Goal: Task Accomplishment & Management: Use online tool/utility

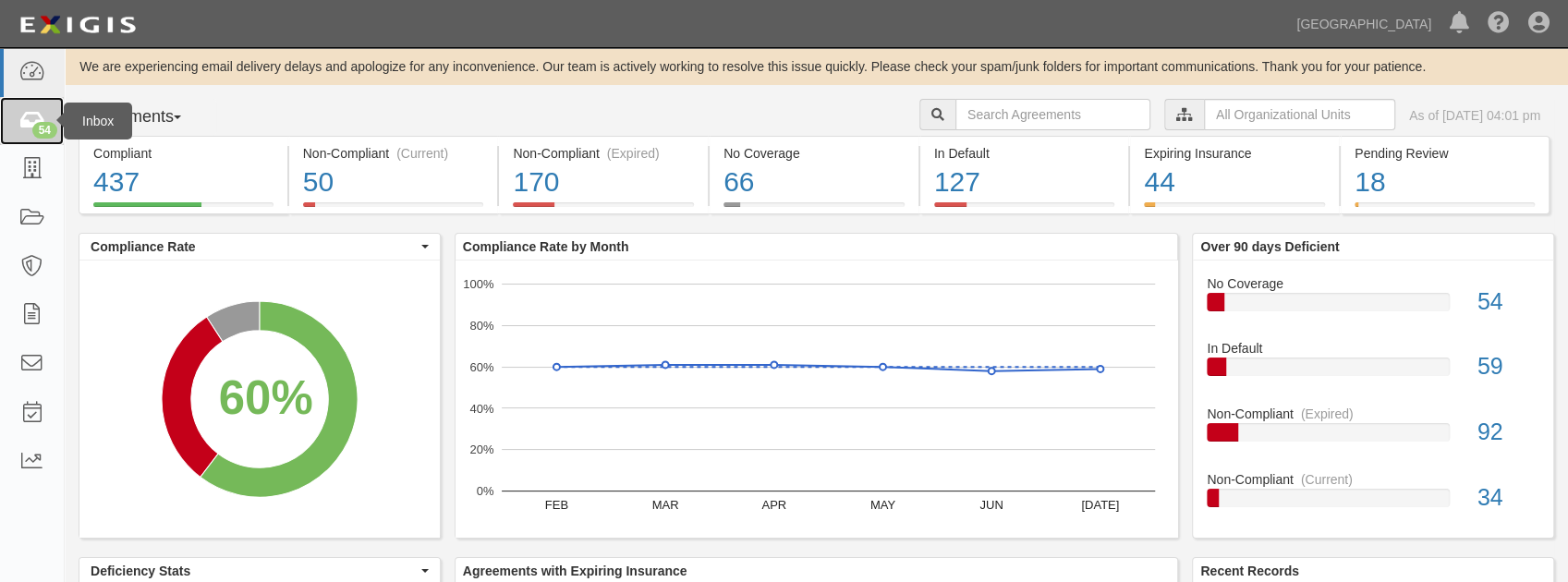
click at [47, 121] on link "54" at bounding box center [32, 122] width 64 height 49
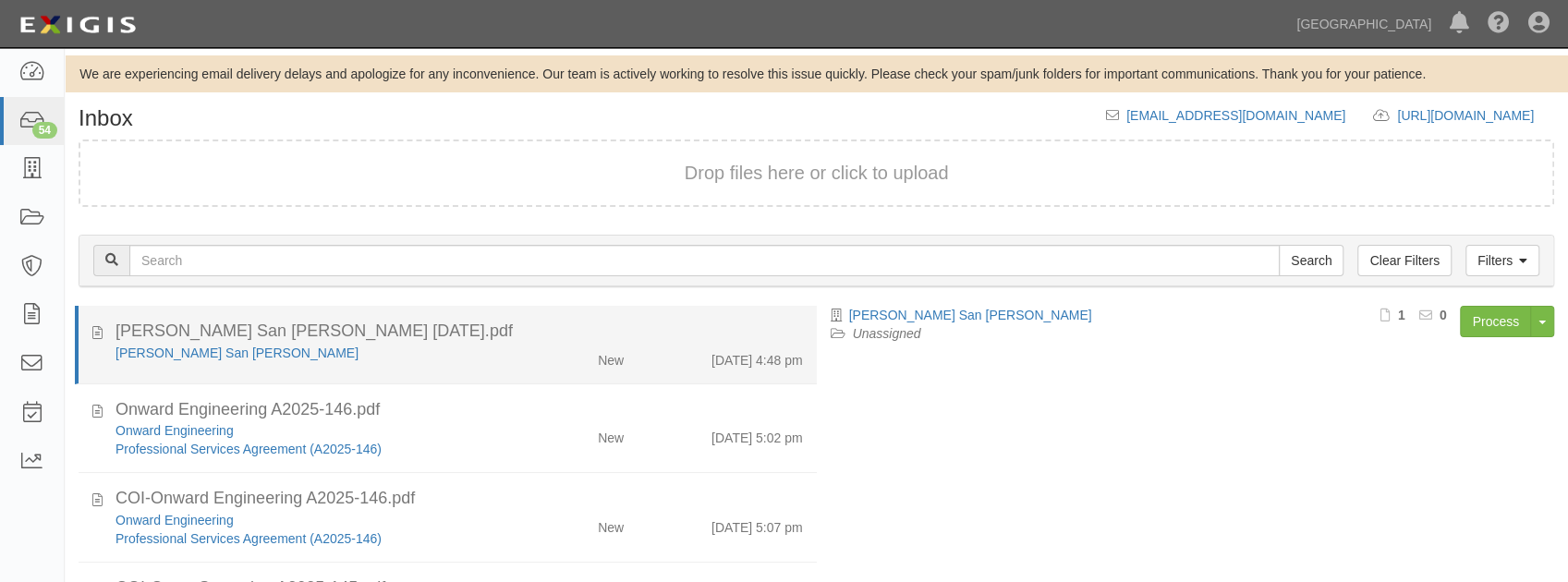
click at [314, 362] on div "Clyde San Juan New 8/6/25 4:48 pm" at bounding box center [459, 356] width 715 height 25
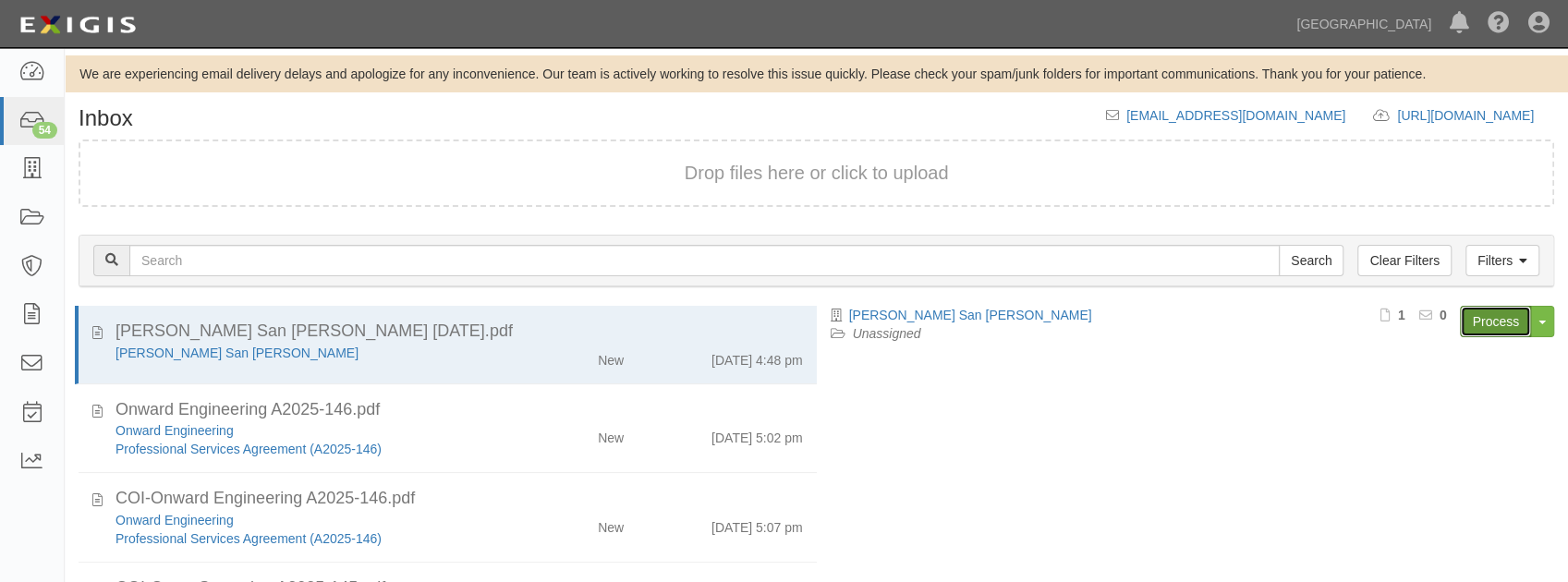
click at [1471, 317] on link "Process" at bounding box center [1494, 321] width 71 height 31
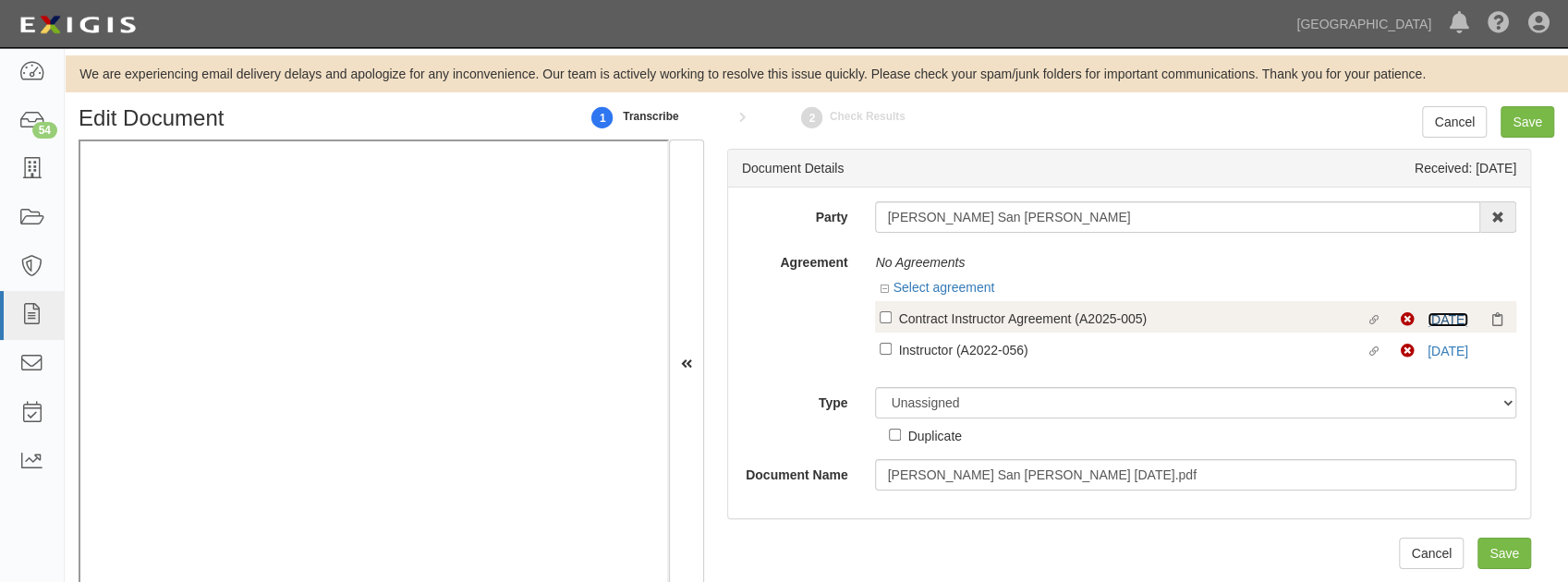
click at [1434, 314] on link "1/27/25" at bounding box center [1447, 320] width 41 height 15
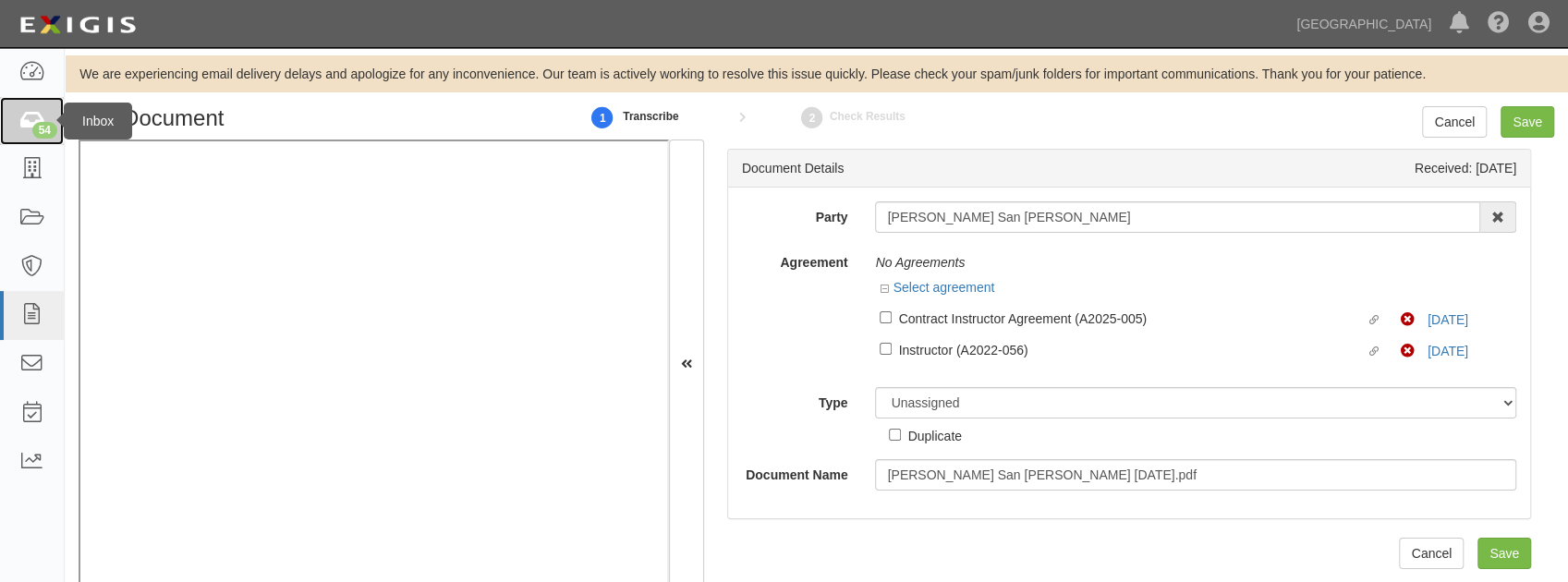
click at [38, 141] on link "54" at bounding box center [32, 122] width 64 height 49
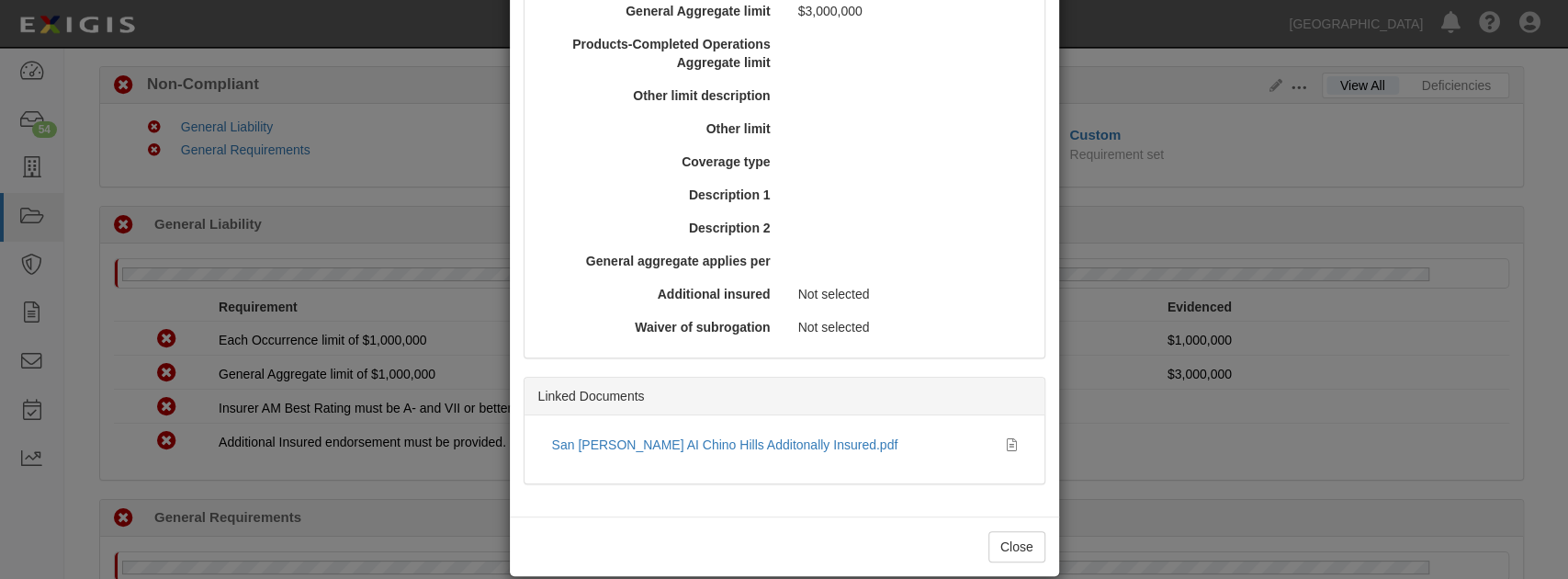
scroll to position [669, 0]
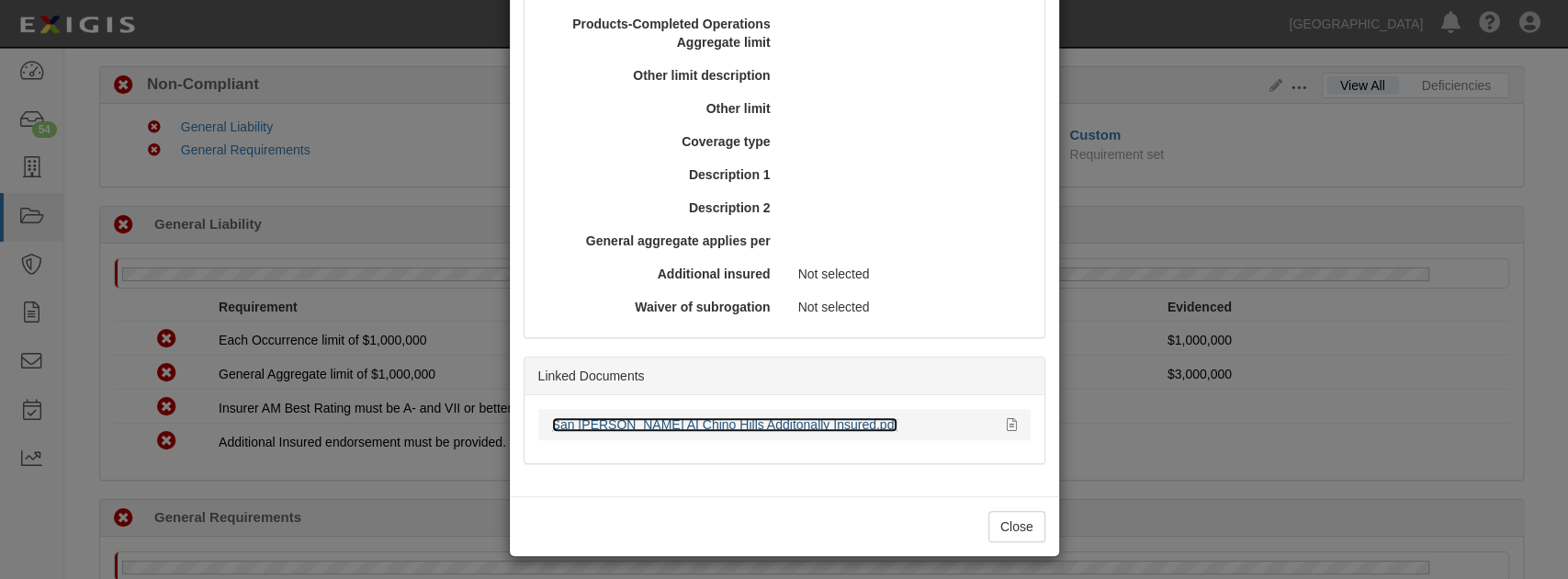
click at [687, 423] on link "San [PERSON_NAME] AI Chino Hills Additonally Insured.pdf" at bounding box center [725, 425] width 346 height 15
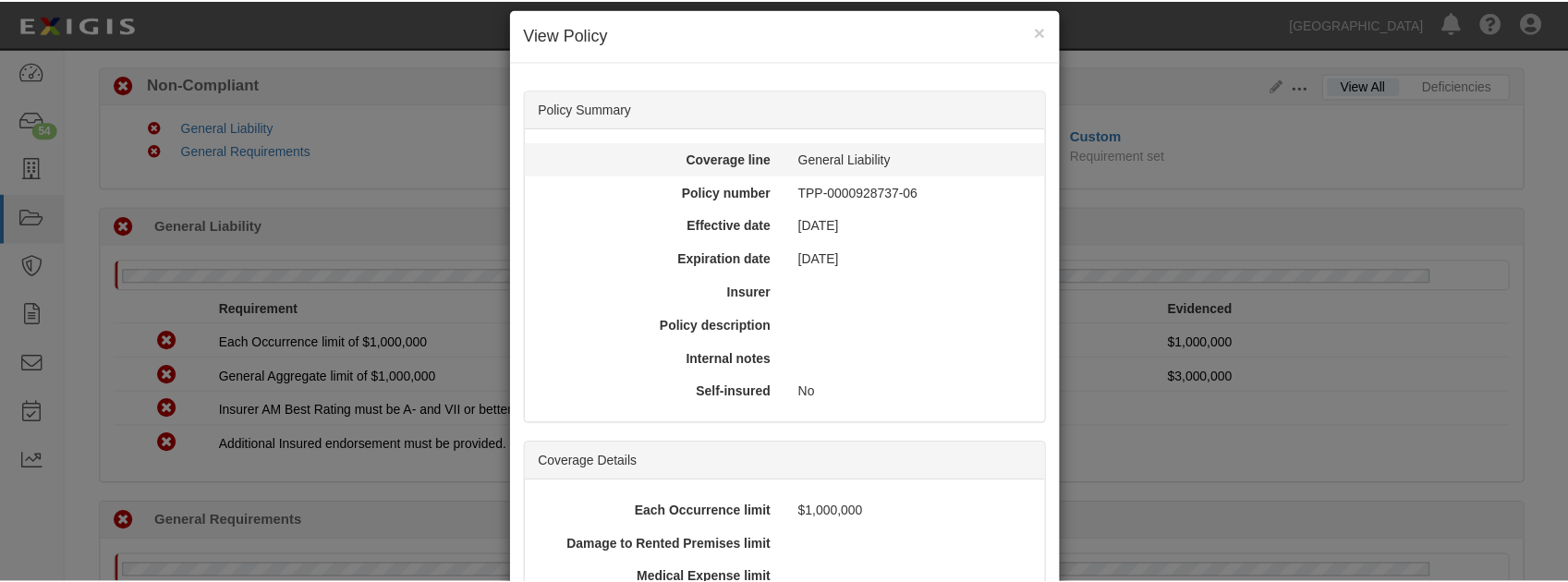
scroll to position [0, 0]
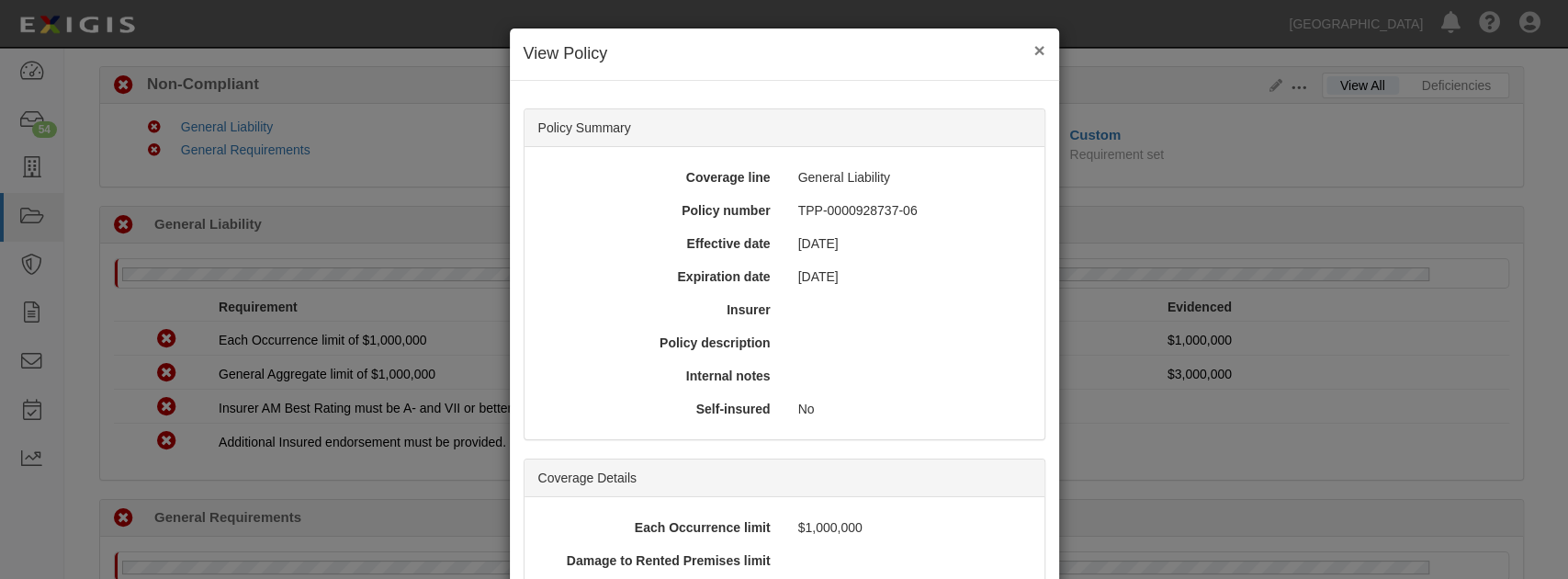
click at [1034, 48] on button "×" at bounding box center [1039, 50] width 11 height 20
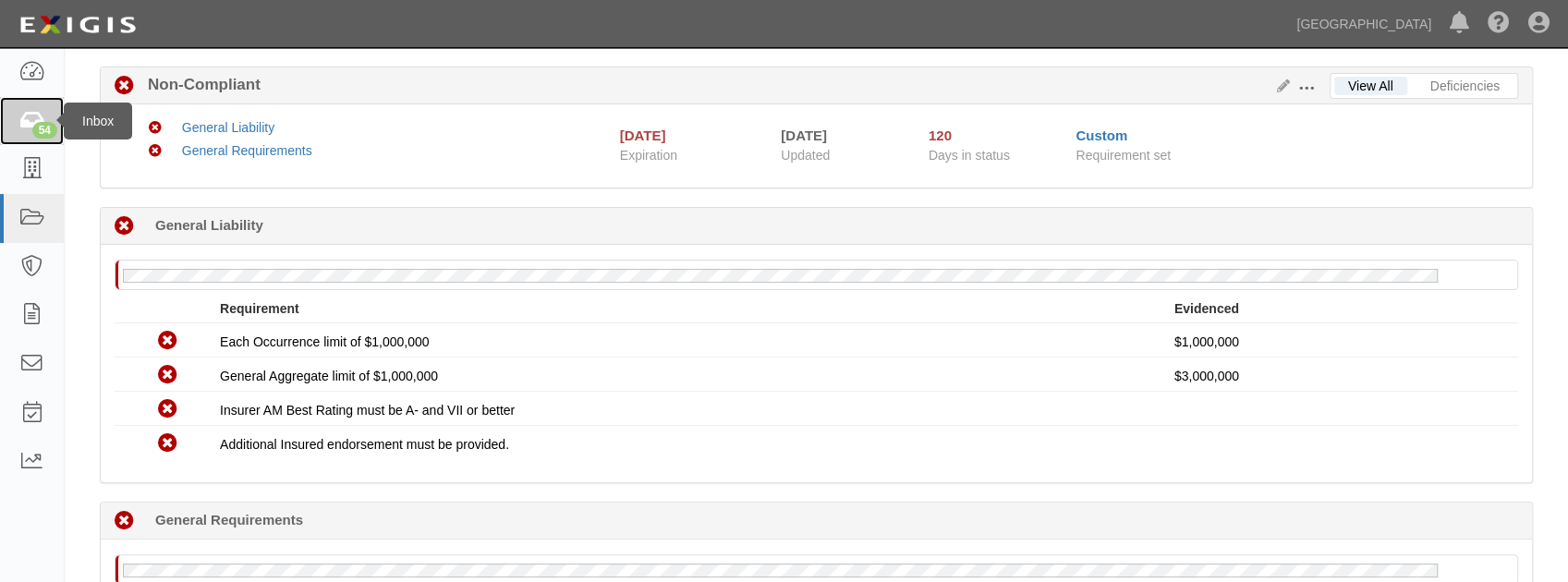
click at [40, 132] on div "54" at bounding box center [44, 130] width 25 height 17
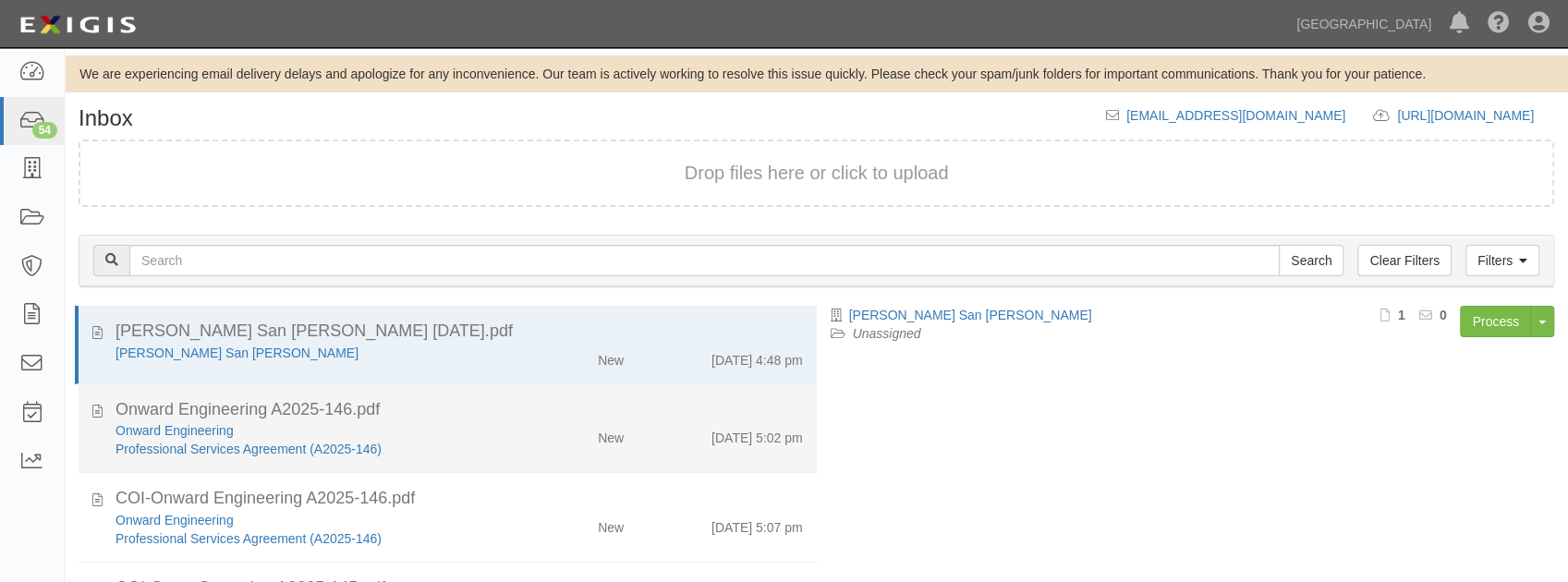
click at [524, 422] on div "New" at bounding box center [577, 434] width 119 height 25
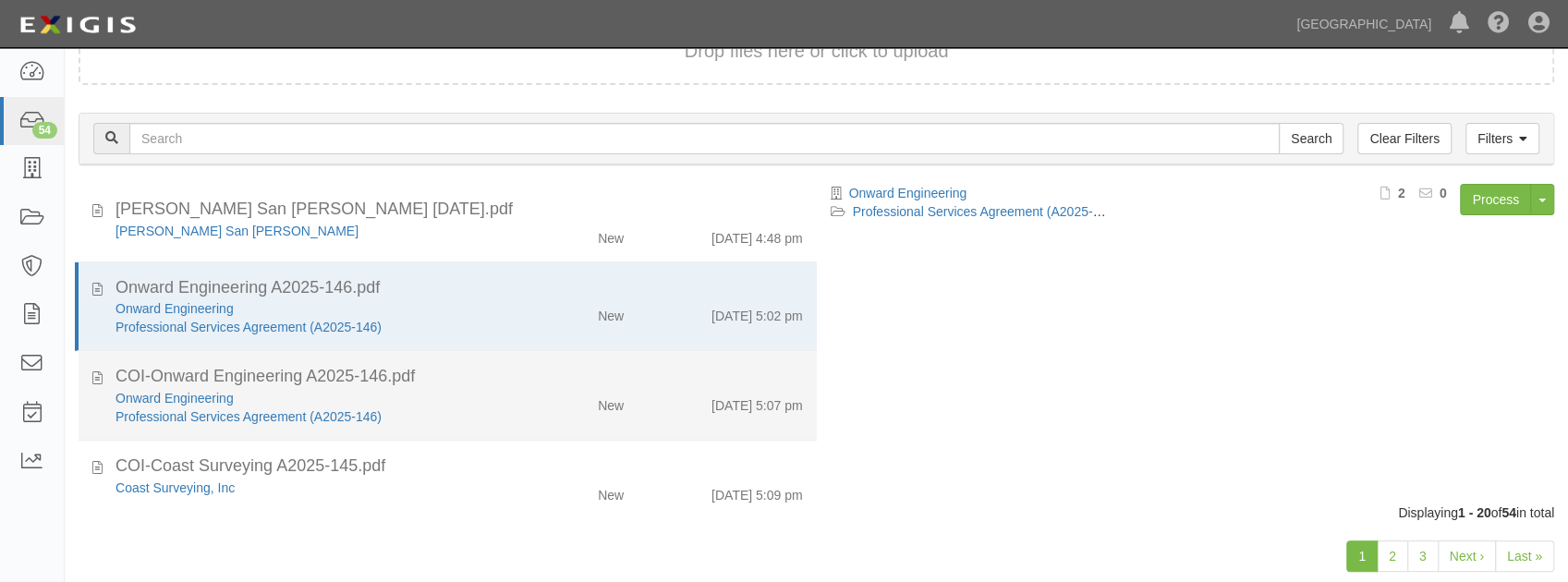
scroll to position [123, 0]
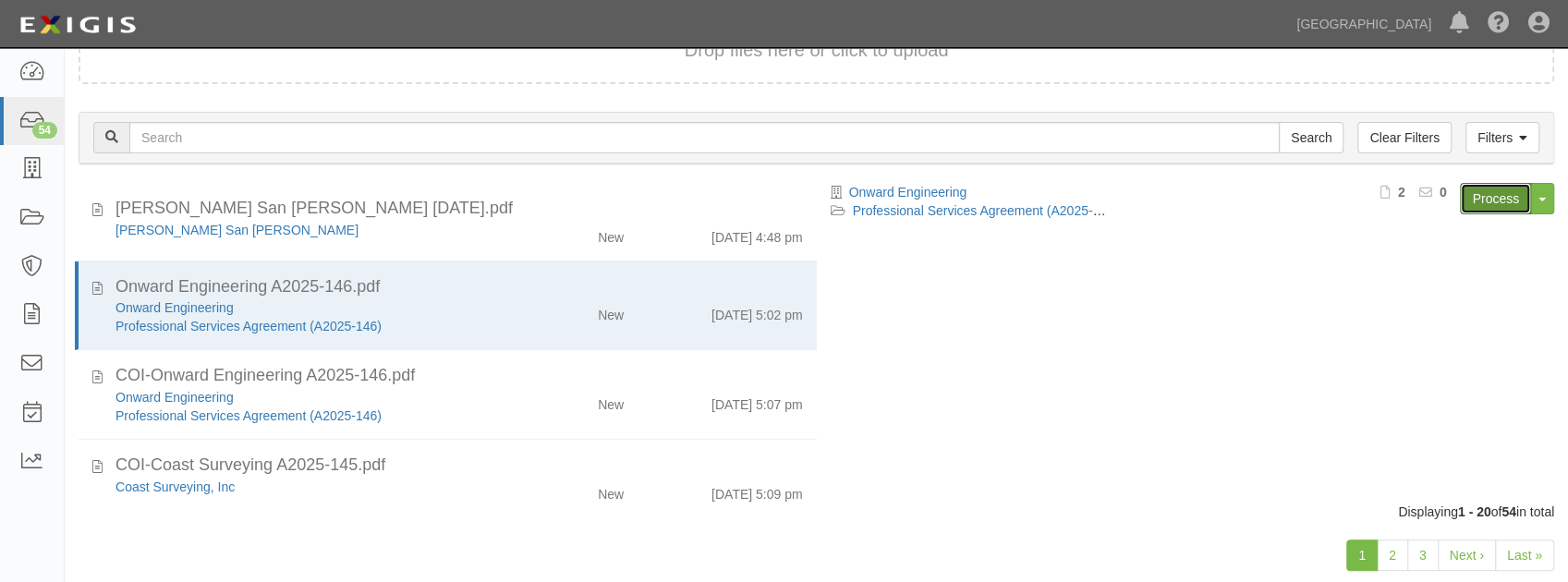
click at [1478, 191] on link "Process" at bounding box center [1494, 198] width 71 height 31
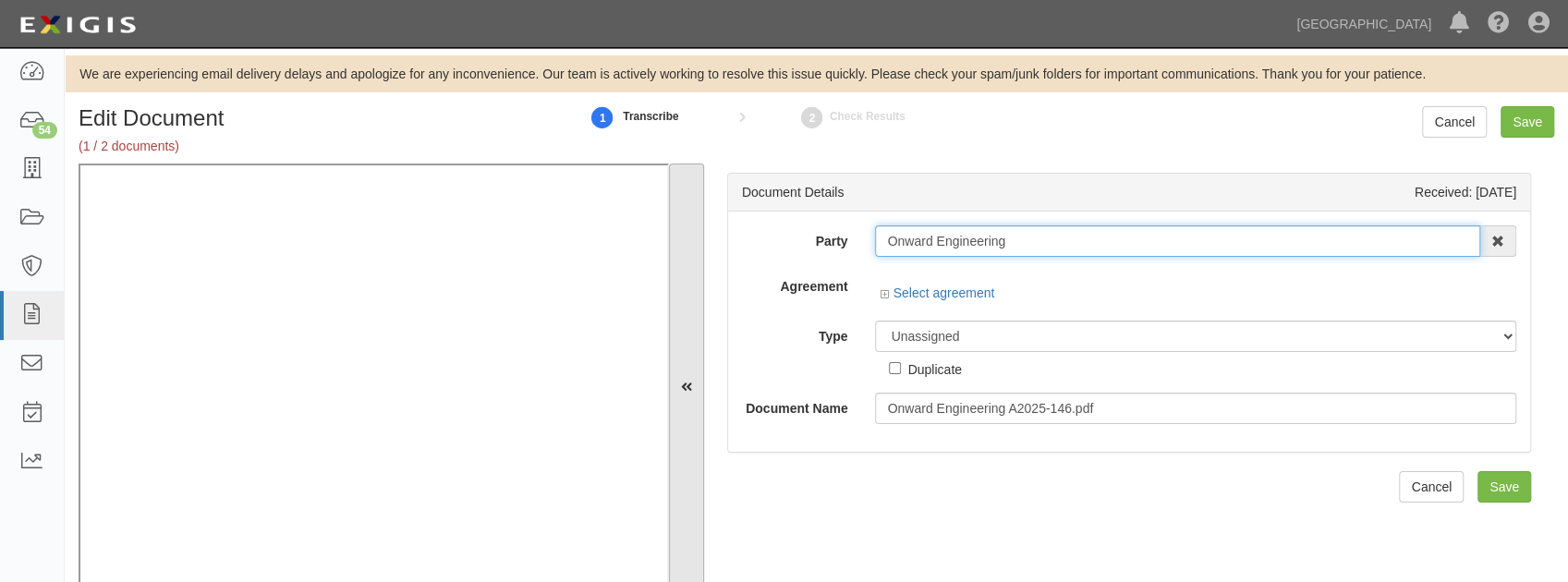
drag, startPoint x: 1018, startPoint y: 242, endPoint x: 682, endPoint y: 290, distance: 339.4
click at [682, 290] on div "Document Details Received: 08/08/2025 Party Onward Engineering 4LEAF, Inc. Abba…" at bounding box center [816, 387] width 1476 height 448
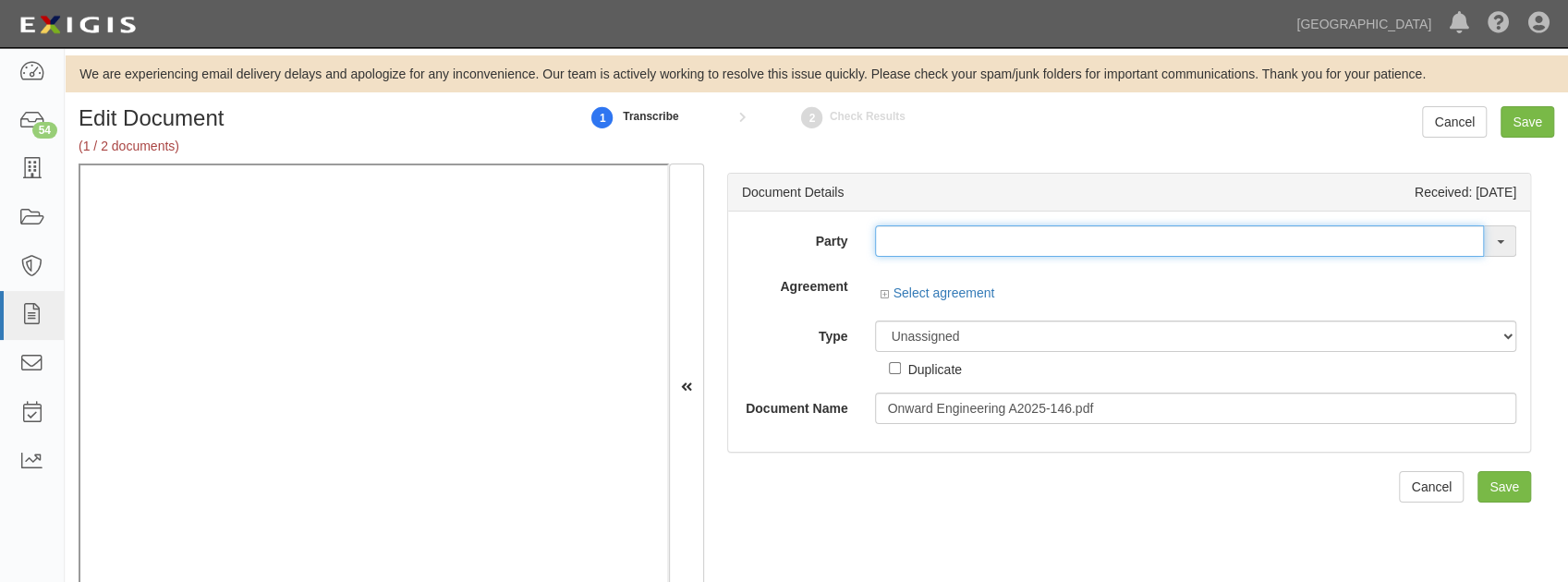
click at [929, 246] on input "text" at bounding box center [1178, 241] width 609 height 31
paste input "Onward Engineering"
type input "Onward Engineering"
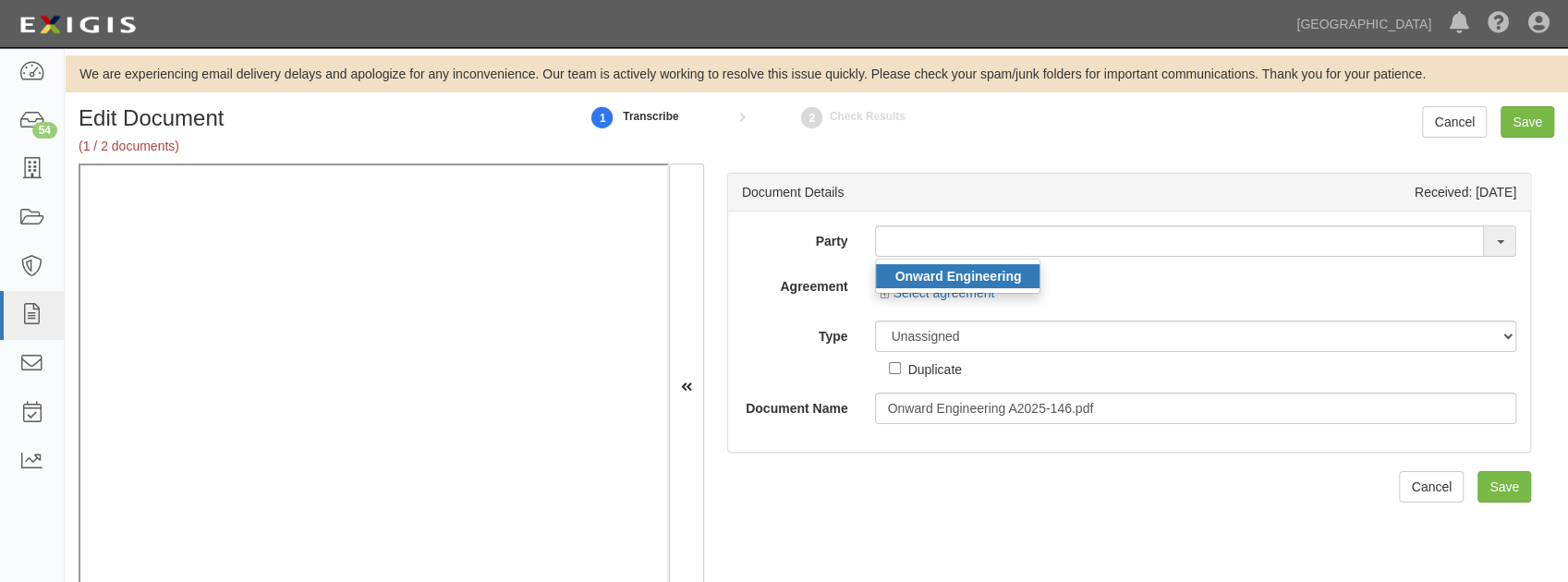
click at [953, 274] on strong "Onward Engineering" at bounding box center [958, 276] width 126 height 15
type input "Onward Engineering"
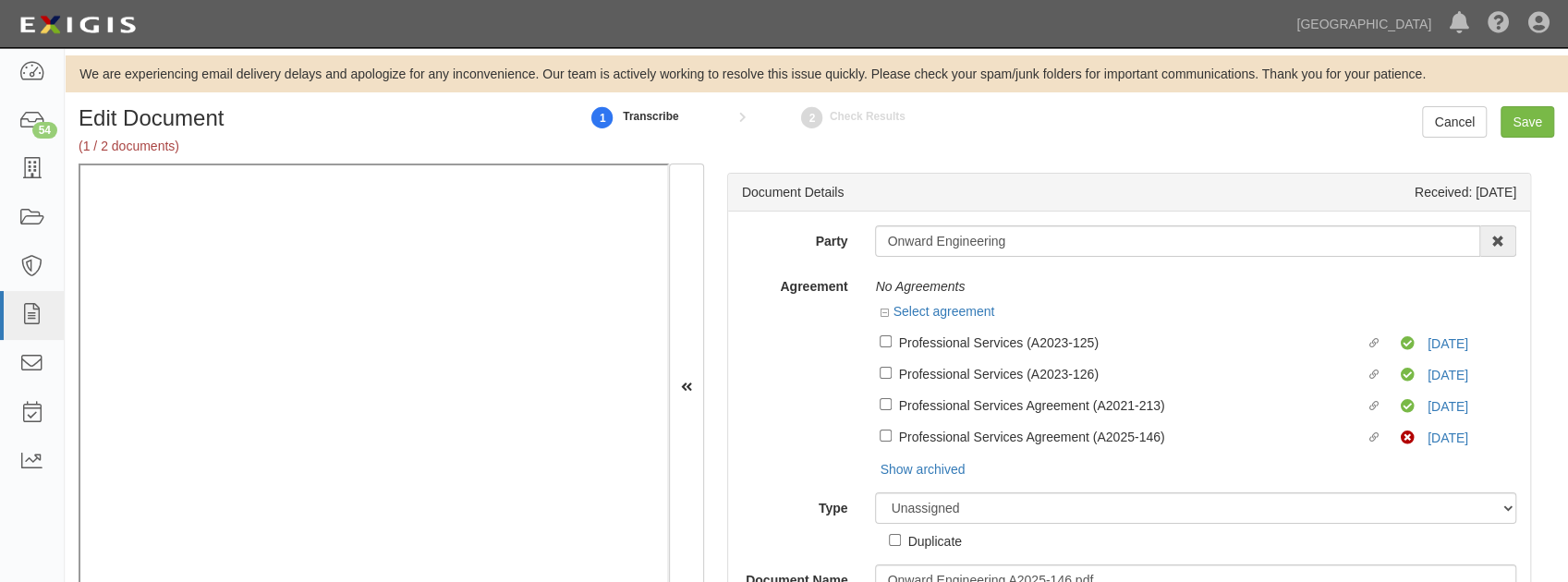
scroll to position [56, 0]
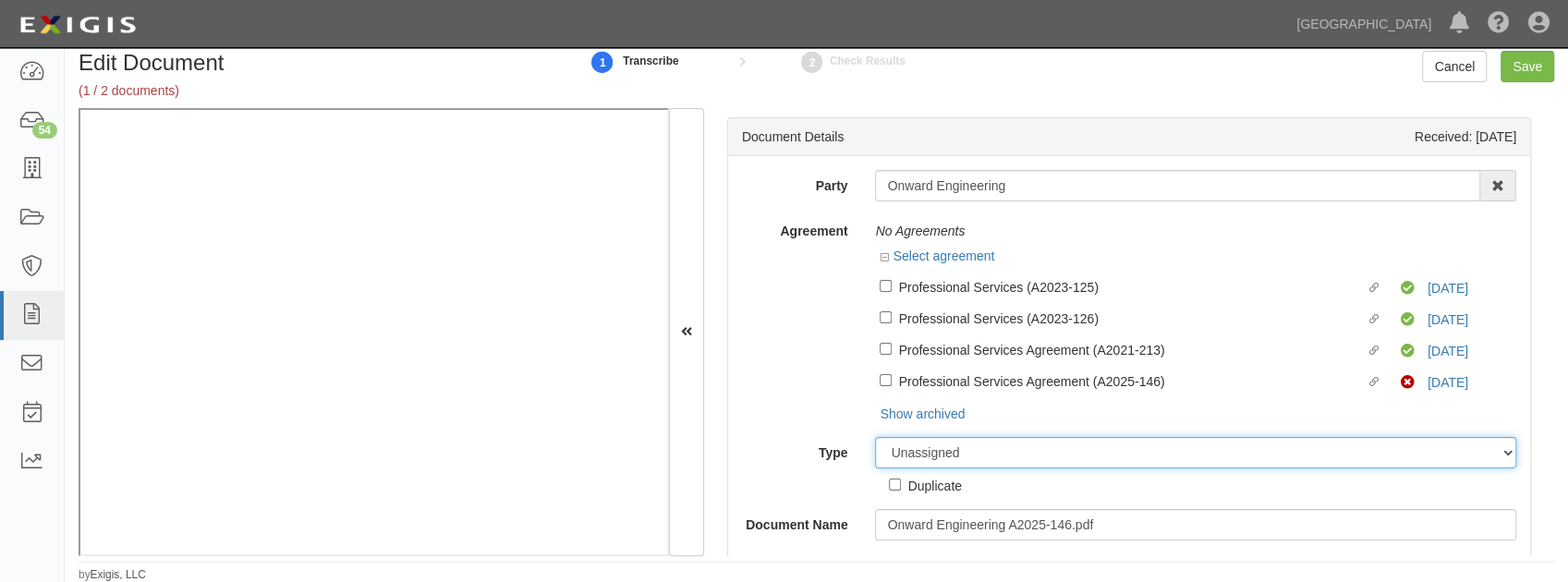
click at [1044, 457] on select "Unassigned Binder Cancellation Notice Certificate Contract Endorsement Insuranc…" at bounding box center [1195, 452] width 642 height 31
select select "OtherDetail"
click at [875, 437] on select "Unassigned Binder Cancellation Notice Certificate Contract Endorsement Insuranc…" at bounding box center [1195, 452] width 642 height 31
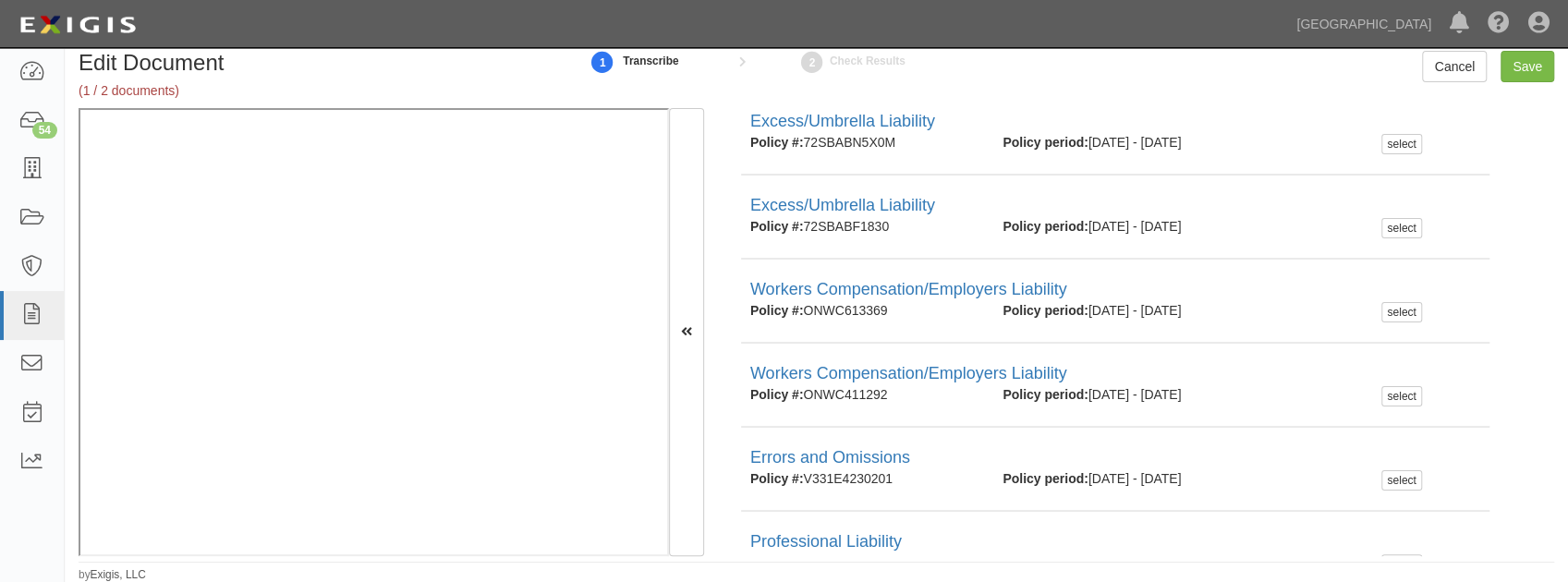
scroll to position [954, 0]
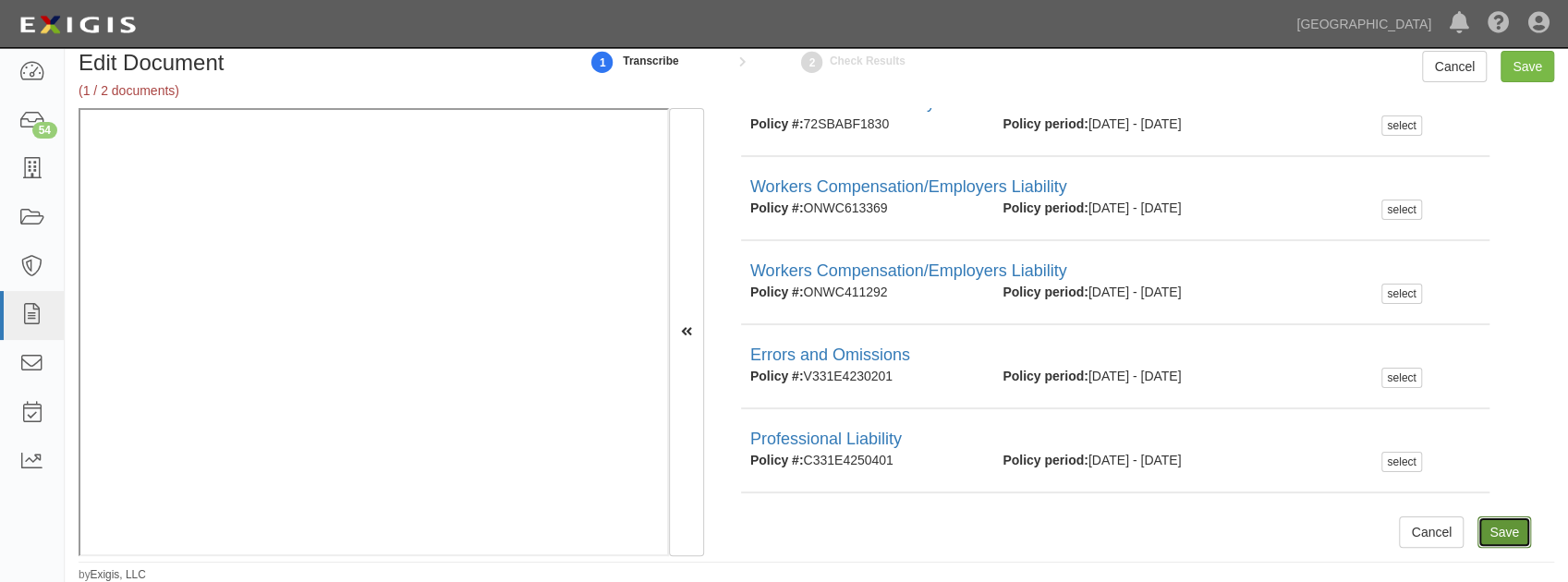
click at [1502, 528] on input "Save" at bounding box center [1504, 531] width 54 height 31
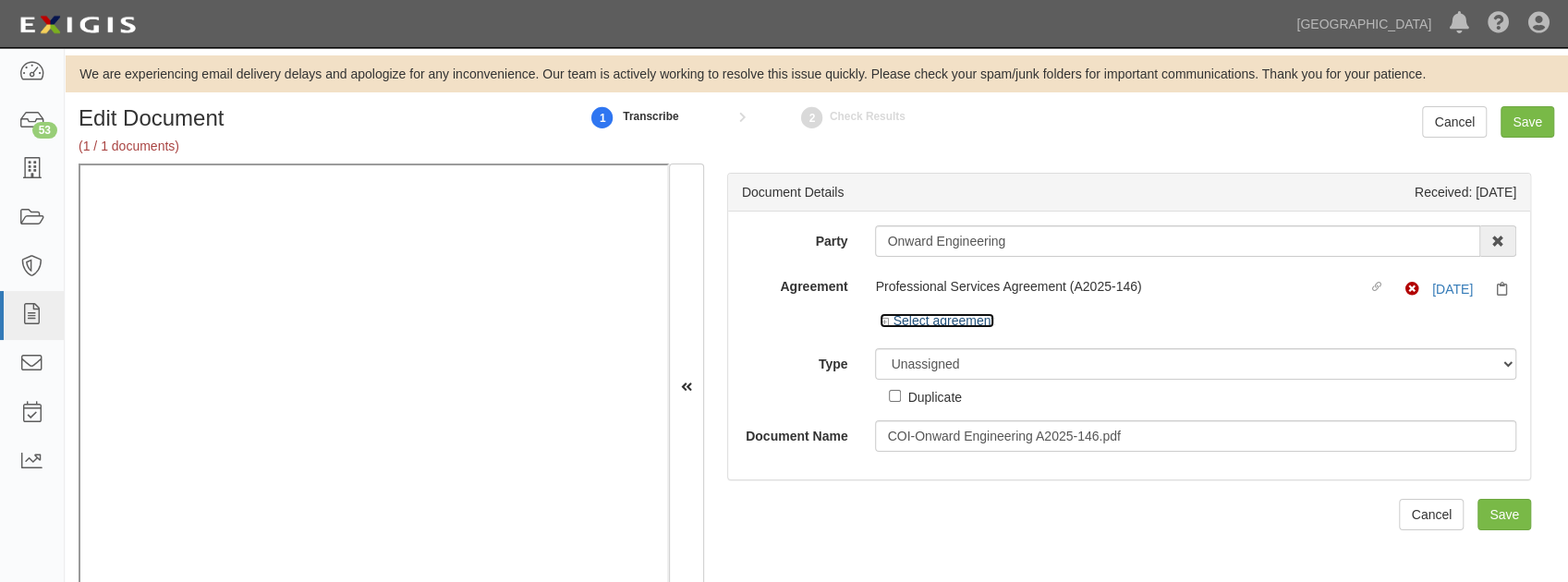
click at [908, 325] on link "Select agreement" at bounding box center [936, 321] width 114 height 15
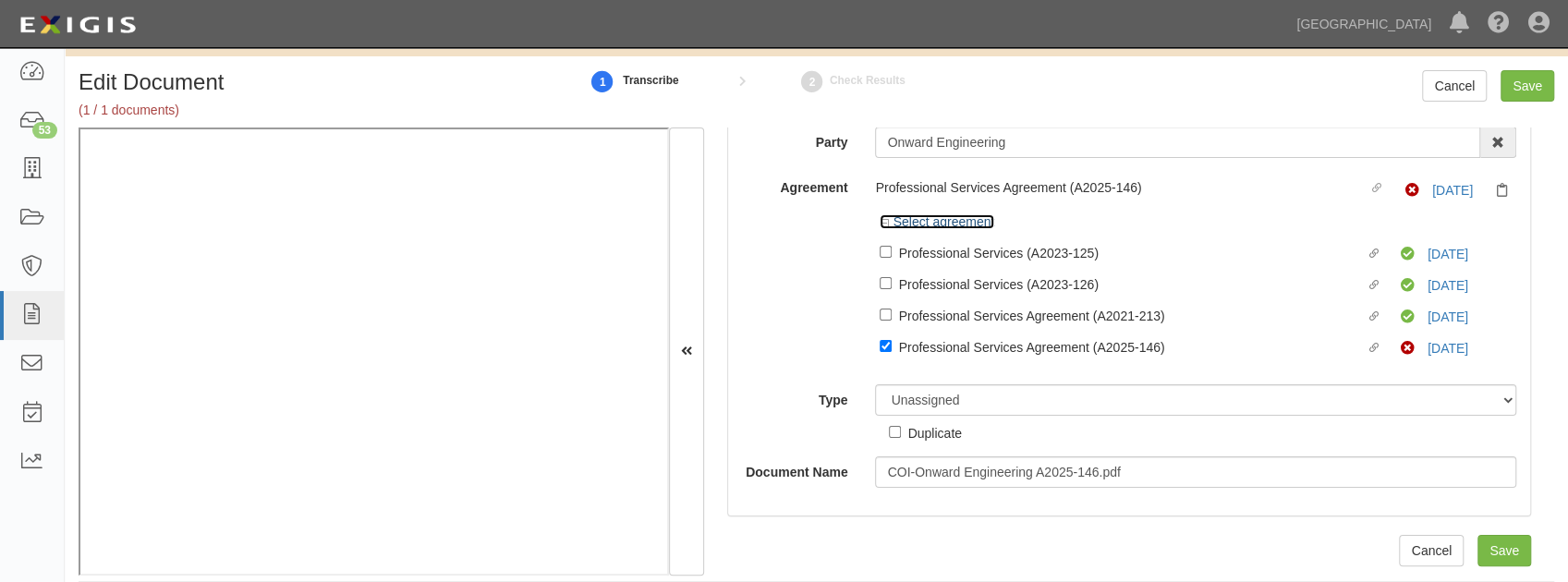
scroll to position [56, 0]
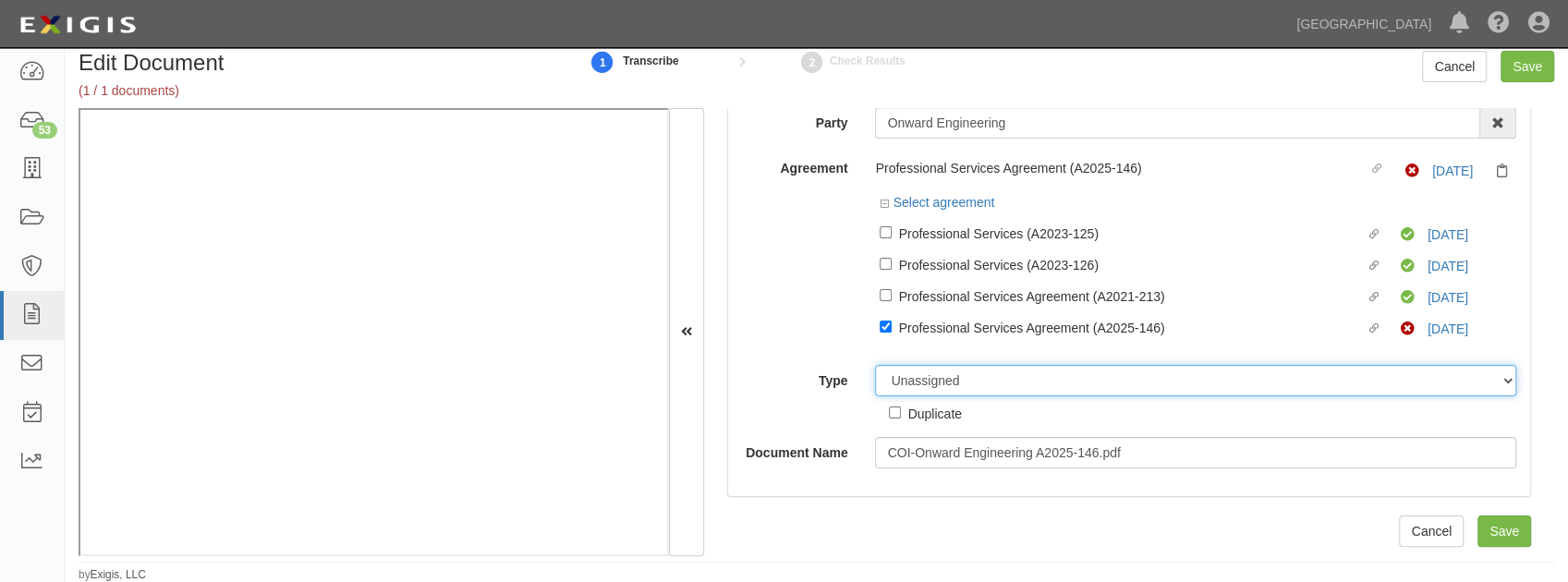
click at [1014, 385] on select "Unassigned Binder Cancellation Notice Certificate Contract Endorsement Insuranc…" at bounding box center [1195, 380] width 642 height 31
select select "CertificateDetail"
click at [875, 365] on select "Unassigned Binder Cancellation Notice Certificate Contract Endorsement Insuranc…" at bounding box center [1195, 380] width 642 height 31
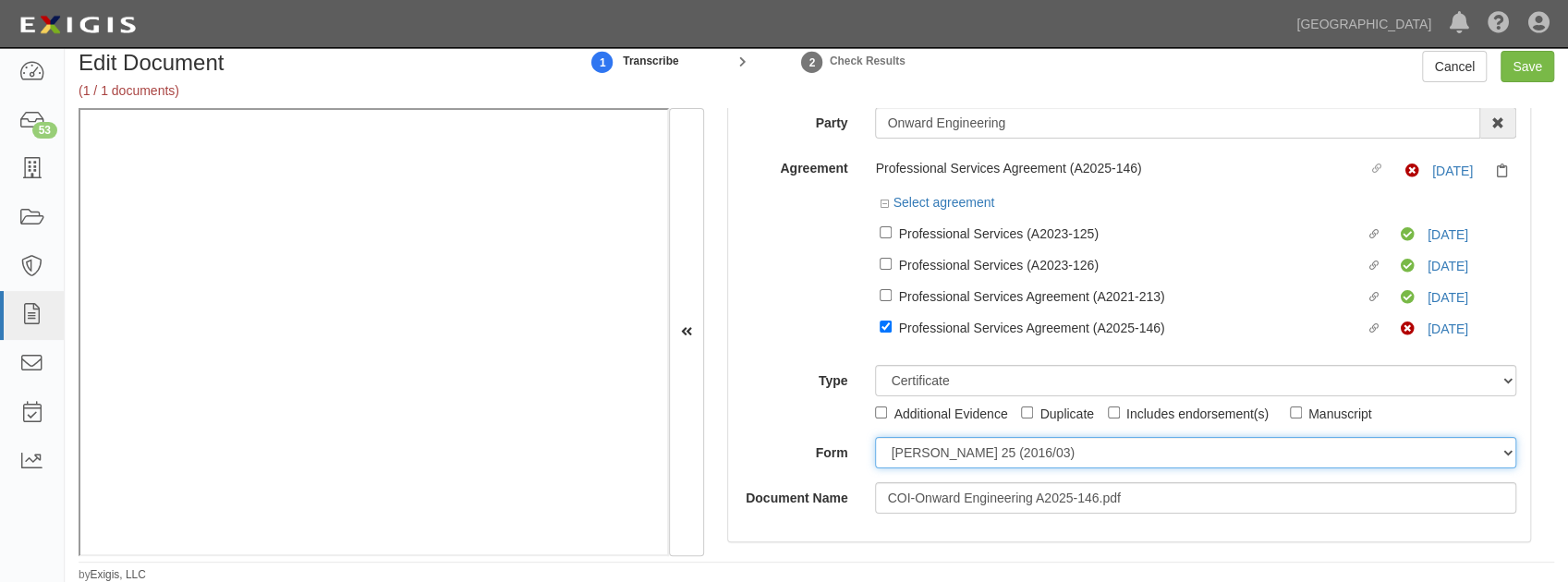
click at [941, 458] on select "ACORD 25 (2016/03) ACORD 101 ACORD 855 NY (2014/05) General" at bounding box center [1195, 452] width 642 height 31
select select "GeneralFormDetail"
click at [875, 437] on select "ACORD 25 (2016/03) ACORD 101 ACORD 855 NY (2014/05) General" at bounding box center [1195, 452] width 642 height 31
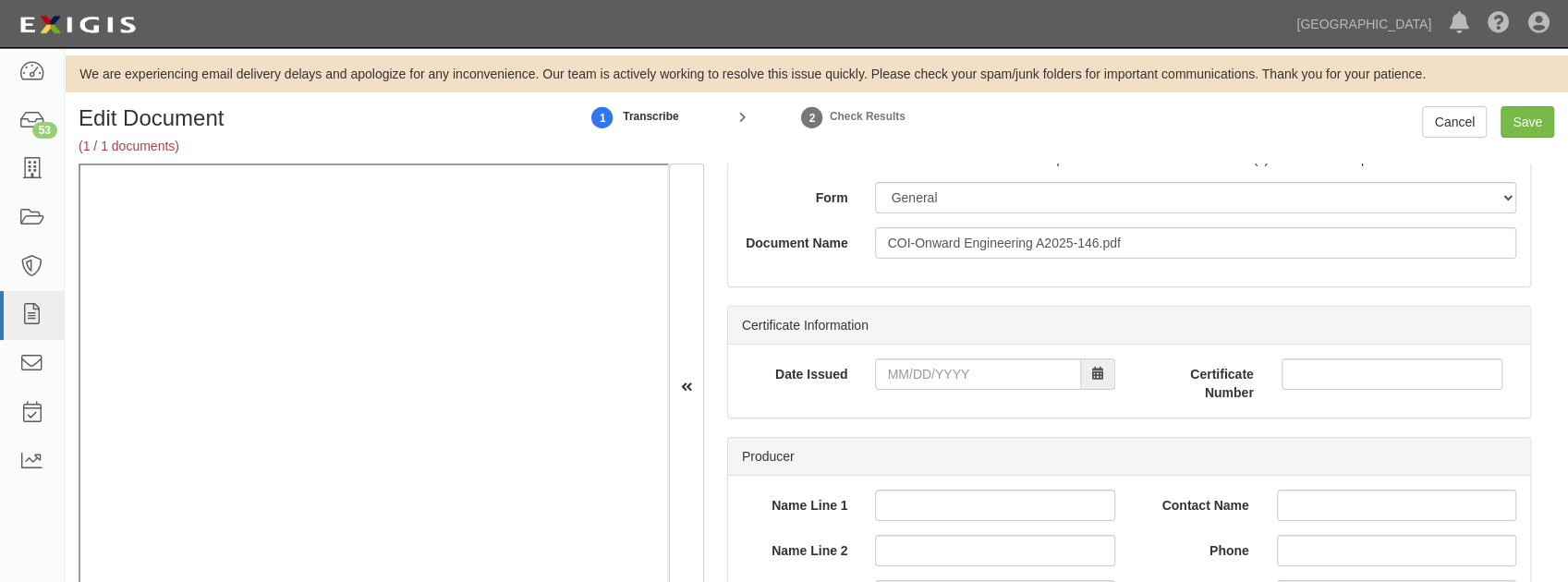
scroll to position [432, 0]
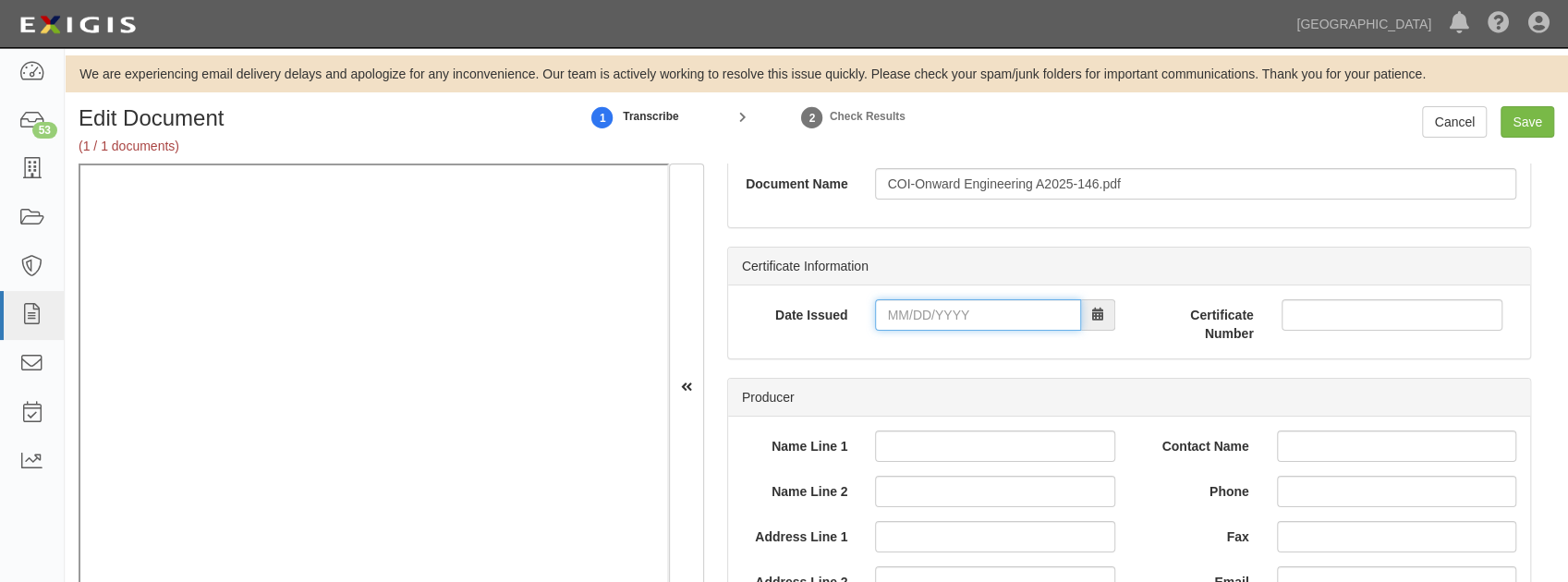
click at [918, 311] on input "Date Issued" at bounding box center [976, 314] width 205 height 31
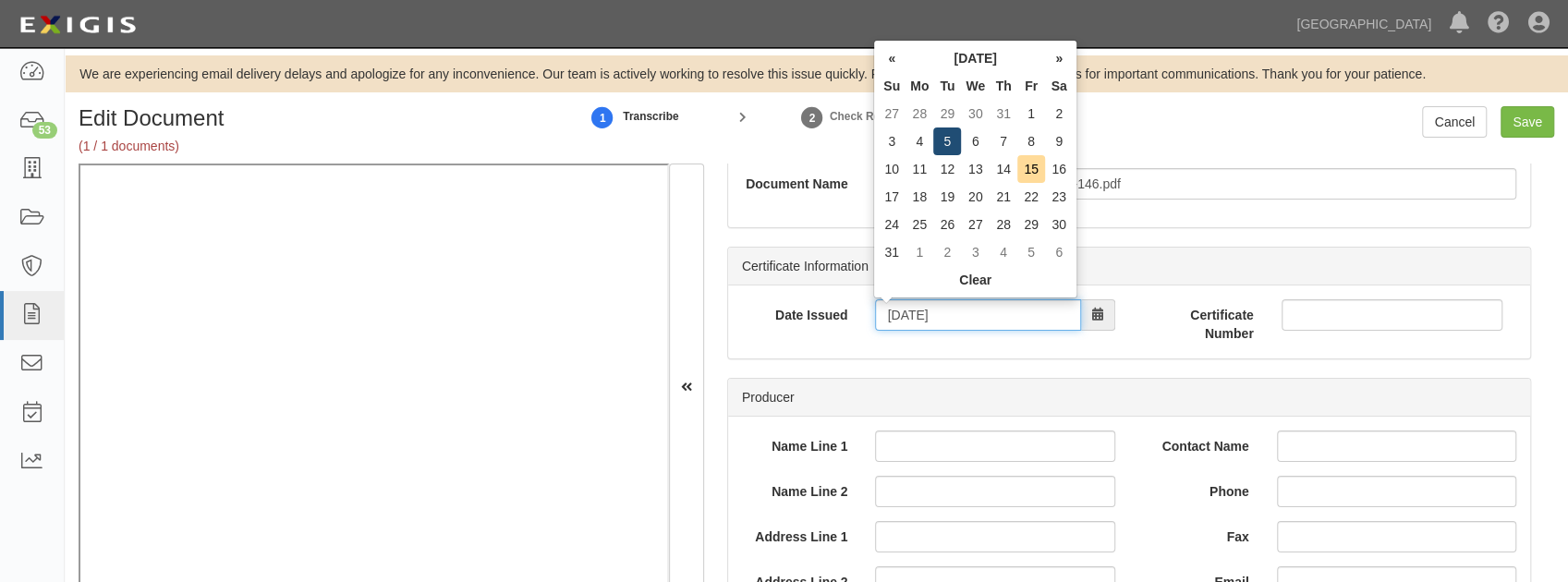
type input "08/05/2025"
click at [942, 146] on td "5" at bounding box center [946, 141] width 27 height 27
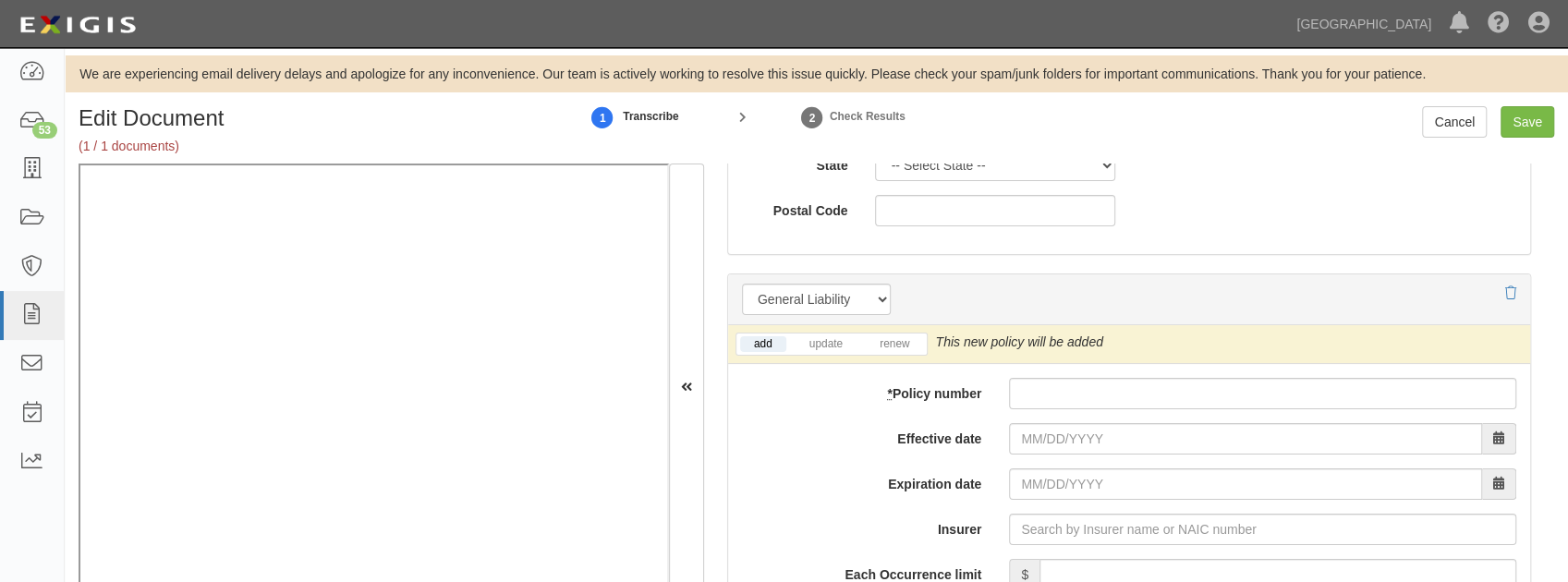
scroll to position [1479, 0]
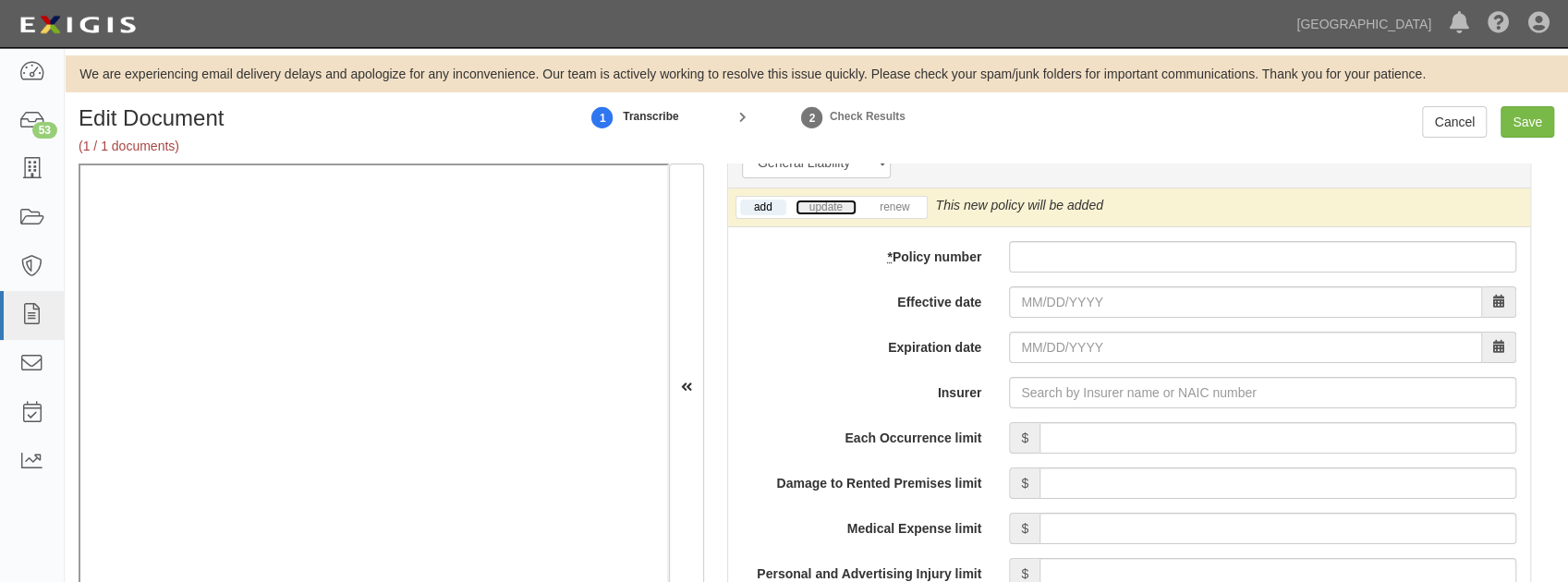
click at [831, 200] on link "update" at bounding box center [826, 208] width 61 height 16
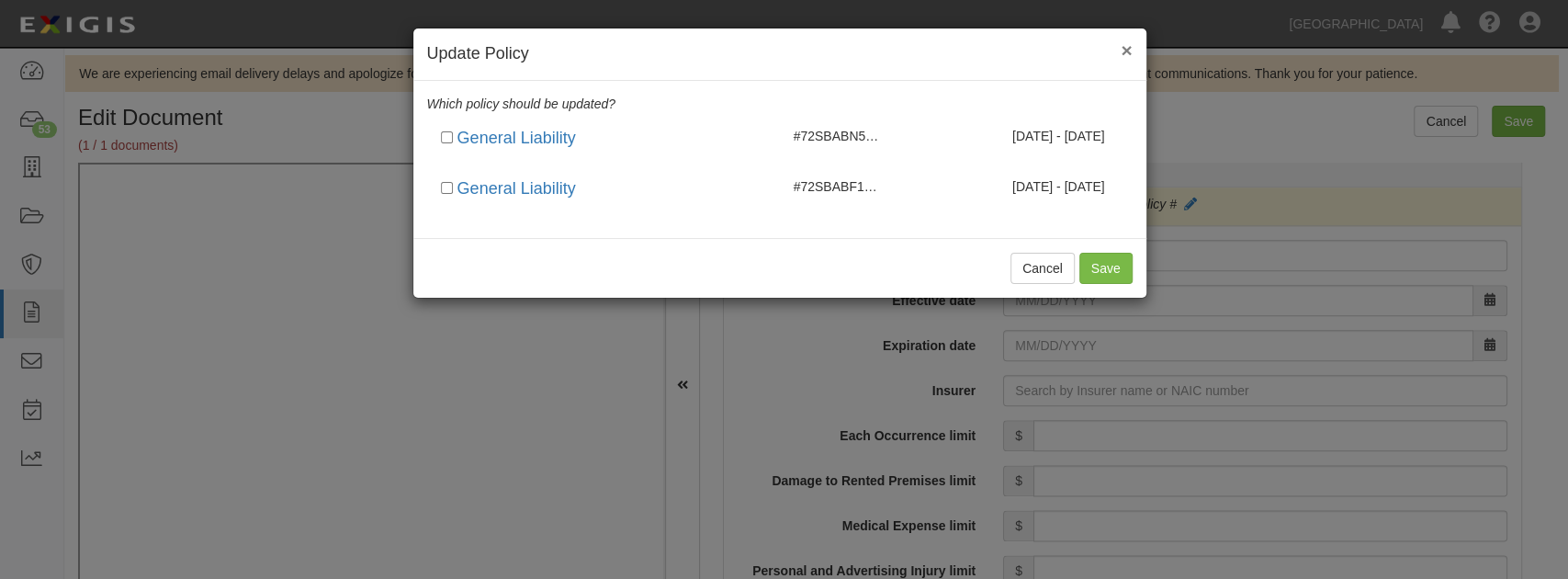
click at [1128, 46] on button "×" at bounding box center [1126, 50] width 11 height 20
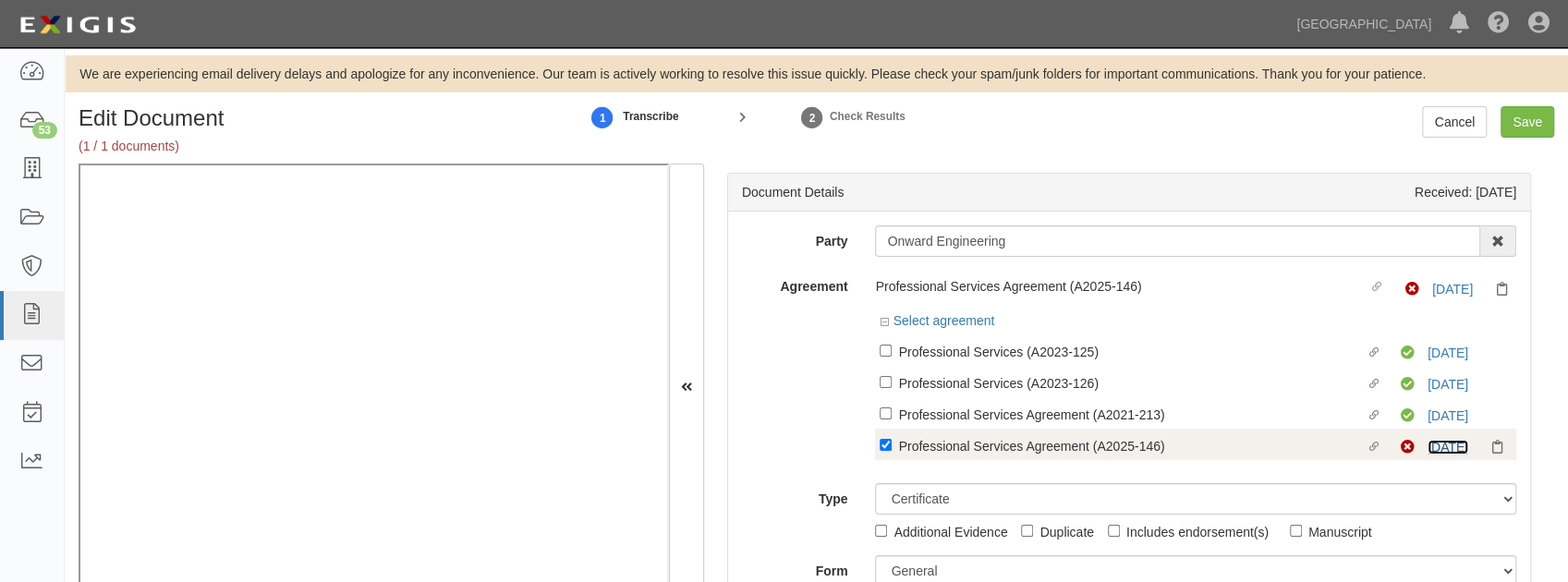
click at [1445, 449] on link "8/7/24" at bounding box center [1447, 447] width 41 height 15
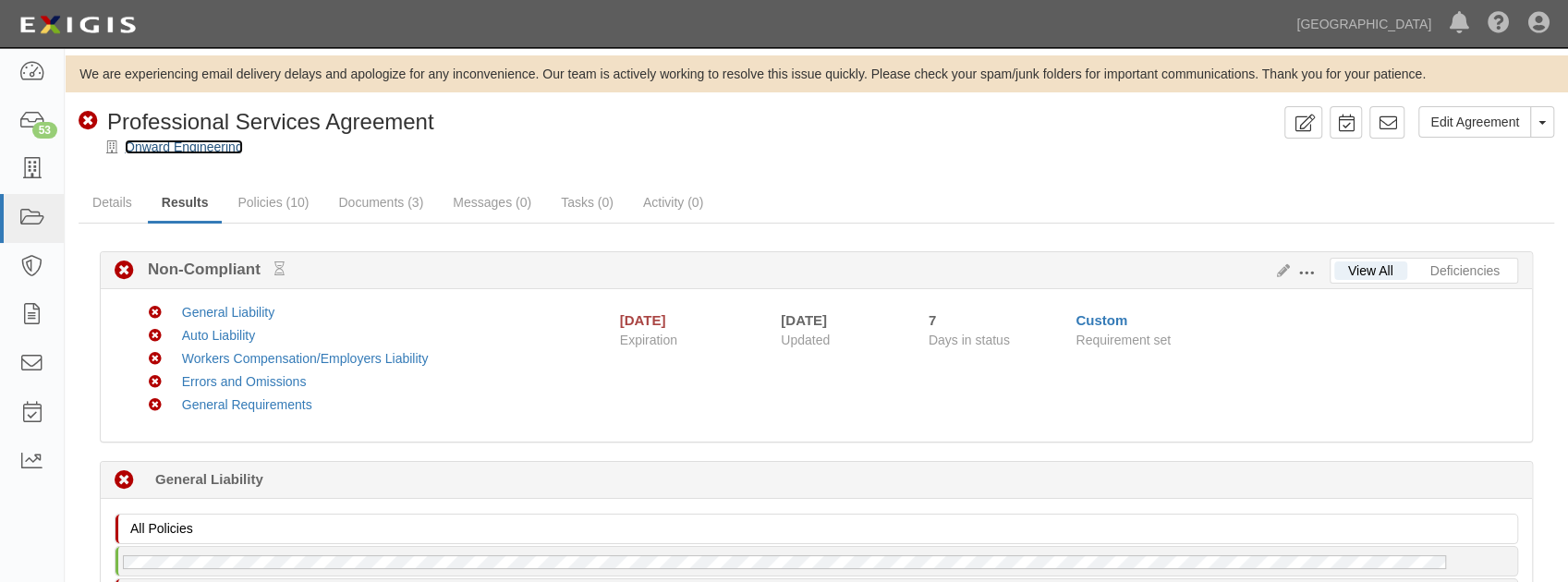
click at [181, 150] on link "Onward Engineering" at bounding box center [183, 147] width 118 height 15
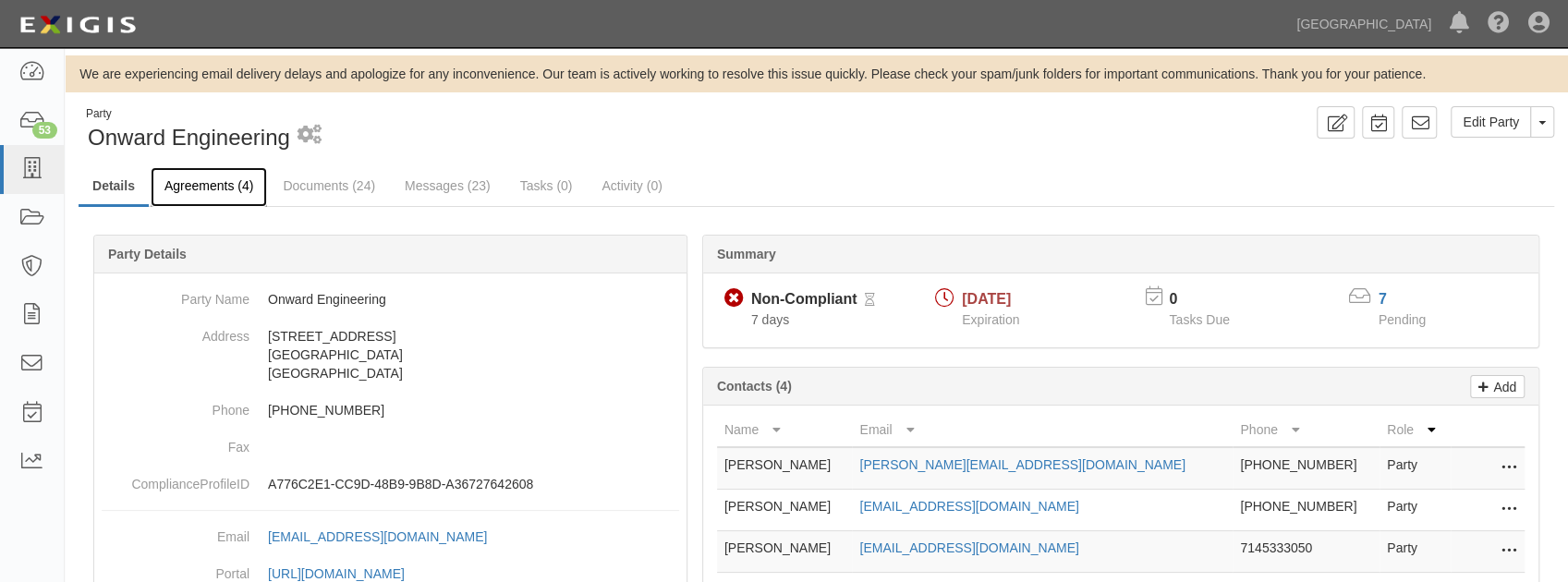
click at [199, 189] on link "Agreements (4)" at bounding box center [209, 187] width 116 height 40
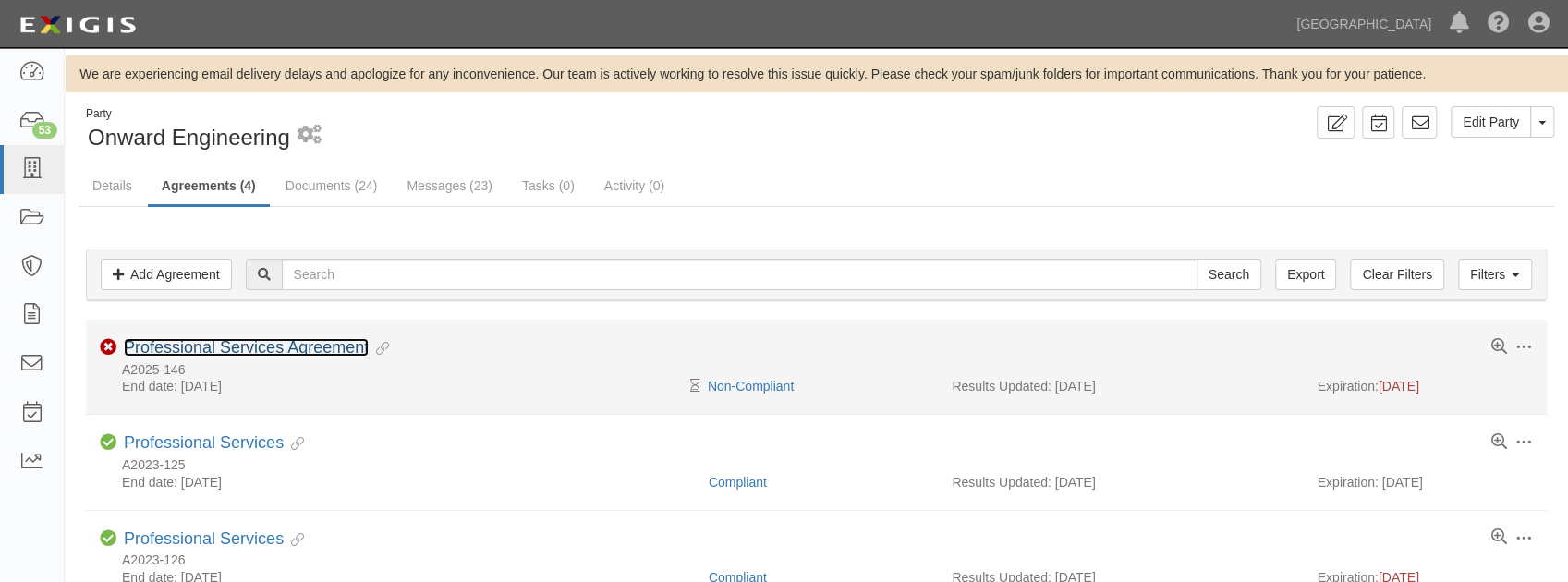
click at [260, 341] on link "Professional Services Agreement" at bounding box center [246, 347] width 245 height 19
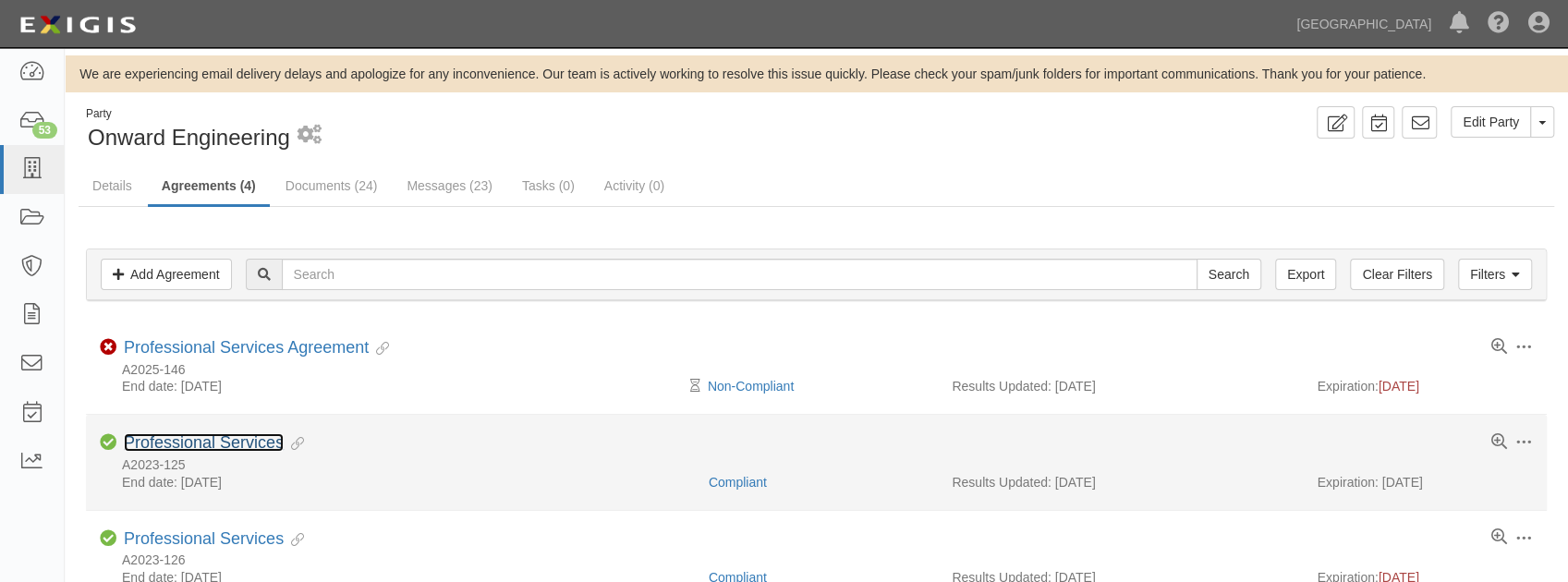
click at [166, 447] on link "Professional Services" at bounding box center [203, 442] width 159 height 19
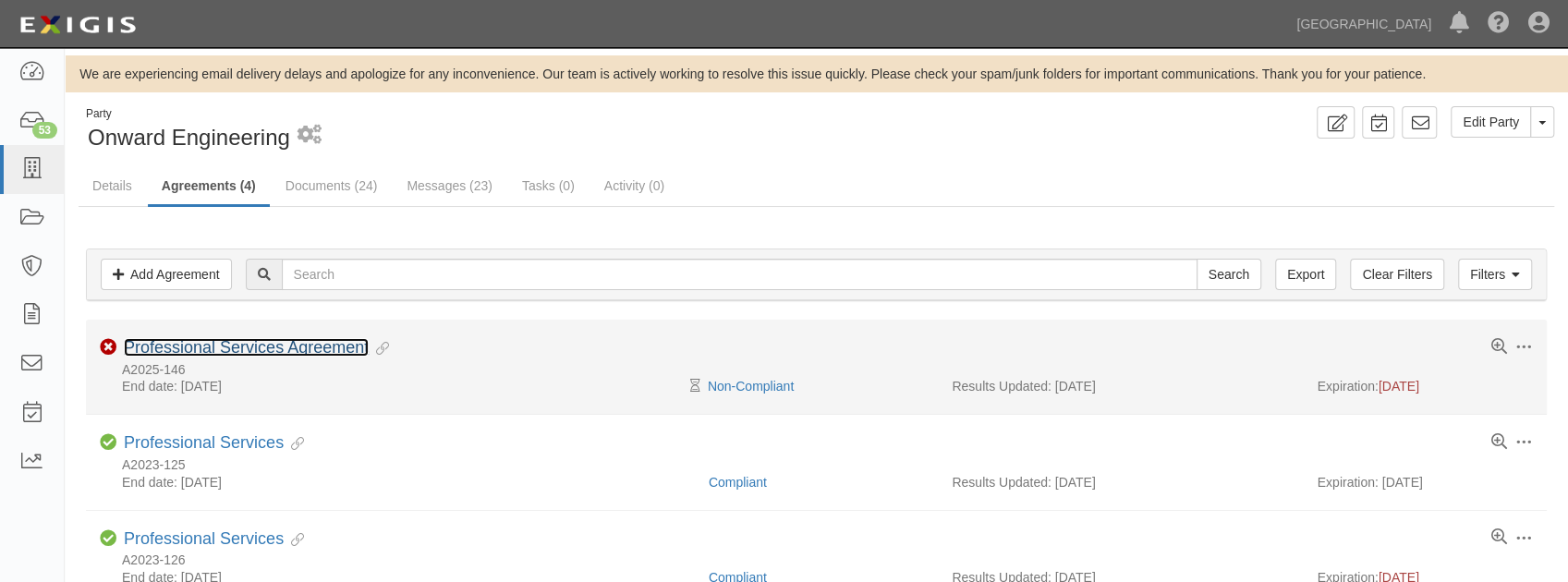
click at [225, 343] on link "Professional Services Agreement" at bounding box center [246, 347] width 245 height 19
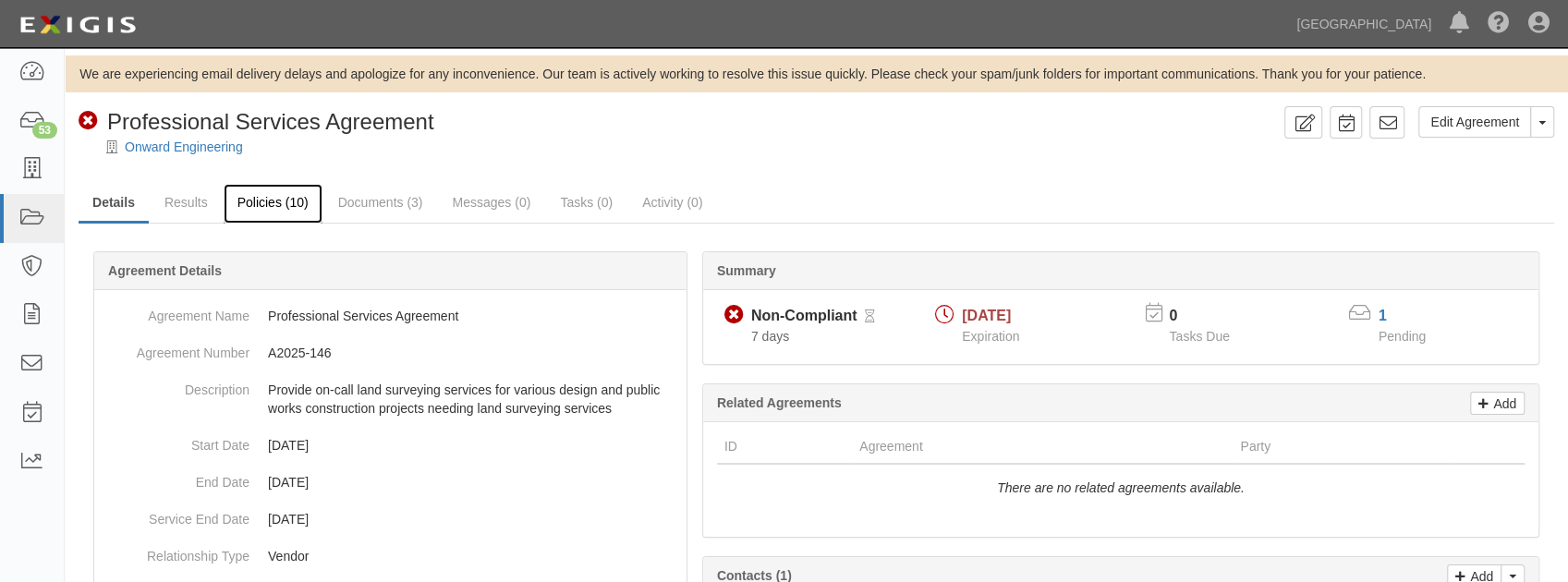
click at [289, 207] on link "Policies (10)" at bounding box center [273, 204] width 99 height 40
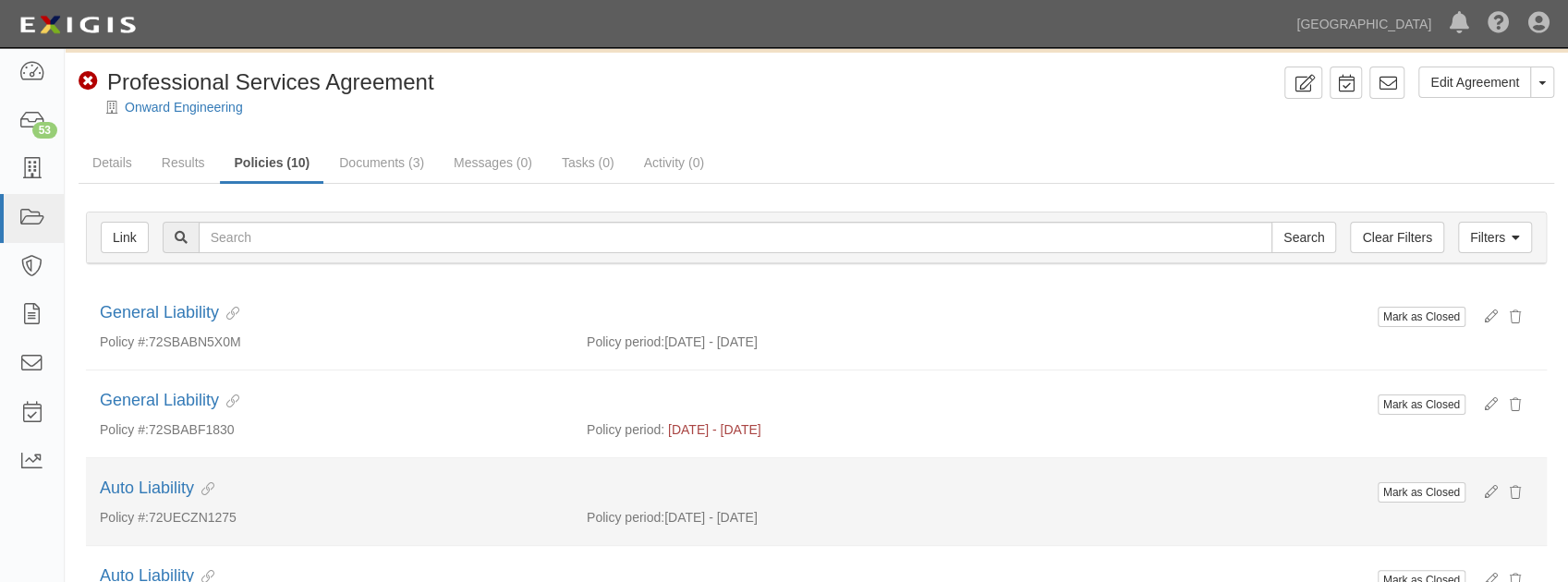
scroll to position [61, 0]
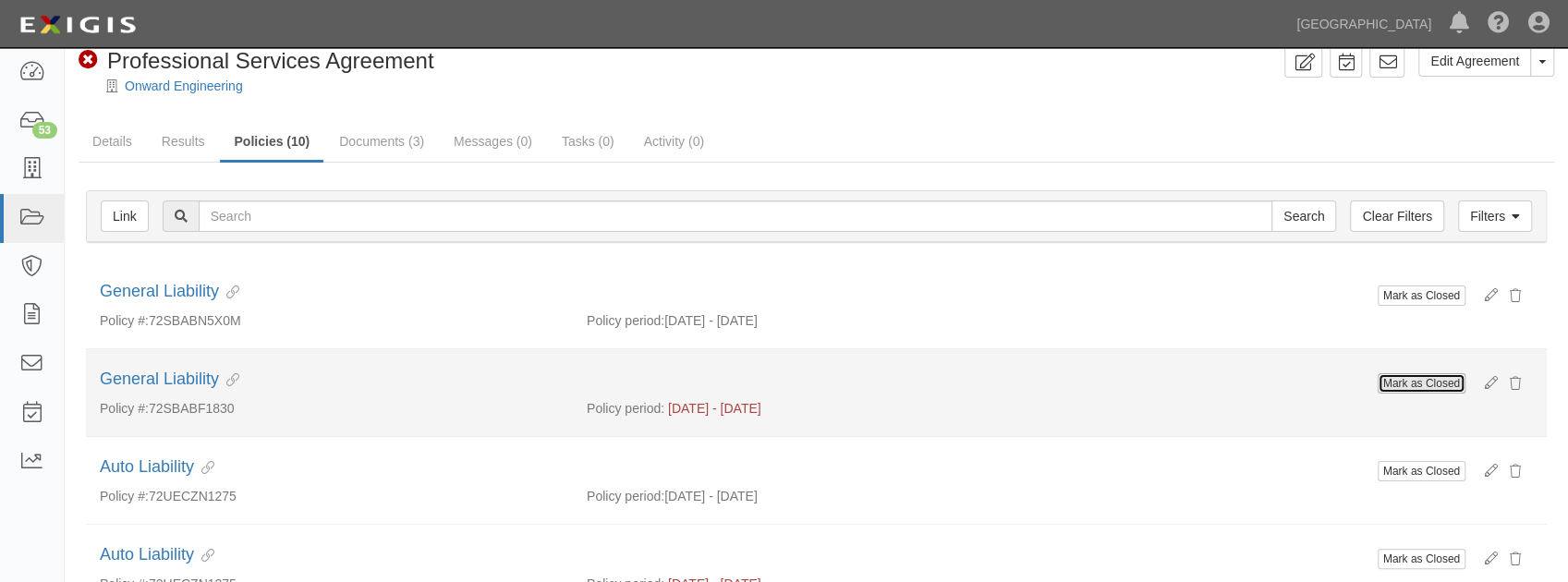
click at [1426, 374] on button "Mark as Closed" at bounding box center [1421, 384] width 88 height 21
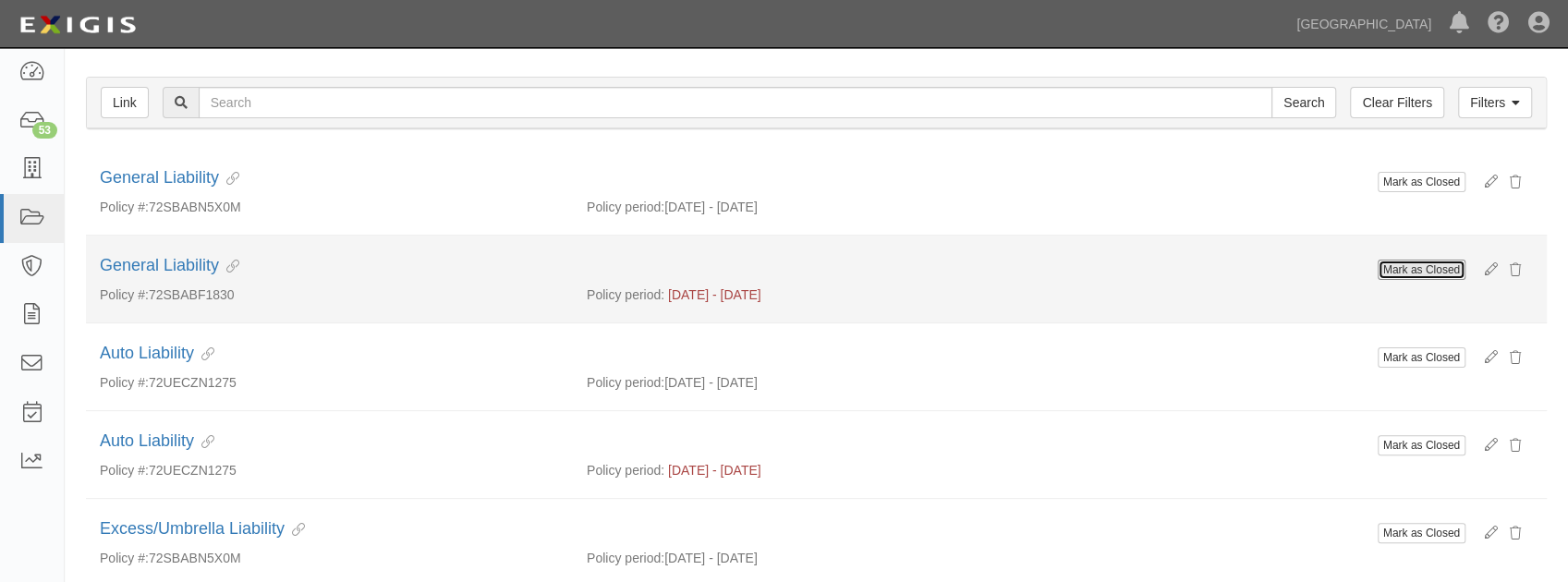
scroll to position [185, 0]
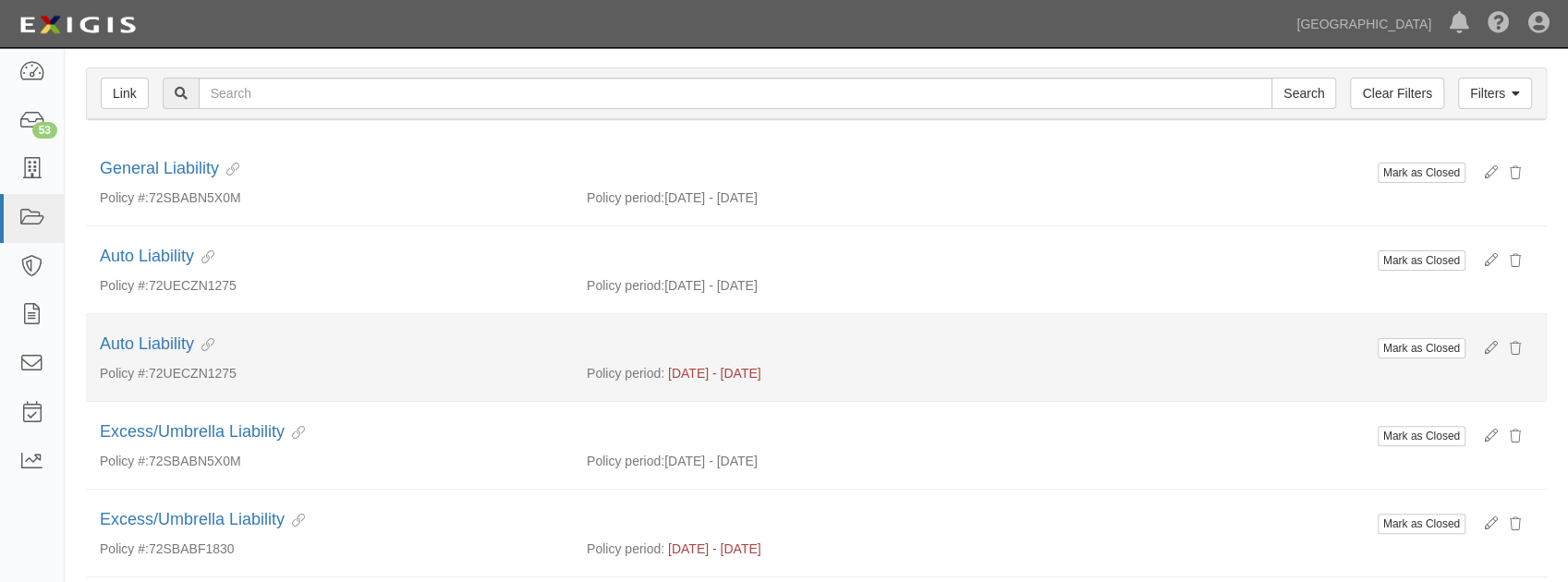
scroll to position [185, 0]
click at [1422, 341] on button "Mark as Closed" at bounding box center [1421, 347] width 88 height 21
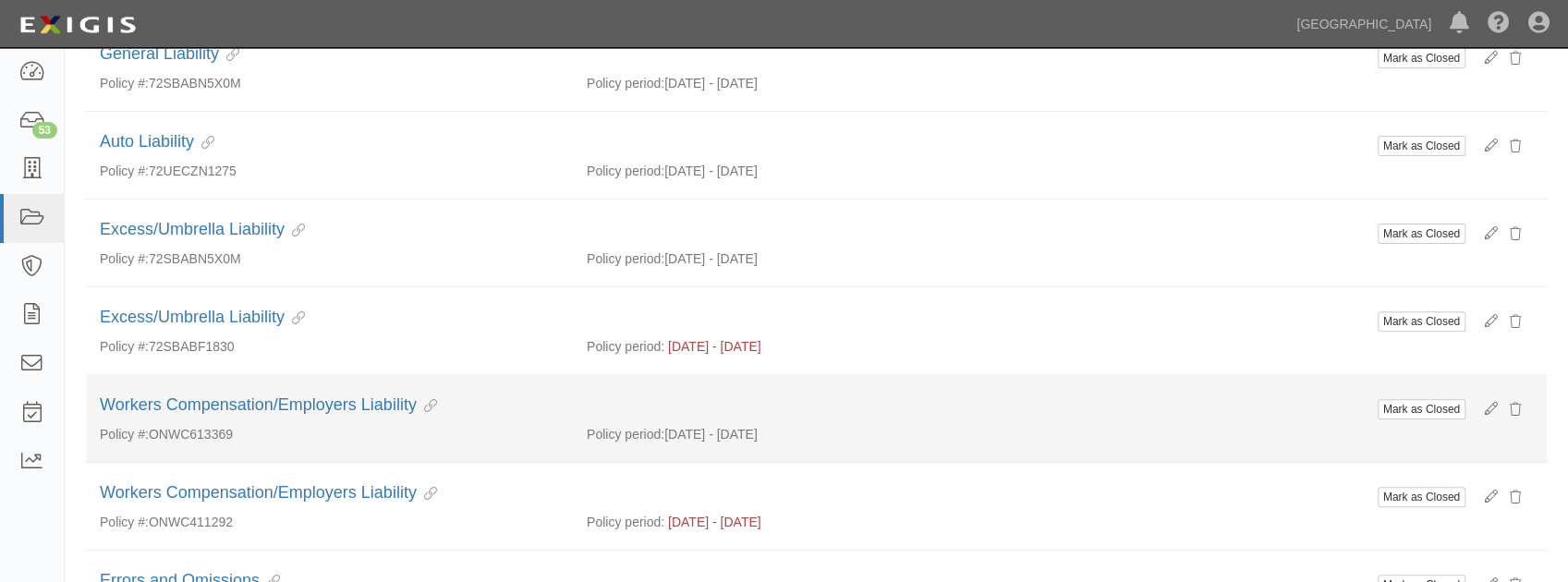
scroll to position [370, 0]
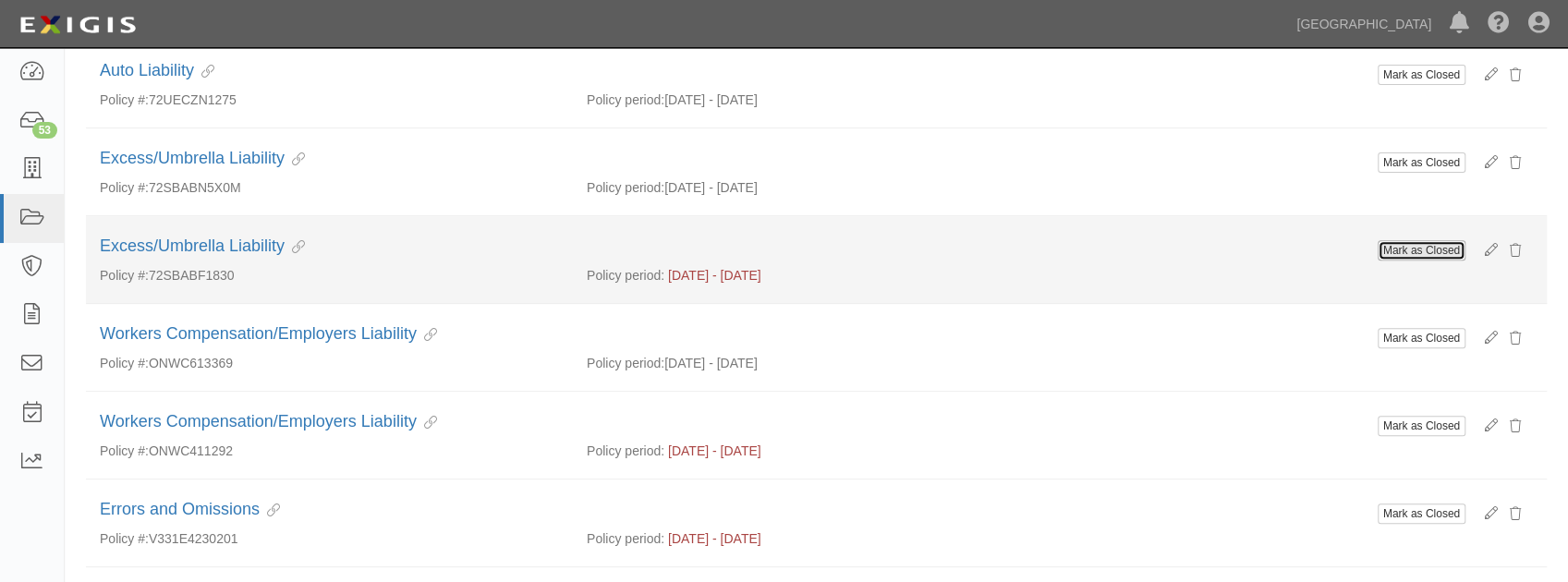
click at [1413, 250] on button "Mark as Closed" at bounding box center [1421, 251] width 88 height 21
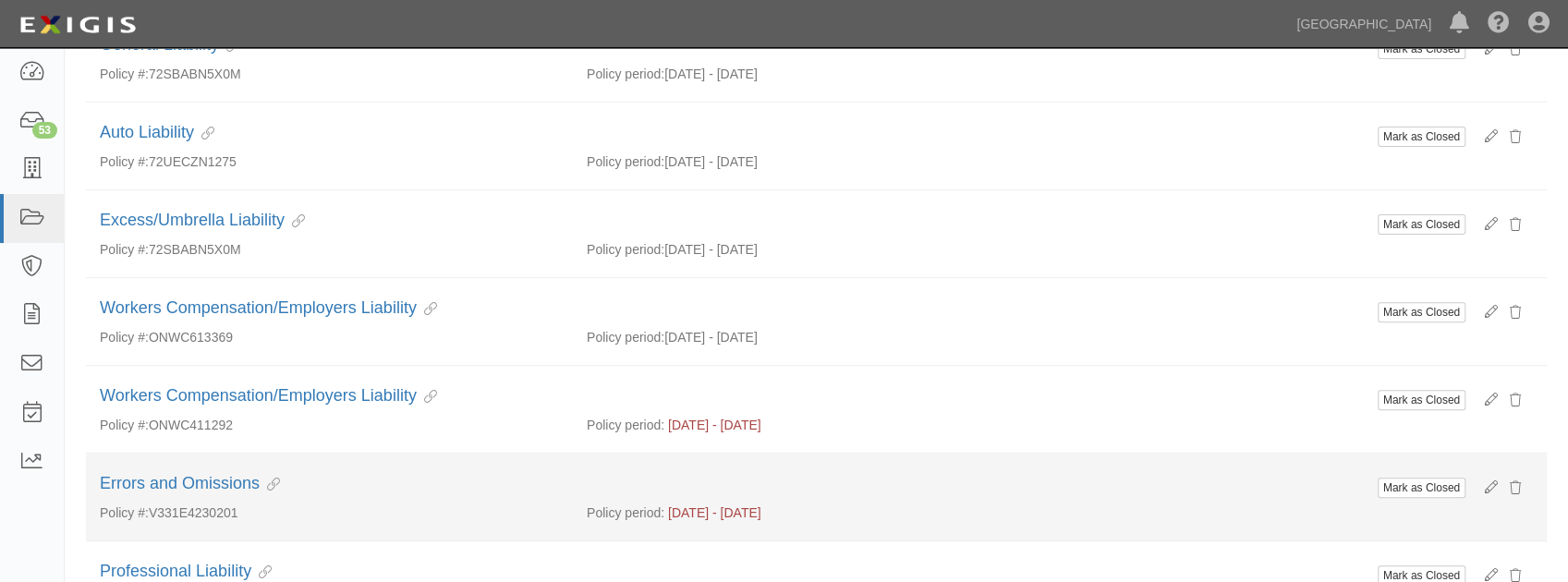
scroll to position [370, 0]
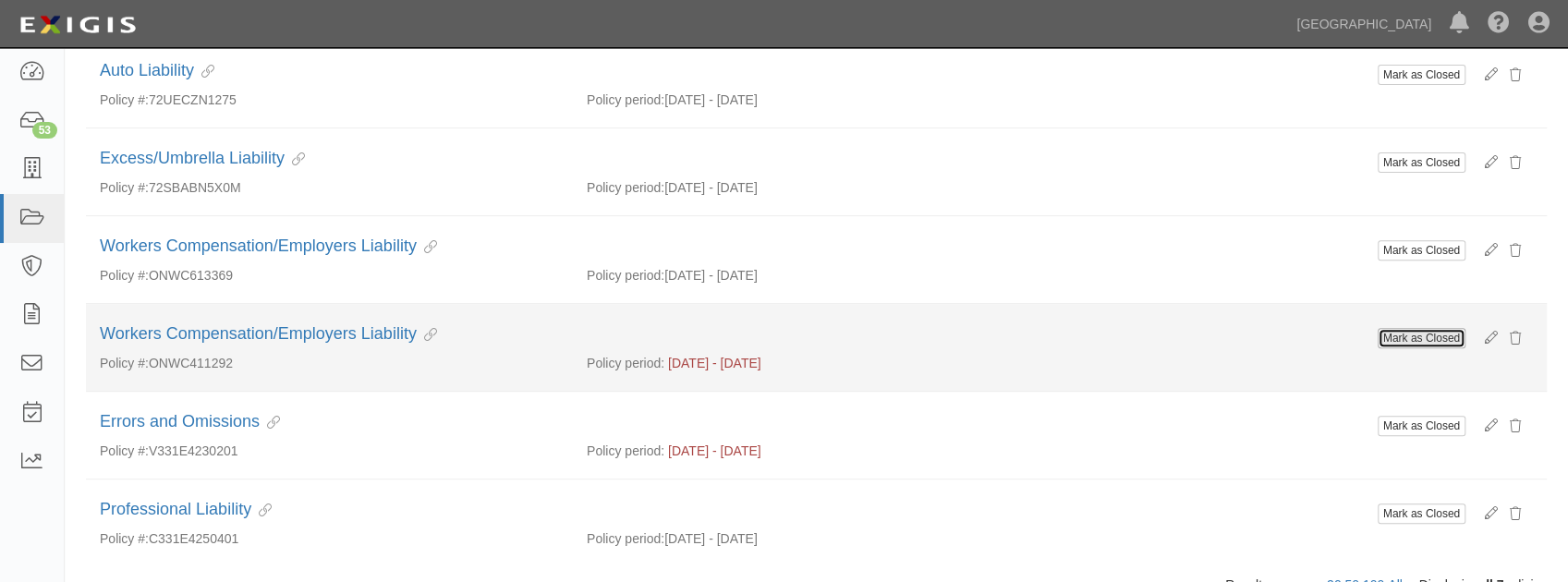
click at [1400, 328] on button "Mark as Closed" at bounding box center [1421, 339] width 88 height 21
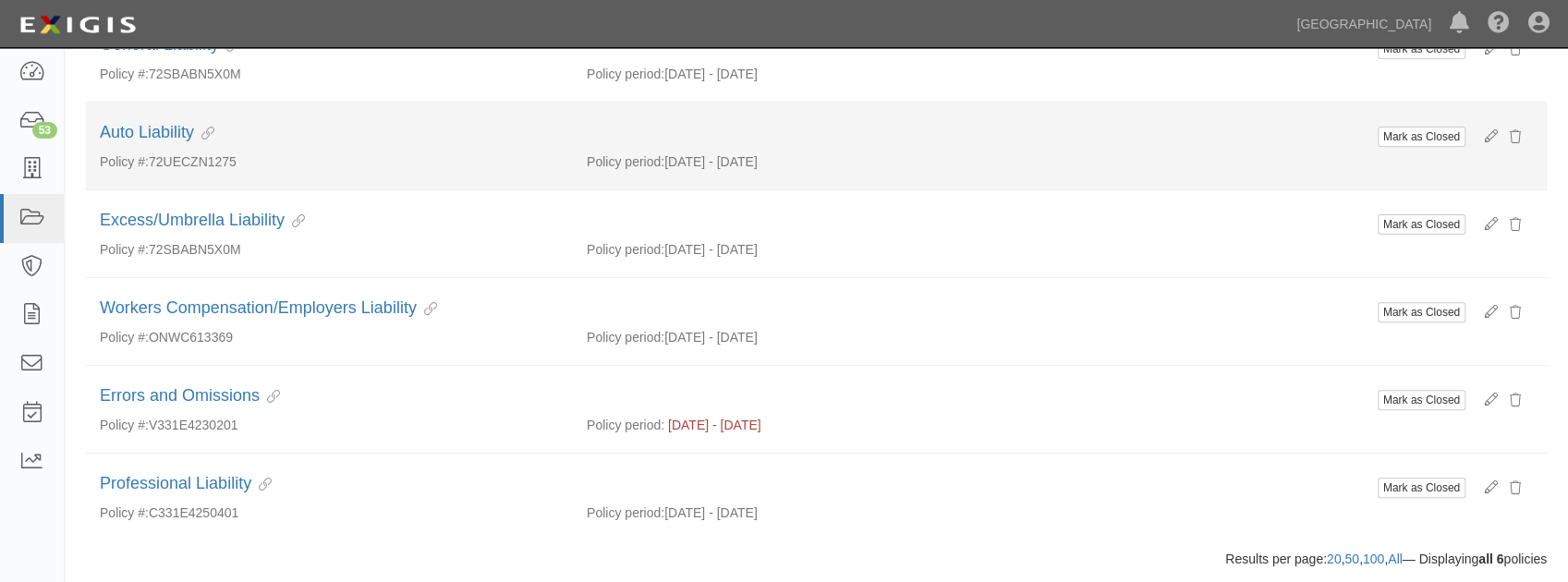
scroll to position [356, 0]
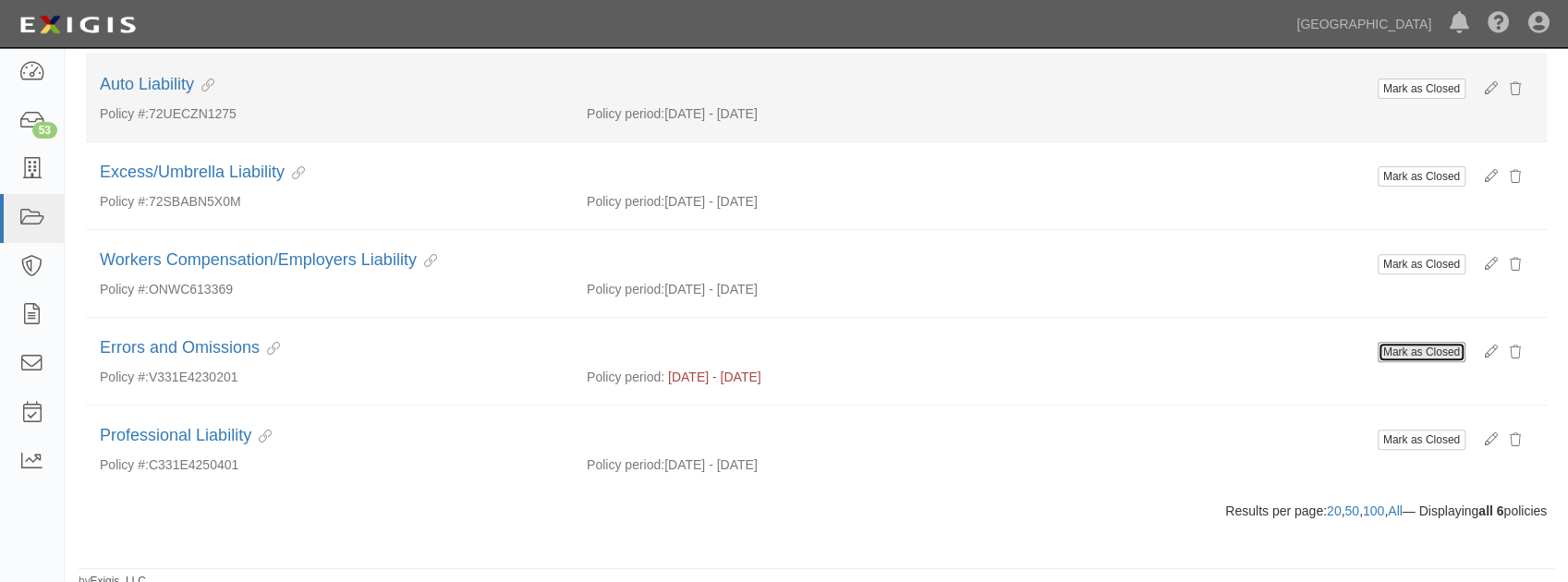
drag, startPoint x: 1397, startPoint y: 345, endPoint x: 827, endPoint y: 88, distance: 625.3
click at [1397, 345] on button "Mark as Closed" at bounding box center [1421, 352] width 88 height 21
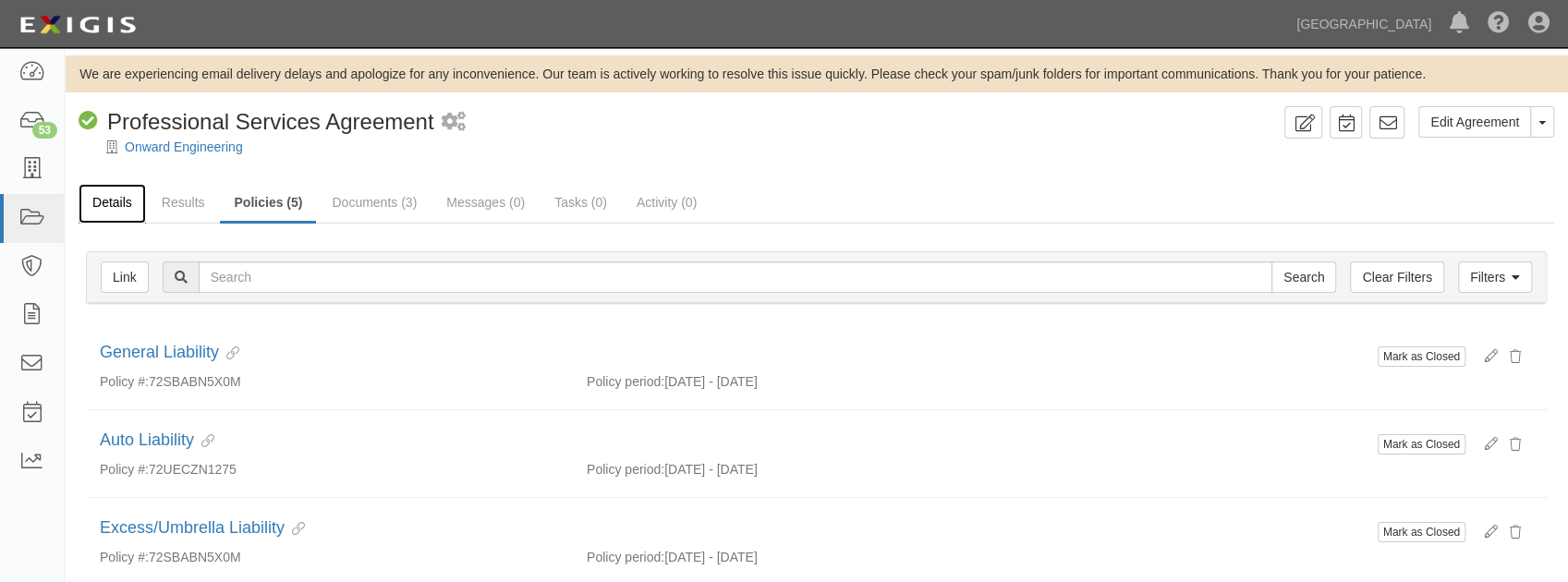
click at [116, 210] on link "Details" at bounding box center [111, 204] width 67 height 40
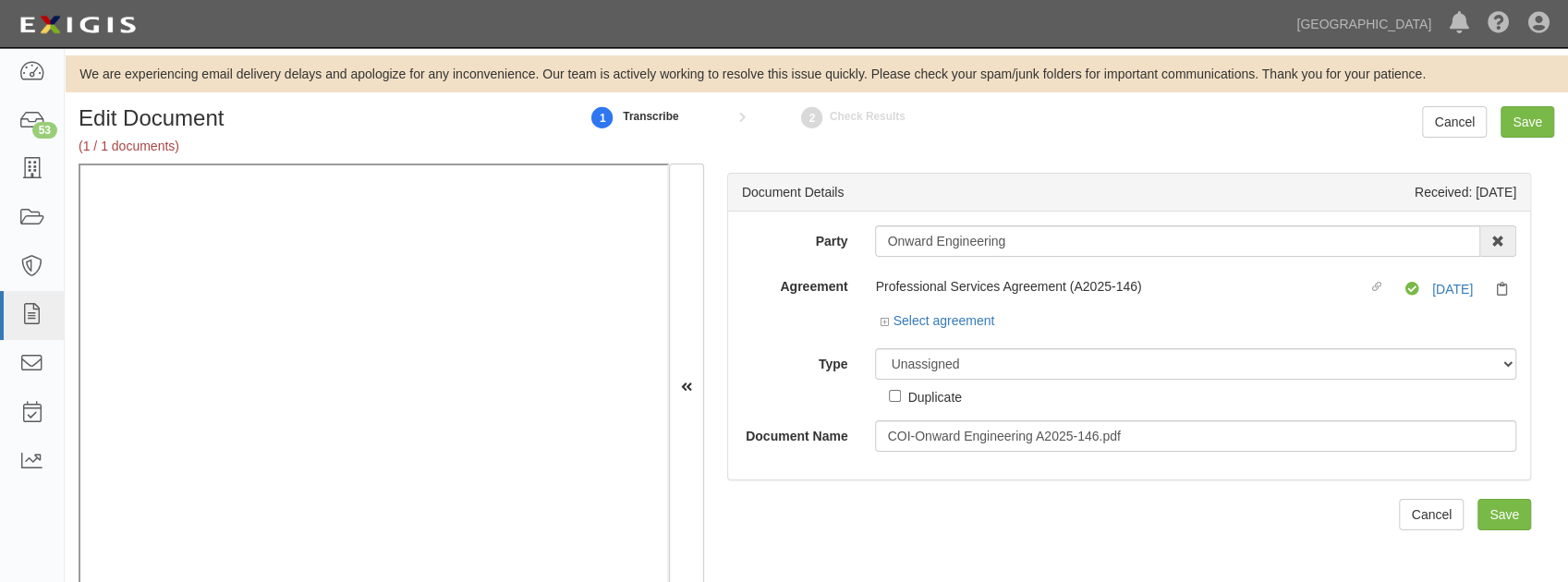
click at [870, 324] on div "Professional Services Agreement (A2025-146) Linked agreement Compliant 8/7/26 S…" at bounding box center [1195, 303] width 669 height 64
click at [881, 320] on icon at bounding box center [886, 323] width 13 height 9
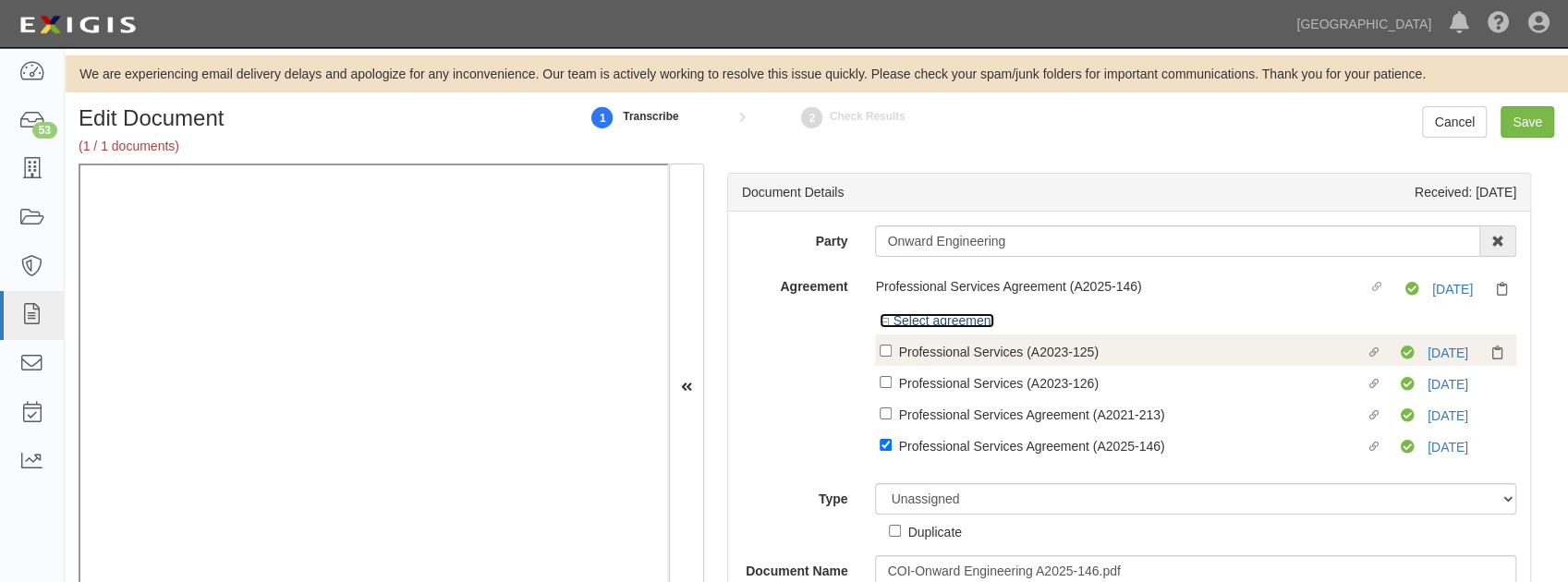
scroll to position [61, 0]
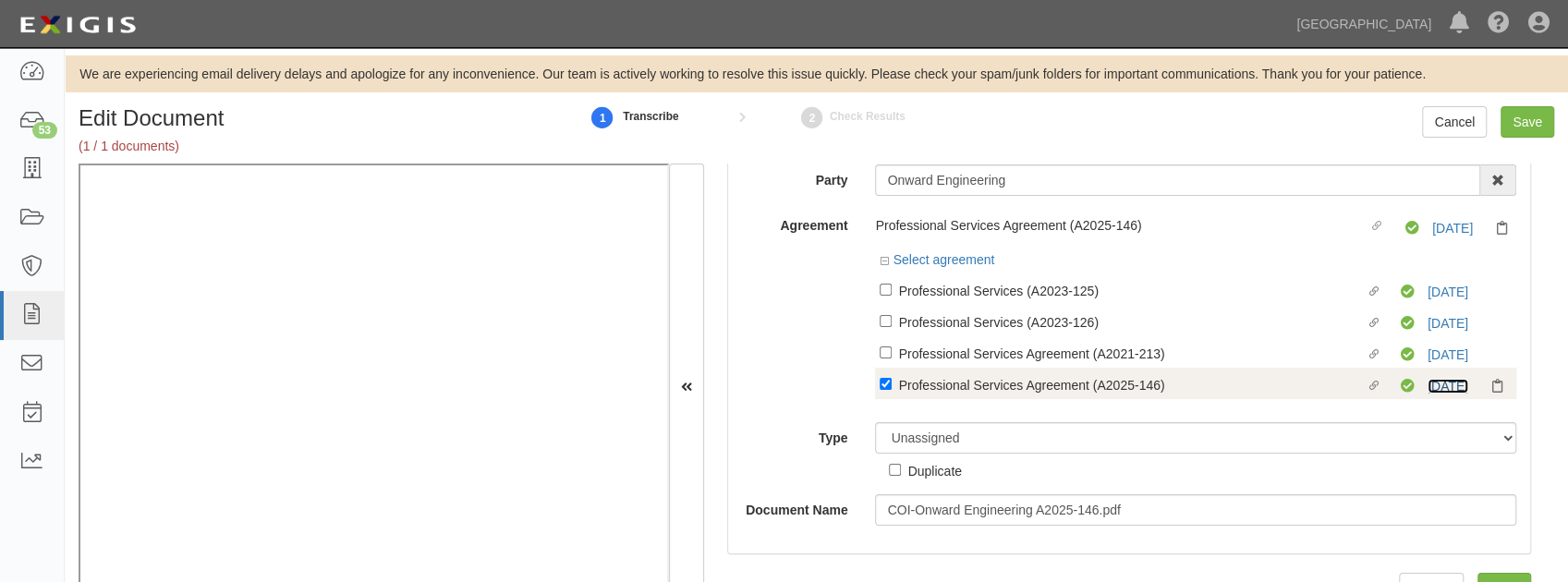
click at [1428, 381] on link "8/7/26" at bounding box center [1447, 387] width 41 height 15
click at [881, 295] on input "Linked agreement Professional Services Agreement (A2025-146) Linked agreement" at bounding box center [885, 290] width 12 height 12
checkbox input "false"
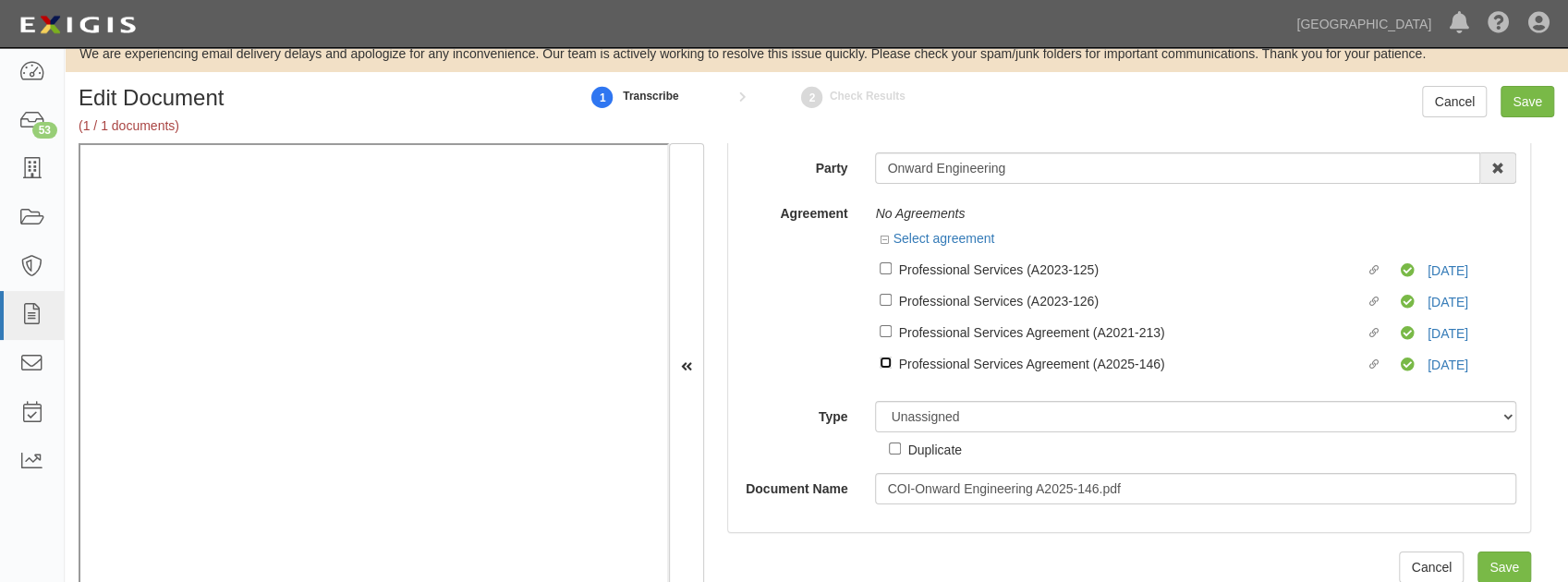
scroll to position [56, 0]
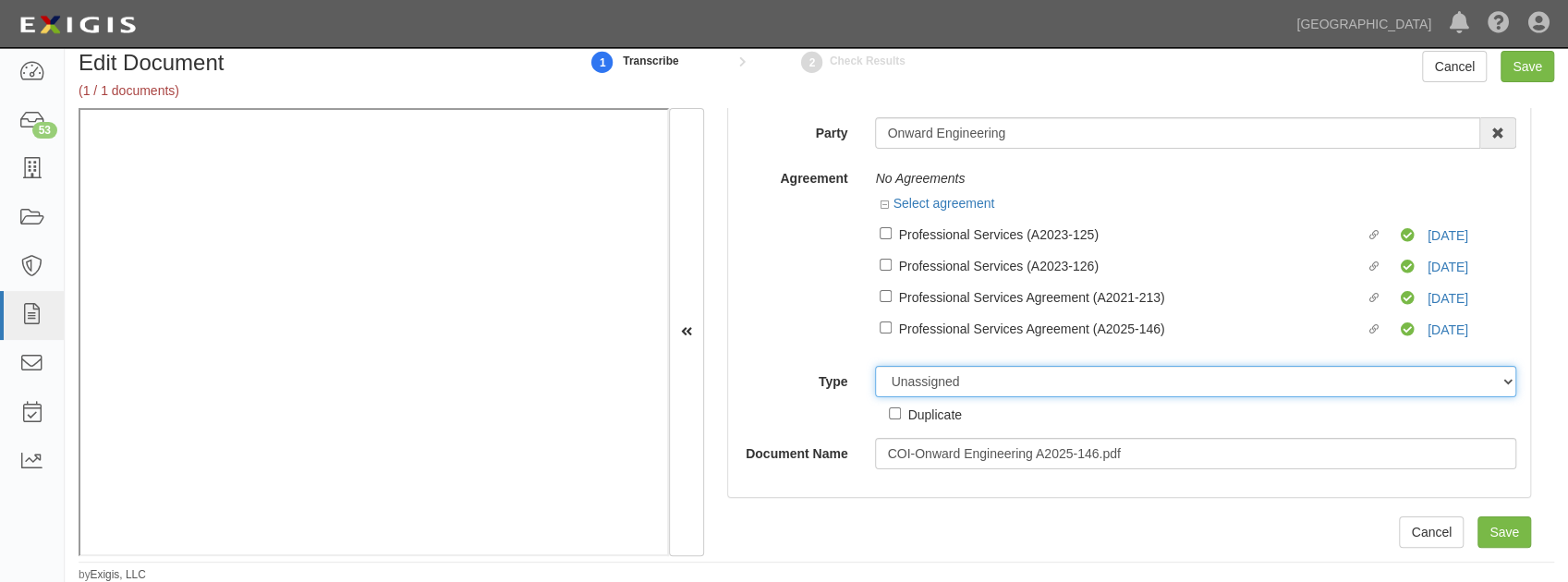
click at [953, 368] on select "Unassigned Binder Cancellation Notice Certificate Contract Endorsement Insuranc…" at bounding box center [1195, 381] width 642 height 31
select select "OtherDetail"
click at [875, 366] on select "Unassigned Binder Cancellation Notice Certificate Contract Endorsement Insuranc…" at bounding box center [1195, 381] width 642 height 31
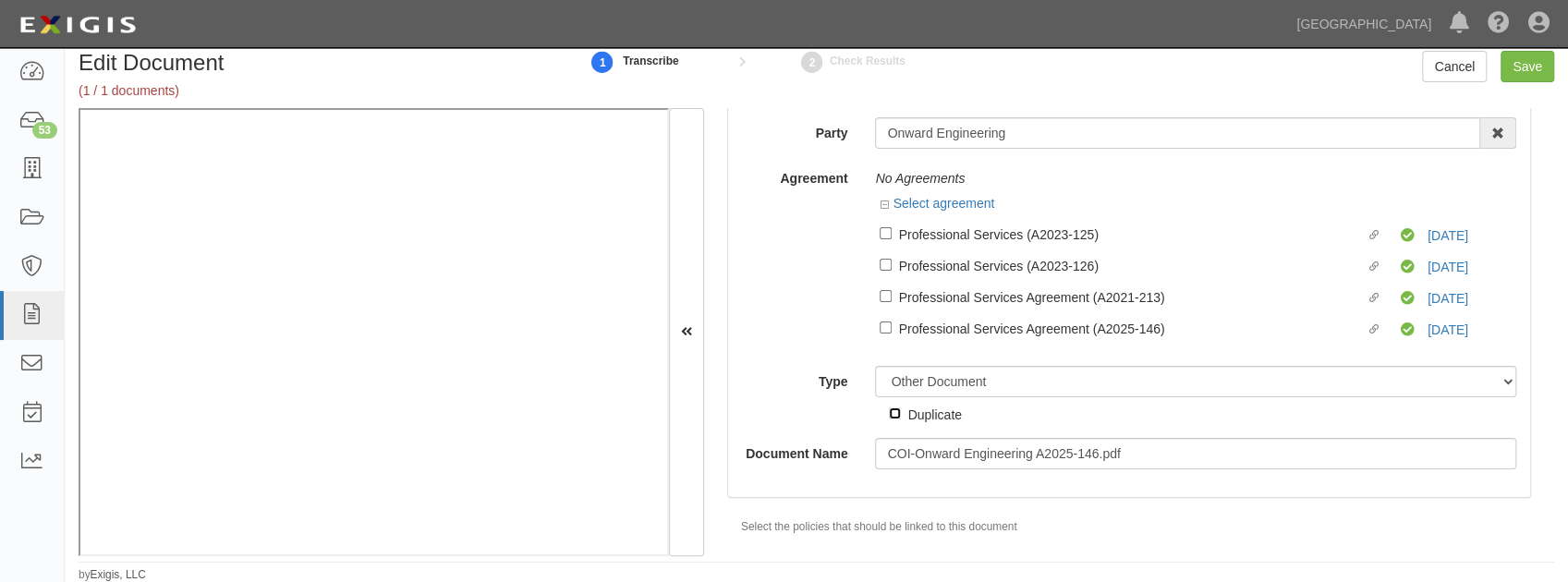
click at [892, 412] on input "Duplicate" at bounding box center [894, 413] width 12 height 12
checkbox input "true"
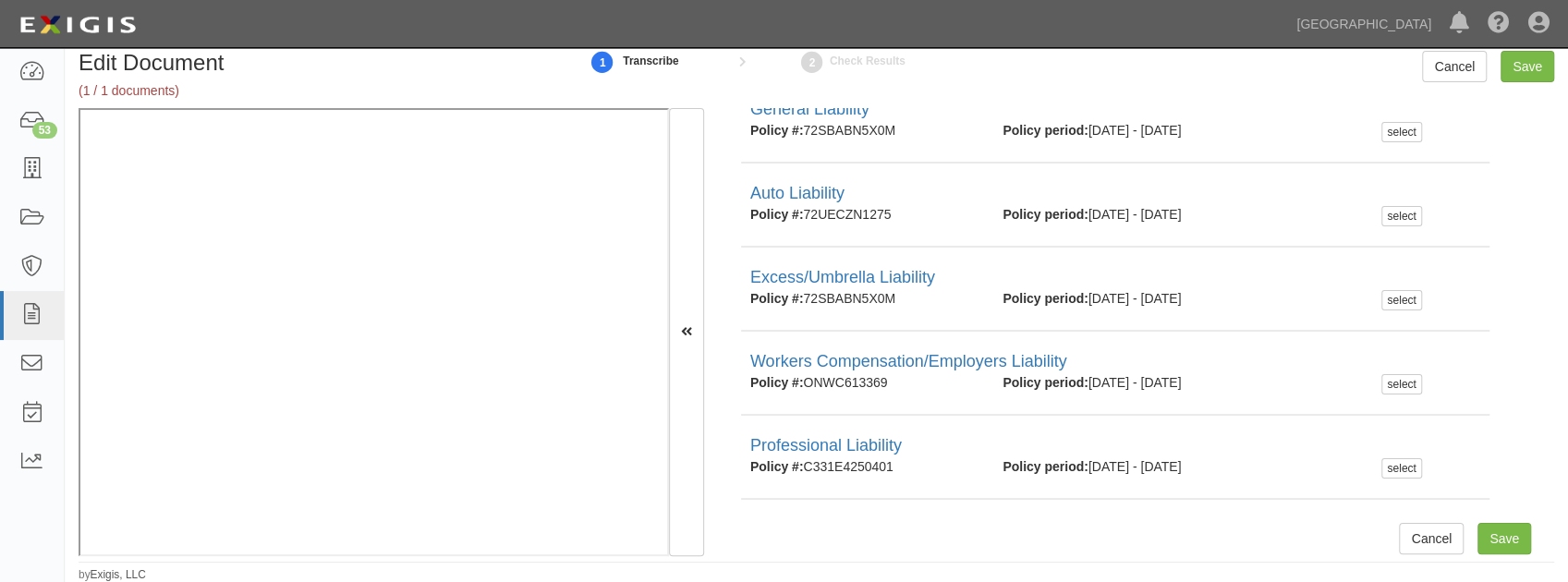
scroll to position [514, 0]
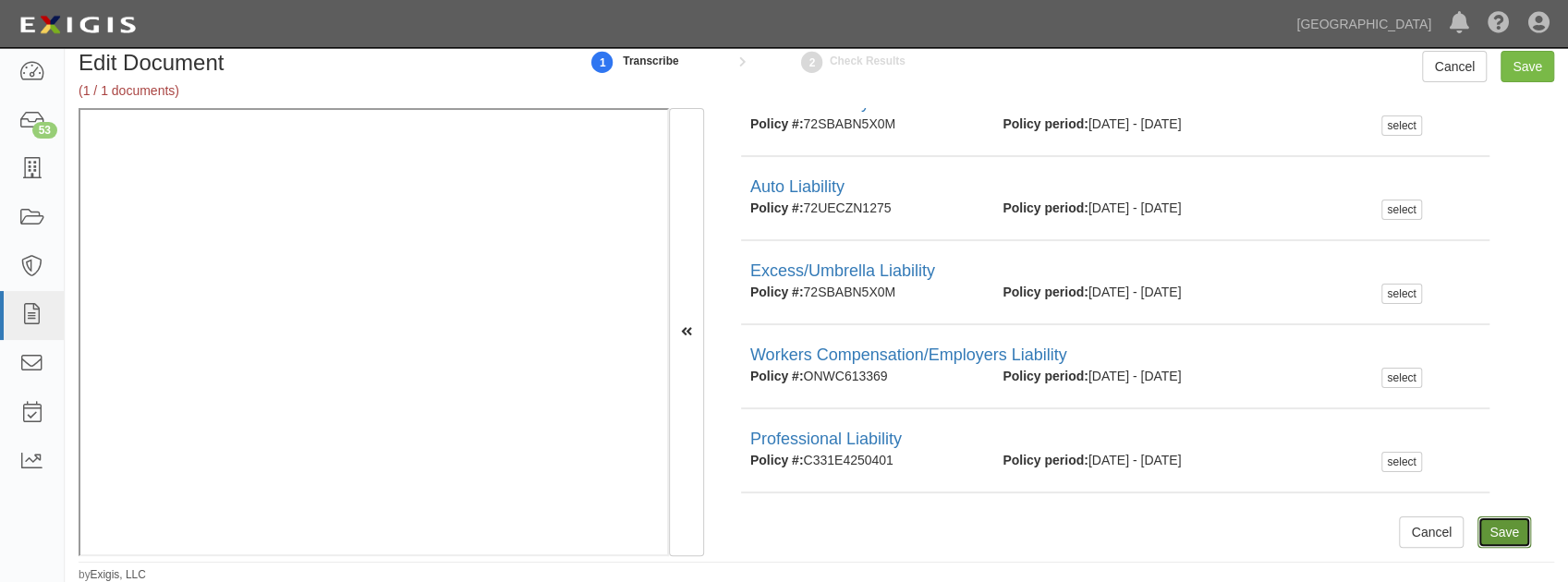
click at [1499, 540] on input "Save" at bounding box center [1504, 531] width 54 height 31
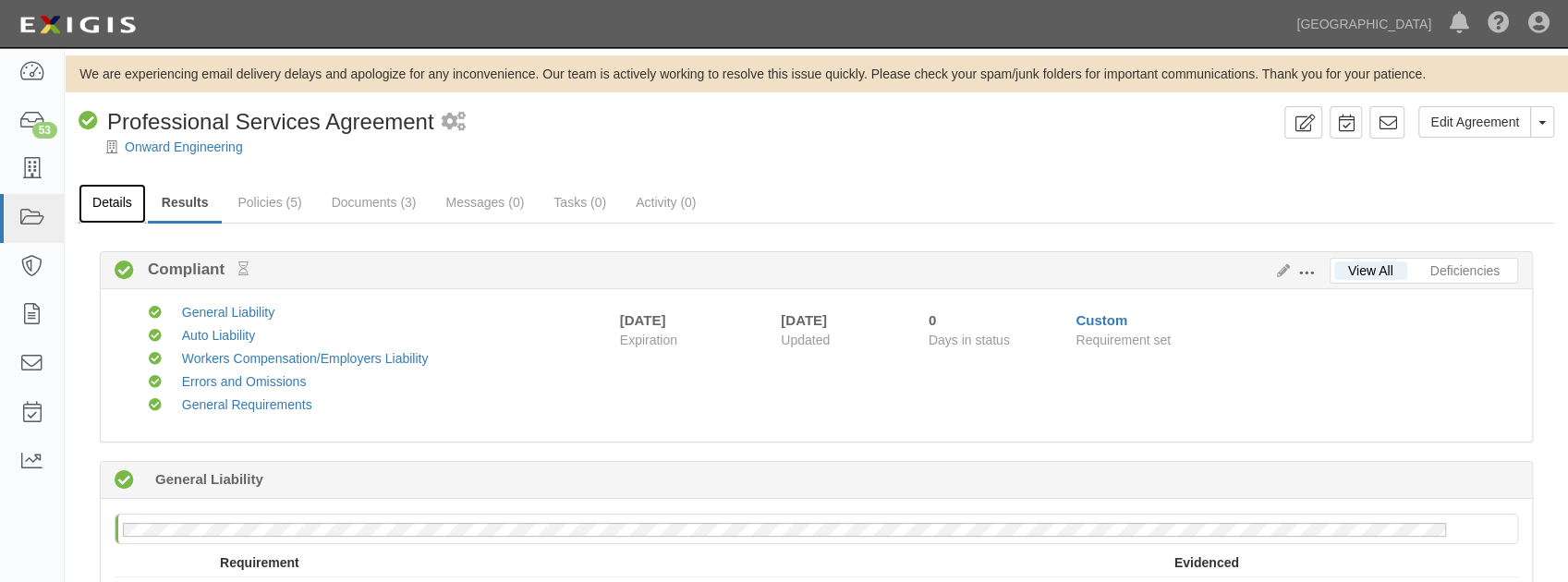
click at [100, 196] on link "Details" at bounding box center [111, 204] width 67 height 40
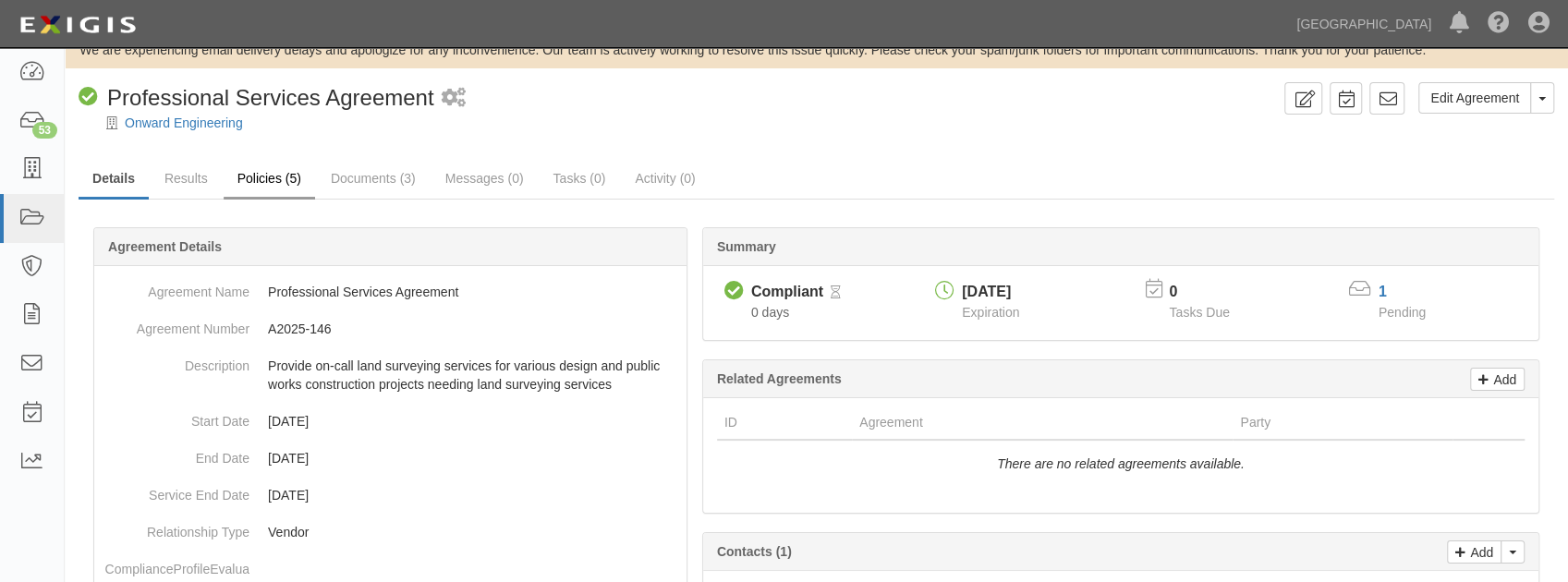
scroll to position [61, 0]
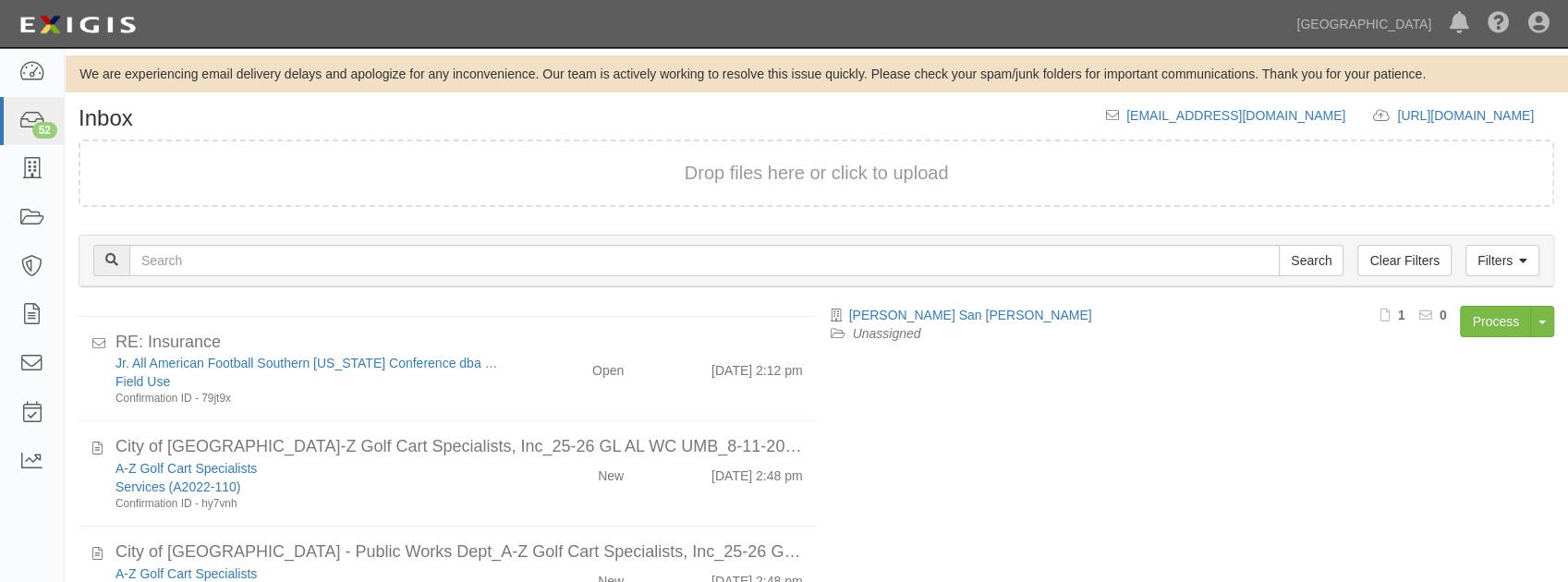
scroll to position [1360, 0]
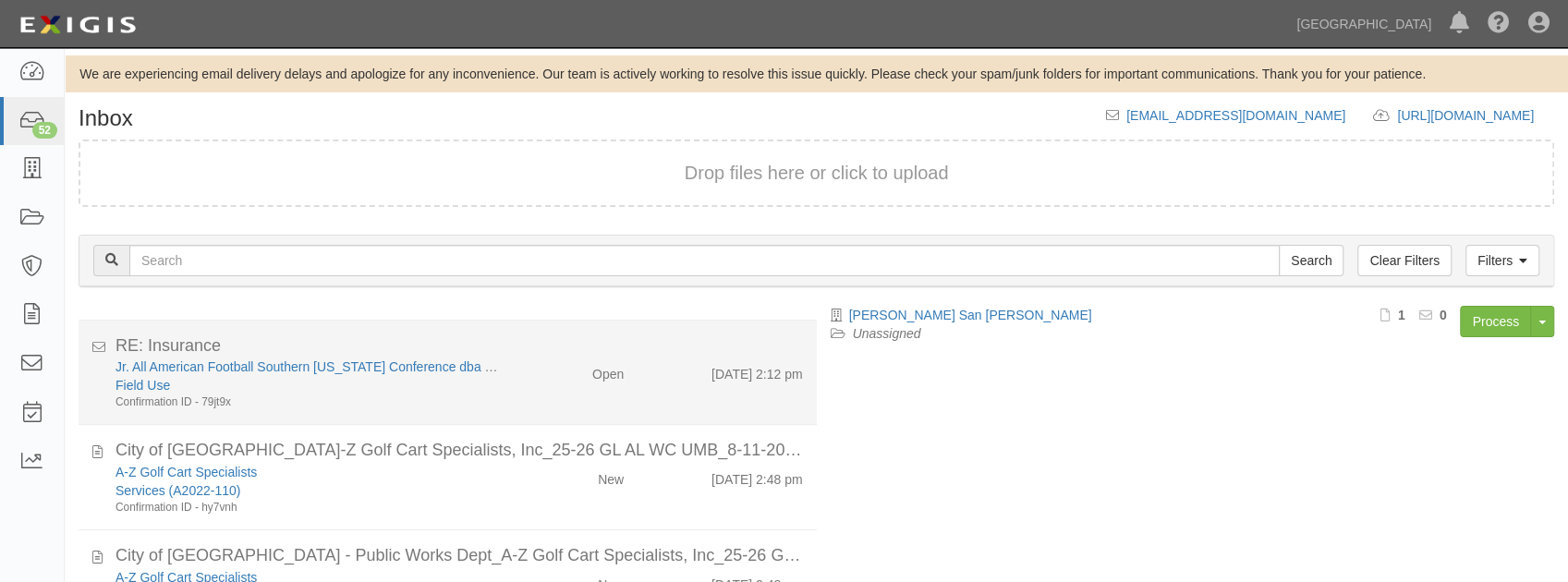
click at [490, 384] on div "Field Use" at bounding box center [309, 386] width 389 height 19
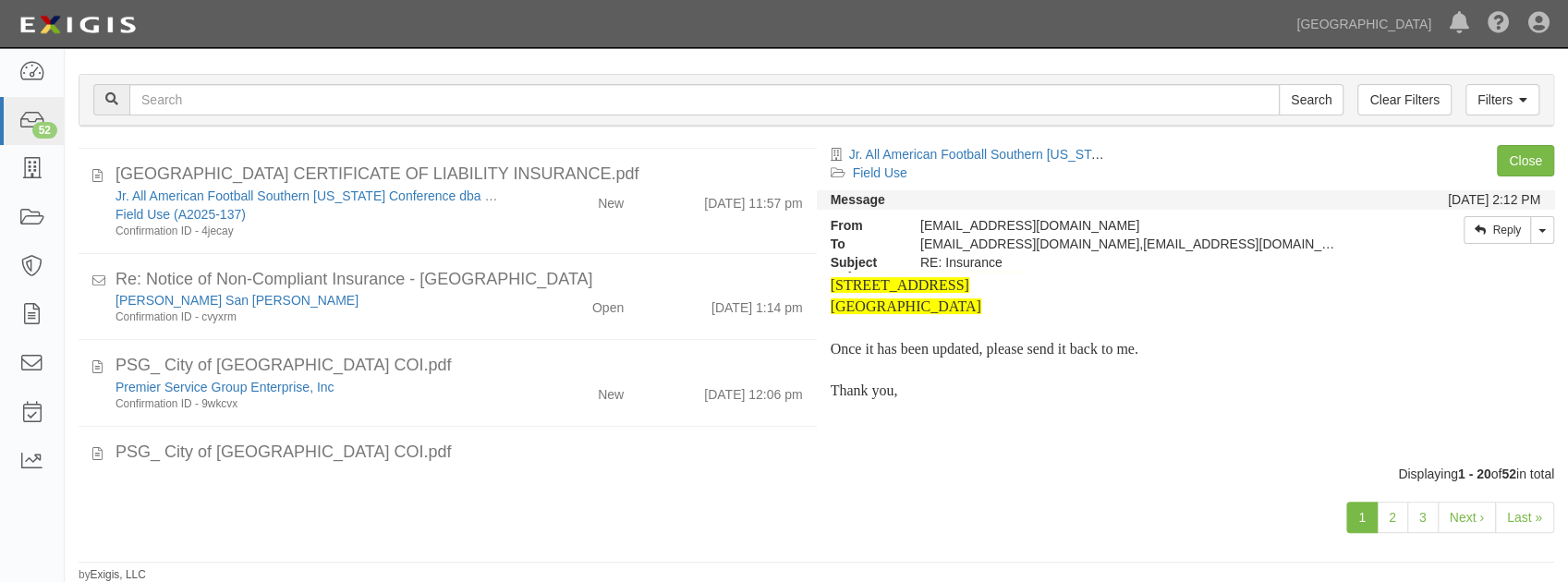
scroll to position [621, 0]
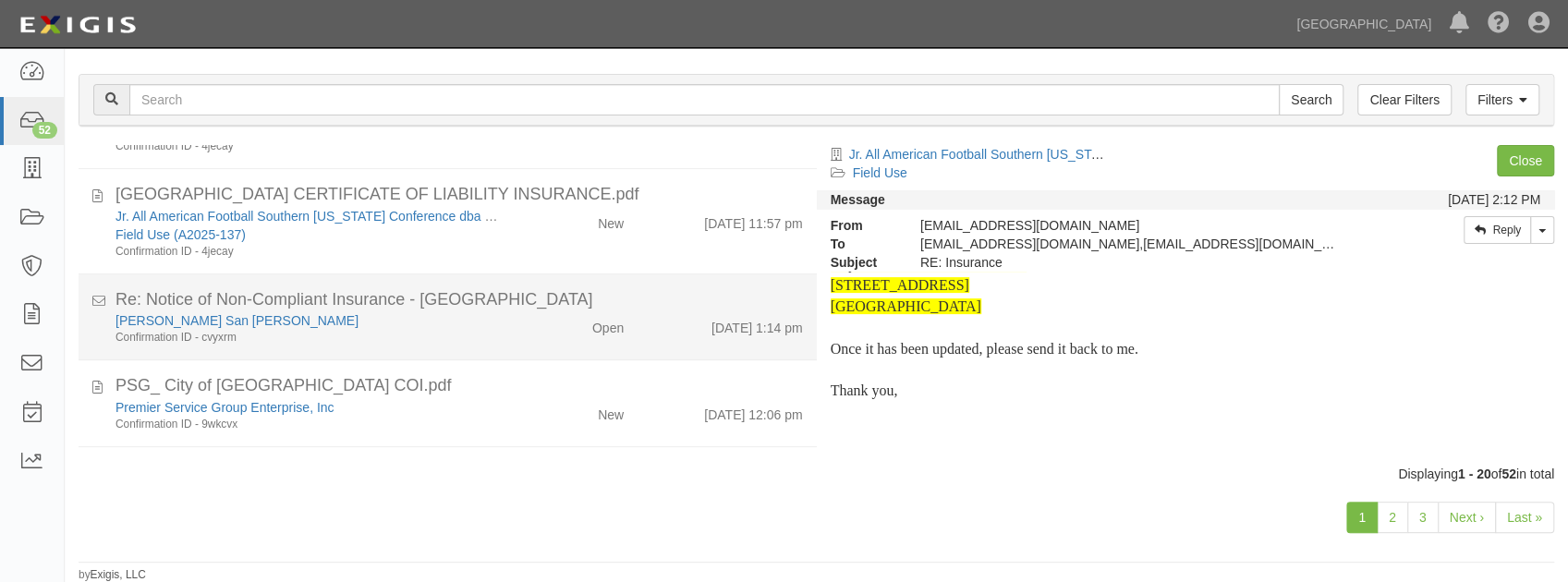
click at [476, 330] on div "Confirmation ID - cvyxrm" at bounding box center [309, 338] width 389 height 16
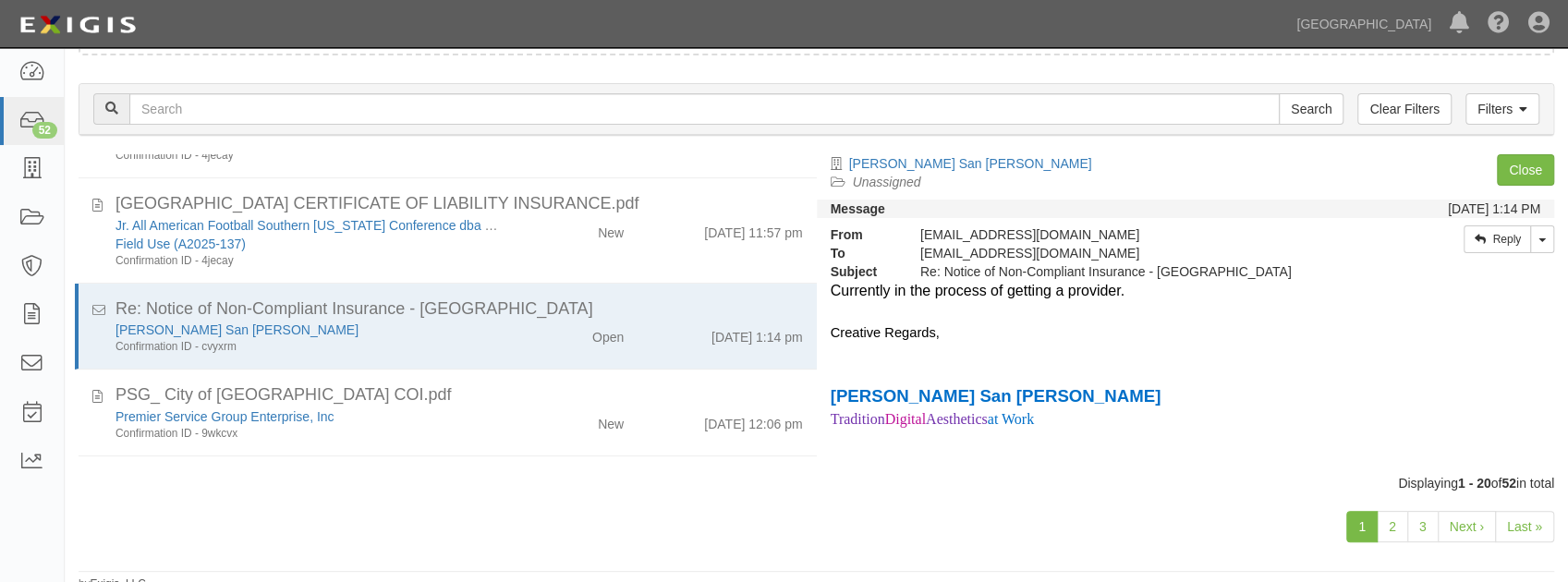
scroll to position [160, 0]
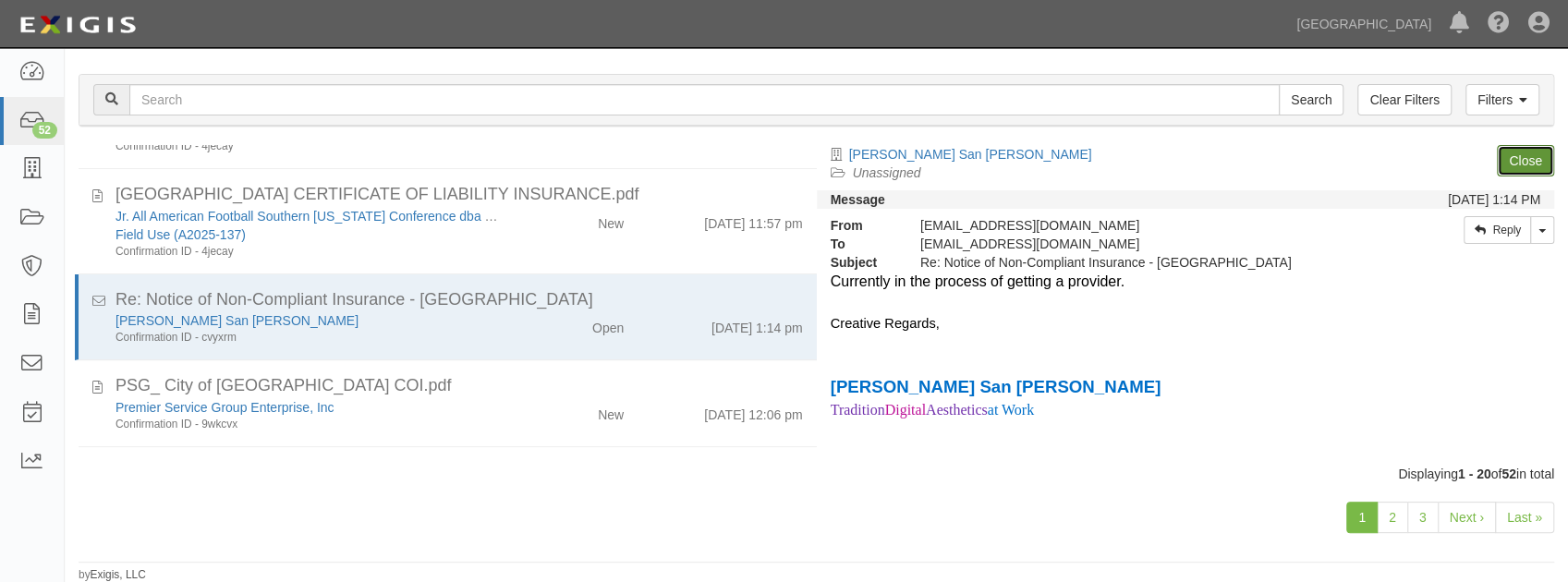
click at [1511, 160] on link "Close" at bounding box center [1526, 160] width 58 height 31
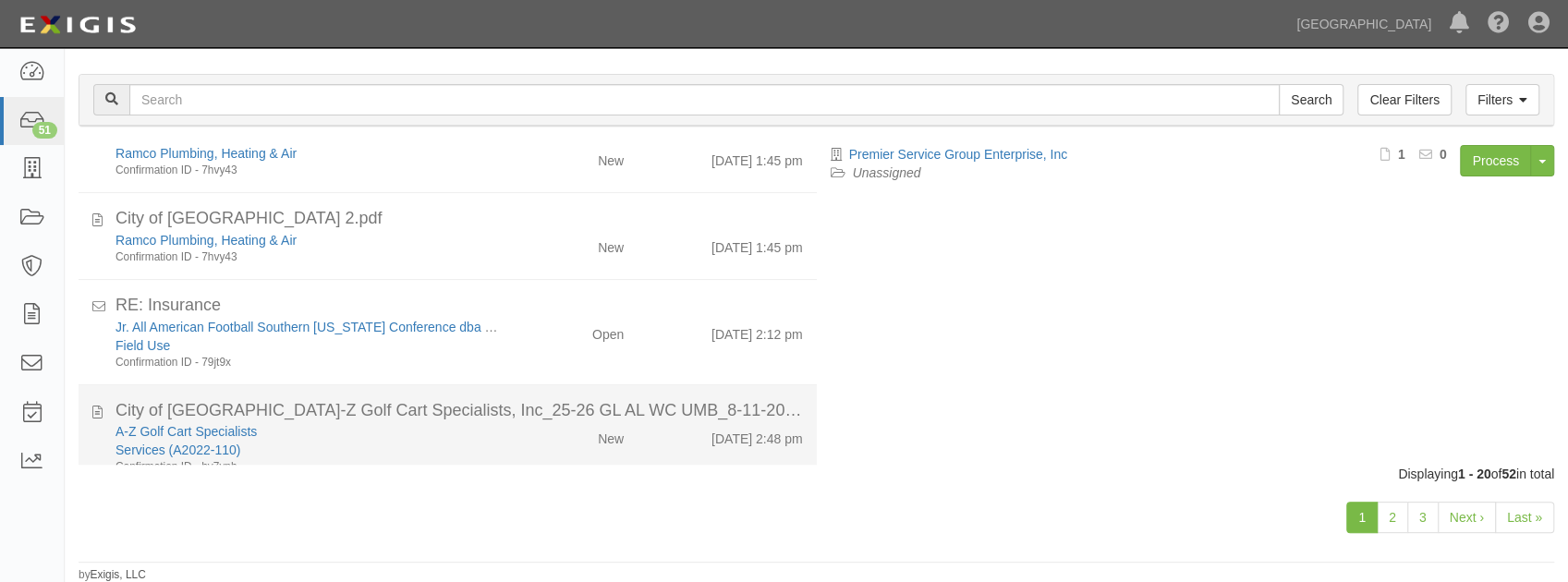
scroll to position [1150, 0]
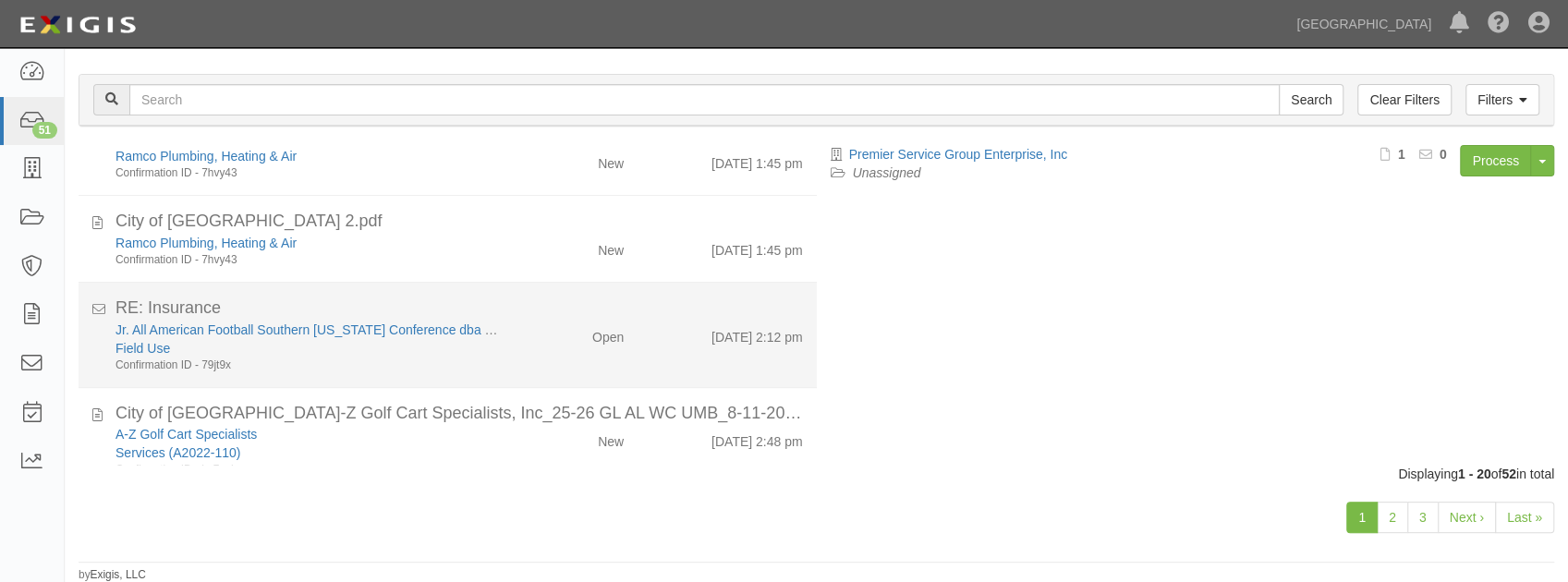
click at [538, 359] on div "Jr. All American Football Southern California Conference dba Chino Hills Jr All…" at bounding box center [459, 347] width 715 height 53
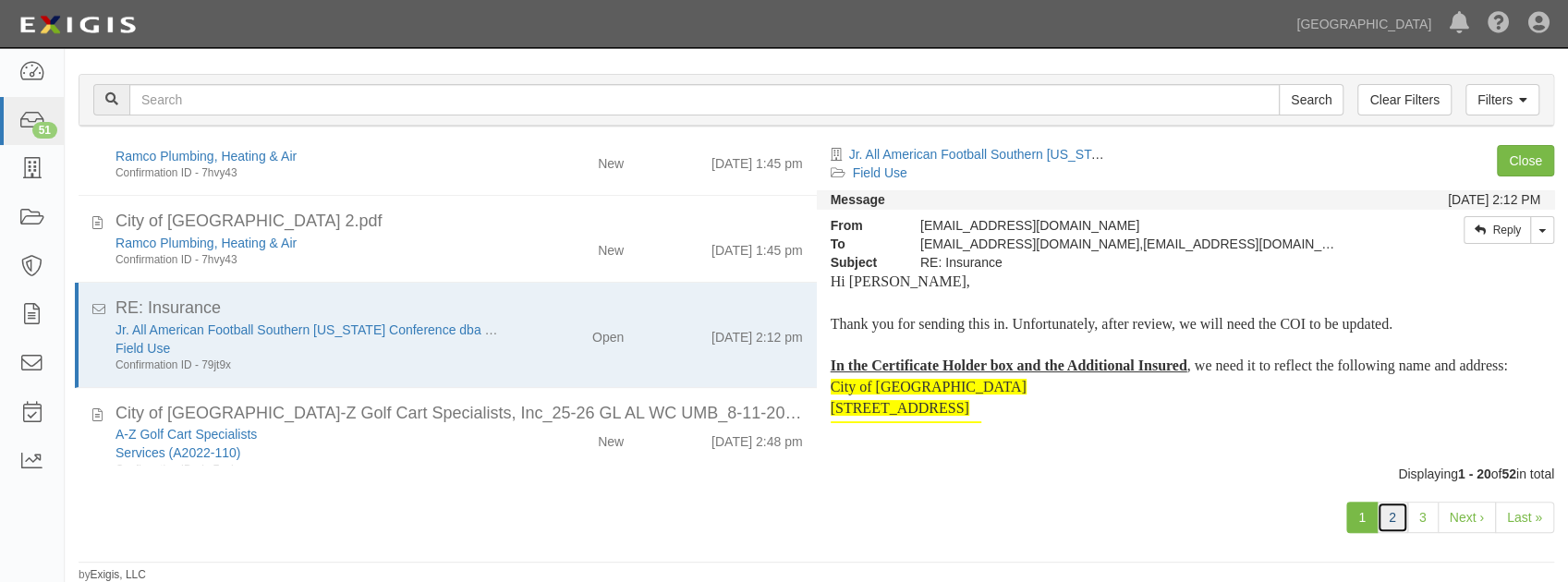
click at [1393, 521] on link "2" at bounding box center [1392, 517] width 31 height 31
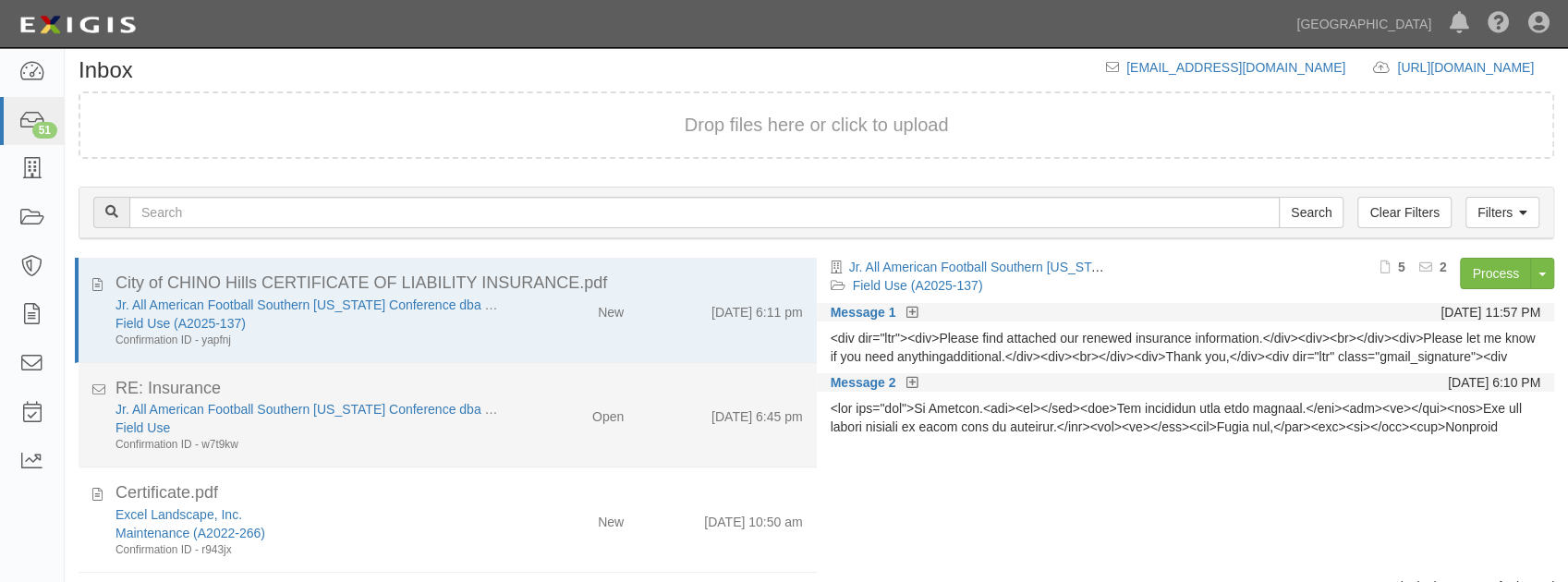
scroll to position [123, 0]
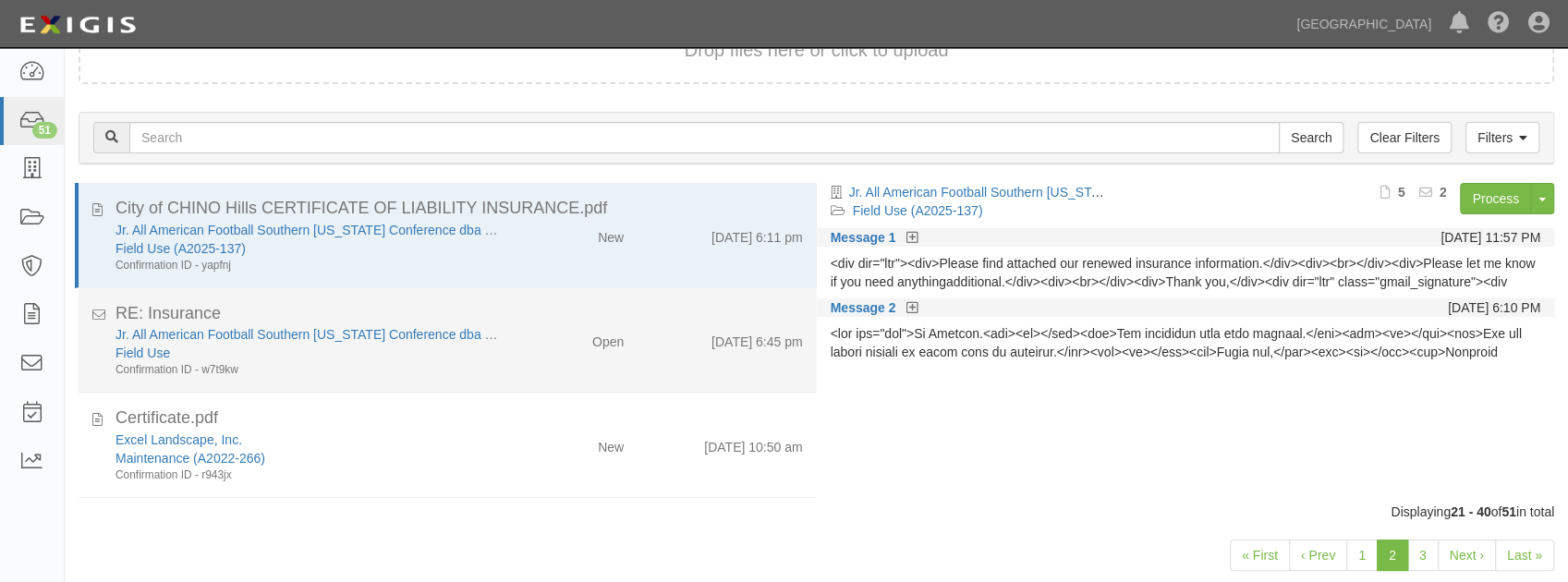
click at [528, 349] on div "Open" at bounding box center [577, 338] width 119 height 25
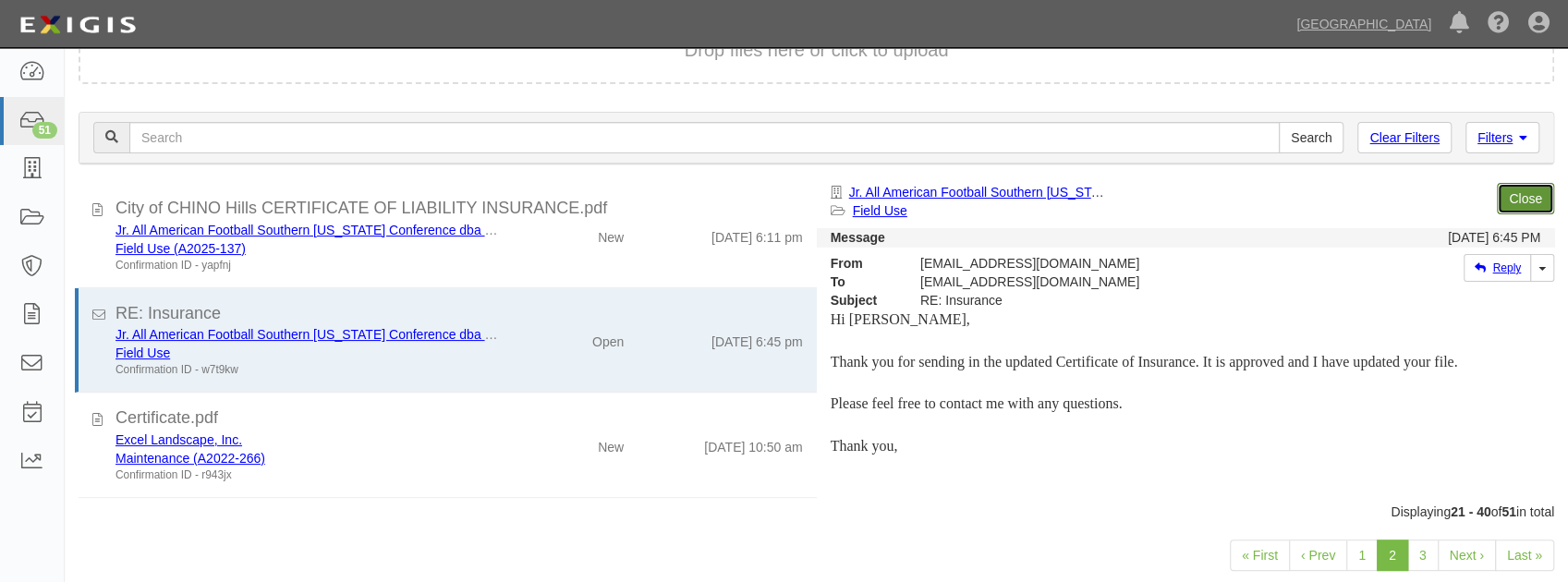
click at [1523, 196] on link "Close" at bounding box center [1526, 198] width 58 height 31
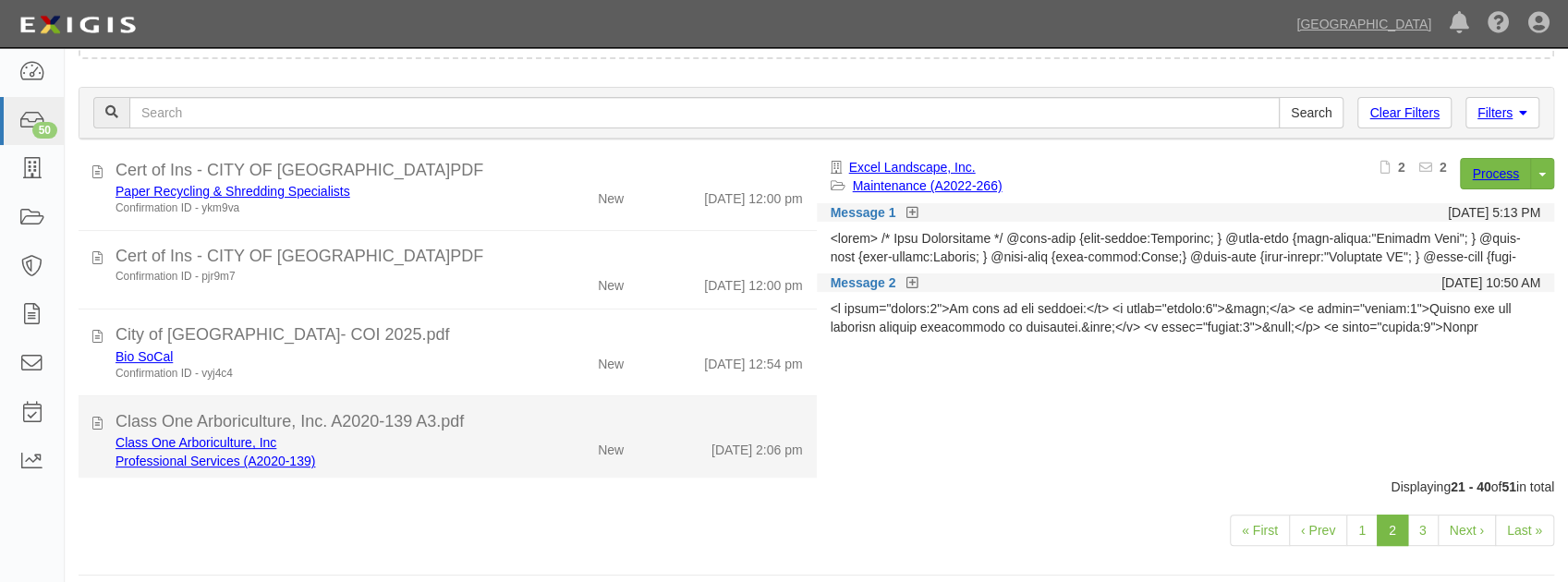
scroll to position [160, 0]
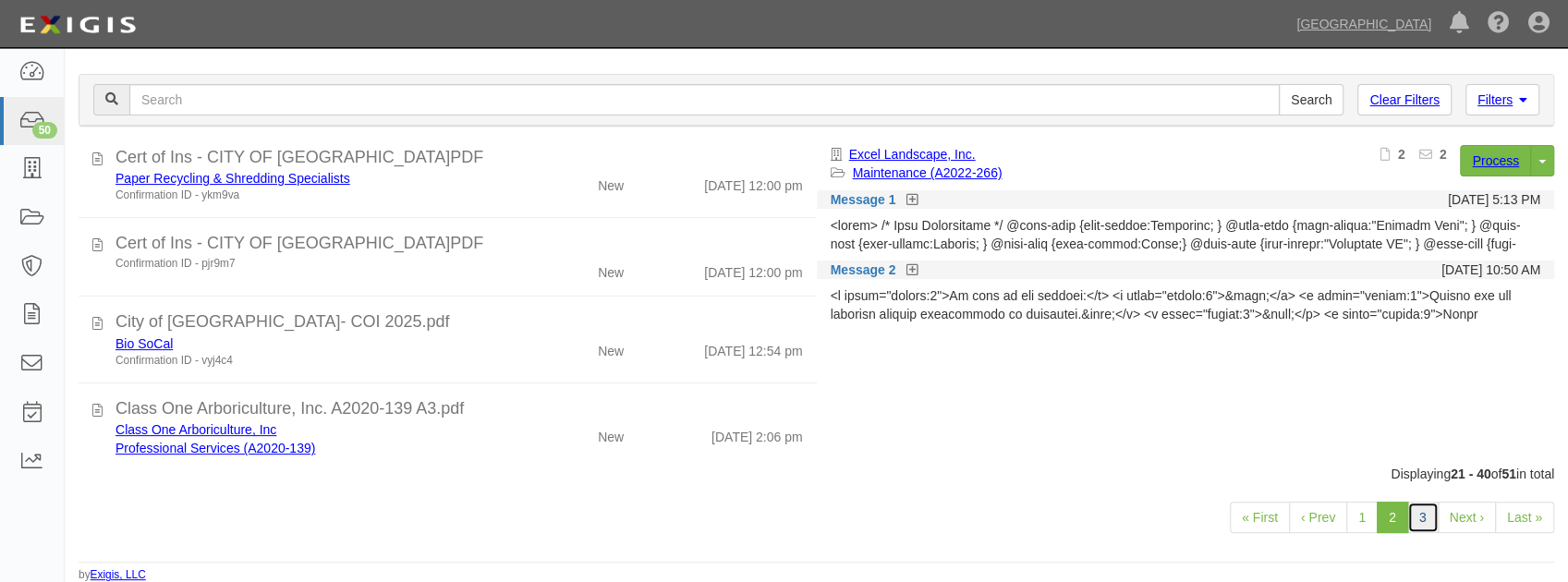
click at [1428, 517] on link "3" at bounding box center [1423, 517] width 31 height 31
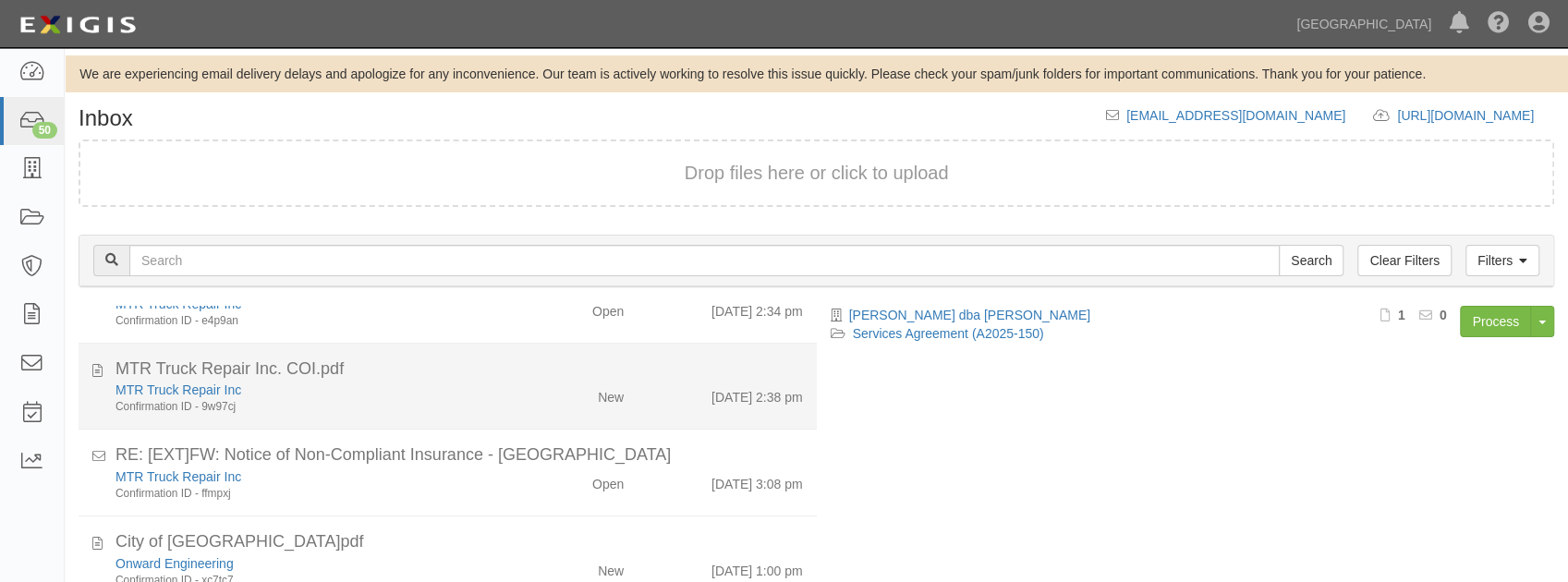
scroll to position [246, 0]
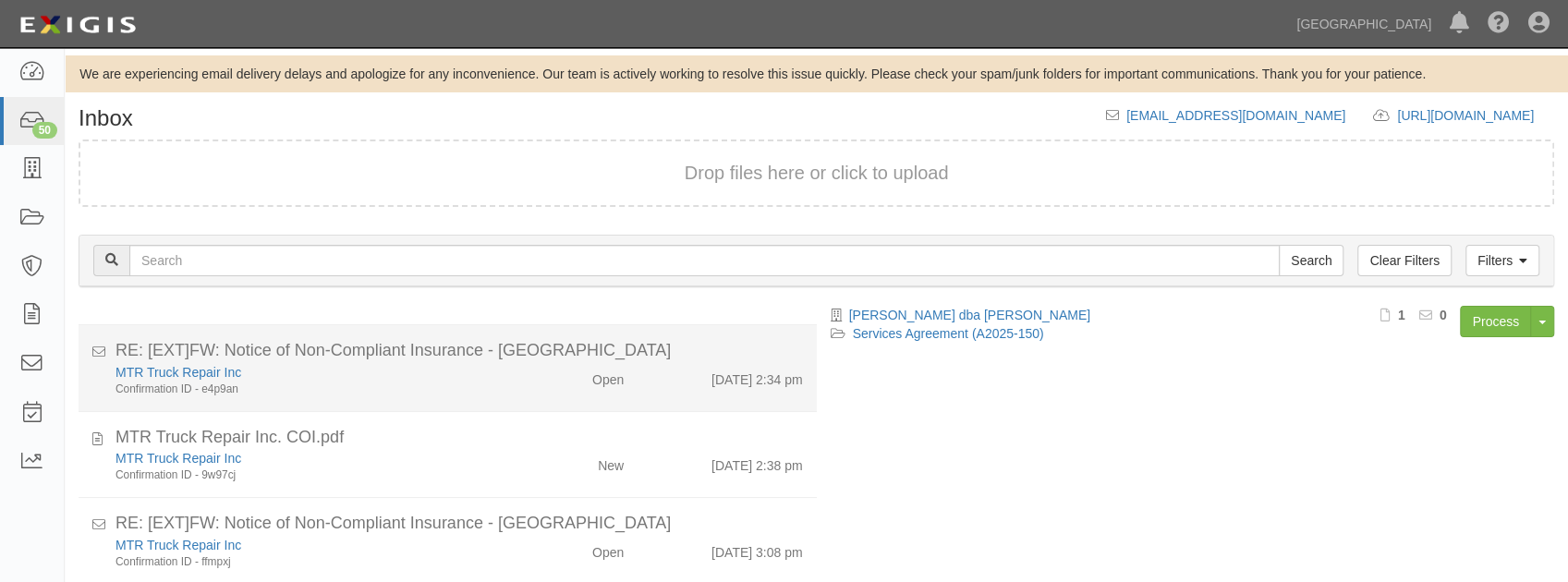
click at [643, 400] on li "RE: [EXT]FW: Notice of Non-Compliant Insurance - Chino Hills MTR Truck Repair I…" at bounding box center [447, 369] width 739 height 87
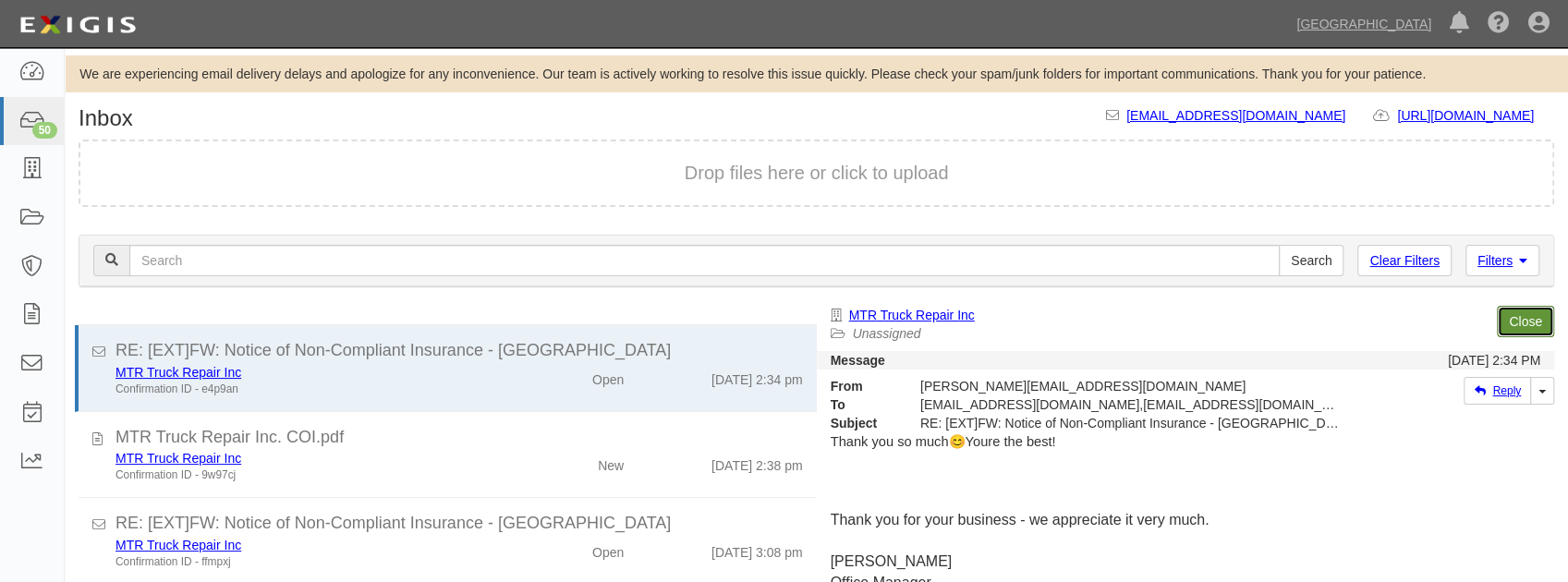
click at [1511, 311] on link "Close" at bounding box center [1526, 321] width 58 height 31
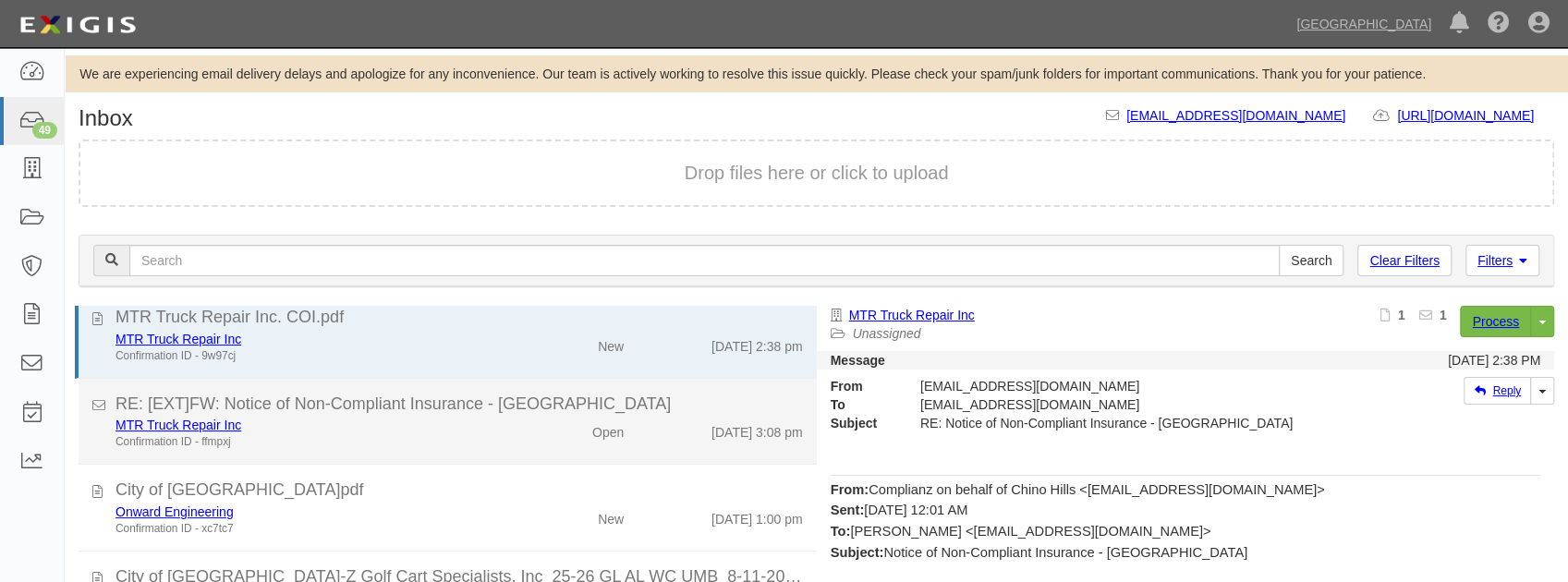
scroll to position [308, 0]
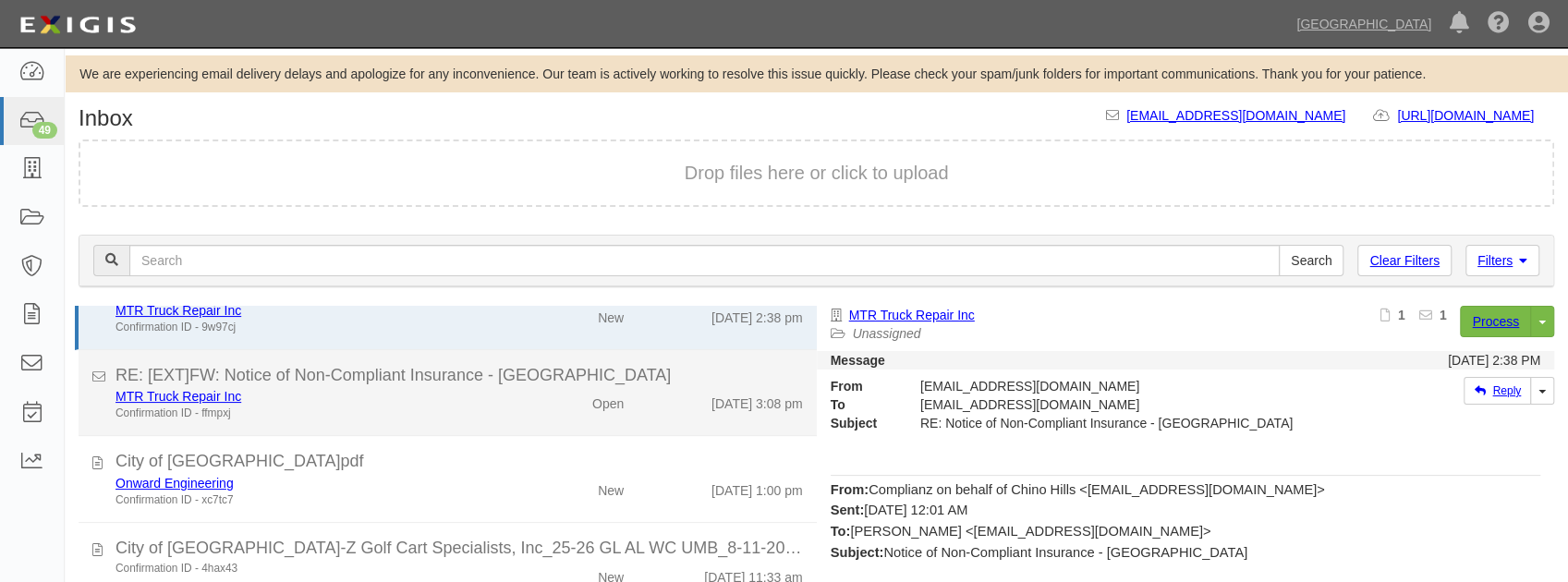
click at [564, 402] on div "Open" at bounding box center [577, 399] width 119 height 25
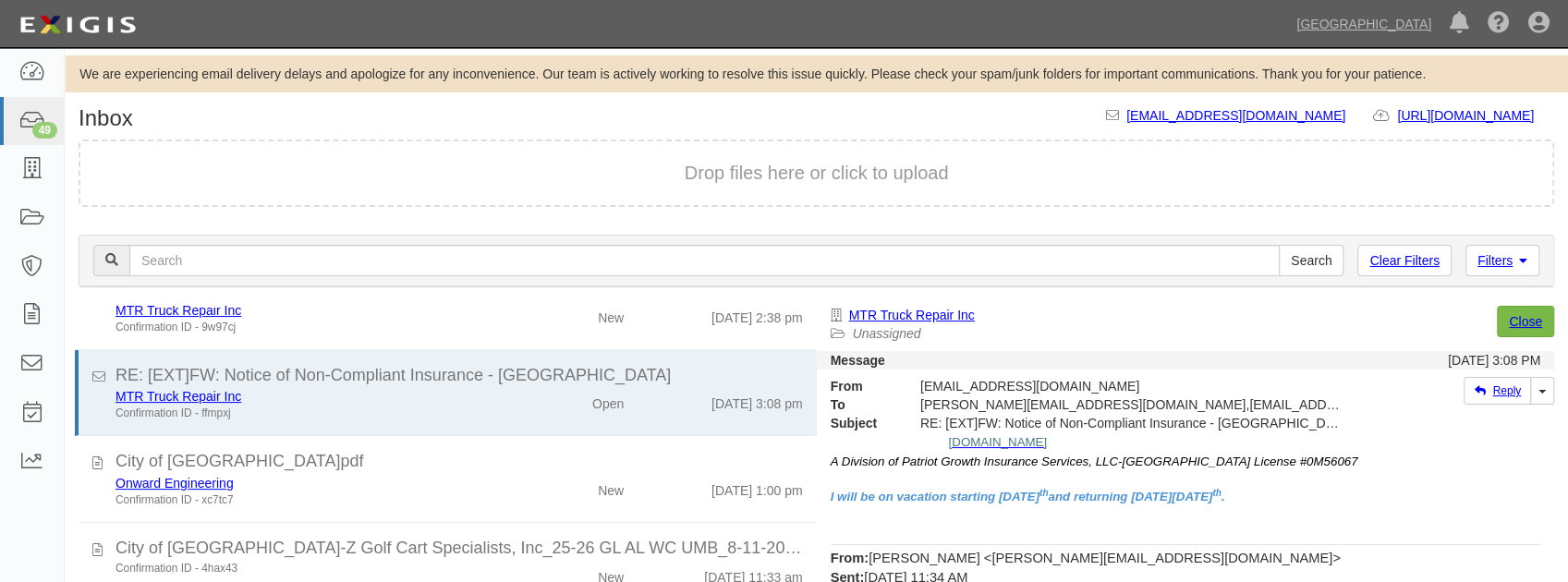
scroll to position [246, 0]
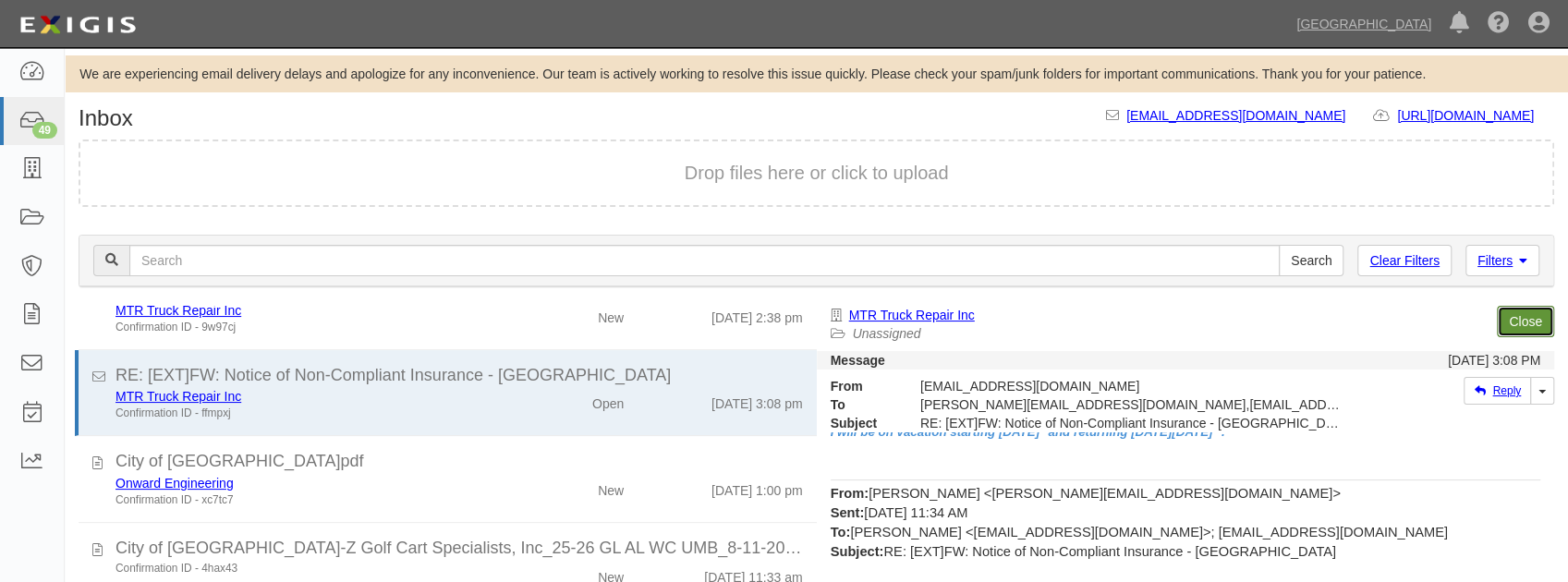
click at [1503, 314] on link "Close" at bounding box center [1526, 321] width 58 height 31
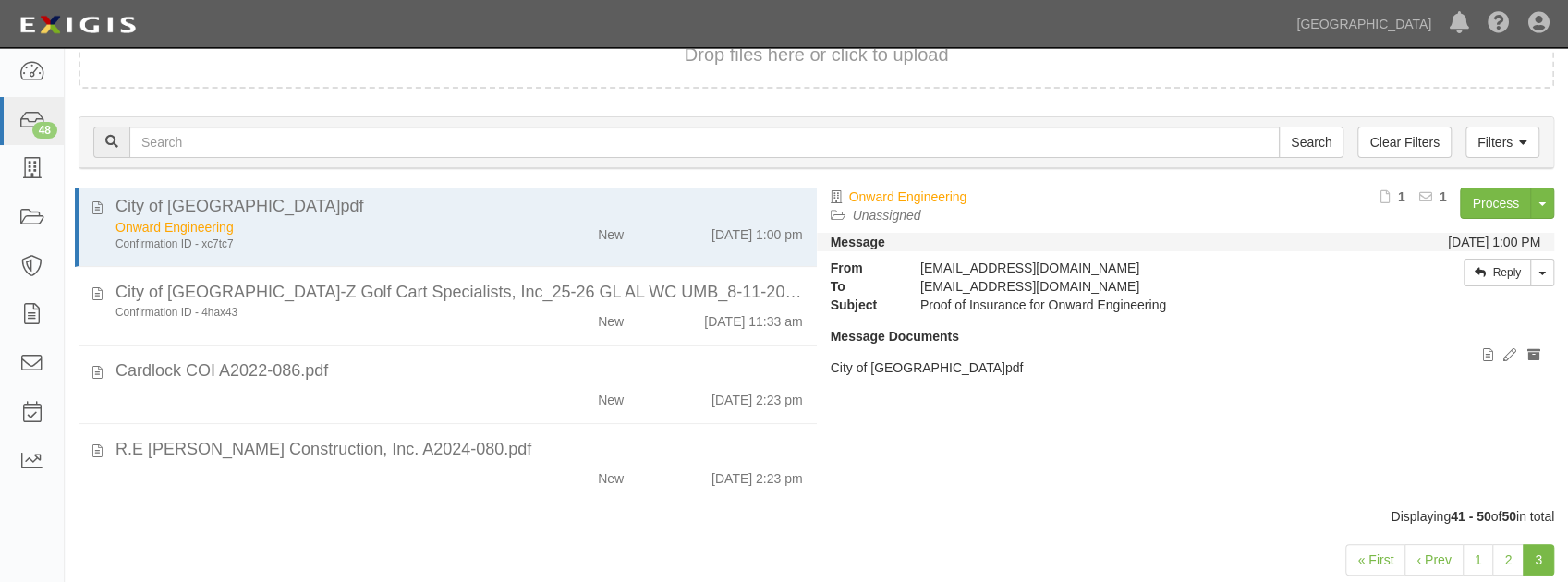
scroll to position [106, 0]
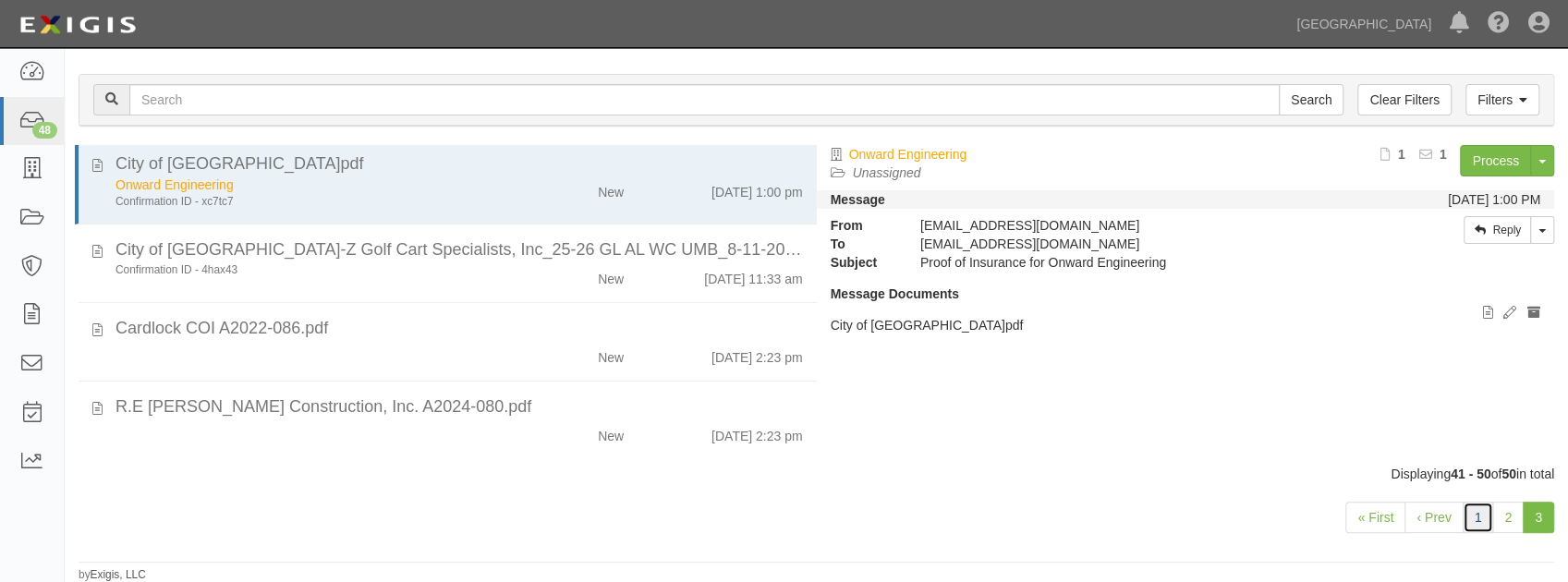
click at [1482, 517] on link "1" at bounding box center [1477, 517] width 31 height 31
click at [1480, 510] on link "1" at bounding box center [1477, 517] width 31 height 31
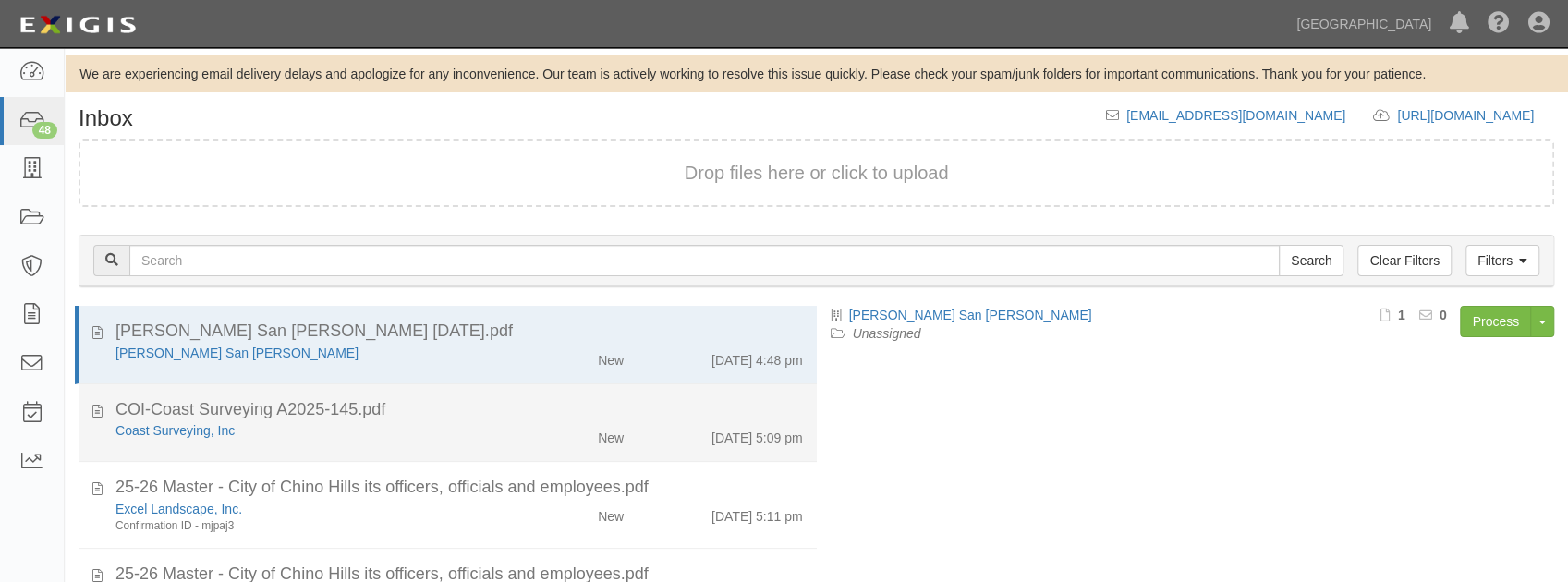
click at [405, 427] on div "Coast Surveying, Inc" at bounding box center [309, 431] width 389 height 19
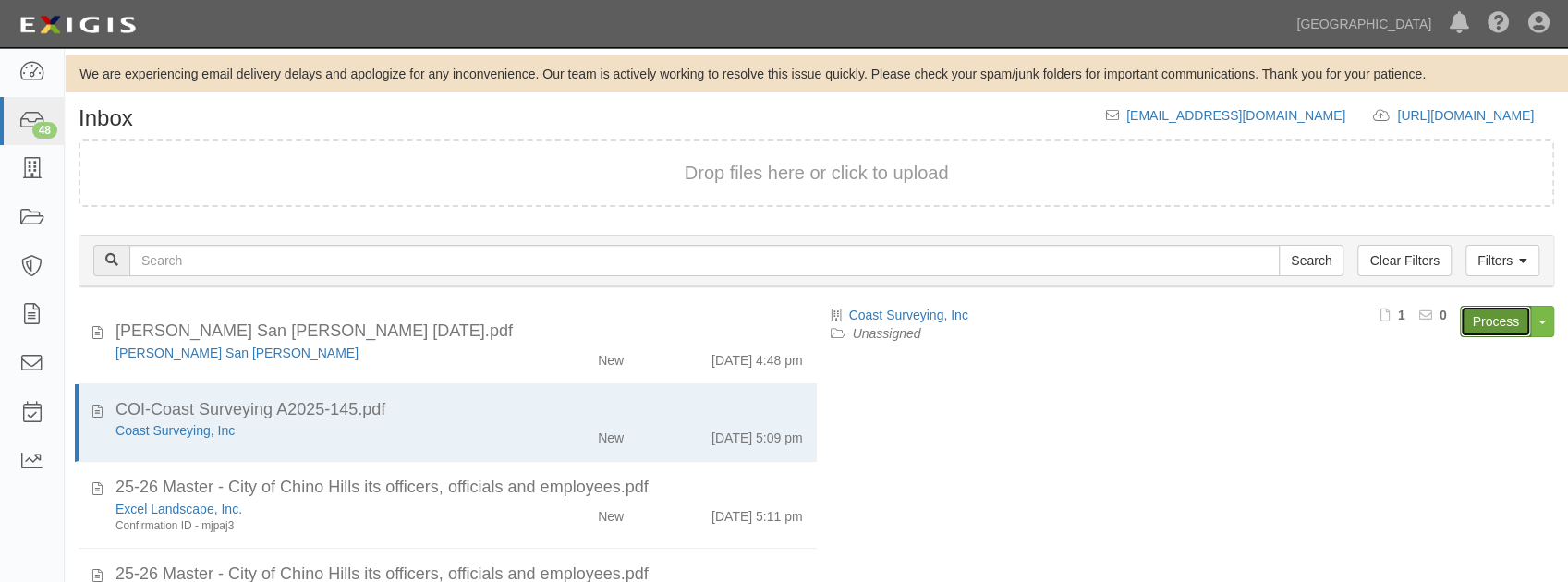
click at [1476, 335] on link "Process" at bounding box center [1494, 321] width 71 height 31
click at [1480, 323] on link "Process" at bounding box center [1494, 321] width 71 height 31
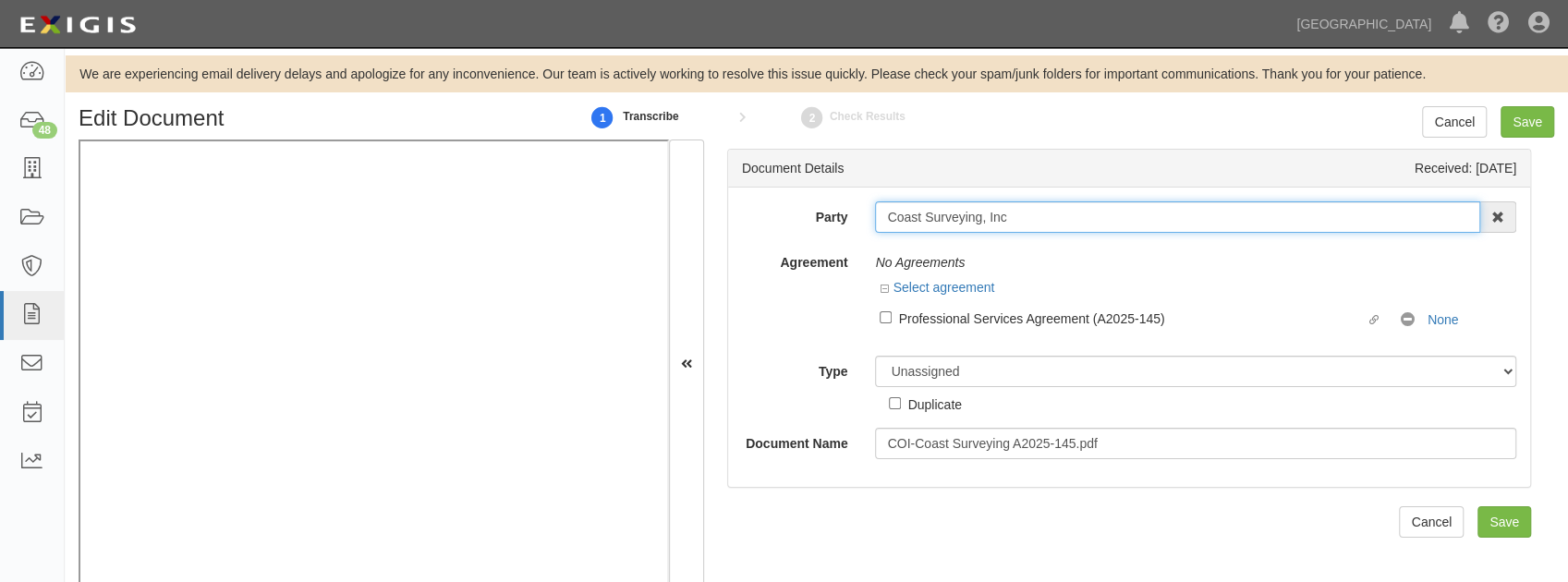
drag, startPoint x: 1014, startPoint y: 216, endPoint x: 774, endPoint y: 233, distance: 240.6
click at [774, 233] on div "Party Coast Surveying, Inc 4LEAF, Inc. Abba Termite & Pest Control Abound Food …" at bounding box center [1128, 329] width 775 height 258
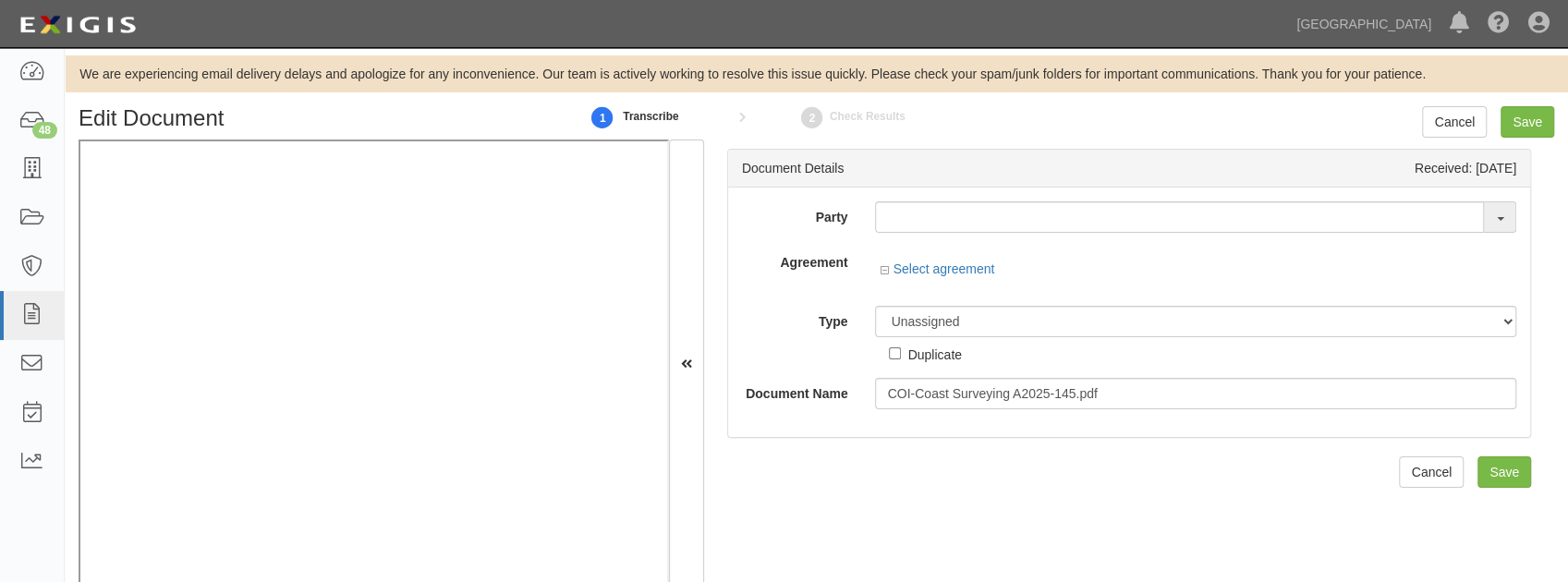
drag, startPoint x: 902, startPoint y: 233, endPoint x: 873, endPoint y: 210, distance: 37.0
click at [900, 231] on div "Party Coast Surveying, Inc 4LEAF, Inc. Abba Termite & Pest Control Abound Food …" at bounding box center [1128, 305] width 775 height 208
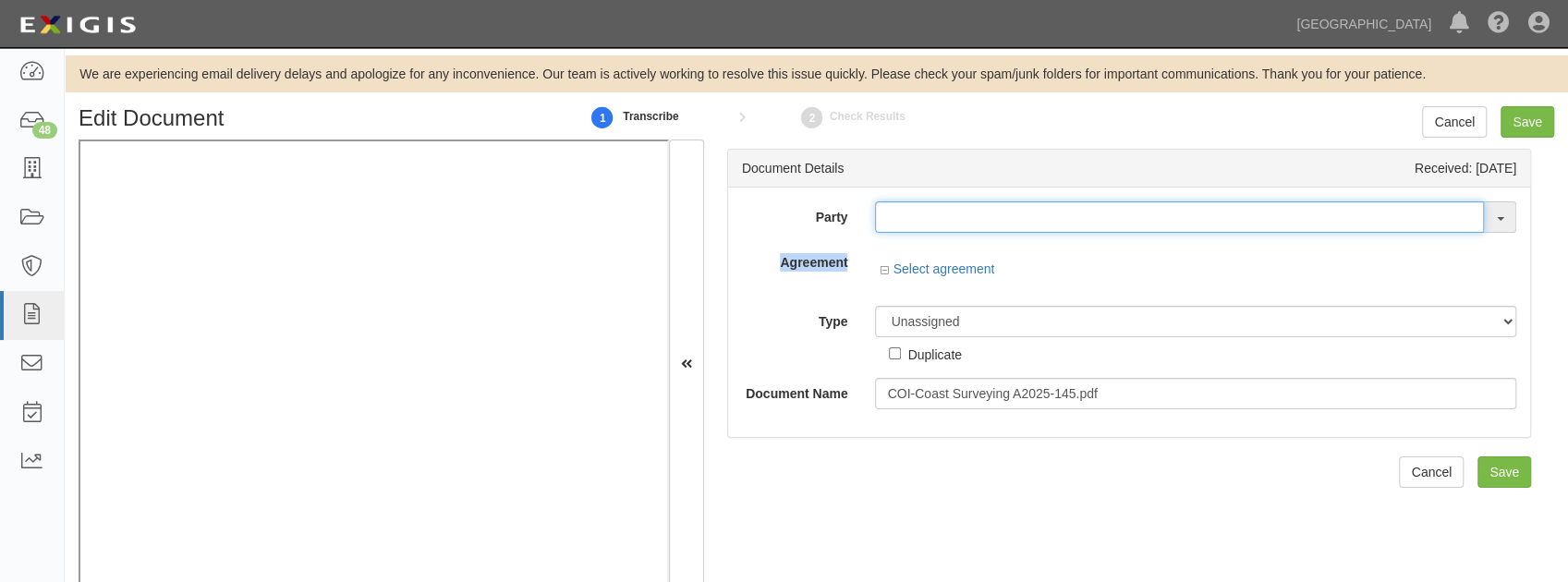
click at [935, 210] on input "text" at bounding box center [1178, 216] width 609 height 31
paste input "Coast Surveying, Inc"
type input "Coast Surveying, Inc"
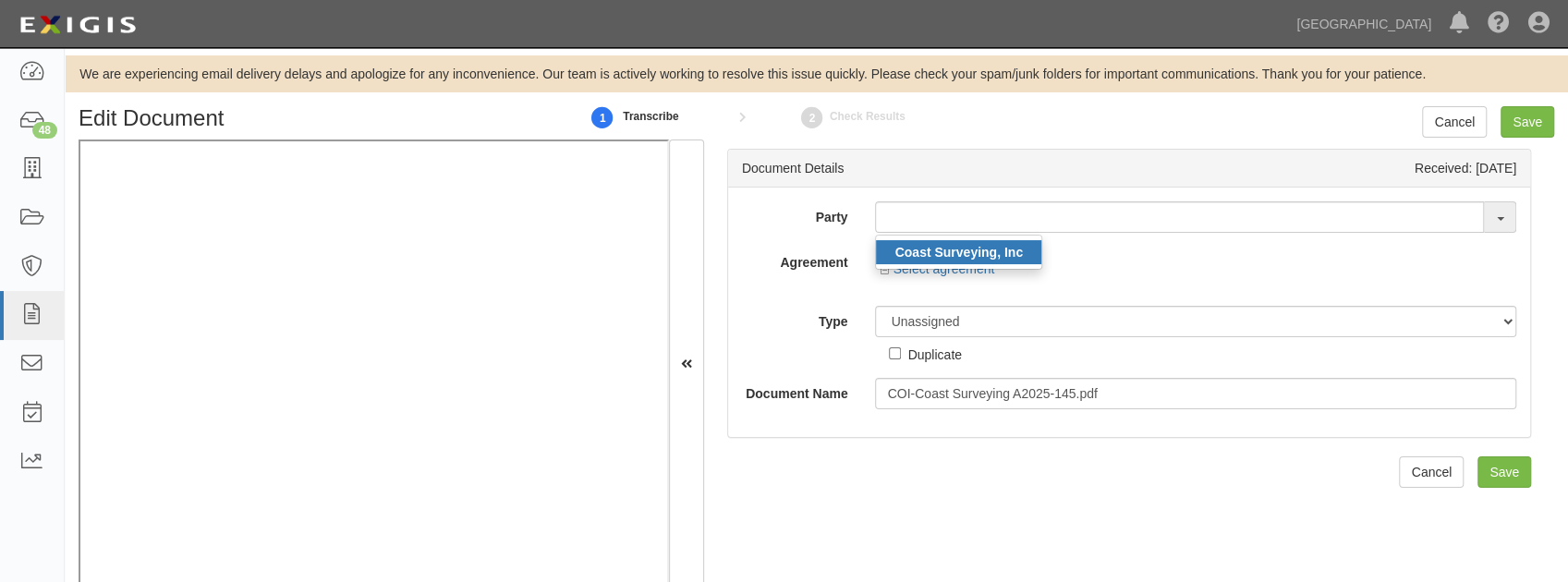
click at [930, 247] on strong "Coast Surveying, Inc" at bounding box center [958, 253] width 127 height 15
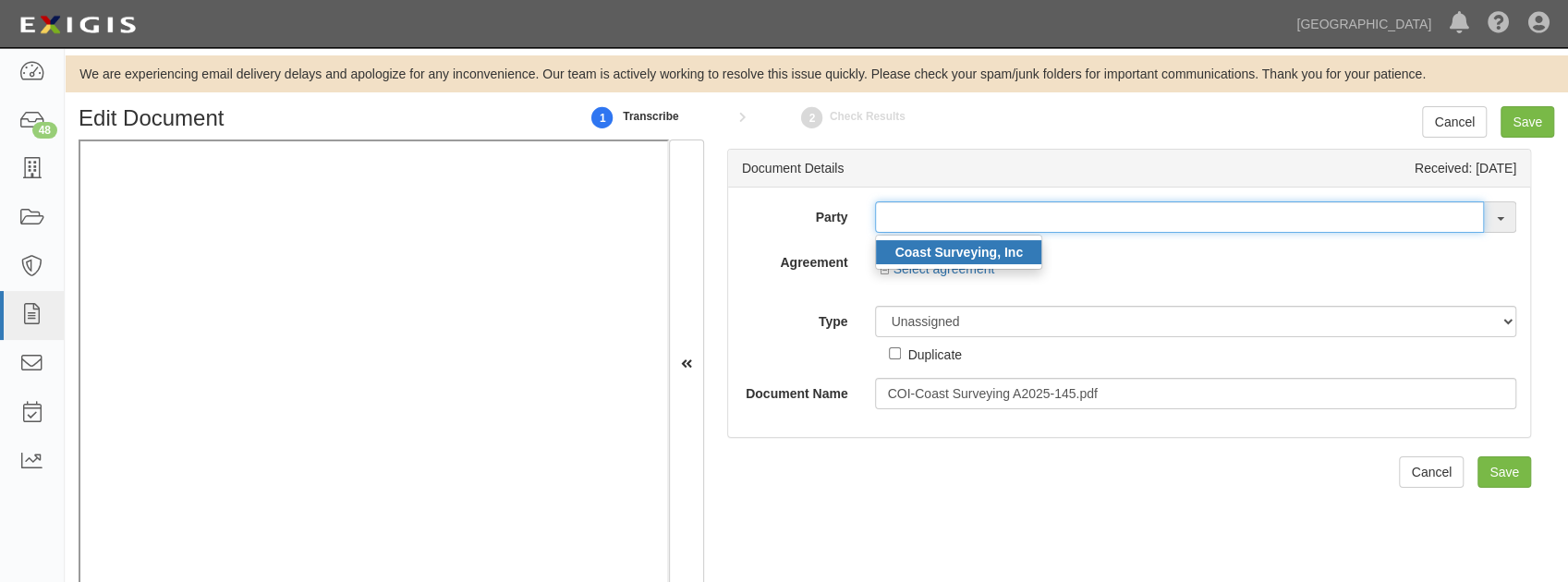
type input "Coast Surveying, Inc"
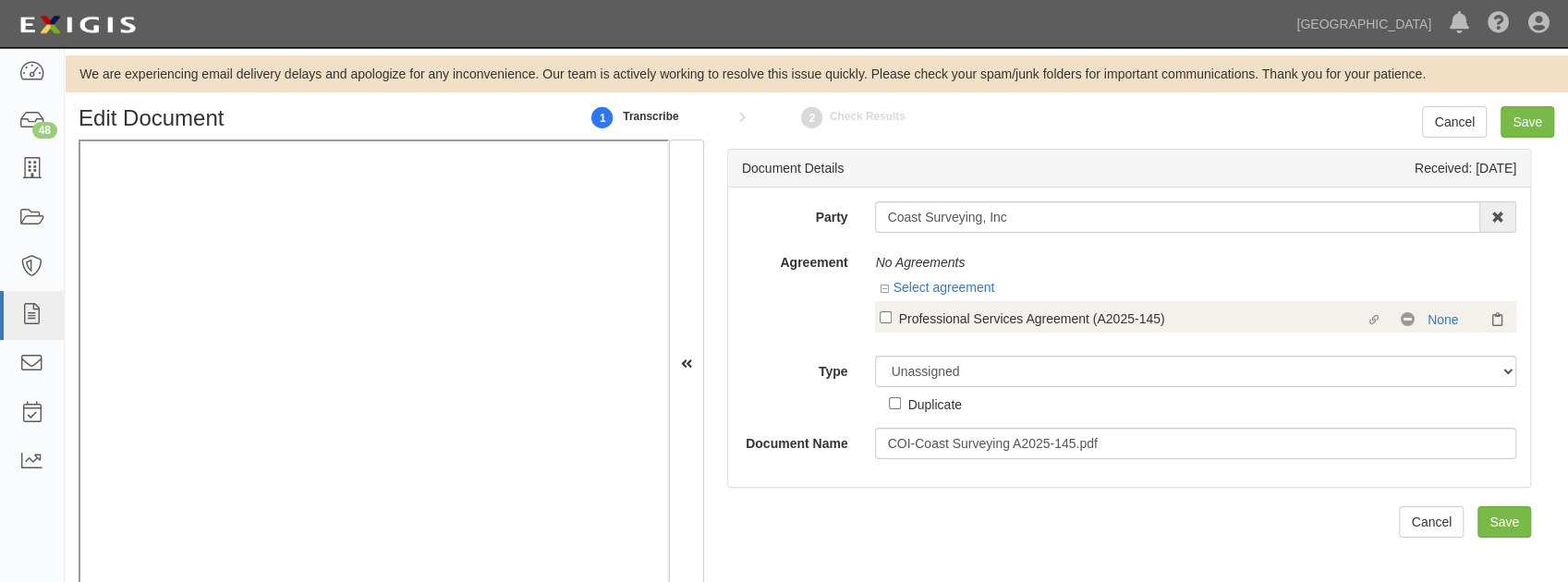
click at [879, 324] on label "Linked agreement Professional Services Agreement (A2025-145) Linked agreement" at bounding box center [1140, 320] width 521 height 25
click at [879, 324] on input "Linked agreement Professional Services Agreement (A2025-145) Linked agreement" at bounding box center [885, 317] width 12 height 12
checkbox input "true"
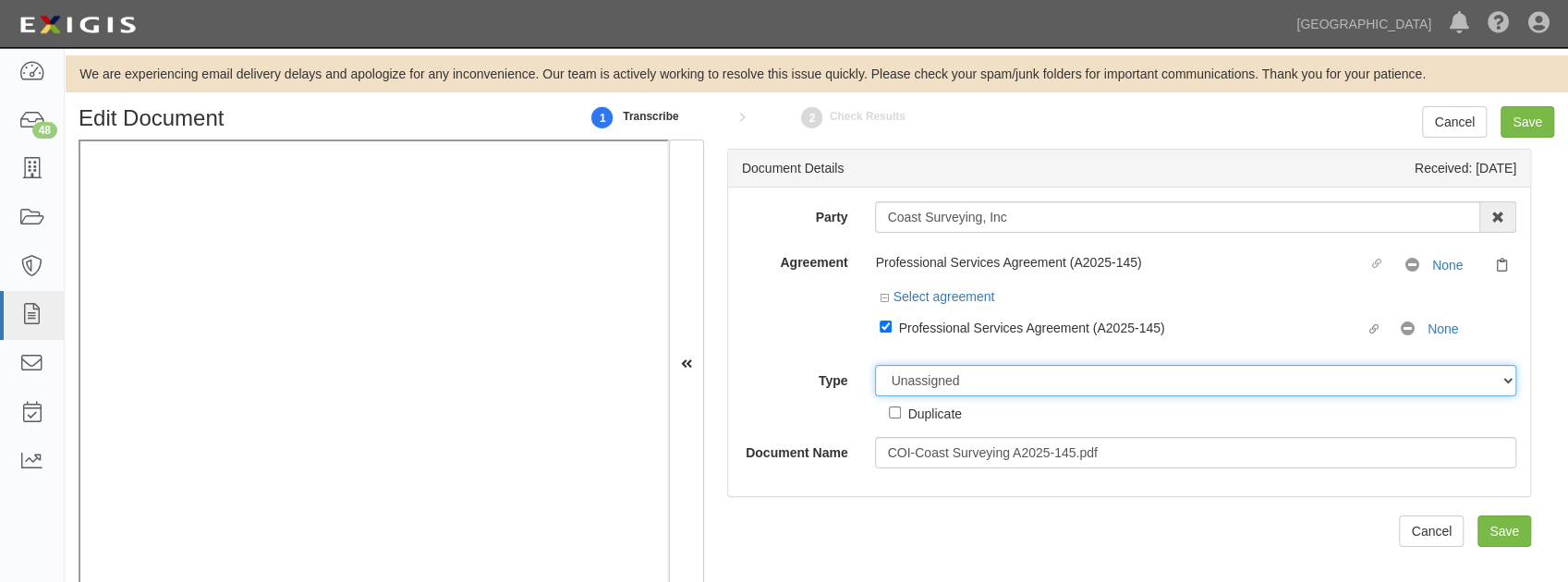
click at [938, 382] on select "Unassigned Binder Cancellation Notice Certificate Contract Endorsement Insuranc…" at bounding box center [1195, 380] width 642 height 31
select select "CertificateDetail"
click at [875, 365] on select "Unassigned Binder Cancellation Notice Certificate Contract Endorsement Insuranc…" at bounding box center [1195, 380] width 642 height 31
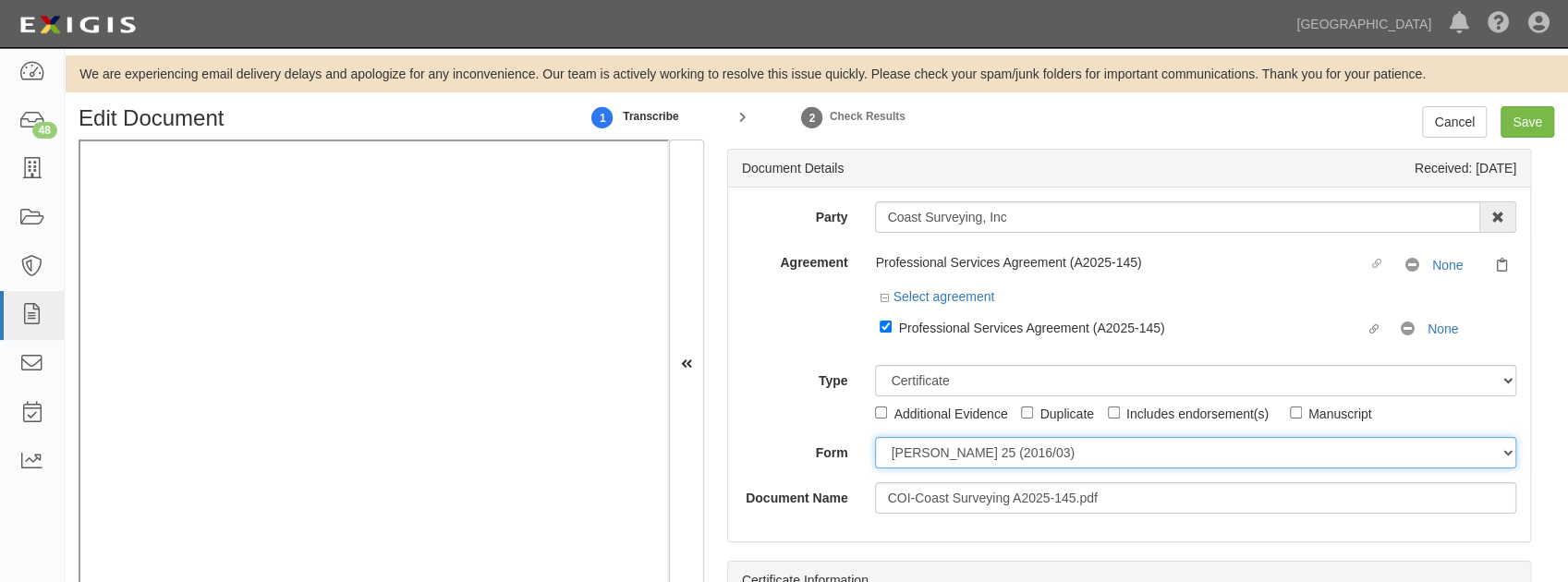
drag, startPoint x: 894, startPoint y: 451, endPoint x: 900, endPoint y: 468, distance: 18.0
click at [894, 451] on select "ACORD 25 (2016/03) ACORD 101 ACORD 855 NY (2014/05) General" at bounding box center [1195, 452] width 642 height 31
select select "GeneralFormDetail"
click at [875, 437] on select "ACORD 25 (2016/03) ACORD 101 ACORD 855 NY (2014/05) General" at bounding box center [1195, 452] width 642 height 31
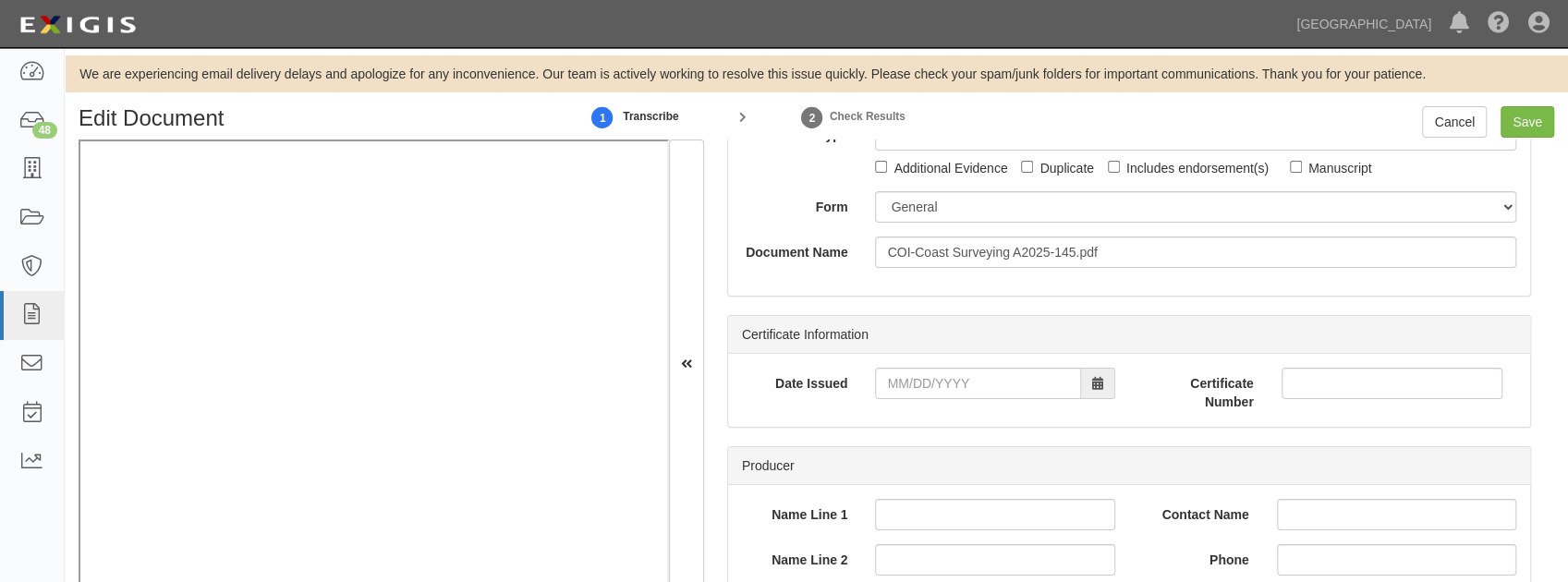
scroll to position [123, 0]
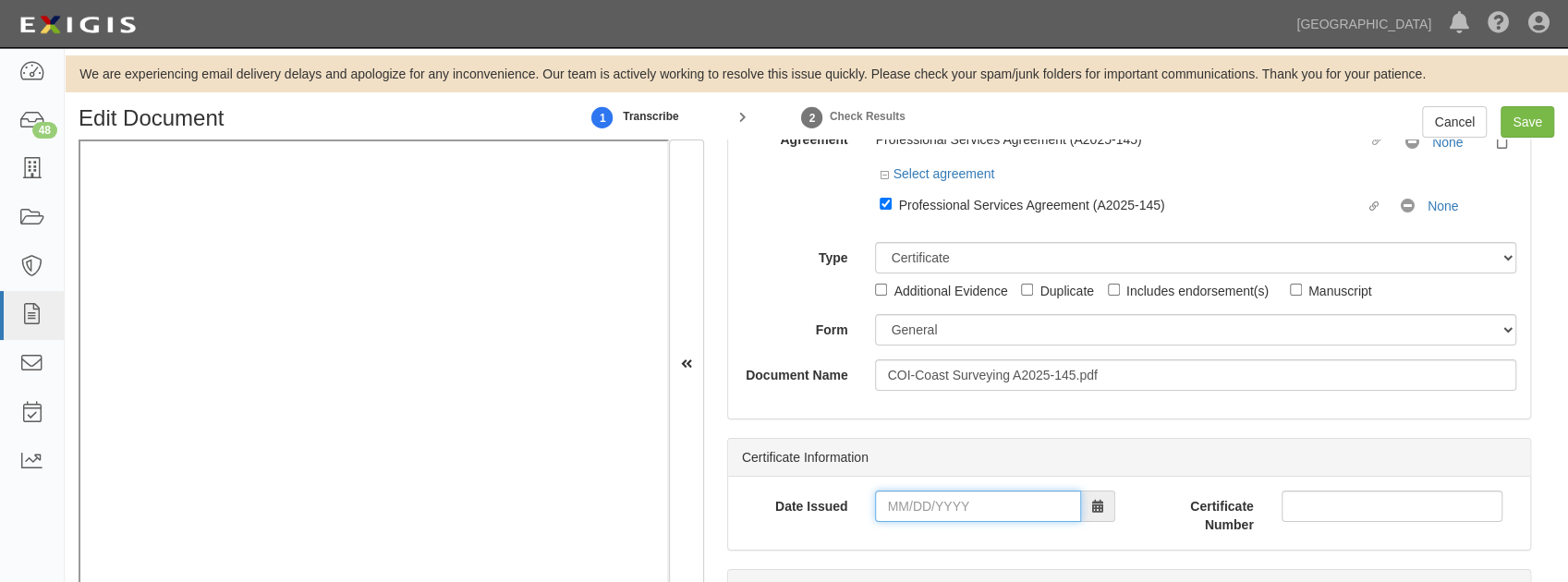
click at [899, 503] on input "Date Issued" at bounding box center [976, 506] width 205 height 31
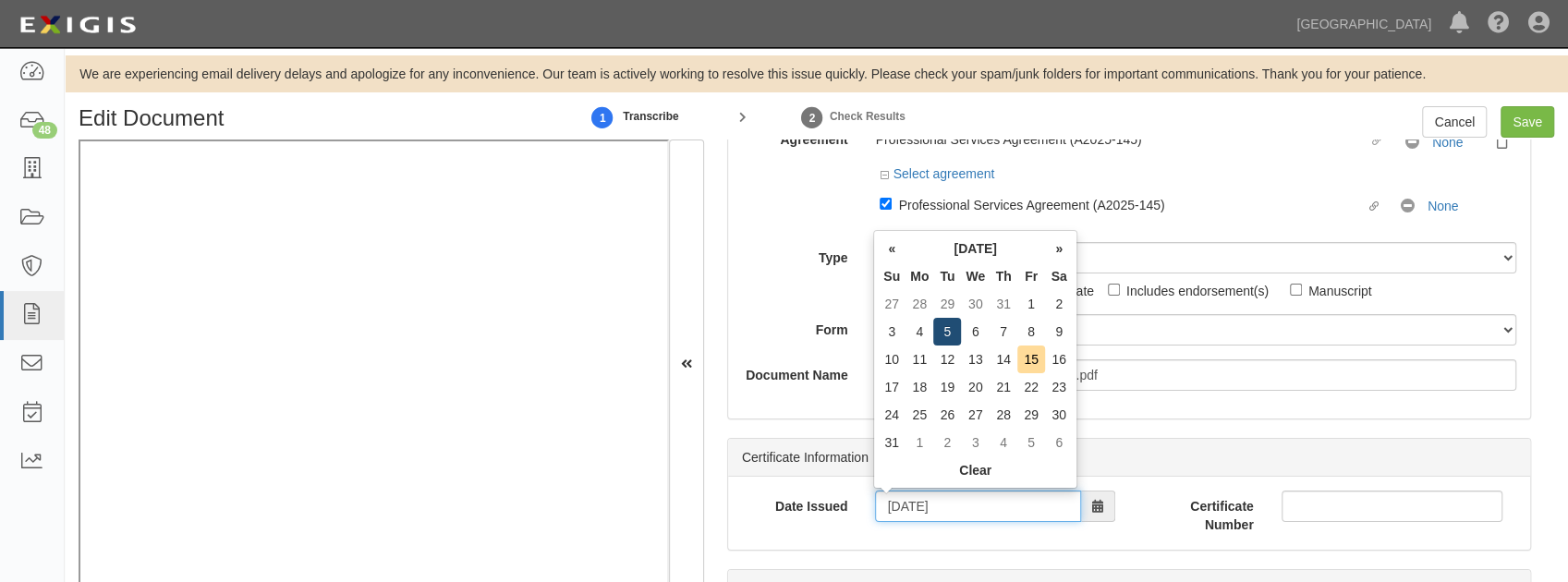
type input "08/05/2025"
click at [952, 336] on td "5" at bounding box center [946, 331] width 27 height 27
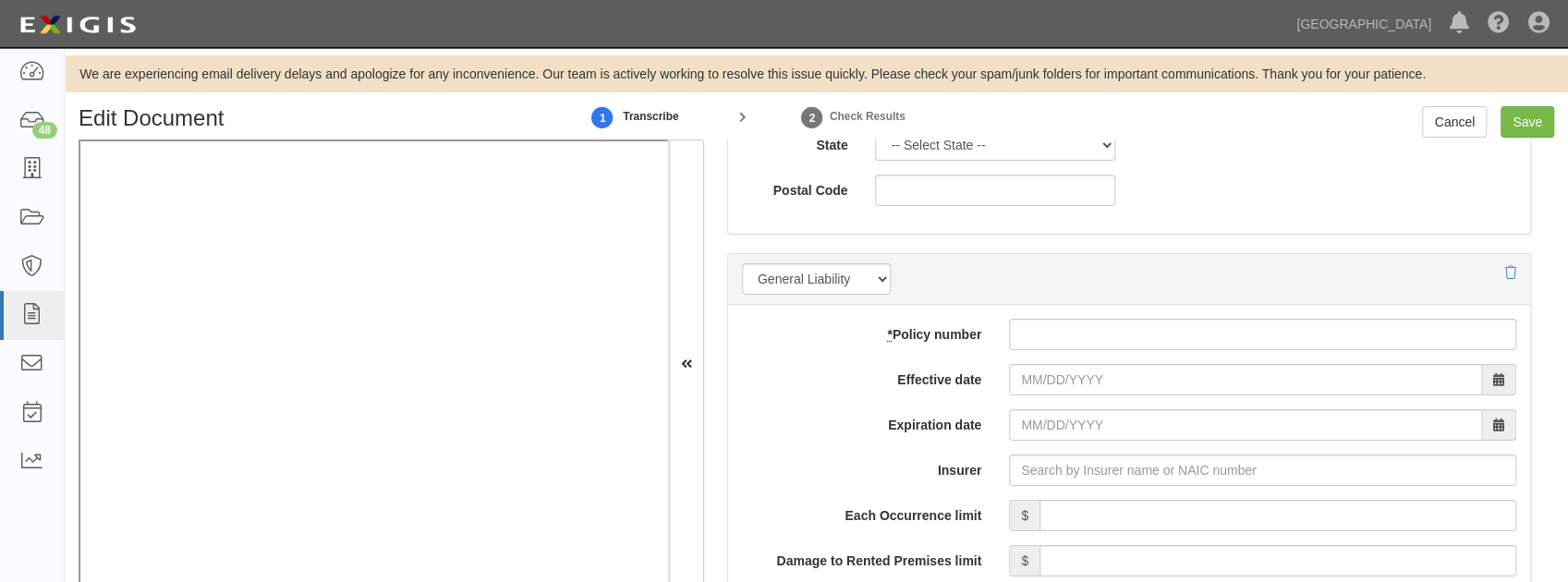
scroll to position [1293, 0]
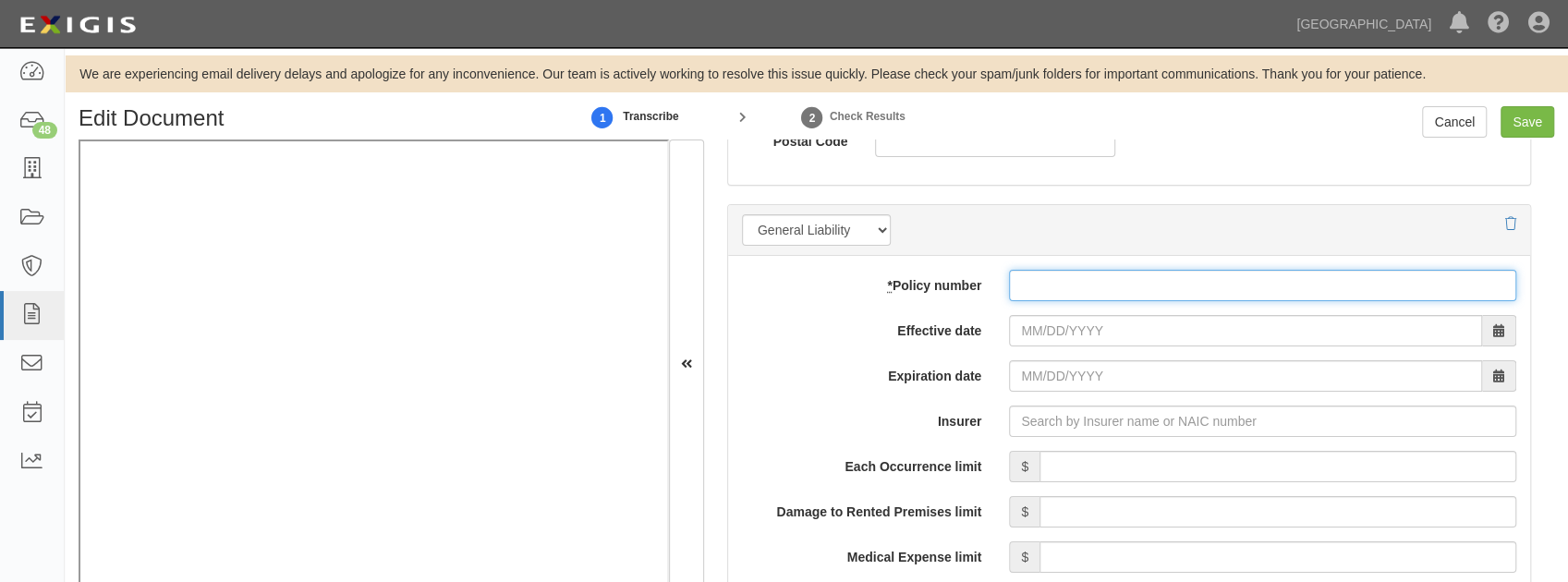
click at [1035, 284] on input "* Policy number" at bounding box center [1262, 285] width 508 height 31
paste input "6802H636011"
type input "6802H636011"
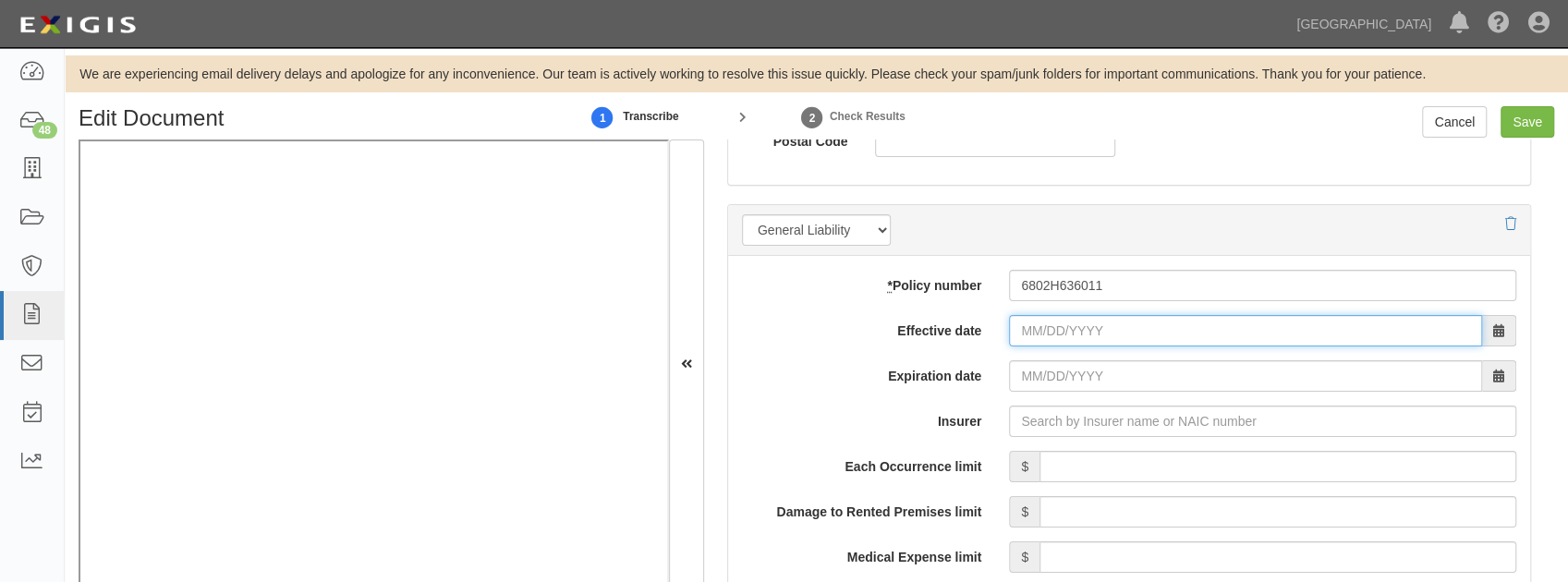
click at [1035, 324] on input "Effective date" at bounding box center [1244, 330] width 473 height 31
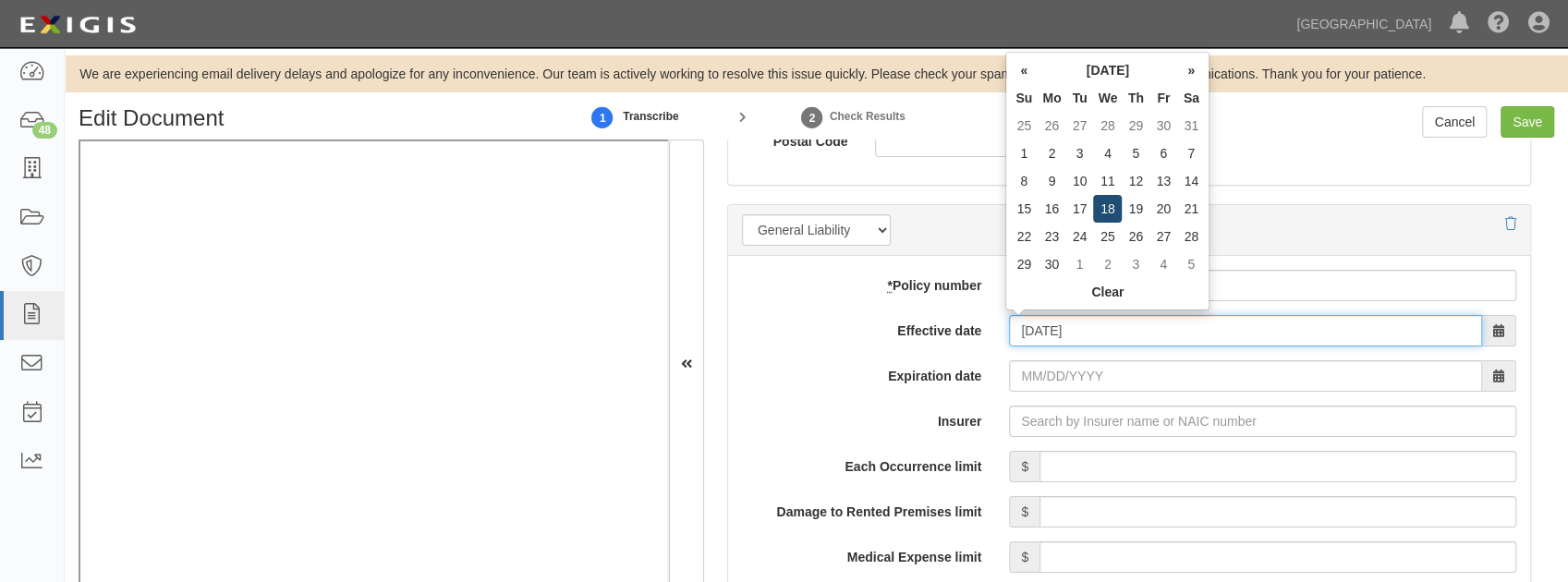
type input "09/18/2024"
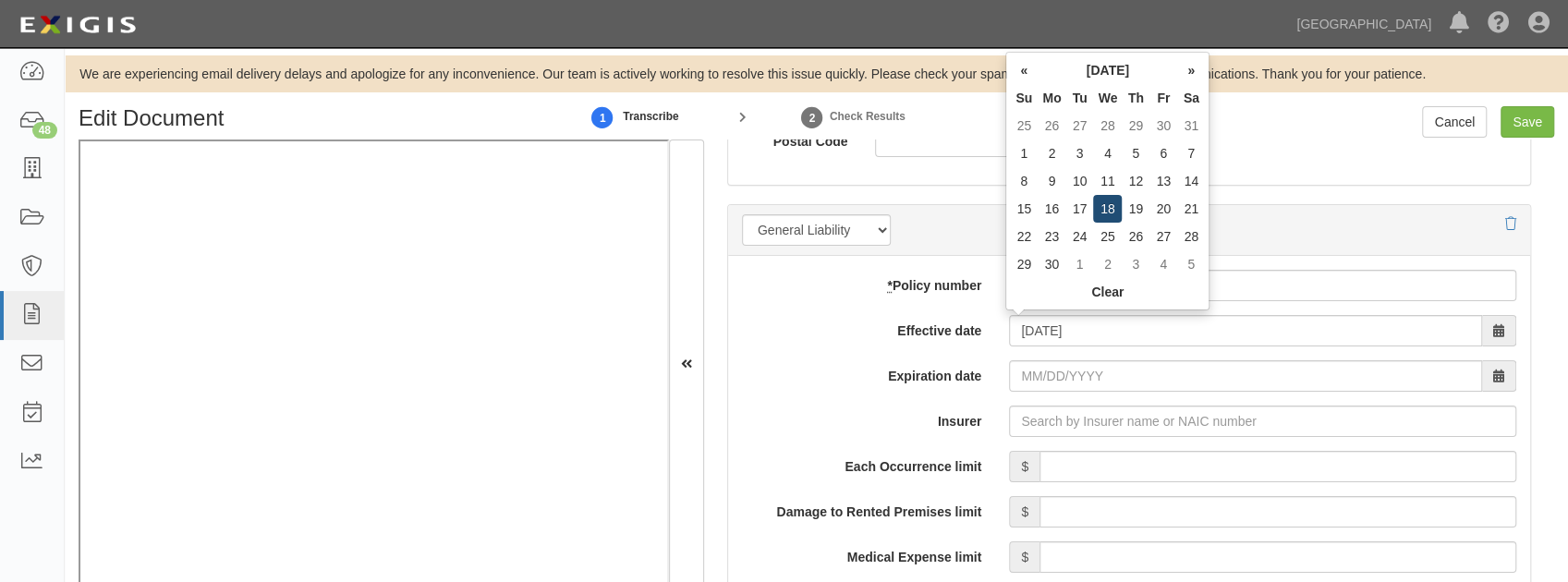
type input "09/18/2025"
drag, startPoint x: 1105, startPoint y: 208, endPoint x: 1096, endPoint y: 246, distance: 39.1
click at [1107, 208] on td "18" at bounding box center [1108, 208] width 28 height 27
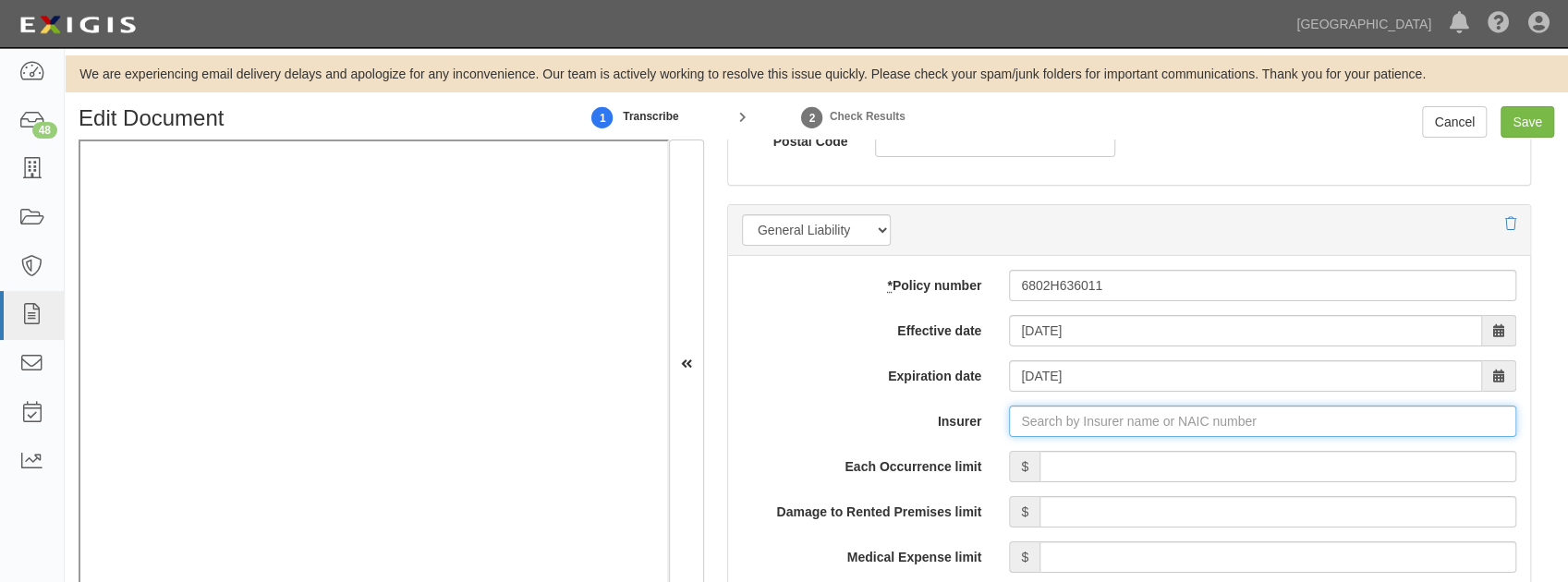
click at [1039, 425] on input "Insurer" at bounding box center [1262, 421] width 508 height 31
type input "21st Century Advantage Insurance Company (25232) NR Rating"
type input "2"
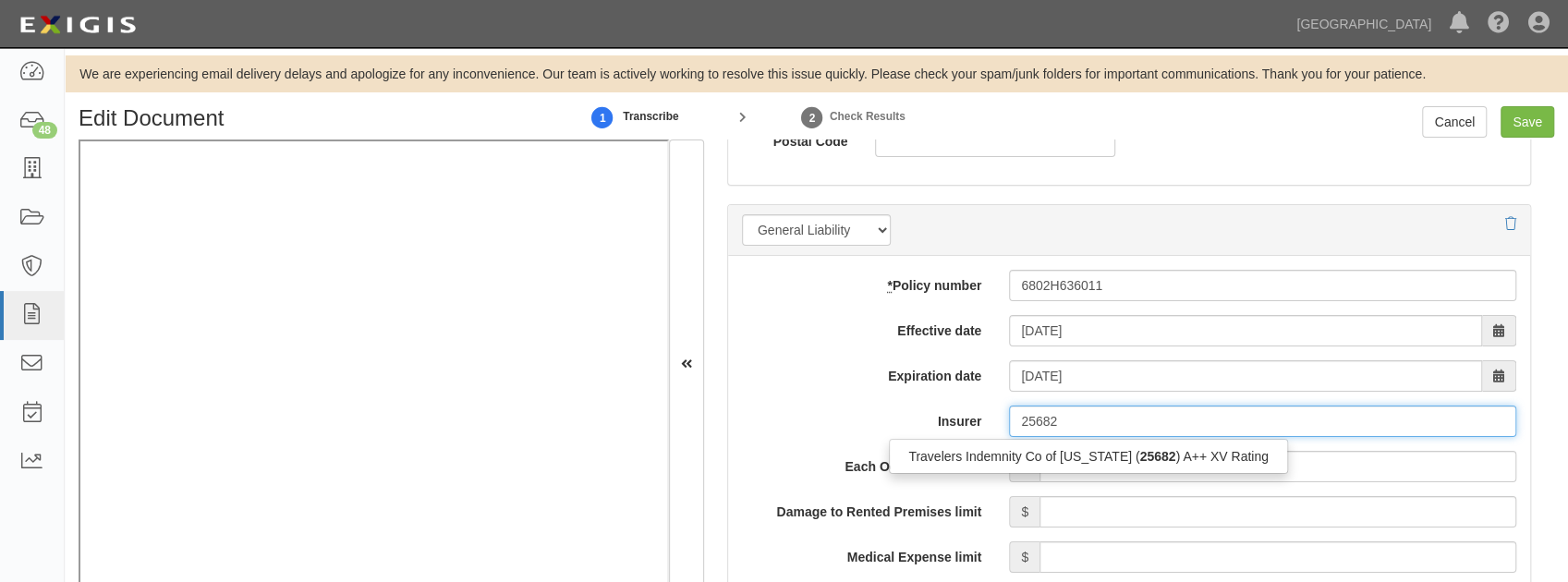
type input "25682"
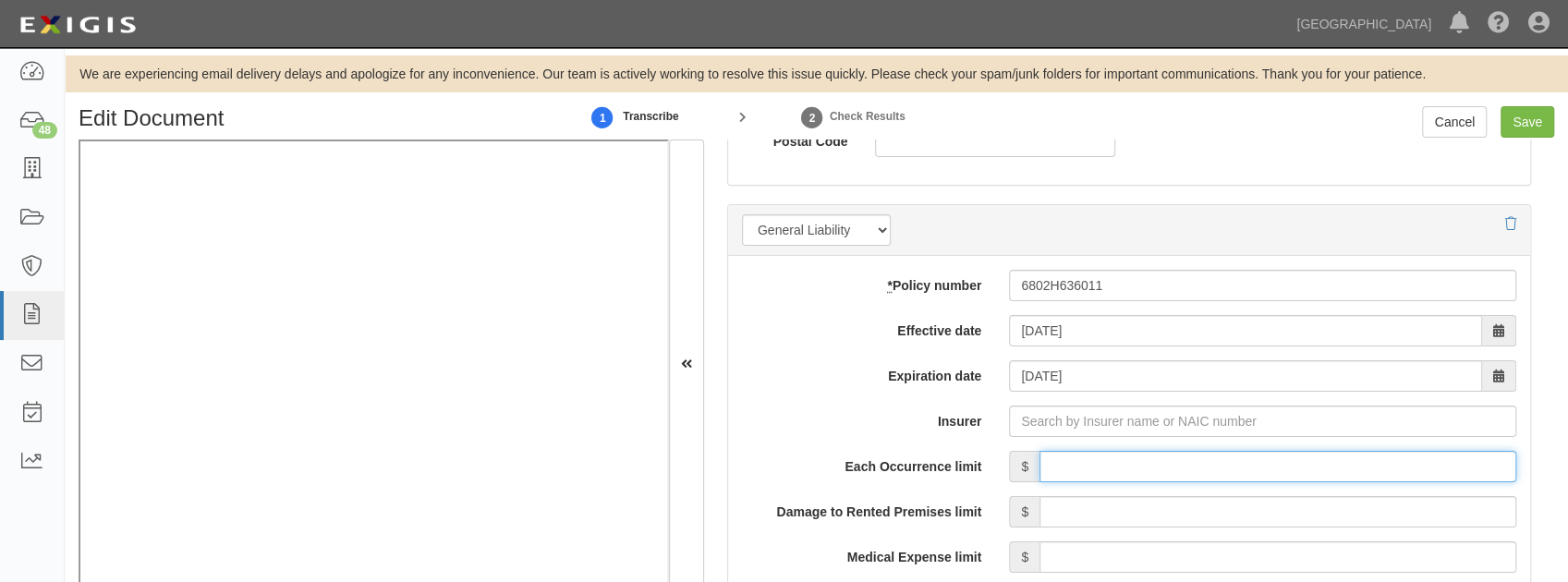
drag, startPoint x: 1060, startPoint y: 472, endPoint x: 1096, endPoint y: 380, distance: 98.8
click at [1060, 472] on input "Each Occurrence limit" at bounding box center [1277, 466] width 476 height 31
click at [1051, 424] on input "Insurer" at bounding box center [1262, 421] width 508 height 31
type input "25"
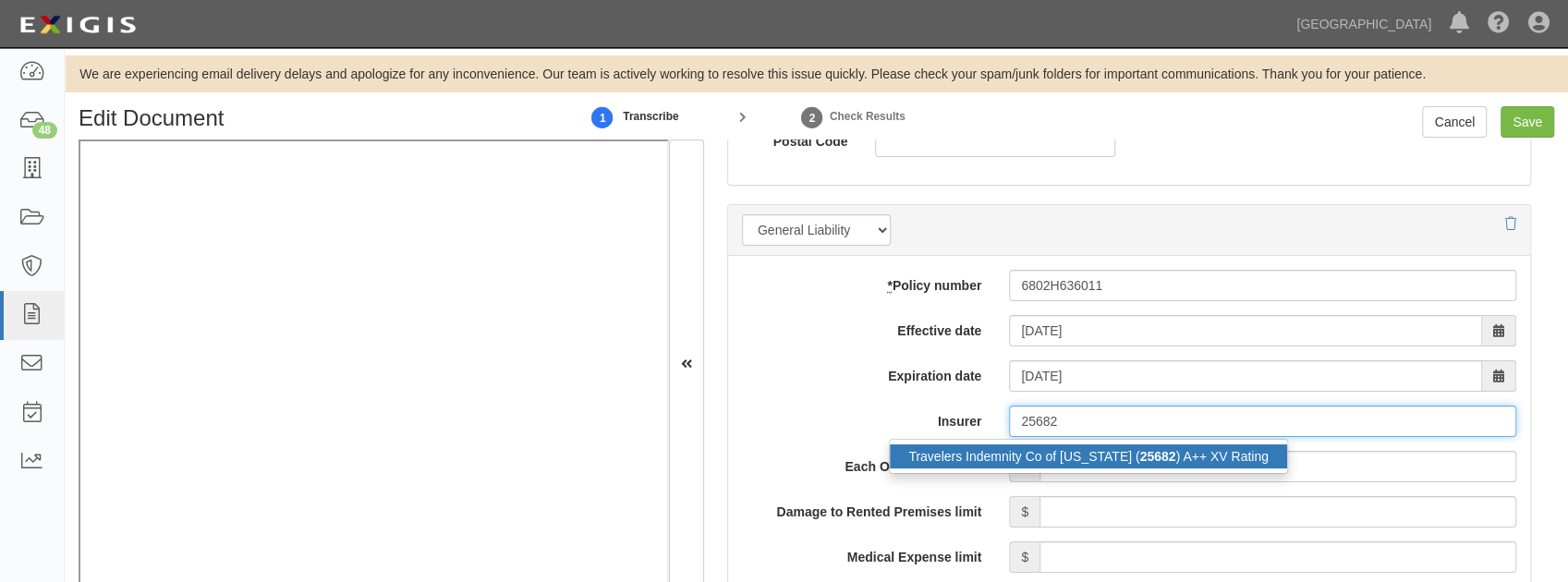
click at [1076, 449] on div "Travelers Indemnity Co of Connecticut ( 25682 ) A++ XV Rating" at bounding box center [1088, 456] width 397 height 24
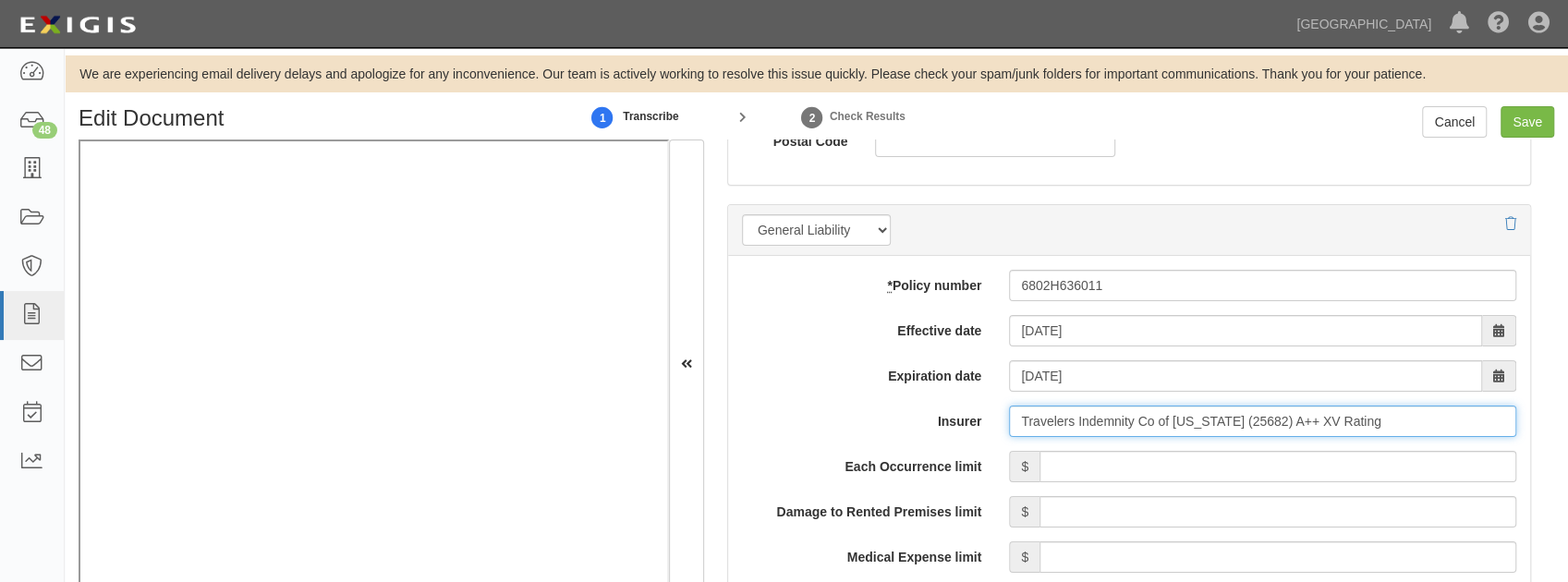
type input "Travelers Indemnity Co of Connecticut (25682) A++ XV Rating"
click at [1060, 468] on input "Each Occurrence limit" at bounding box center [1277, 466] width 476 height 31
type input "1,000,000"
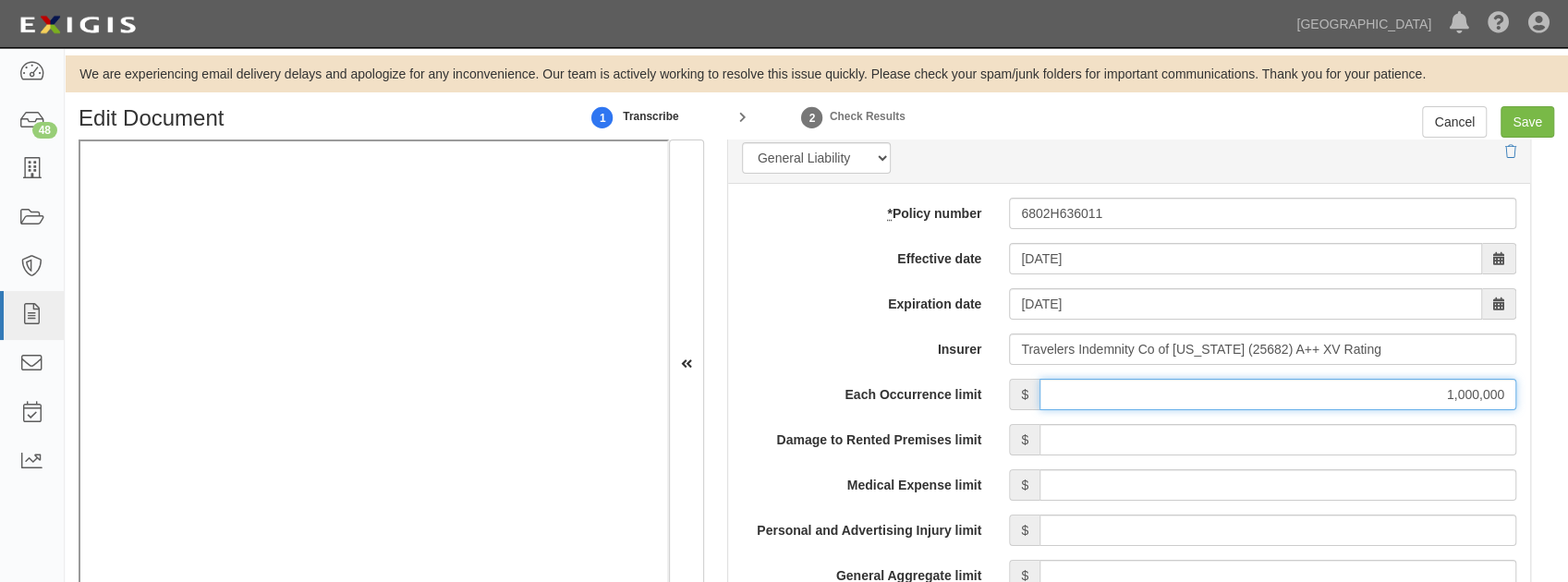
scroll to position [1478, 0]
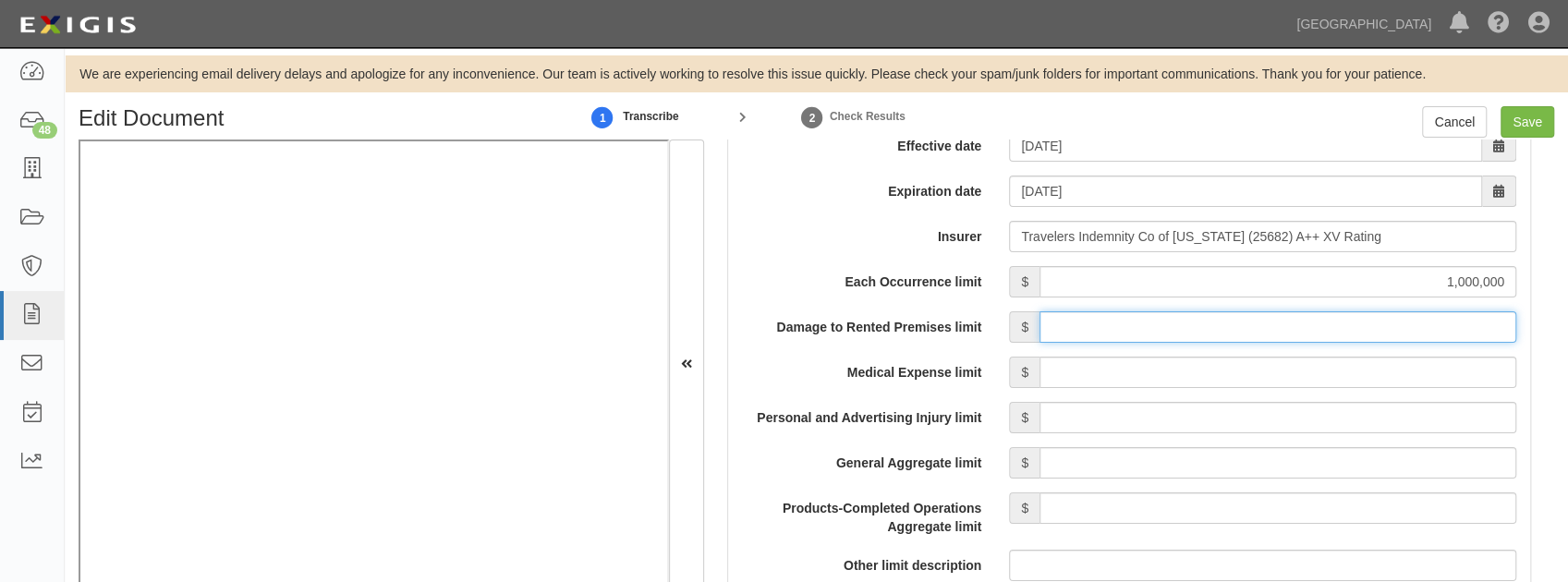
click at [1102, 320] on input "Damage to Rented Premises limit" at bounding box center [1277, 326] width 476 height 31
type input "1,000,000"
click at [1139, 362] on input "Medical Expense limit" at bounding box center [1277, 372] width 476 height 31
type input "10,000"
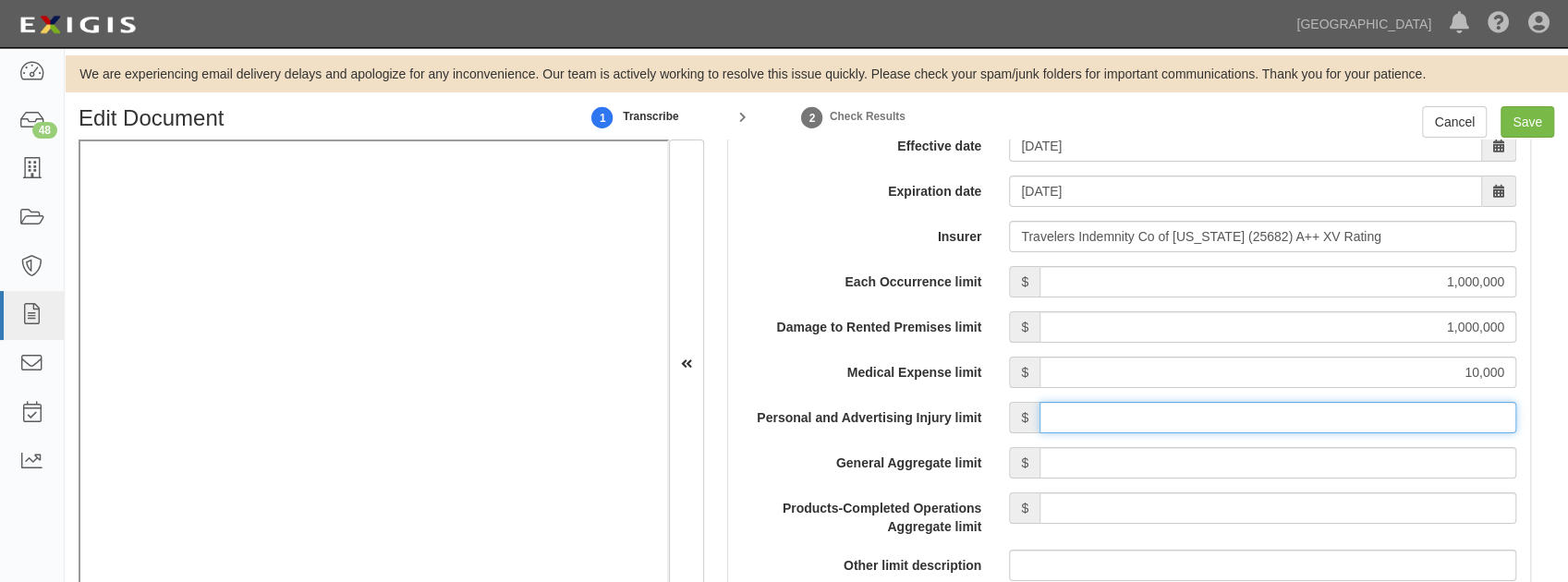
click at [1230, 428] on input "Personal and Advertising Injury limit" at bounding box center [1277, 417] width 476 height 31
type input "1,000,000"
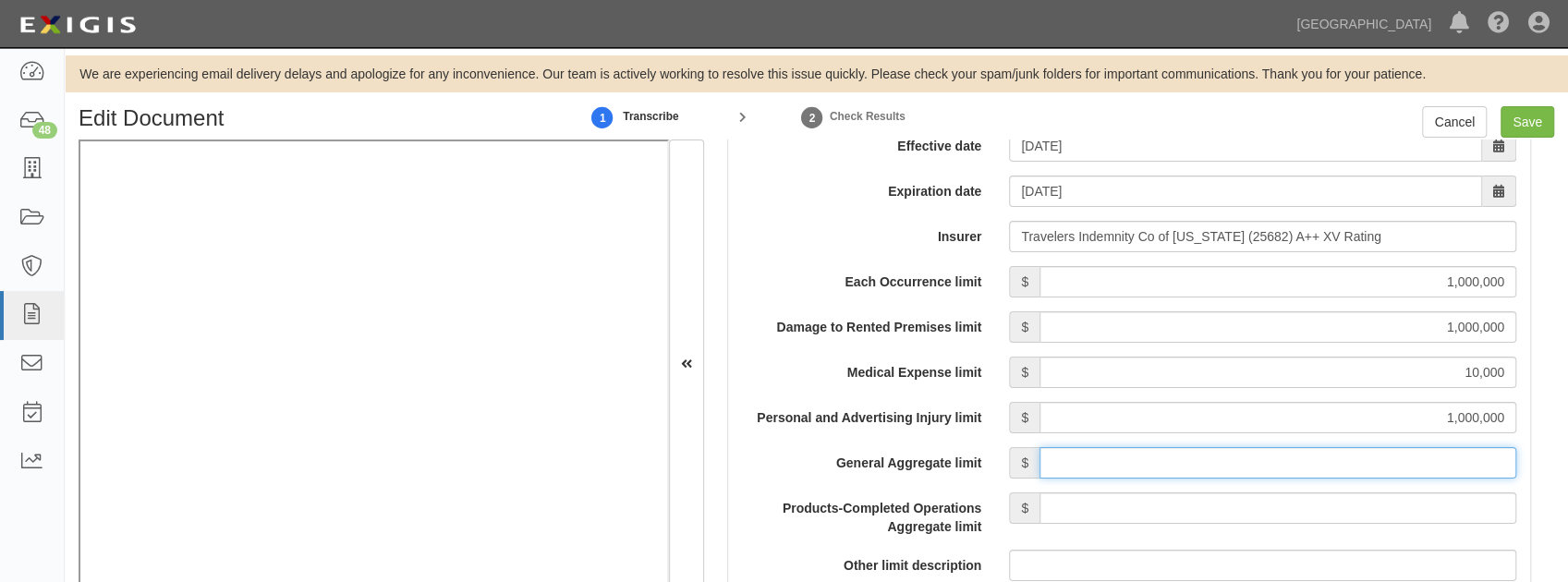
click at [1212, 459] on input "General Aggregate limit" at bounding box center [1277, 462] width 476 height 31
type input "2,000,000"
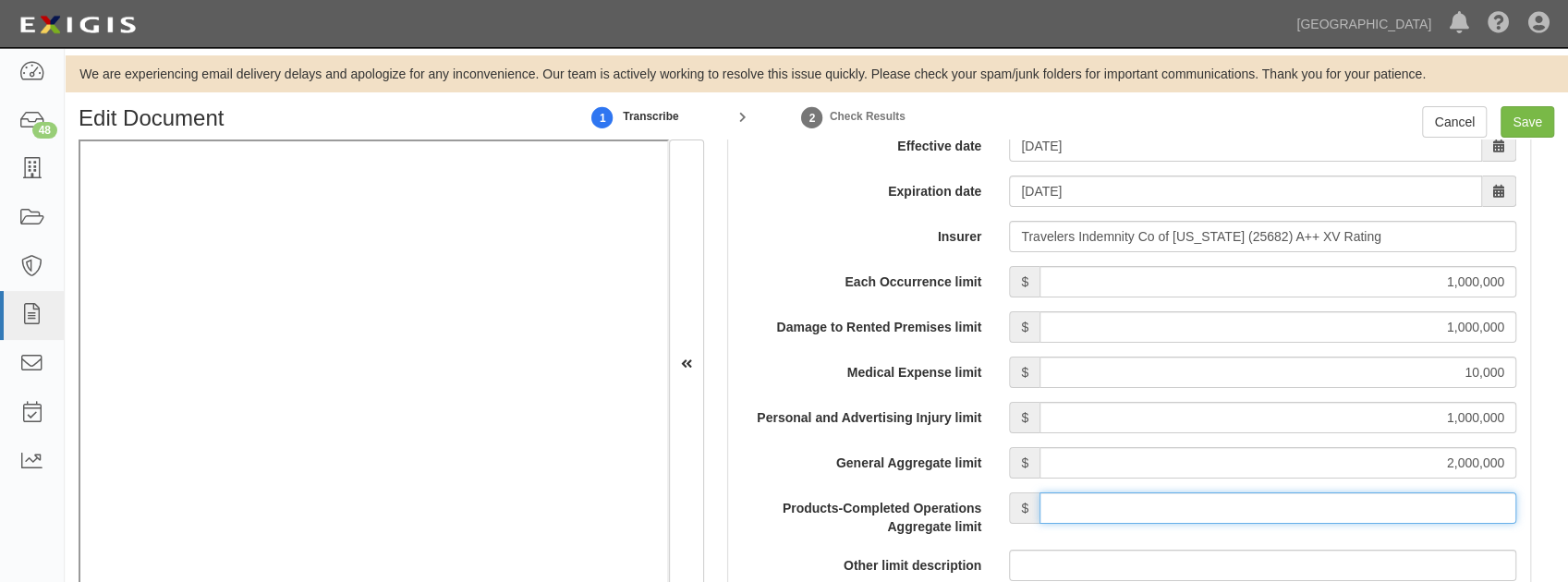
click at [1123, 510] on input "Products-Completed Operations Aggregate limit" at bounding box center [1277, 507] width 476 height 31
type input "2,000,000"
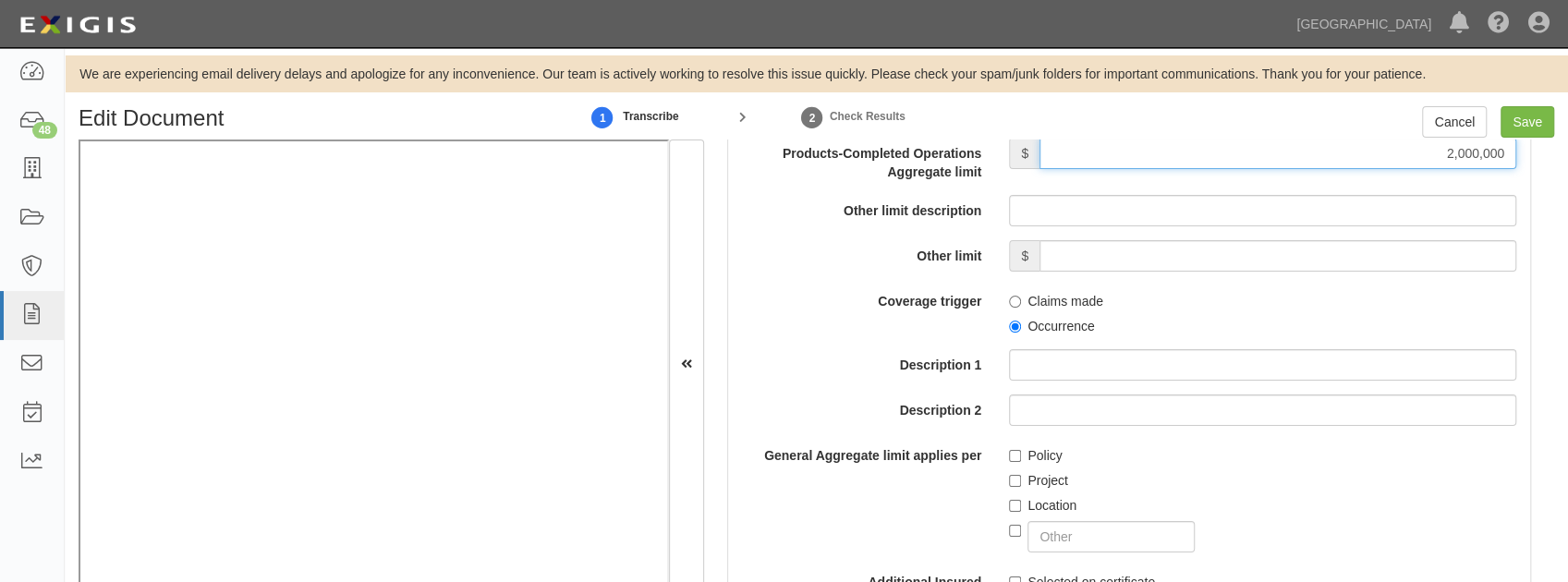
scroll to position [1848, 0]
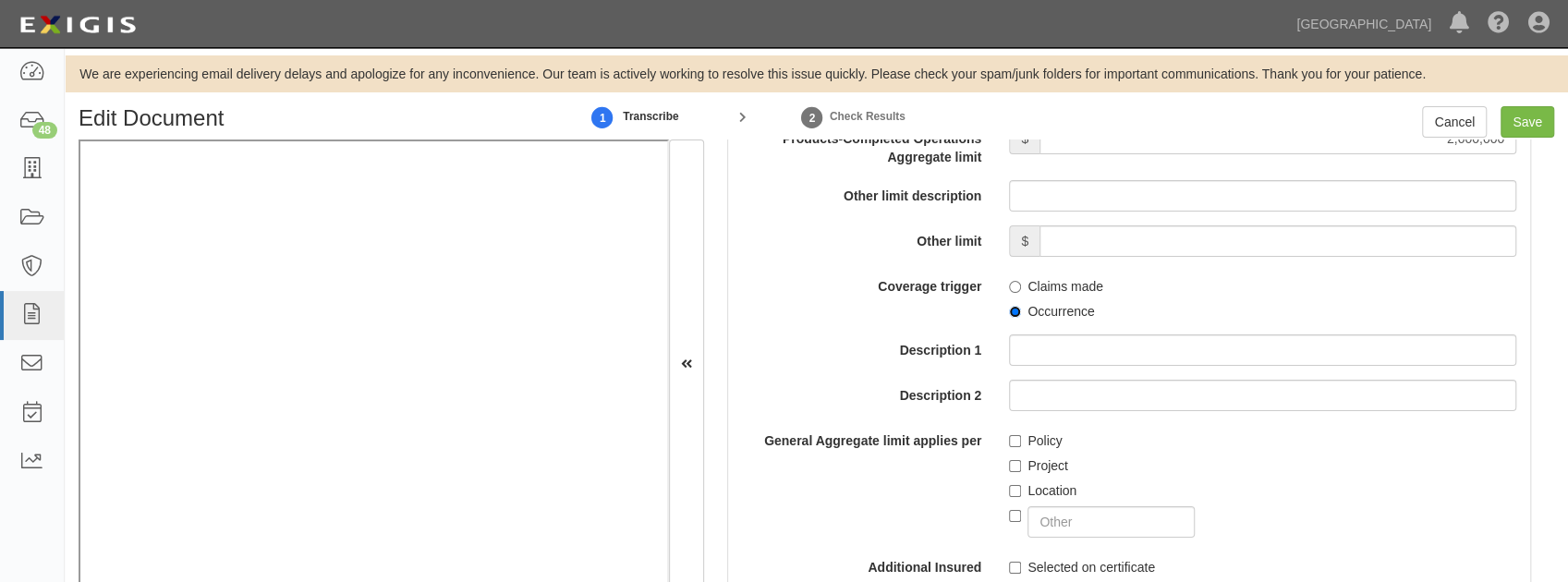
click at [1016, 307] on input "Occurrence" at bounding box center [1014, 311] width 12 height 12
radio input "true"
click at [1009, 460] on input "Project" at bounding box center [1014, 466] width 12 height 12
checkbox input "true"
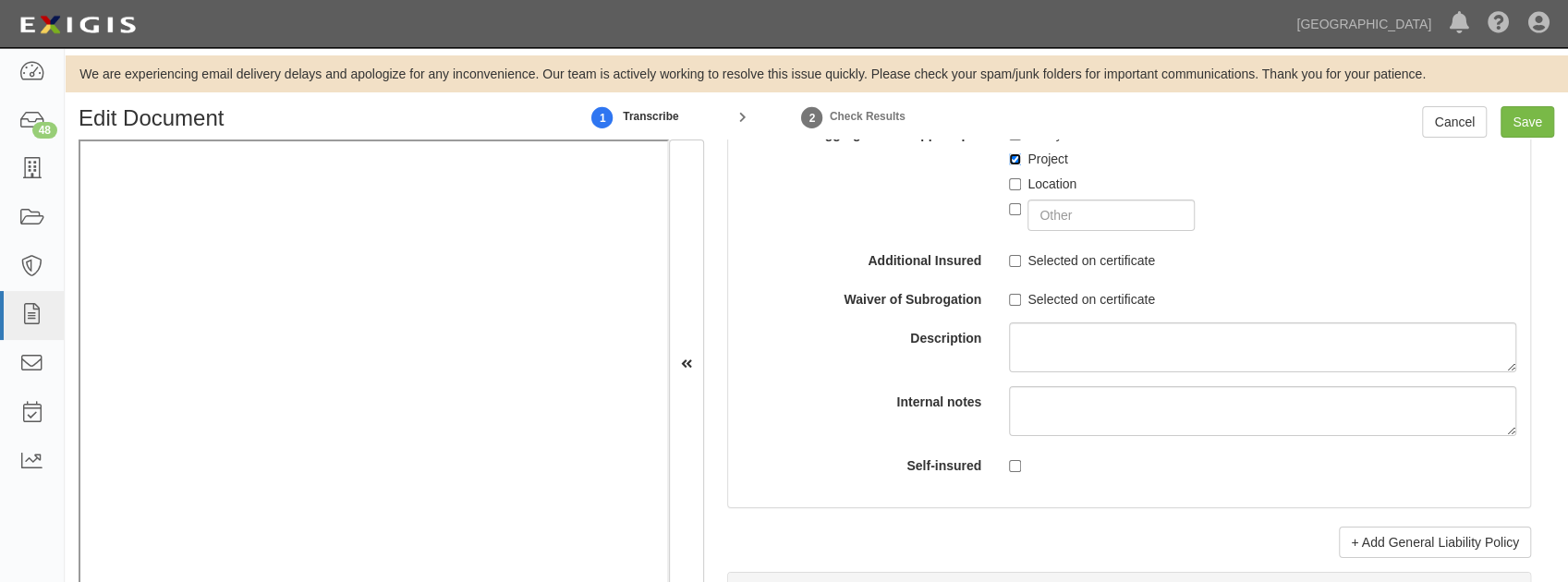
scroll to position [2155, 0]
click at [1014, 259] on input "Selected on certificate" at bounding box center [1014, 259] width 12 height 12
checkbox input "true"
click at [1009, 295] on input "Selected on certificate" at bounding box center [1014, 298] width 12 height 12
checkbox input "true"
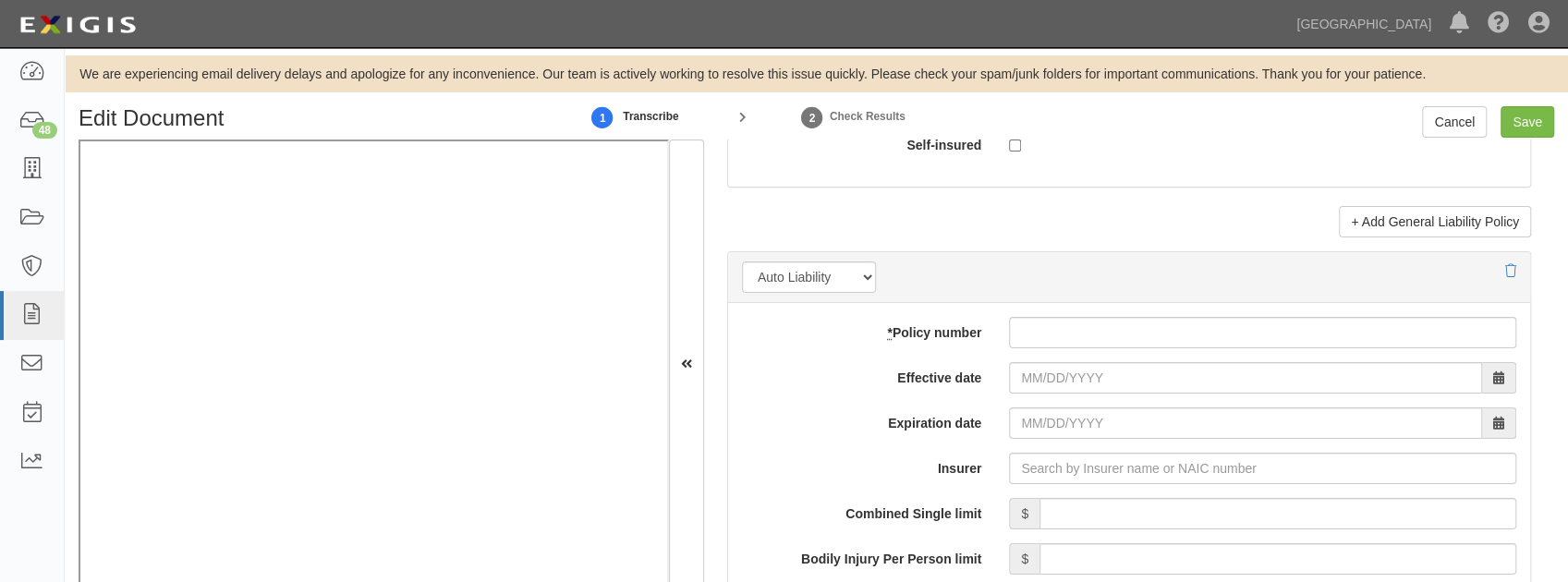
scroll to position [2586, 0]
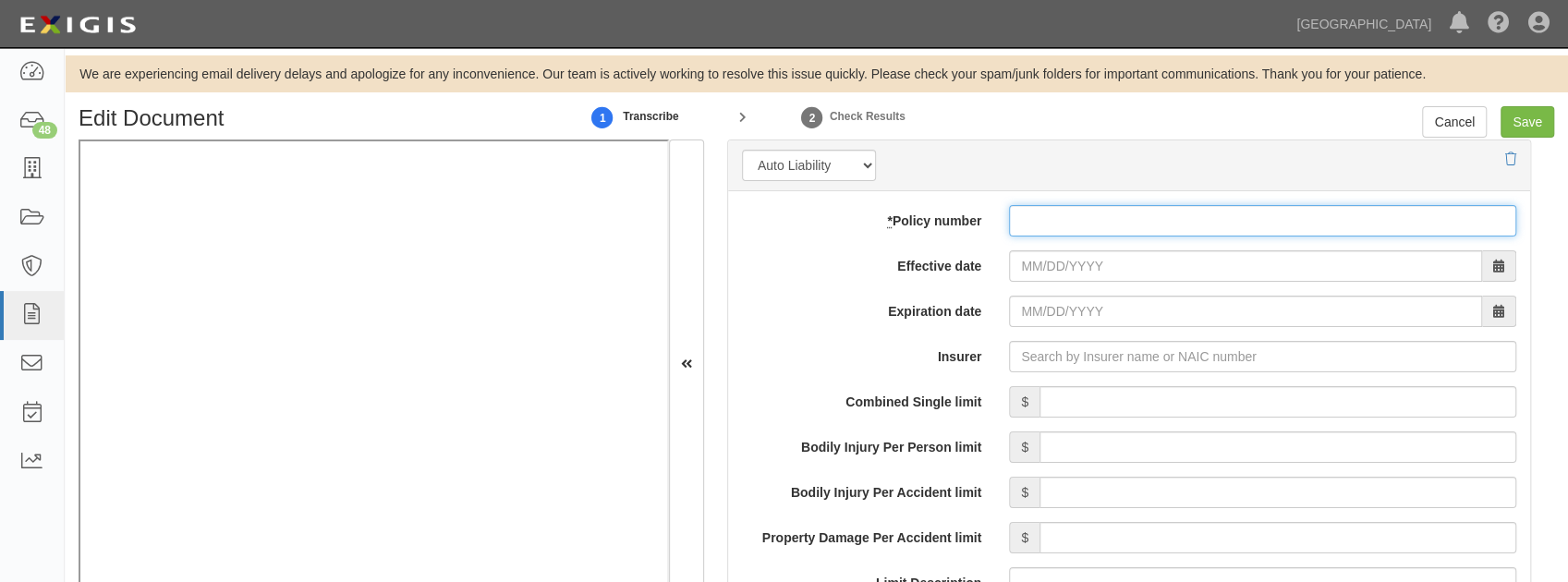
click at [1087, 227] on input "* Policy number" at bounding box center [1262, 220] width 508 height 31
paste input "BA9R849515"
type input "BA9R849515"
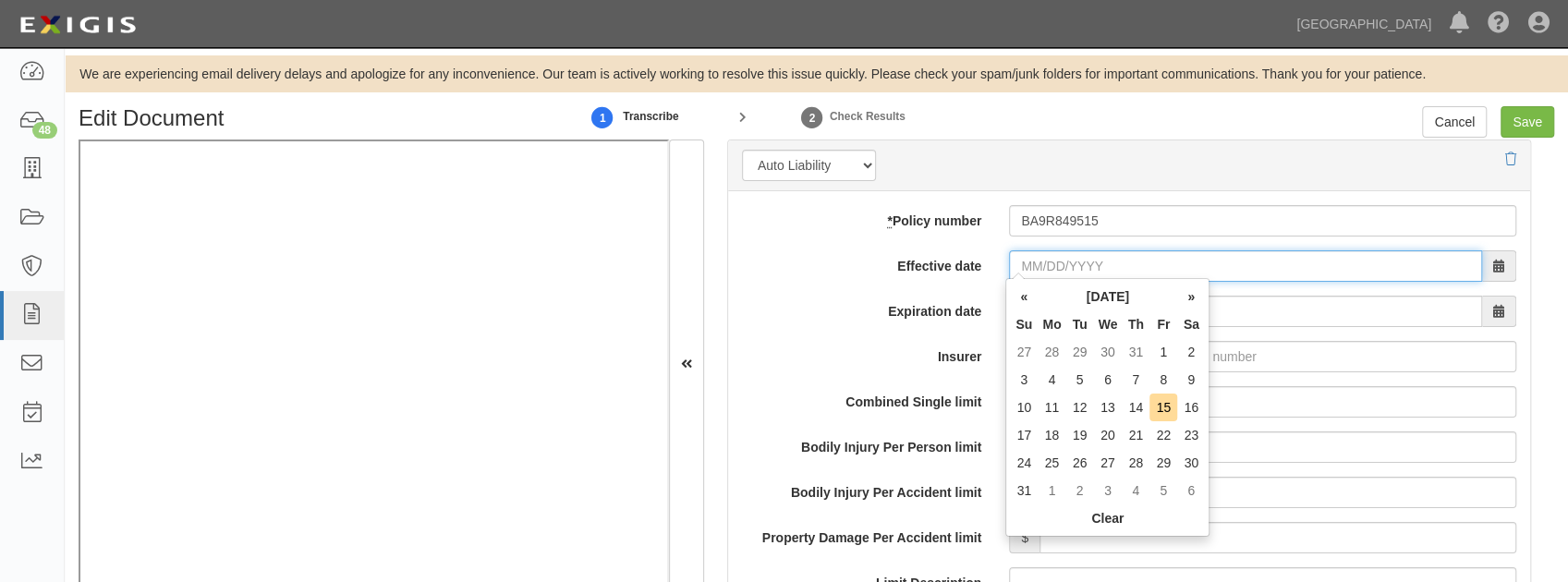
click at [1046, 271] on input "Effective date" at bounding box center [1244, 265] width 473 height 31
type input "09/18/2024"
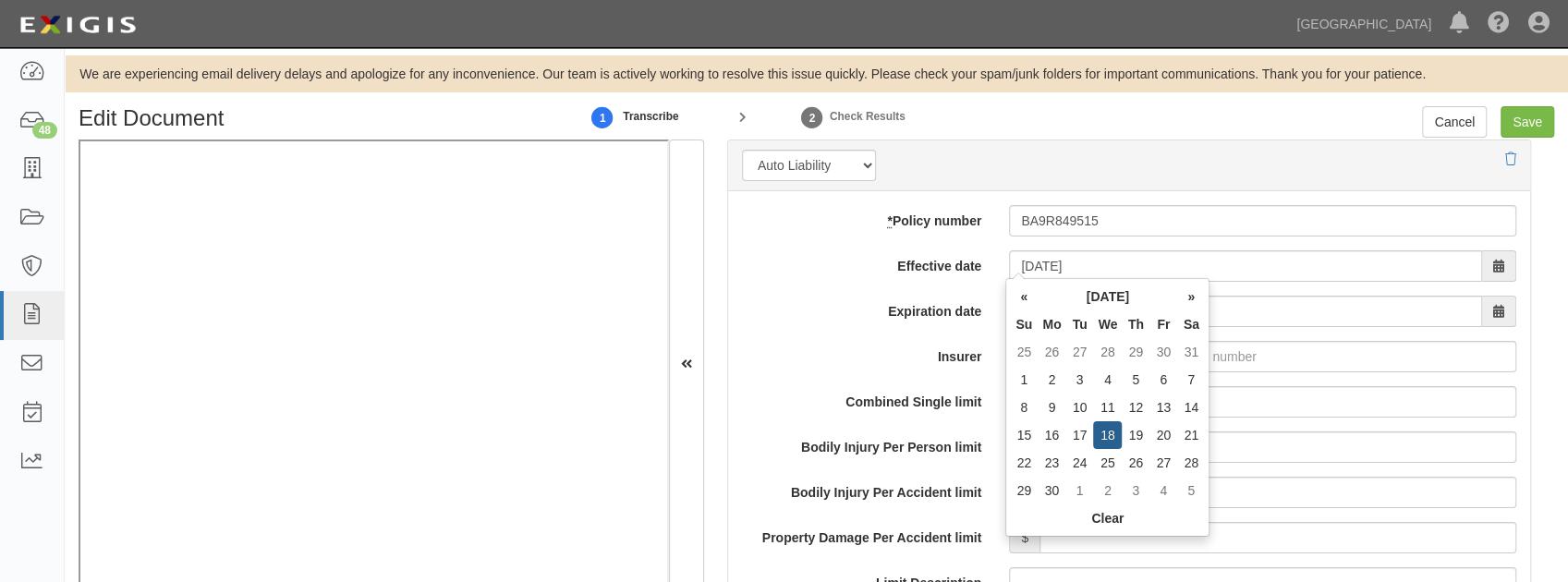
type input "09/18/2025"
click at [1103, 429] on td "18" at bounding box center [1108, 435] width 28 height 27
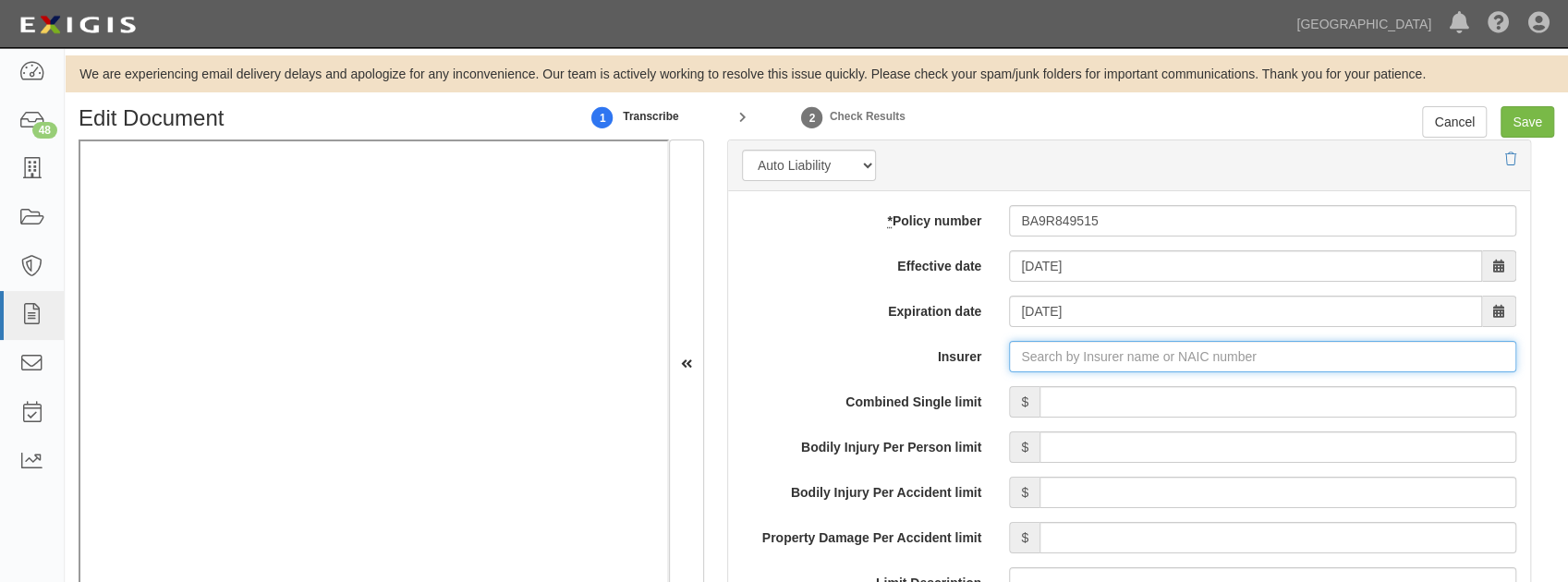
click at [1075, 361] on input "Insurer" at bounding box center [1262, 356] width 508 height 31
type input "21st Century Advantage Insurance Company (25232) NR Rating"
type input "2"
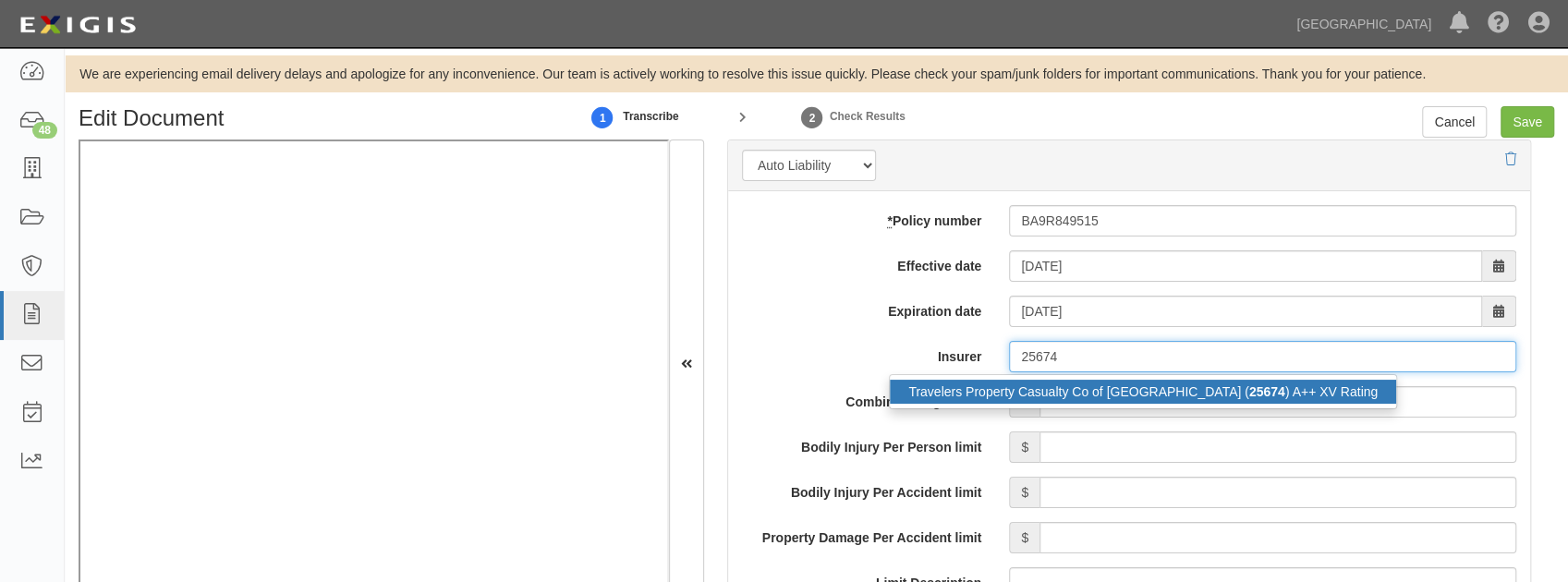
click at [1068, 391] on div "Travelers Property Casualty Co of Amer ( 25674 ) A++ XV Rating" at bounding box center [1143, 391] width 507 height 24
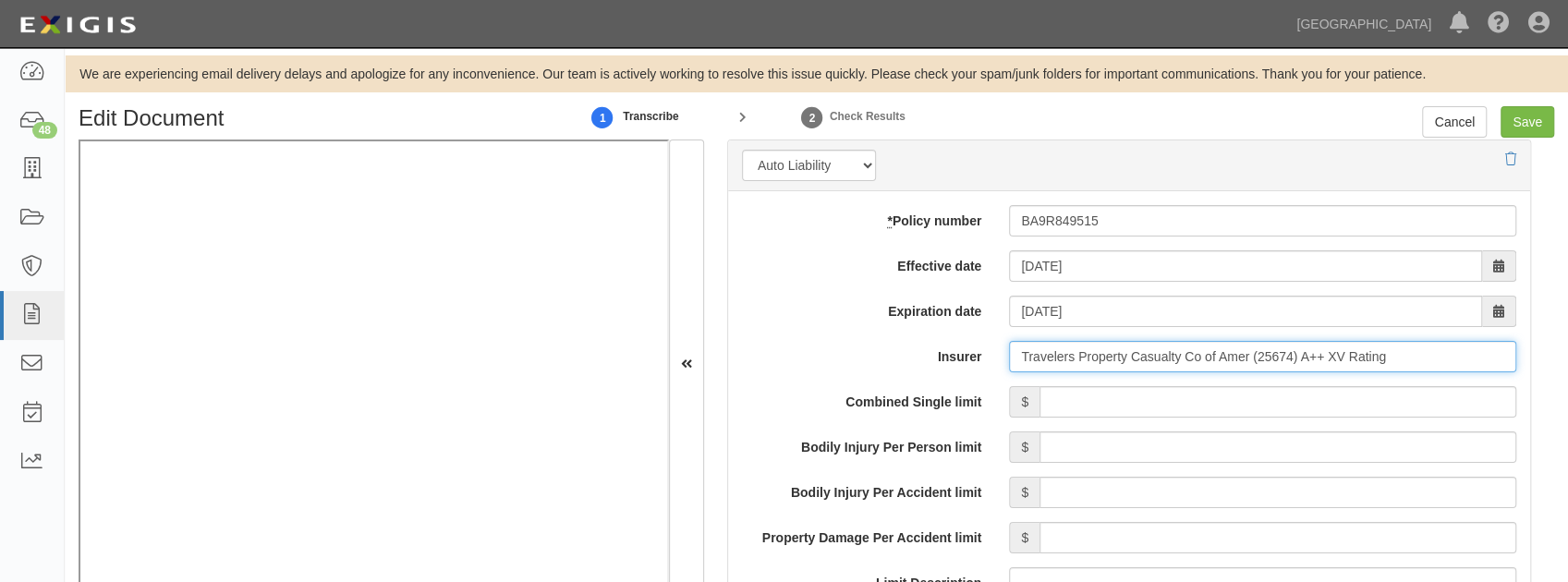
type input "Travelers Property Casualty Co of Amer (25674) A++ XV Rating"
click at [1066, 408] on input "Combined Single limit" at bounding box center [1277, 401] width 476 height 31
type input "1,000,000"
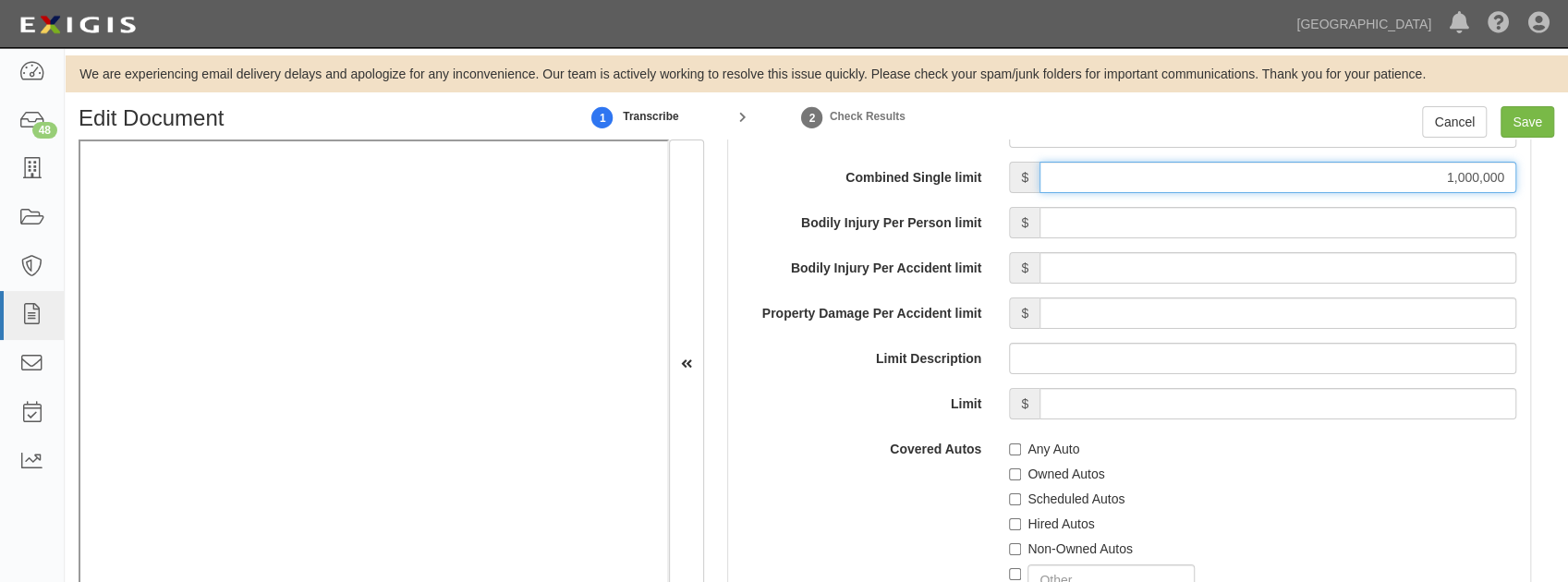
scroll to position [2833, 0]
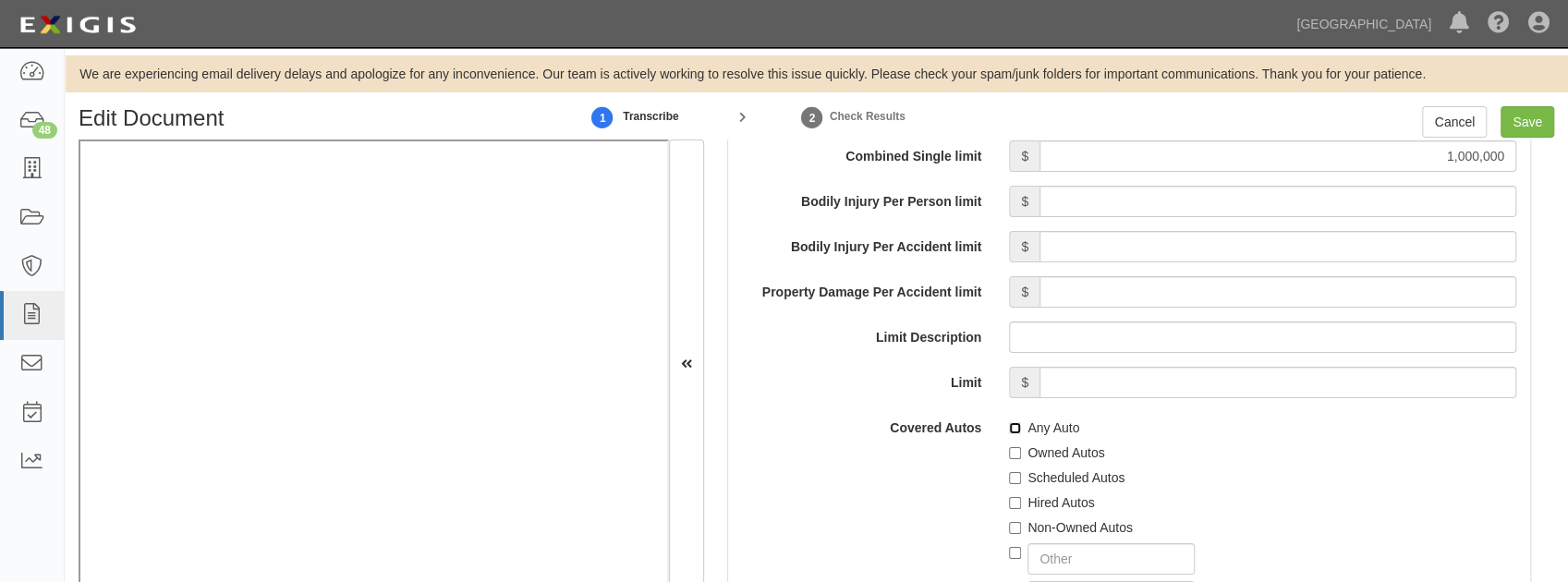
click at [1011, 423] on input "Any Auto" at bounding box center [1014, 428] width 12 height 12
checkbox input "true"
click at [1009, 499] on input "Hired Autos" at bounding box center [1014, 503] width 12 height 12
checkbox input "true"
click at [1009, 526] on input "Non-Owned Autos" at bounding box center [1014, 527] width 12 height 12
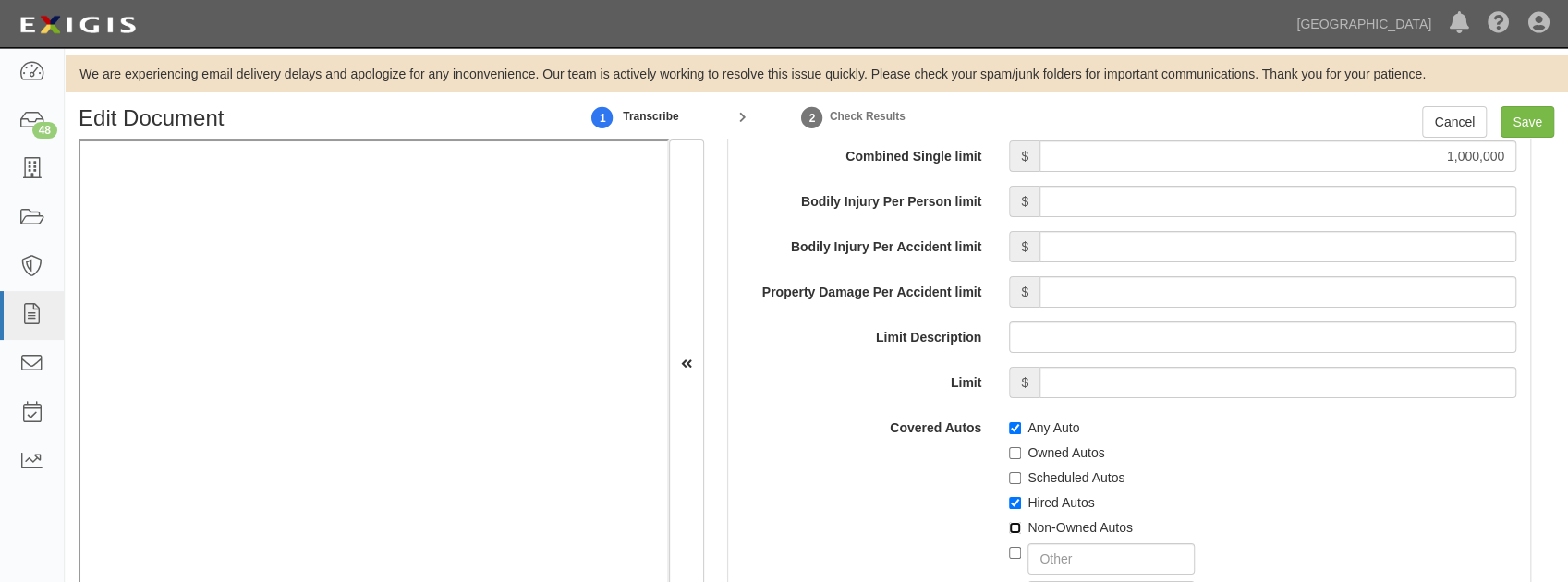
checkbox input "true"
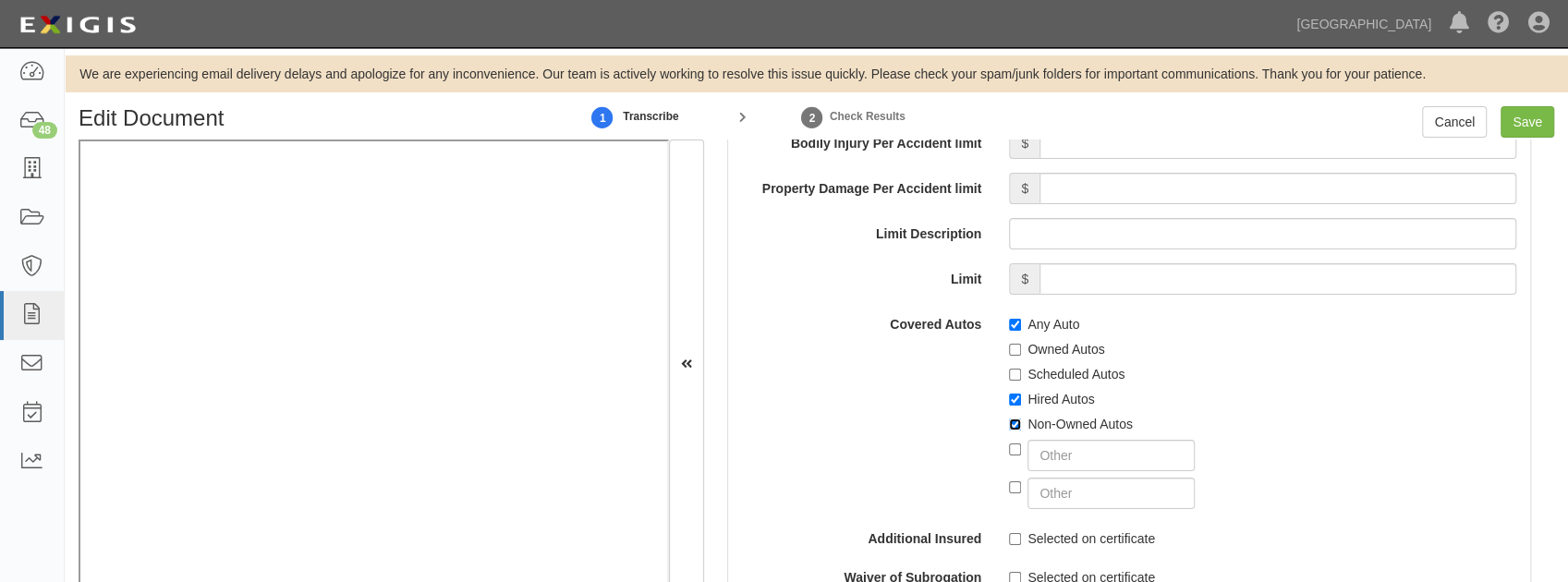
scroll to position [2956, 0]
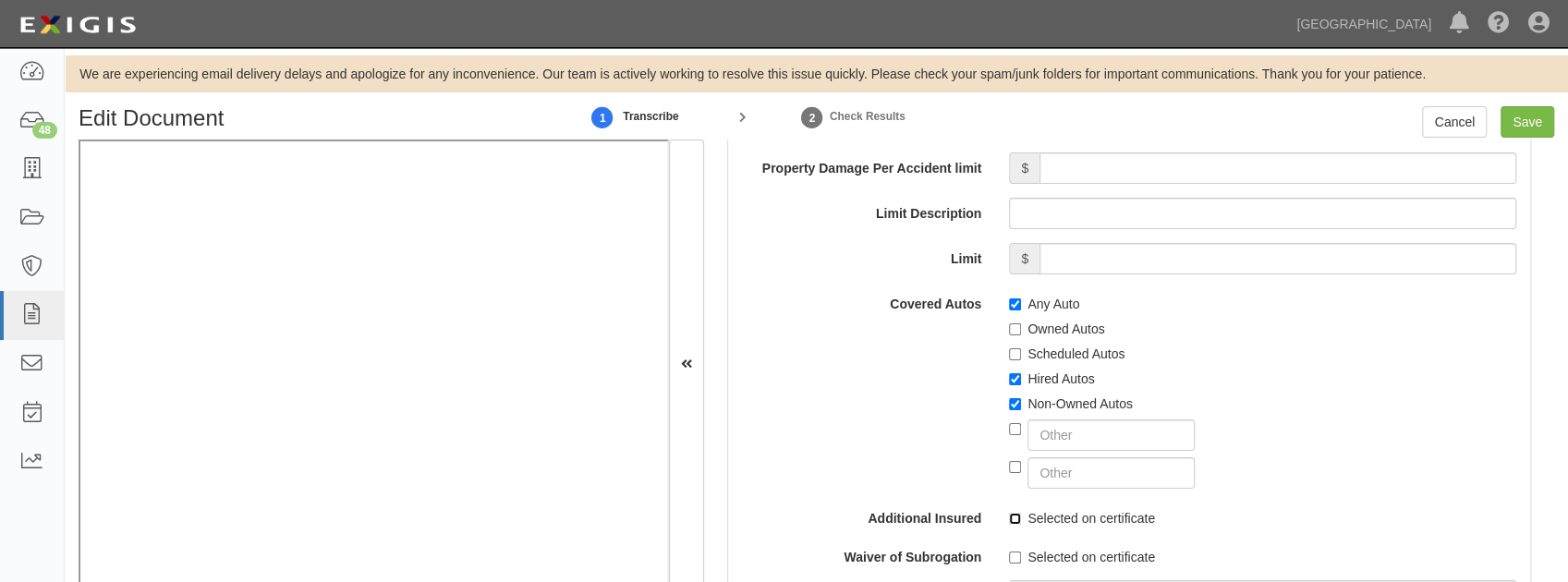
click at [1009, 516] on input "Selected on certificate" at bounding box center [1014, 519] width 12 height 12
checkbox input "true"
click at [1009, 553] on input "Selected on certificate" at bounding box center [1014, 557] width 12 height 12
checkbox input "true"
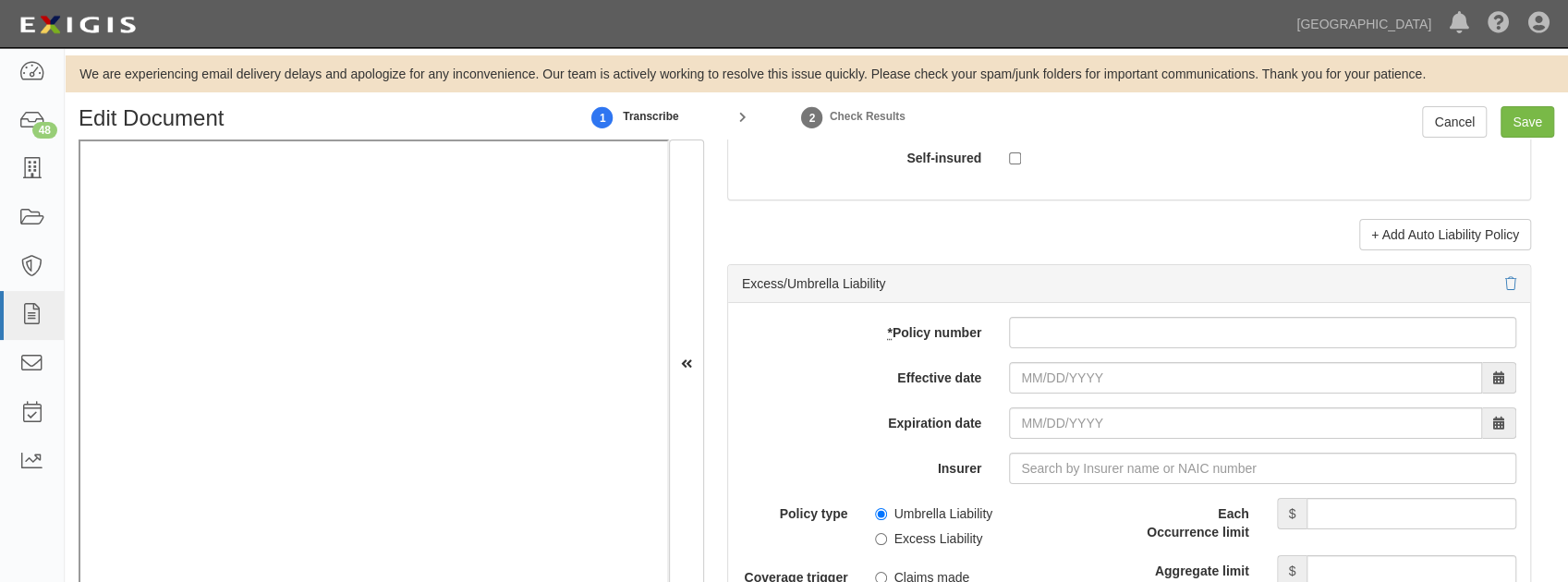
scroll to position [3511, 0]
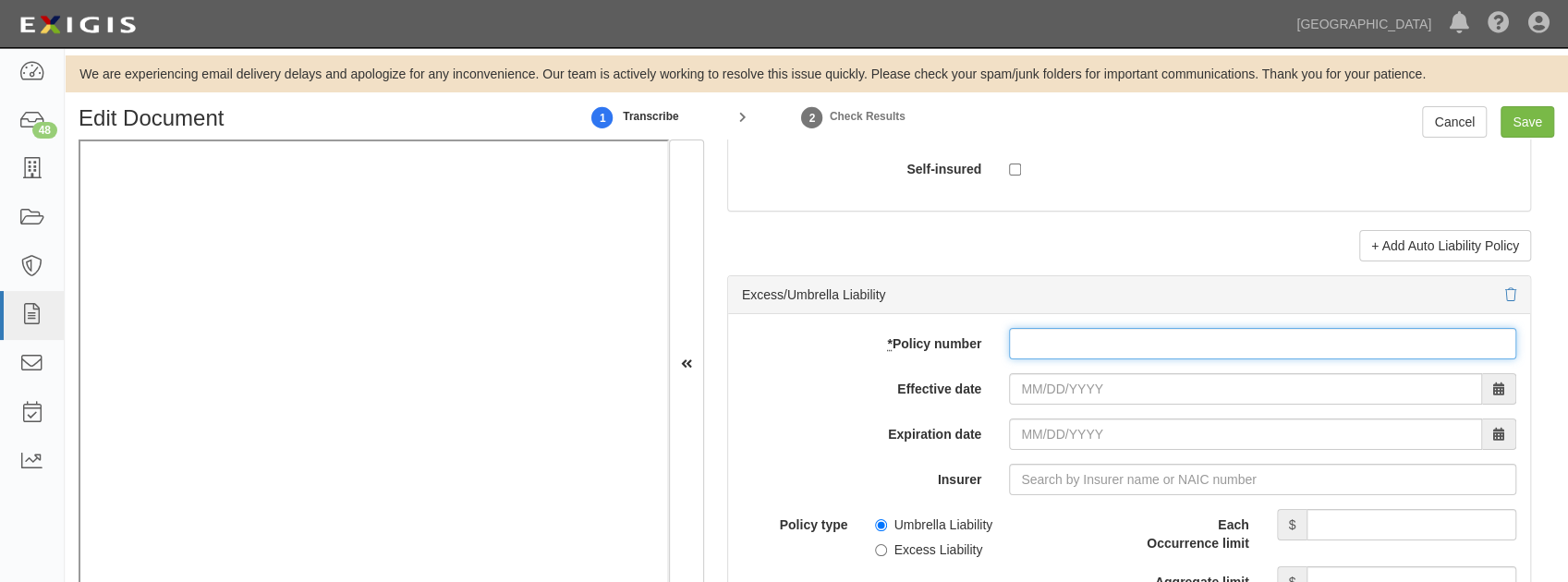
click at [1024, 332] on input "* Policy number" at bounding box center [1262, 343] width 508 height 31
paste input "CUP4156T601"
type input "CUP4156T601"
click at [1014, 391] on input "Effective date" at bounding box center [1244, 389] width 473 height 31
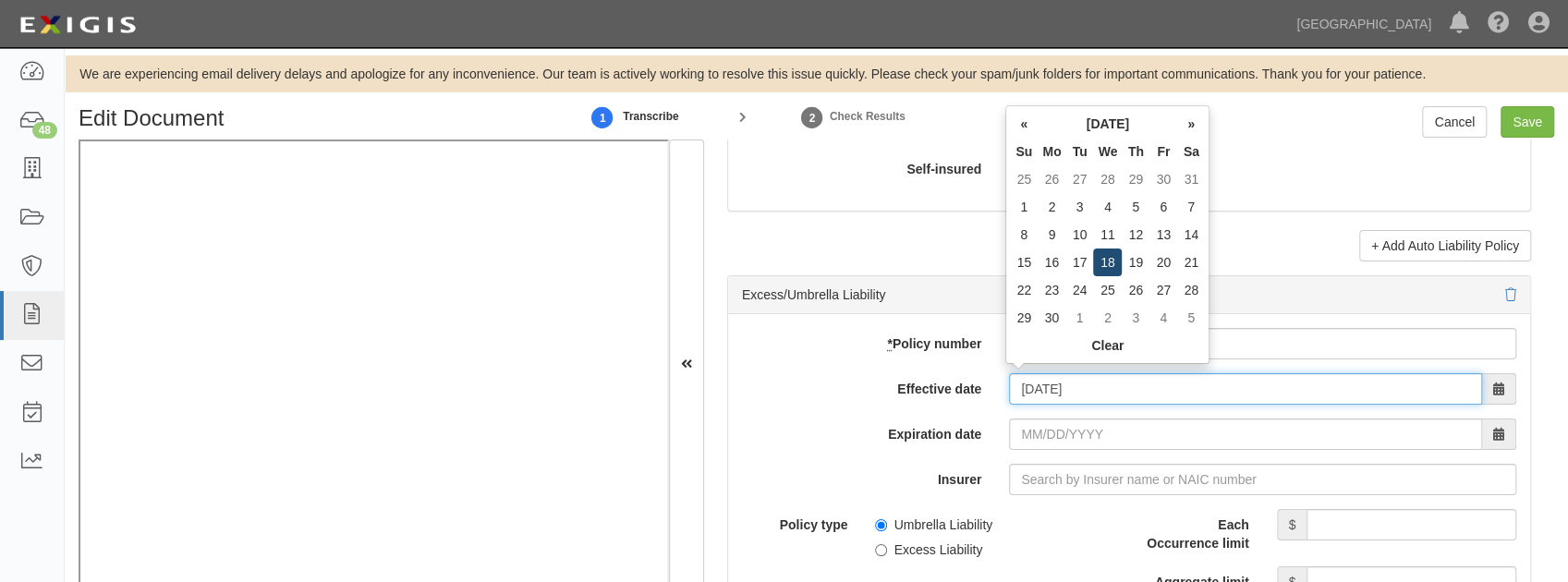
type input "09/18/2024"
type input "09/18/2025"
click at [1103, 263] on td "18" at bounding box center [1108, 261] width 28 height 27
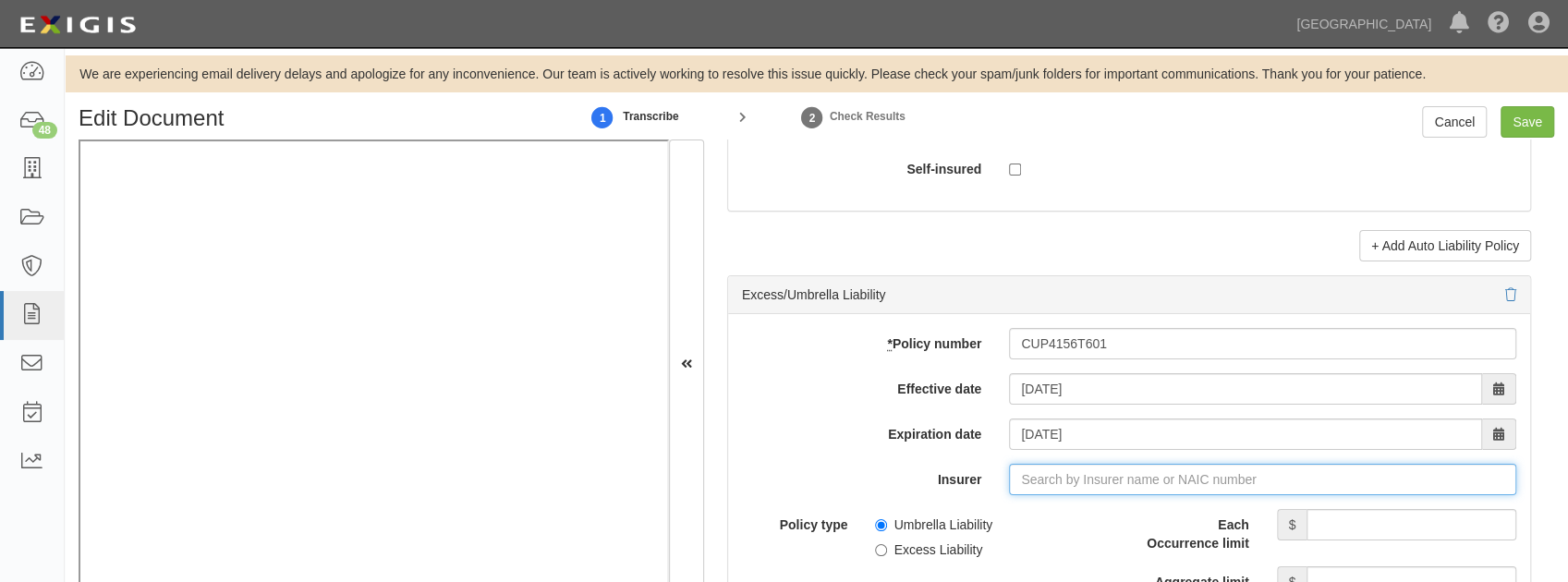
click at [1039, 480] on input "Insurer" at bounding box center [1262, 479] width 508 height 31
type input "21st Century Advantage Insurance Company (25232) NR Rating"
type input "2"
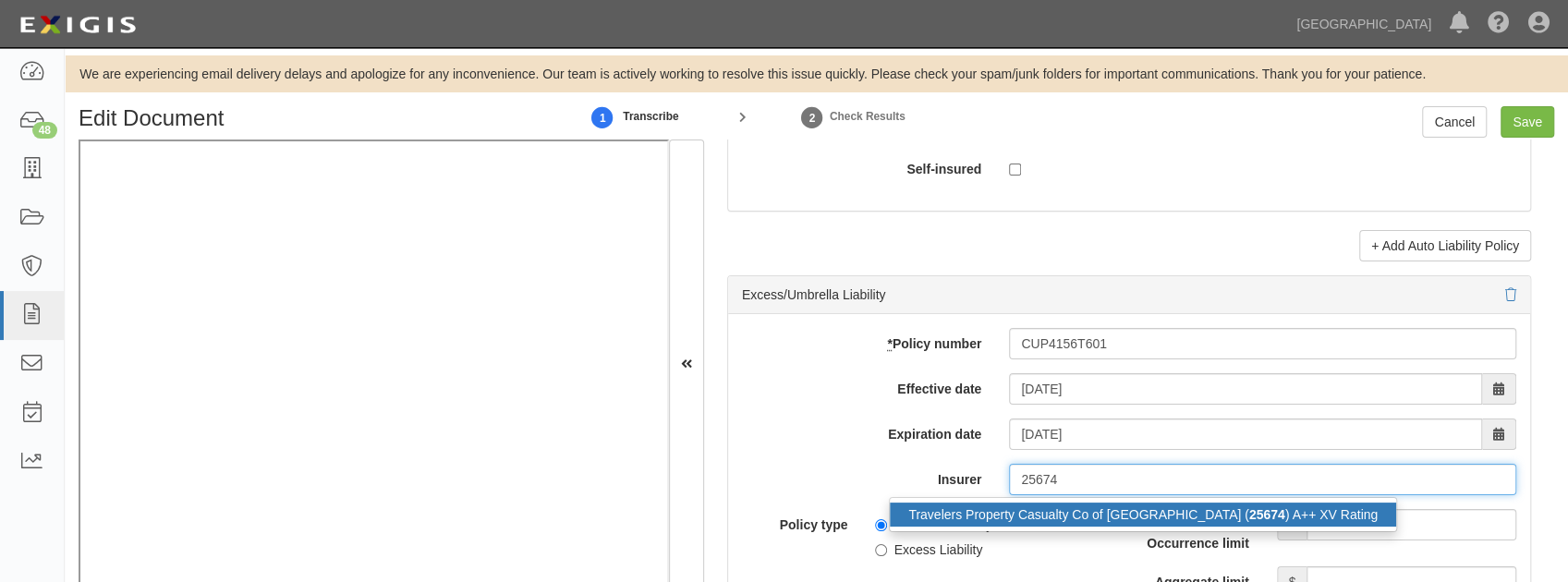
click at [1035, 509] on div "Travelers Property Casualty Co of Amer ( 25674 ) A++ XV Rating" at bounding box center [1143, 514] width 507 height 24
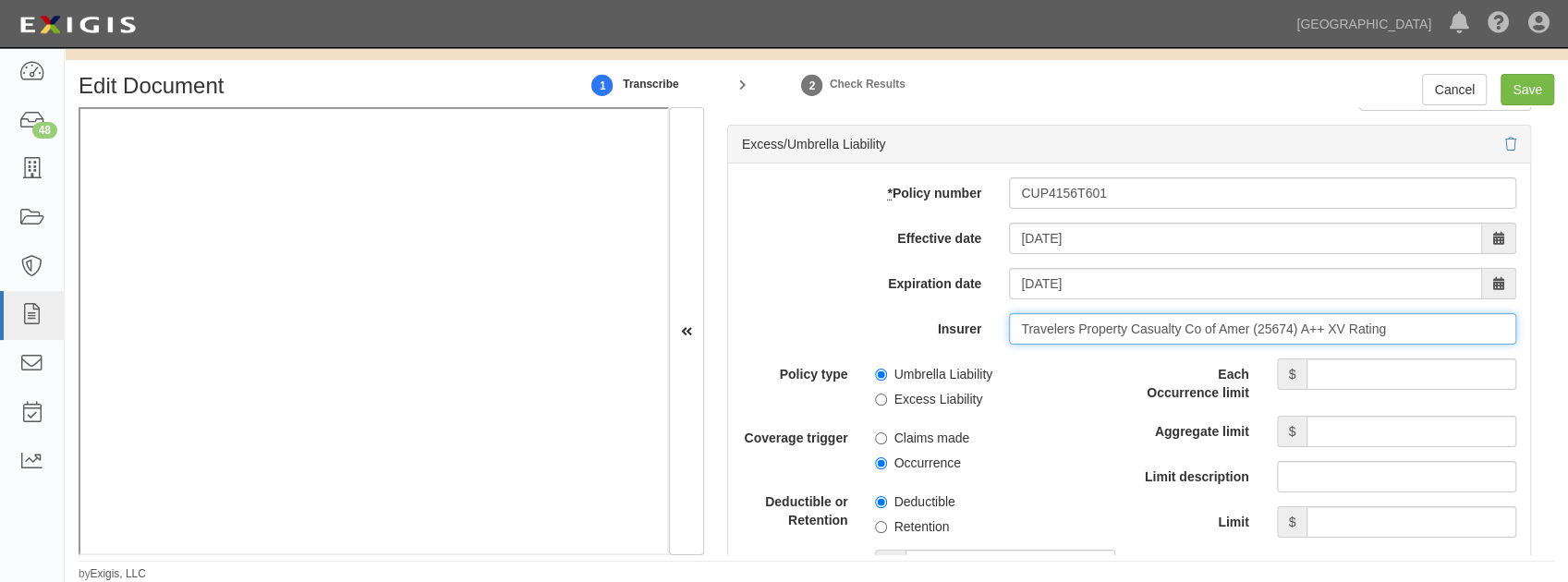
scroll to position [3633, 0]
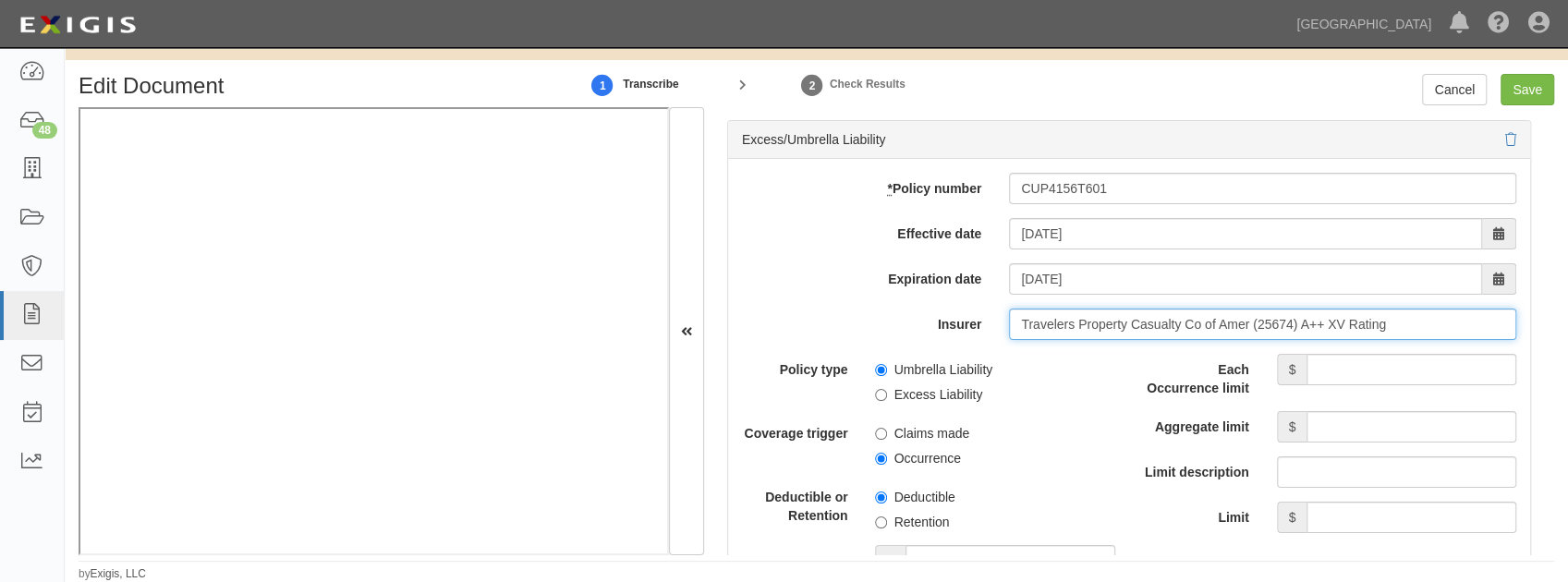
type input "Travelers Property Casualty Co of Amer (25674) A++ XV Rating"
click at [1348, 362] on input "Each Occurrence limit" at bounding box center [1411, 369] width 209 height 31
type input "5,000,000"
click at [1345, 419] on input "Aggregate limit" at bounding box center [1411, 426] width 209 height 31
type input "5,000,000"
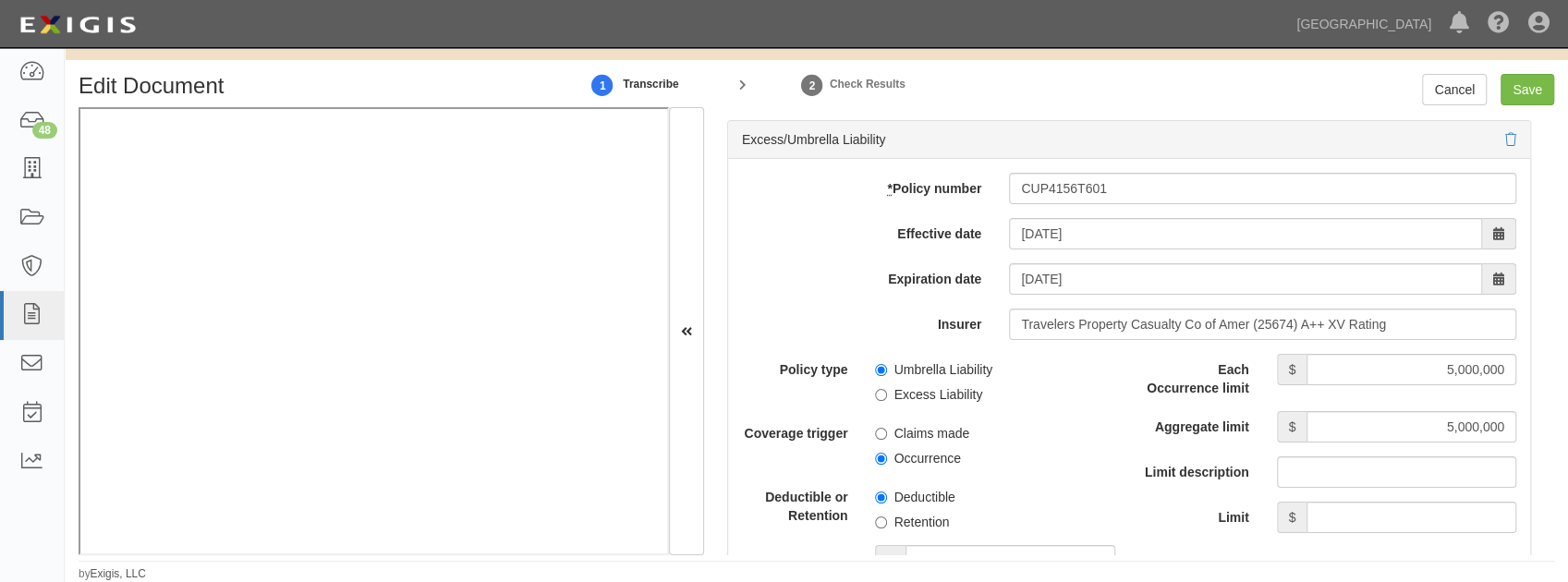
click at [1114, 481] on div "Deductible Retention" at bounding box center [994, 506] width 267 height 50
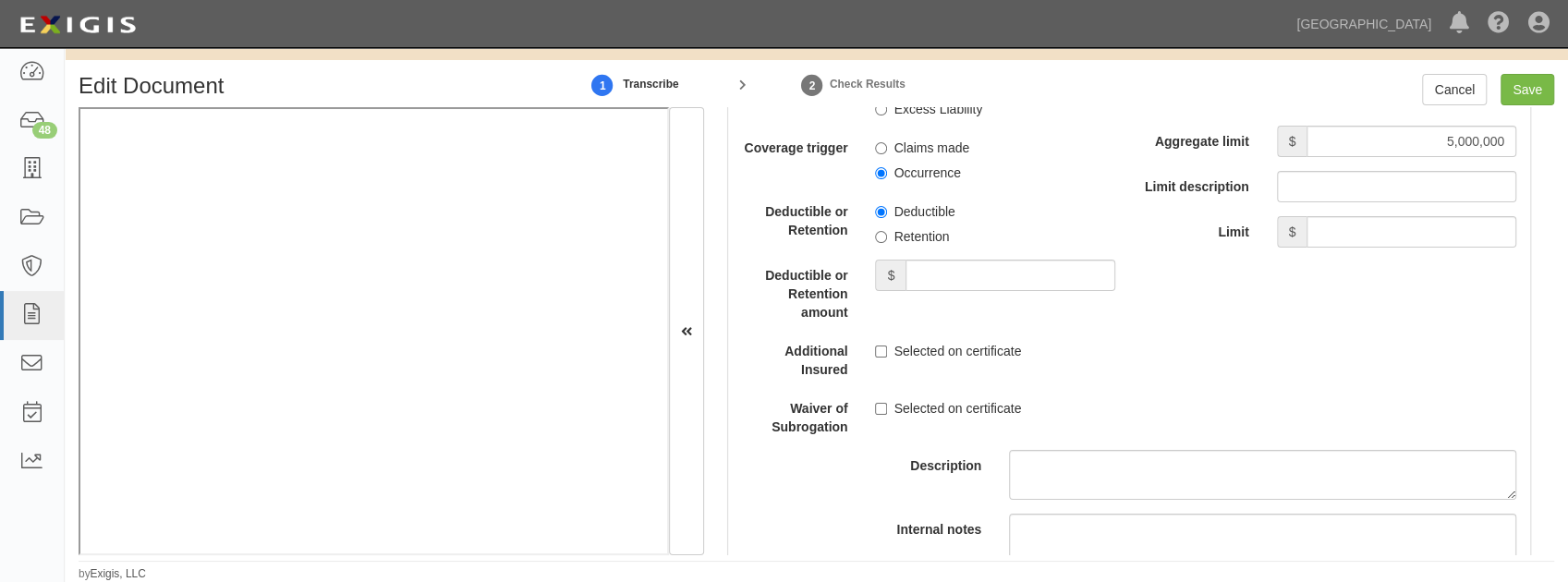
scroll to position [3941, 0]
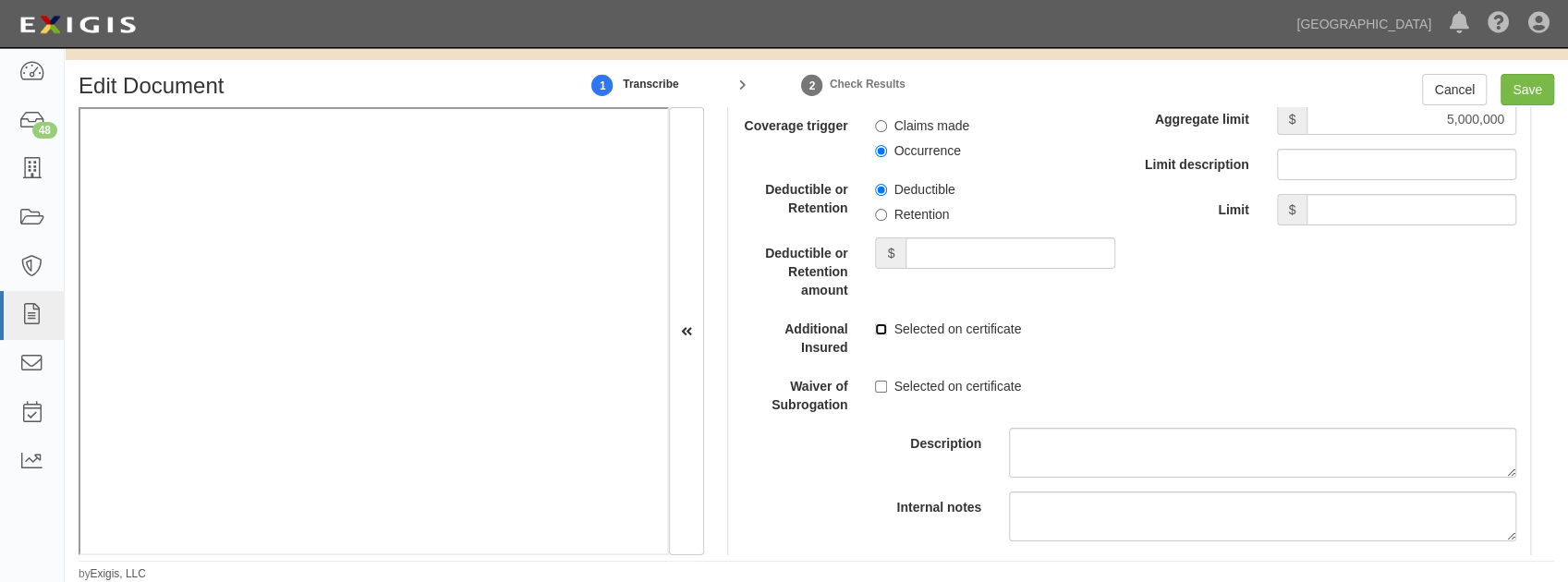
drag, startPoint x: 881, startPoint y: 314, endPoint x: 875, endPoint y: 354, distance: 40.4
click at [880, 324] on input "Selected on certificate" at bounding box center [880, 329] width 12 height 12
checkbox input "true"
click at [876, 387] on div "Waiver of Subrogation Selected on certificate" at bounding box center [928, 392] width 401 height 43
click at [876, 380] on input "Selected on certificate" at bounding box center [880, 386] width 12 height 12
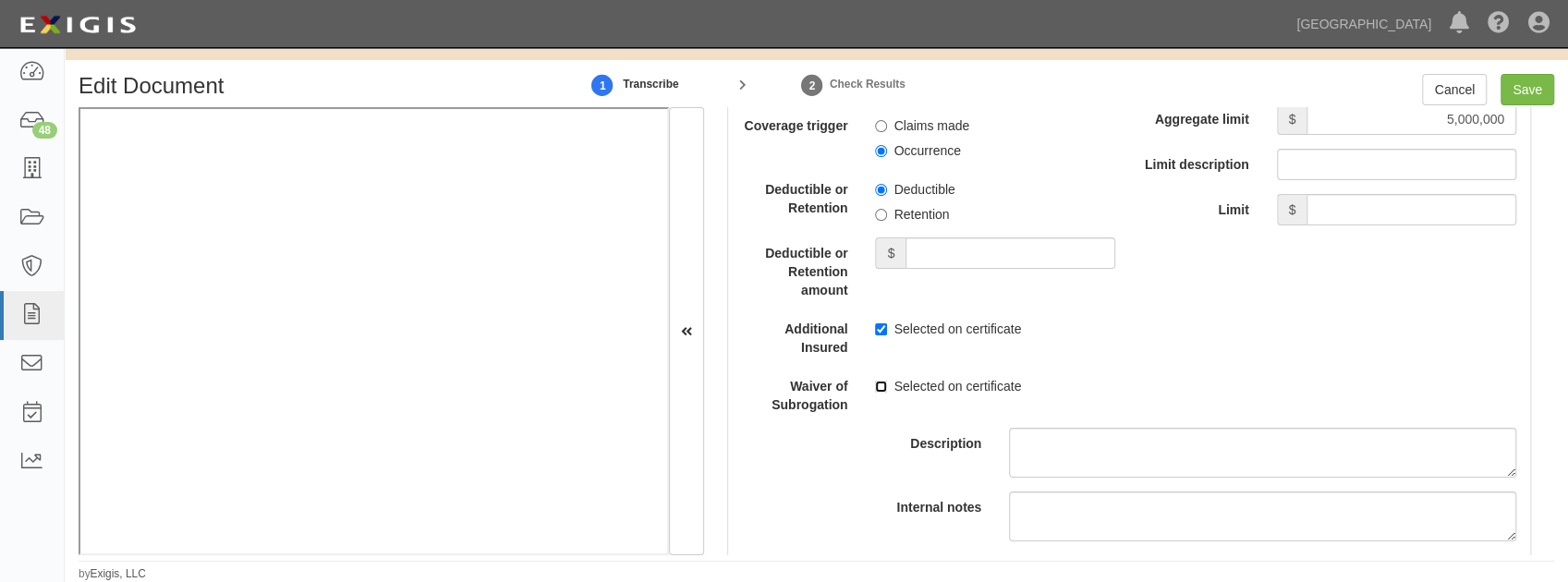
checkbox input "true"
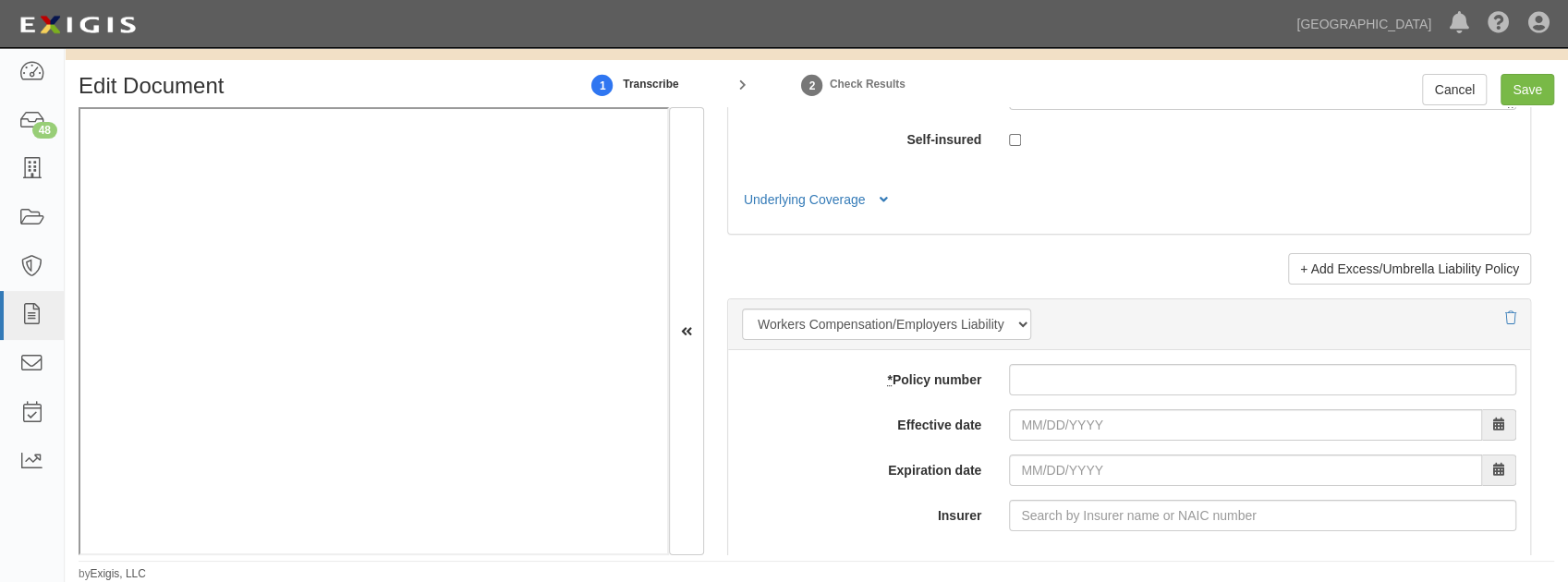
scroll to position [4434, 0]
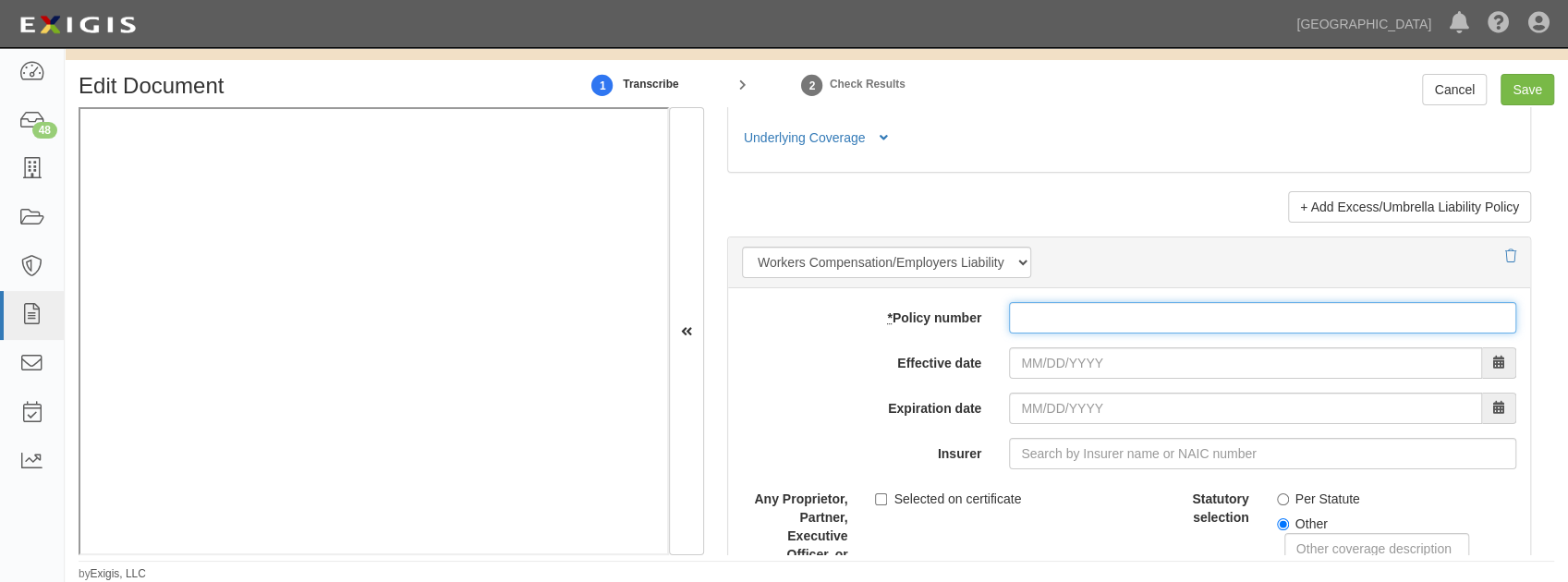
click at [1072, 308] on input "* Policy number" at bounding box center [1262, 317] width 508 height 31
paste input "UB5J731678"
type input "UB5J731678"
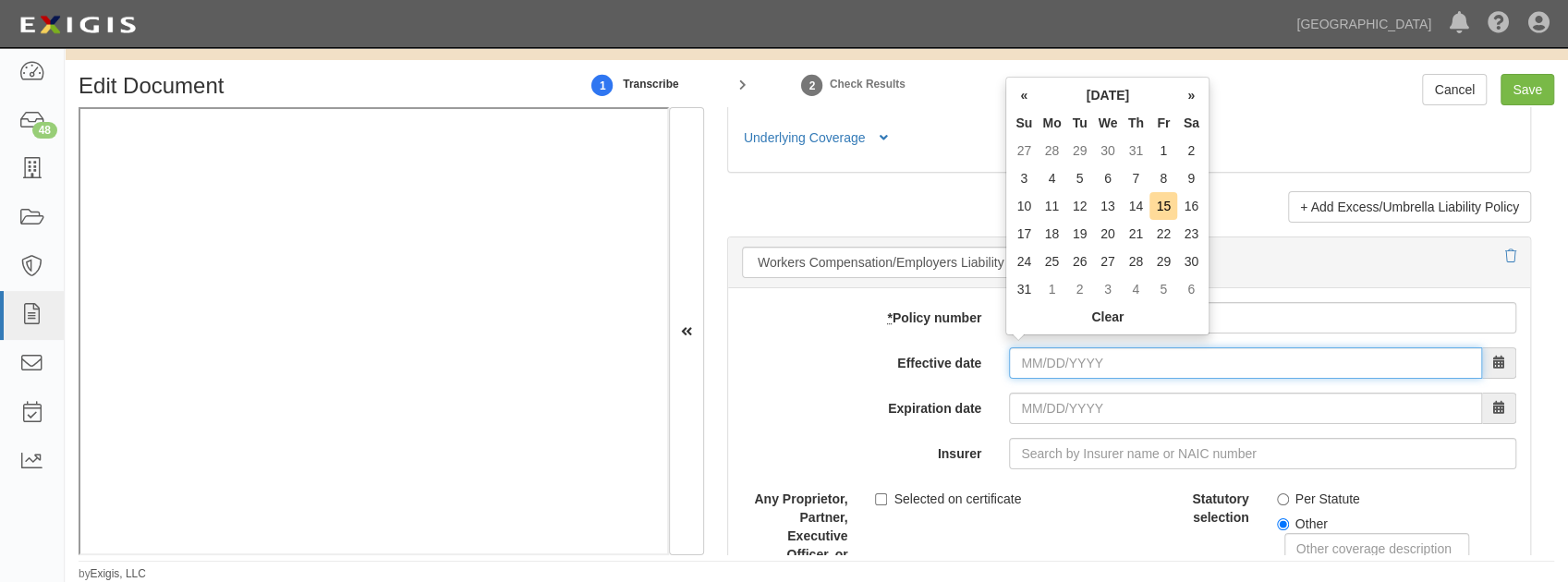
click at [1041, 357] on input "Effective date" at bounding box center [1244, 362] width 473 height 31
type input "09/18/2024"
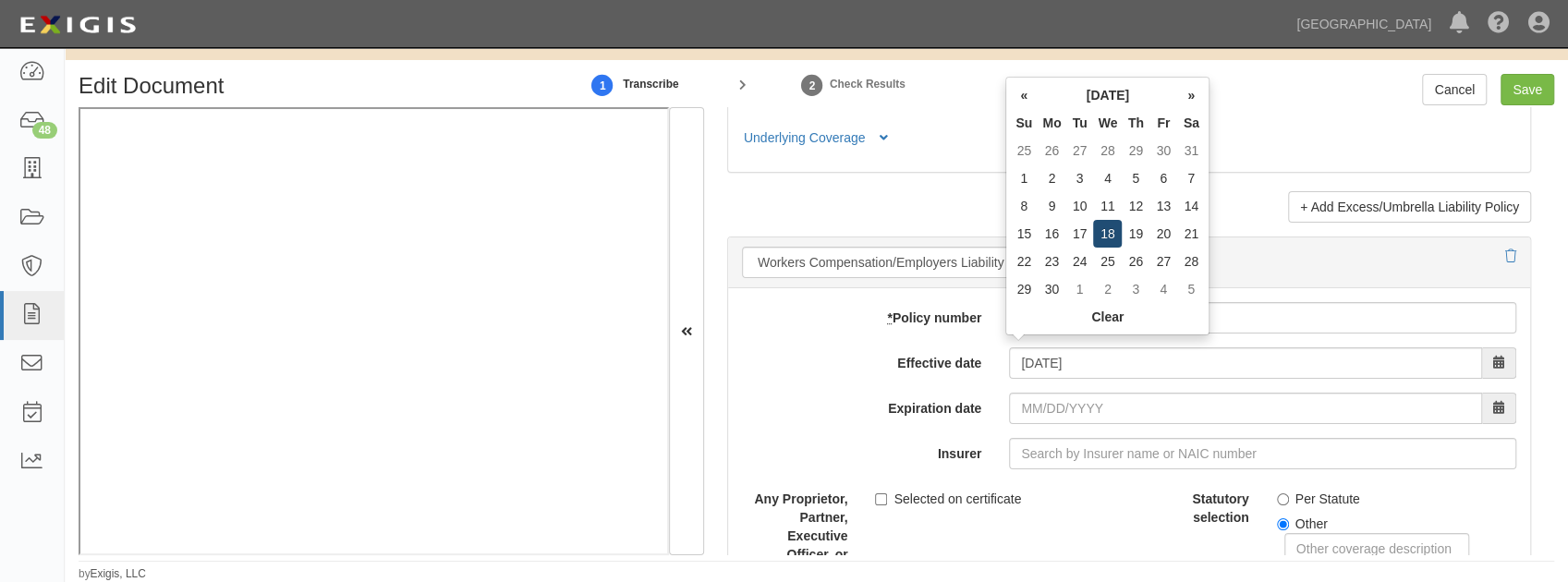
type input "09/18/2025"
click at [1098, 231] on td "18" at bounding box center [1108, 233] width 28 height 27
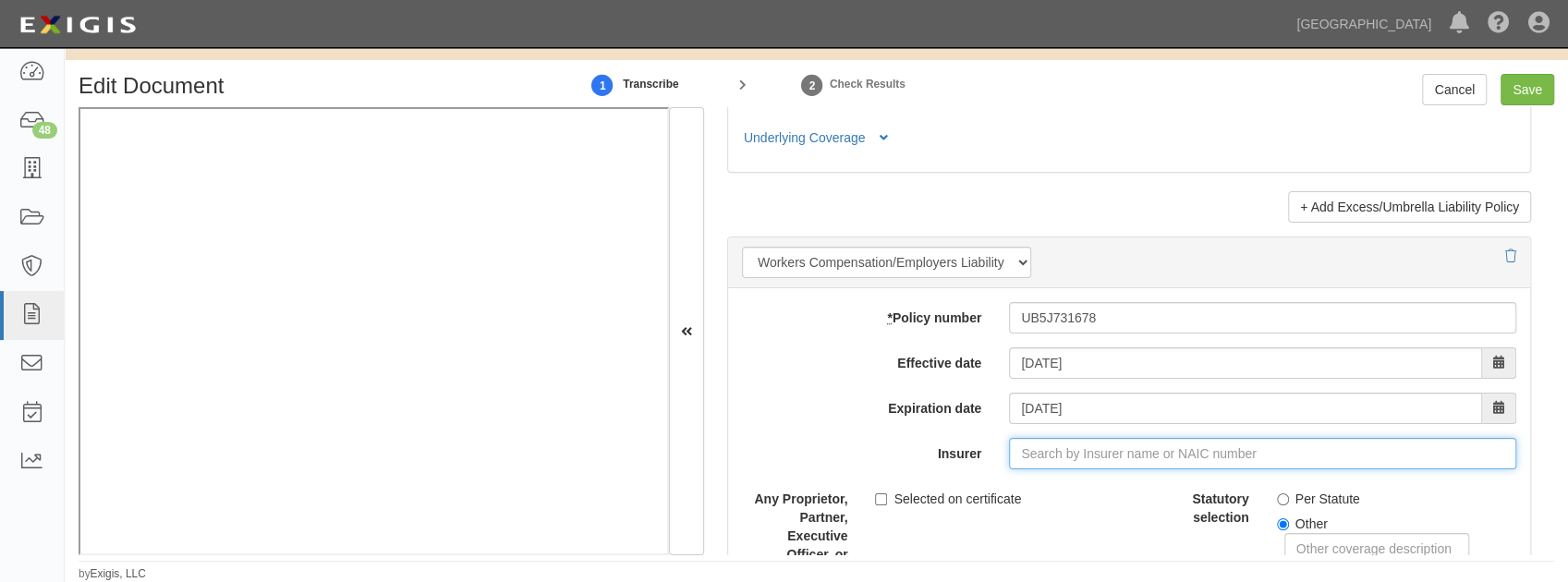
click at [1038, 446] on input "Insurer" at bounding box center [1262, 453] width 508 height 31
type input "21st Century Advantage Insurance Company (25232) NR Rating"
type input "2"
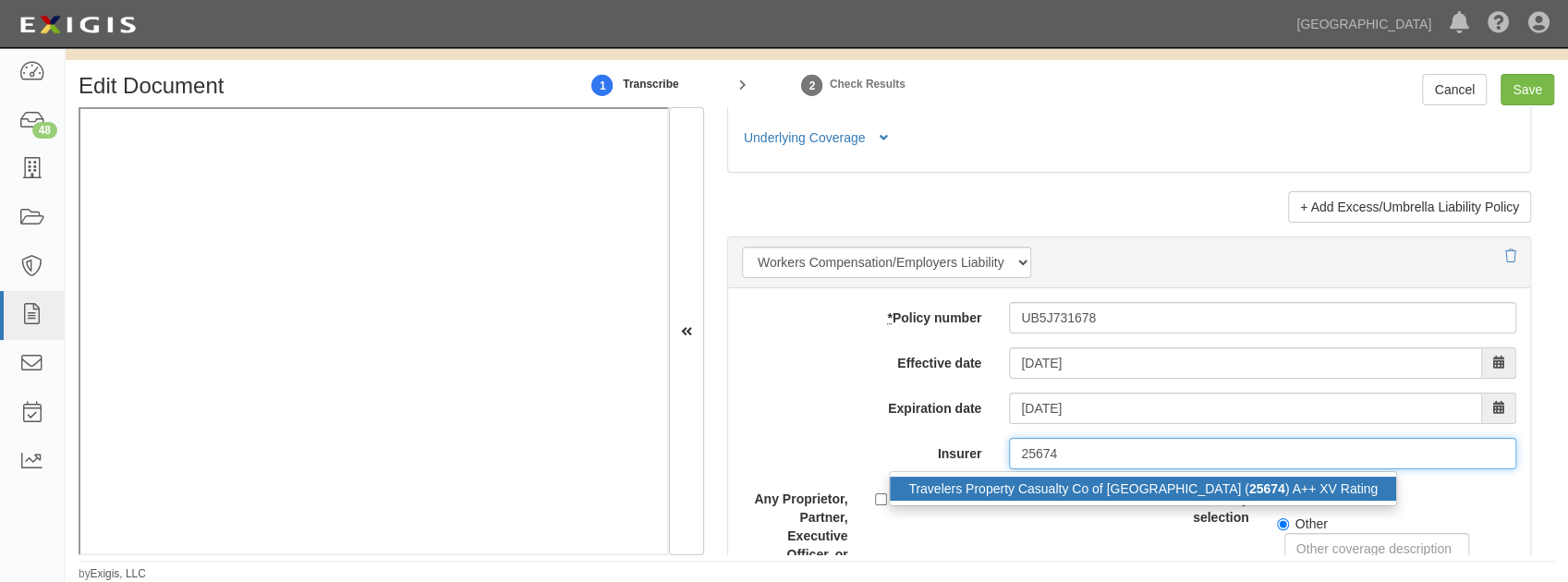
click at [1037, 476] on div "Travelers Property Casualty Co of Amer ( 25674 ) A++ XV Rating" at bounding box center [1143, 488] width 507 height 24
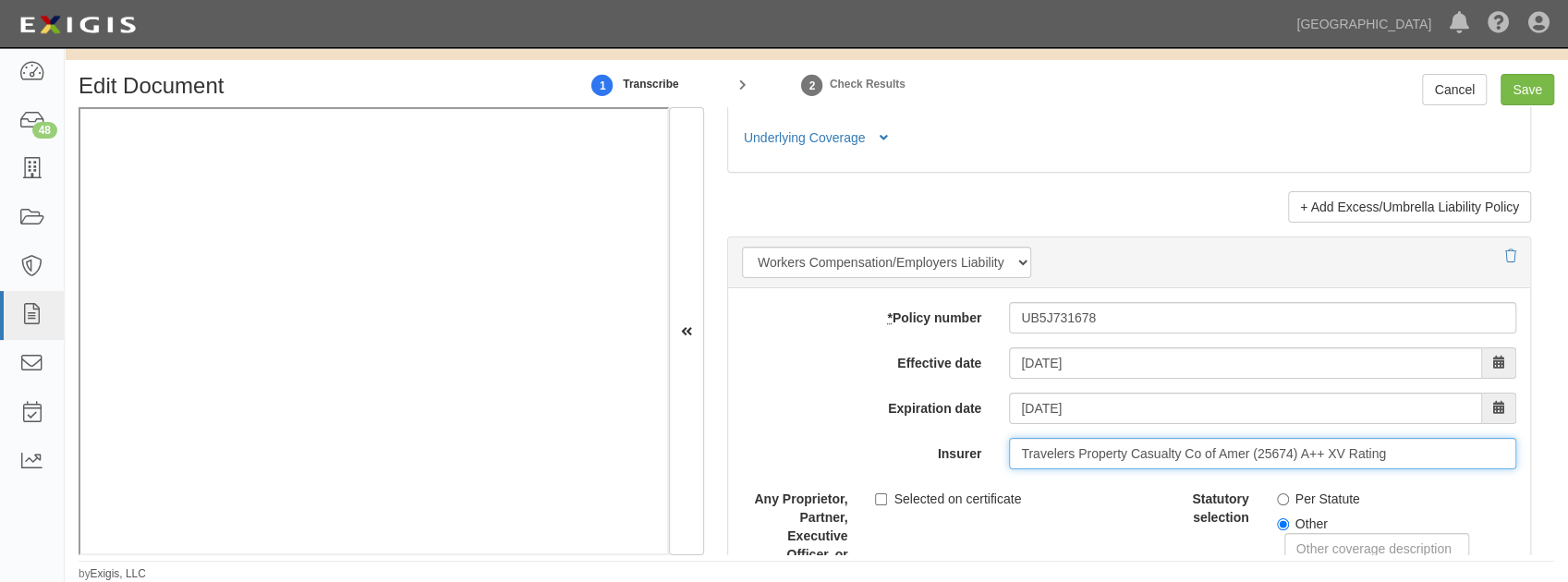
type input "Travelers Property Casualty Co of Amer (25674) A++ XV Rating"
click at [1278, 493] on input "Per Statute" at bounding box center [1282, 499] width 12 height 12
radio input "true"
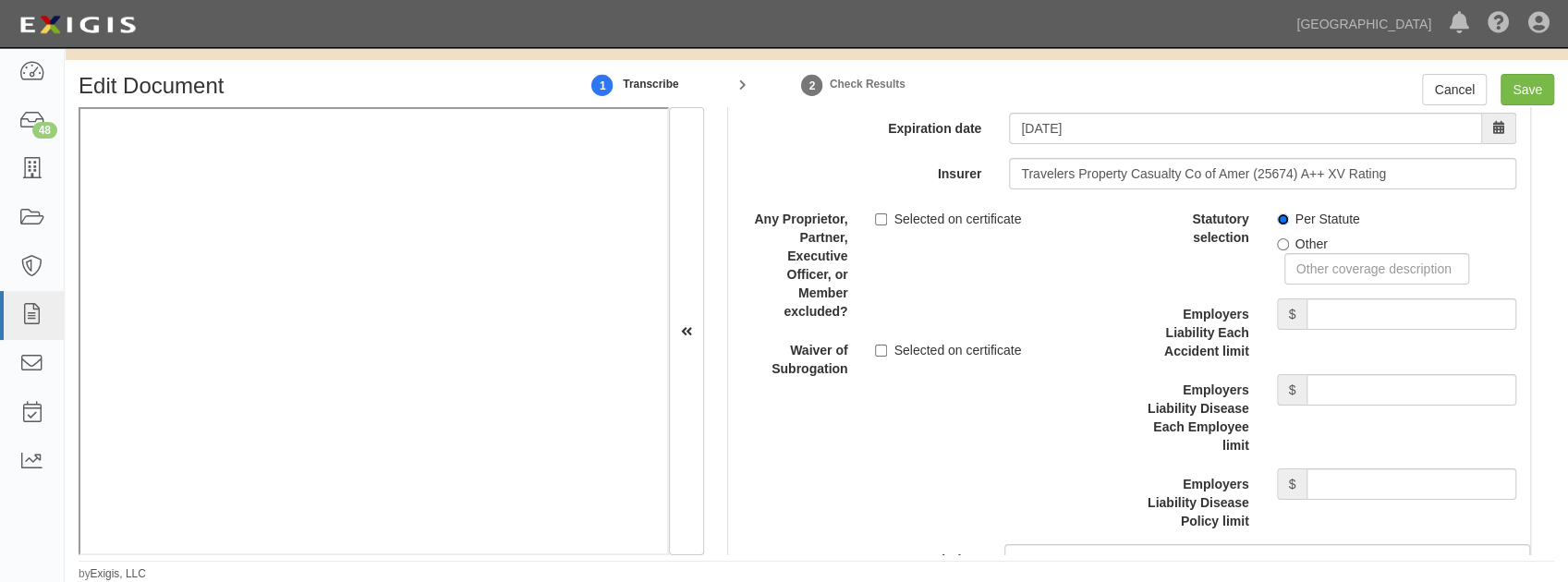
scroll to position [4742, 0]
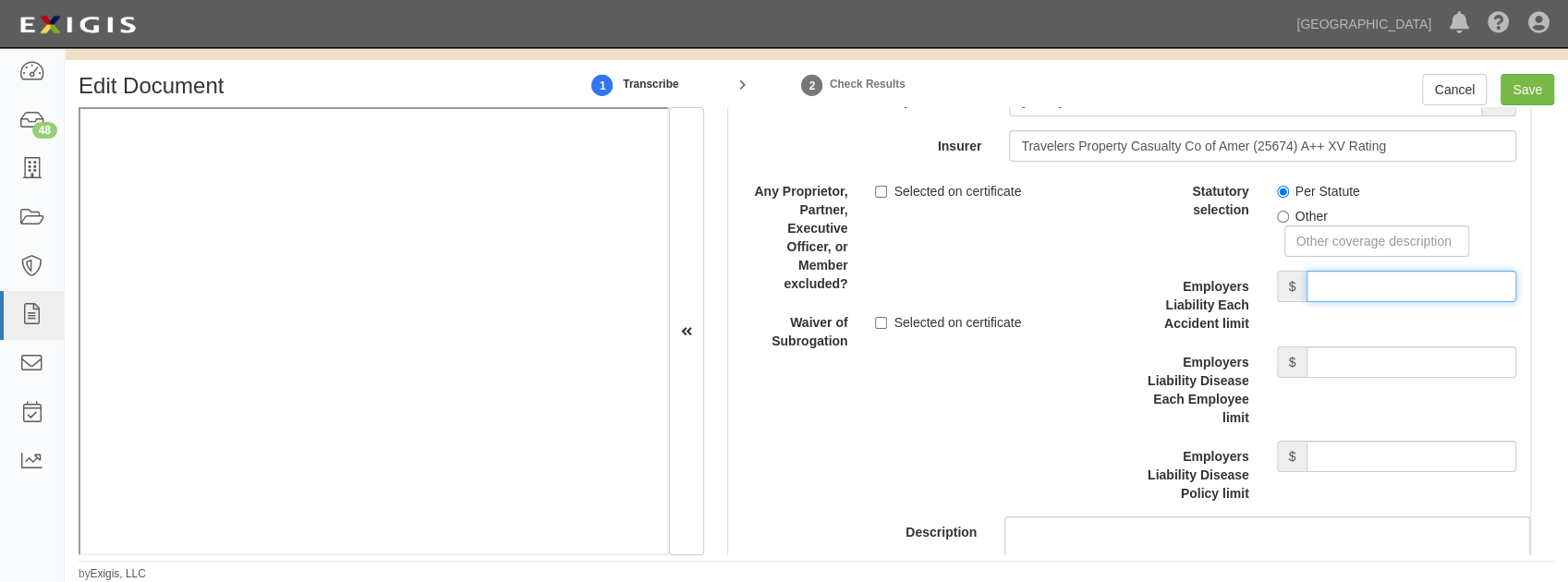
click at [1312, 275] on input "Employers Liability Each Accident limit" at bounding box center [1411, 286] width 209 height 31
type input "1,000,000"
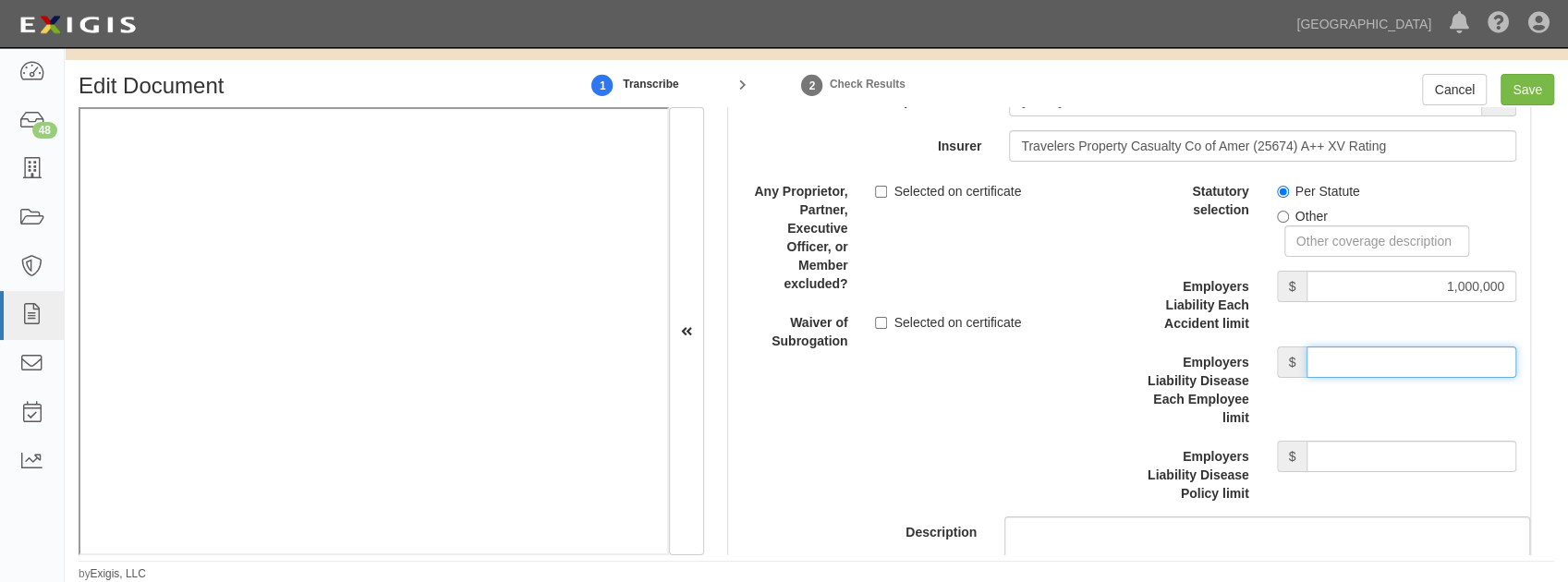
click at [1359, 353] on input "Employers Liability Disease Each Employee limit" at bounding box center [1411, 361] width 209 height 31
type input "1,000,000"
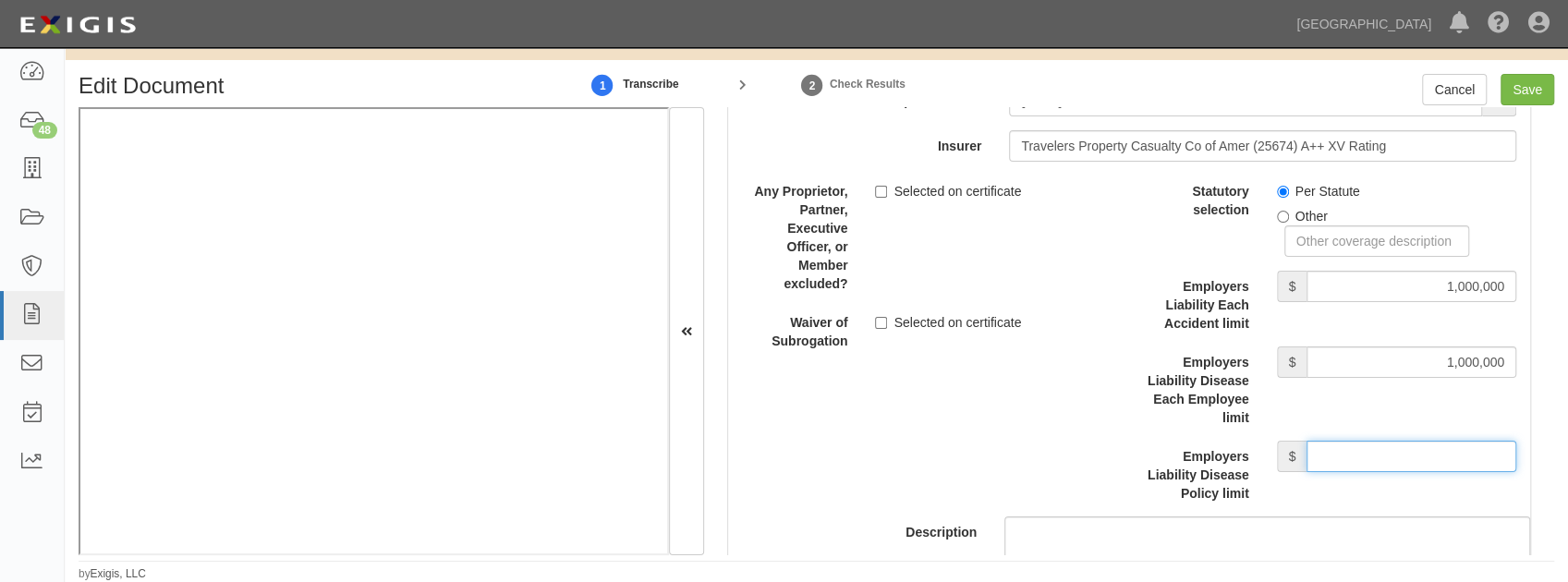
click at [1355, 441] on input "Employers Liability Disease Policy limit" at bounding box center [1411, 456] width 209 height 31
type input "1,000,000"
click at [915, 445] on div "Description" at bounding box center [1128, 371] width 829 height 391
click at [872, 309] on div "Selected on certificate" at bounding box center [994, 319] width 267 height 25
click at [885, 317] on input "Selected on certificate" at bounding box center [880, 323] width 12 height 12
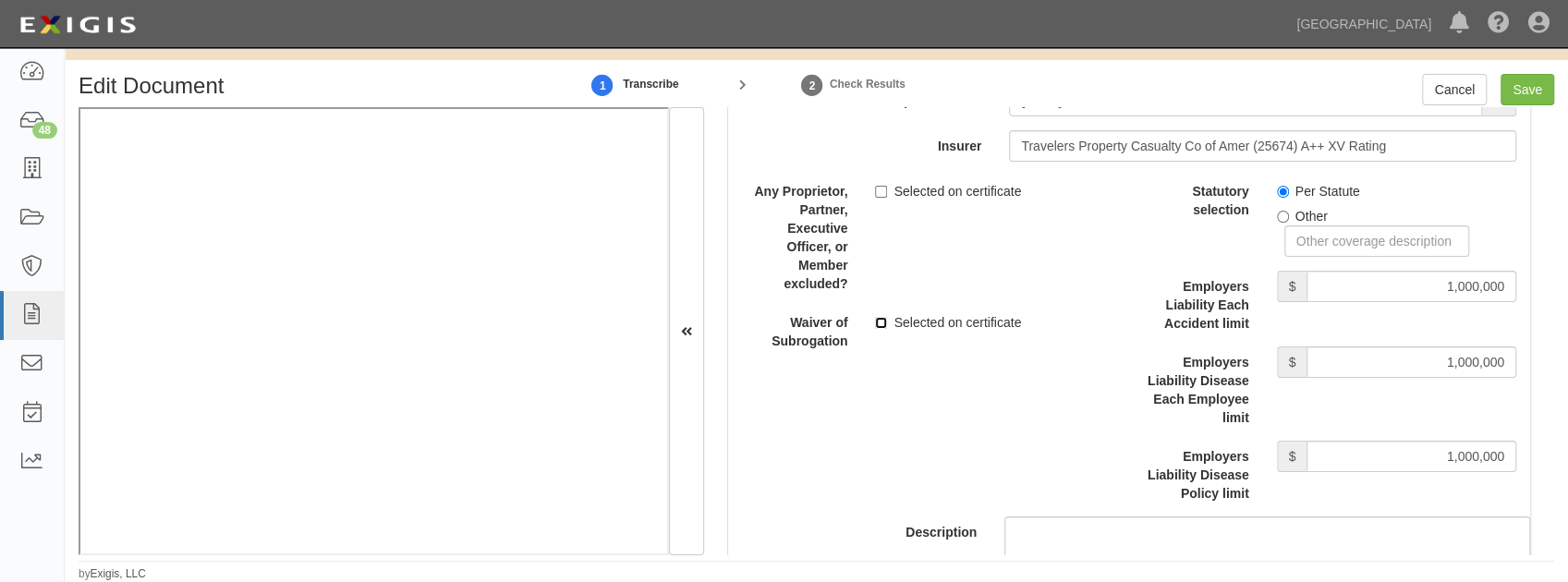
checkbox input "true"
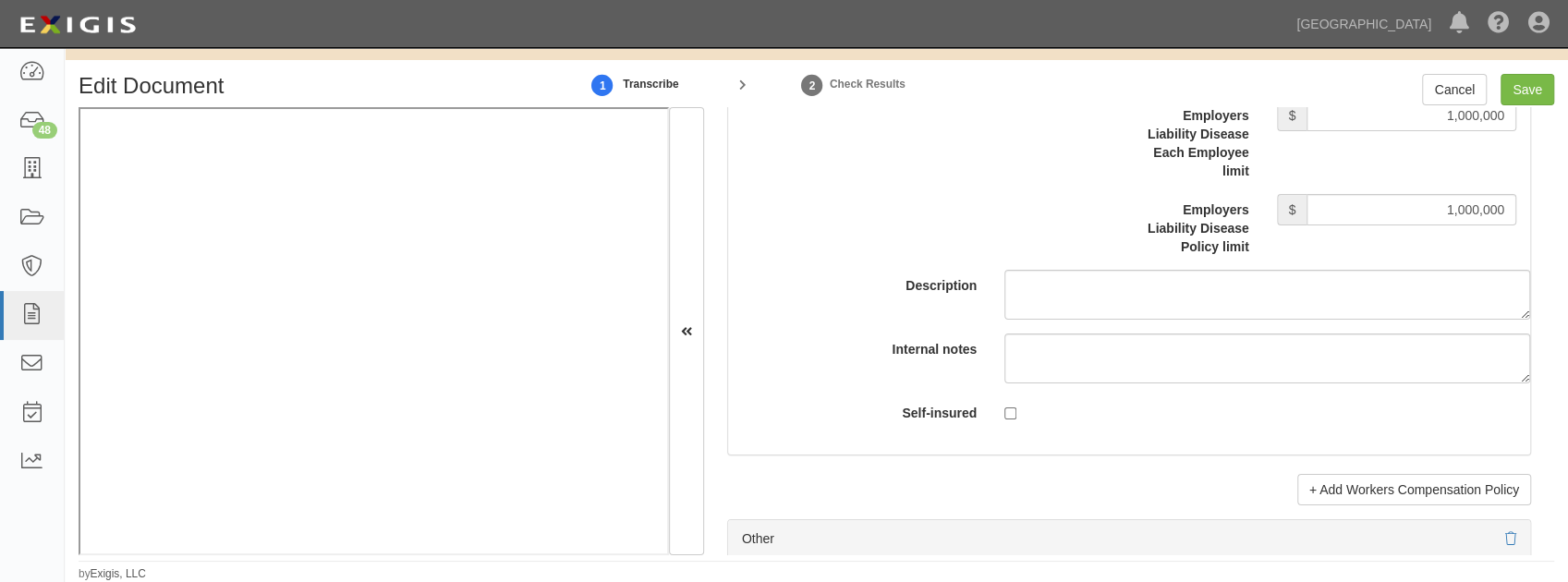
scroll to position [5358, 0]
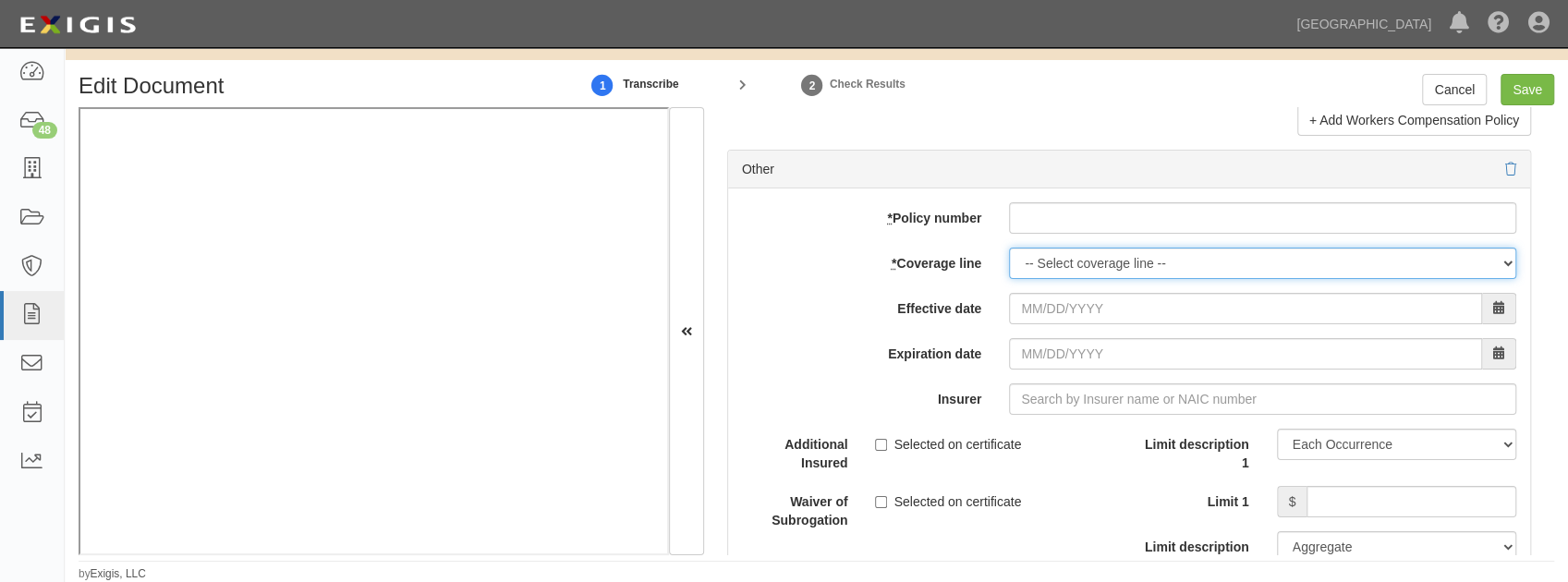
click at [1077, 260] on select "-- Select coverage line -- Asbestos Abatement Auto Physical Damage Boiler & Mac…" at bounding box center [1262, 262] width 508 height 31
select select "44"
click at [1009, 247] on select "-- Select coverage line -- Asbestos Abatement Auto Physical Damage Boiler & Mac…" at bounding box center [1262, 262] width 508 height 31
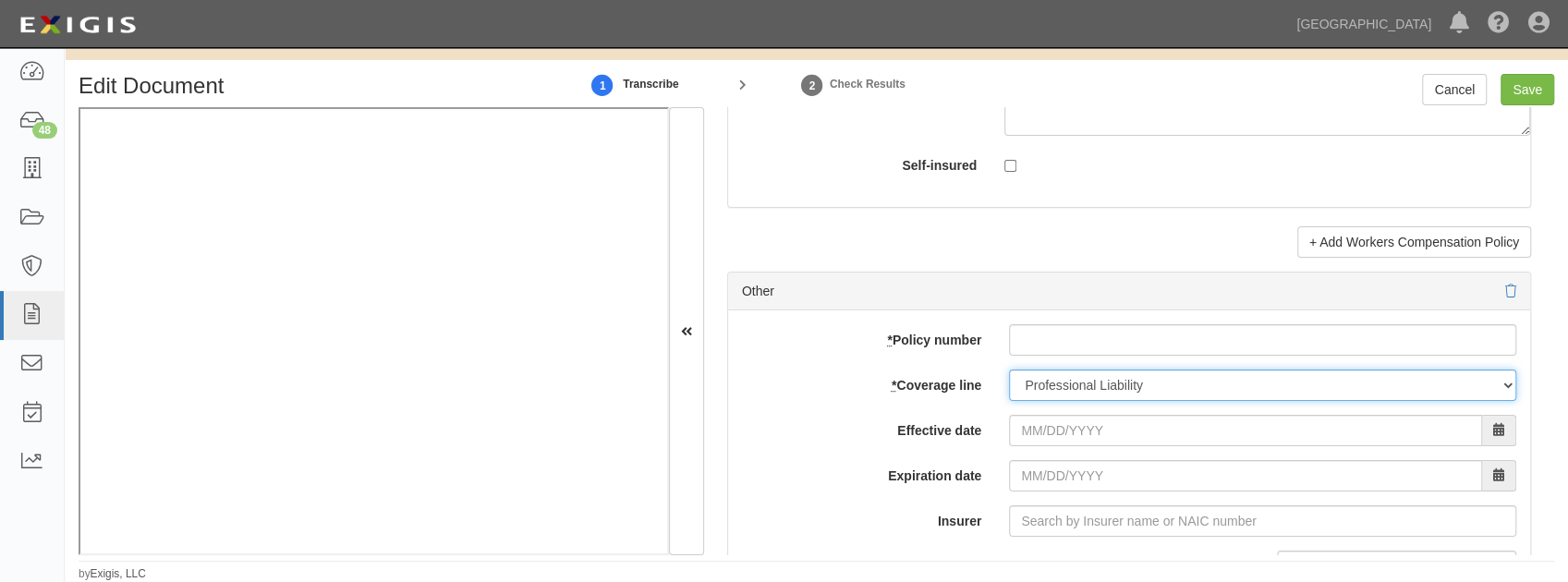
scroll to position [5234, 0]
click at [1043, 341] on input "* Policy number" at bounding box center [1262, 341] width 508 height 31
paste input "106981260"
type input "106981260"
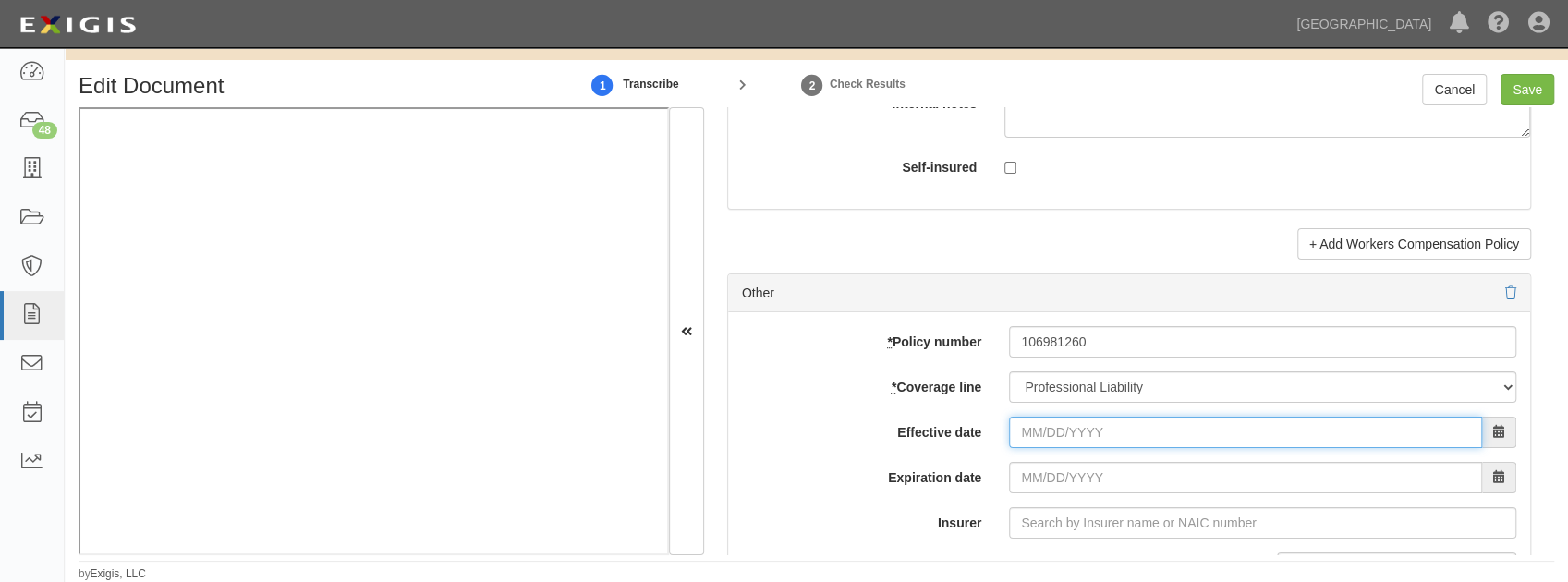
click at [1055, 428] on input "Effective date" at bounding box center [1244, 432] width 473 height 31
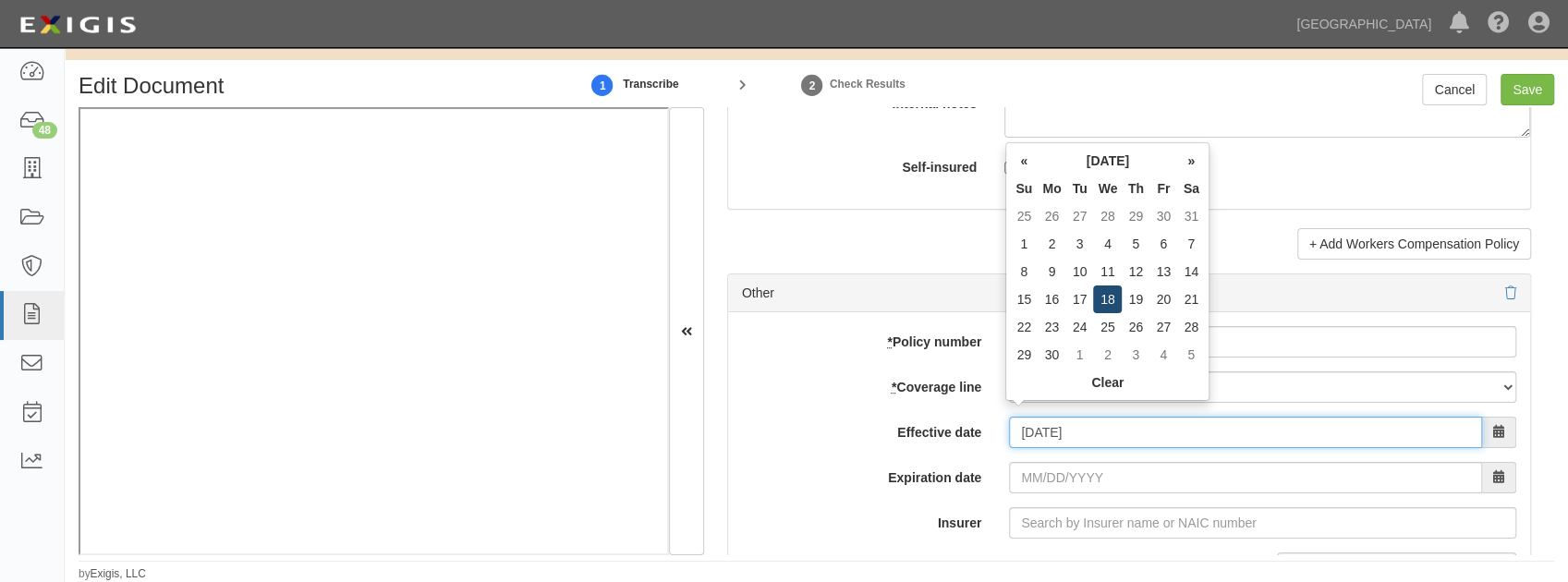
type input "09/18/2024"
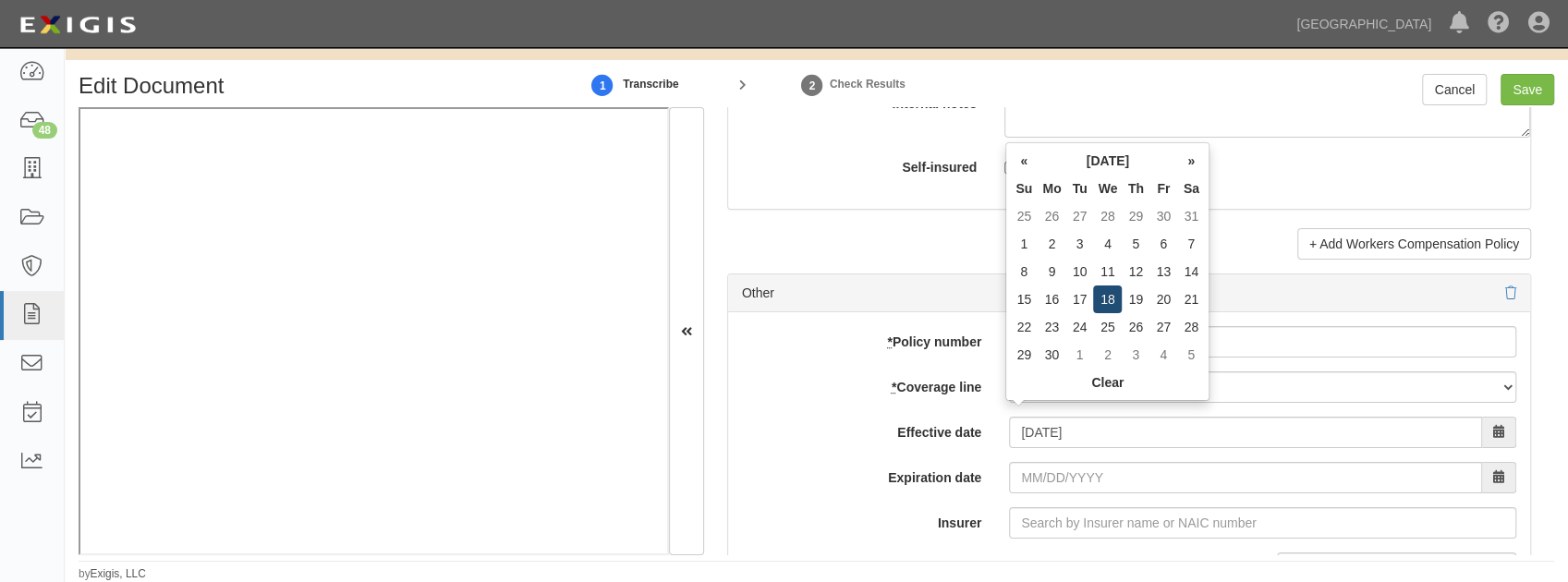
type input "09/18/2025"
click at [1109, 293] on td "18" at bounding box center [1108, 299] width 28 height 27
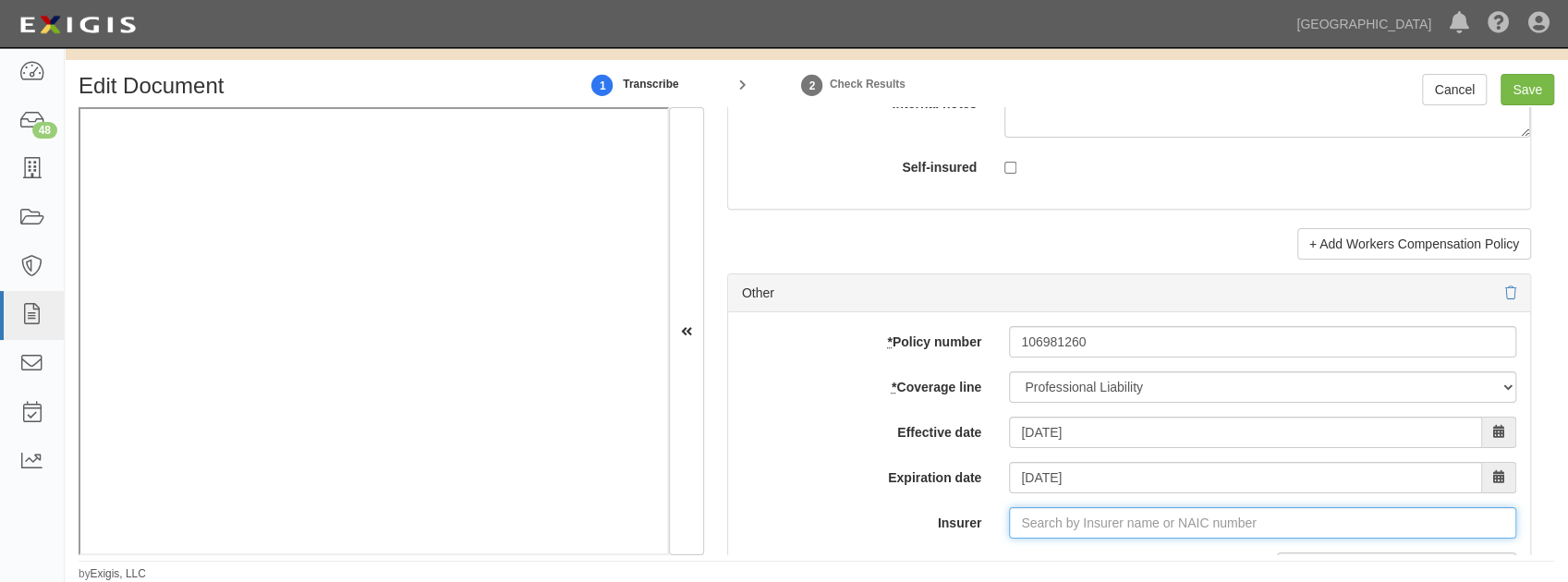
click at [1051, 522] on input "Insurer" at bounding box center [1262, 523] width 508 height 31
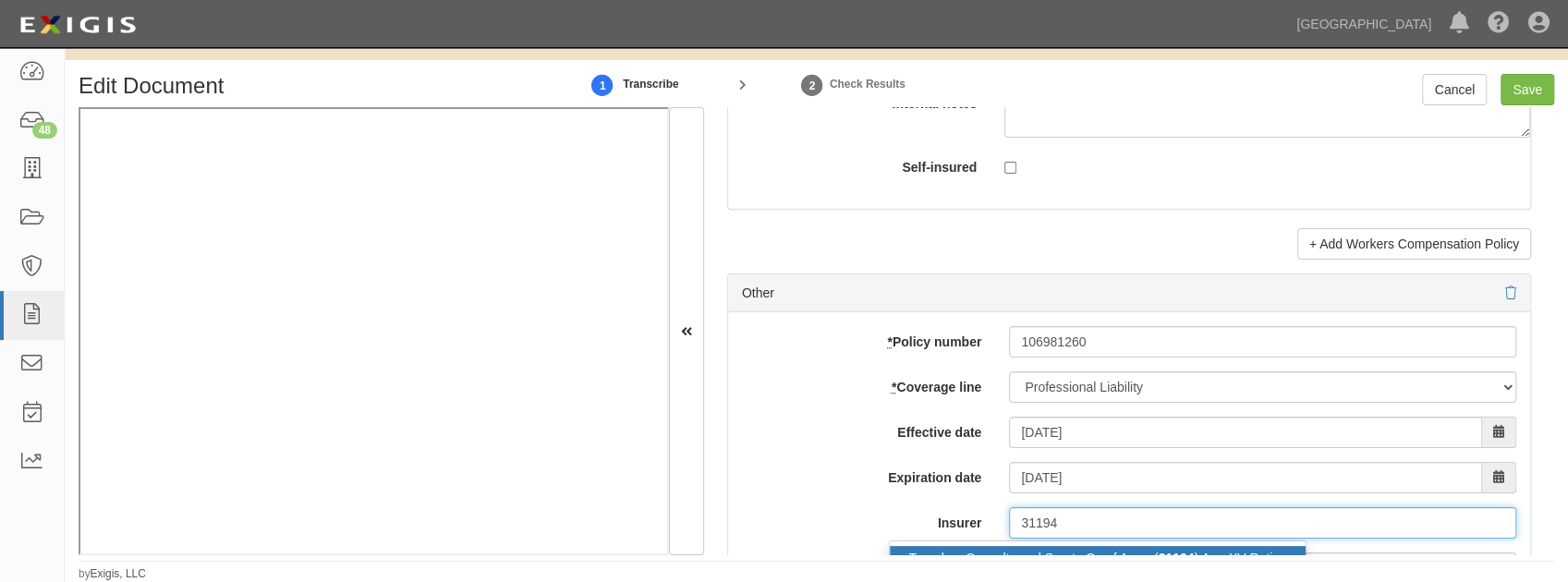
click at [1050, 546] on div "Travelers Casualty and Surety Co of Amer ( 31194 ) A++ XV Rating" at bounding box center [1097, 557] width 416 height 24
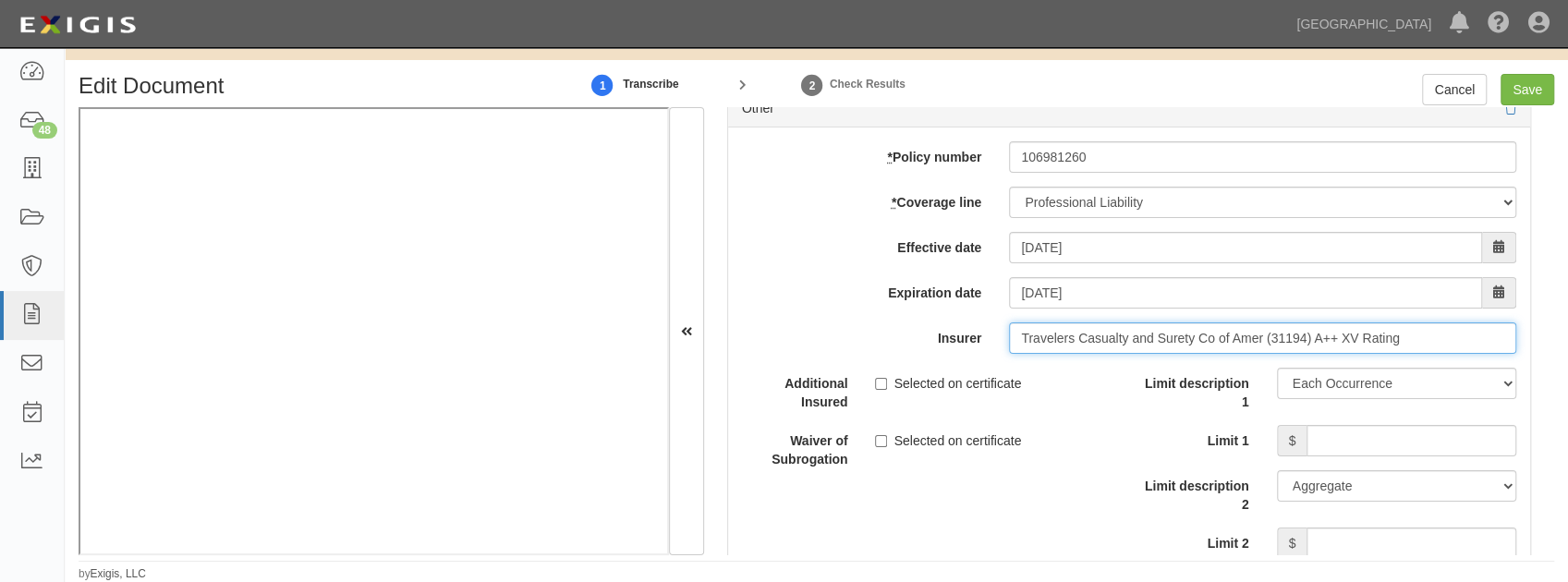
scroll to position [5480, 0]
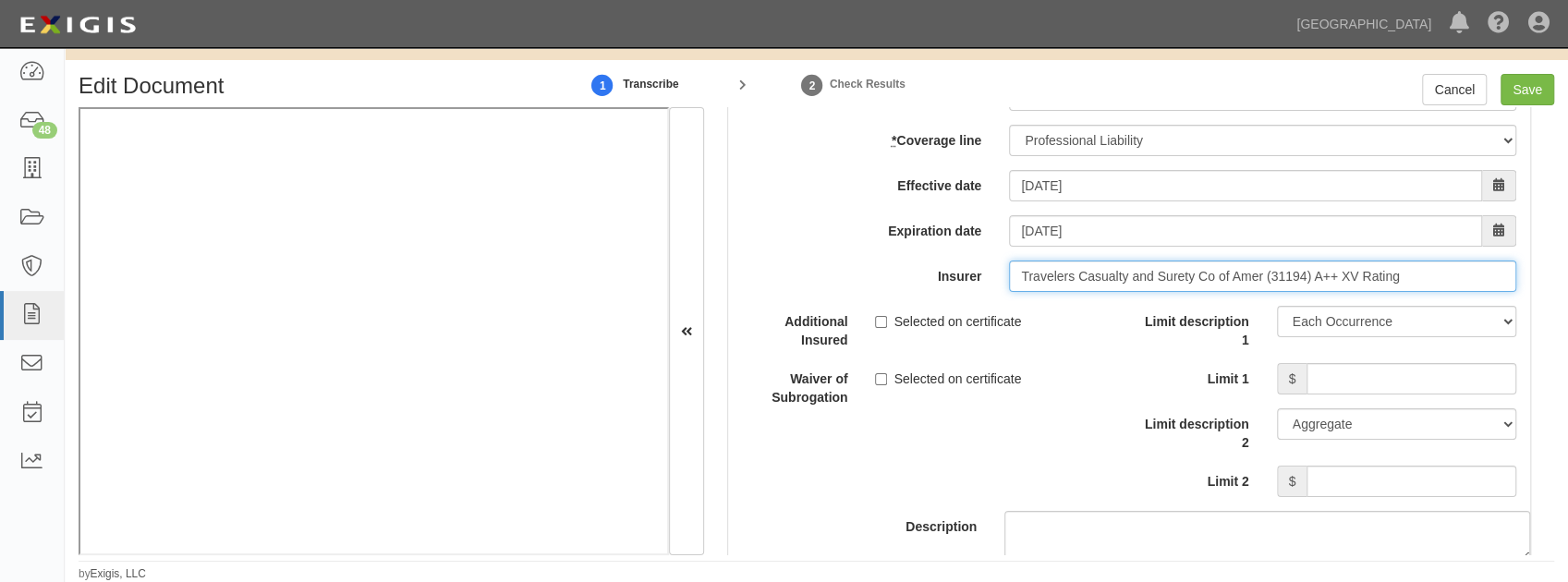
type input "Travelers Casualty and Surety Co of Amer (31194) A++ XV Rating"
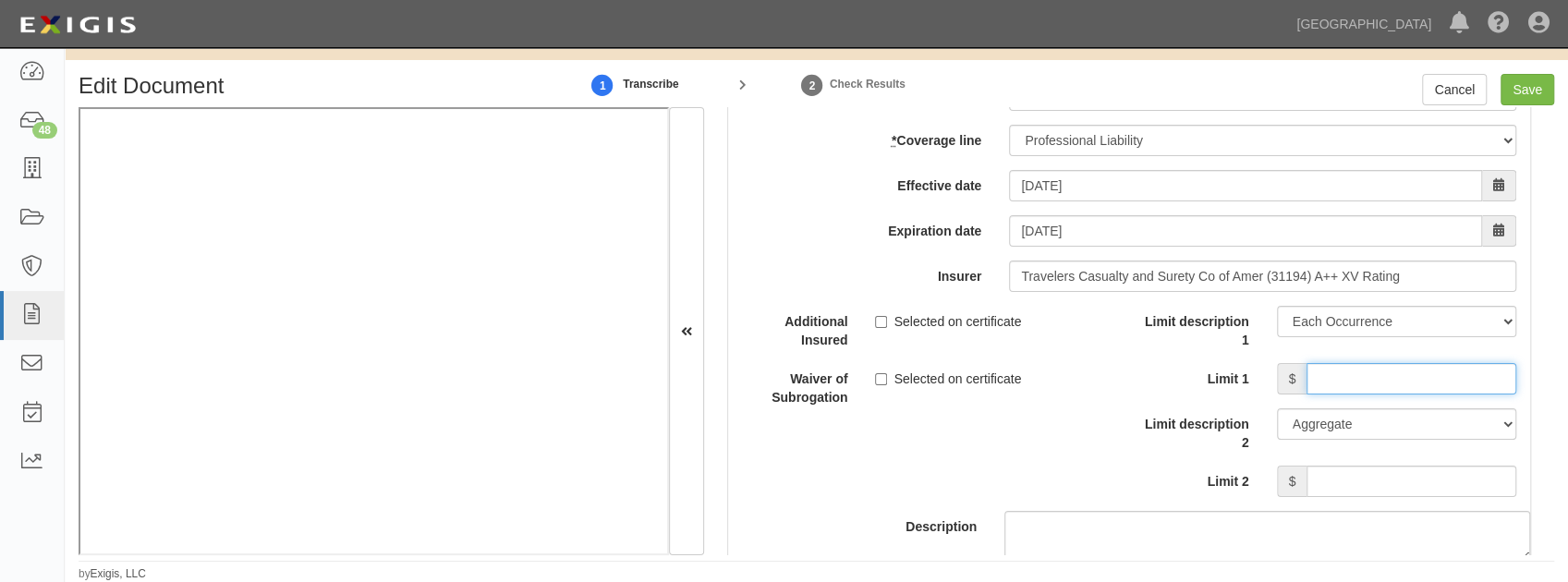
click at [1312, 368] on input "Limit 1" at bounding box center [1411, 378] width 209 height 31
type input "2,000,000"
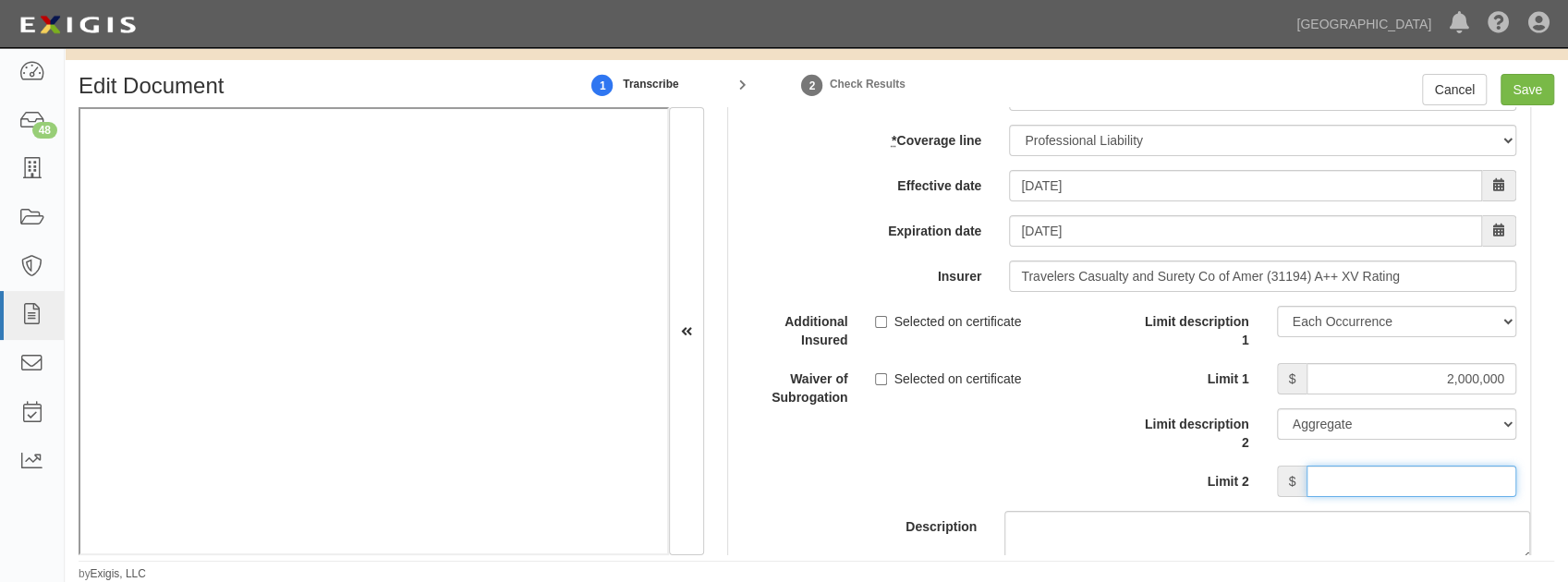
click at [1336, 470] on input "Limit 2" at bounding box center [1411, 481] width 209 height 31
type input "2,000,000"
click at [954, 470] on div "Description" at bounding box center [1128, 433] width 829 height 255
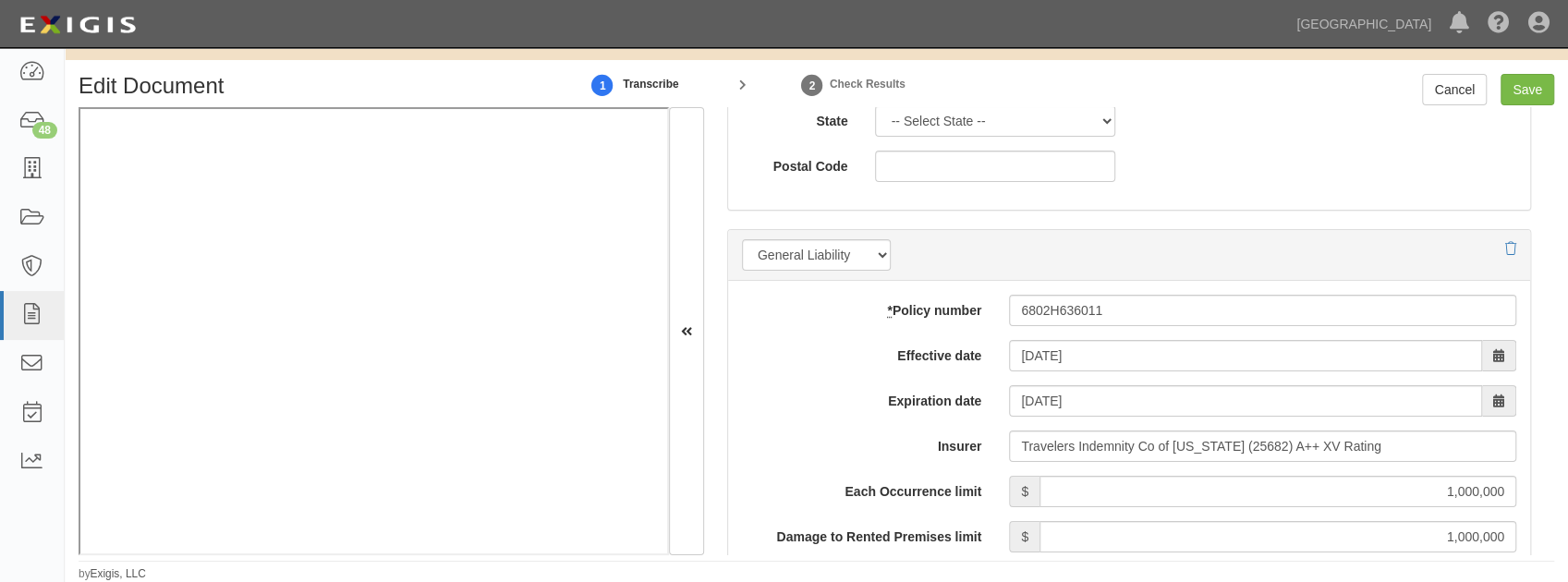
scroll to position [0, 0]
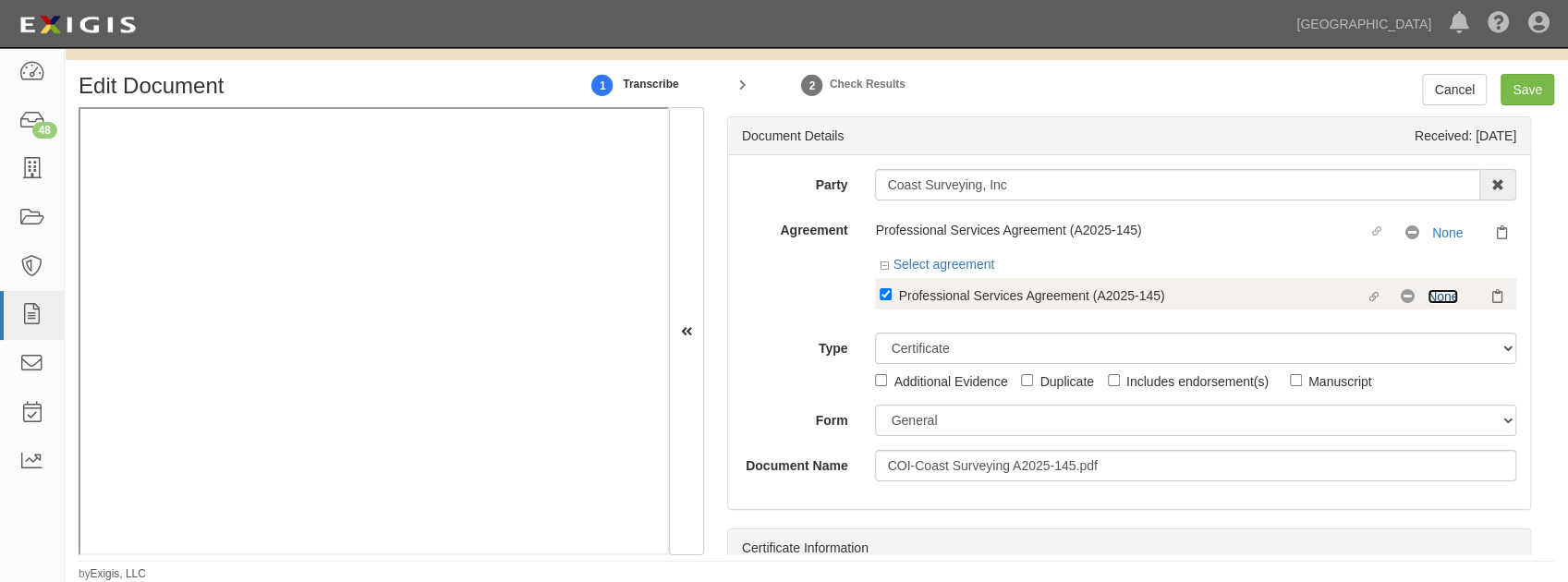
click at [1427, 295] on link "None" at bounding box center [1443, 297] width 30 height 15
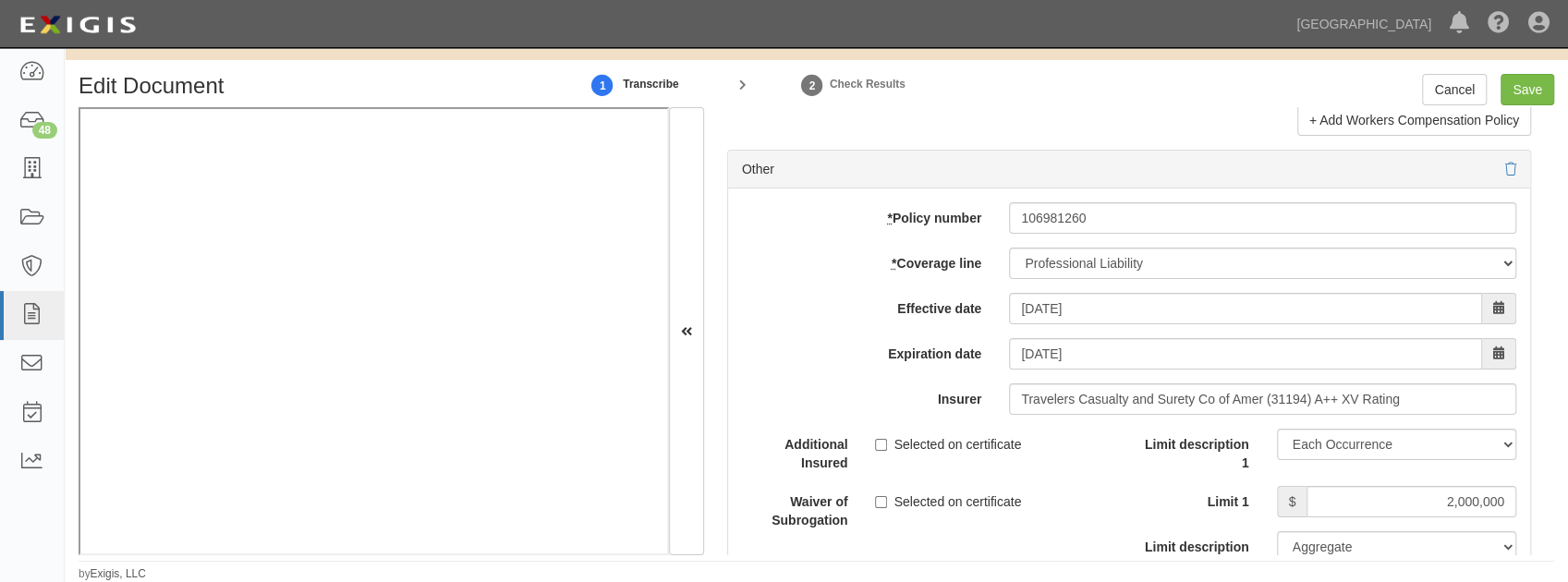
scroll to position [5419, 0]
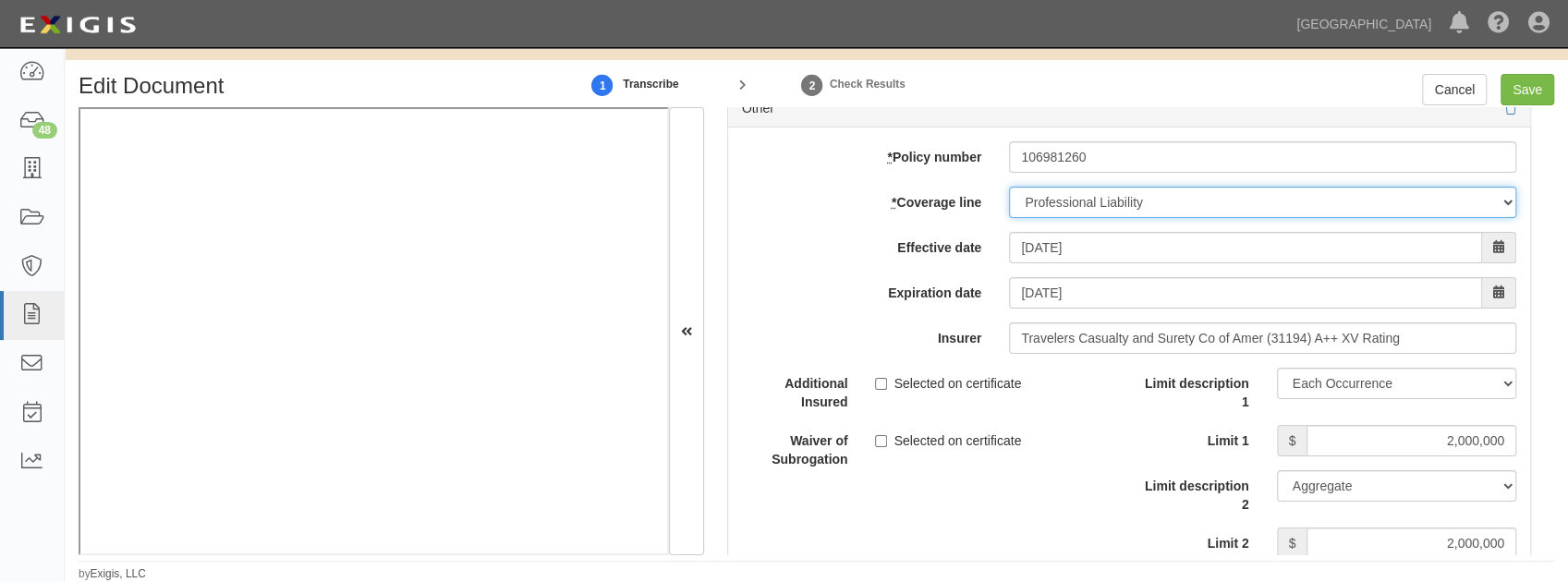
click at [1332, 192] on select "-- Select coverage line -- Asbestos Abatement Auto Physical Damage Boiler & Mac…" at bounding box center [1262, 202] width 508 height 31
select select "26"
click at [1009, 187] on select "-- Select coverage line -- Asbestos Abatement Auto Physical Damage Boiler & Mac…" at bounding box center [1262, 202] width 508 height 31
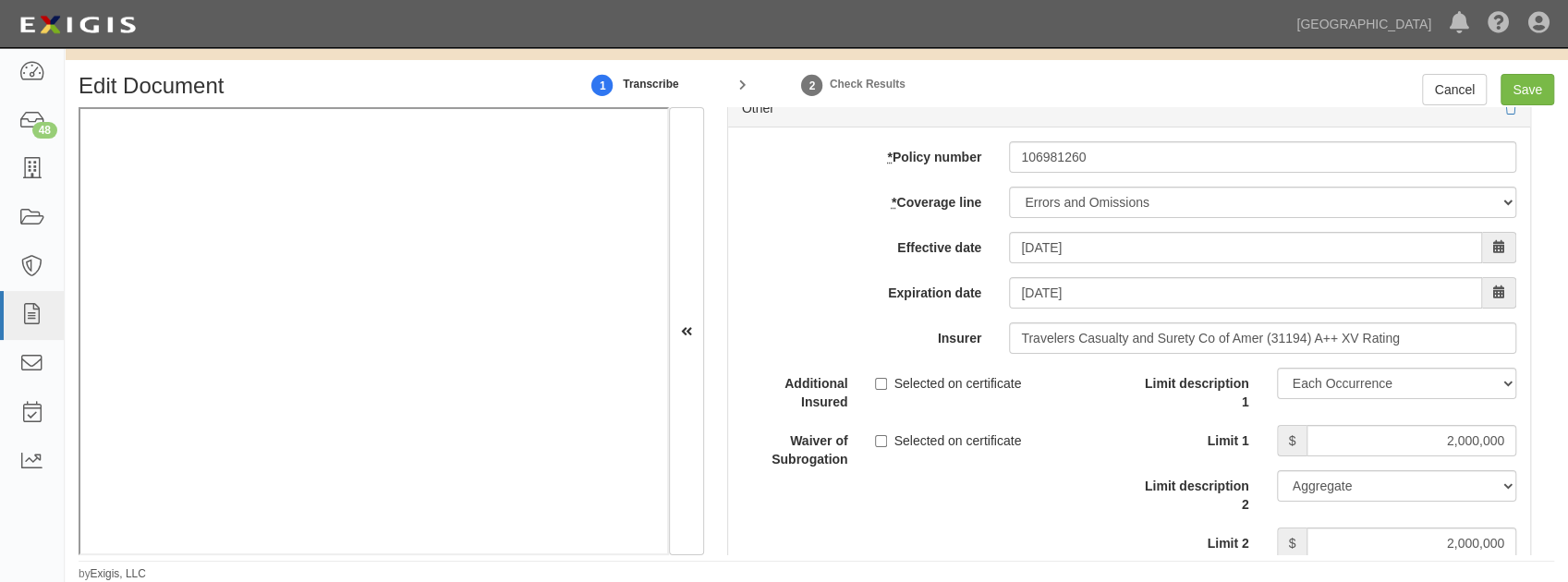
click at [924, 503] on div "Description" at bounding box center [1128, 495] width 829 height 255
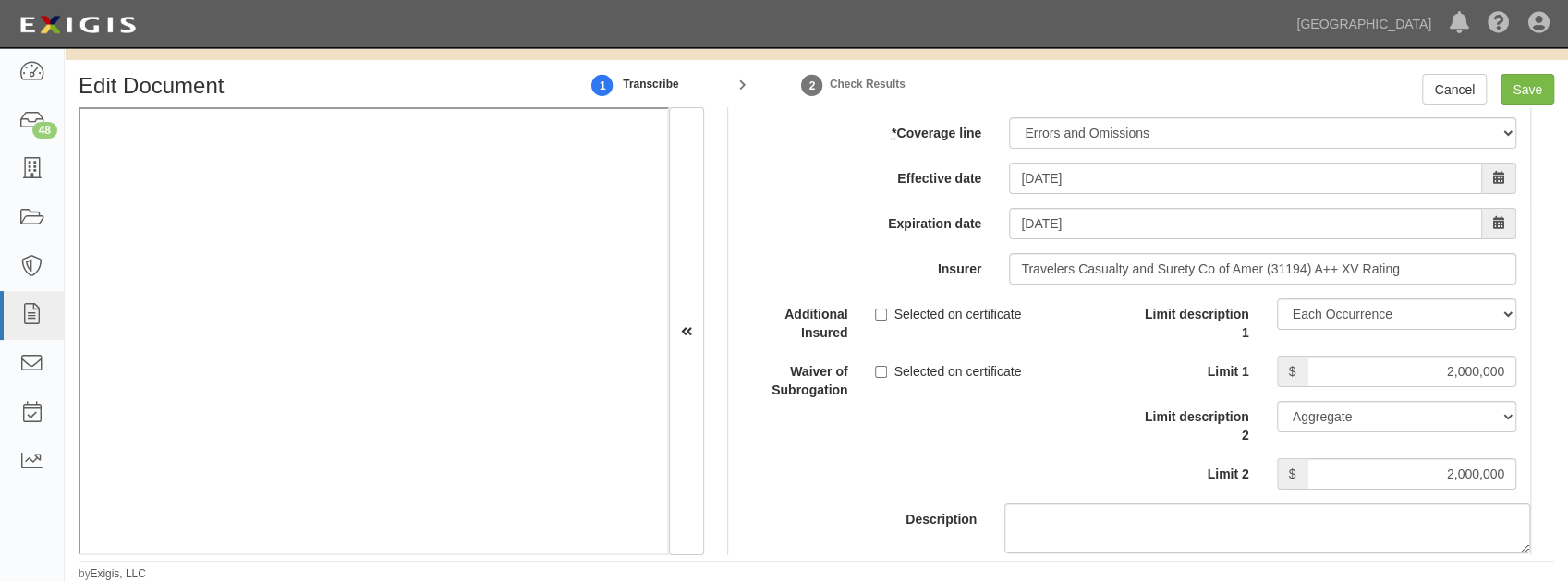
scroll to position [5665, 0]
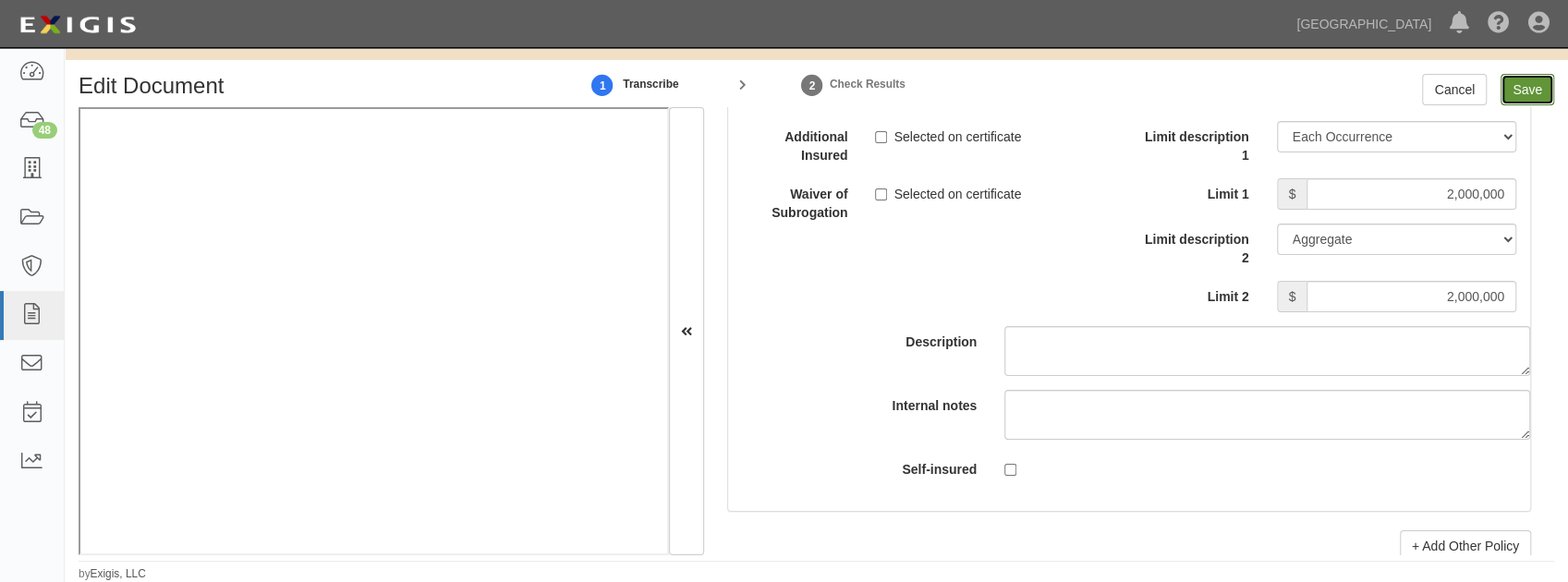
click at [1515, 87] on input "Save" at bounding box center [1526, 89] width 54 height 31
type input "1000000"
type input "10000"
type input "1000000"
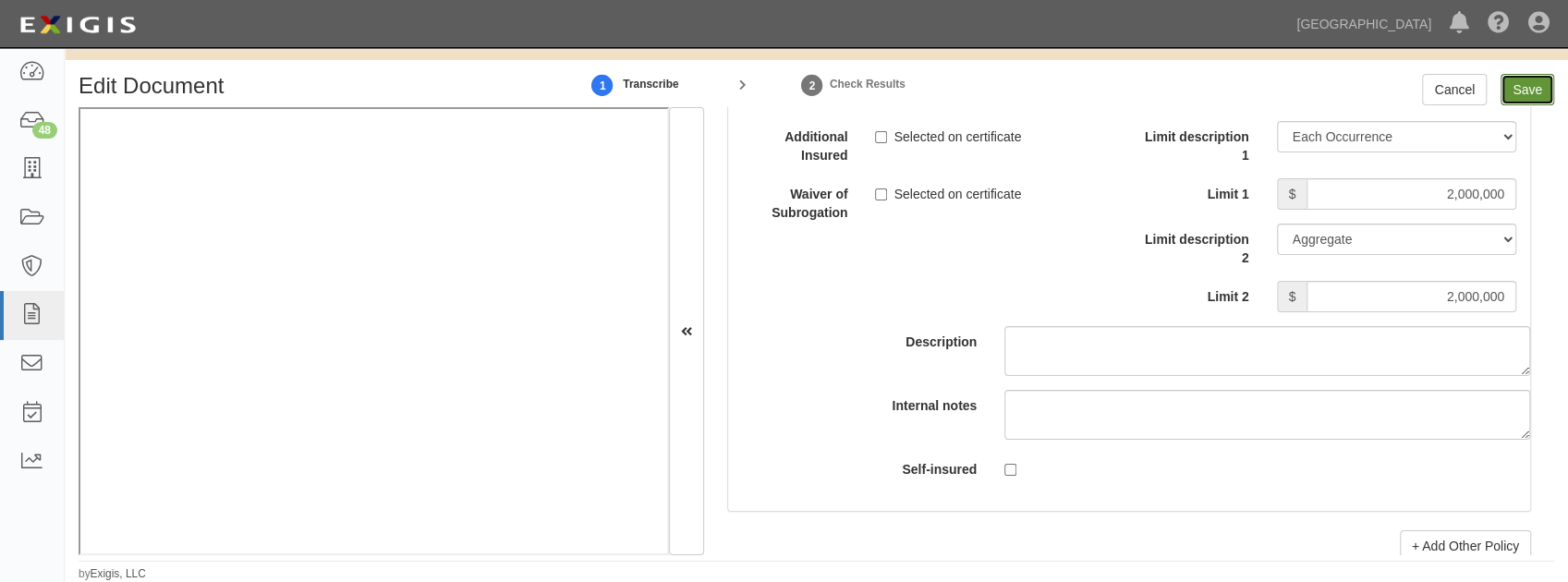
type input "2000000"
type input "1000000"
type input "5000000"
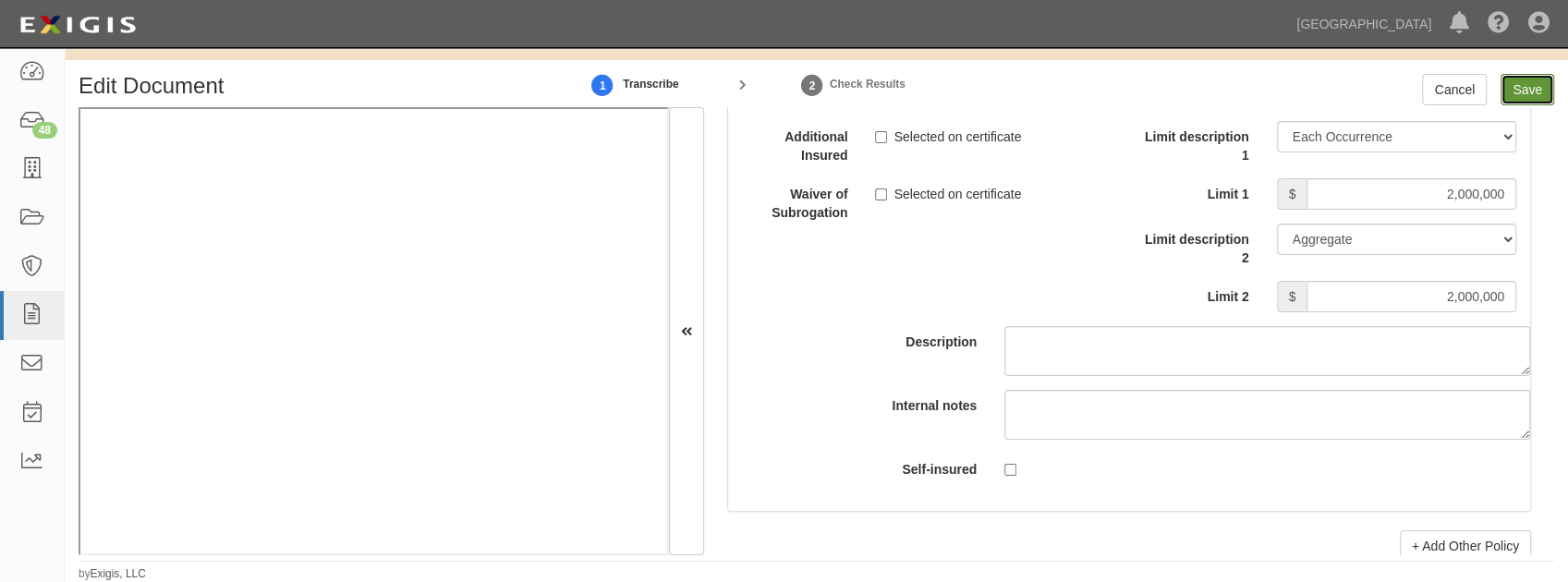
type input "1000000"
type input "2000000"
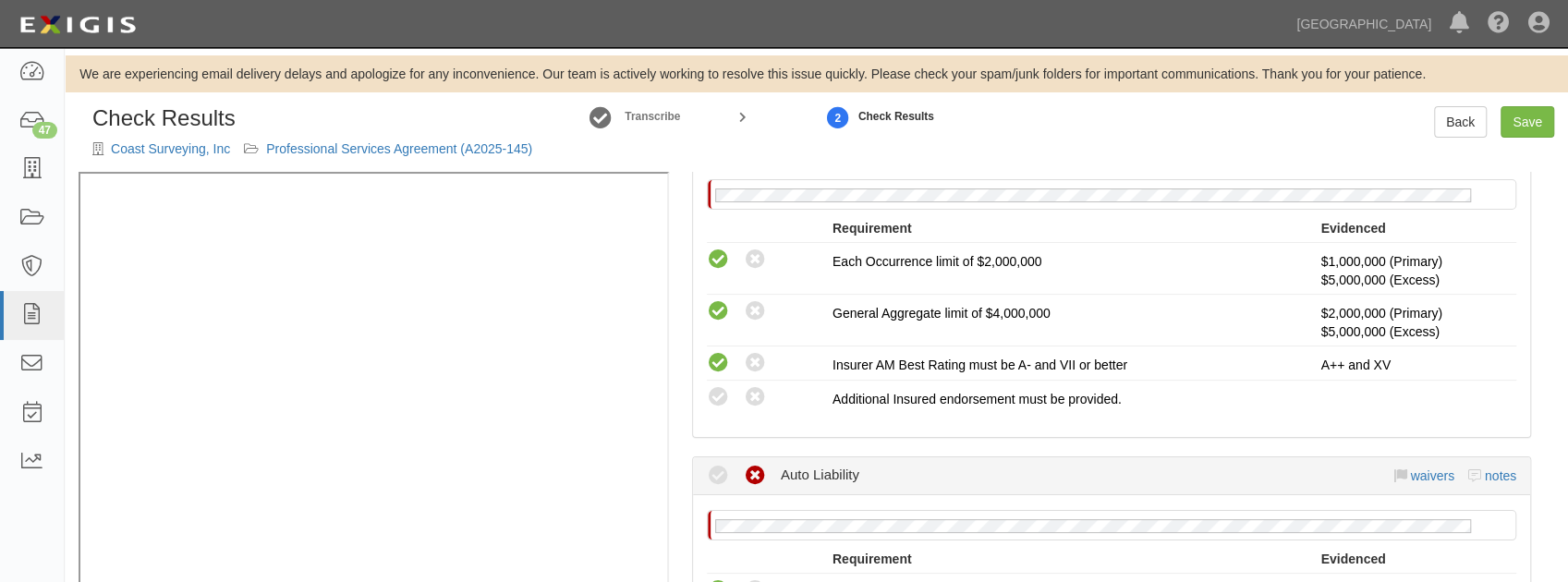
scroll to position [492, 0]
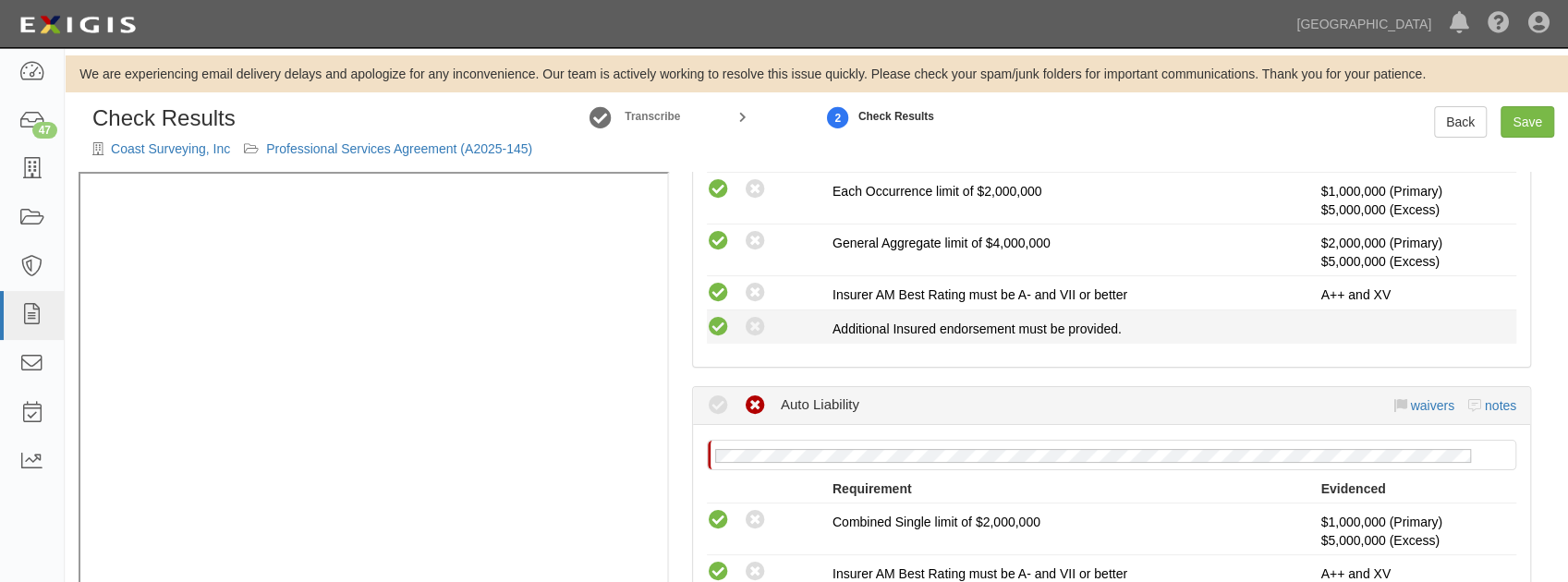
click at [726, 323] on icon at bounding box center [718, 327] width 23 height 23
radio input "true"
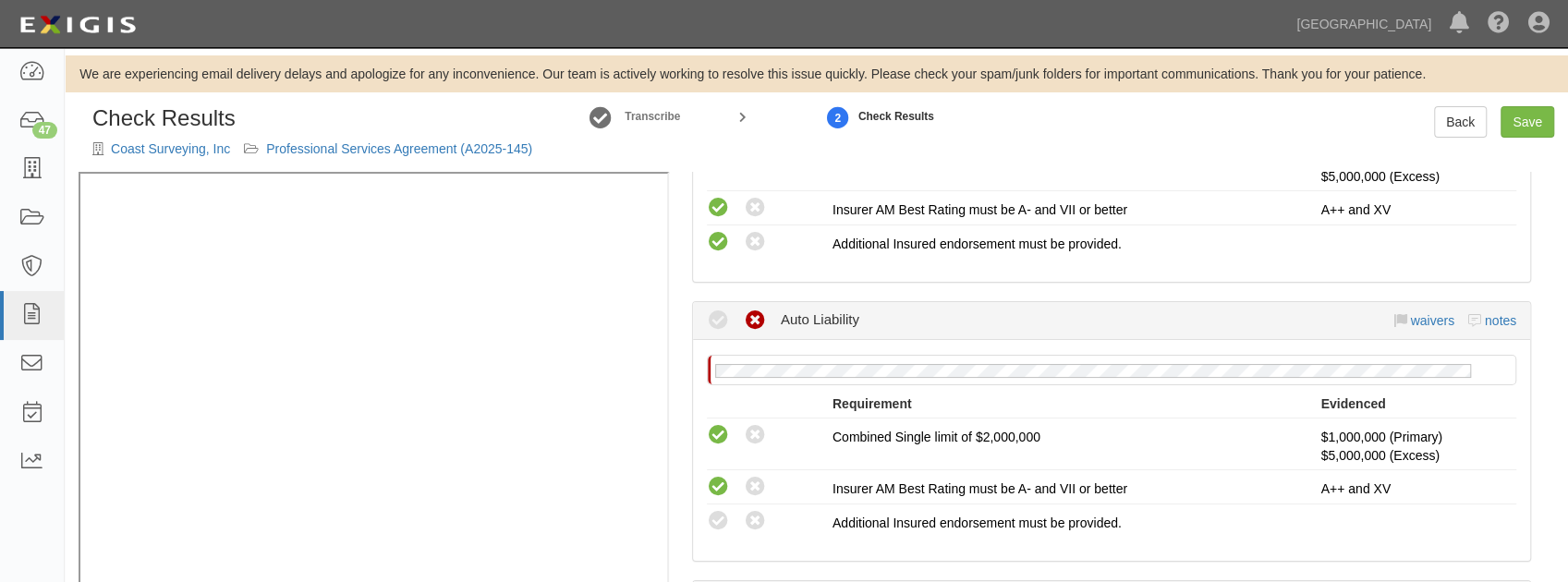
scroll to position [739, 0]
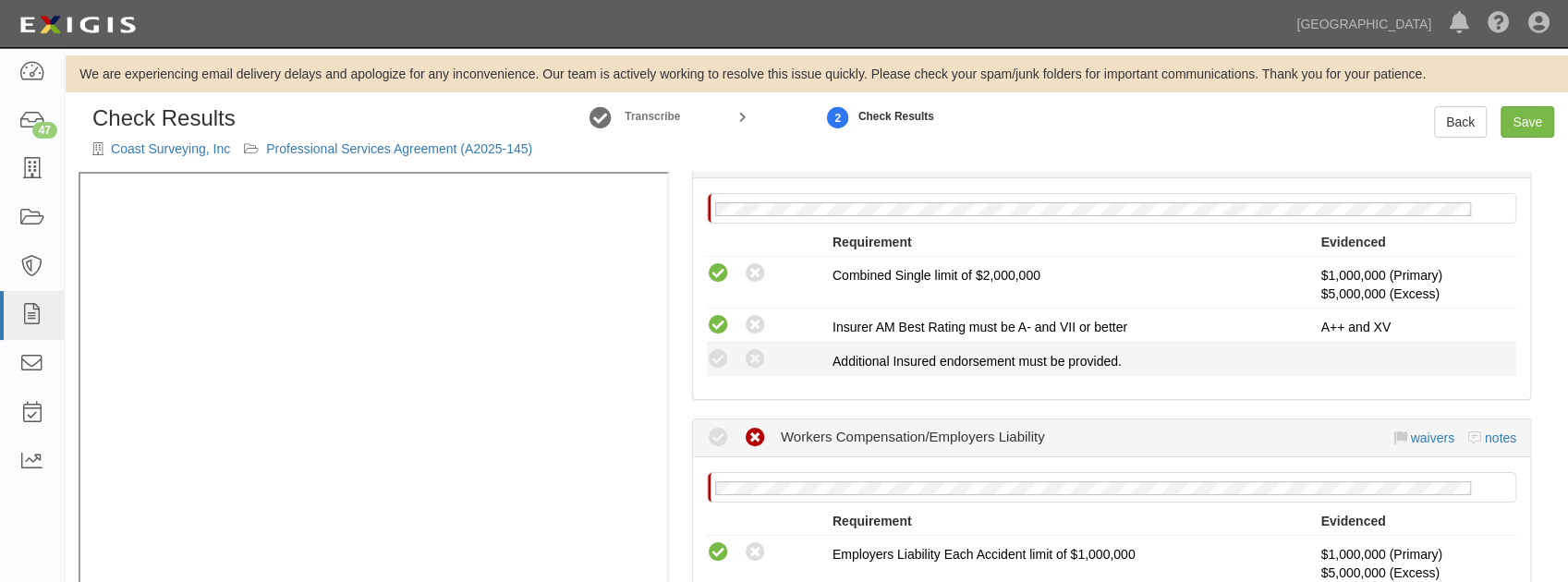
click at [730, 358] on div "Compliant Waived: Non-Compliant" at bounding box center [769, 358] width 125 height 24
click at [721, 358] on icon at bounding box center [718, 359] width 23 height 23
radio input "true"
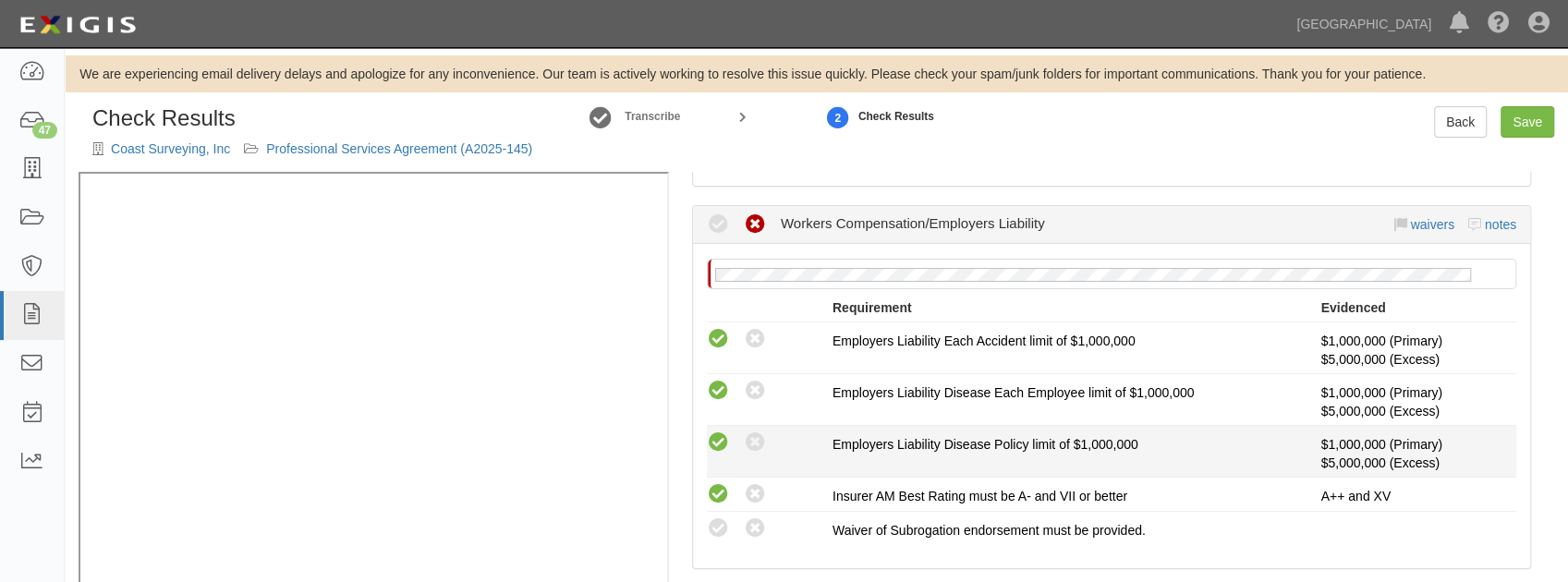
scroll to position [985, 0]
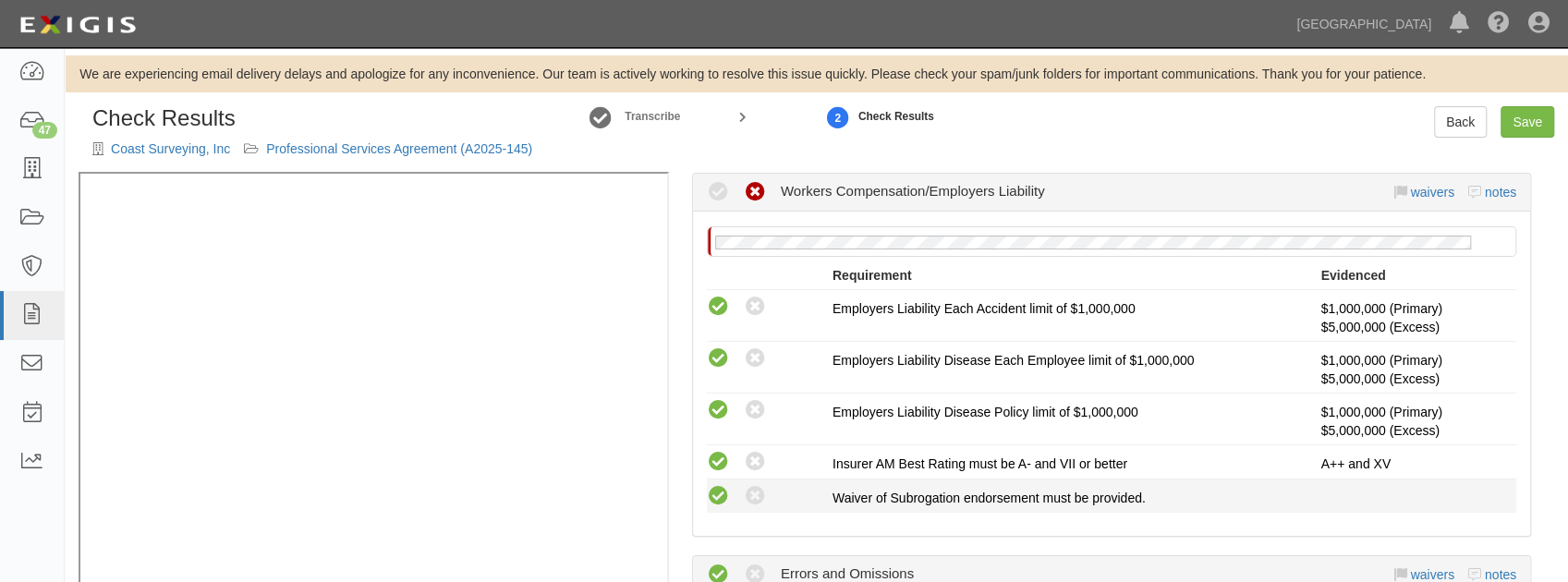
click at [721, 488] on icon at bounding box center [718, 496] width 23 height 23
radio input "true"
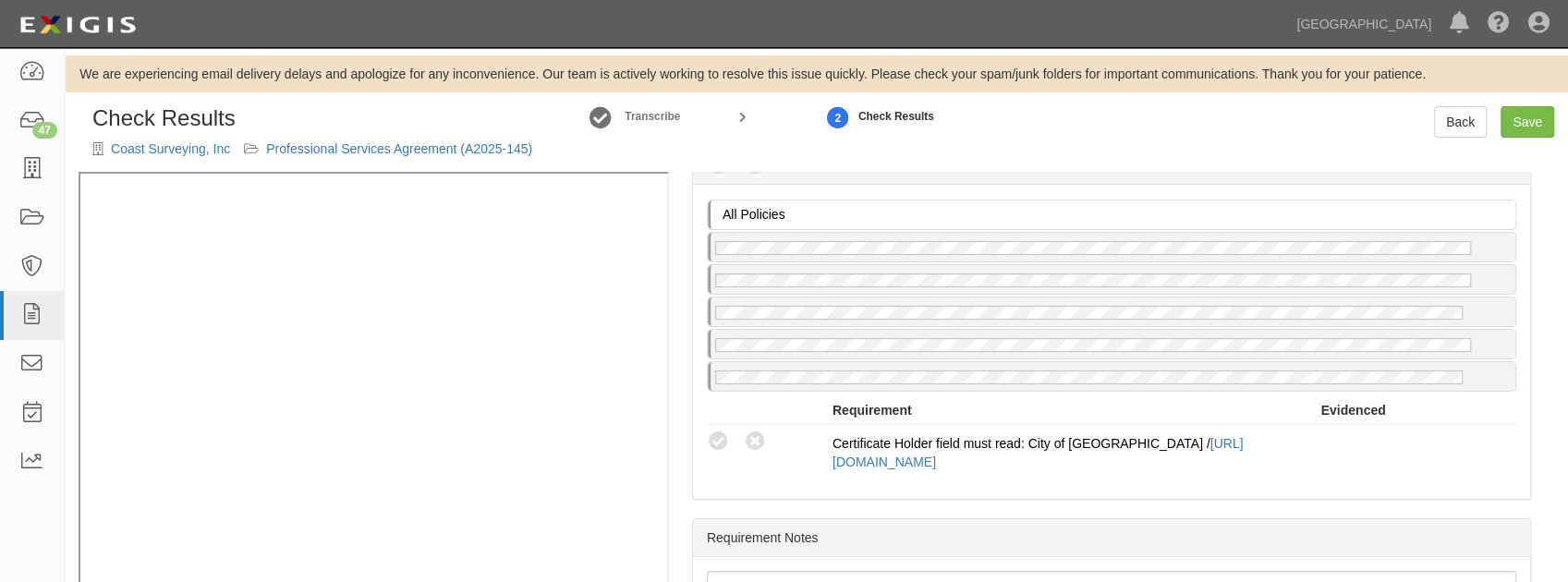
scroll to position [1723, 0]
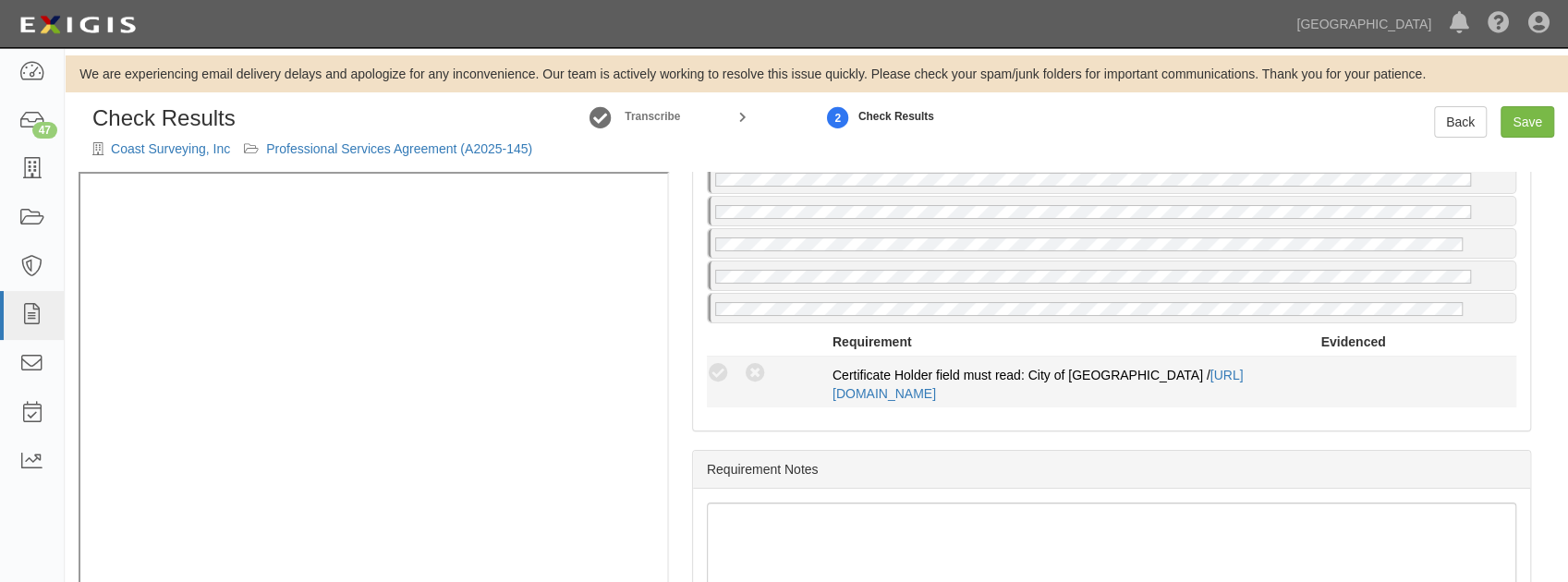
click at [722, 376] on div "Compliant Waived Non-Compliant Certificate Holder field must read: City of Chin…" at bounding box center [1111, 382] width 837 height 42
click at [718, 365] on icon at bounding box center [718, 374] width 23 height 23
radio input "true"
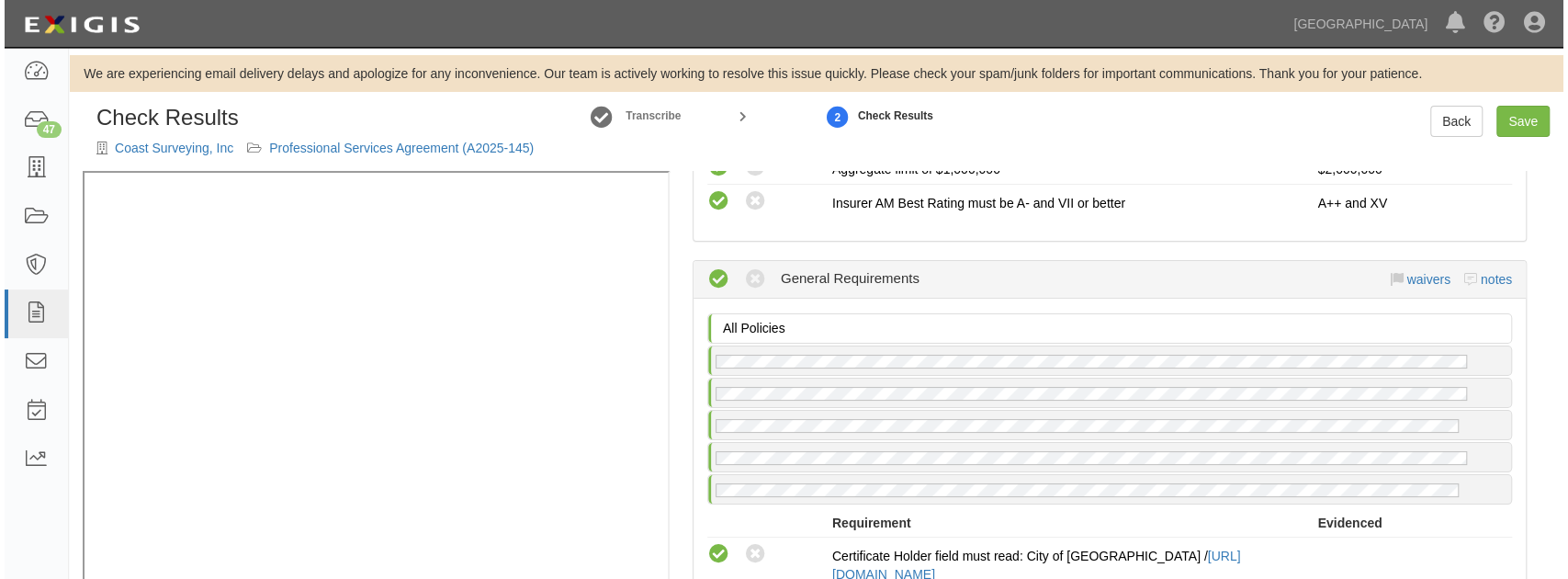
scroll to position [1531, 0]
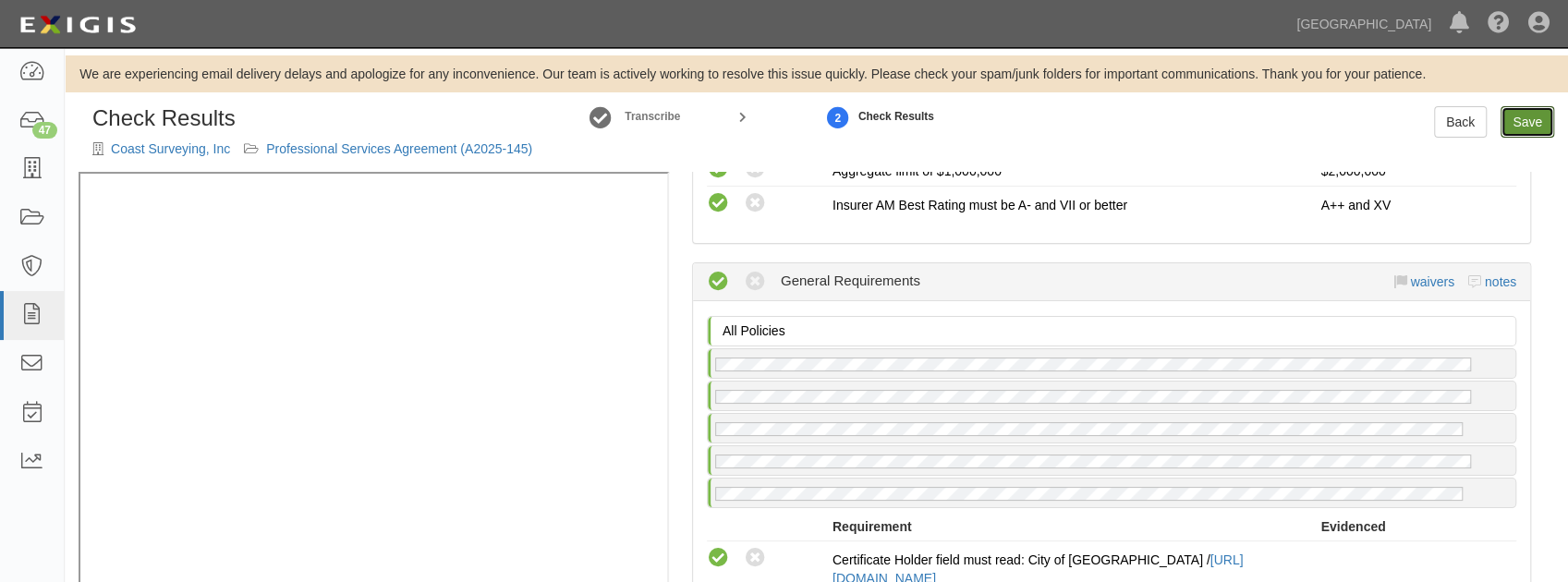
click at [1530, 120] on link "Save" at bounding box center [1526, 122] width 54 height 31
radio input "true"
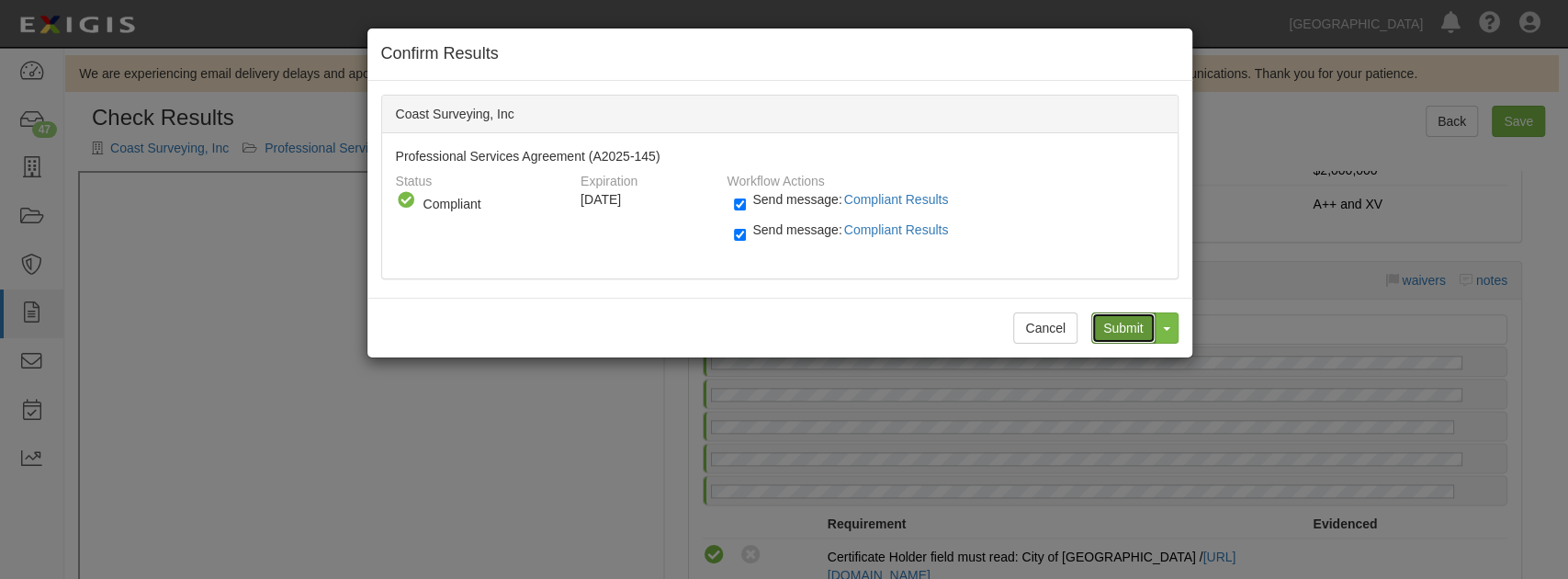
click at [1098, 321] on input "Submit" at bounding box center [1123, 328] width 65 height 31
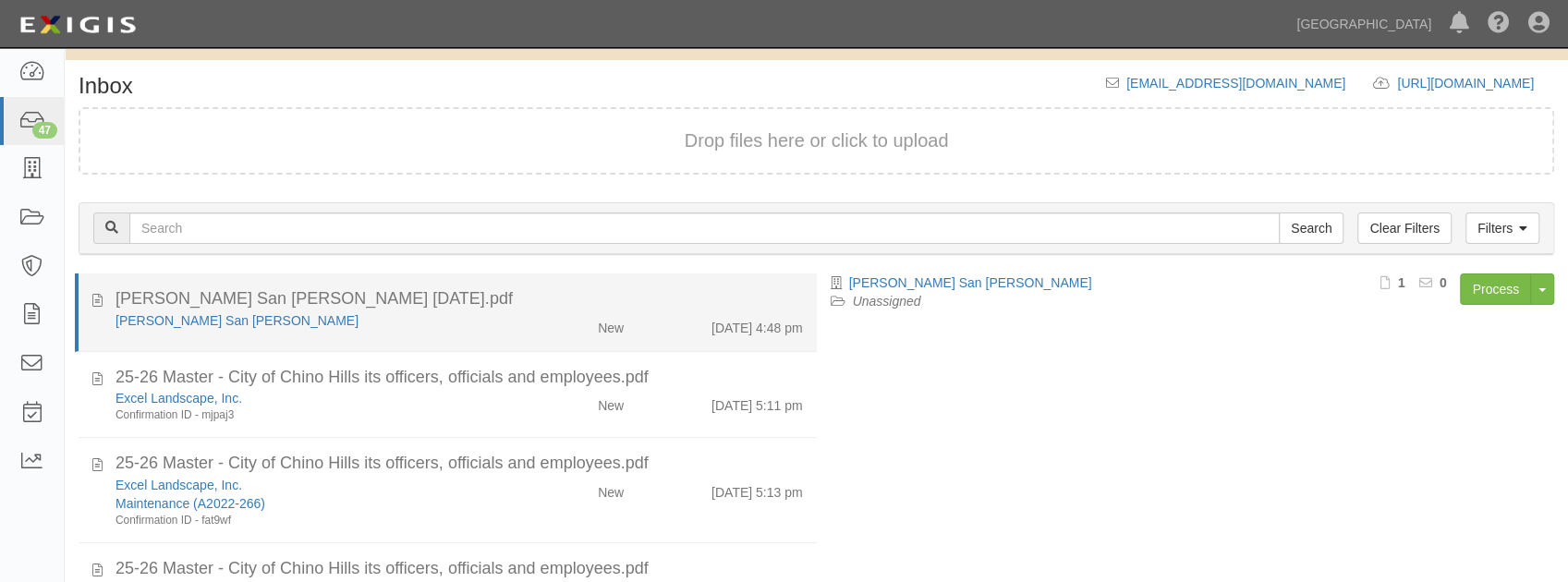
scroll to position [61, 0]
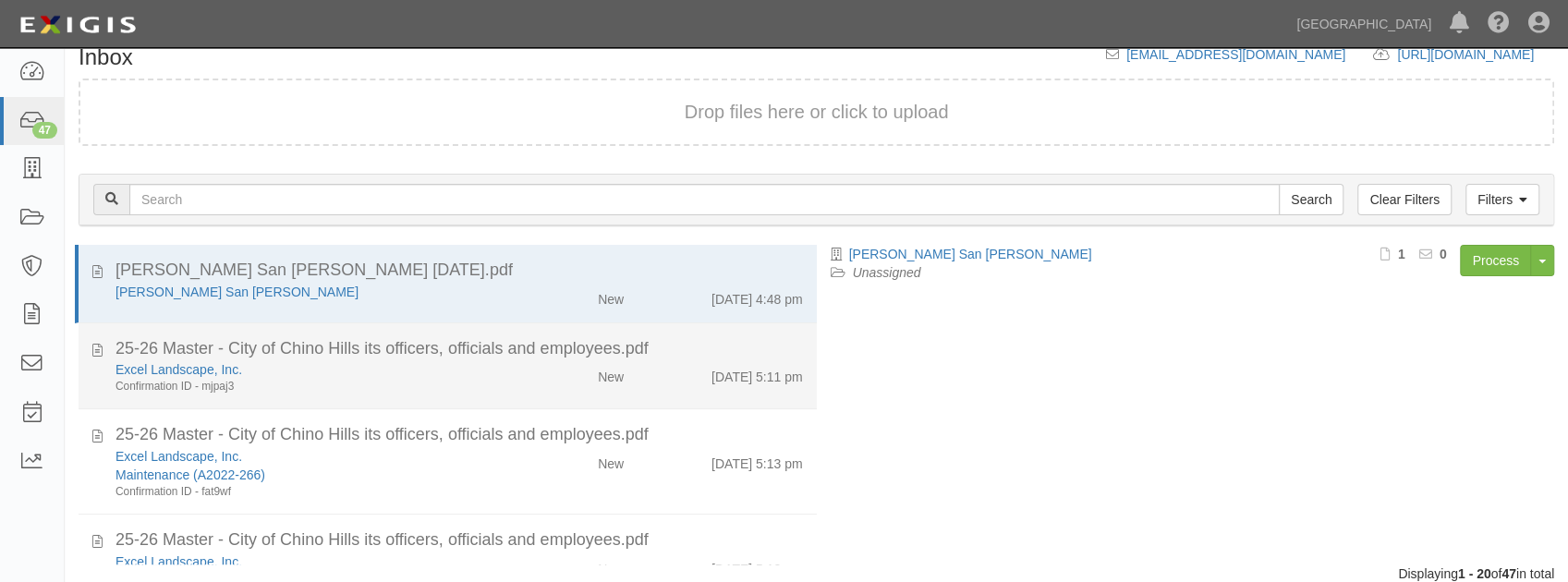
click at [327, 371] on div "Excel Landscape, Inc." at bounding box center [309, 370] width 389 height 19
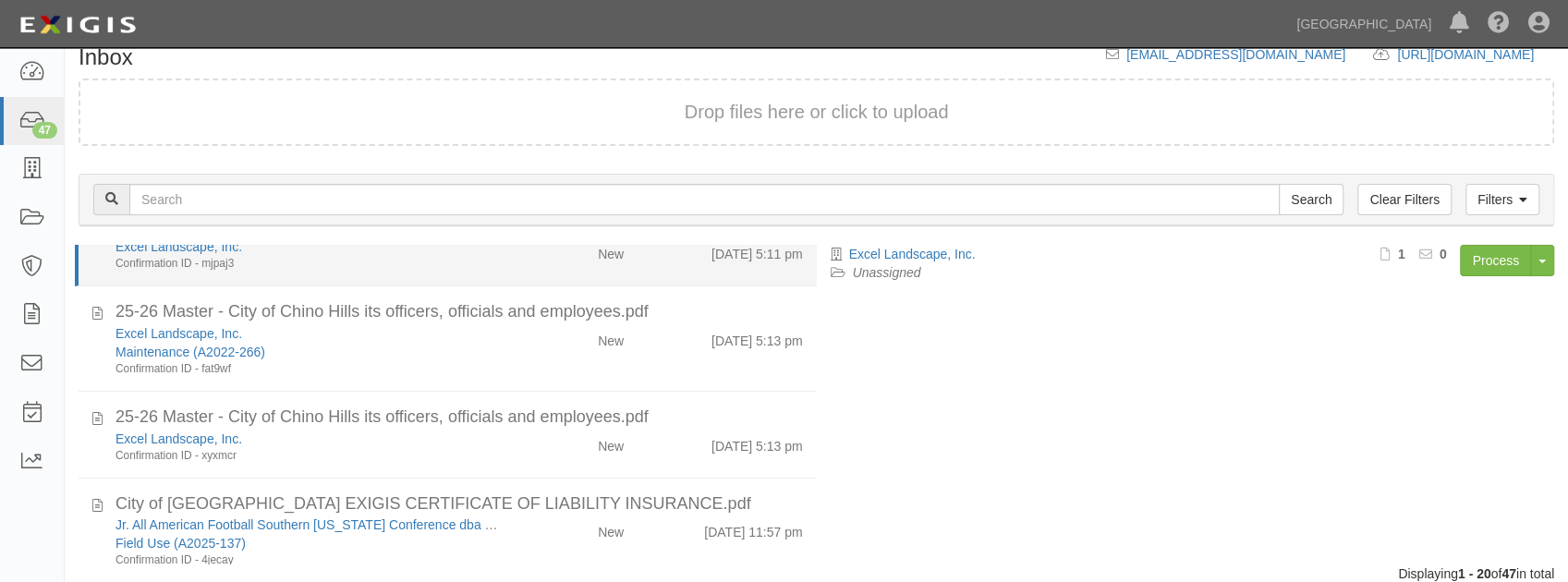
scroll to position [0, 0]
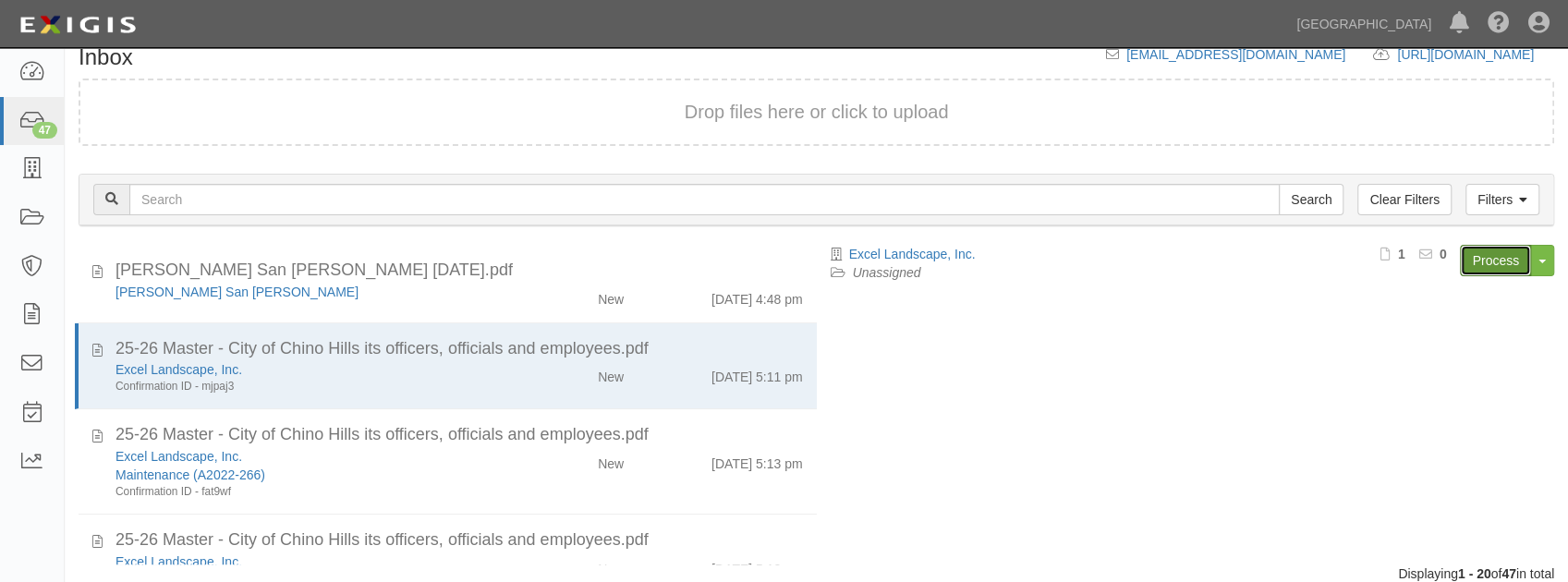
click at [1490, 256] on link "Process" at bounding box center [1494, 260] width 71 height 31
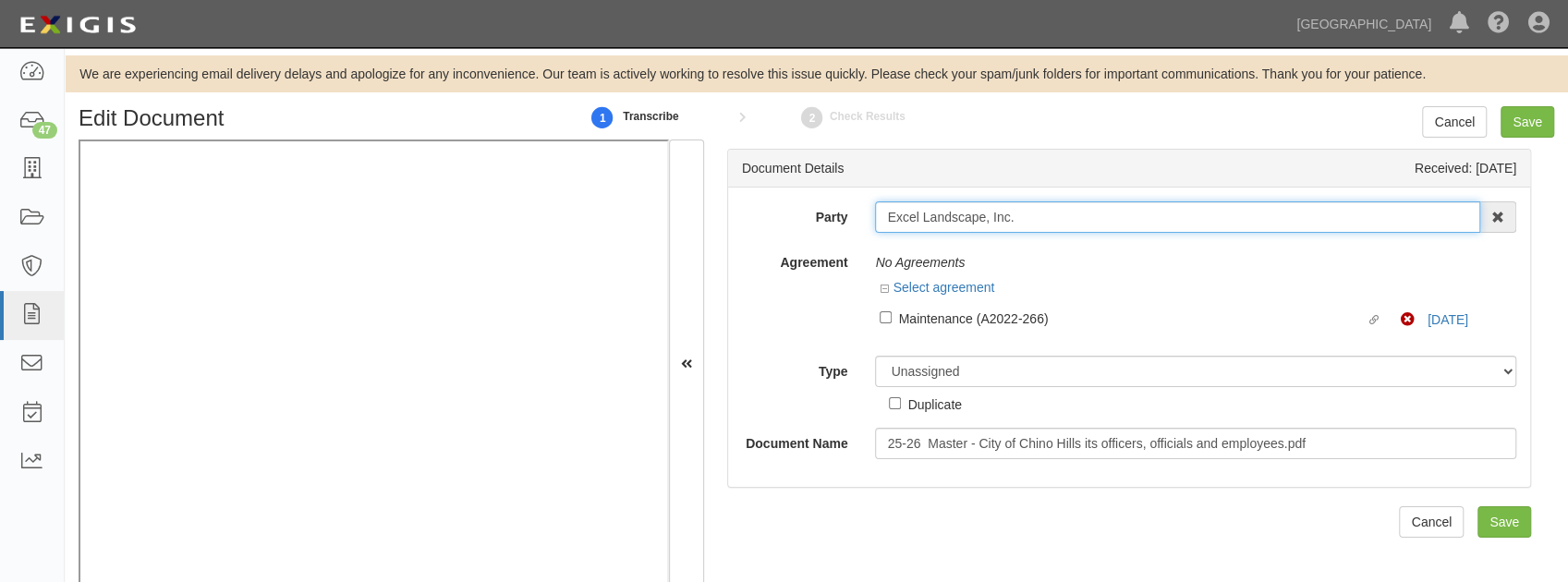
drag, startPoint x: 1007, startPoint y: 212, endPoint x: 784, endPoint y: 227, distance: 223.5
click at [784, 227] on div "Party Excel Landscape, Inc. 4LEAF, Inc. Abba Termite & Pest Control Abound Food…" at bounding box center [1129, 216] width 802 height 31
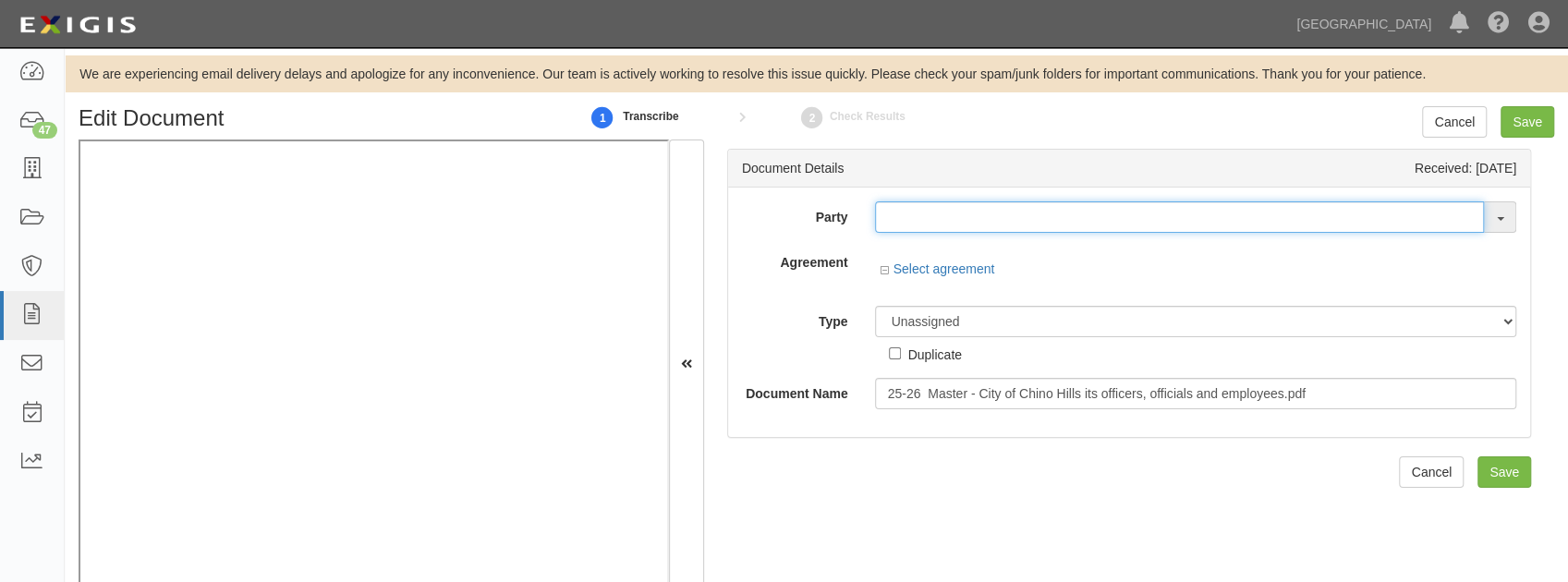
click at [958, 222] on input "text" at bounding box center [1178, 216] width 609 height 31
paste input "Excel Landscape, Inc"
type input "Excel Landscape, Inc"
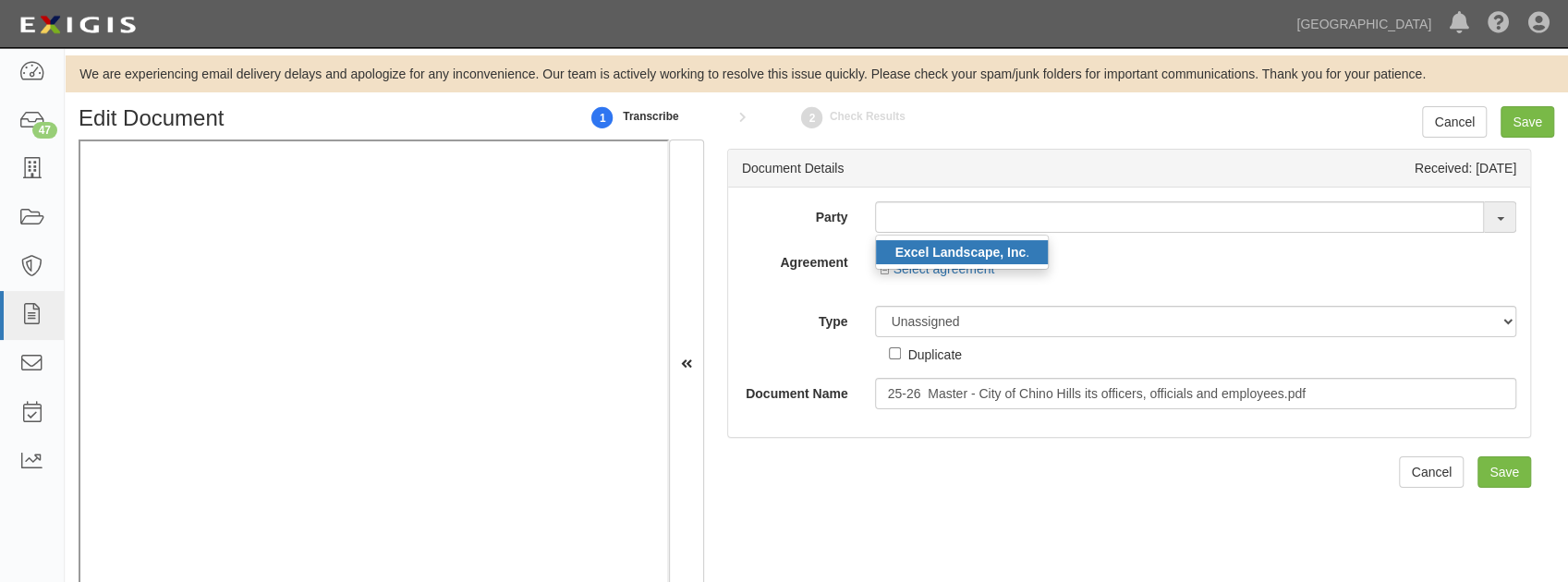
click at [952, 254] on strong "Excel Landscape, Inc" at bounding box center [959, 253] width 131 height 15
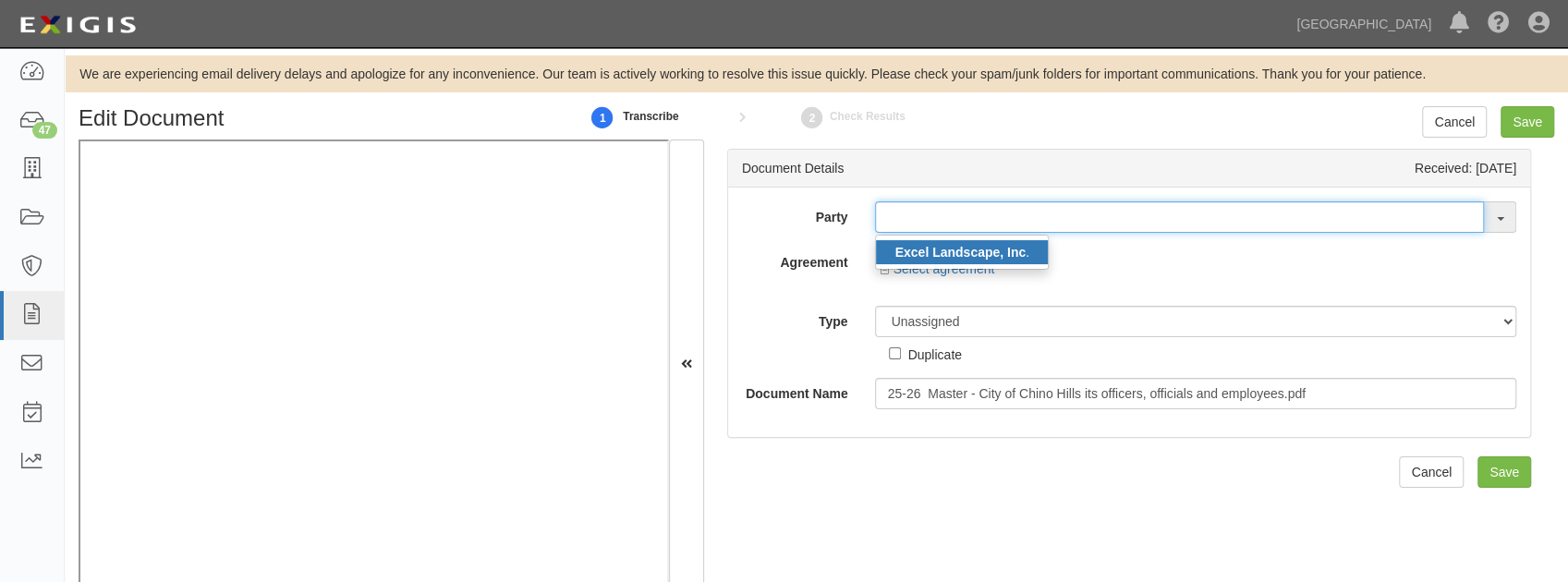
type input "Excel Landscape, Inc."
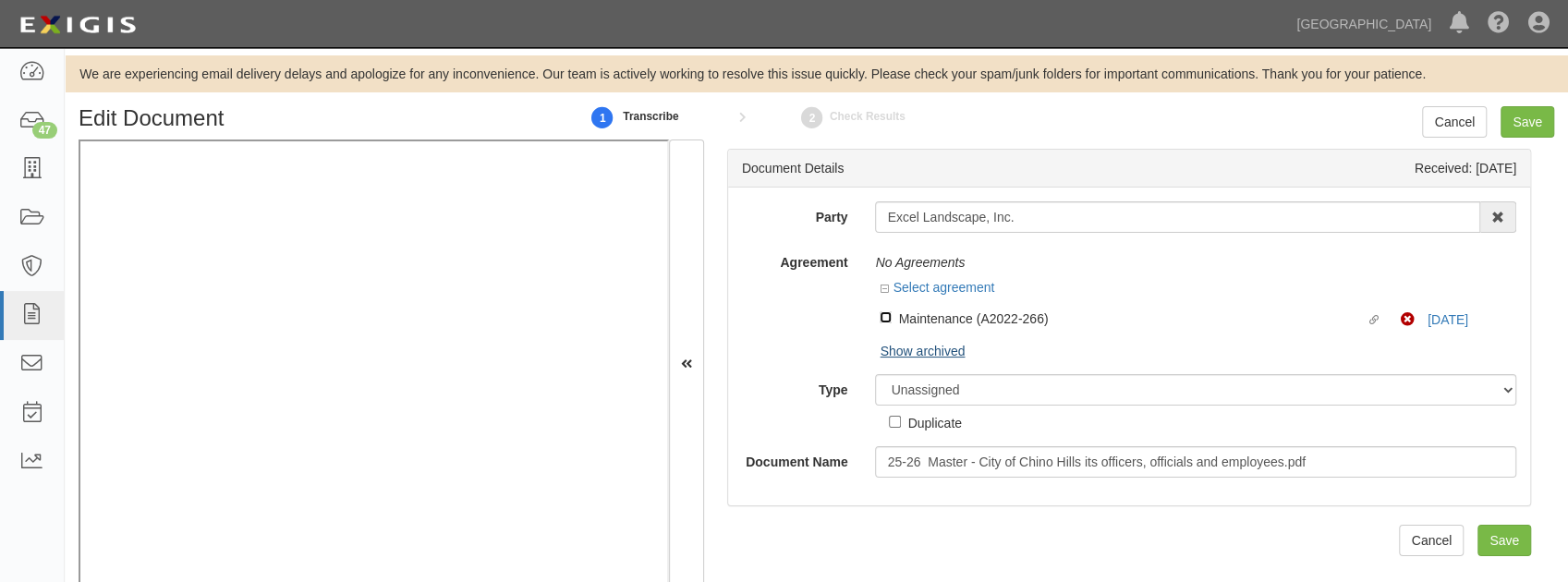
drag, startPoint x: 881, startPoint y: 320, endPoint x: 883, endPoint y: 329, distance: 9.2
click at [881, 320] on input "Linked agreement Maintenance (A2022-266) Linked agreement" at bounding box center [885, 317] width 12 height 12
checkbox input "true"
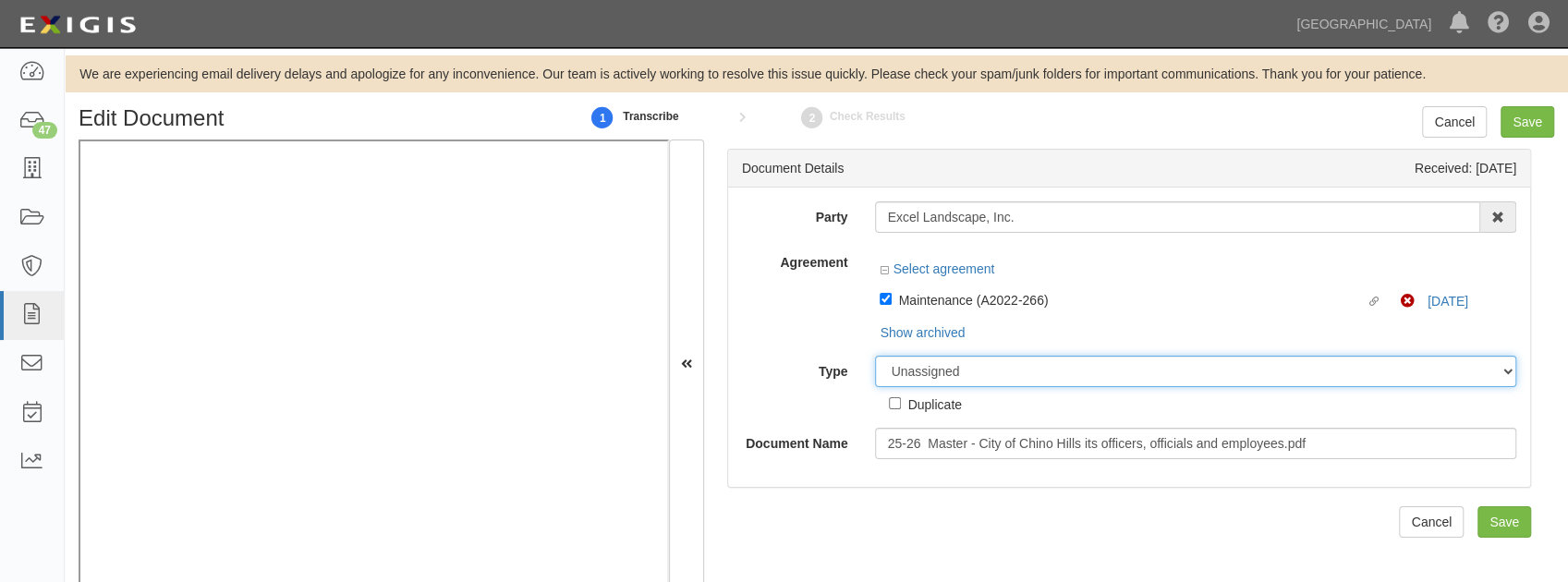
click at [940, 376] on select "Unassigned Binder Cancellation Notice Certificate Contract Endorsement Insuranc…" at bounding box center [1195, 371] width 642 height 31
select select "CertificateDetail"
click at [875, 356] on select "Unassigned Binder Cancellation Notice Certificate Contract Endorsement Insuranc…" at bounding box center [1195, 371] width 642 height 31
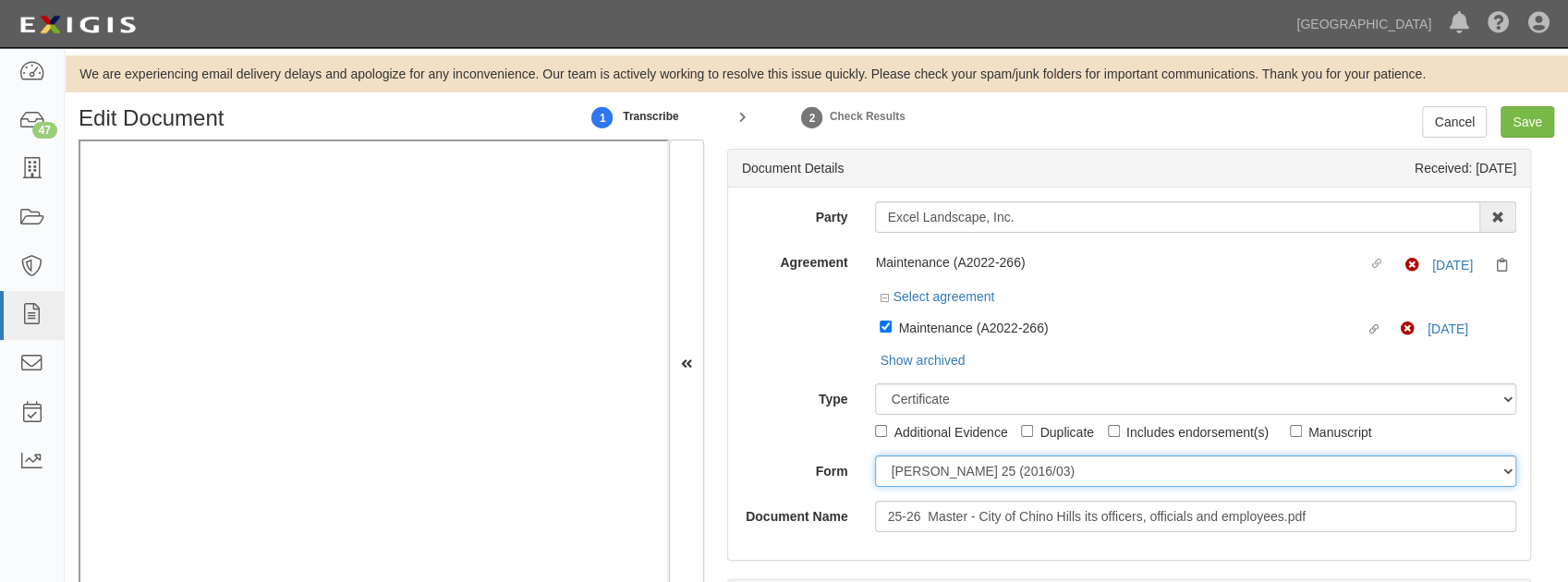
click at [881, 470] on select "ACORD 25 (2016/03) ACORD 101 ACORD 855 NY (2014/05) General" at bounding box center [1195, 471] width 642 height 31
select select "GeneralFormDetail"
click at [875, 456] on select "ACORD 25 (2016/03) ACORD 101 ACORD 855 NY (2014/05) General" at bounding box center [1195, 471] width 642 height 31
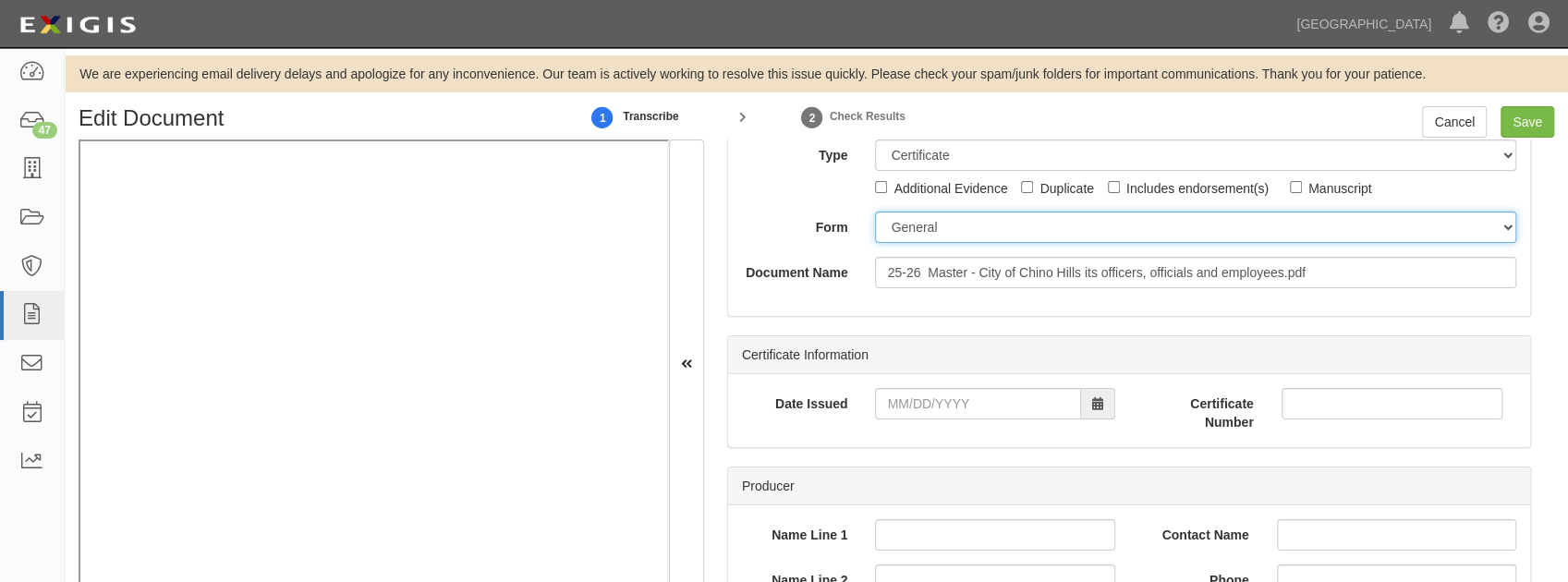
scroll to position [308, 0]
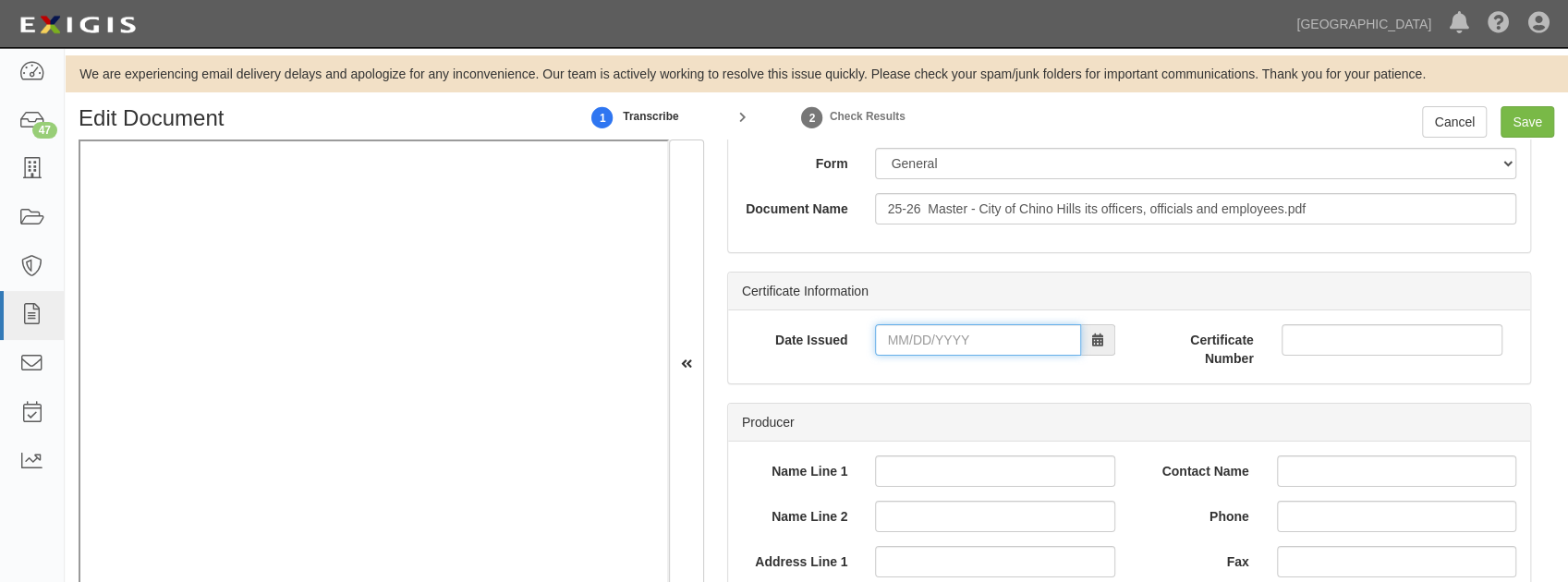
click at [933, 343] on input "Date Issued" at bounding box center [976, 340] width 205 height 31
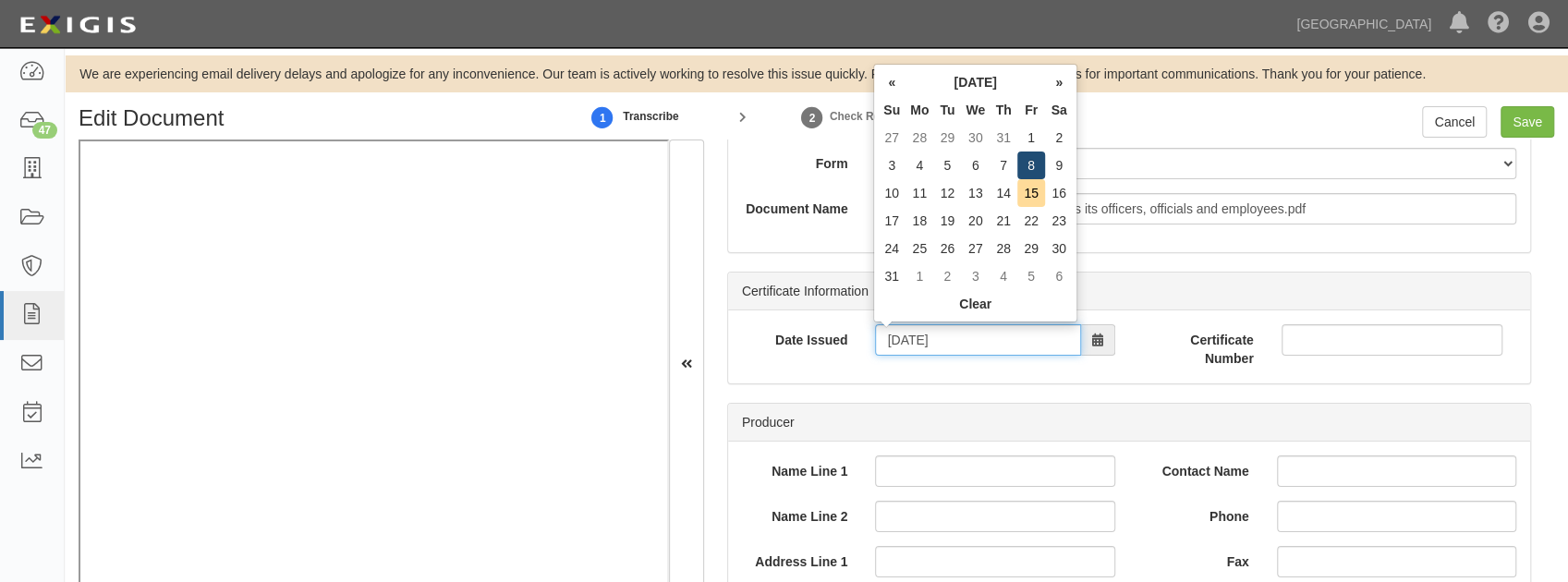
type input "08/08/2025"
click at [1022, 166] on td "8" at bounding box center [1030, 165] width 27 height 27
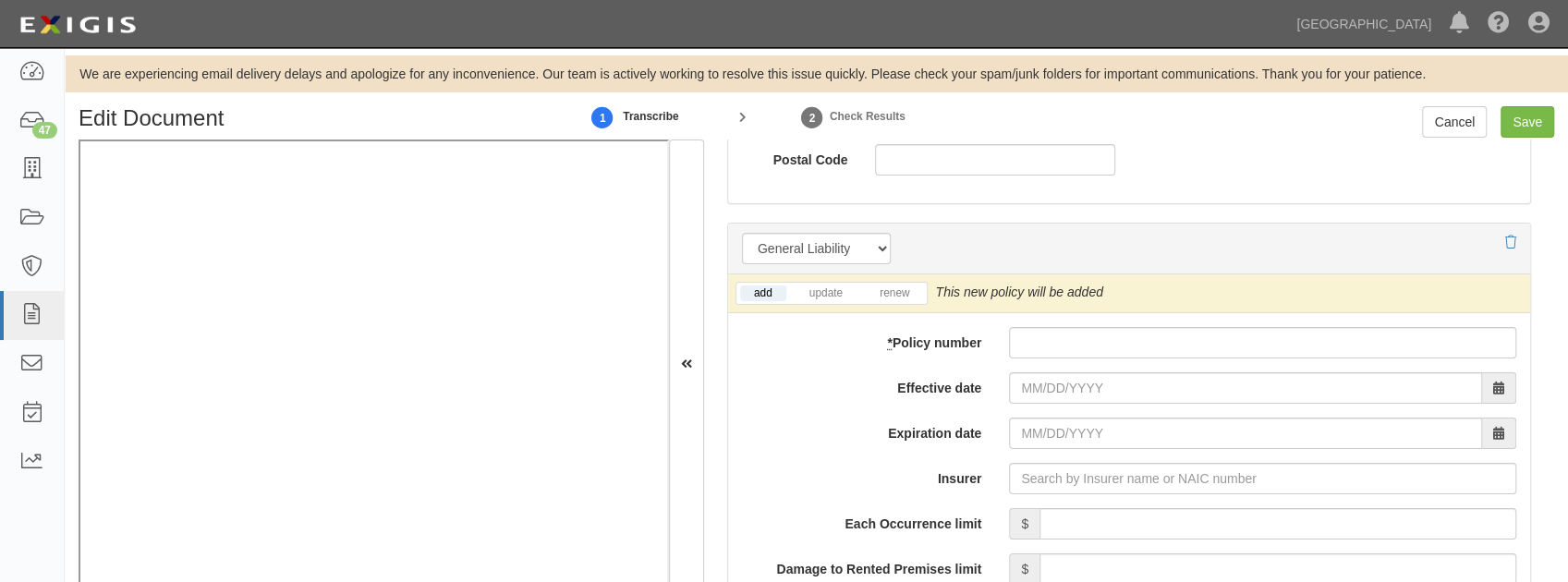
scroll to position [1416, 0]
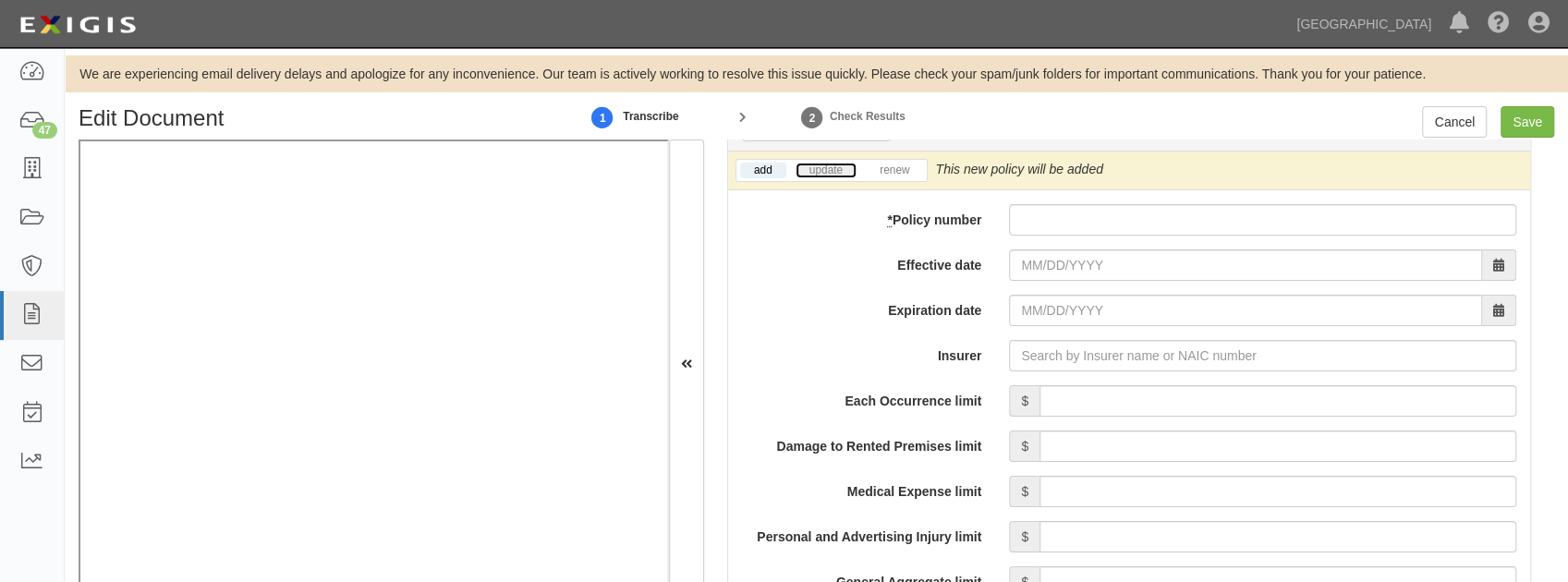
click at [804, 166] on link "update" at bounding box center [826, 170] width 61 height 16
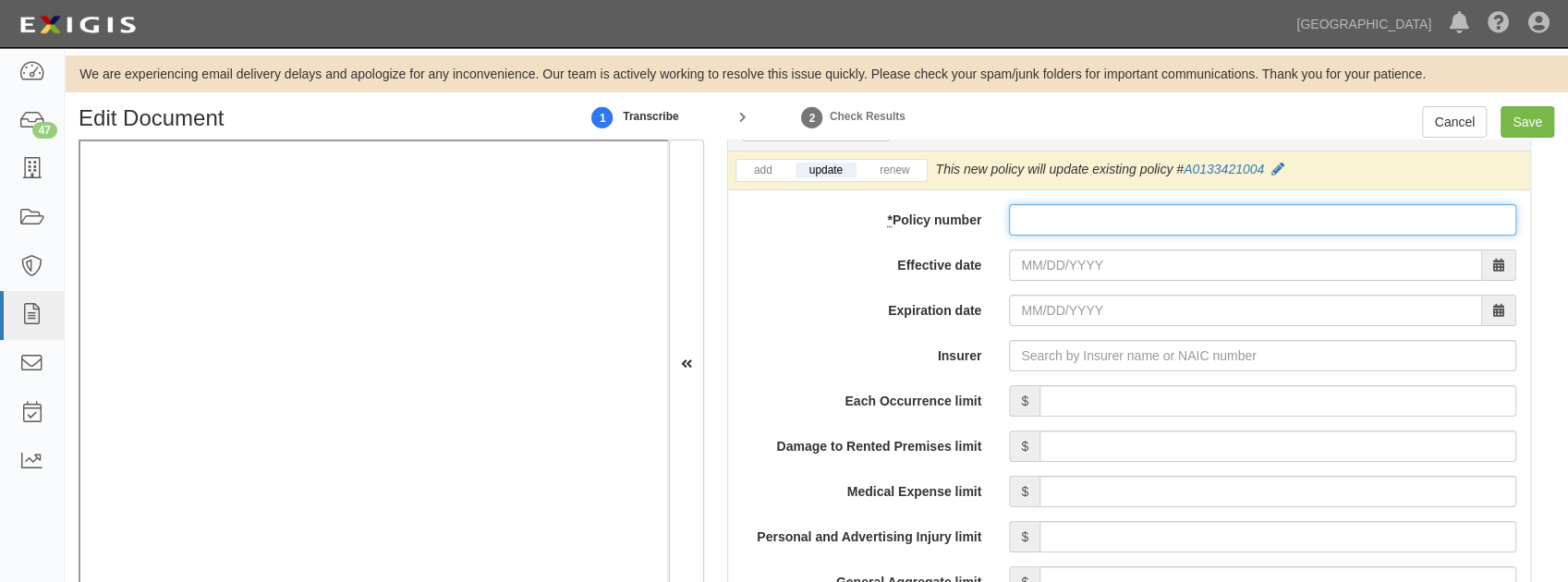
click at [1050, 224] on input "* Policy number" at bounding box center [1262, 219] width 508 height 31
paste input "A0133421004"
type input "A0133421004"
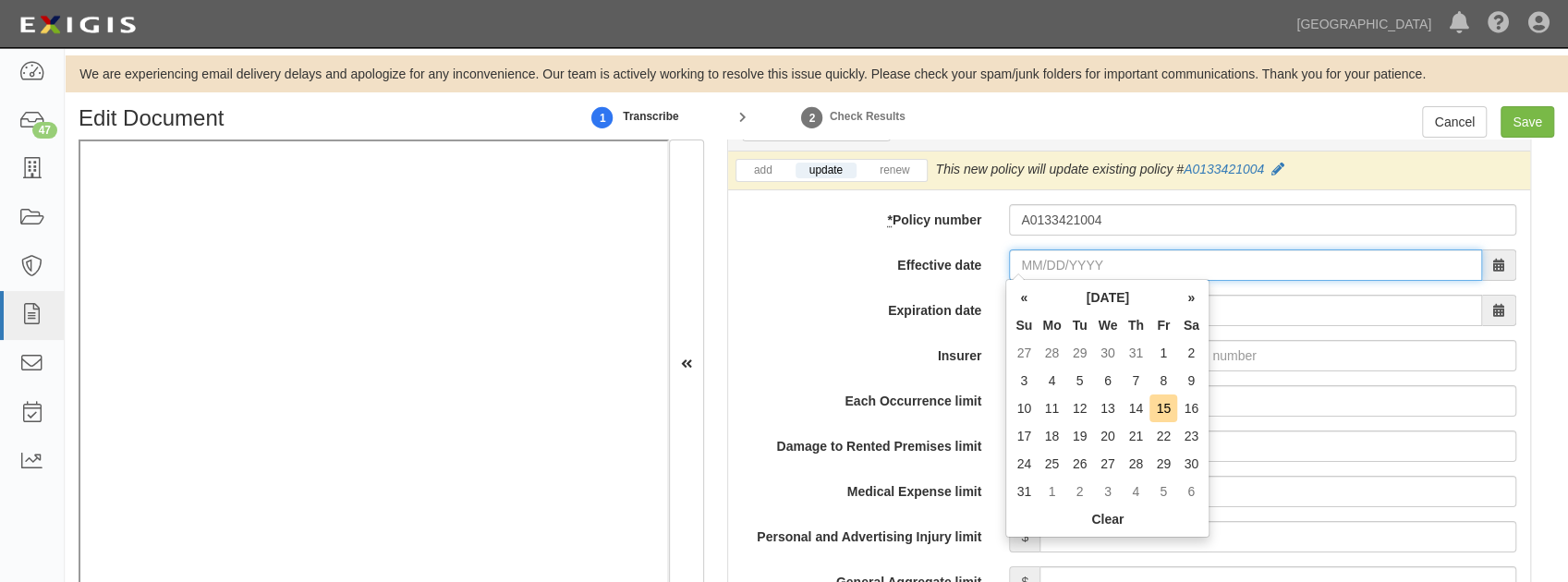
click at [1050, 264] on input "Effective date" at bounding box center [1244, 264] width 473 height 31
type input "08/01/2025"
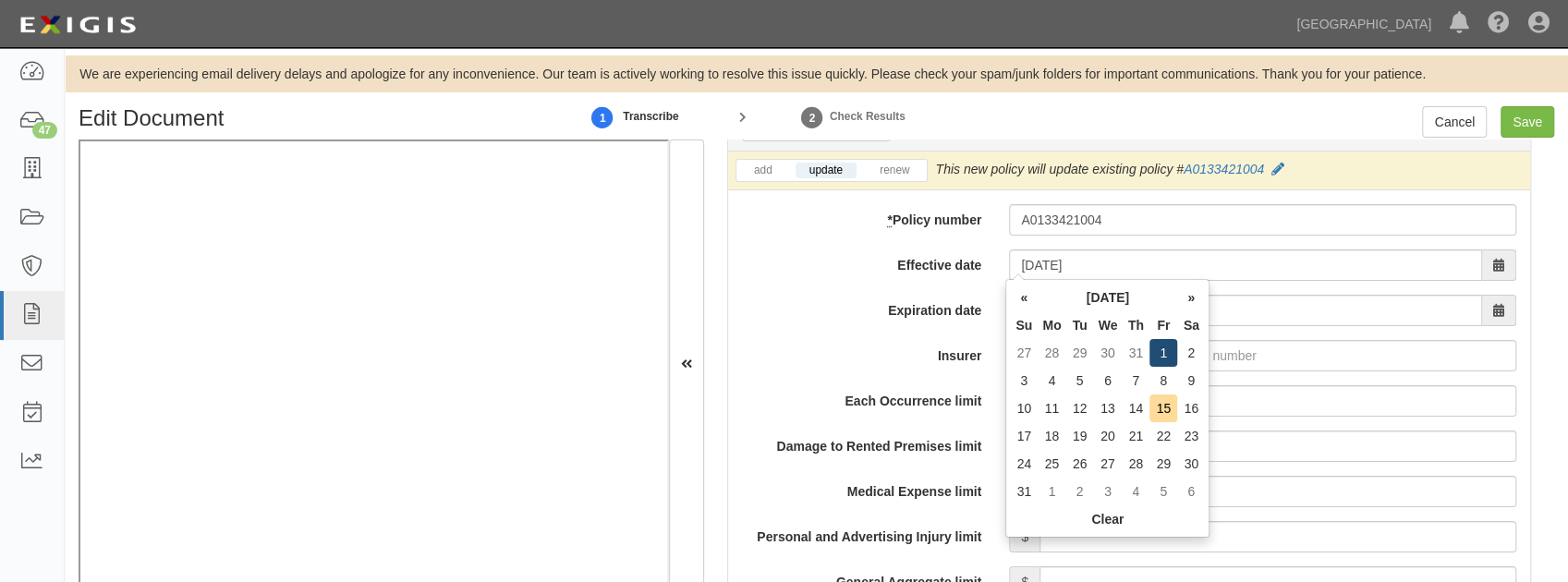
type input "08/01/2026"
click at [1169, 349] on td "1" at bounding box center [1162, 352] width 27 height 27
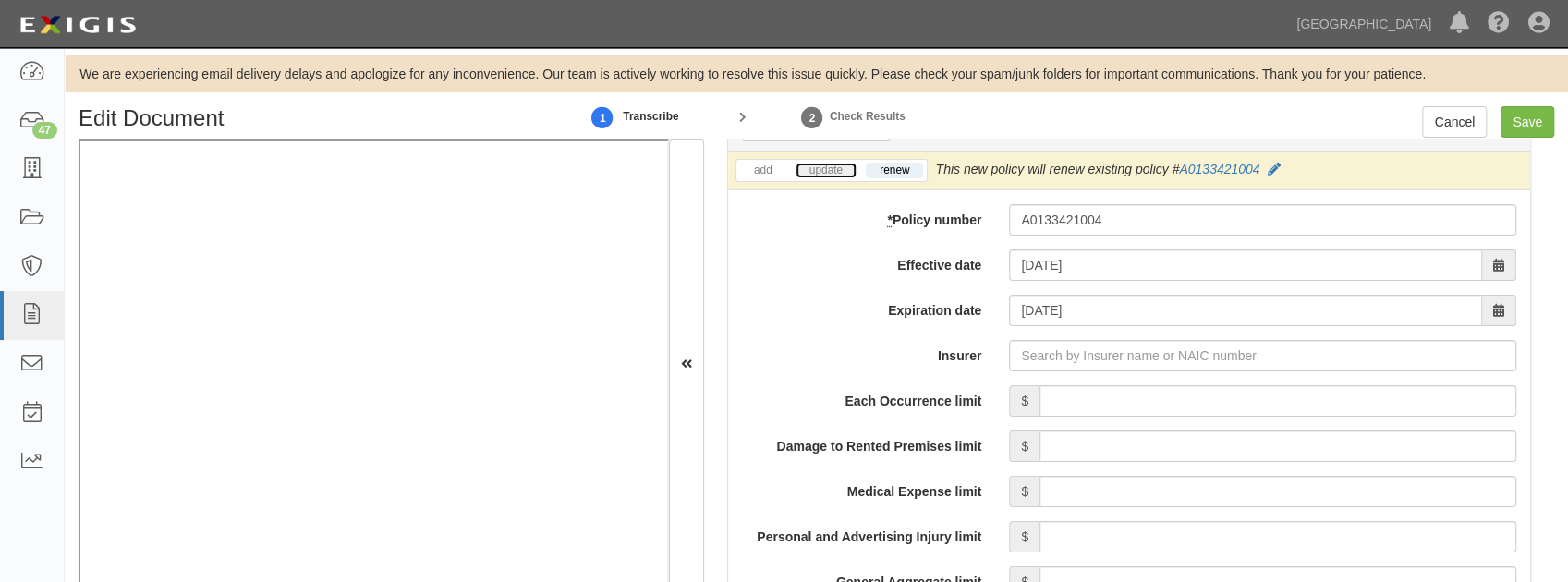
click at [829, 168] on link "update" at bounding box center [826, 170] width 61 height 16
click at [1058, 361] on input "Insurer" at bounding box center [1262, 355] width 508 height 31
type input "21st Century Advantage Insurance Company (25232) NR Rating"
type input "2"
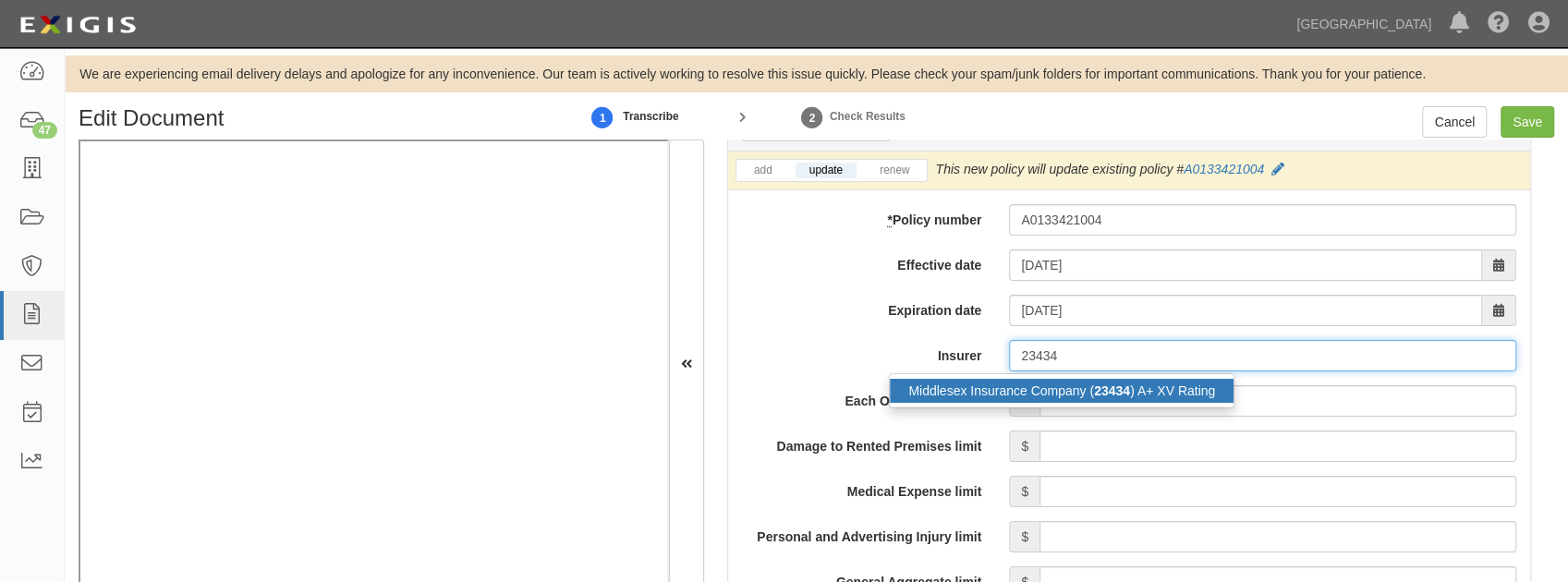
click at [1052, 379] on div "Middlesex Insurance Company ( 23434 ) A+ XV Rating" at bounding box center [1061, 391] width 343 height 24
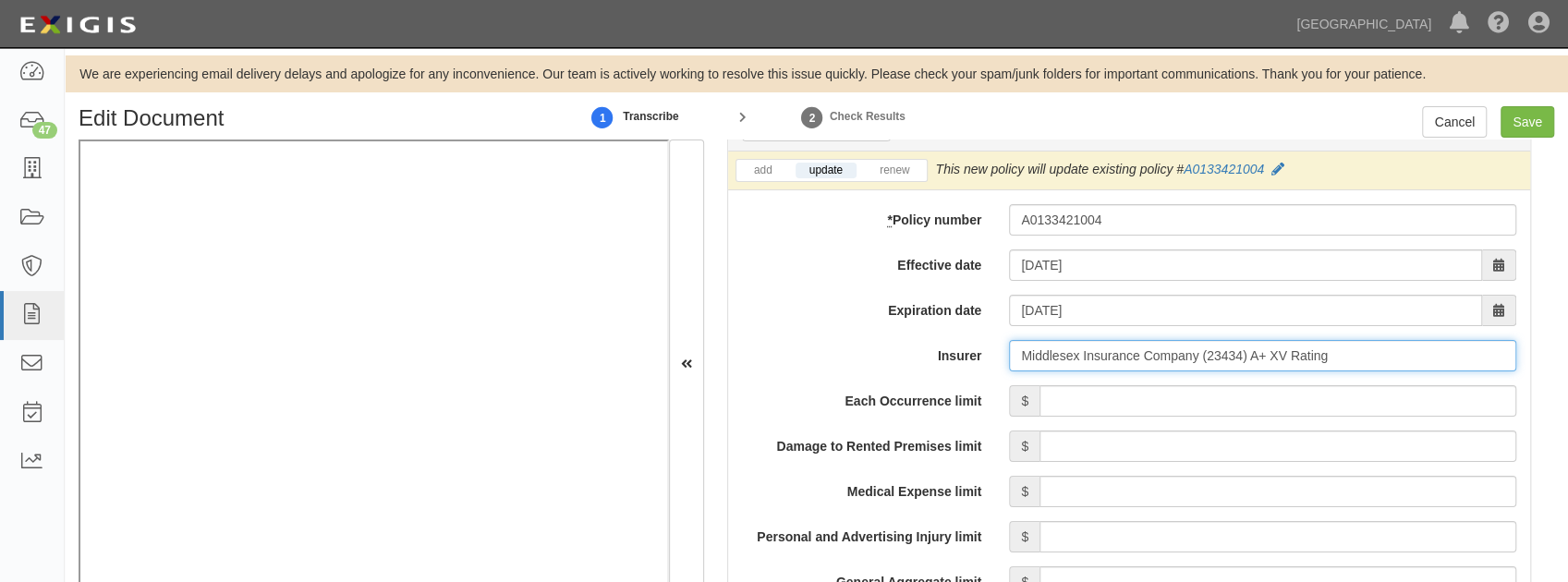
type input "Middlesex Insurance Company (23434) A+ XV Rating"
click at [1051, 397] on input "Each Occurrence limit" at bounding box center [1277, 400] width 476 height 31
type input "1,000,000"
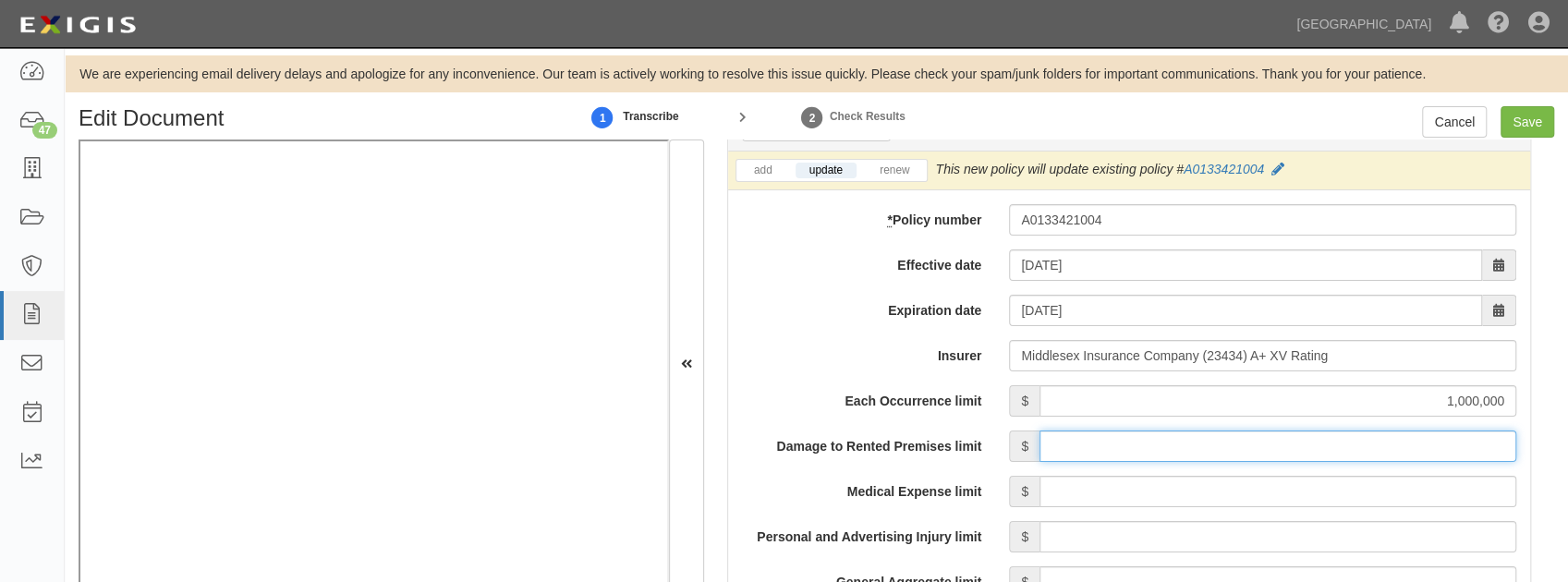
click at [1233, 453] on input "Damage to Rented Premises limit" at bounding box center [1277, 445] width 476 height 31
type input "500,000"
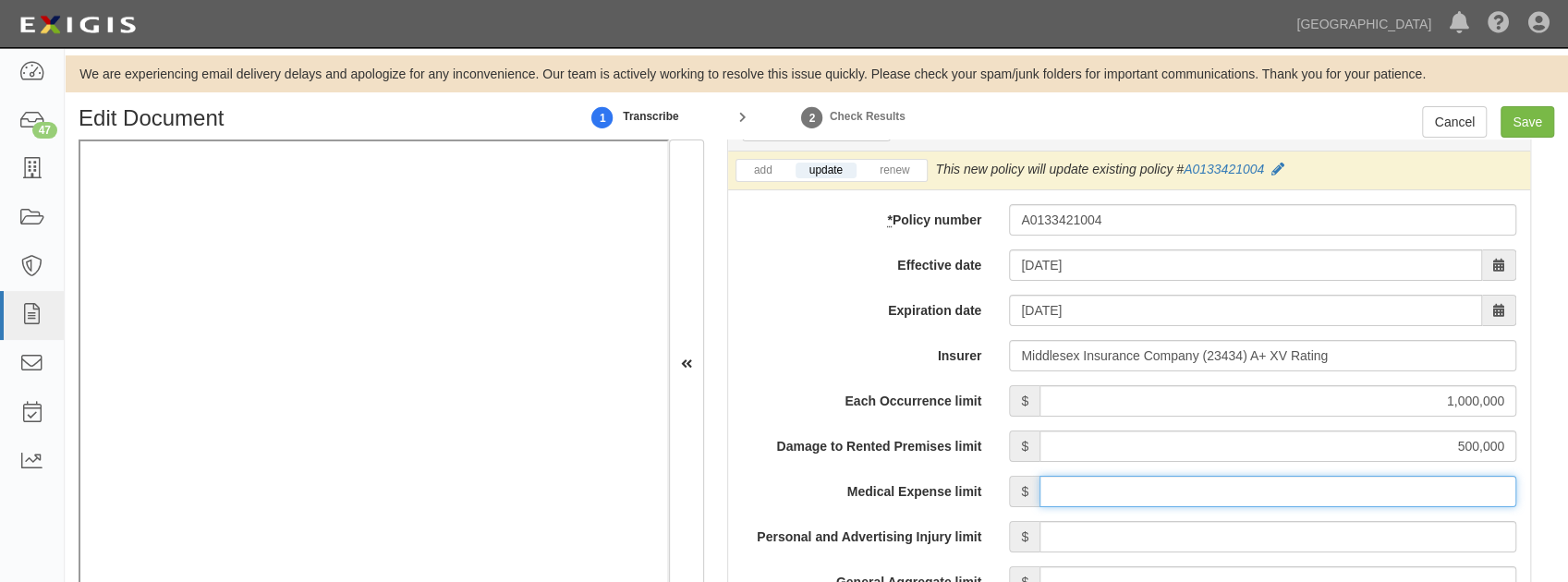
click at [1132, 478] on input "Medical Expense limit" at bounding box center [1277, 491] width 476 height 31
type input "5,000"
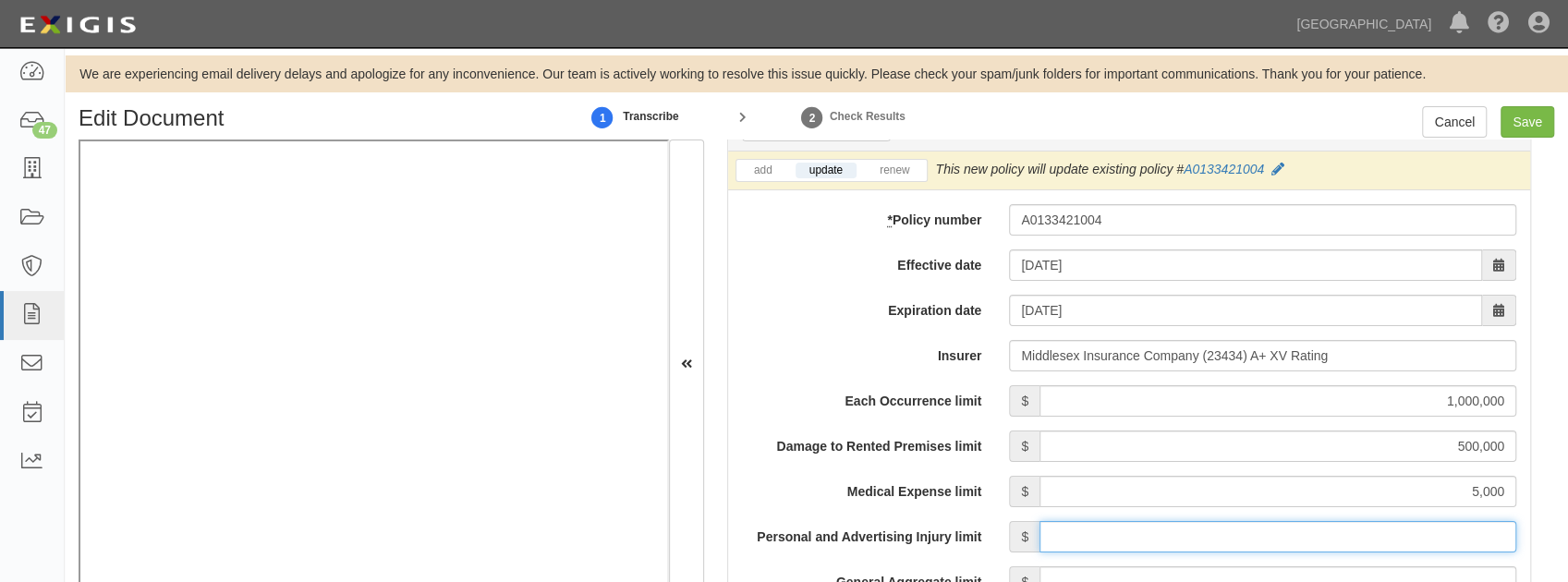
click at [1141, 539] on input "Personal and Advertising Injury limit" at bounding box center [1277, 536] width 476 height 31
type input "1,000,000"
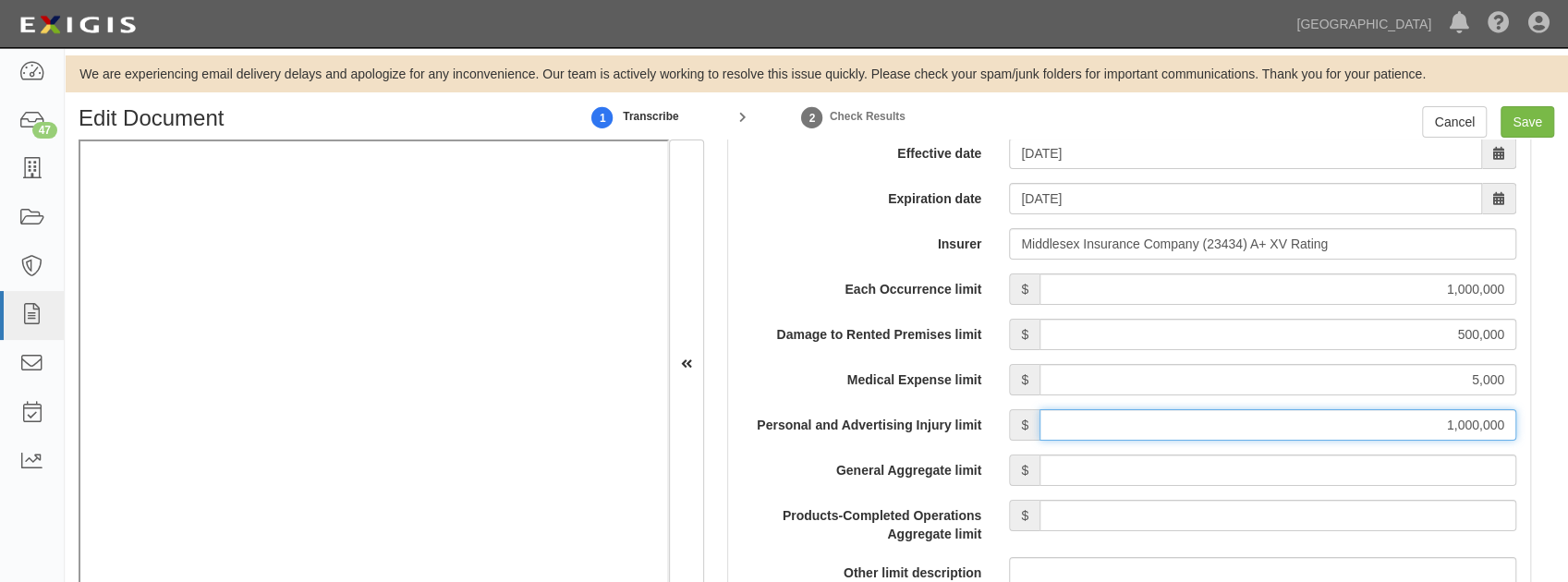
scroll to position [1539, 0]
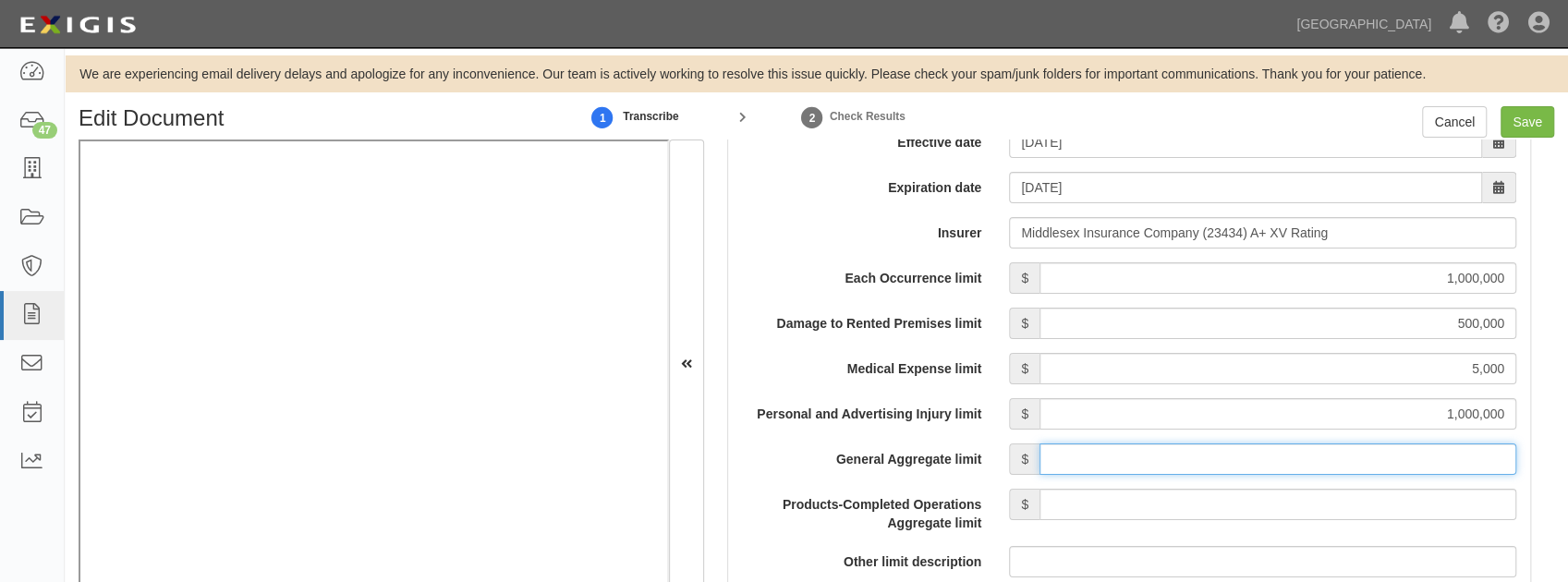
click at [1126, 460] on input "General Aggregate limit" at bounding box center [1277, 458] width 476 height 31
type input "3,000,000"
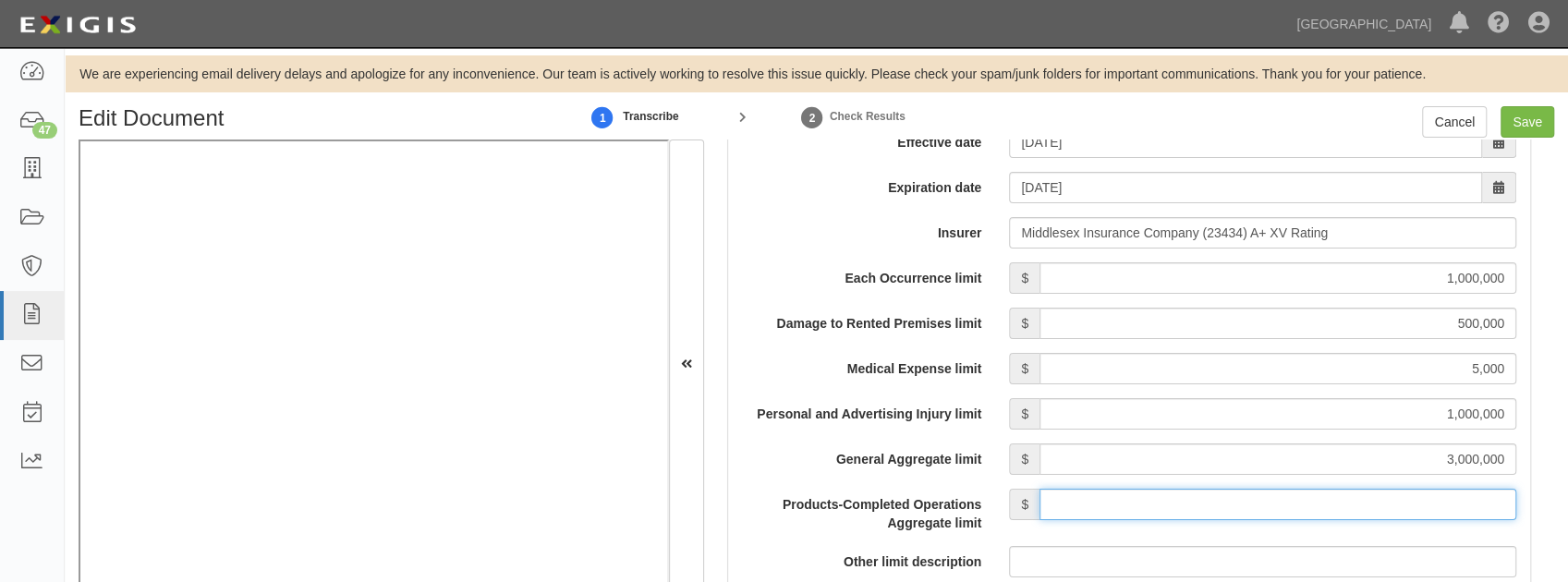
click at [1103, 506] on input "Products-Completed Operations Aggregate limit" at bounding box center [1277, 504] width 476 height 31
type input "2,000,000"
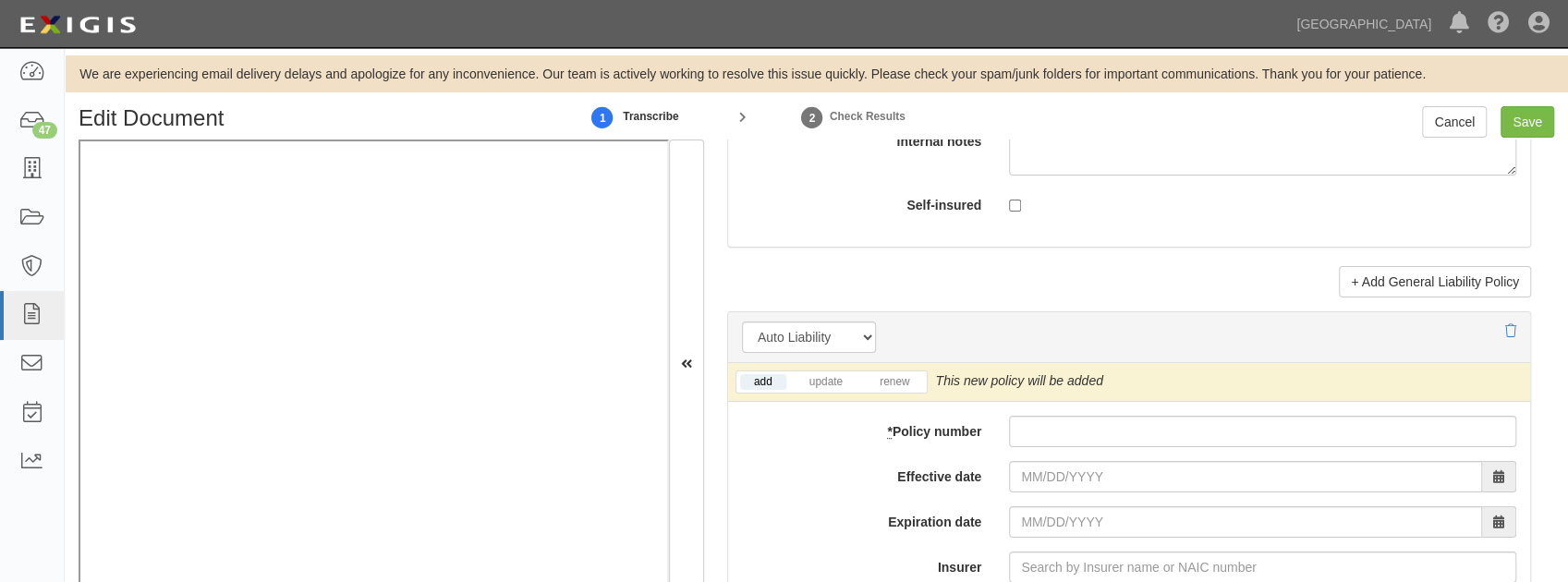
scroll to position [2586, 0]
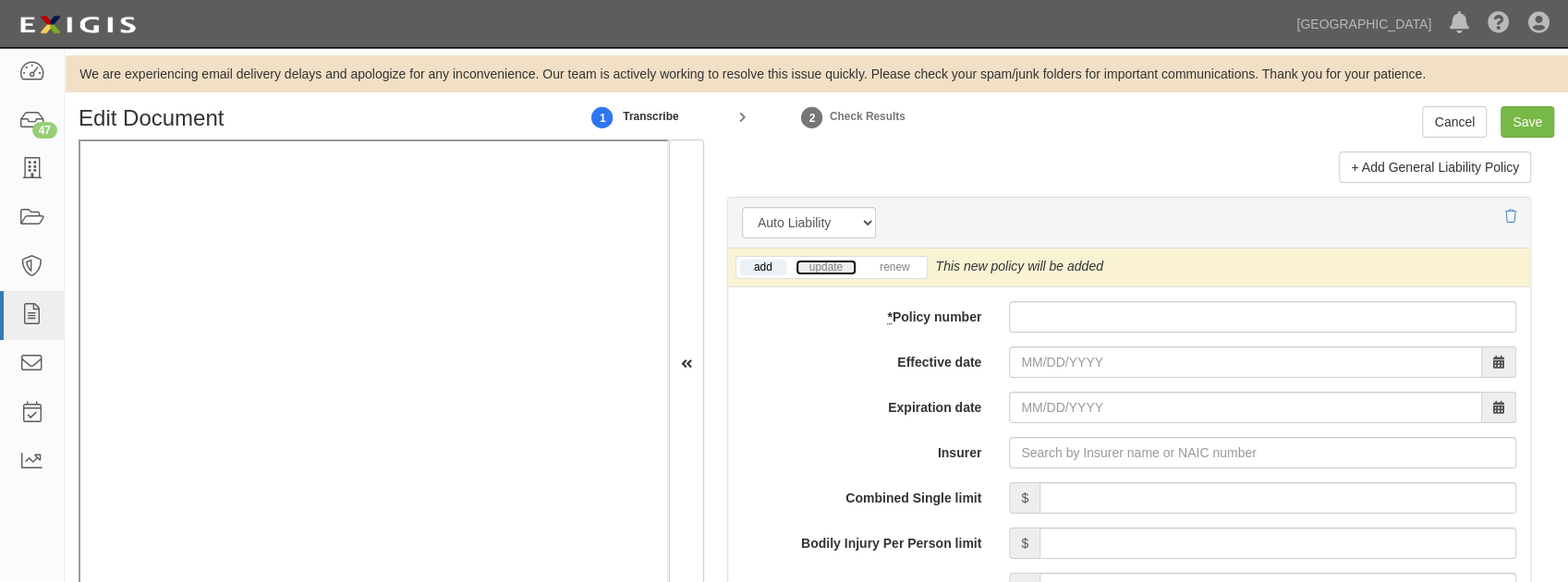
click at [817, 261] on link "update" at bounding box center [826, 267] width 61 height 16
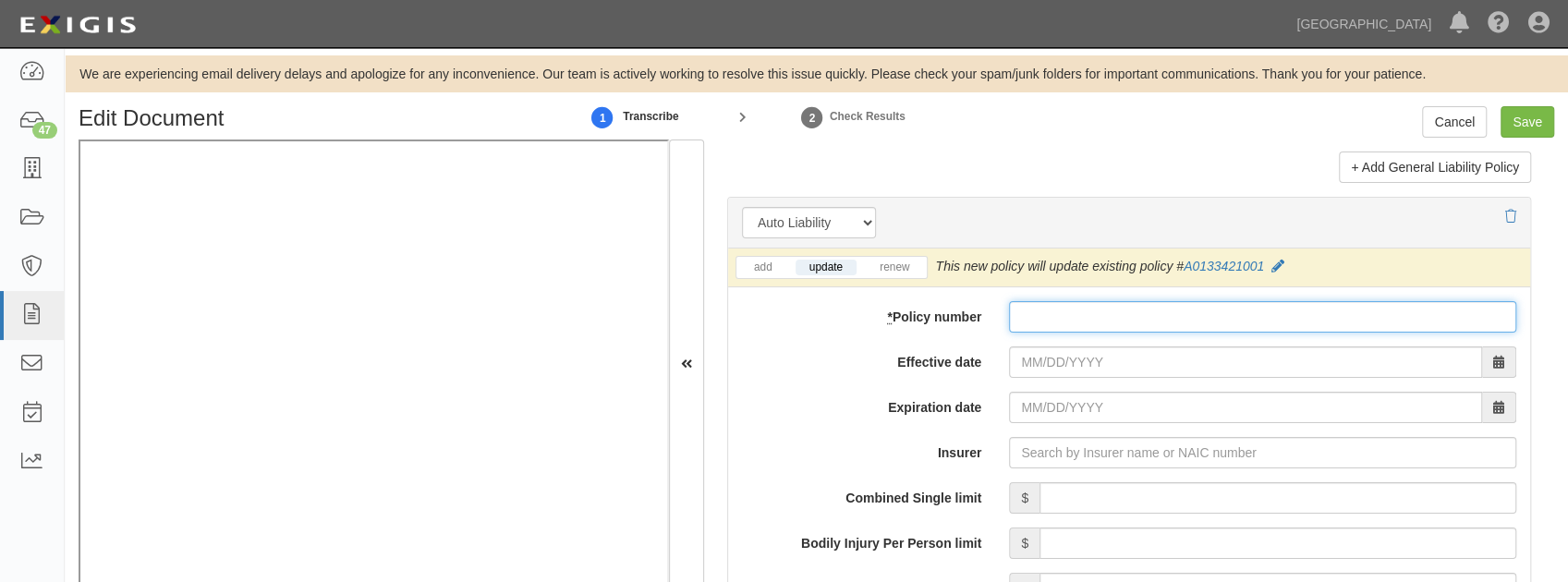
click at [1043, 302] on input "* Policy number" at bounding box center [1262, 316] width 508 height 31
paste input "A0133421001"
type input "A0133421001"
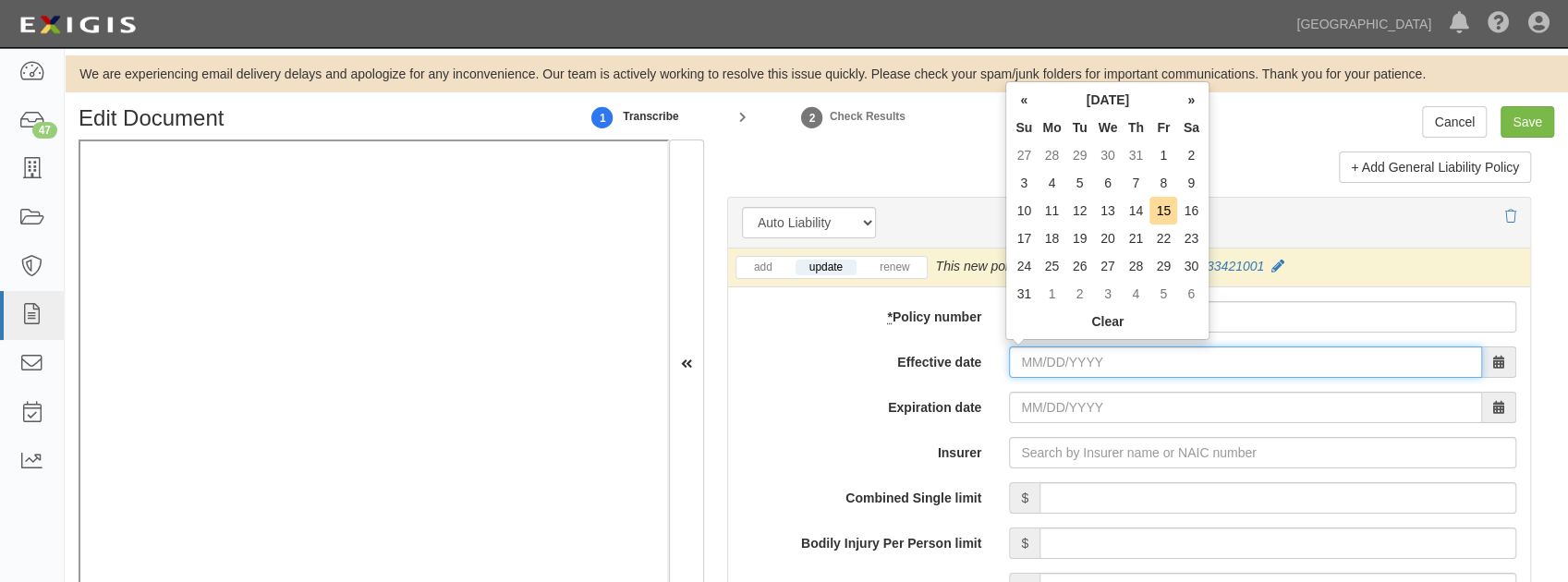
click at [1036, 352] on input "Effective date" at bounding box center [1244, 361] width 473 height 31
type input "[DATE]"
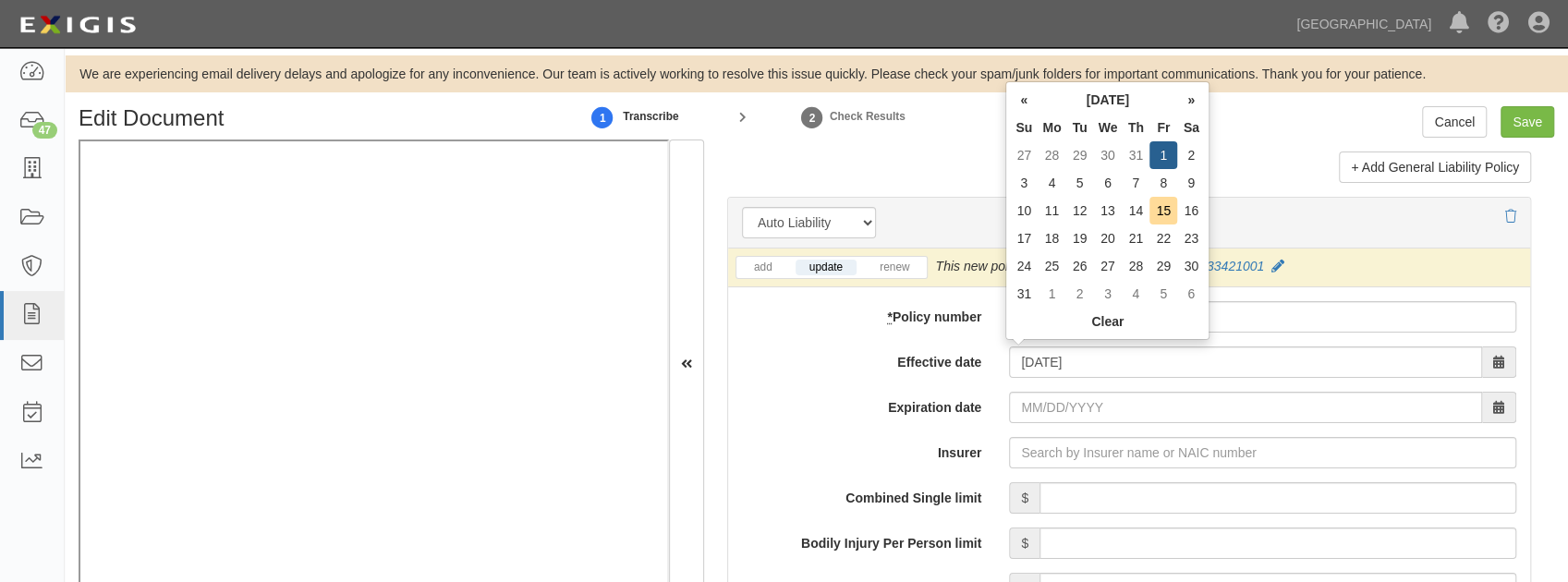
type input "[DATE]"
click at [1164, 139] on th "Fr" at bounding box center [1162, 126] width 27 height 27
click at [831, 263] on link "update" at bounding box center [826, 267] width 61 height 16
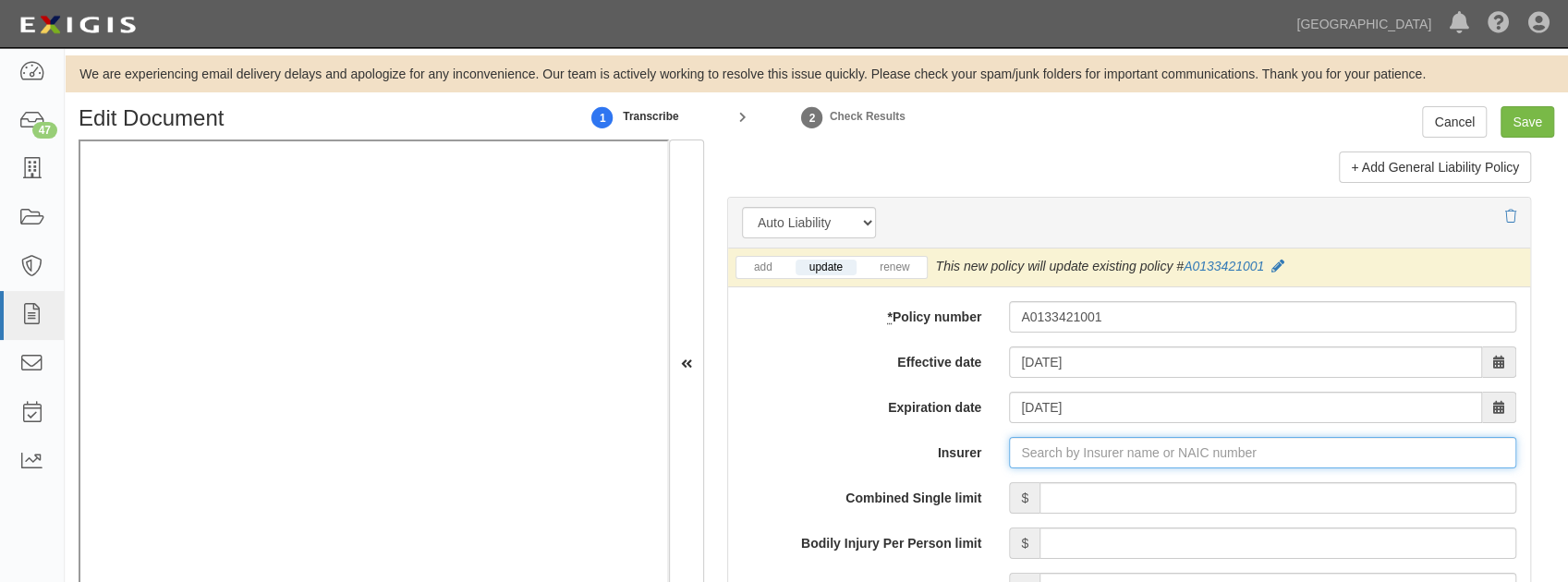
click at [1027, 439] on input "Insurer" at bounding box center [1262, 452] width 508 height 31
type input "21st Century Advantage Insurance Company (25232) NR Rating"
type input "2"
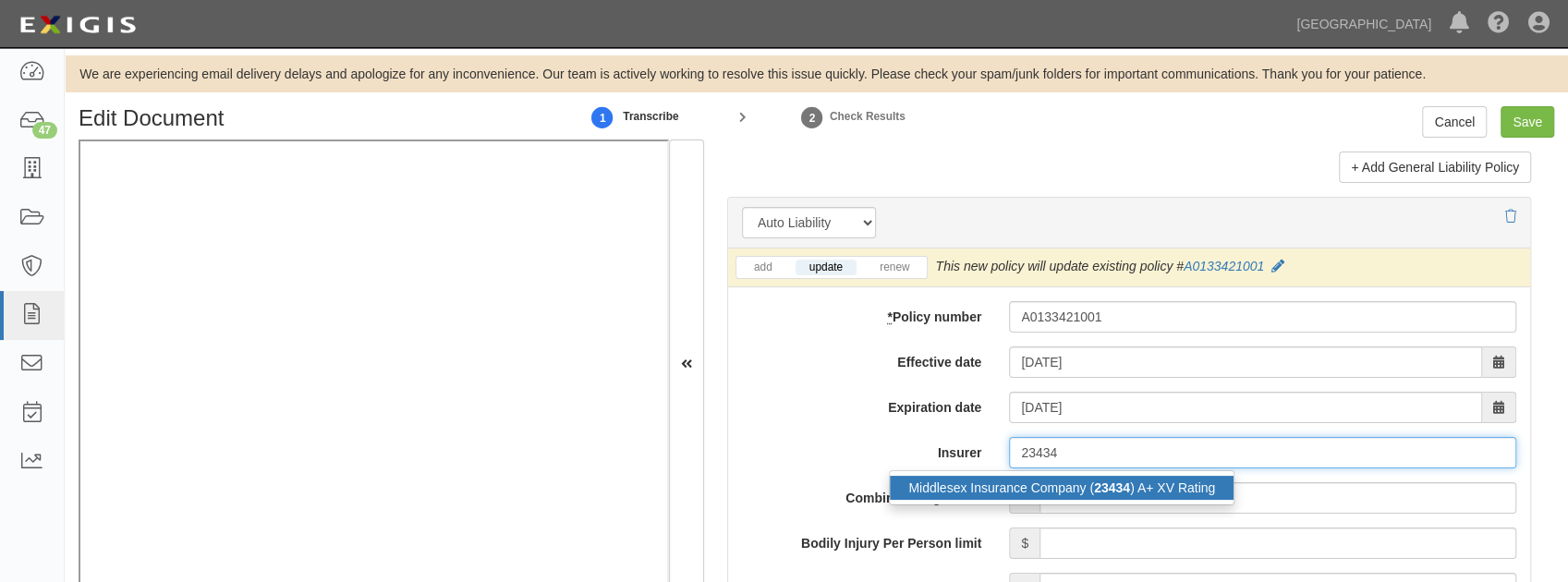
click at [1024, 491] on div "Middlesex Insurance Company ( 23434 ) A+ XV Rating" at bounding box center [1061, 487] width 343 height 24
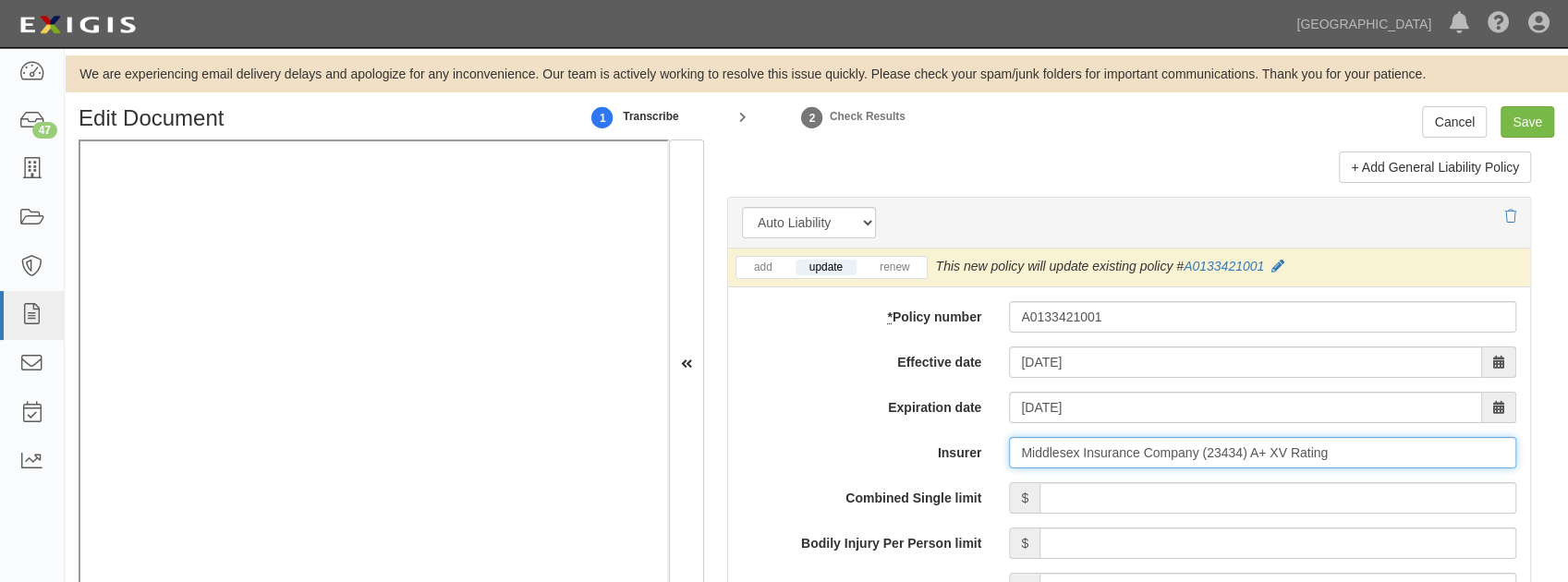
type input "Middlesex Insurance Company (23434) A+ XV Rating"
click at [1097, 486] on input "Combined Single limit" at bounding box center [1277, 497] width 476 height 31
type input "1,000,000"
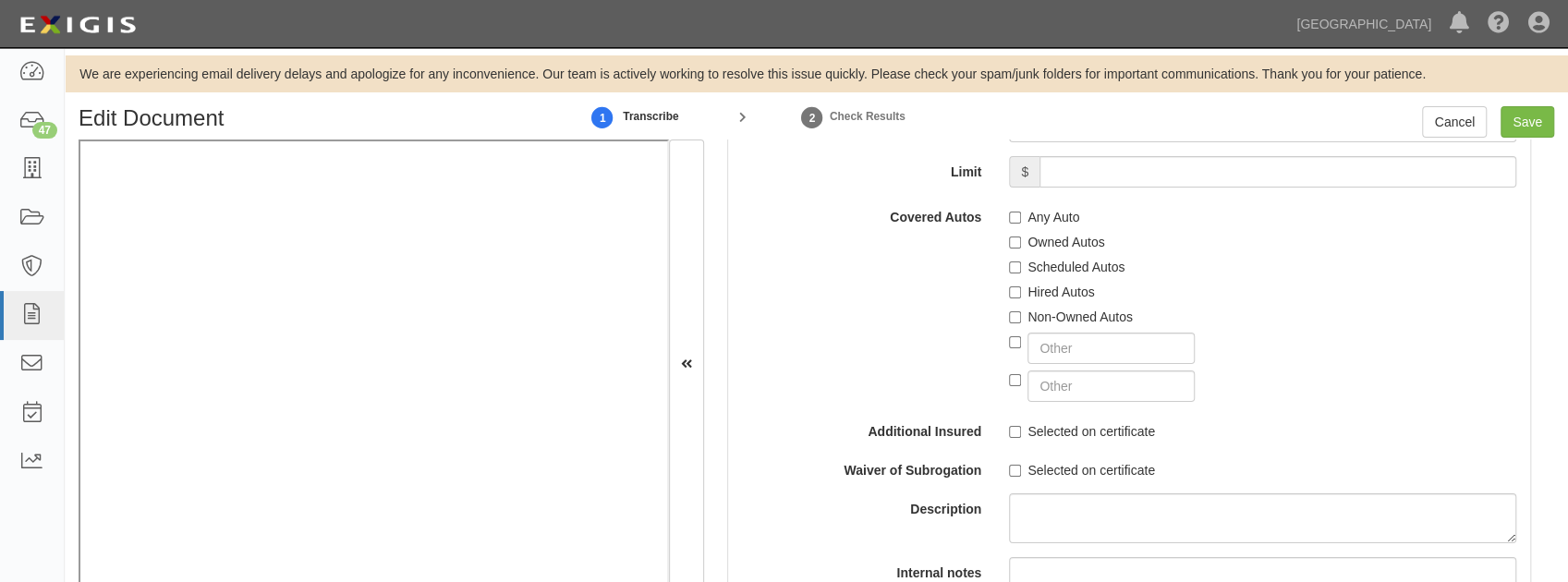
scroll to position [3141, 0]
click at [1012, 211] on input "Any Auto" at bounding box center [1014, 215] width 12 height 12
checkbox input "true"
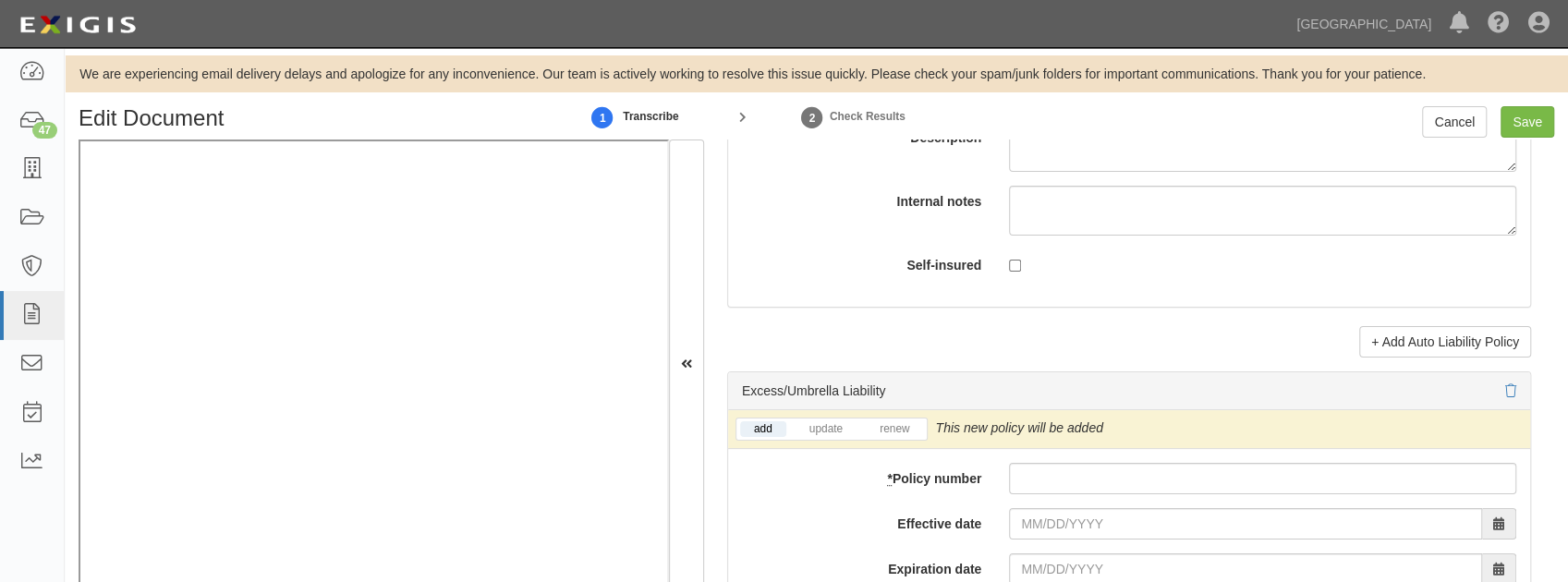
scroll to position [3695, 0]
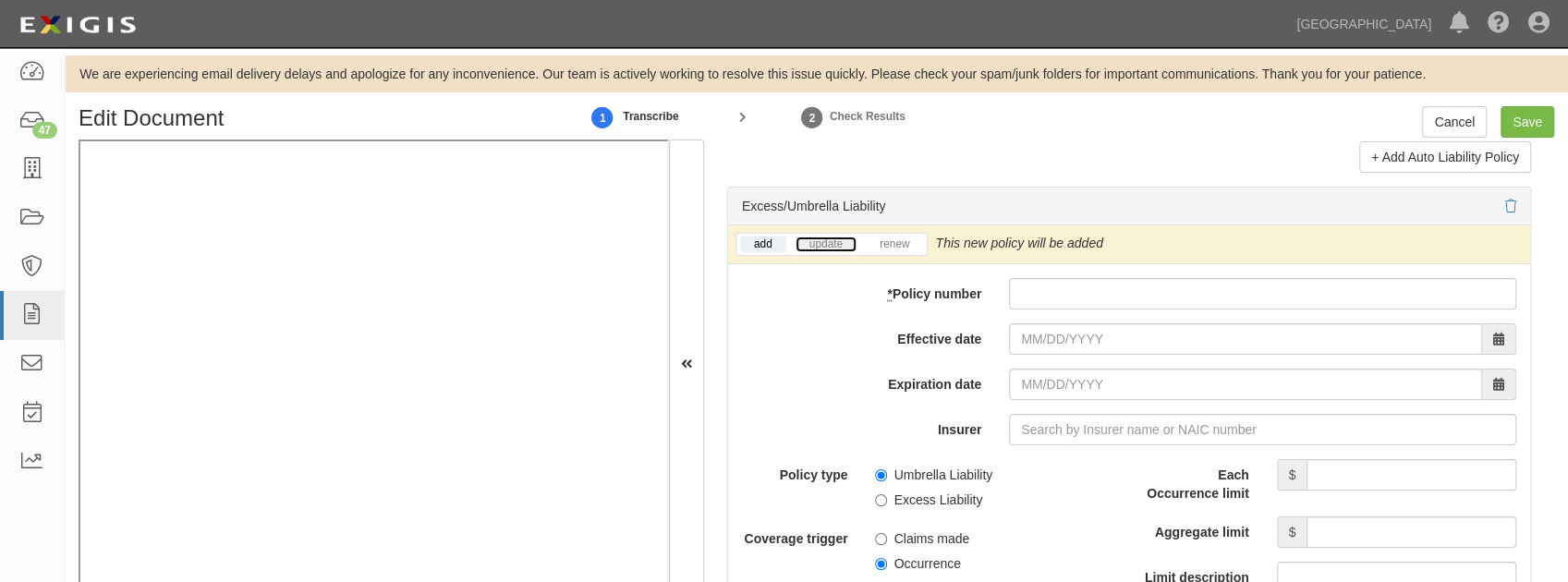
click at [821, 237] on link "update" at bounding box center [826, 244] width 61 height 16
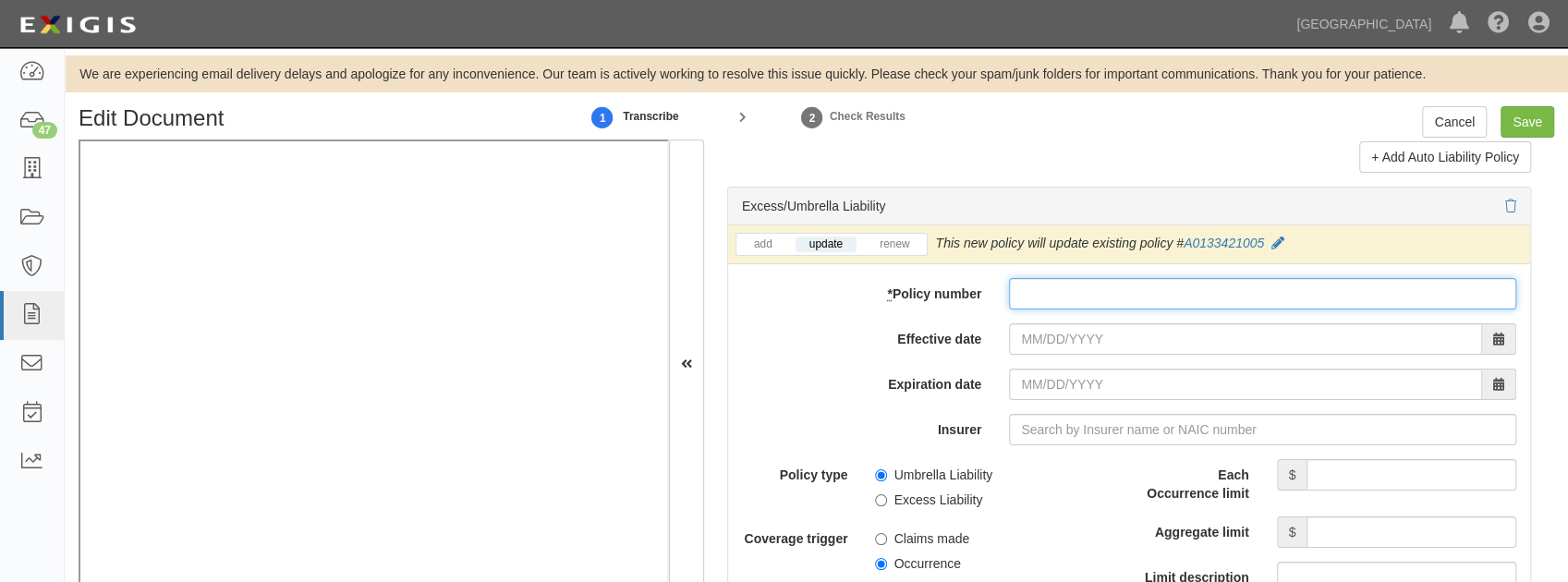
click at [1019, 287] on input "* Policy number" at bounding box center [1262, 293] width 508 height 31
paste input "A0133421005"
type input "A0133421005"
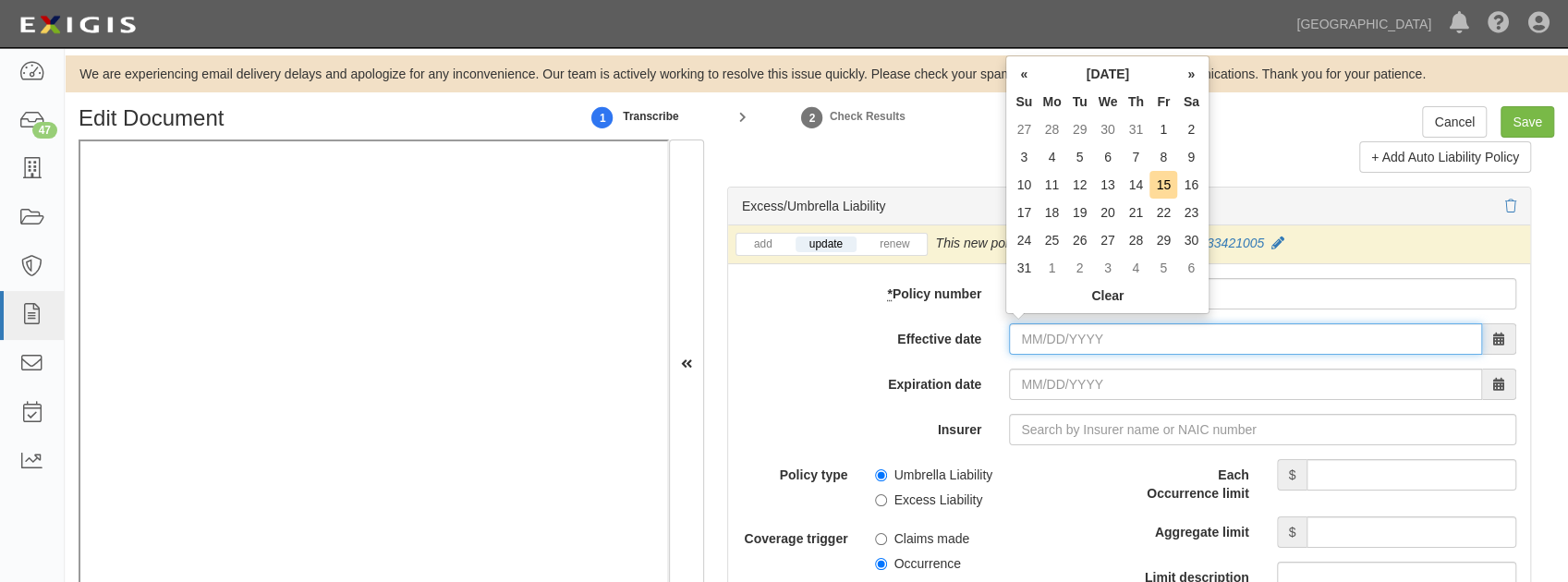
click at [1026, 334] on input "Effective date" at bounding box center [1244, 339] width 473 height 31
click at [1162, 133] on td "1" at bounding box center [1162, 128] width 27 height 27
type input "[DATE]"
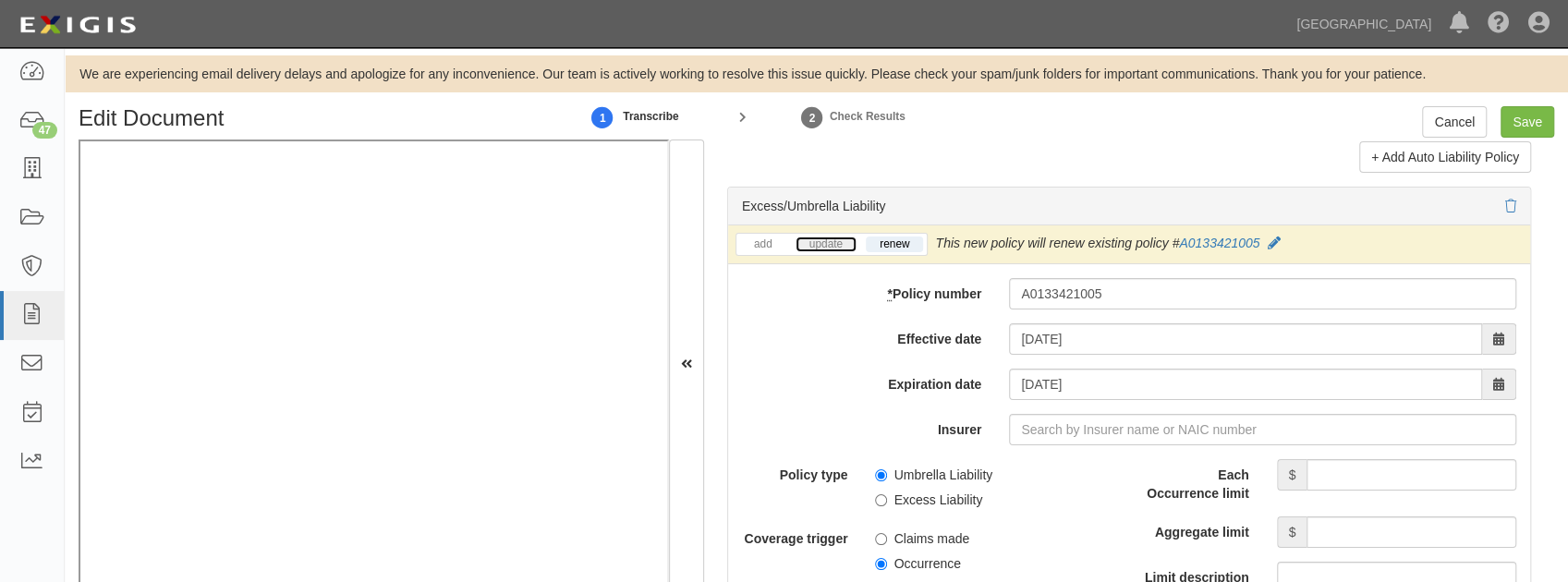
click at [814, 237] on link "update" at bounding box center [826, 244] width 61 height 16
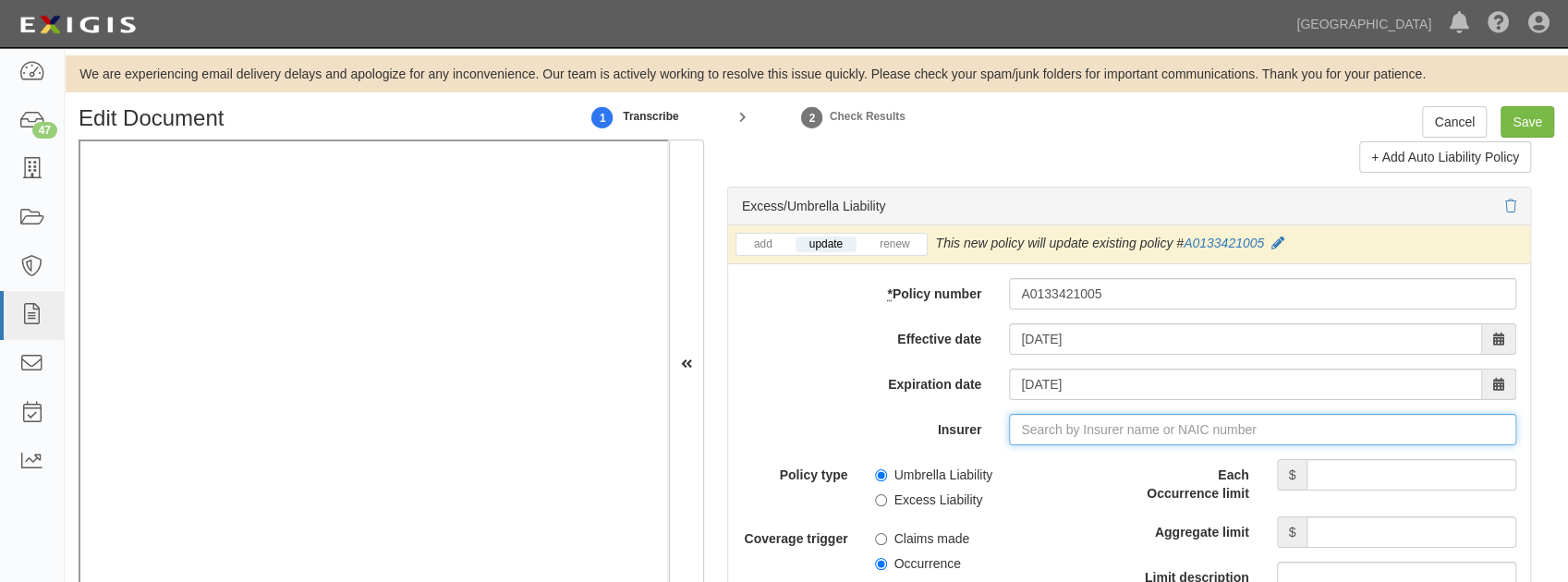
click at [1048, 425] on input "Insurer" at bounding box center [1262, 429] width 508 height 31
type input "21st Century Advantage Insurance Company (25232) NR Rating"
type input "2"
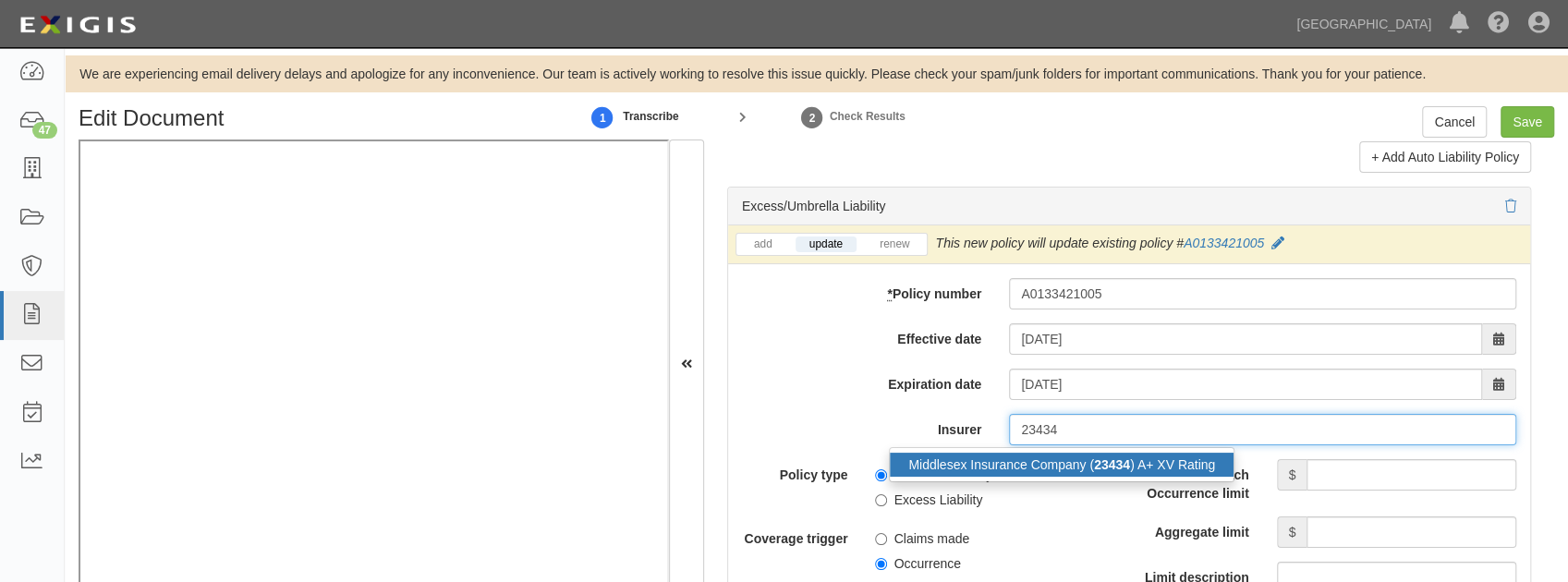
click at [1031, 453] on div "Middlesex Insurance Company ( 23434 ) A+ XV Rating" at bounding box center [1061, 464] width 343 height 24
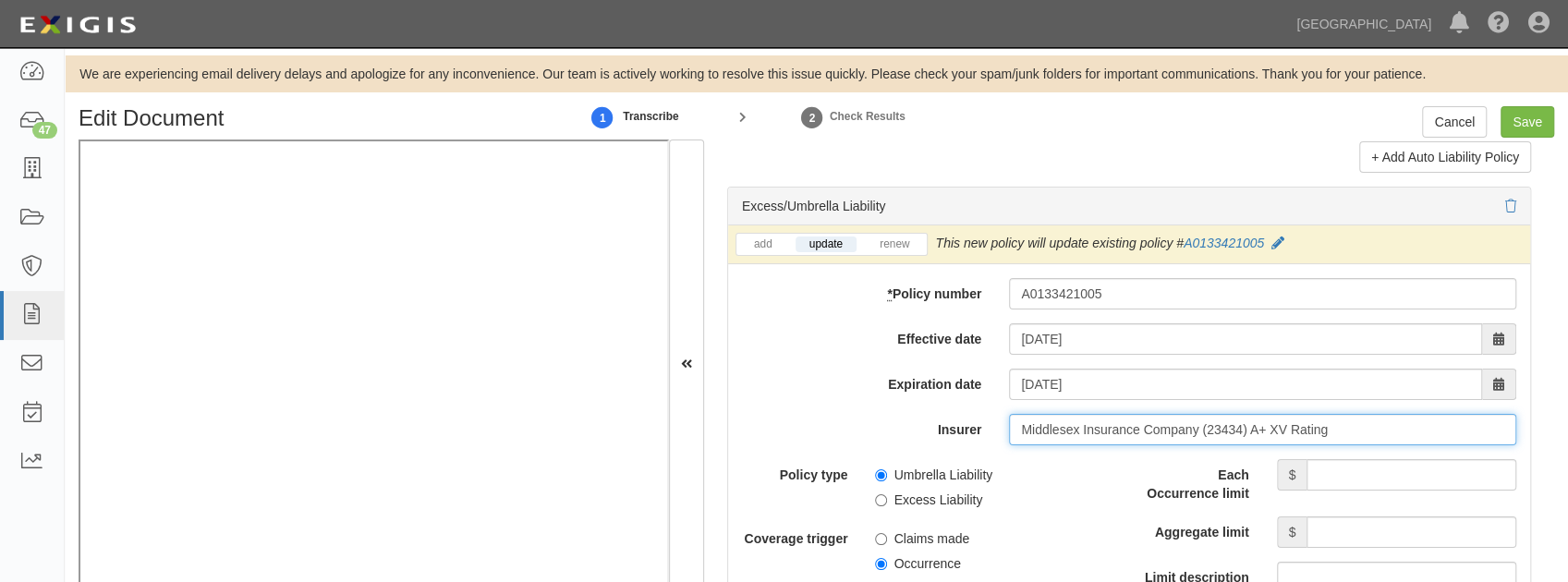
type input "Middlesex Insurance Company (23434) A+ XV Rating"
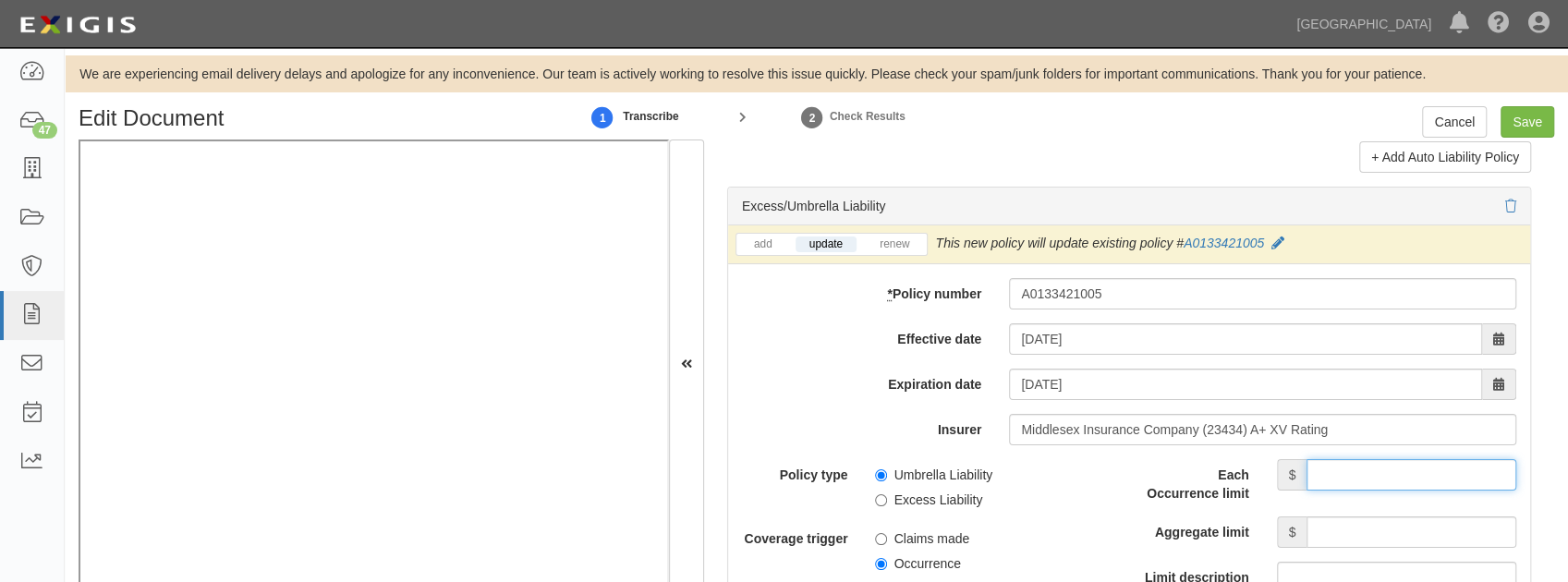
click at [1338, 470] on input "Each Occurrence limit" at bounding box center [1411, 474] width 209 height 31
type input "3,000,000"
click at [1343, 523] on input "Aggregate limit" at bounding box center [1411, 531] width 209 height 31
type input "3,000,000"
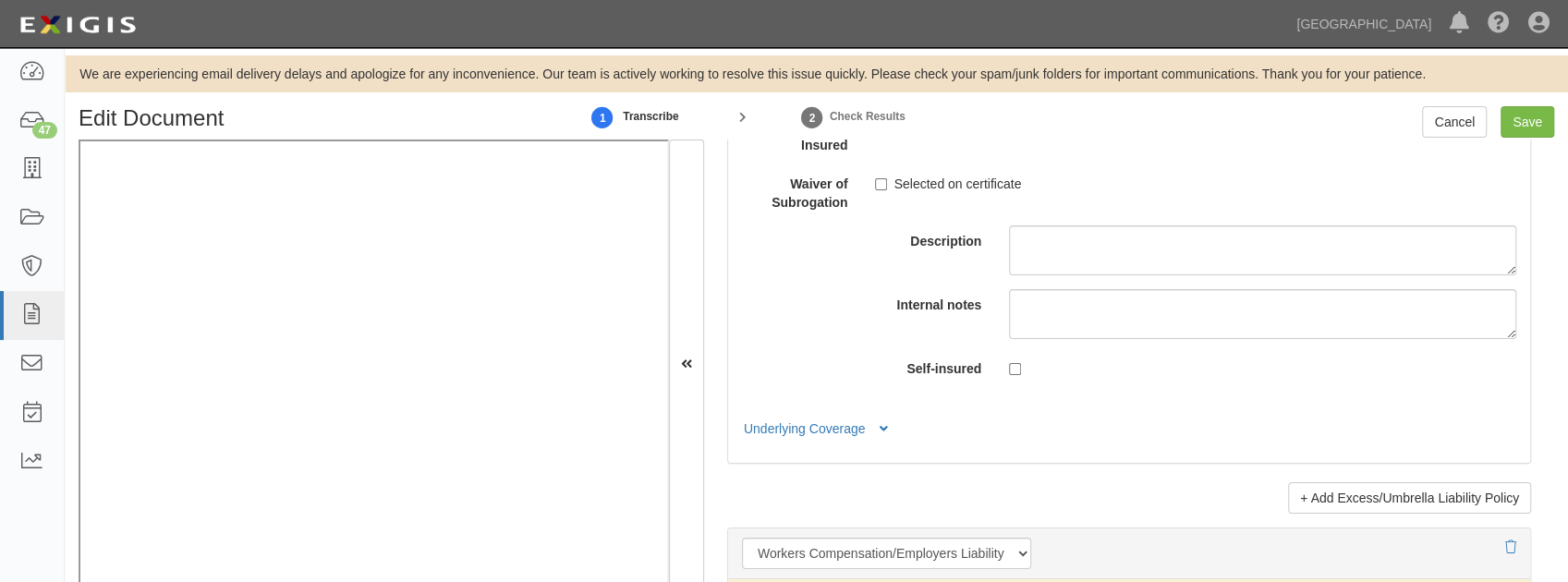
scroll to position [4557, 0]
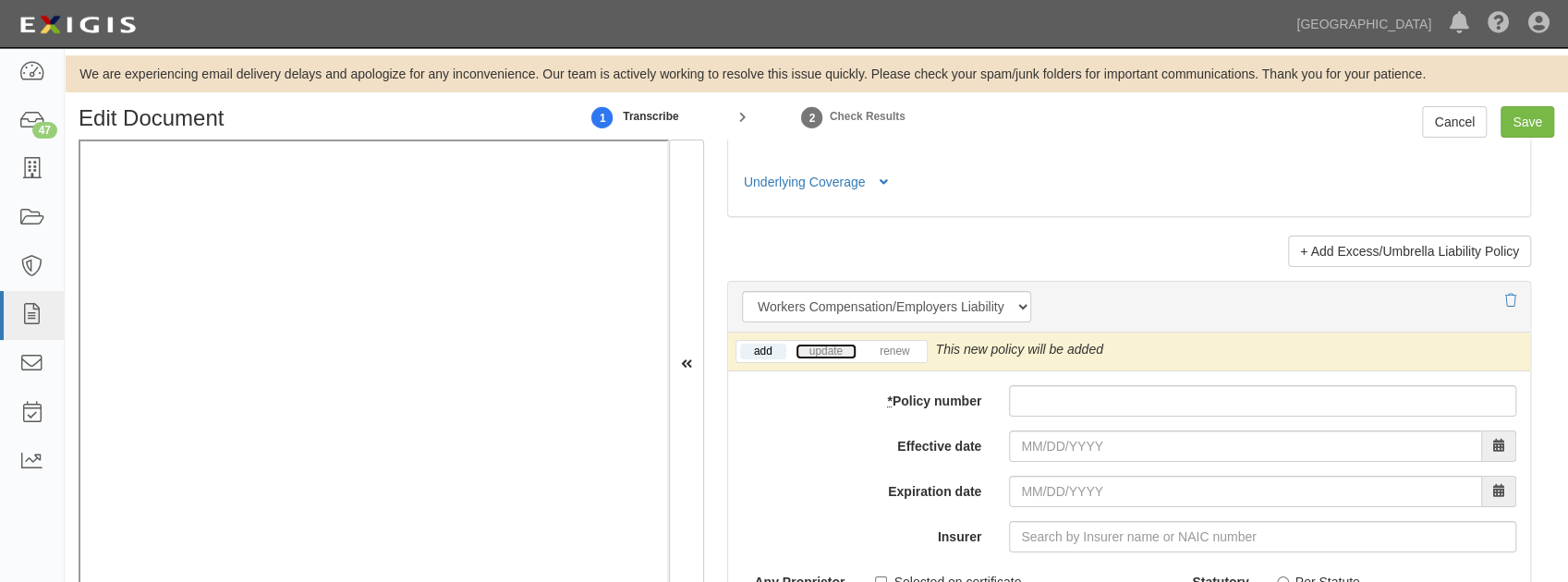
click at [825, 343] on link "update" at bounding box center [826, 351] width 61 height 16
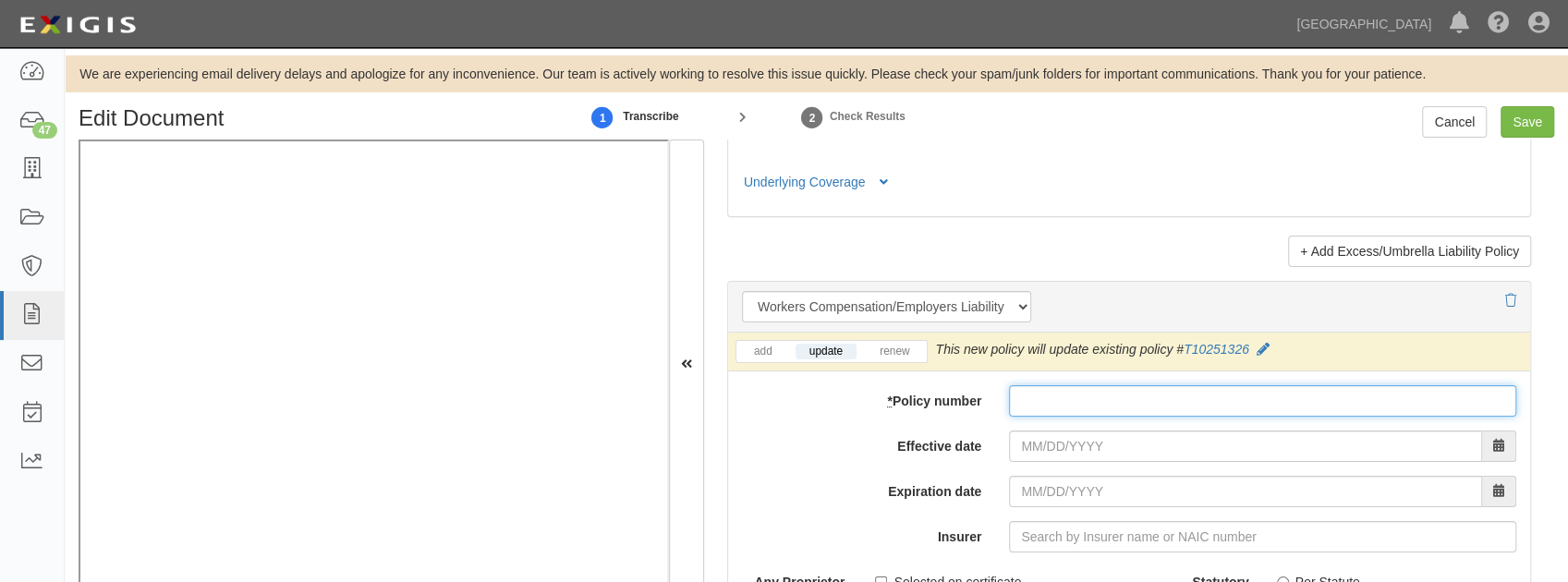
click at [1018, 389] on input "* Policy number" at bounding box center [1262, 400] width 508 height 31
paste input "T10251326"
type input "T10251326"
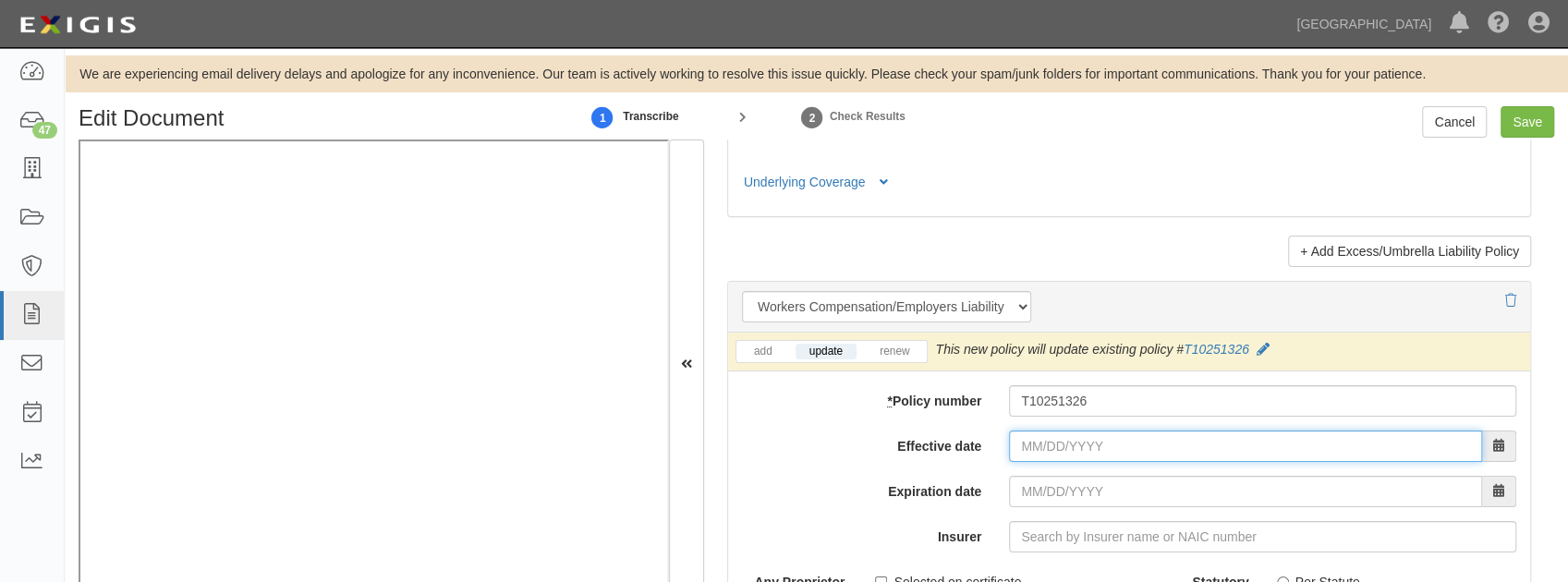
click at [1024, 435] on input "Effective date" at bounding box center [1244, 445] width 473 height 31
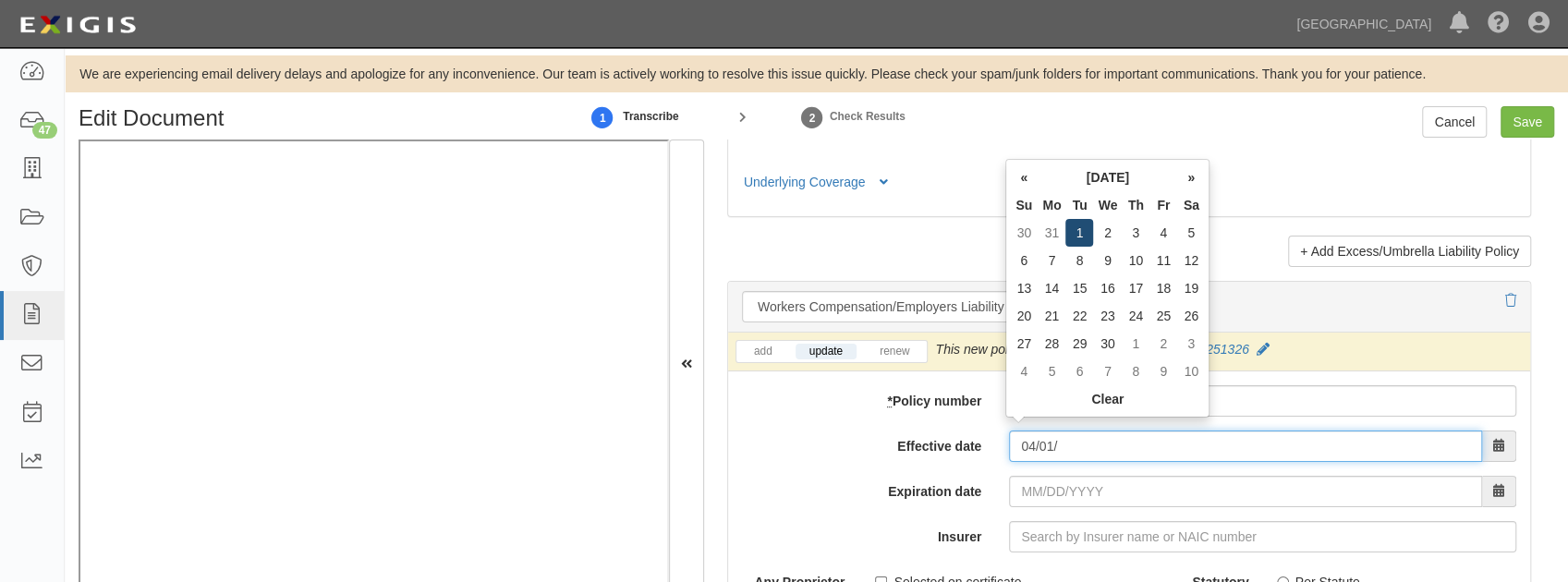
type input "04/01/"
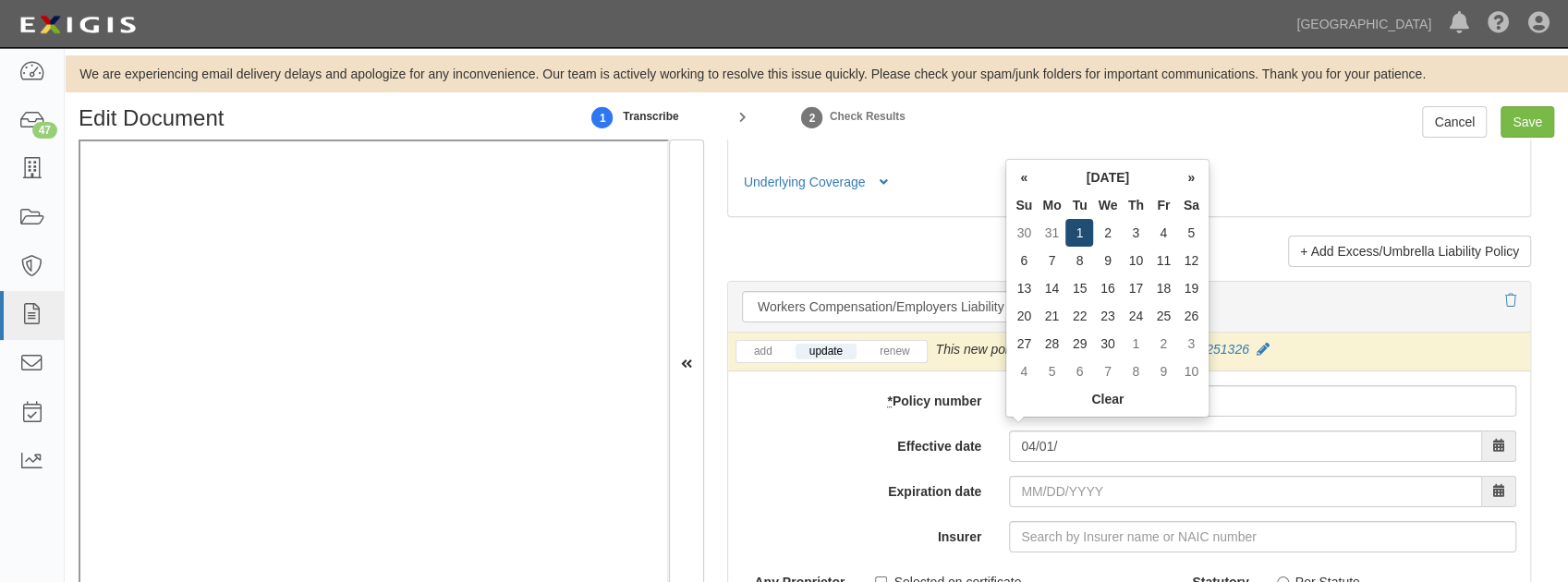
type input "[DATE]"
click at [1078, 235] on td "1" at bounding box center [1078, 232] width 27 height 27
type input "[DATE]"
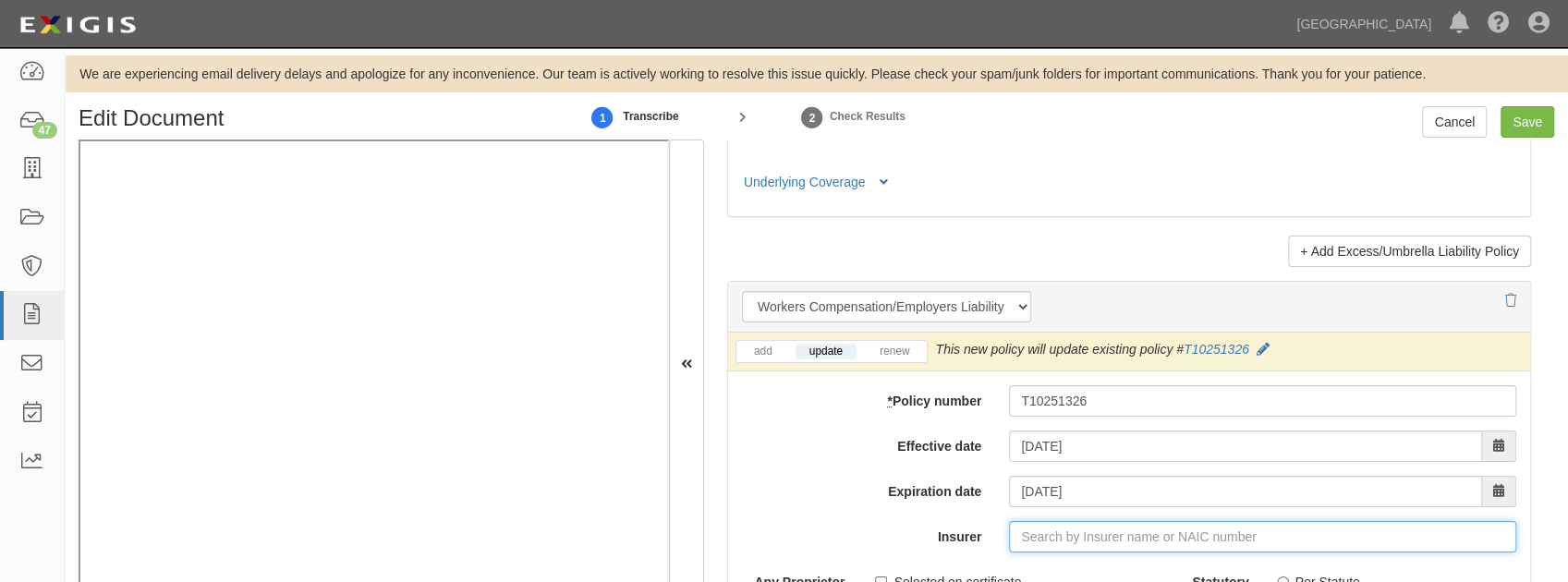
click at [1032, 531] on input "Insurer" at bounding box center [1262, 536] width 508 height 31
type input "21st Century Advantage Insurance Company (25232) NR Rating"
type input "2"
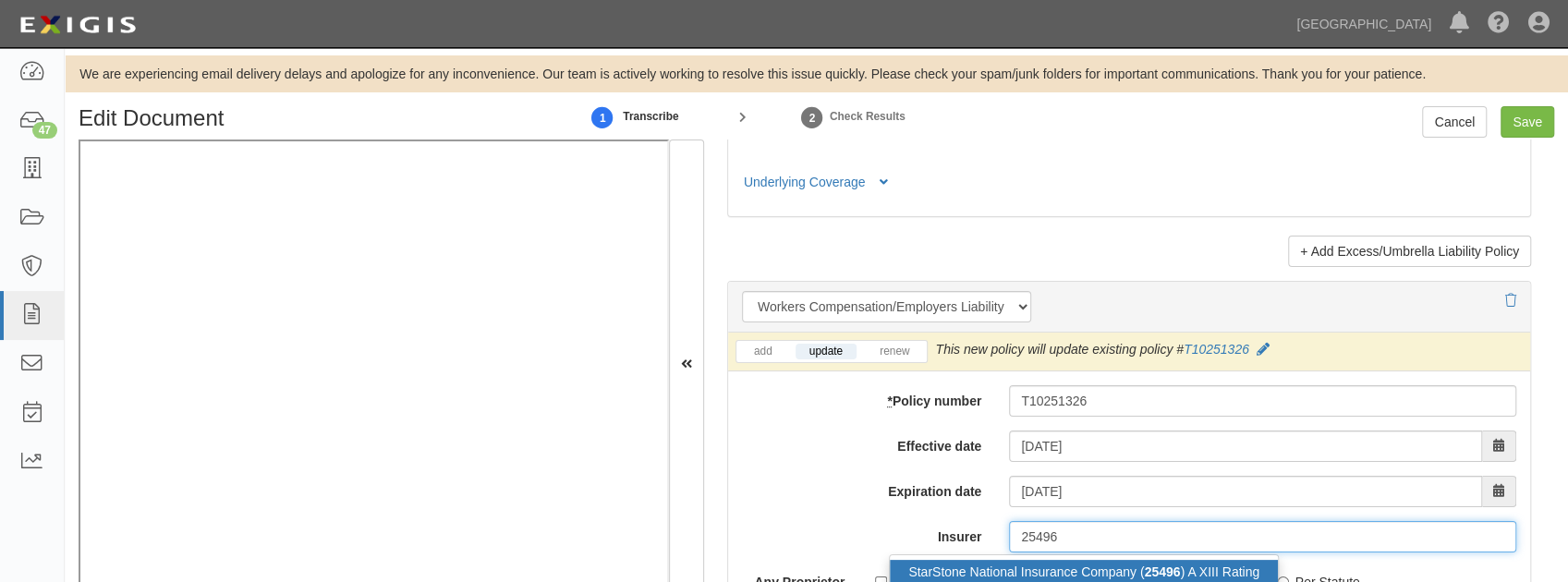
click at [1017, 564] on div "StarStone National Insurance Company ( 25496 ) A XIII Rating" at bounding box center [1083, 571] width 388 height 24
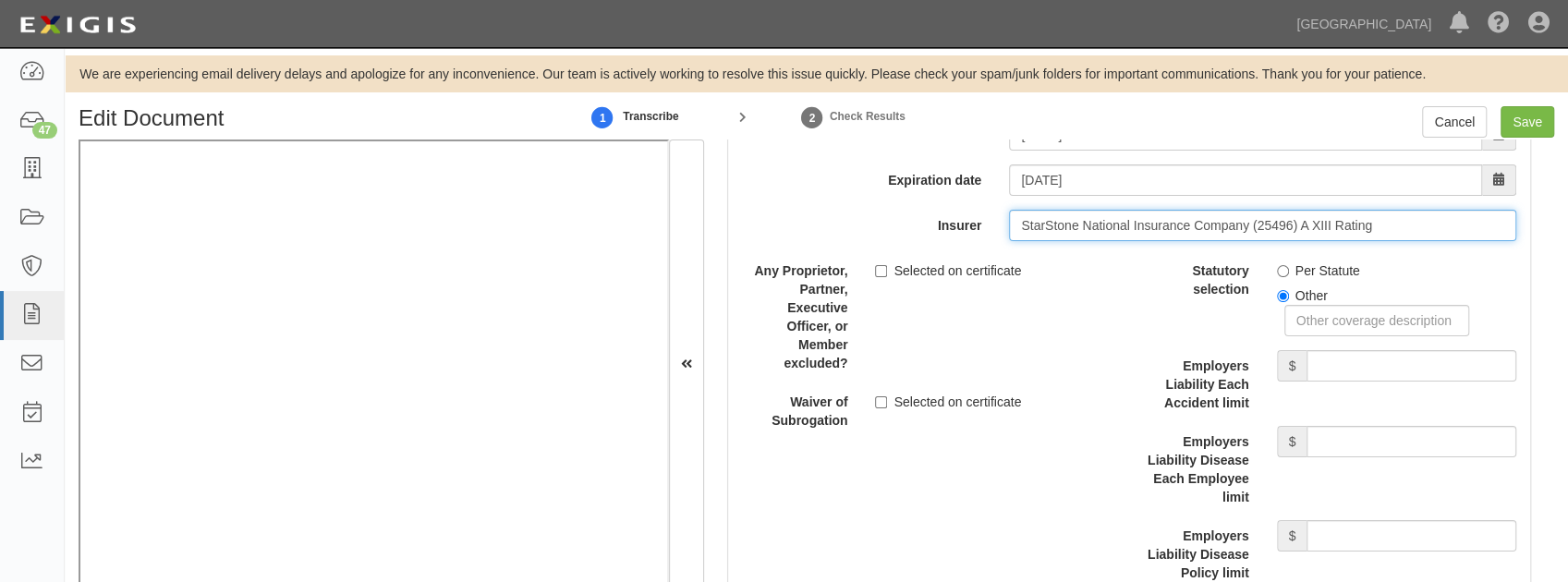
scroll to position [4927, 0]
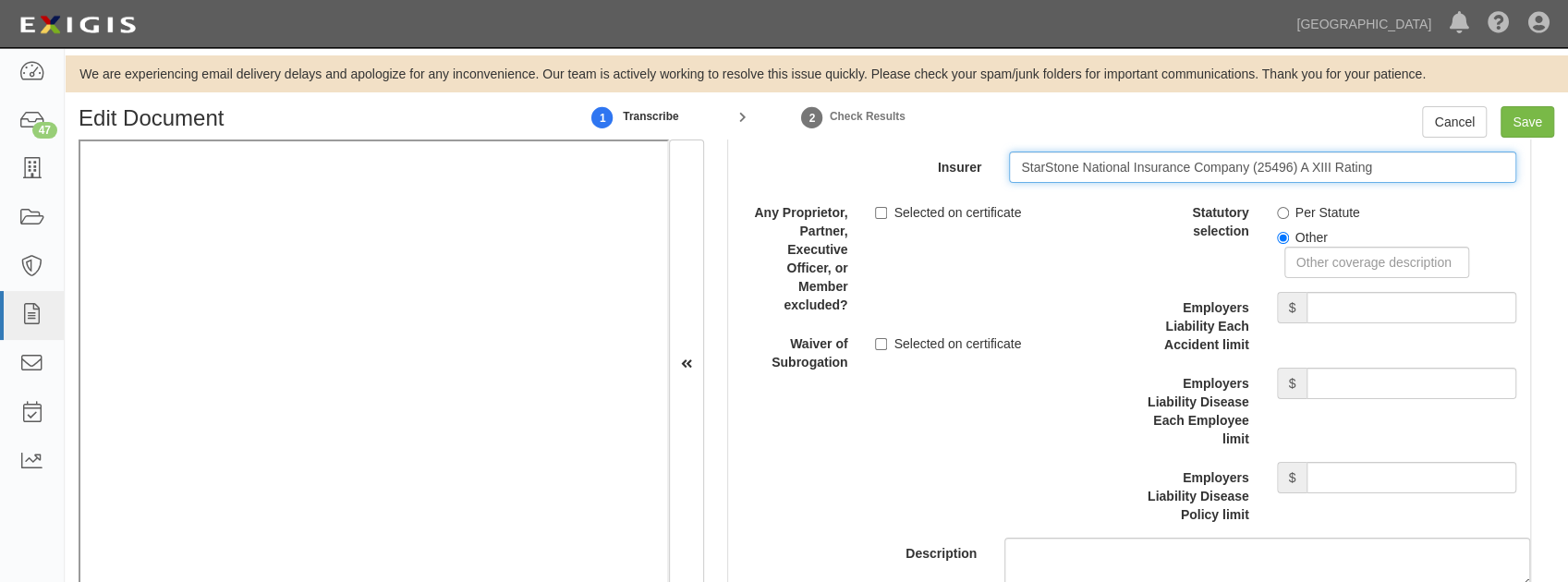
type input "StarStone National Insurance Company (25496) A XIII Rating"
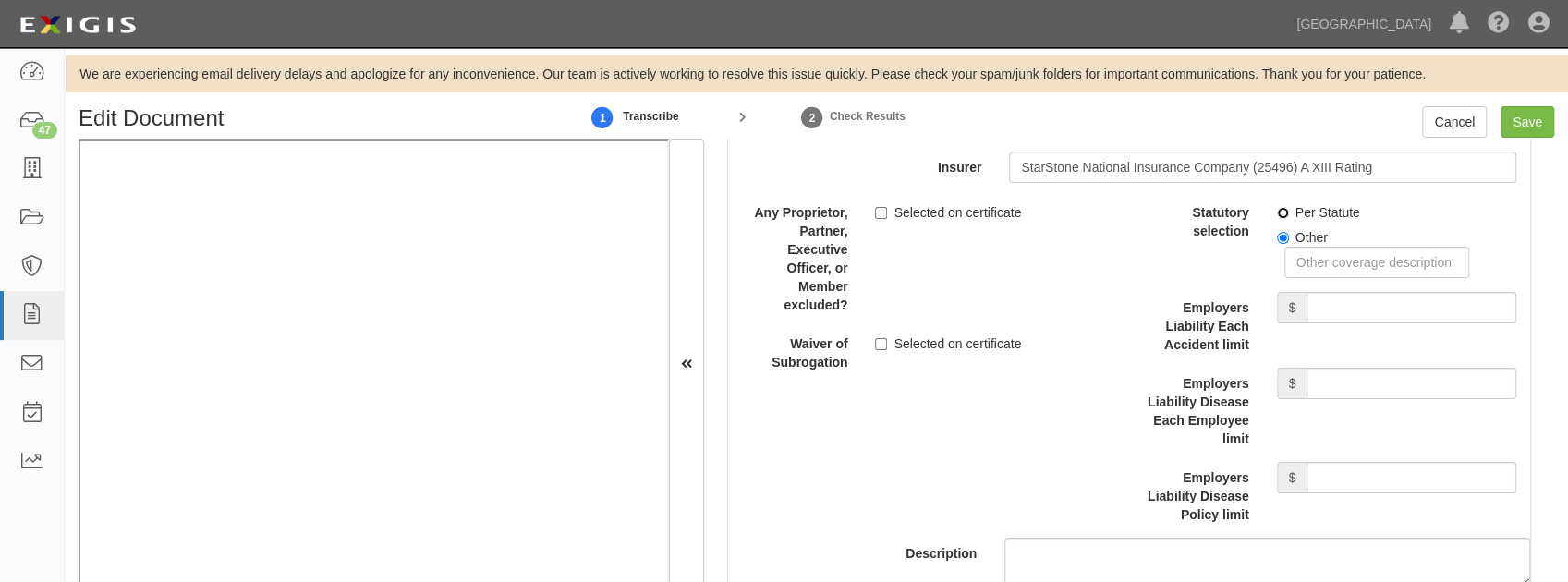
click at [1276, 207] on input "Per Statute" at bounding box center [1282, 212] width 12 height 12
radio input "true"
click at [1322, 302] on input "Employers Liability Each Accident limit" at bounding box center [1411, 307] width 209 height 31
type input "1,000,000"
click at [1372, 373] on input "Employers Liability Disease Each Employee limit" at bounding box center [1411, 383] width 209 height 31
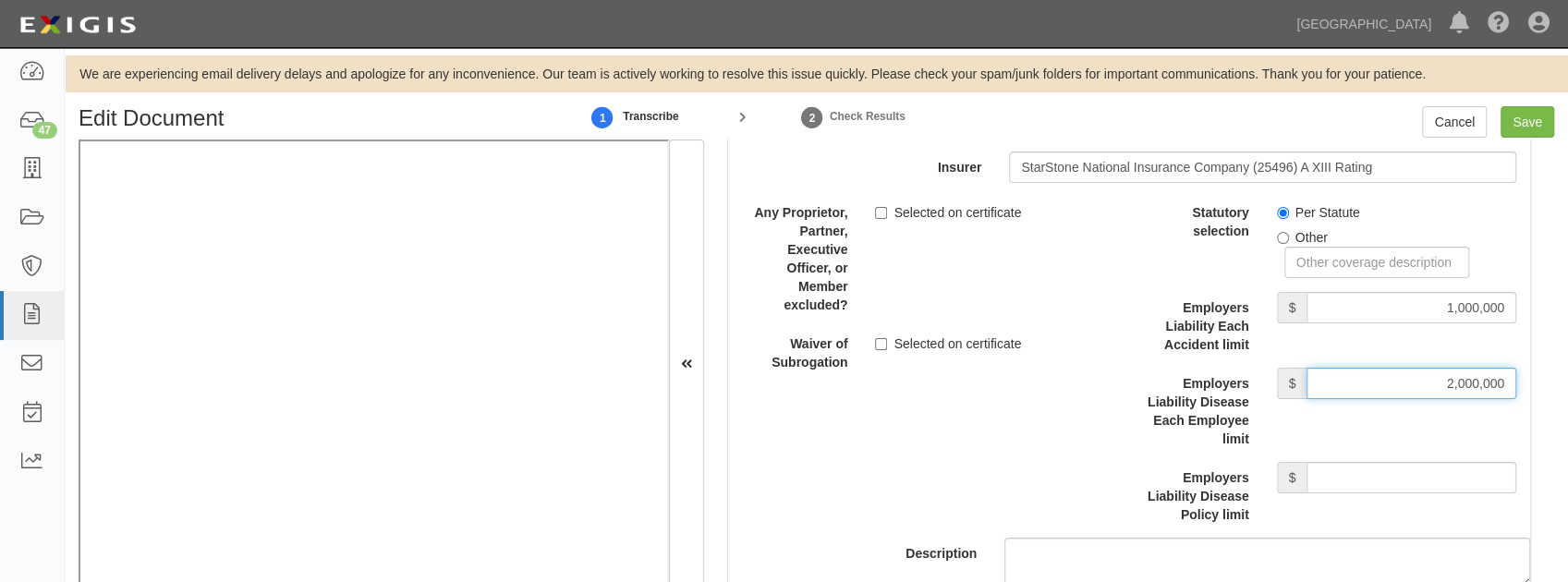
drag, startPoint x: 1411, startPoint y: 370, endPoint x: 1547, endPoint y: 387, distance: 137.1
click at [1547, 387] on div "Document Details Received: 08/08/2025 Party Excel Landscape, Inc. Excel Landsca…" at bounding box center [1128, 363] width 850 height 448
type input "1,000,000"
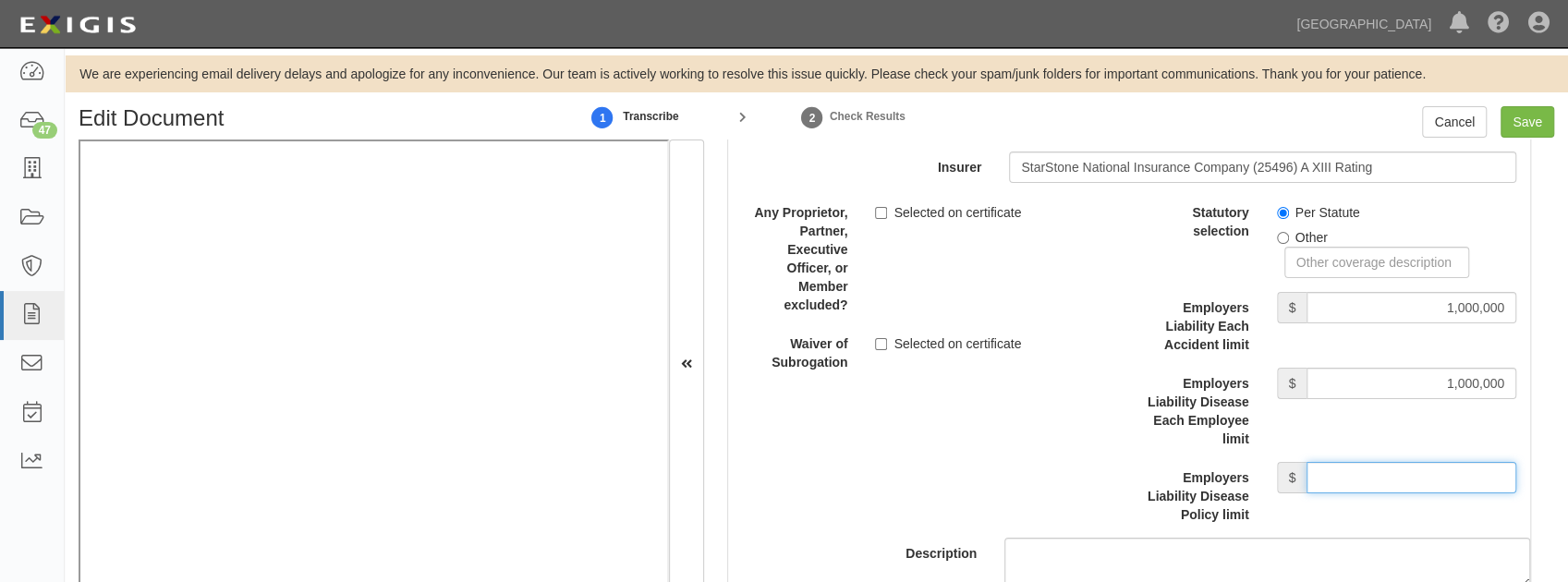
click at [1366, 462] on input "Employers Liability Disease Policy limit" at bounding box center [1411, 477] width 209 height 31
type input "1,000,000"
click at [904, 455] on div "Description" at bounding box center [1128, 392] width 829 height 391
click at [881, 338] on input "Selected on certificate" at bounding box center [880, 343] width 12 height 12
checkbox input "true"
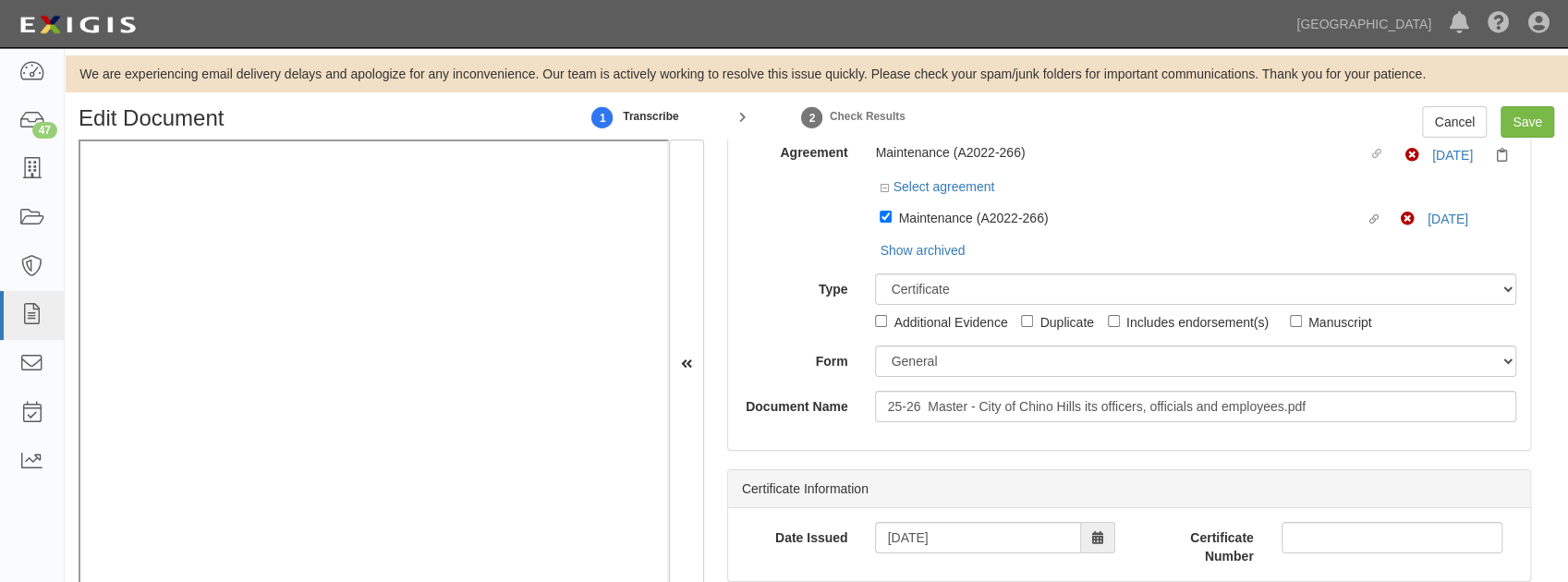
scroll to position [0, 0]
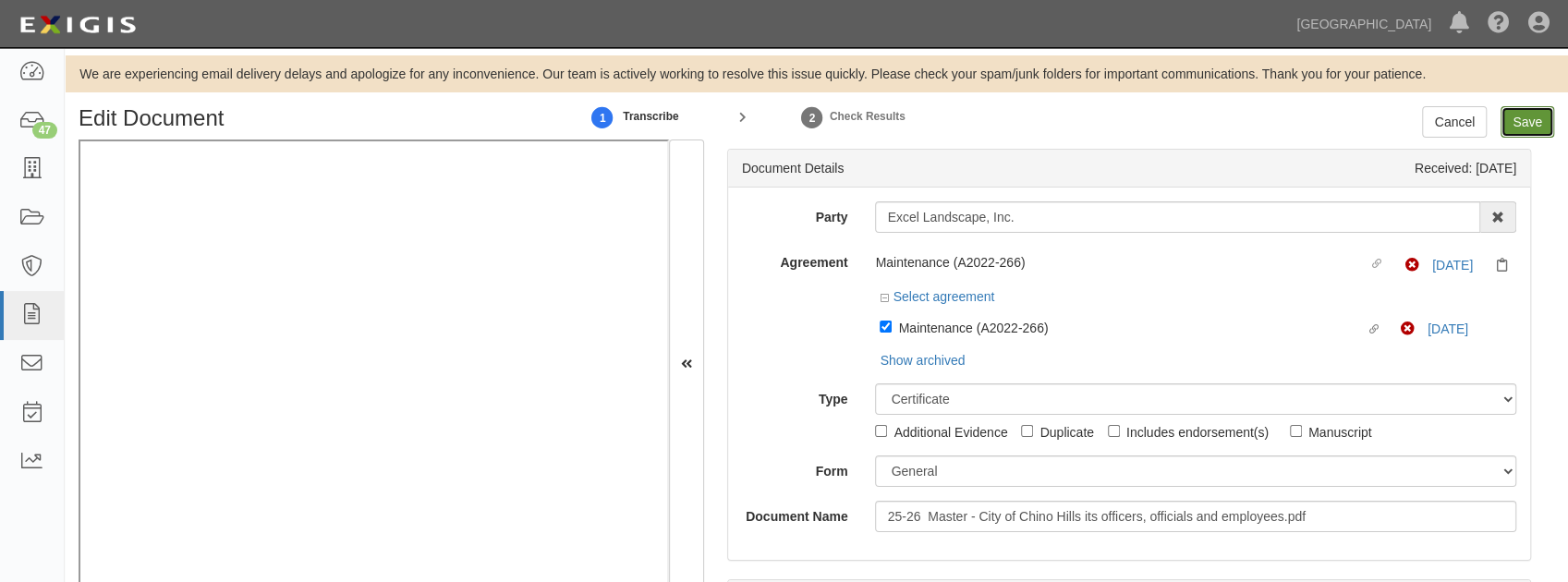
click at [1510, 131] on input "Save" at bounding box center [1526, 122] width 54 height 31
type input "1000000"
type input "500000"
type input "5000"
type input "1000000"
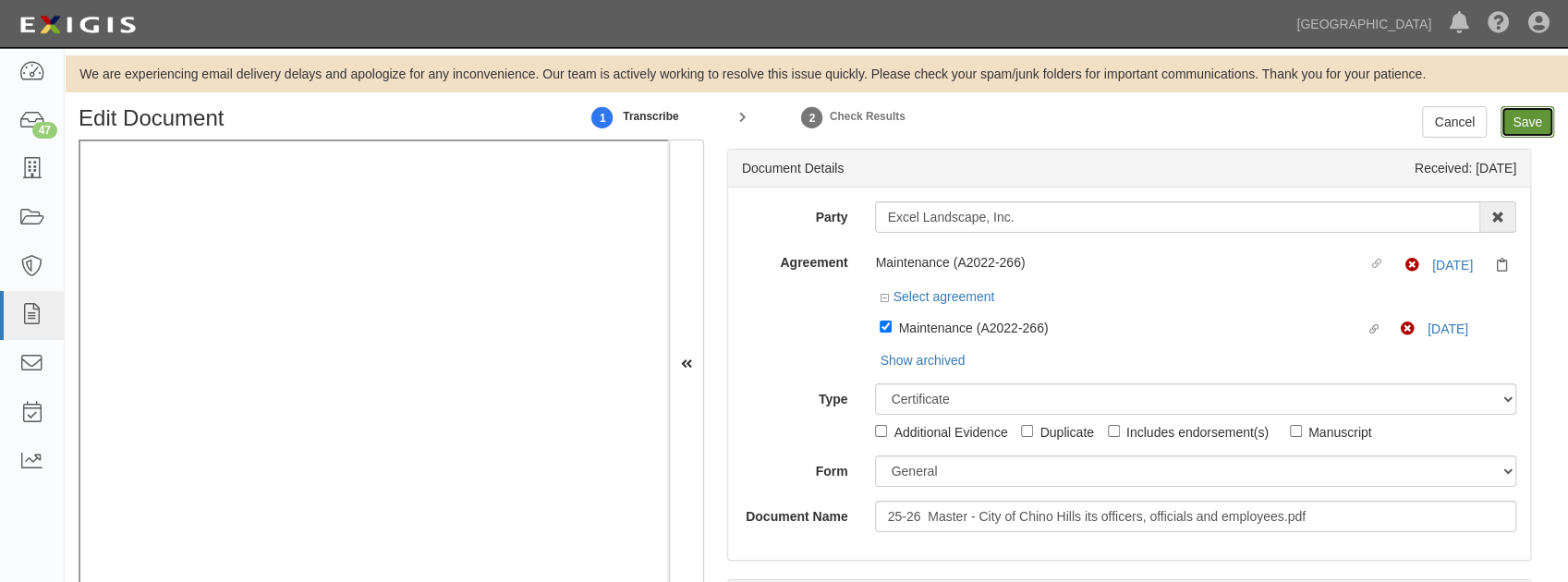
type input "3000000"
type input "2000000"
type input "1000000"
type input "3000000"
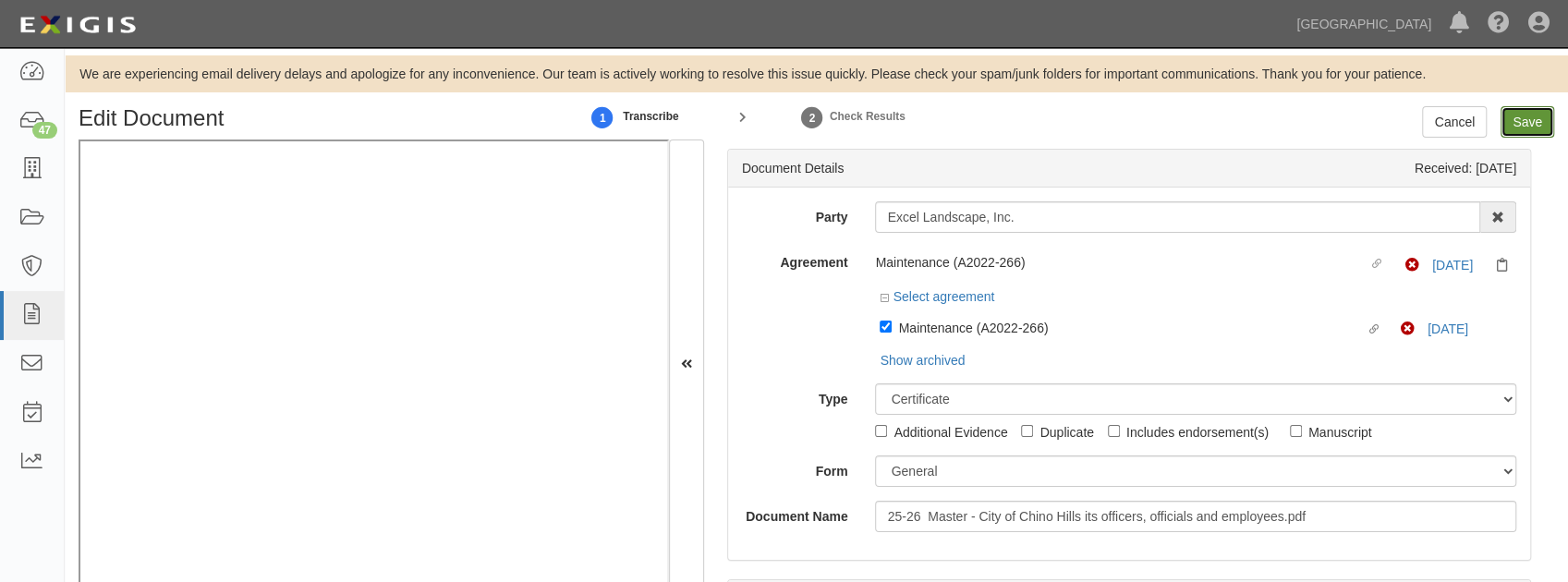
type input "1000000"
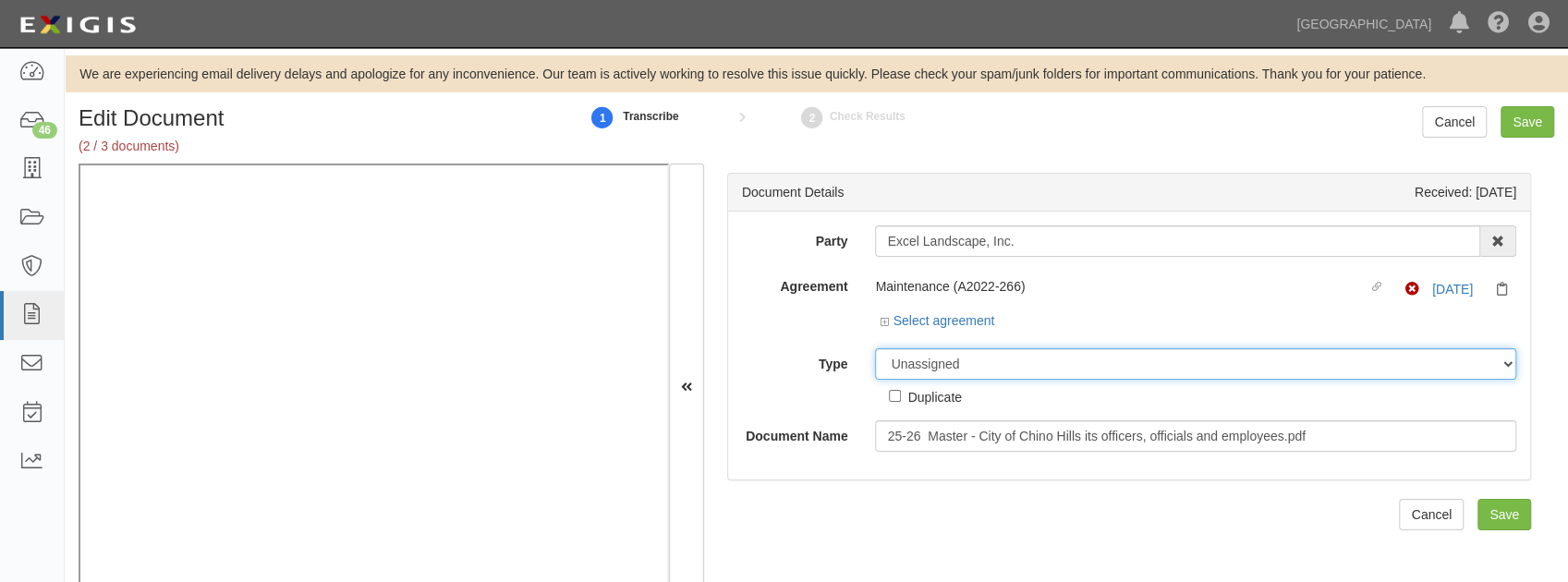
click at [904, 353] on select "Unassigned Binder Cancellation Notice Certificate Contract Endorsement Insuranc…" at bounding box center [1195, 363] width 642 height 31
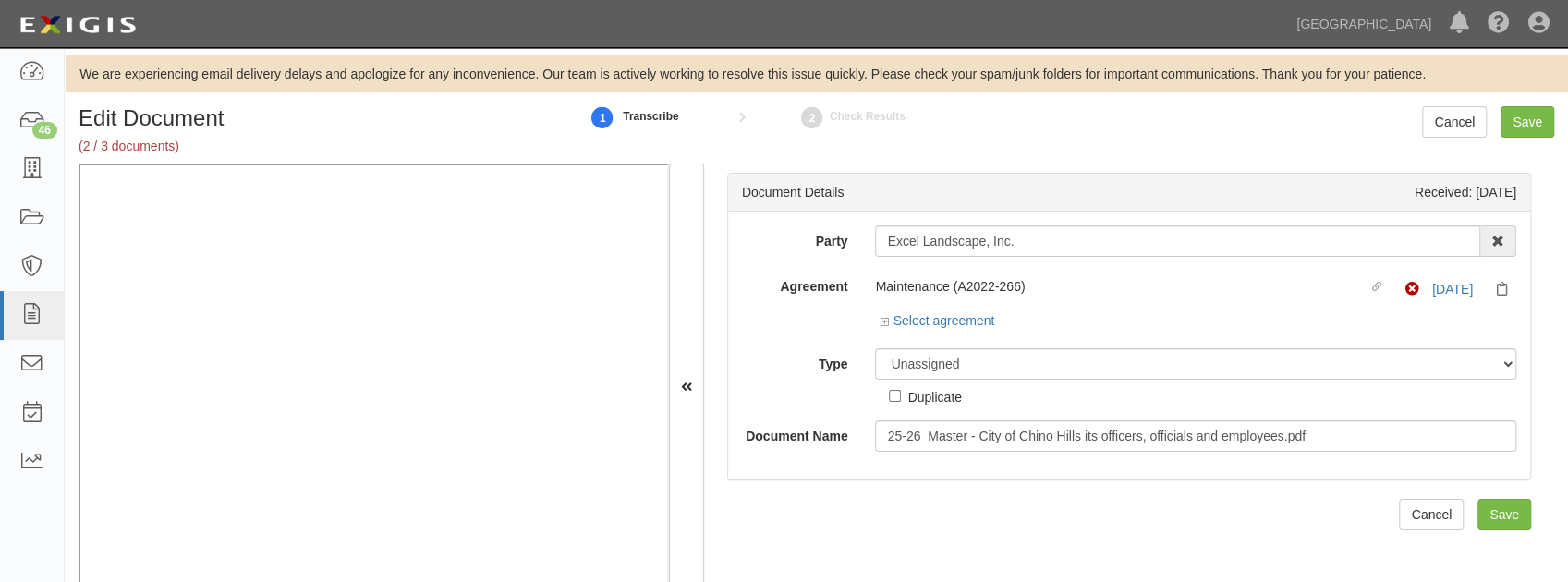
click at [761, 341] on div "Party Excel Landscape, Inc. 4LEAF, Inc. Abba Termite & Pest Control Abound Food…" at bounding box center [1128, 339] width 775 height 226
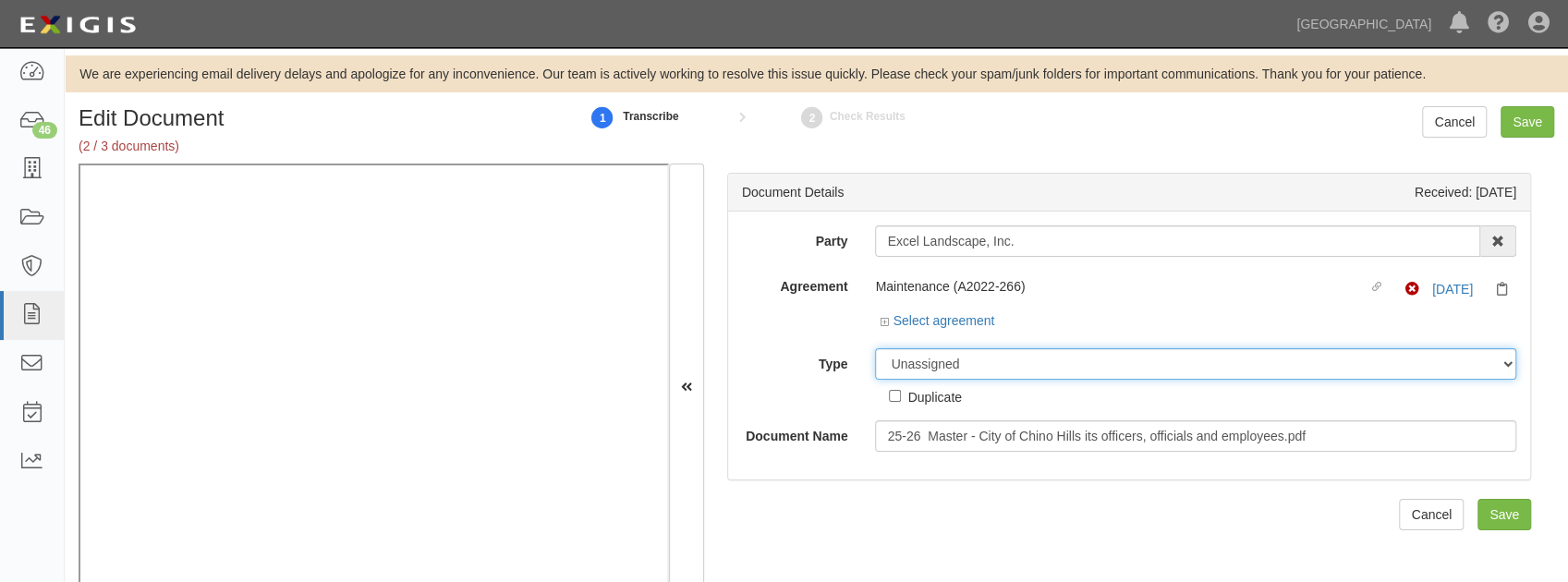
click at [936, 359] on select "Unassigned Binder Cancellation Notice Certificate Contract Endorsement Insuranc…" at bounding box center [1195, 363] width 642 height 31
select select "CertificateDetail"
click at [875, 348] on select "Unassigned Binder Cancellation Notice Certificate Contract Endorsement Insuranc…" at bounding box center [1195, 363] width 642 height 31
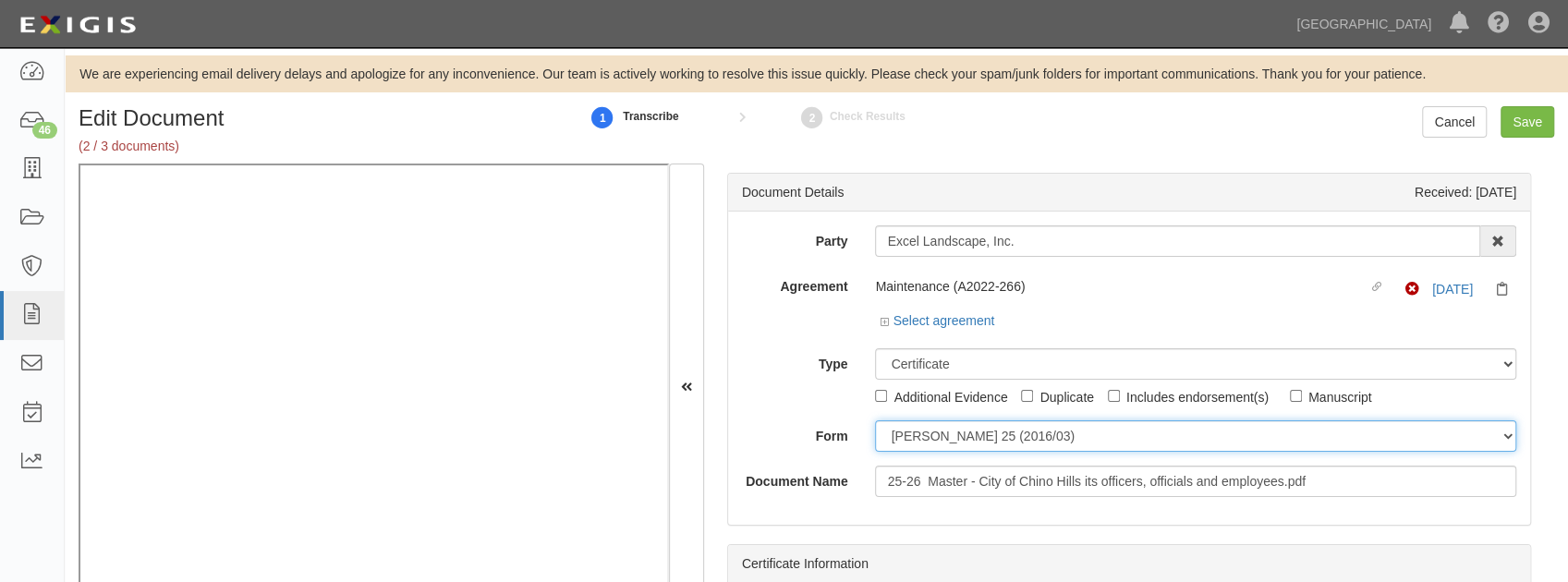
click at [906, 440] on select "[PERSON_NAME] 25 (2016/03) [PERSON_NAME] 101 [PERSON_NAME] 855 NY (2014/05) Gen…" at bounding box center [1195, 436] width 642 height 31
select select "GeneralFormDetail"
click at [875, 421] on select "ACORD 25 (2016/03) ACORD 101 ACORD 855 NY (2014/05) General" at bounding box center [1195, 436] width 642 height 31
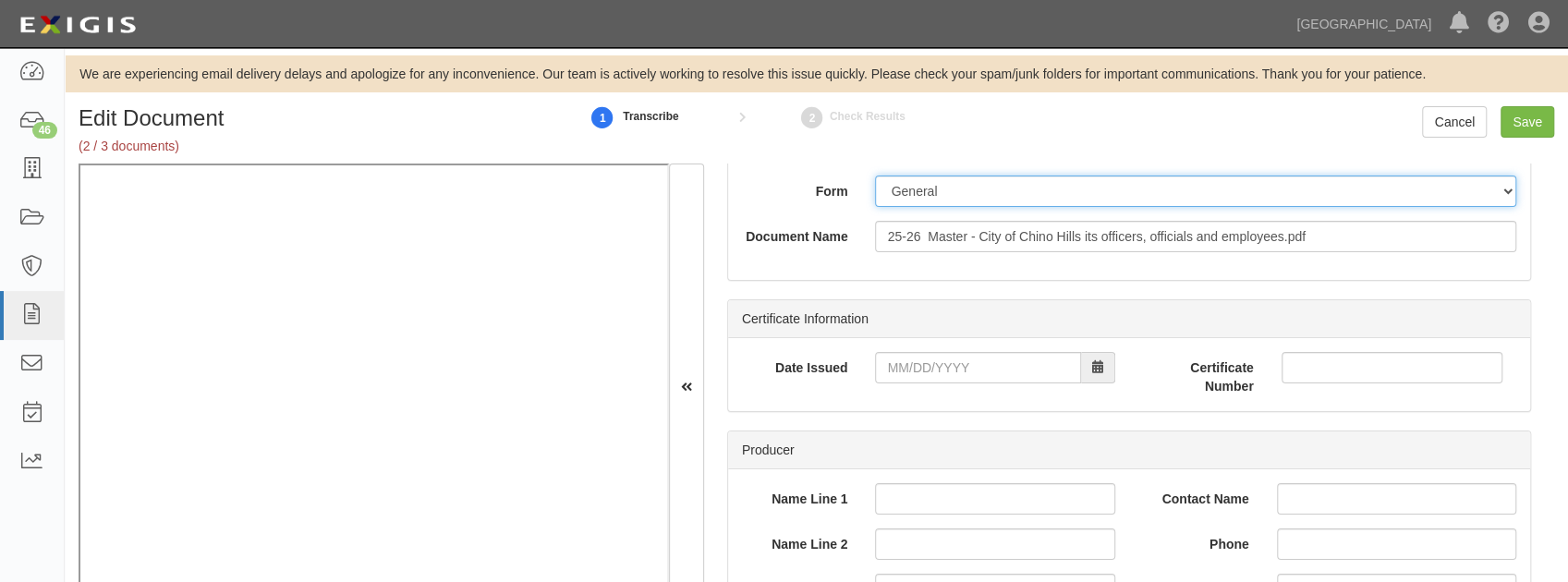
scroll to position [246, 0]
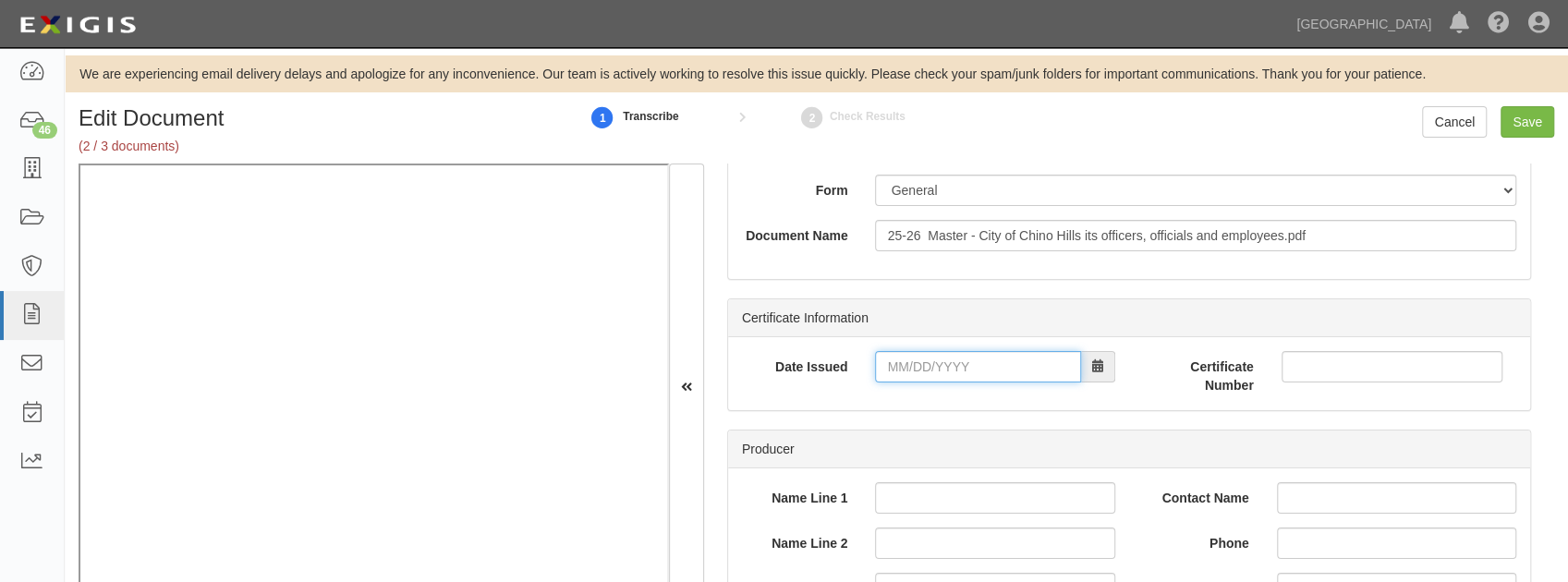
click at [892, 379] on input "Date Issued" at bounding box center [976, 366] width 205 height 31
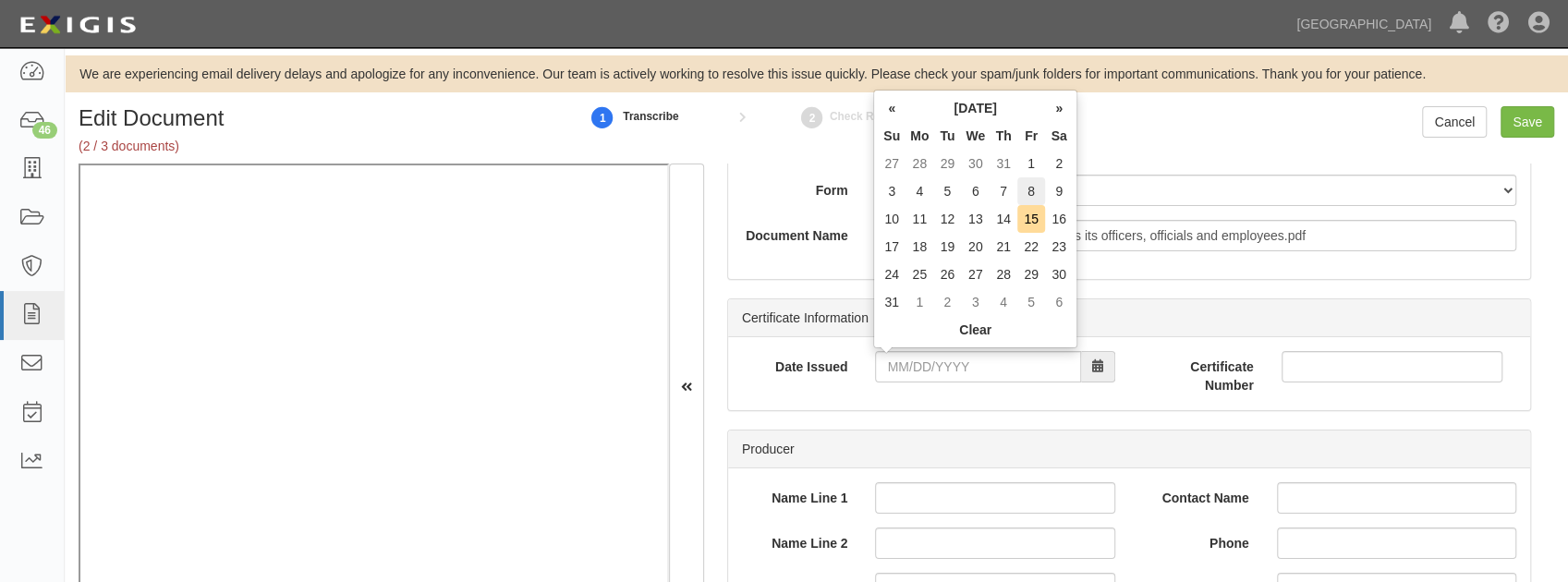
click at [1035, 195] on td "8" at bounding box center [1030, 191] width 27 height 27
type input "08/08/2025"
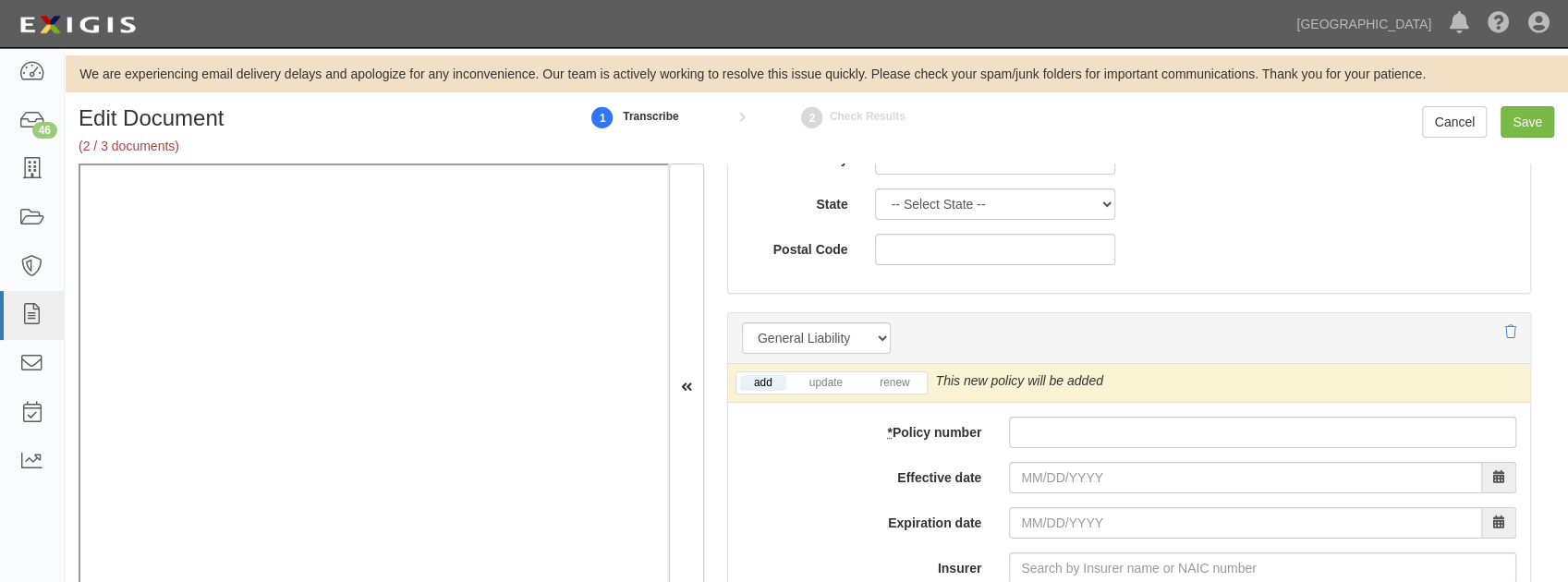
scroll to position [1293, 0]
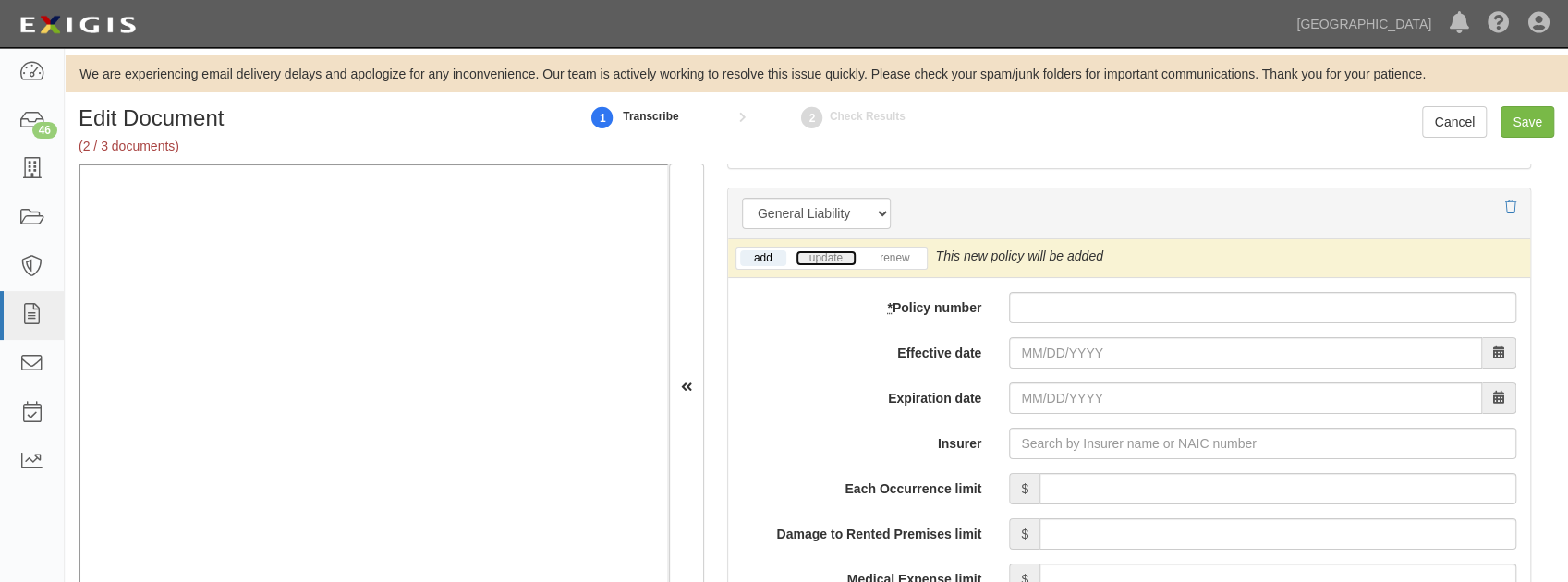
click at [827, 250] on link "update" at bounding box center [826, 258] width 61 height 16
click at [1057, 305] on input "* Policy number" at bounding box center [1262, 307] width 508 height 31
paste input "A0133421004"
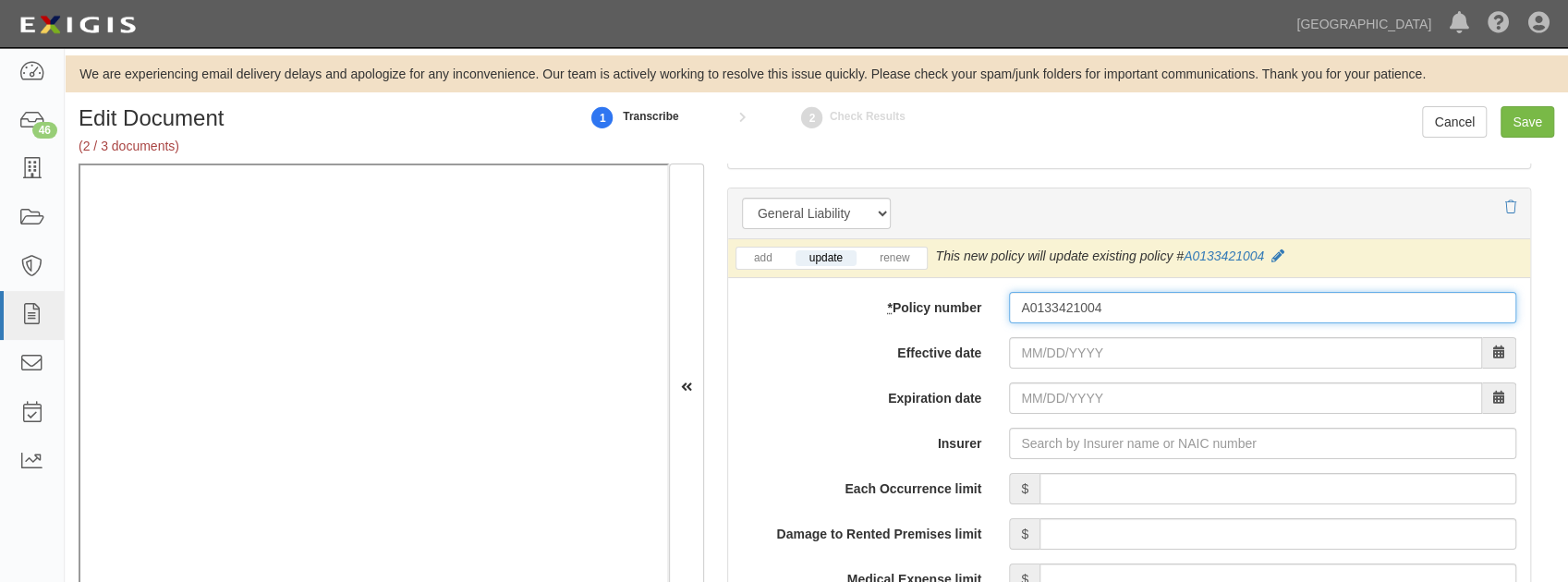
type input "A0133421004"
click at [1052, 346] on input "Effective date" at bounding box center [1244, 352] width 473 height 31
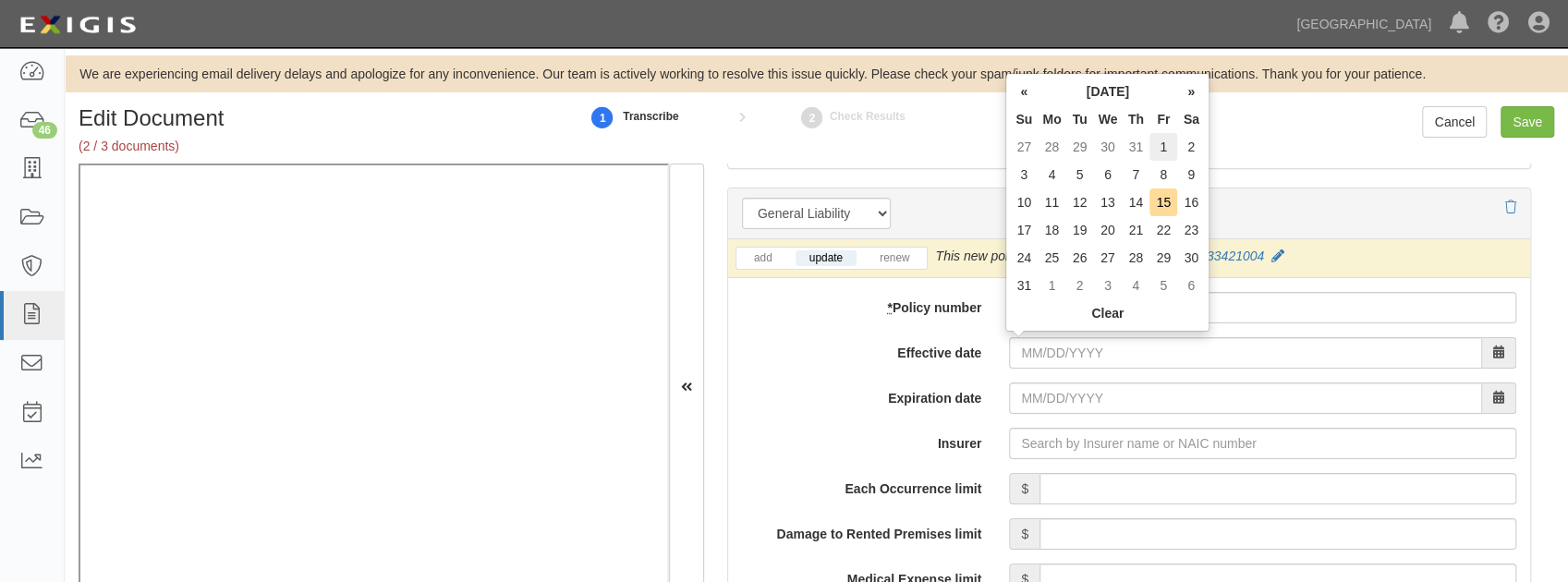
click at [1160, 145] on td "1" at bounding box center [1162, 146] width 27 height 27
type input "08/01/2025"
type input "08/01/2026"
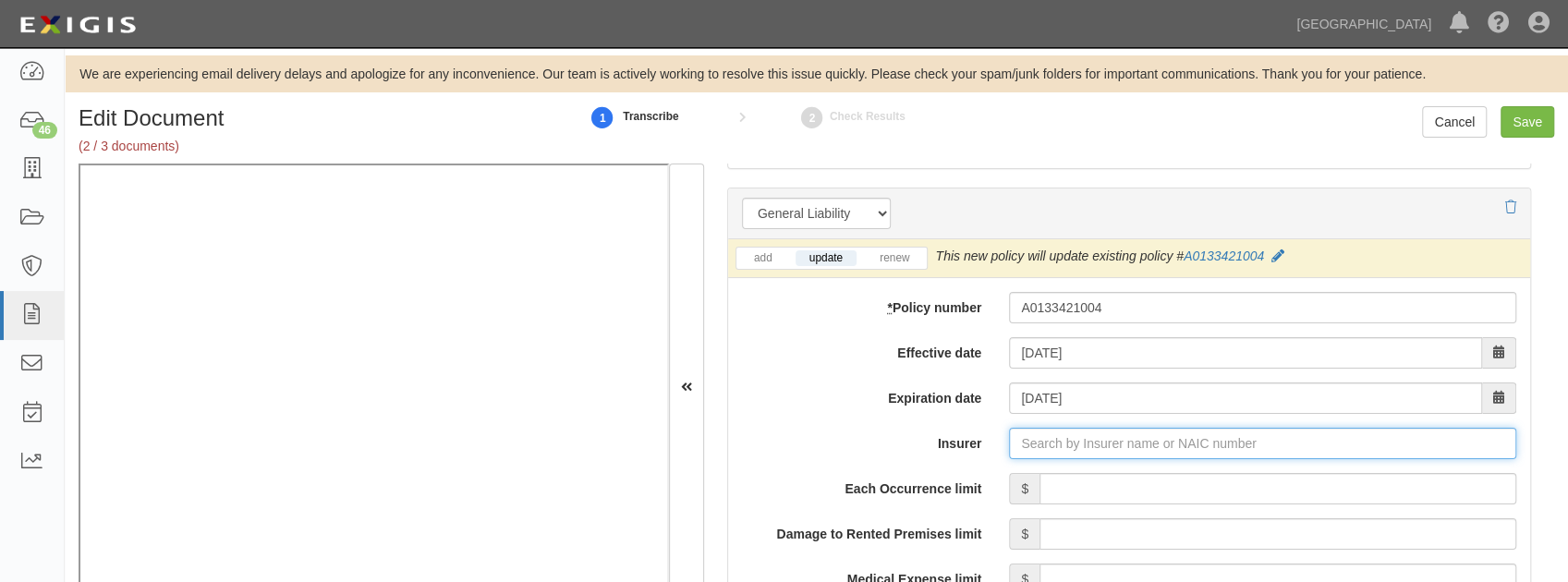
click at [1021, 447] on input "Insurer" at bounding box center [1262, 442] width 508 height 31
type input "21st Century Advantage Insurance Company (25232) NR Rating"
type input "2"
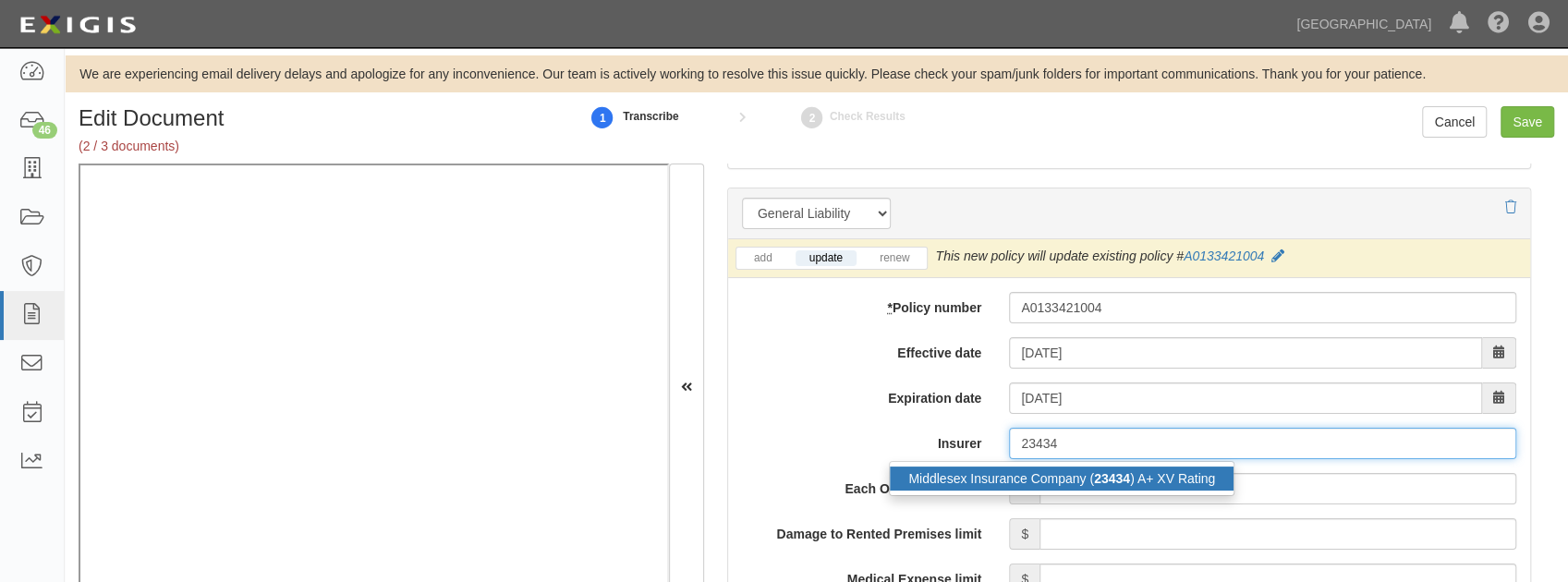
click at [1026, 467] on div "Middlesex Insurance Company ( 23434 ) A+ XV Rating" at bounding box center [1061, 478] width 343 height 24
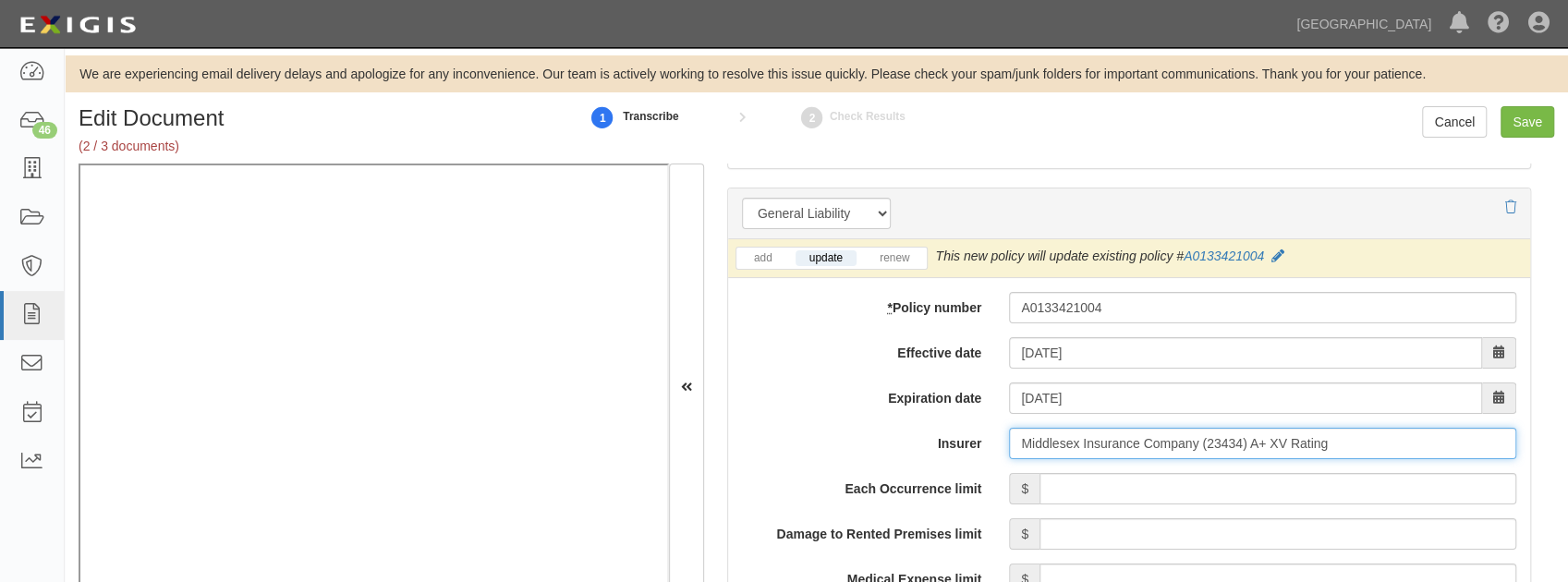
type input "Middlesex Insurance Company (23434) A+ XV Rating"
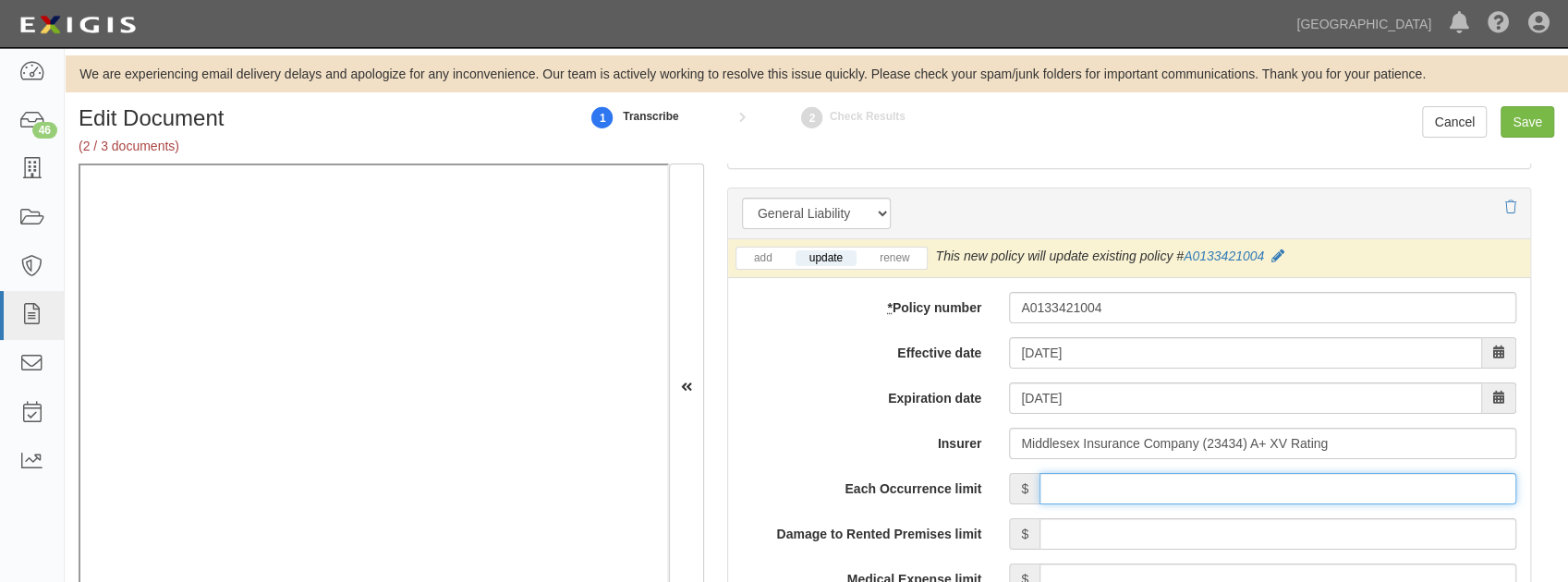
click at [1095, 477] on input "Each Occurrence limit" at bounding box center [1277, 488] width 476 height 31
type input "1,000,000"
click at [1186, 527] on input "Damage to Rented Premises limit" at bounding box center [1277, 533] width 476 height 31
type input "500,000"
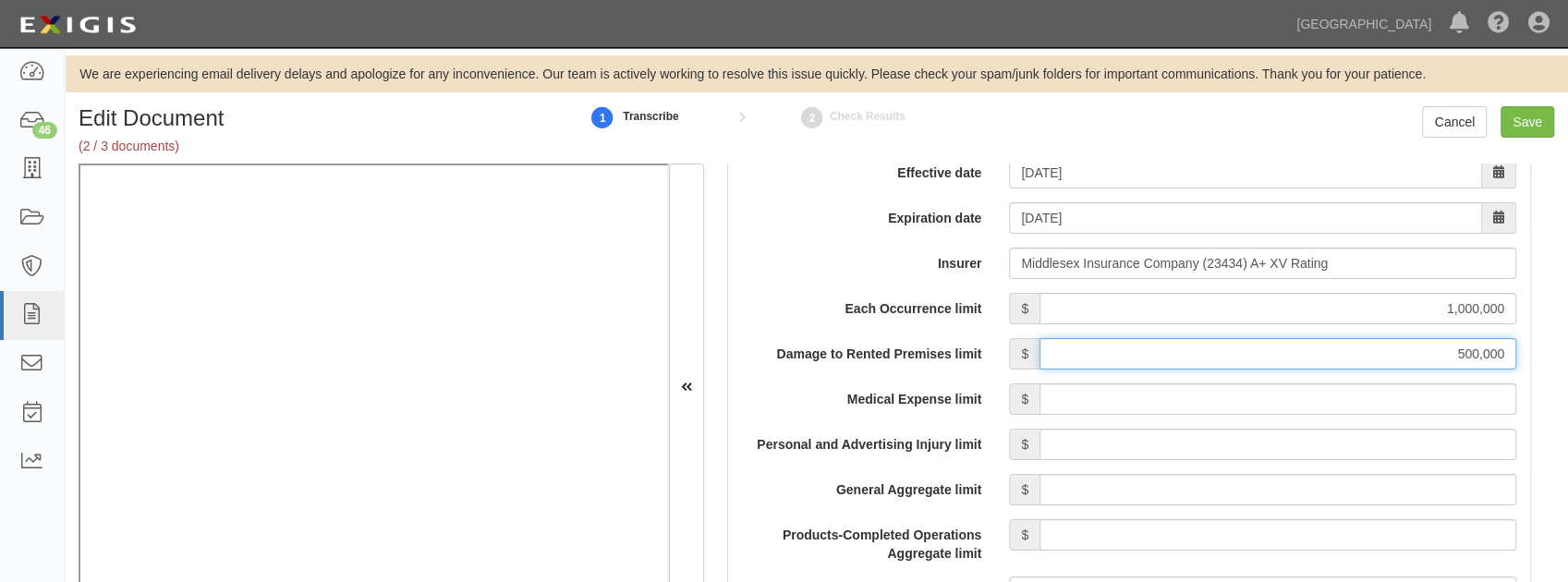
scroll to position [1478, 0]
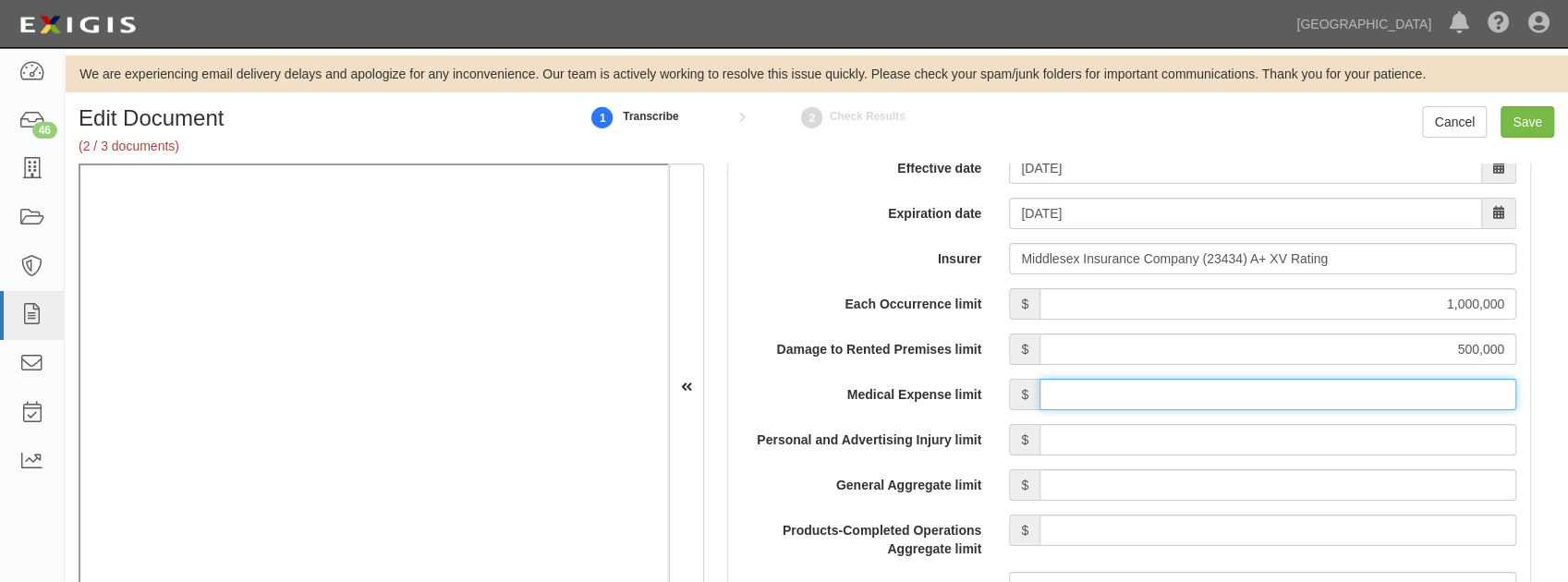
drag, startPoint x: 1070, startPoint y: 405, endPoint x: 1071, endPoint y: 395, distance: 10.0
click at [1071, 395] on input "Medical Expense limit" at bounding box center [1277, 394] width 476 height 31
type input "5,000"
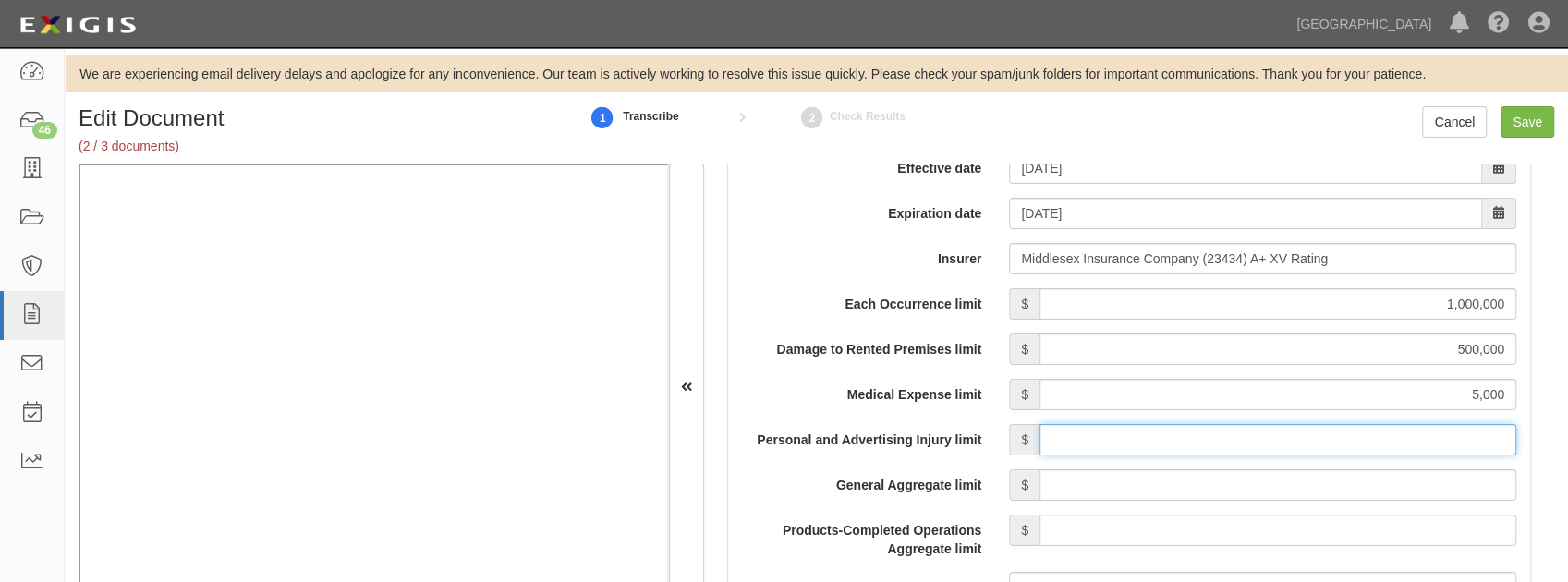
click at [1172, 442] on input "Personal and Advertising Injury limit" at bounding box center [1277, 440] width 476 height 31
type input "1,000,000"
click at [1129, 486] on input "General Aggregate limit" at bounding box center [1277, 485] width 476 height 31
type input "3,000,000"
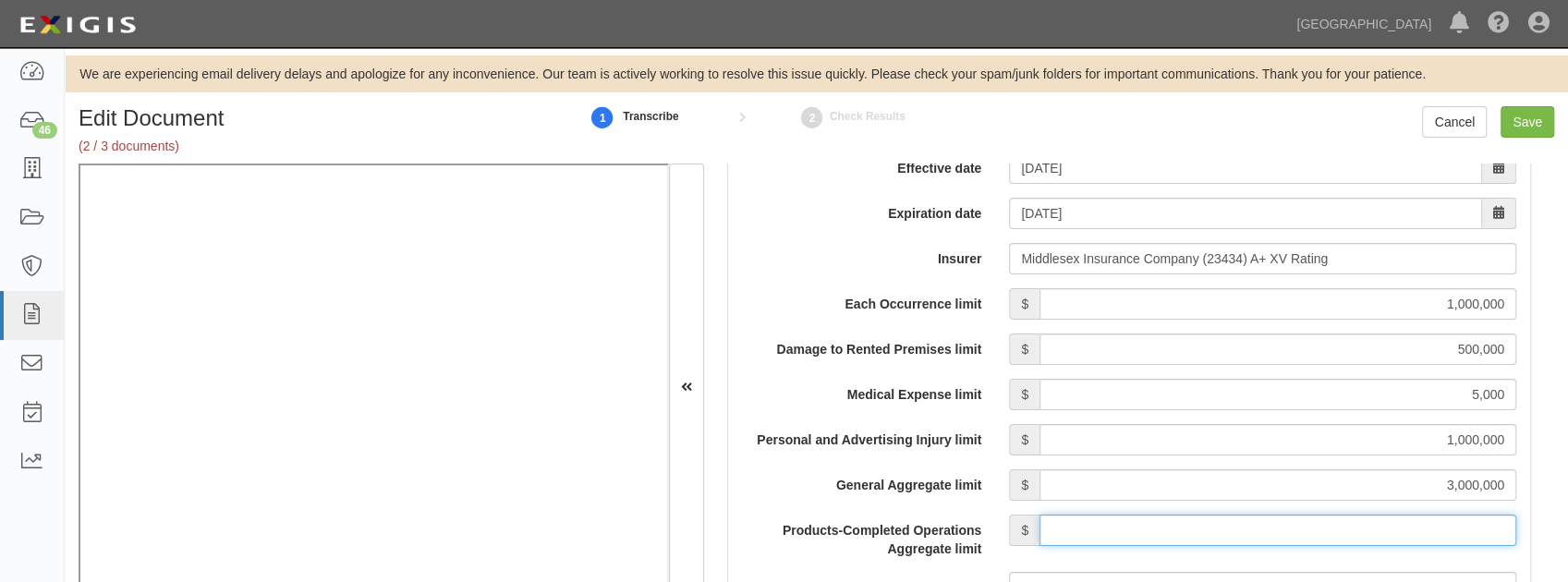
click at [1046, 534] on input "Products-Completed Operations Aggregate limit" at bounding box center [1277, 529] width 476 height 31
type input "2,000,000"
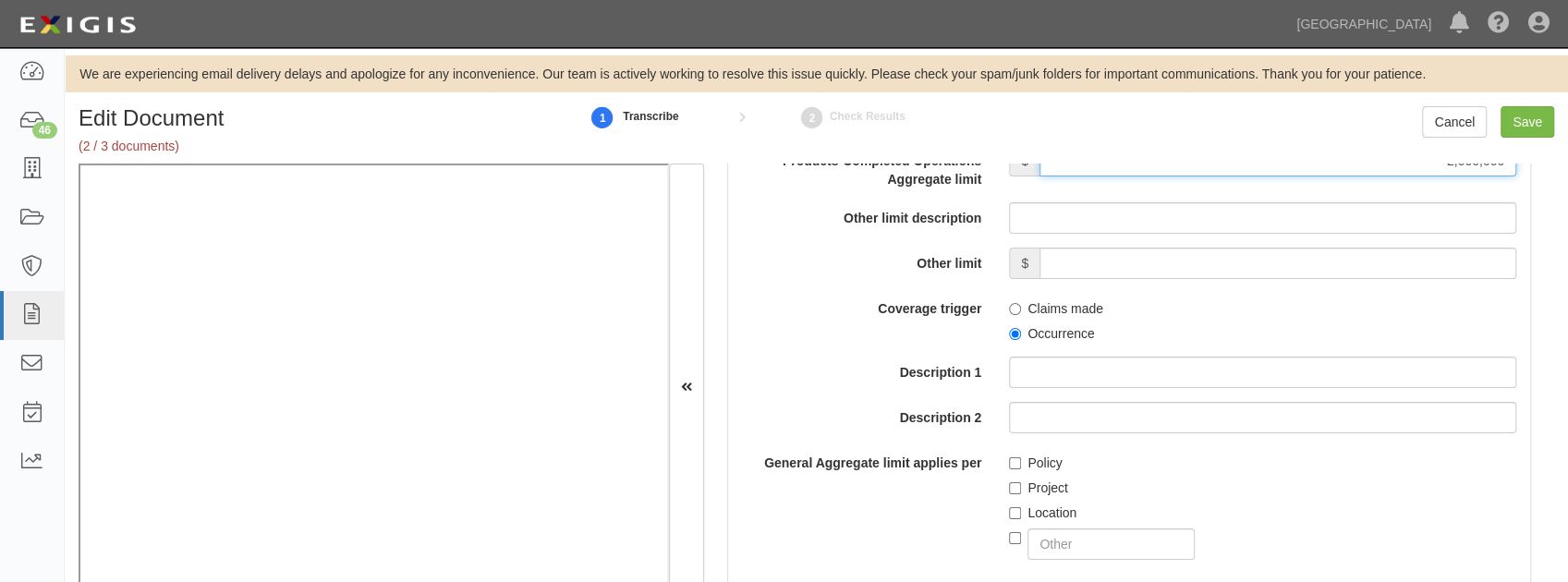
scroll to position [1970, 0]
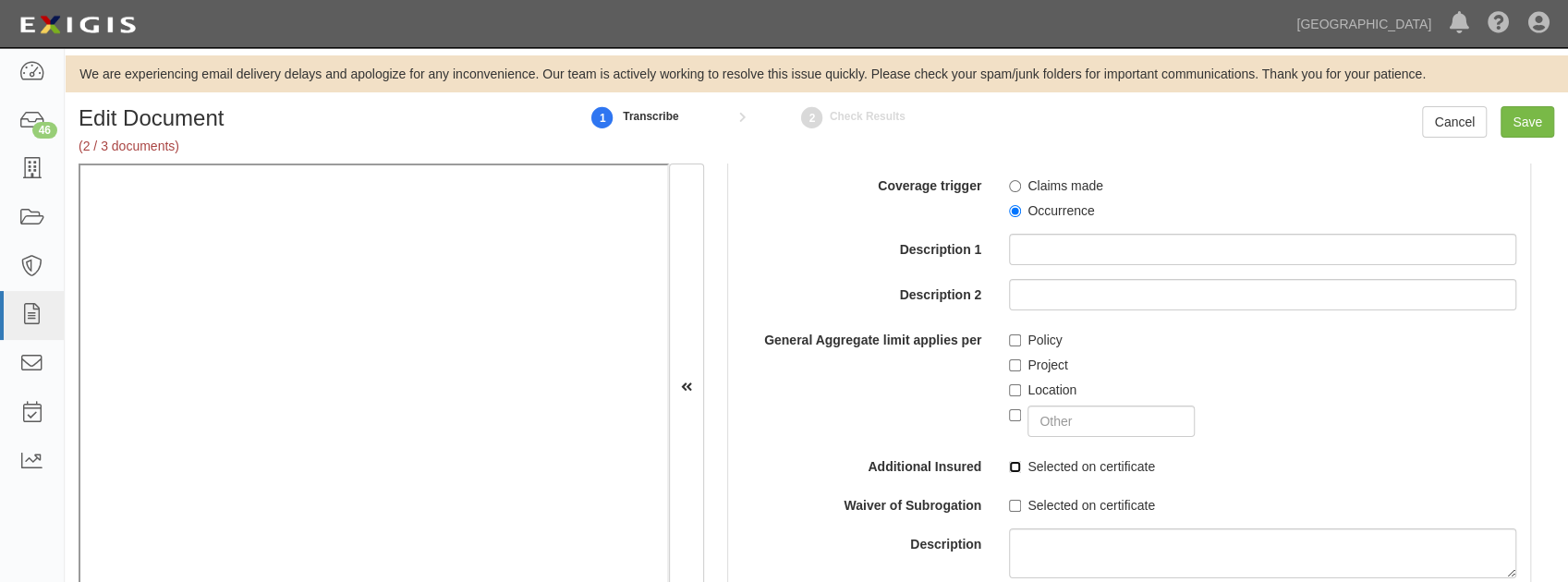
click at [1009, 466] on input "Selected on certificate" at bounding box center [1014, 467] width 12 height 12
checkbox input "true"
click at [1009, 498] on label "Selected on certificate" at bounding box center [1081, 506] width 146 height 19
click at [1009, 500] on input "Selected on certificate" at bounding box center [1014, 506] width 12 height 12
checkbox input "true"
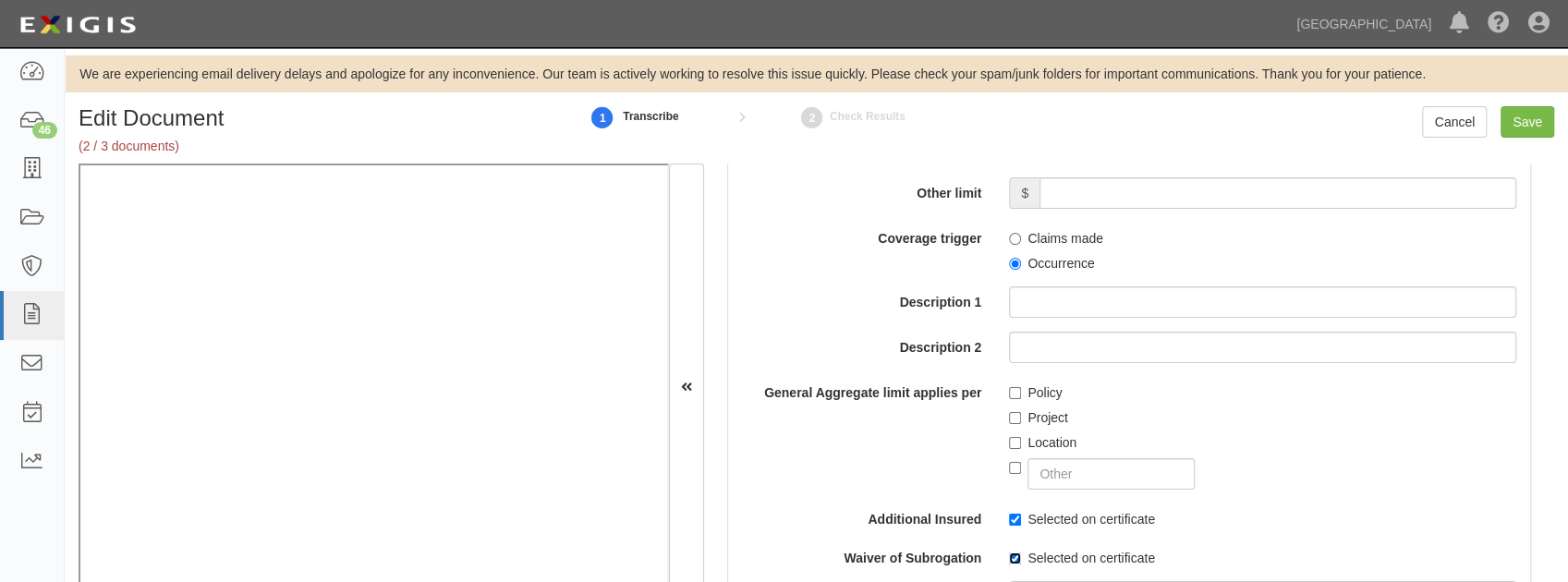
scroll to position [1848, 0]
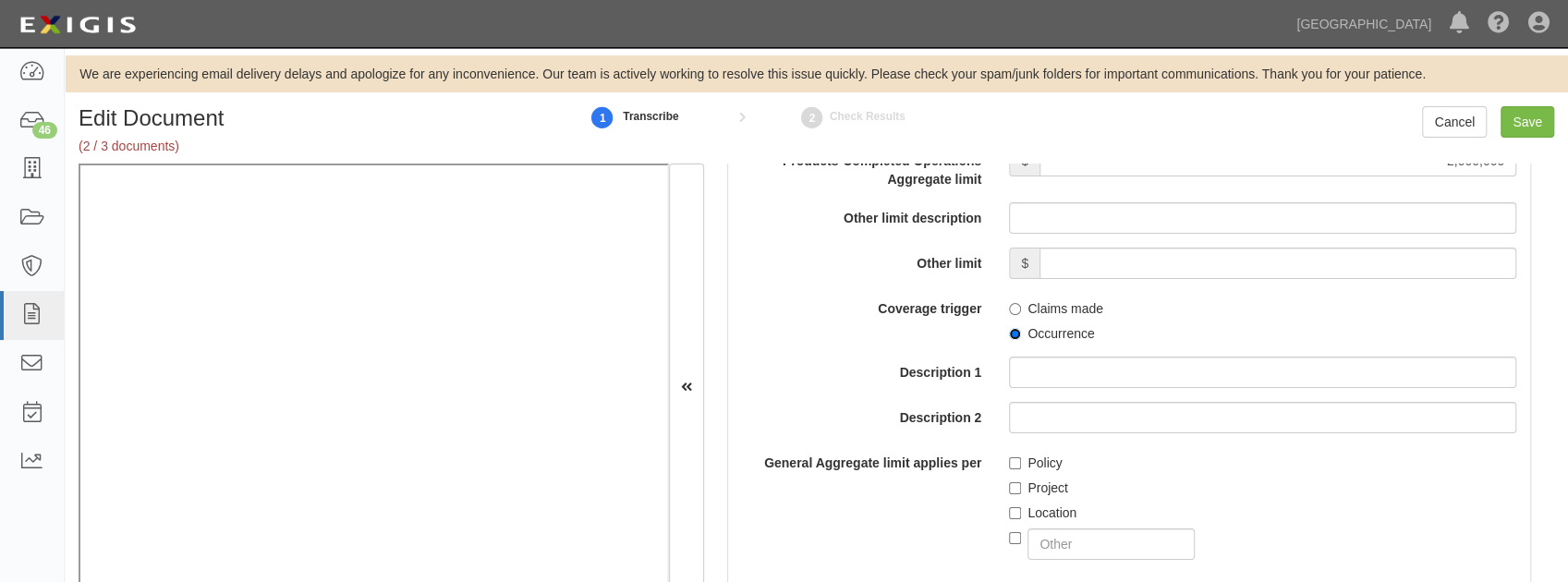
click at [1013, 335] on input "Occurrence" at bounding box center [1014, 334] width 12 height 12
radio input "true"
click at [1014, 482] on input "Project" at bounding box center [1014, 488] width 12 height 12
checkbox input "true"
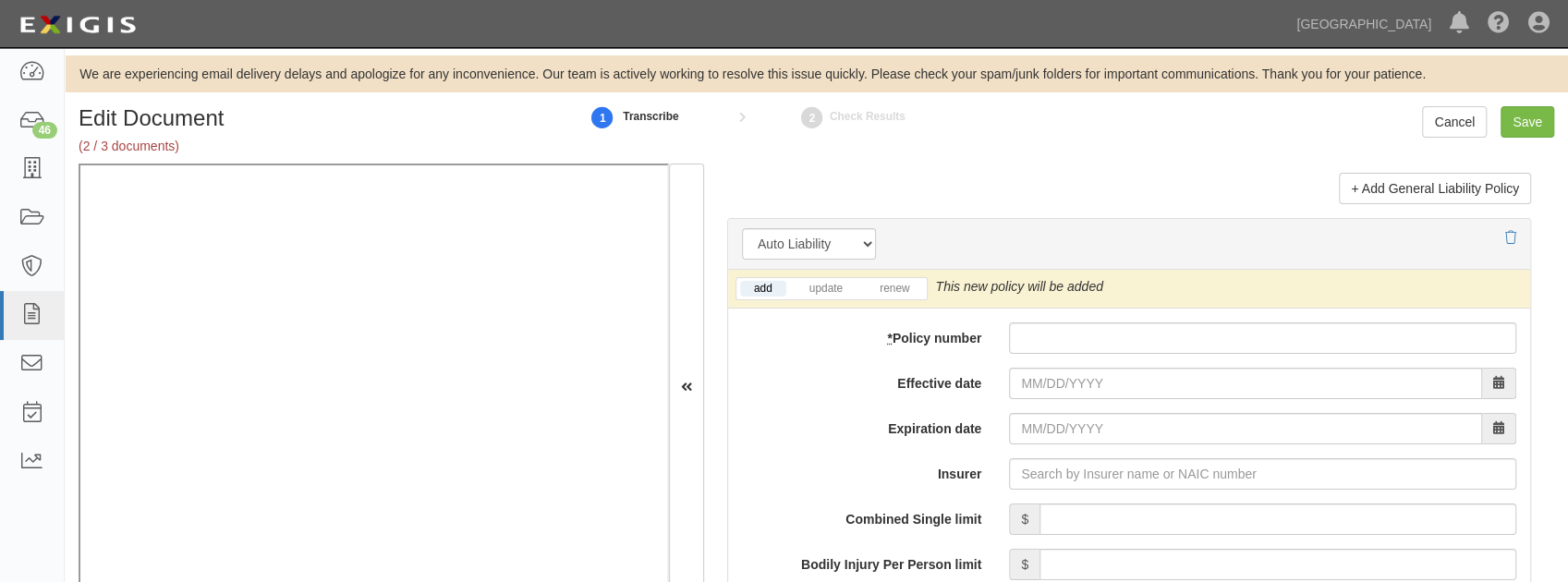
scroll to position [2525, 0]
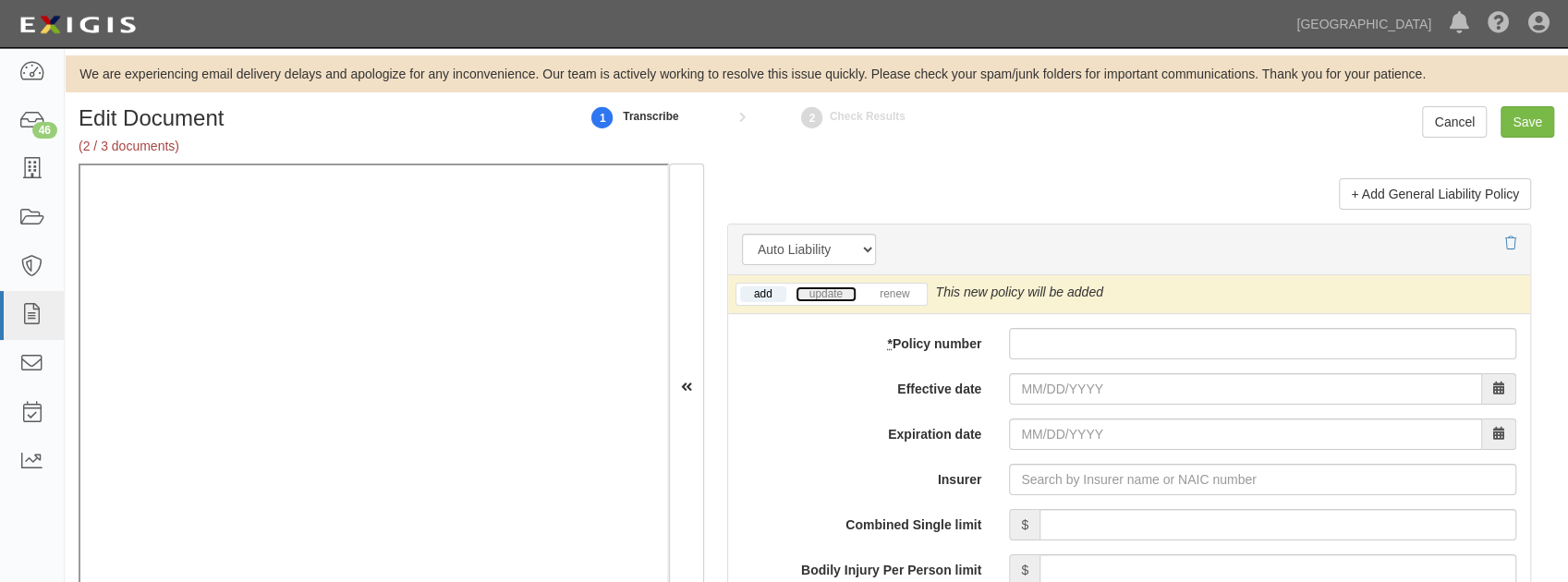
click at [827, 287] on link "update" at bounding box center [826, 294] width 61 height 16
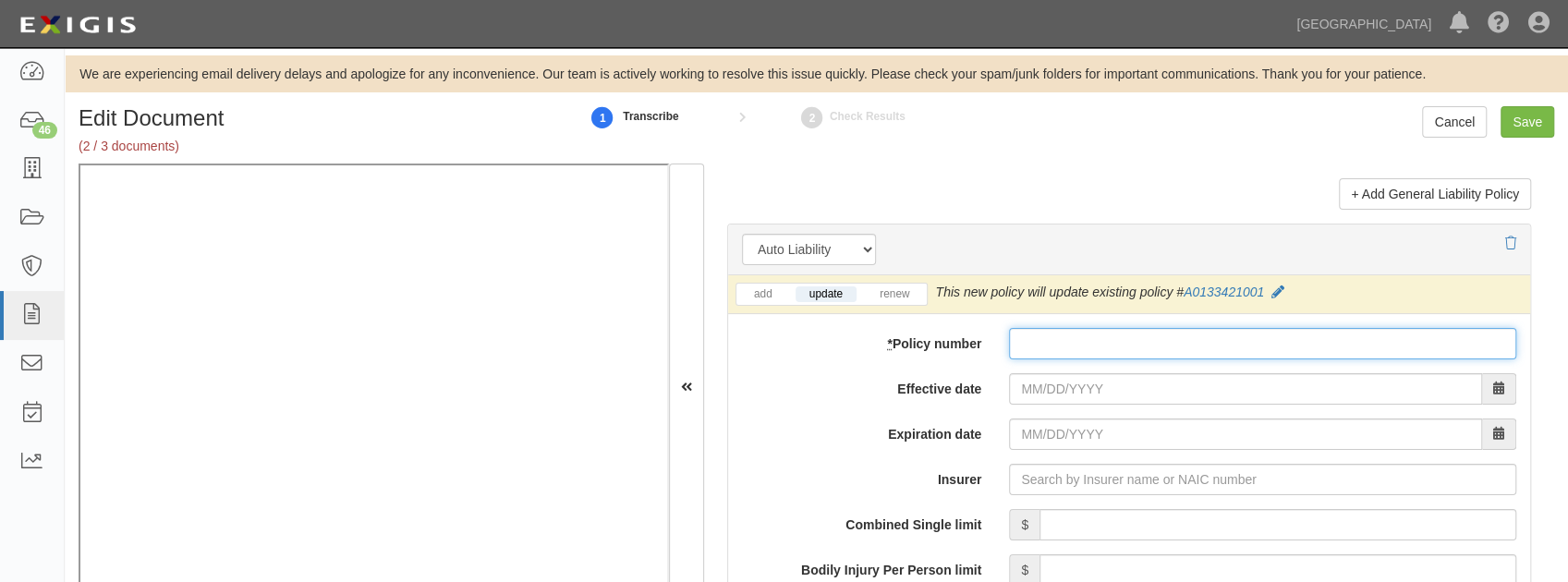
click at [1047, 346] on input "* Policy number" at bounding box center [1262, 343] width 508 height 31
paste input "A0133421001"
type input "A0133421001"
click at [1027, 379] on input "Effective date" at bounding box center [1244, 389] width 473 height 31
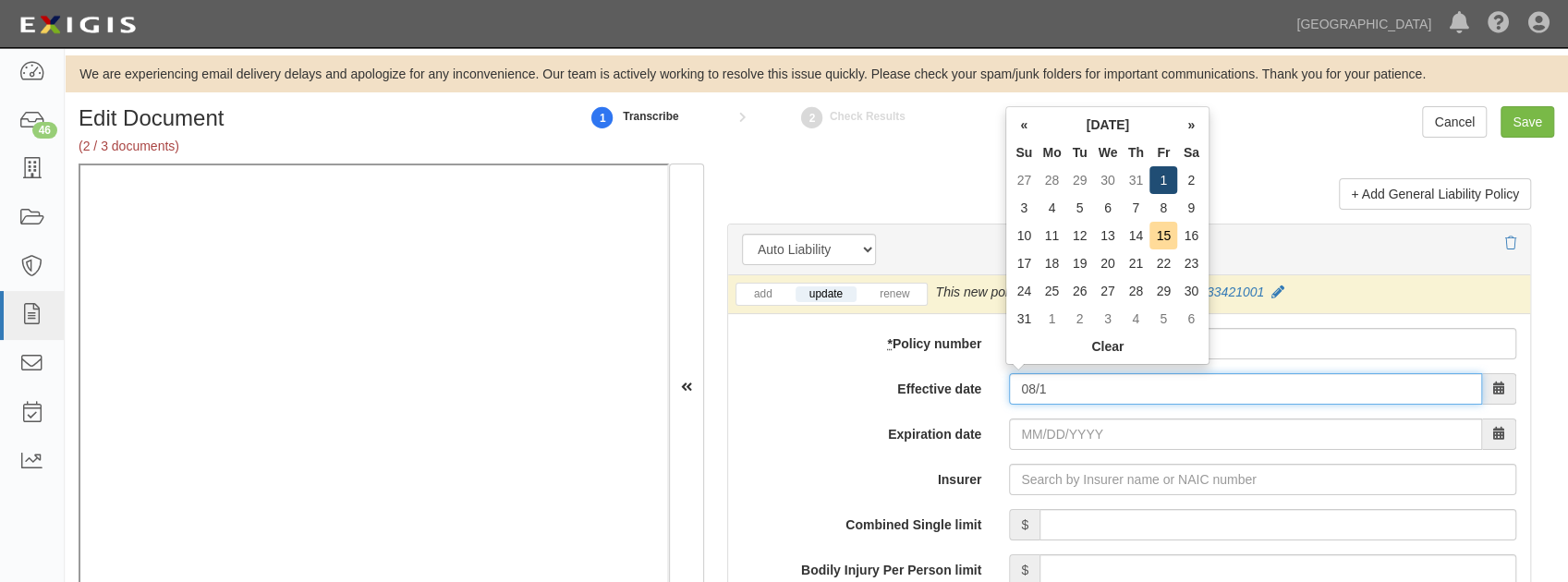
type input "08/1"
type input "08/01/2026"
drag, startPoint x: 1167, startPoint y: 183, endPoint x: 1144, endPoint y: 210, distance: 35.5
click at [1167, 183] on td "1" at bounding box center [1162, 179] width 27 height 27
type input "08/01/2025"
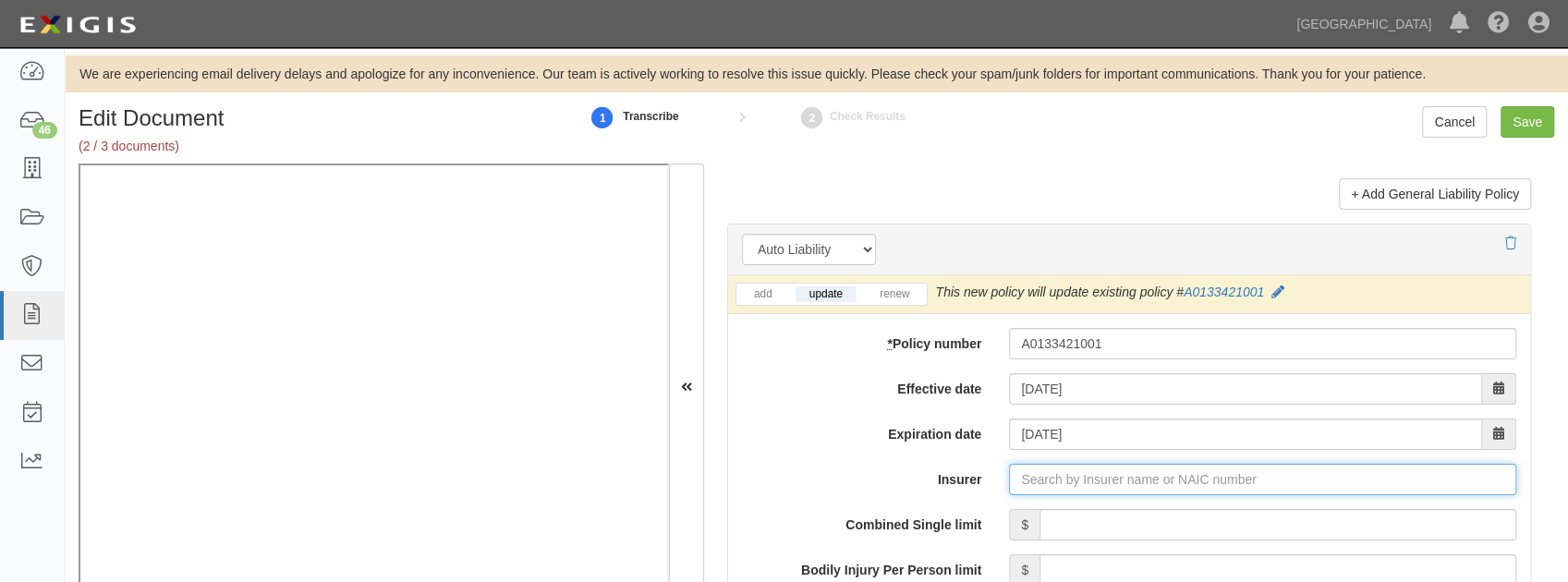
click at [1082, 476] on input "Insurer" at bounding box center [1262, 479] width 508 height 31
type input "21st Century Advantage Insurance Company (25232) NR Rating"
type input "2"
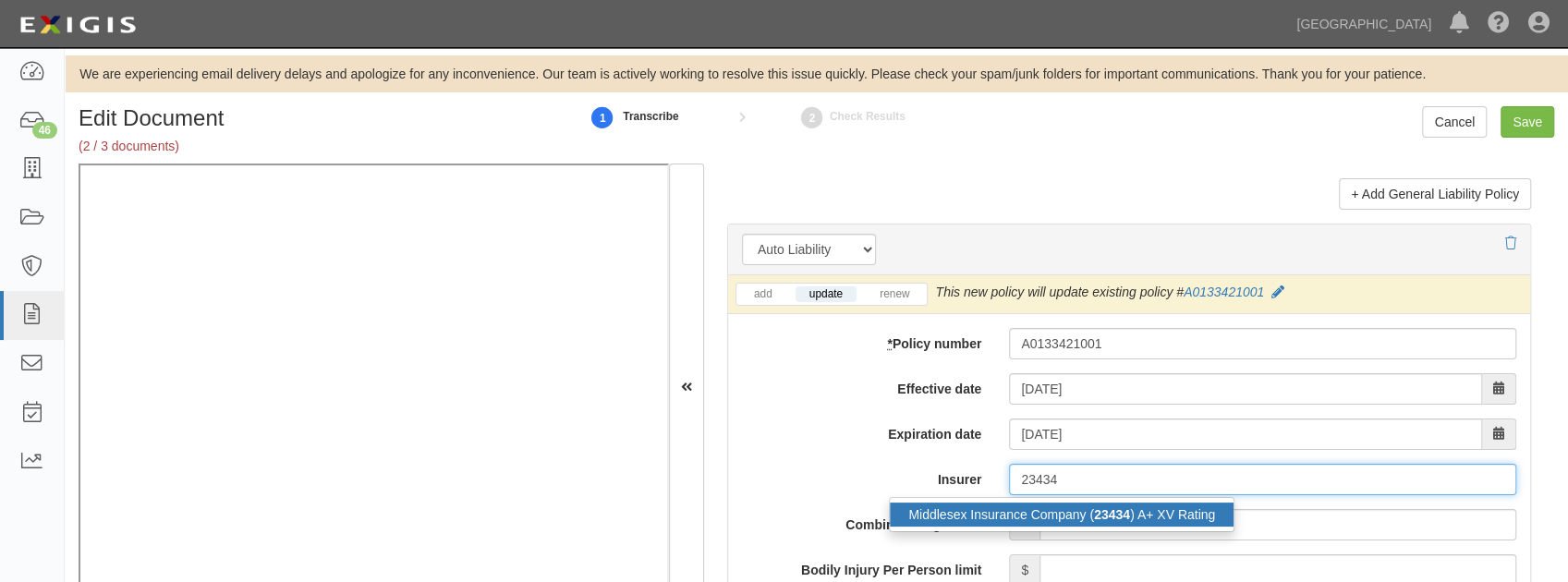
click at [1026, 503] on div "Middlesex Insurance Company ( 23434 ) A+ XV Rating" at bounding box center [1061, 514] width 343 height 24
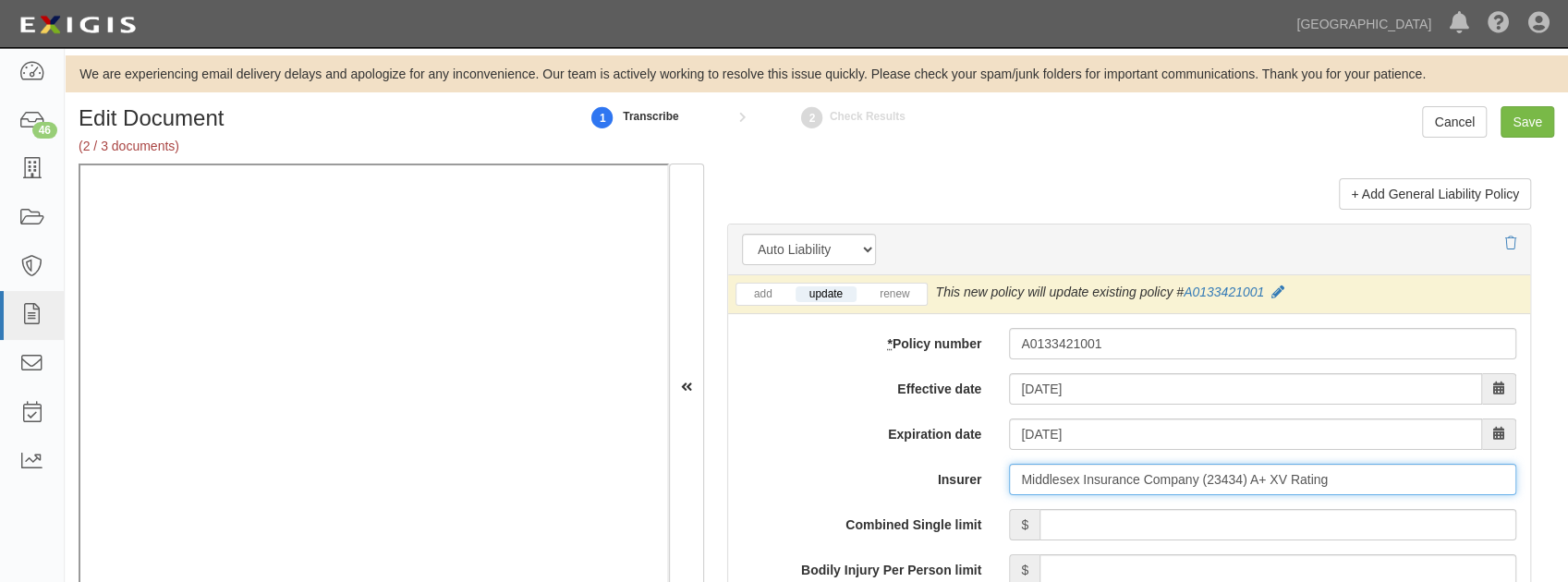
type input "Middlesex Insurance Company (23434) A+ XV Rating"
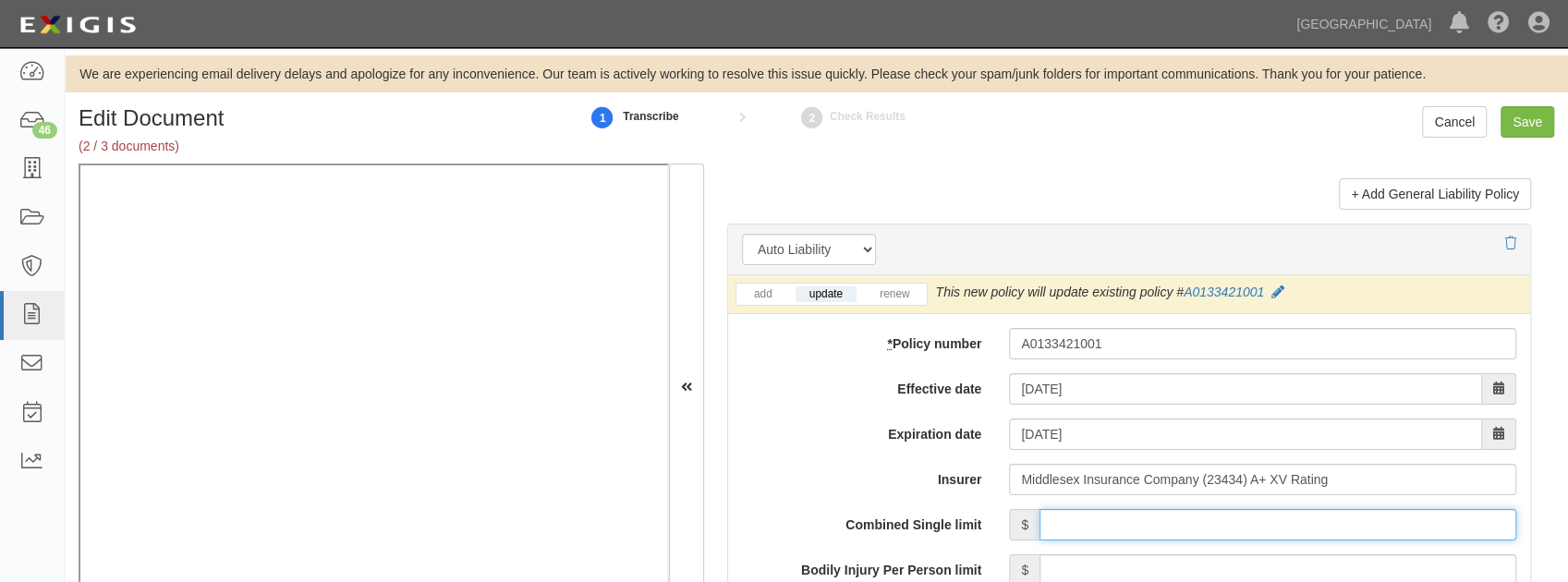
click at [1114, 528] on input "Combined Single limit" at bounding box center [1277, 524] width 476 height 31
type input "1,000,000"
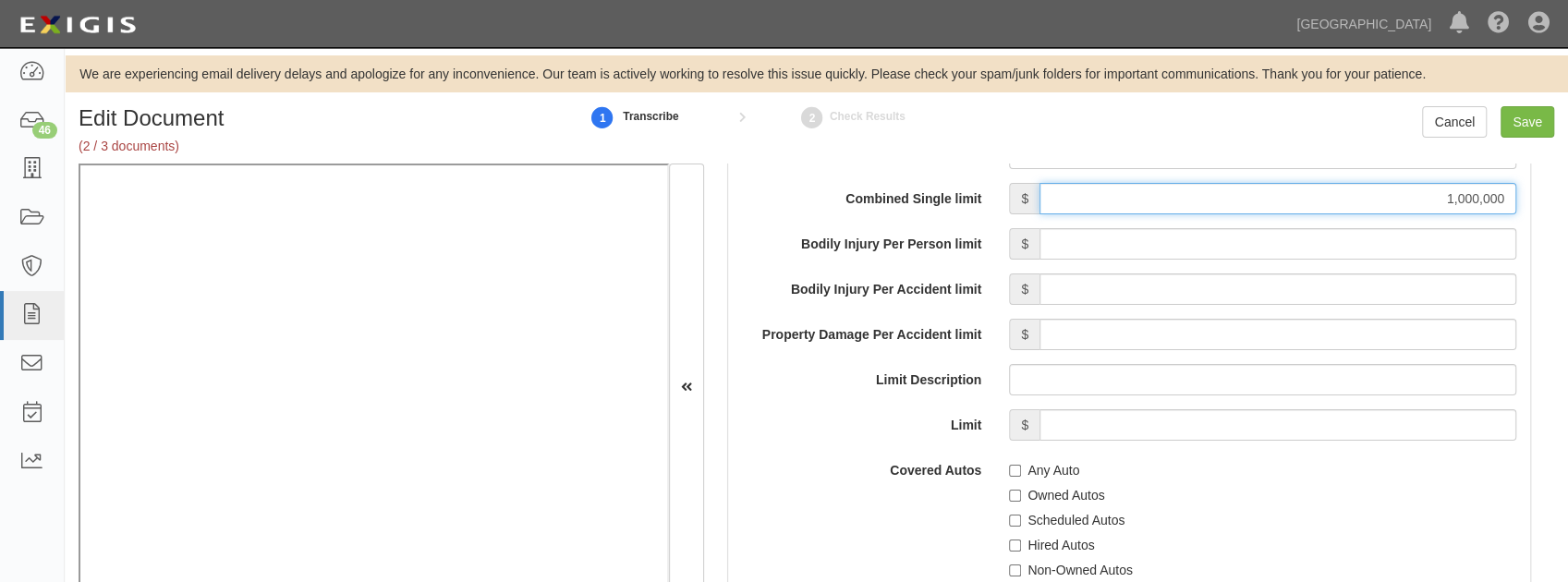
scroll to position [2956, 0]
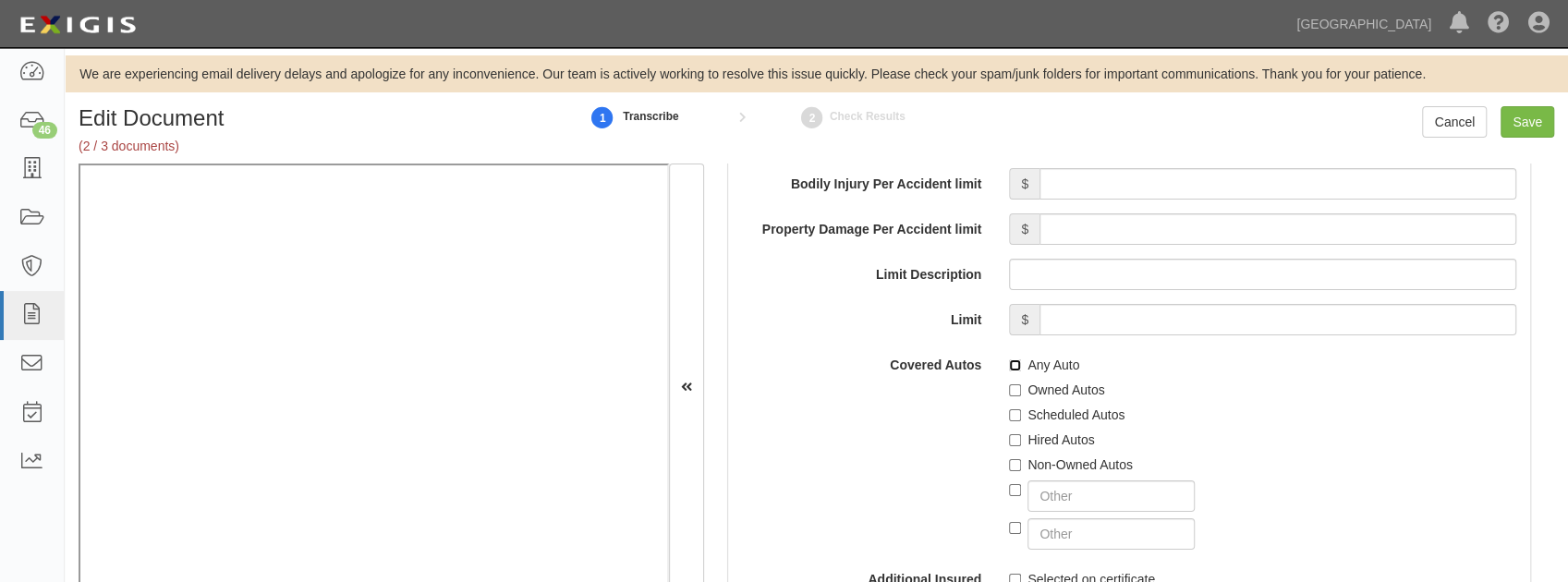
click at [1015, 359] on input "Any Auto" at bounding box center [1014, 365] width 12 height 12
checkbox input "true"
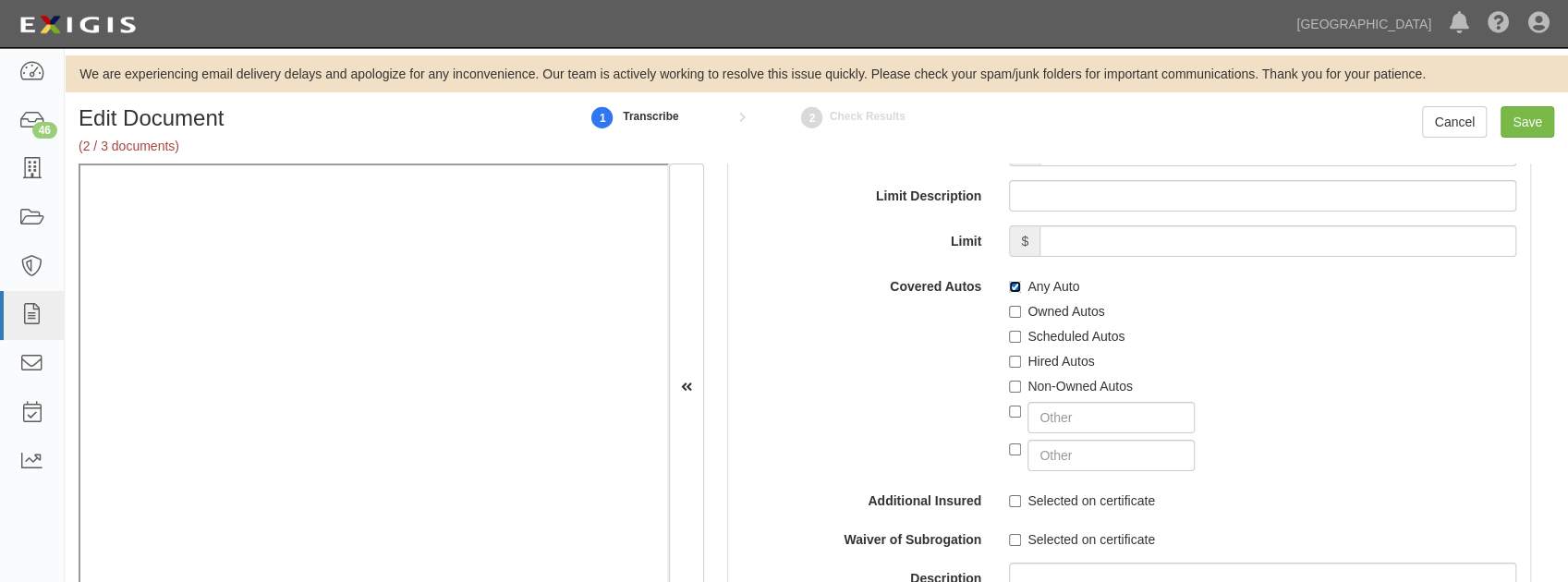
scroll to position [3079, 0]
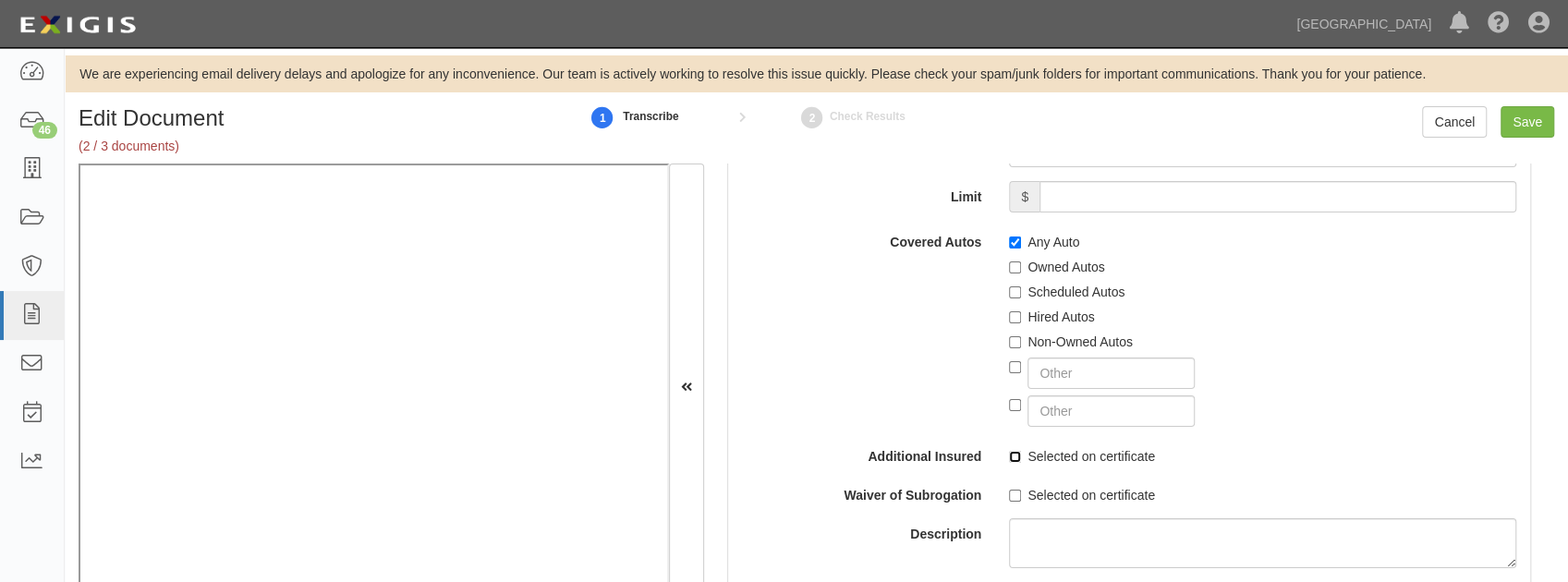
click at [1009, 451] on input "Selected on certificate" at bounding box center [1014, 457] width 12 height 12
checkbox input "true"
click at [1009, 495] on label "Selected on certificate" at bounding box center [1081, 495] width 146 height 19
click at [1009, 495] on input "Selected on certificate" at bounding box center [1014, 495] width 12 height 12
checkbox input "true"
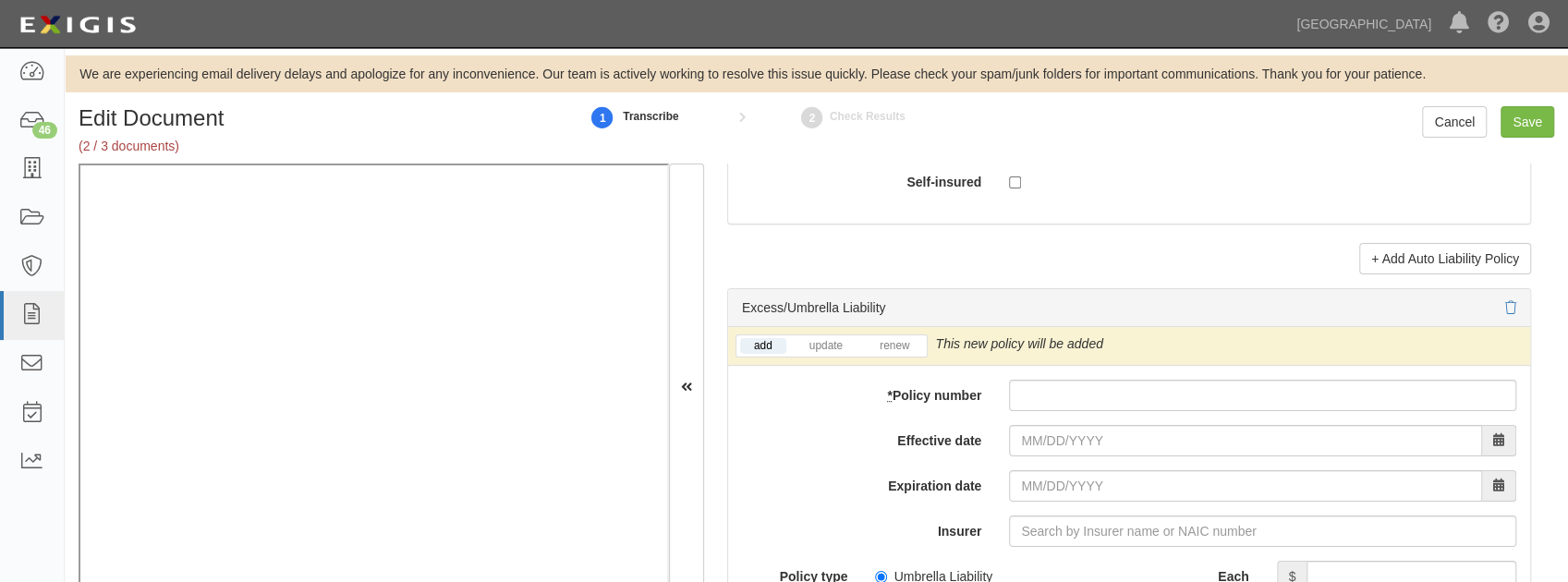
scroll to position [3633, 0]
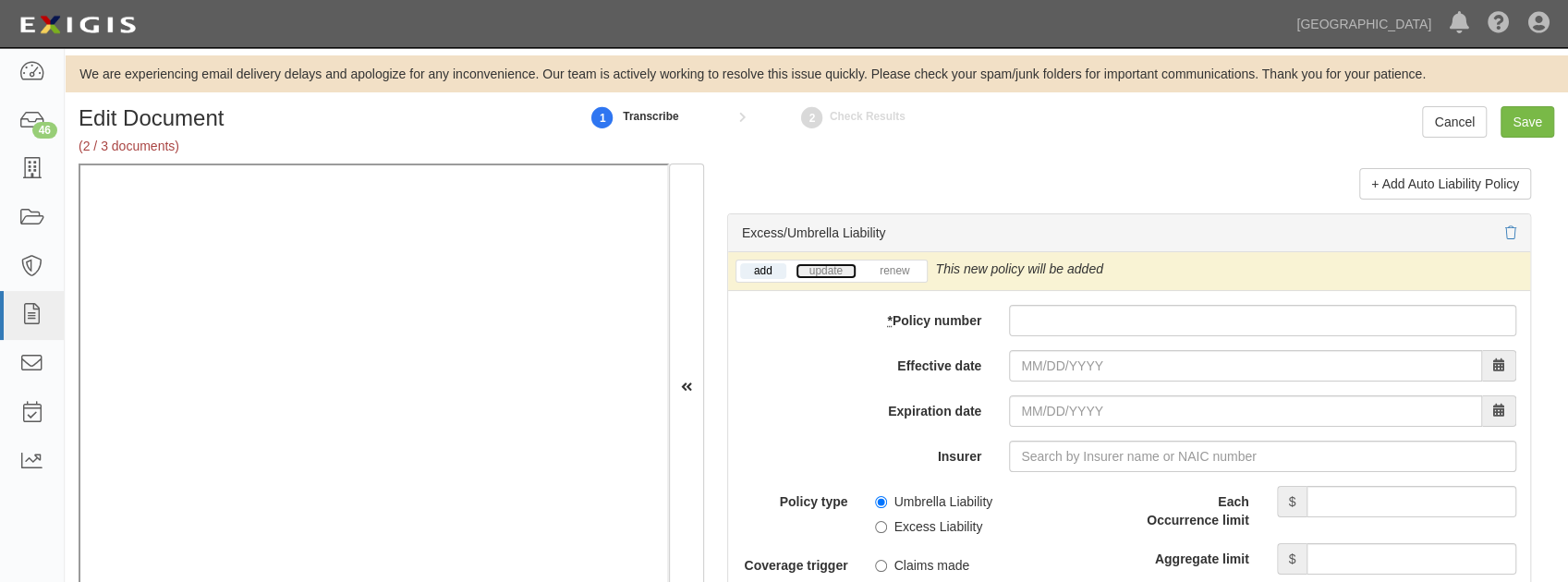
click at [819, 263] on link "update" at bounding box center [826, 271] width 61 height 16
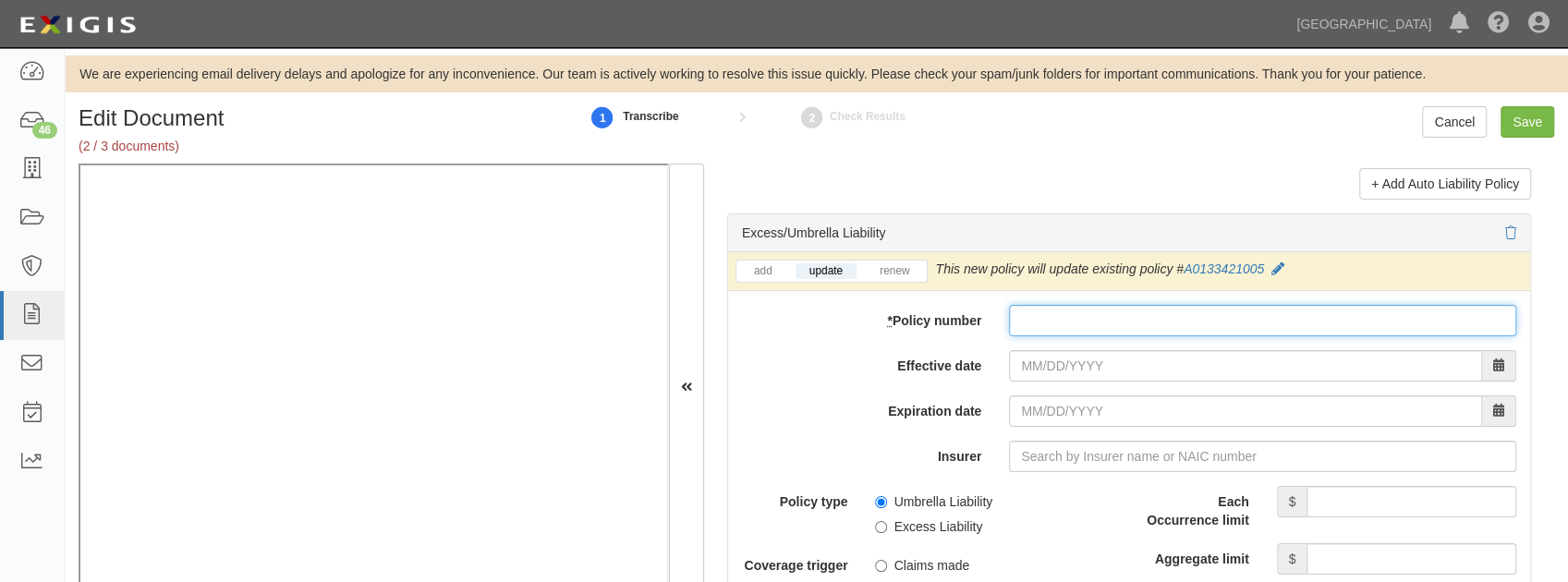
click at [1076, 316] on input "* Policy number" at bounding box center [1262, 320] width 508 height 31
paste input "A0133421005"
type input "A0133421005"
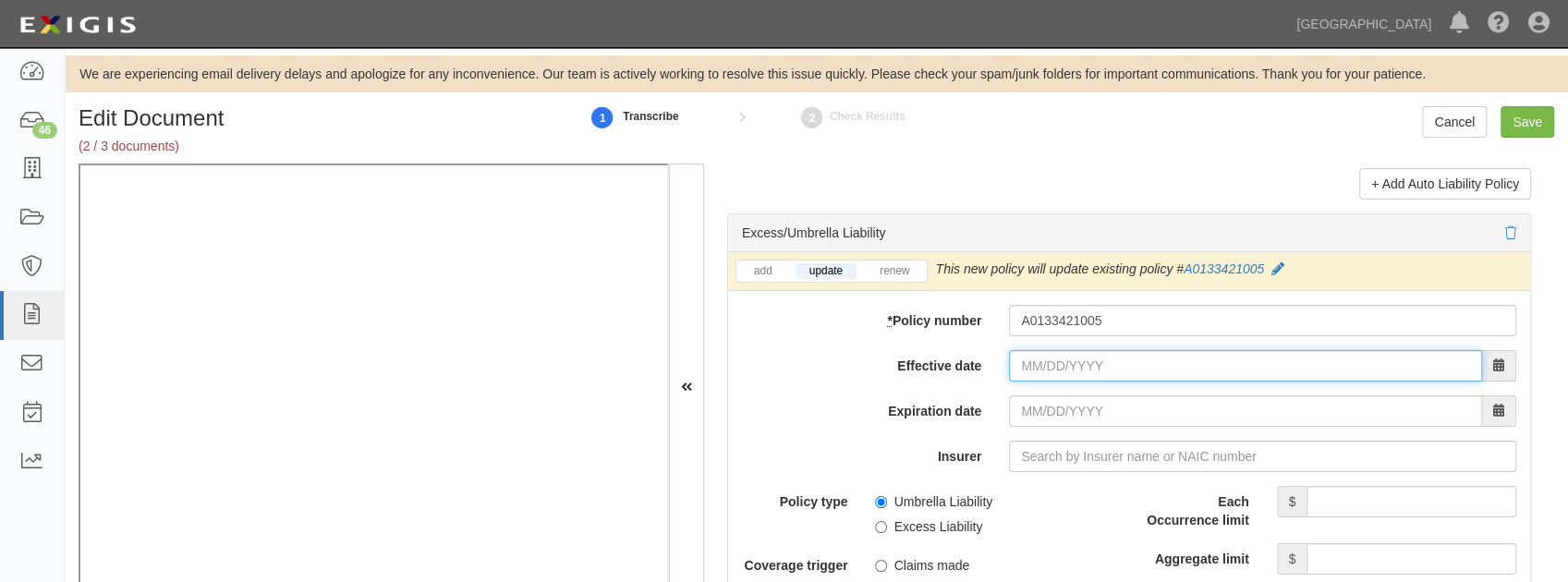
click at [1038, 364] on input "Effective date" at bounding box center [1244, 365] width 473 height 31
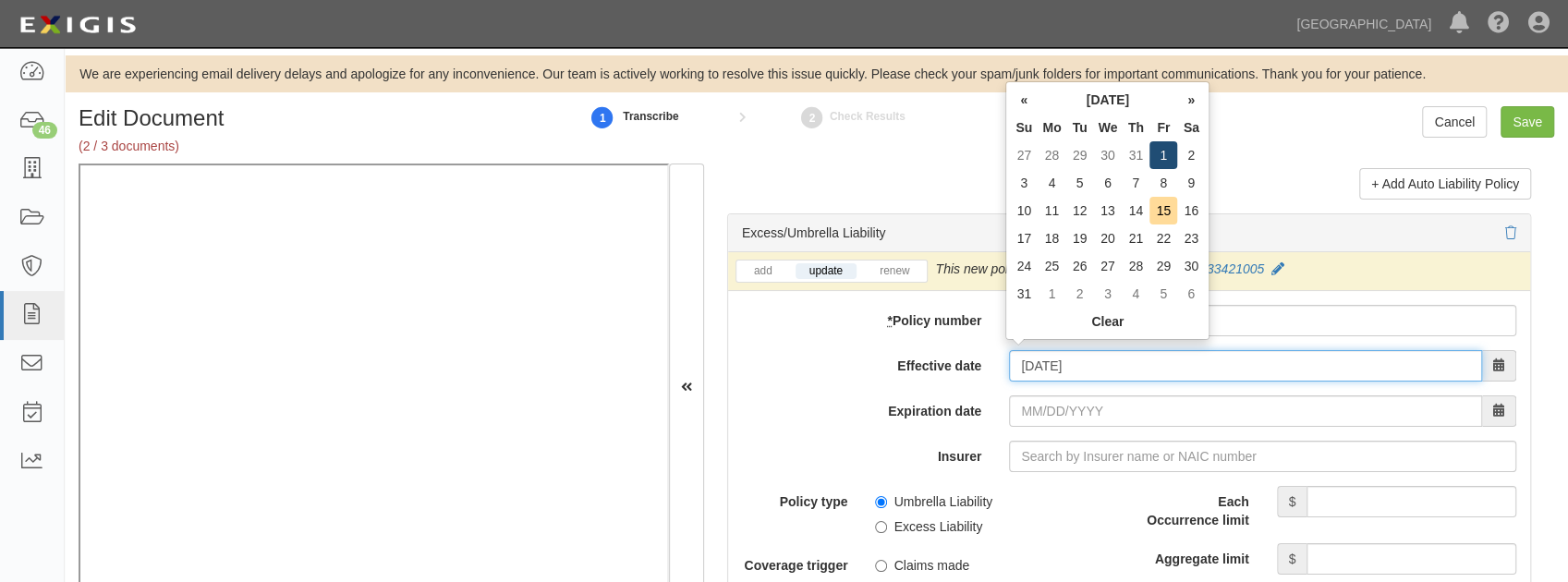
type input "08/01/2025"
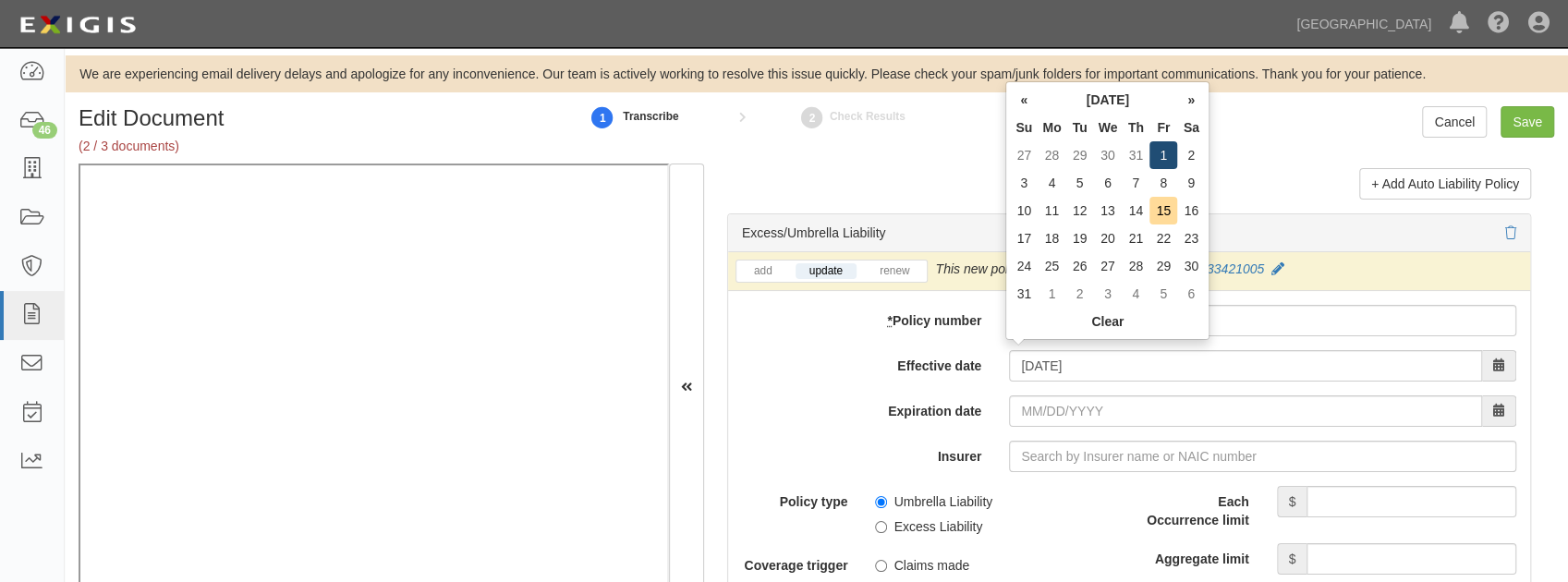
type input "08/01/2026"
click at [1159, 158] on td "1" at bounding box center [1162, 155] width 27 height 27
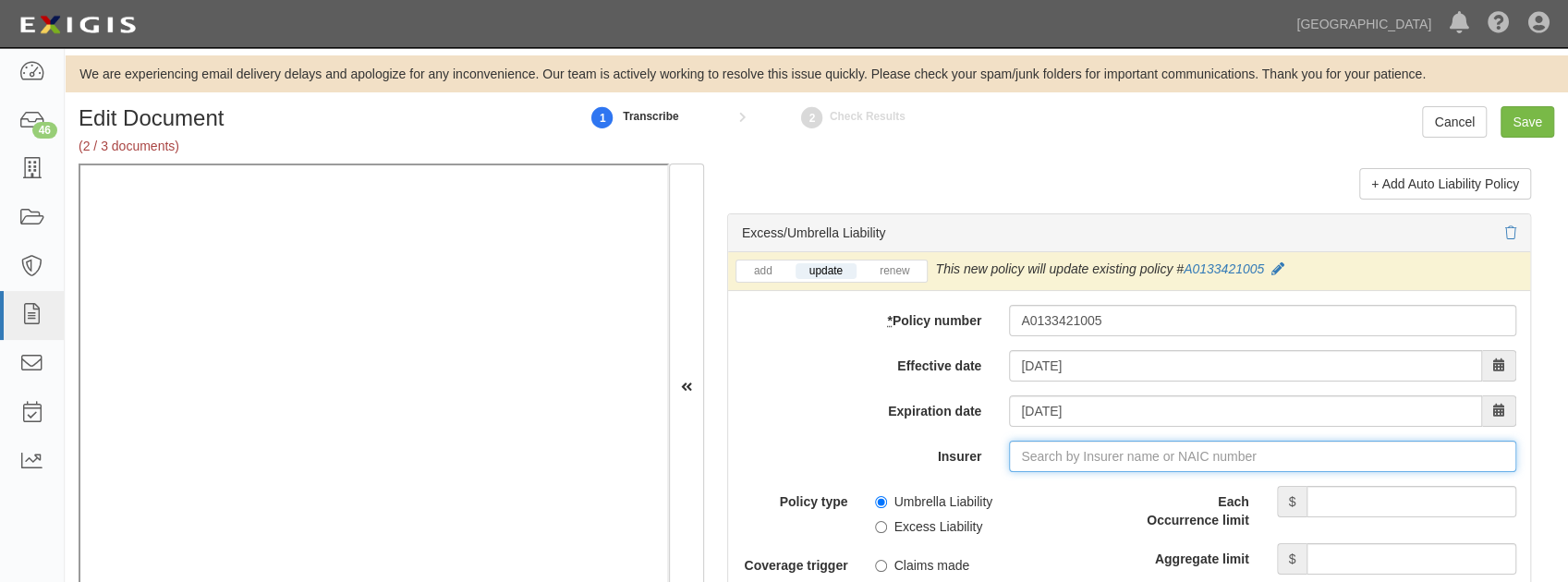
click at [1037, 447] on input "Insurer" at bounding box center [1262, 456] width 508 height 31
type input "21st Century Advantage Insurance Company (25232) NR Rating"
type input "2"
click at [1009, 484] on div "Middlesex Insurance Company ( 23434 ) A+ XV Rating" at bounding box center [1061, 491] width 343 height 24
type input "Middlesex Insurance Company (23434) A+ XV Rating"
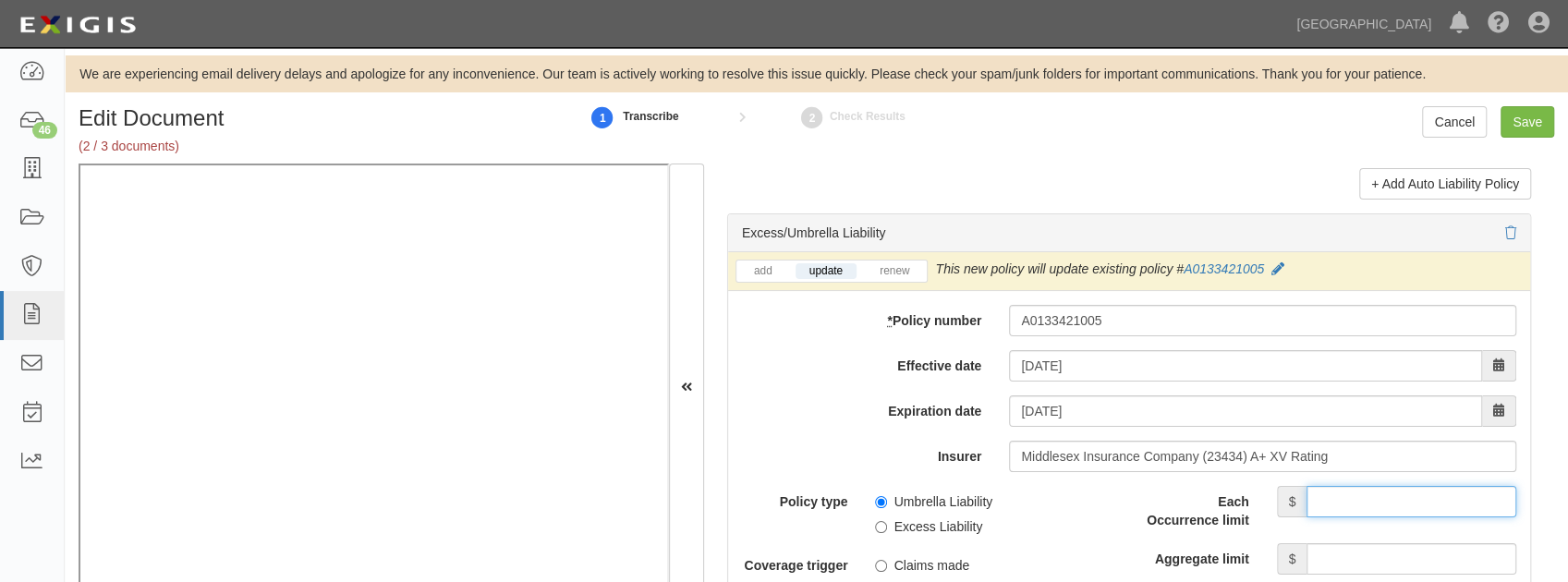
click at [1321, 495] on input "Each Occurrence limit" at bounding box center [1411, 501] width 209 height 31
type input "3,000,000"
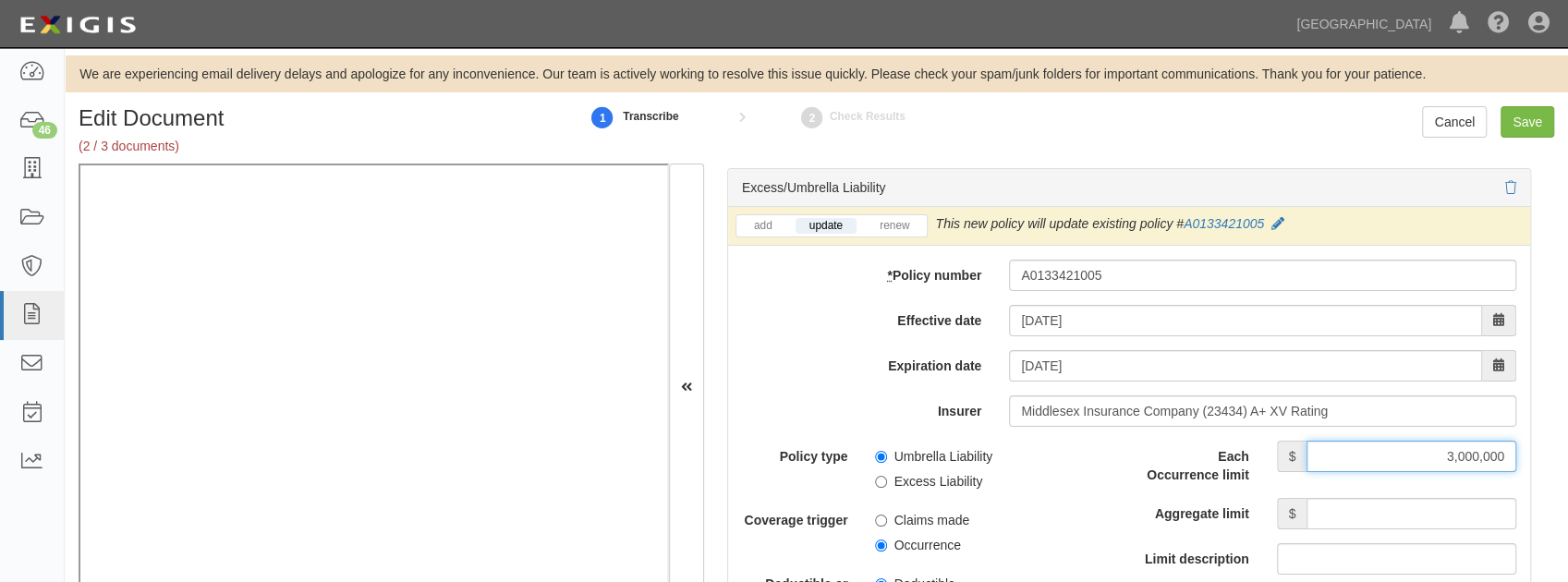
scroll to position [3756, 0]
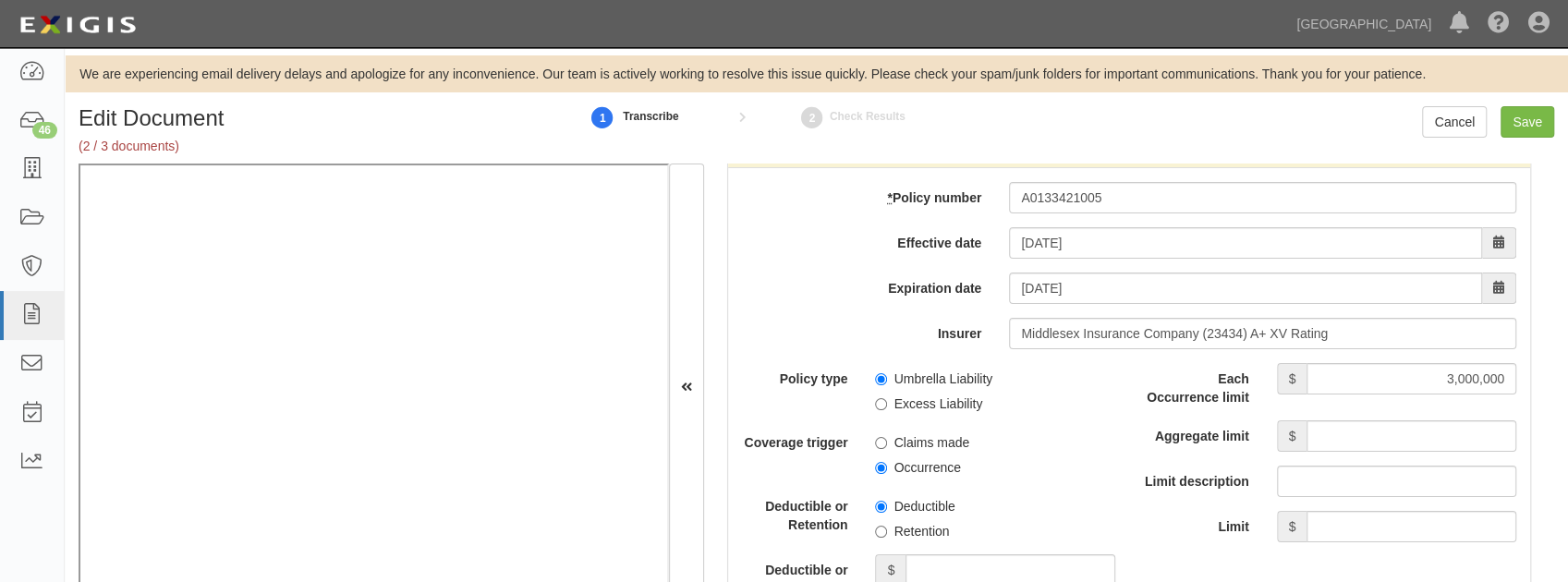
click at [1352, 442] on div "Each Occurrence limit $ 3,000,000 Aggregate limit $ Limit description Limit $" at bounding box center [1329, 453] width 374 height 179
click at [1378, 424] on input "Aggregate limit" at bounding box center [1411, 436] width 209 height 31
type input "3,000,000"
click at [882, 462] on input "Occurrence" at bounding box center [880, 468] width 12 height 12
radio input "true"
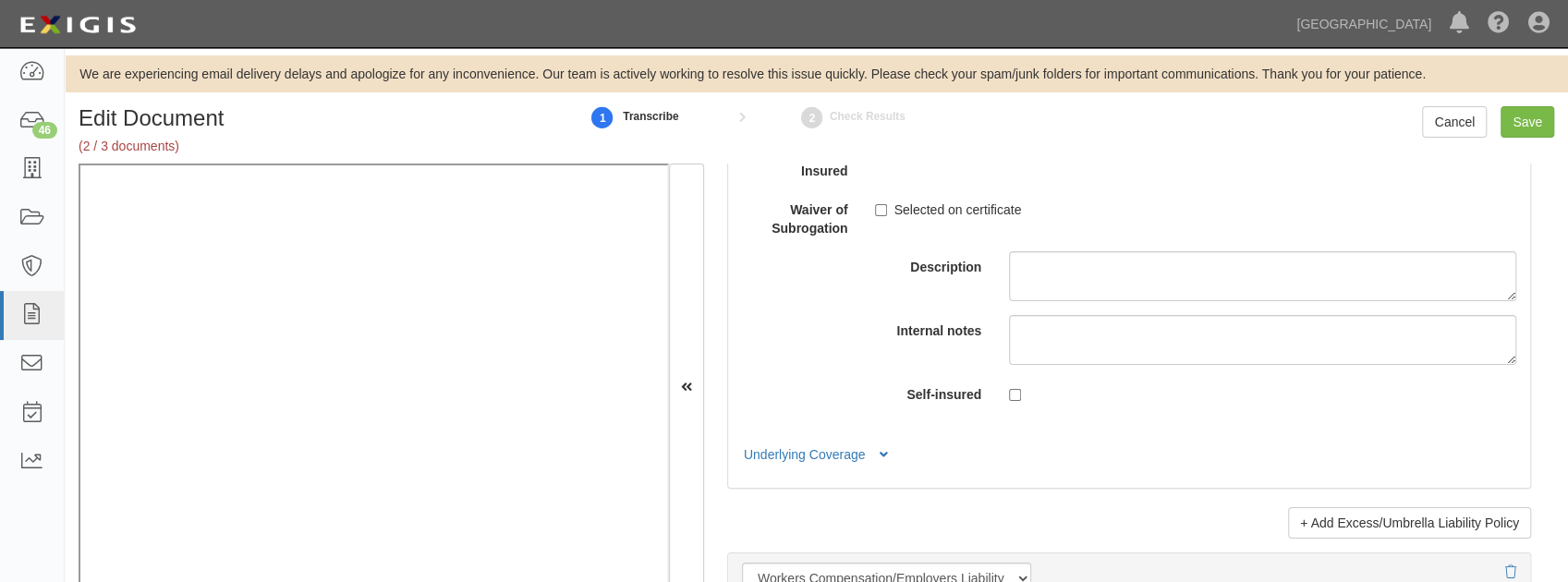
scroll to position [4557, 0]
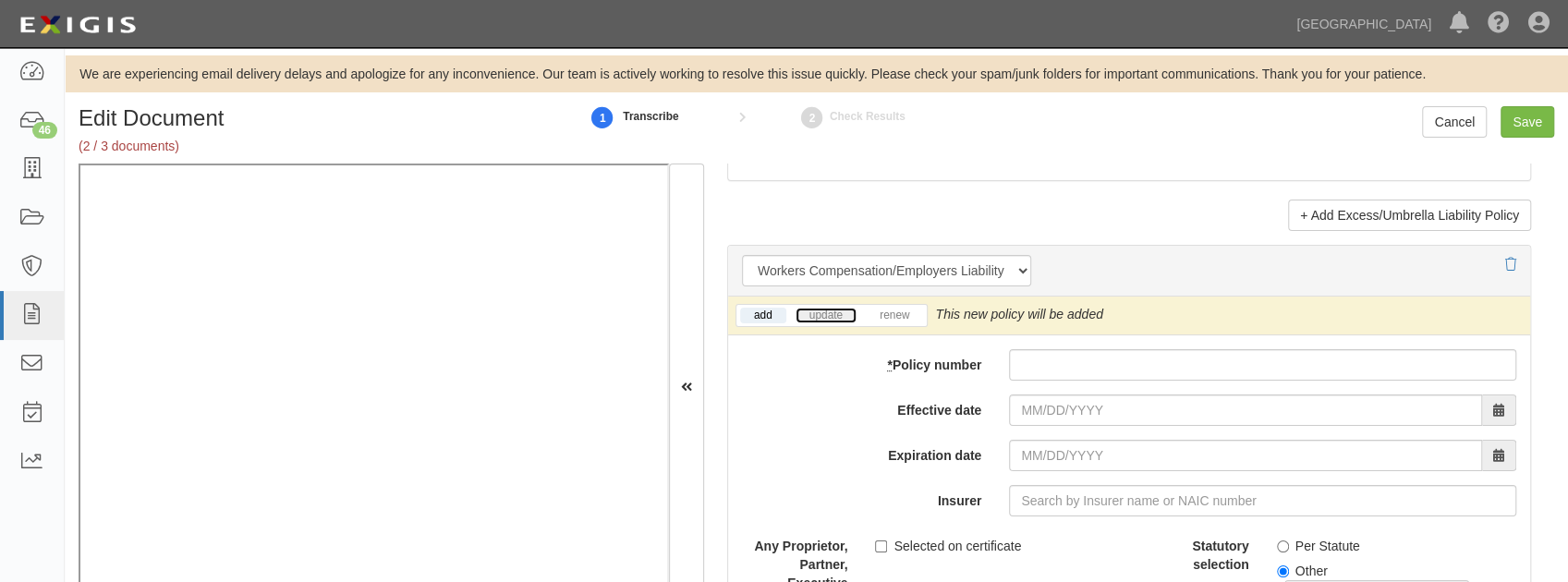
click at [811, 308] on link "update" at bounding box center [826, 315] width 61 height 16
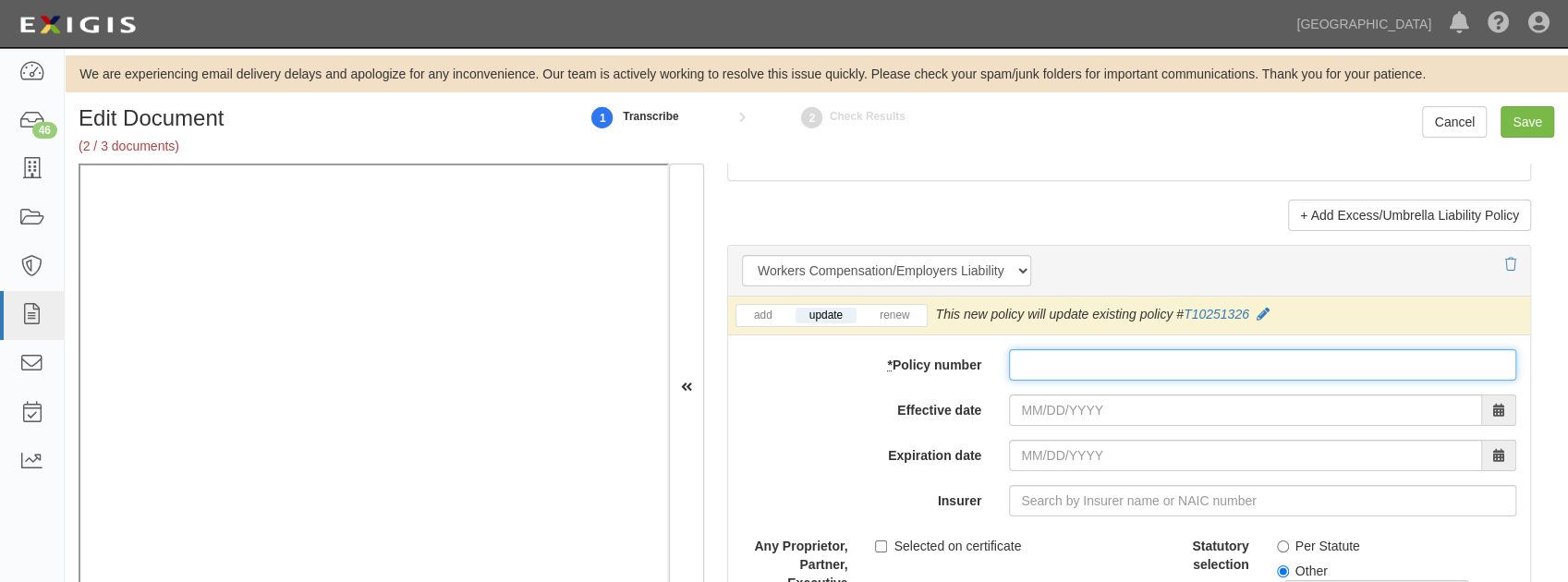
click at [1111, 349] on input "* Policy number" at bounding box center [1262, 364] width 508 height 31
paste input "T10251326"
type input "T10251326"
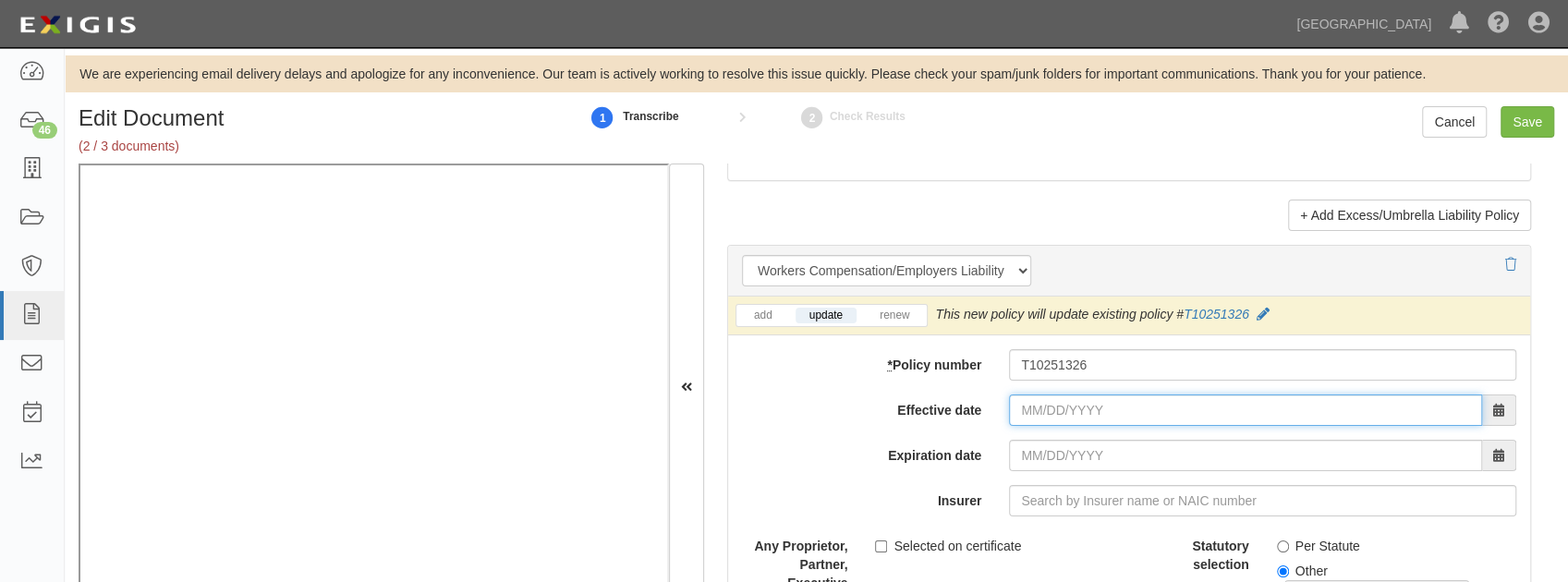
click at [1044, 400] on input "Effective date" at bounding box center [1244, 409] width 473 height 31
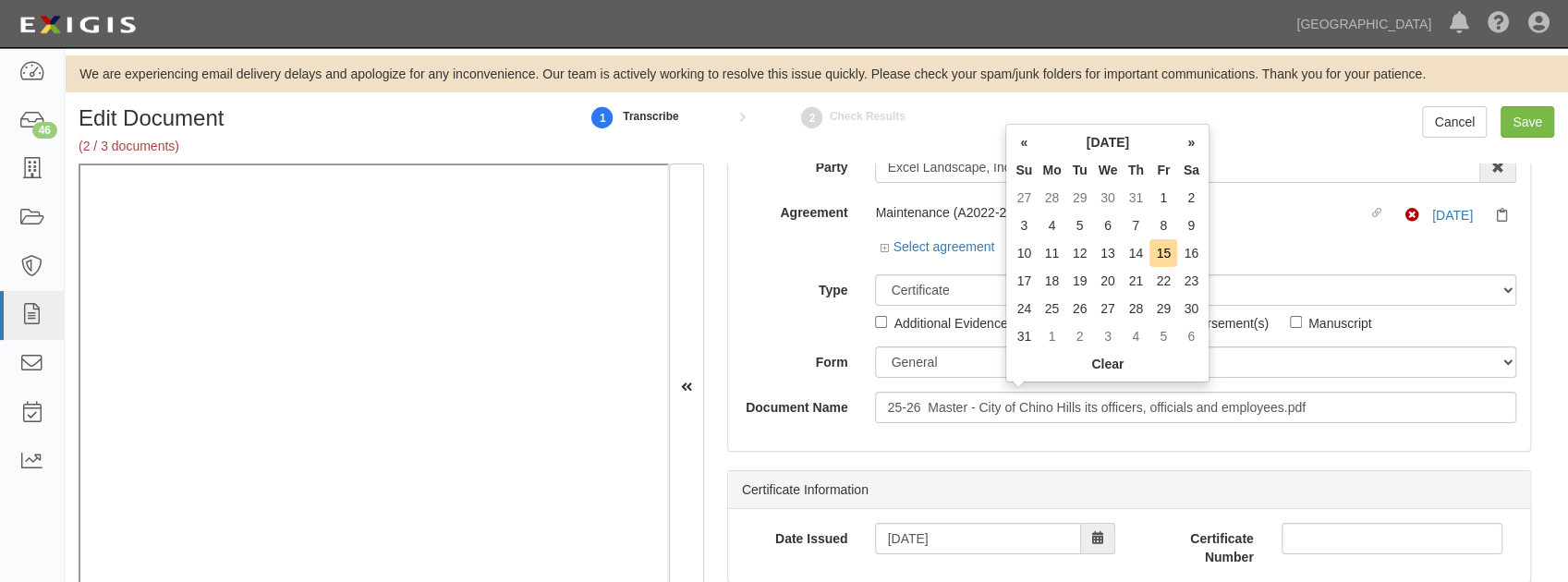
scroll to position [0, 0]
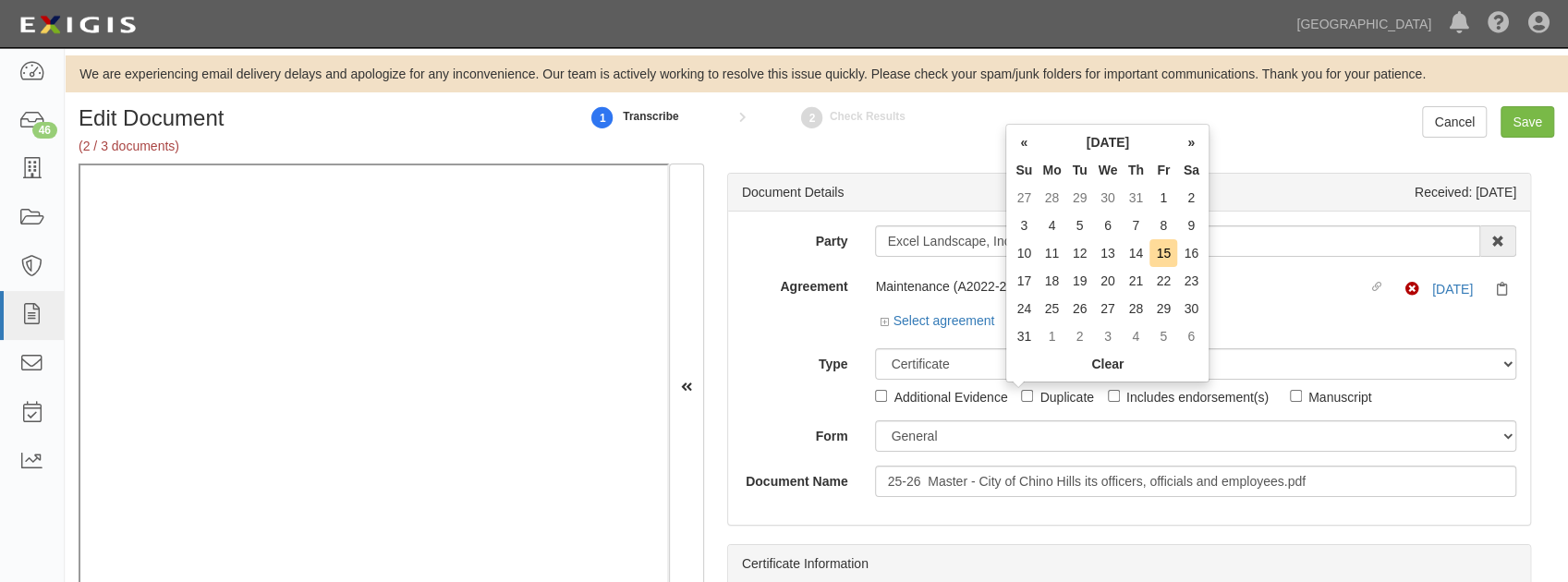
click at [1259, 323] on div "Select agreement" at bounding box center [1195, 323] width 642 height 23
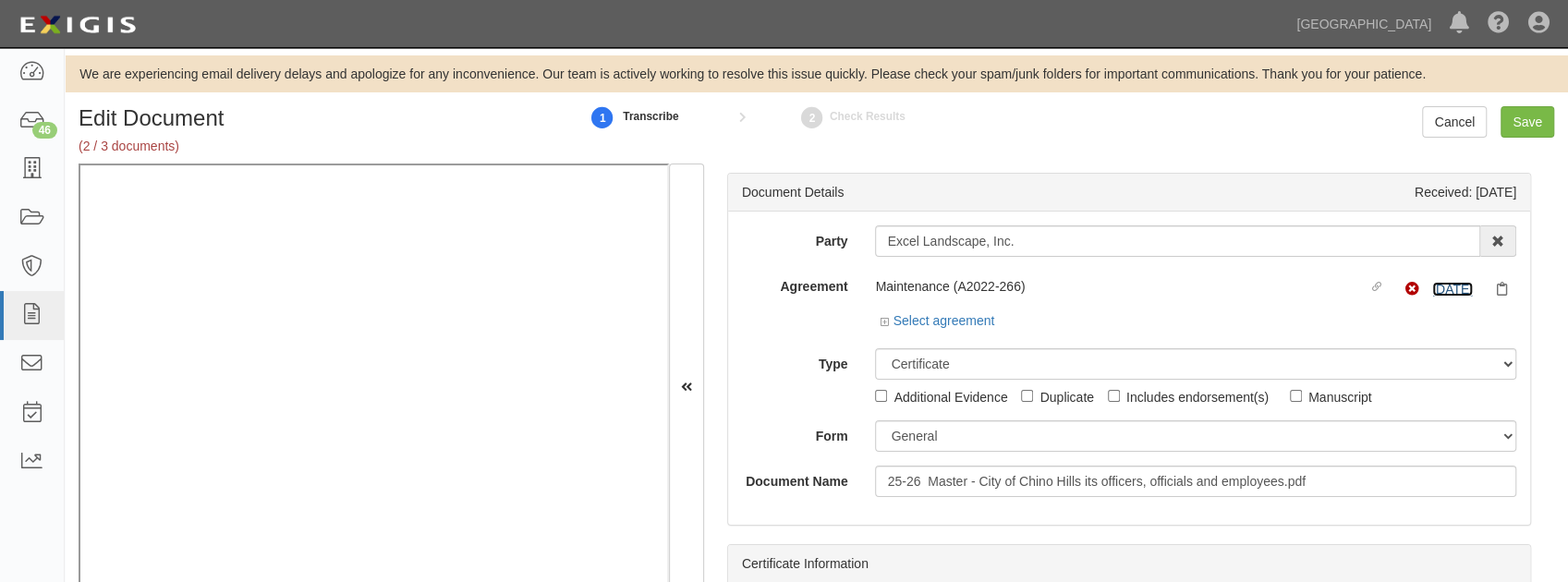
click at [1435, 288] on link "4/1/26" at bounding box center [1452, 290] width 41 height 15
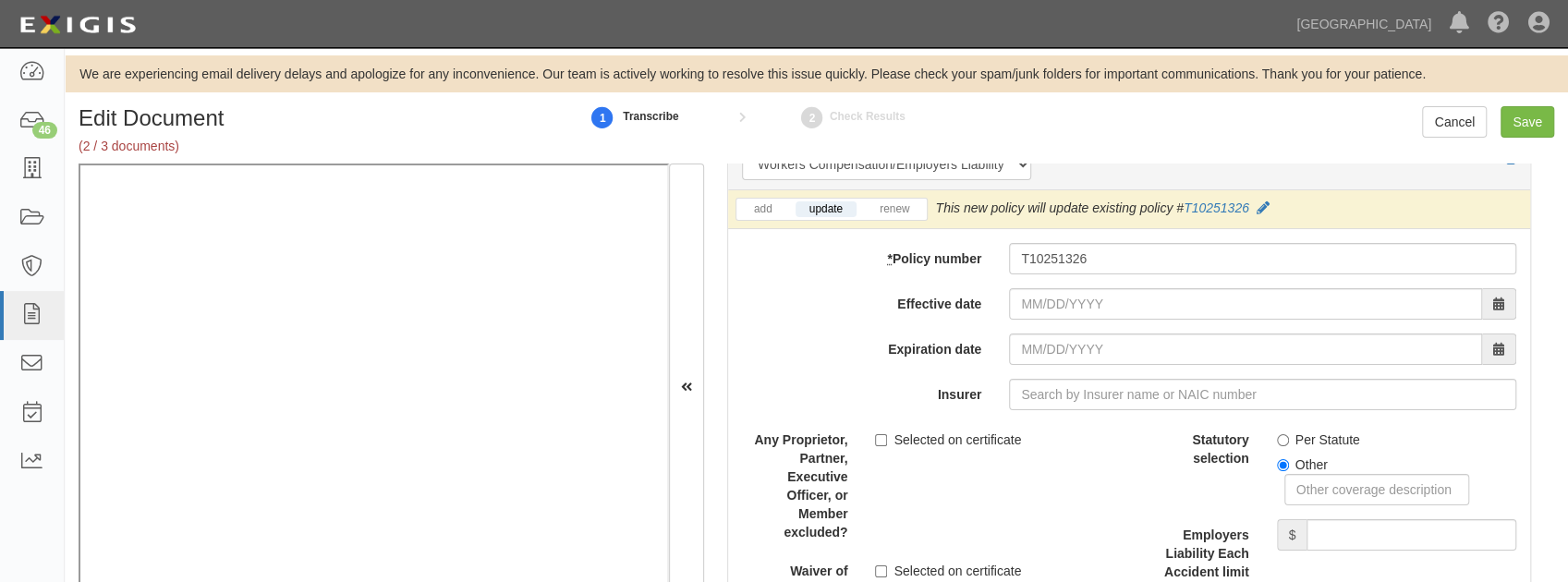
scroll to position [4680, 0]
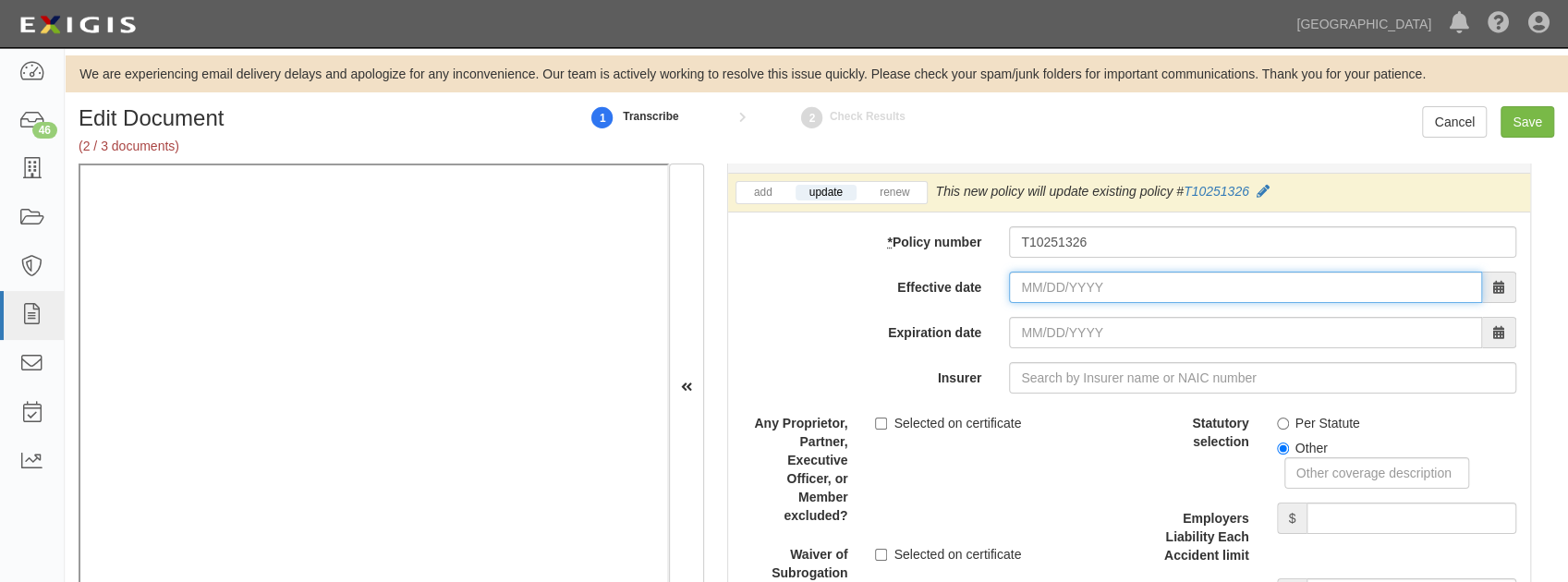
click at [1080, 280] on input "Effective date" at bounding box center [1244, 287] width 473 height 31
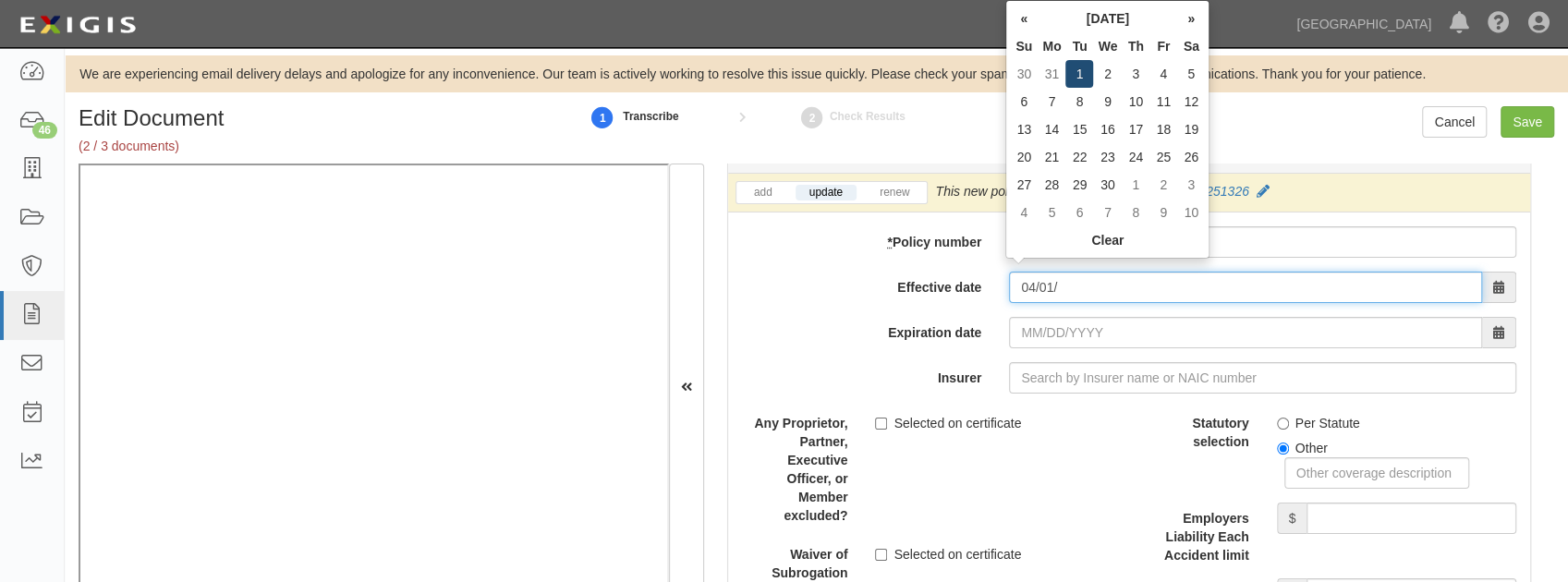
type input "04/01/"
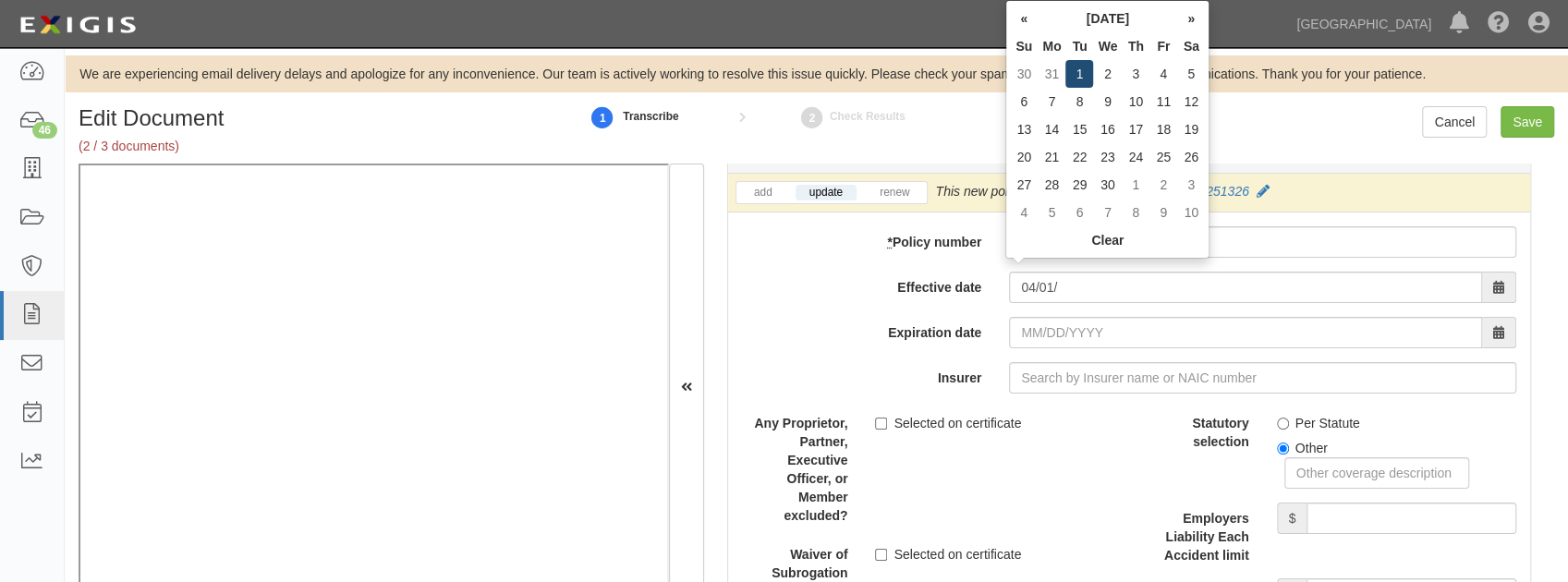
type input "04/01/2026"
click at [1074, 79] on td "1" at bounding box center [1078, 74] width 27 height 27
type input "04/01/2025"
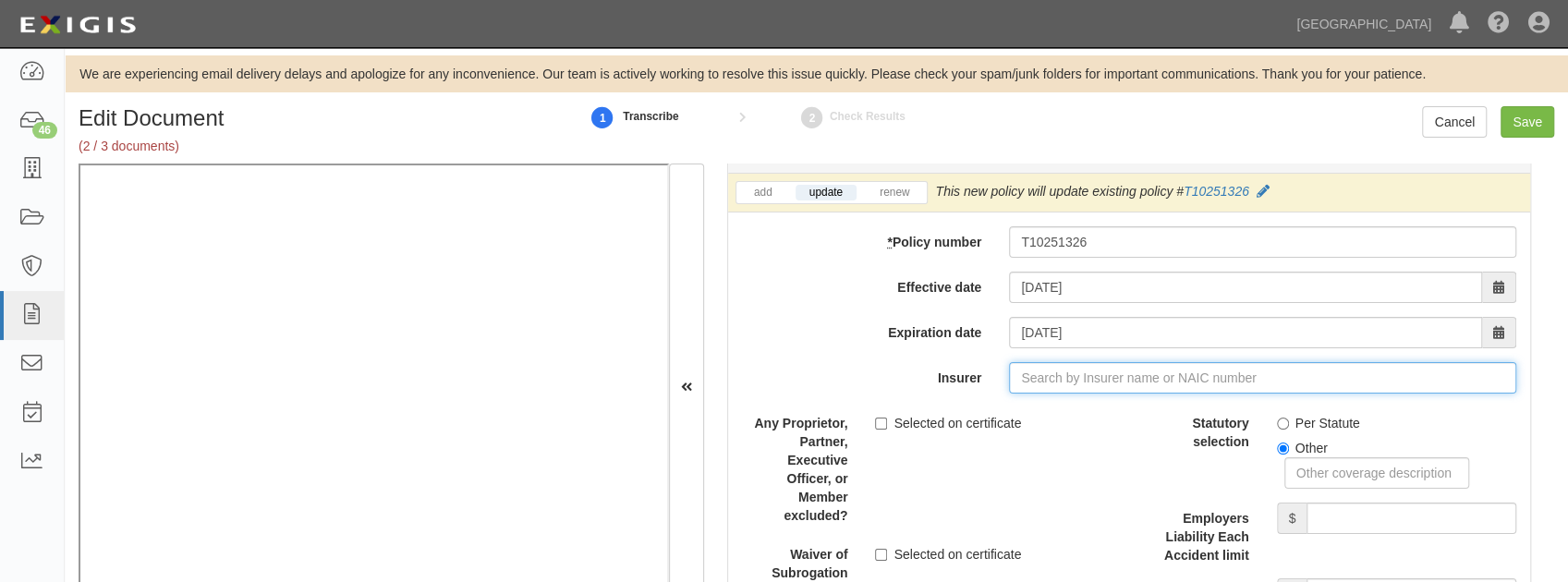
click at [1040, 364] on input "Insurer" at bounding box center [1262, 377] width 508 height 31
click at [1054, 368] on input "Insurer" at bounding box center [1262, 377] width 508 height 31
type input "21st Century Advantage Insurance Company (25232) NR Rating"
type input "2"
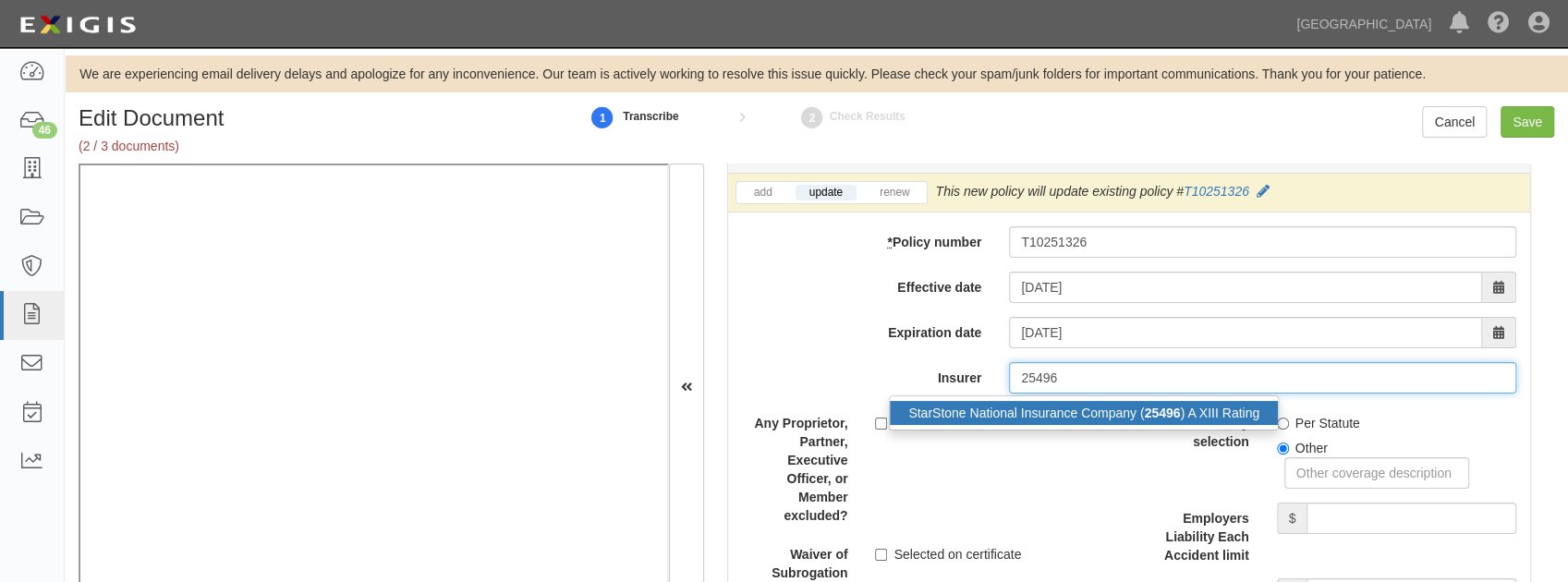
click at [1030, 402] on div "StarStone National Insurance Company ( 25496 ) A XIII Rating" at bounding box center [1083, 412] width 388 height 24
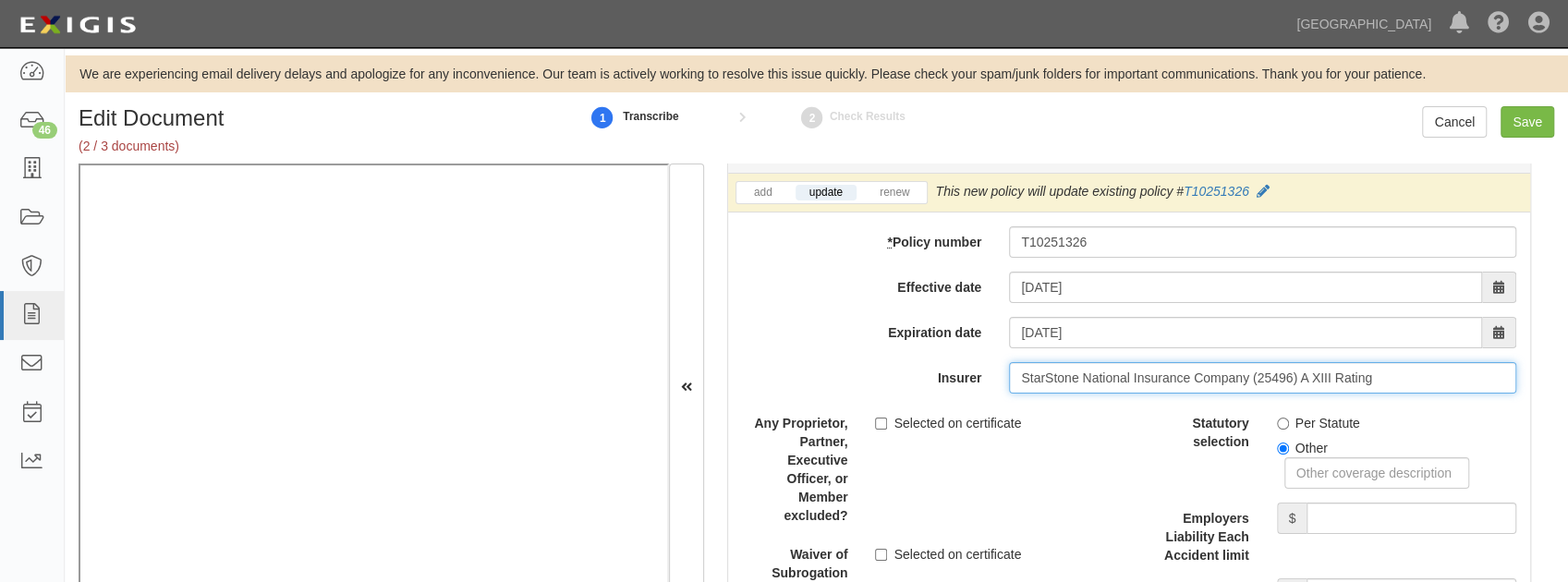
type input "StarStone National Insurance Company (25496) A XIII Rating"
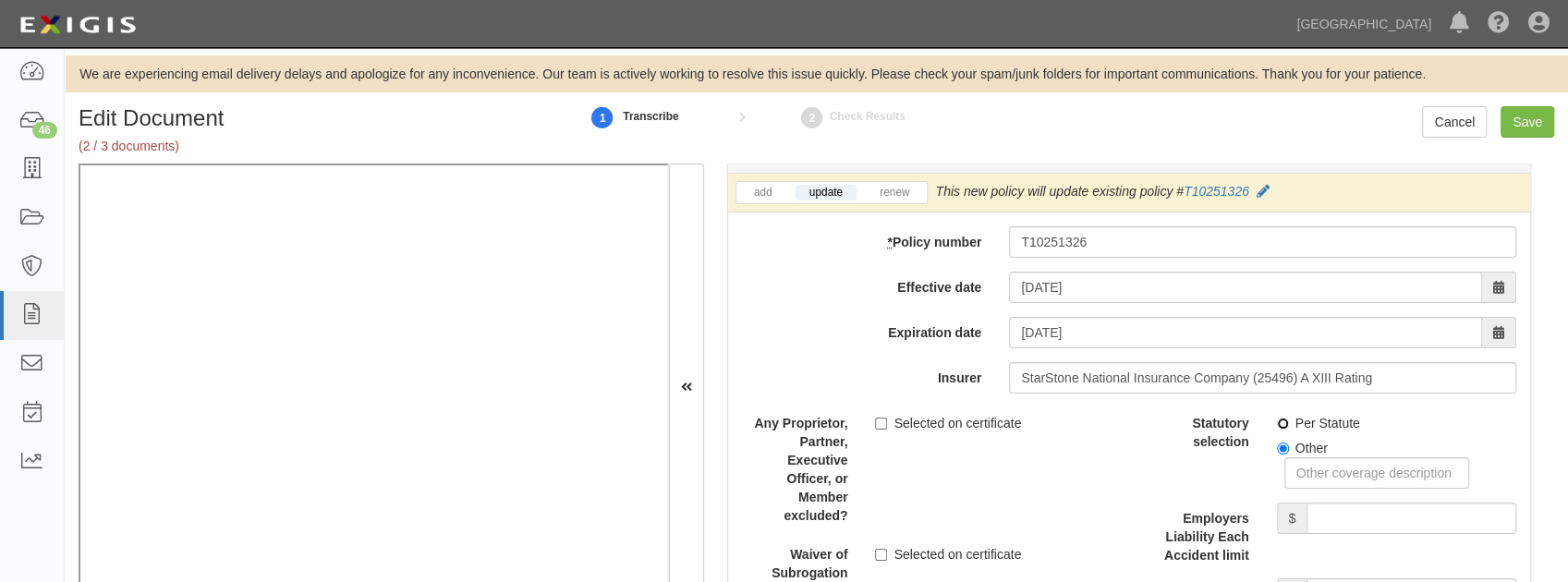
click at [1276, 418] on input "Per Statute" at bounding box center [1282, 424] width 12 height 12
radio input "true"
click at [1322, 519] on input "Employers Liability Each Accident limit" at bounding box center [1411, 518] width 209 height 31
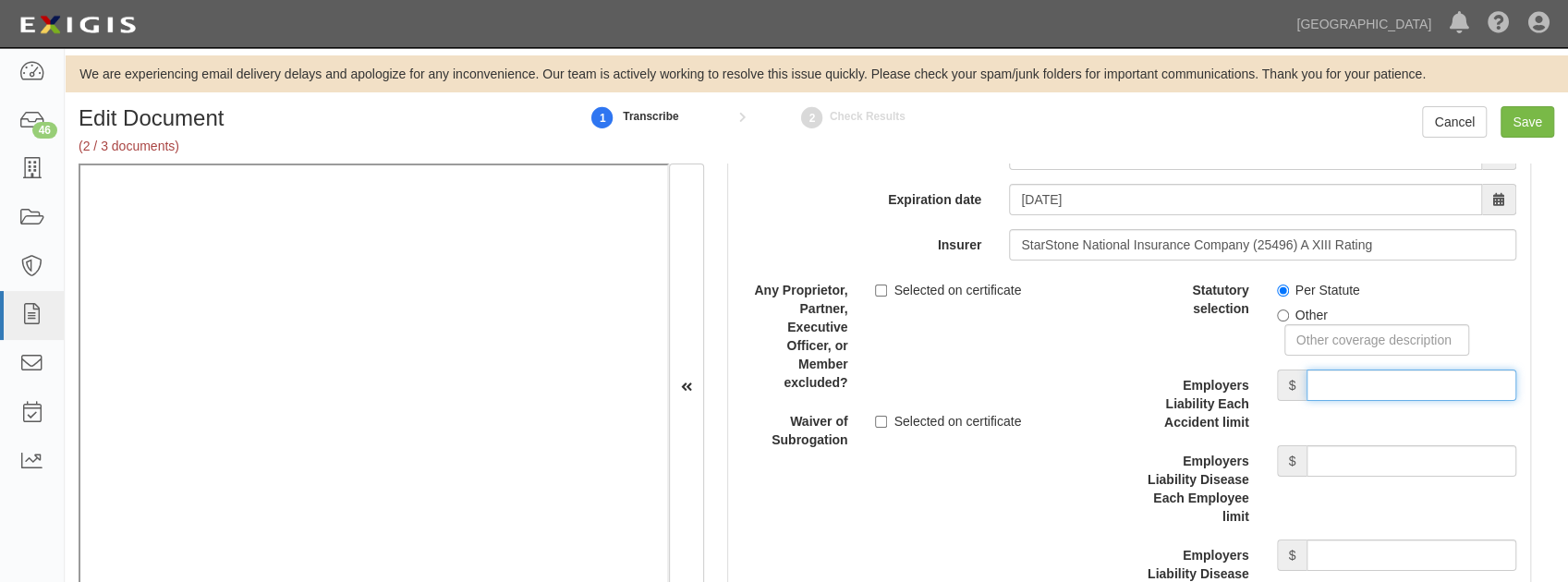
scroll to position [4864, 0]
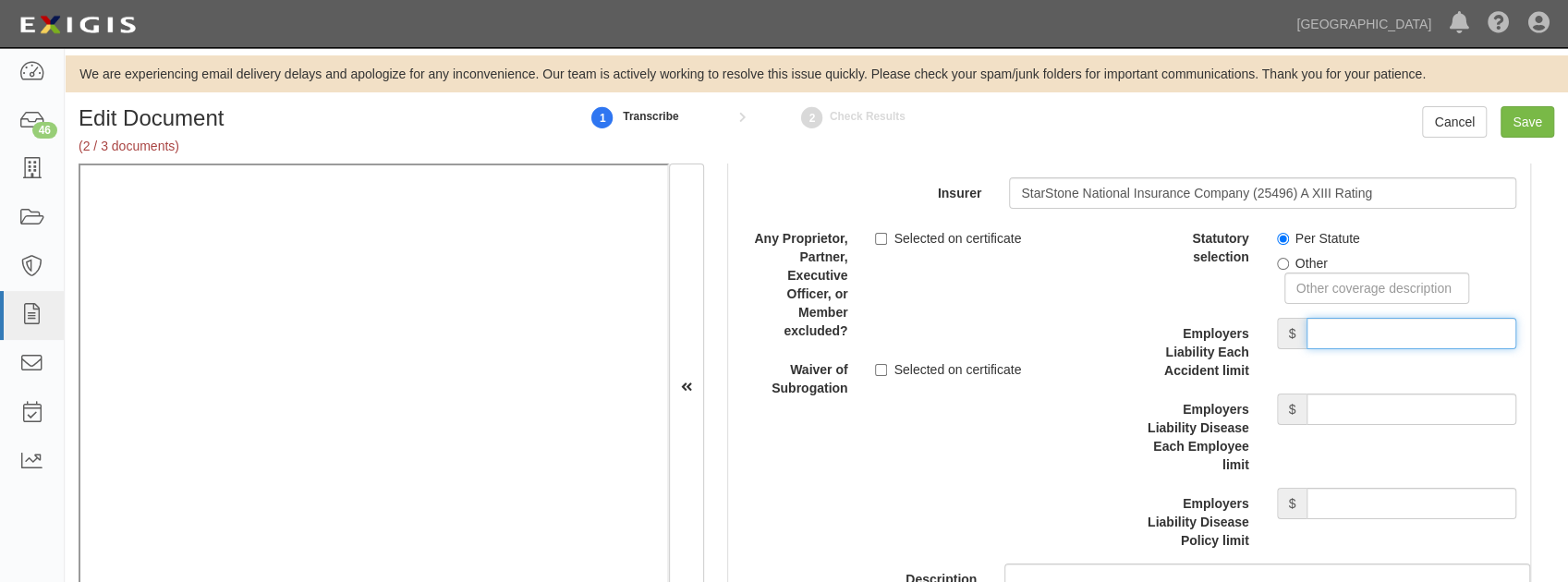
type input "1,000,000"
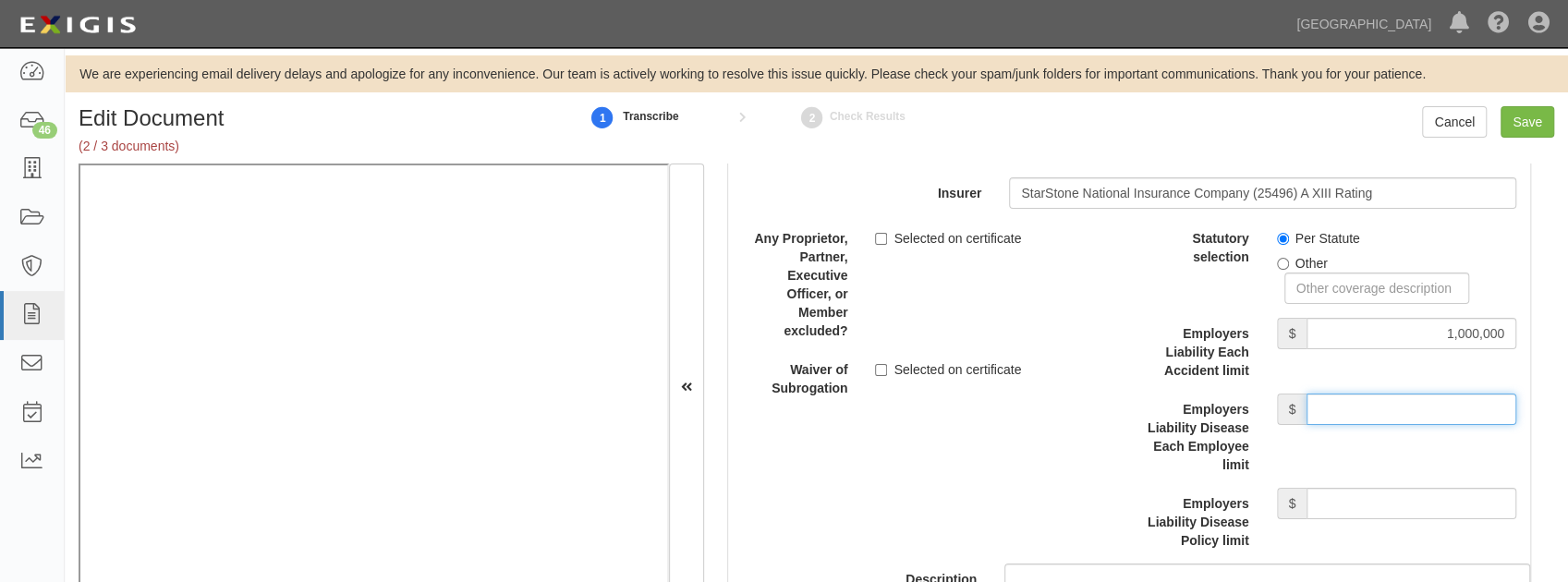
click at [1360, 409] on input "Employers Liability Disease Each Employee limit" at bounding box center [1411, 408] width 209 height 31
type input "1,000,000"
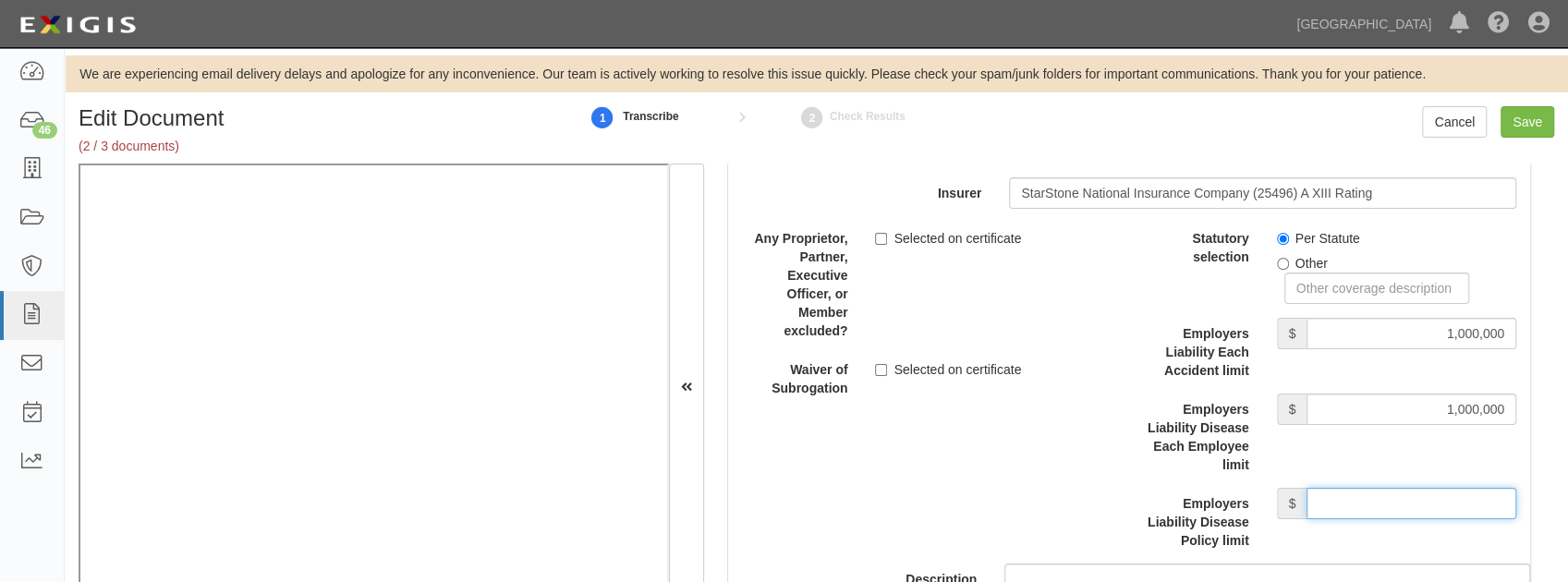
click at [1371, 495] on input "Employers Liability Disease Policy limit" at bounding box center [1411, 503] width 209 height 31
type input "1,000,000"
click at [1056, 472] on div "Description" at bounding box center [1128, 418] width 829 height 391
click at [875, 364] on input "Selected on certificate" at bounding box center [880, 370] width 12 height 12
checkbox input "true"
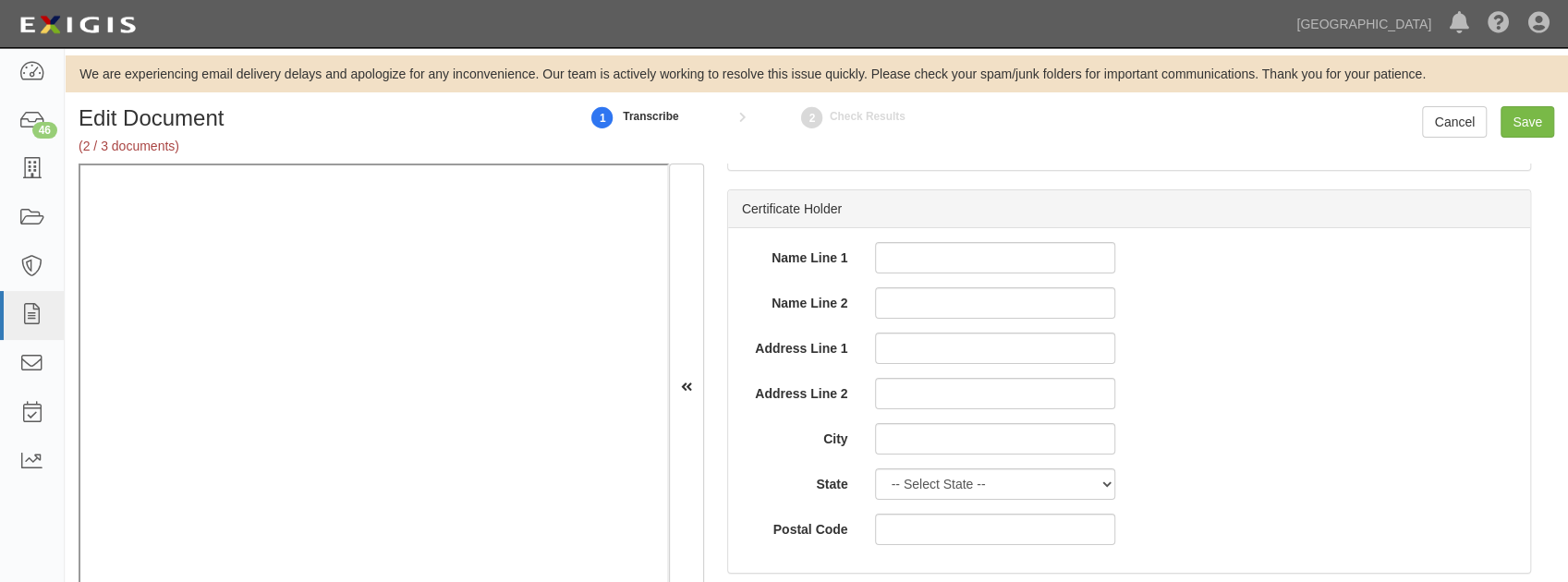
scroll to position [6375, 0]
click at [1532, 125] on input "Save" at bounding box center [1526, 122] width 54 height 31
type input "1000000"
type input "500000"
type input "5000"
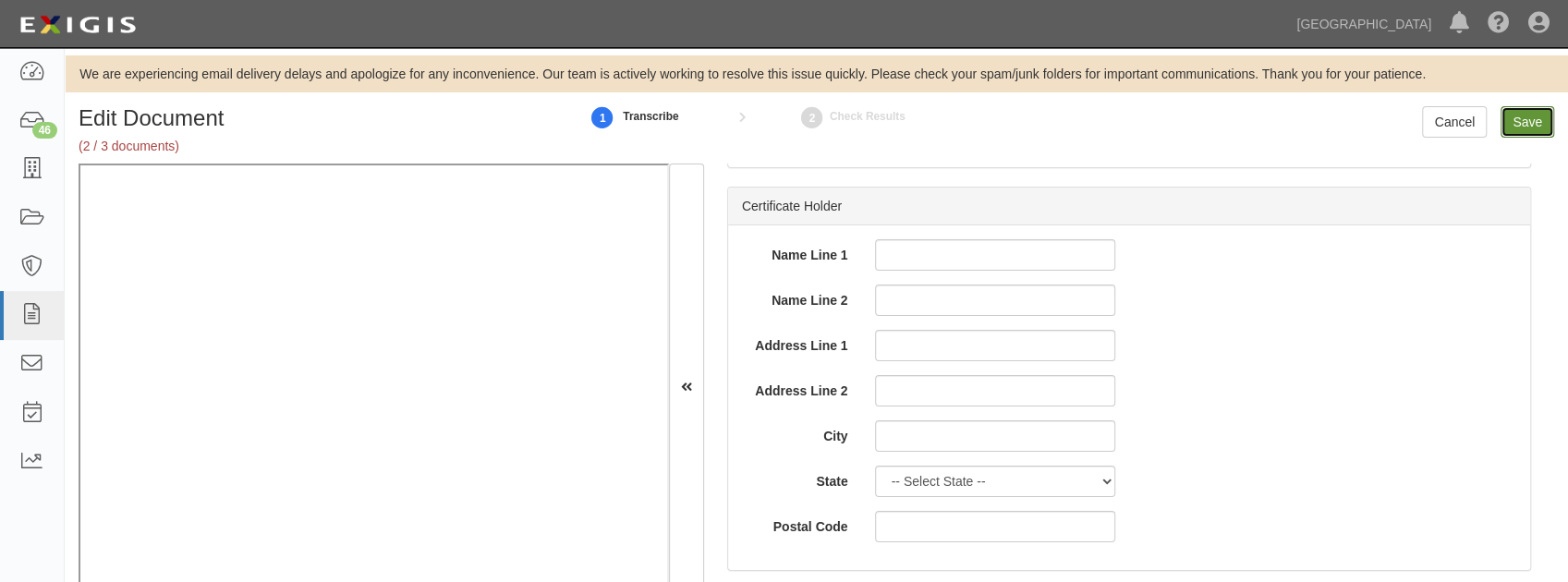
type input "1000000"
type input "3000000"
type input "2000000"
type input "1000000"
type input "3000000"
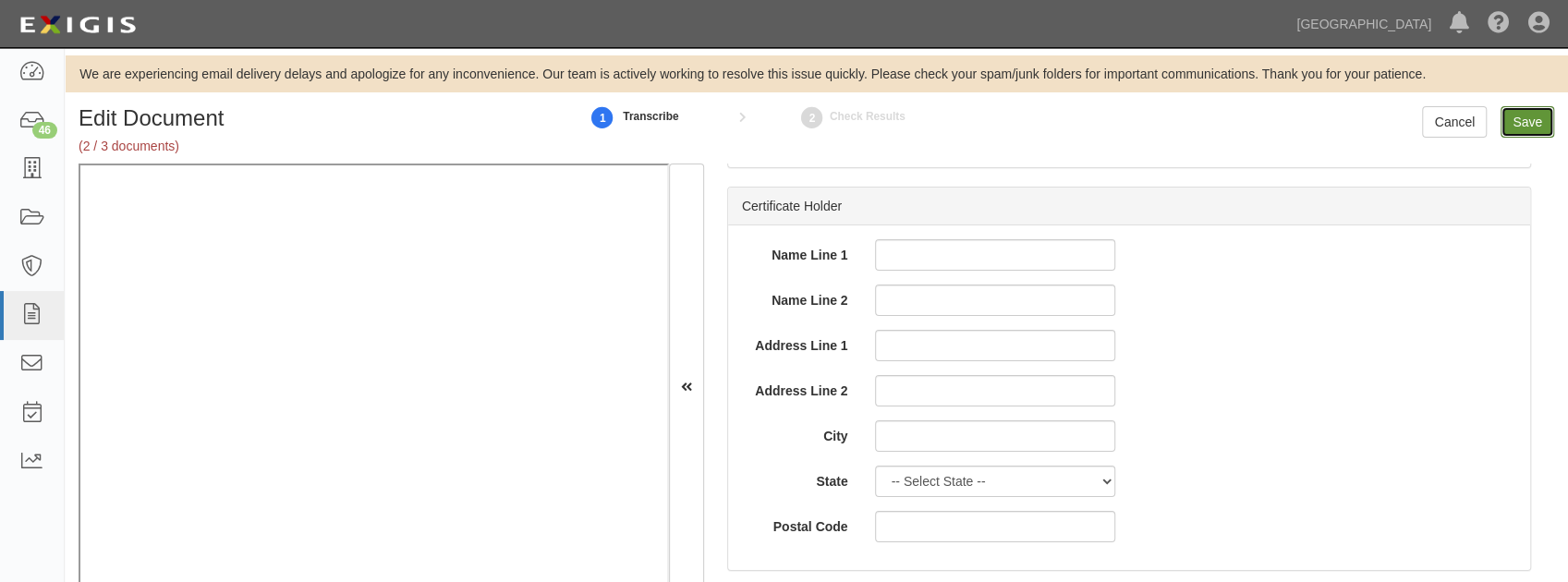
type input "3000000"
type input "1000000"
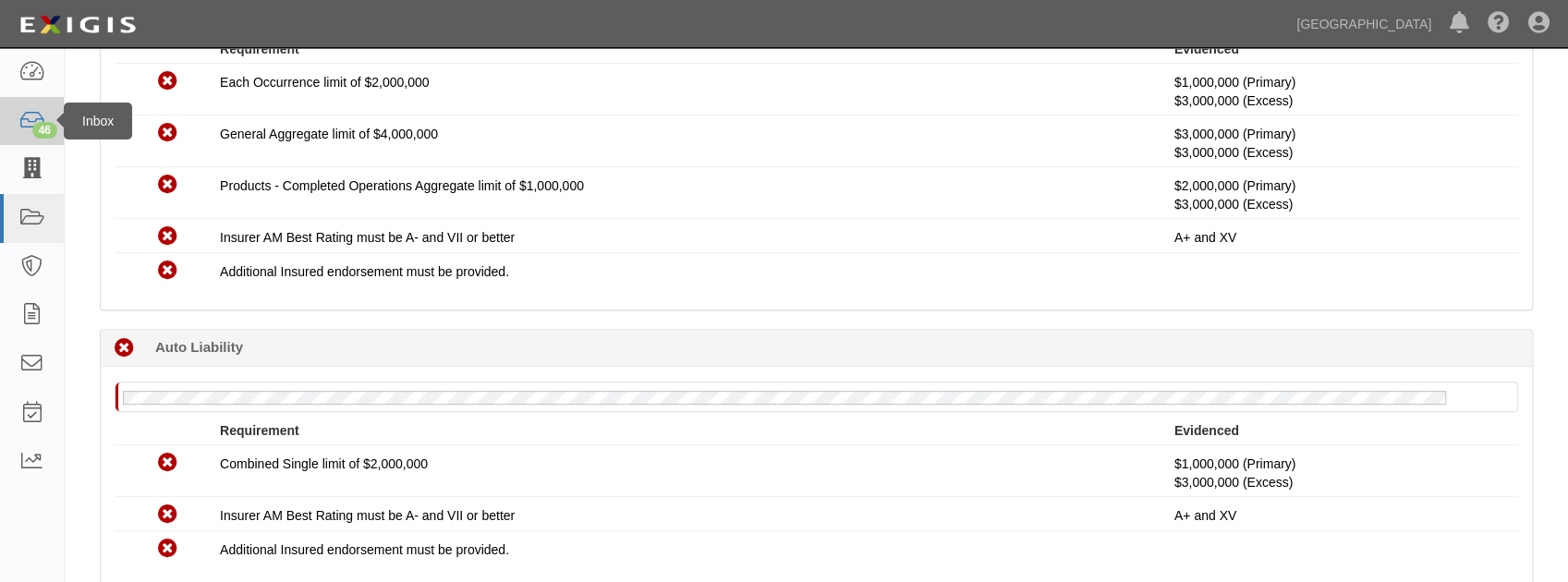
scroll to position [460, 0]
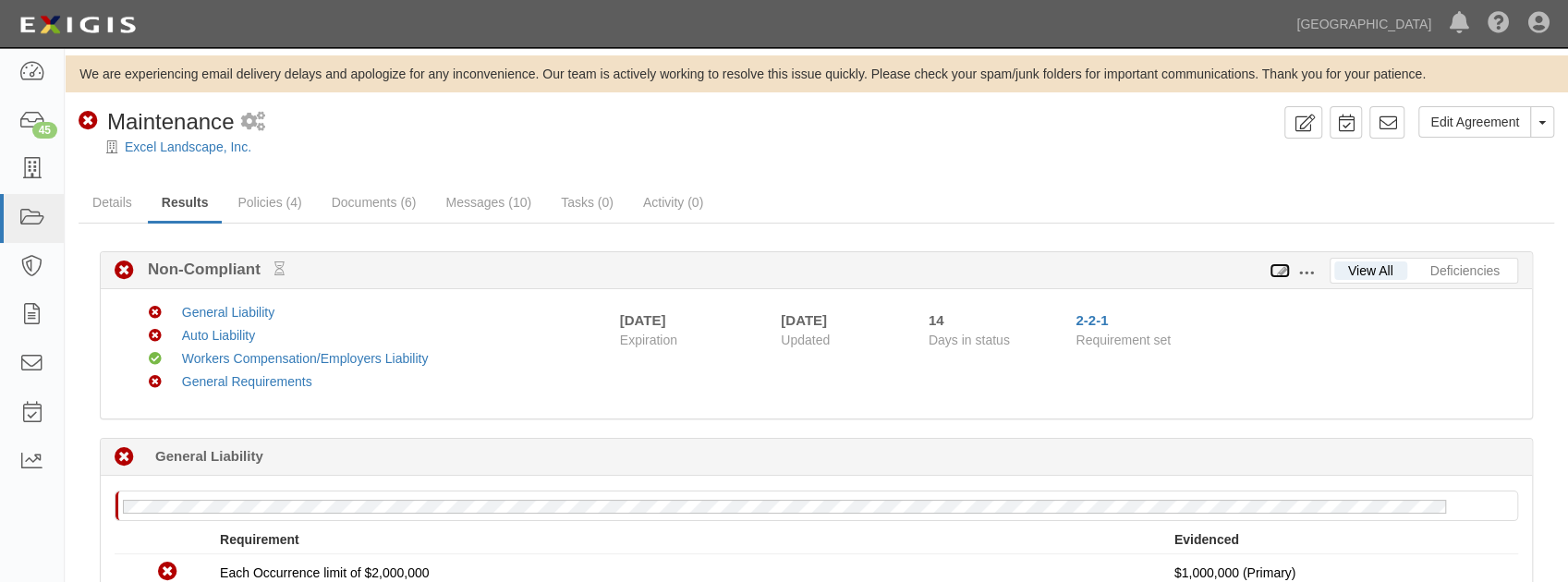
click at [1282, 270] on icon at bounding box center [1280, 272] width 21 height 13
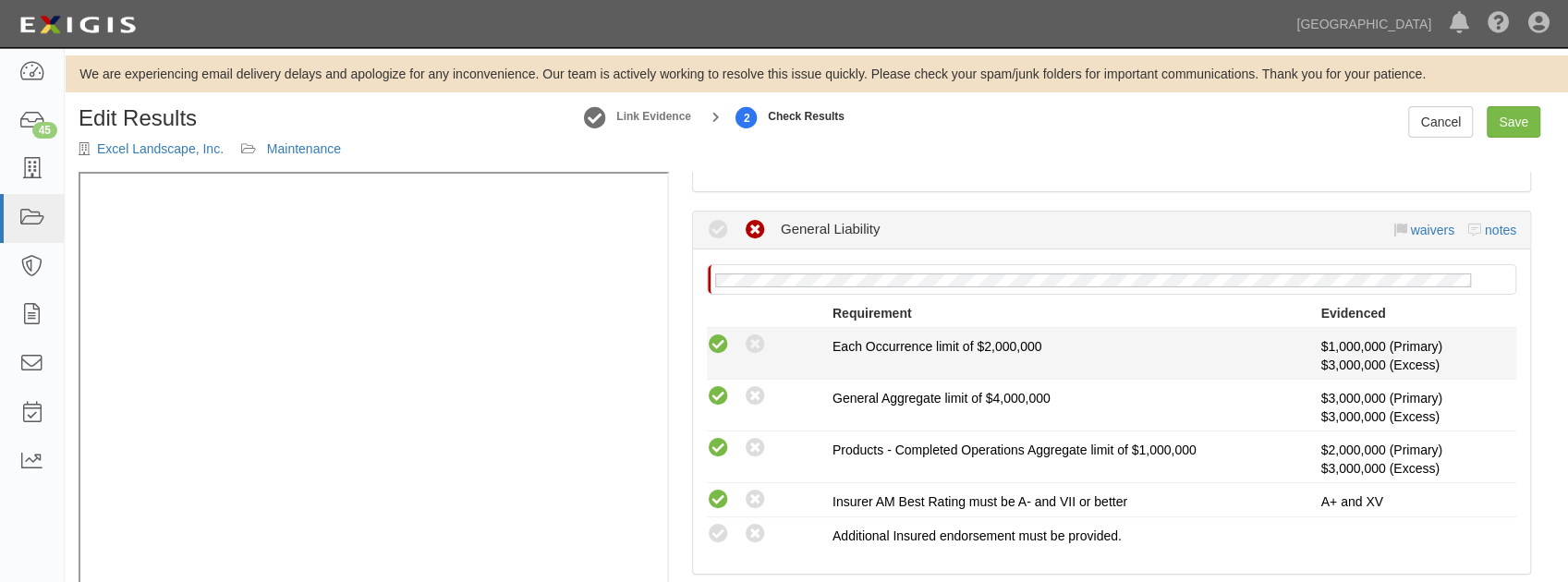
scroll to position [430, 0]
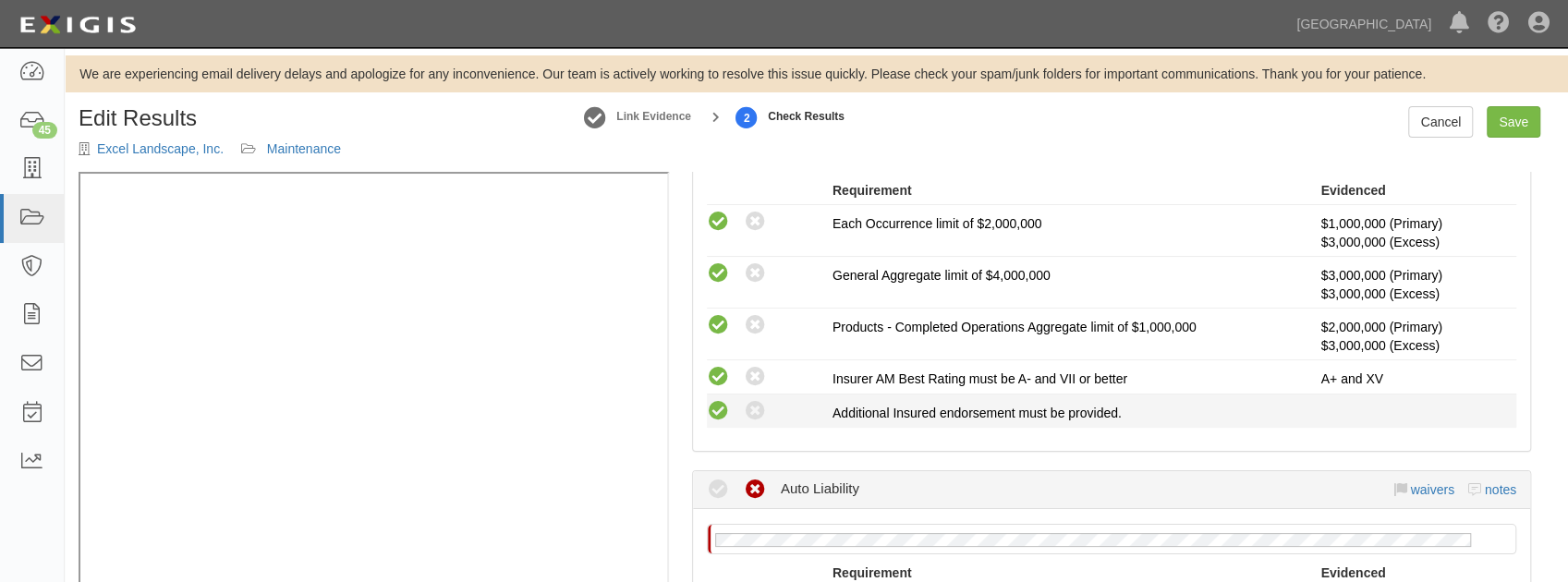
click at [710, 411] on icon at bounding box center [718, 411] width 23 height 23
radio input "true"
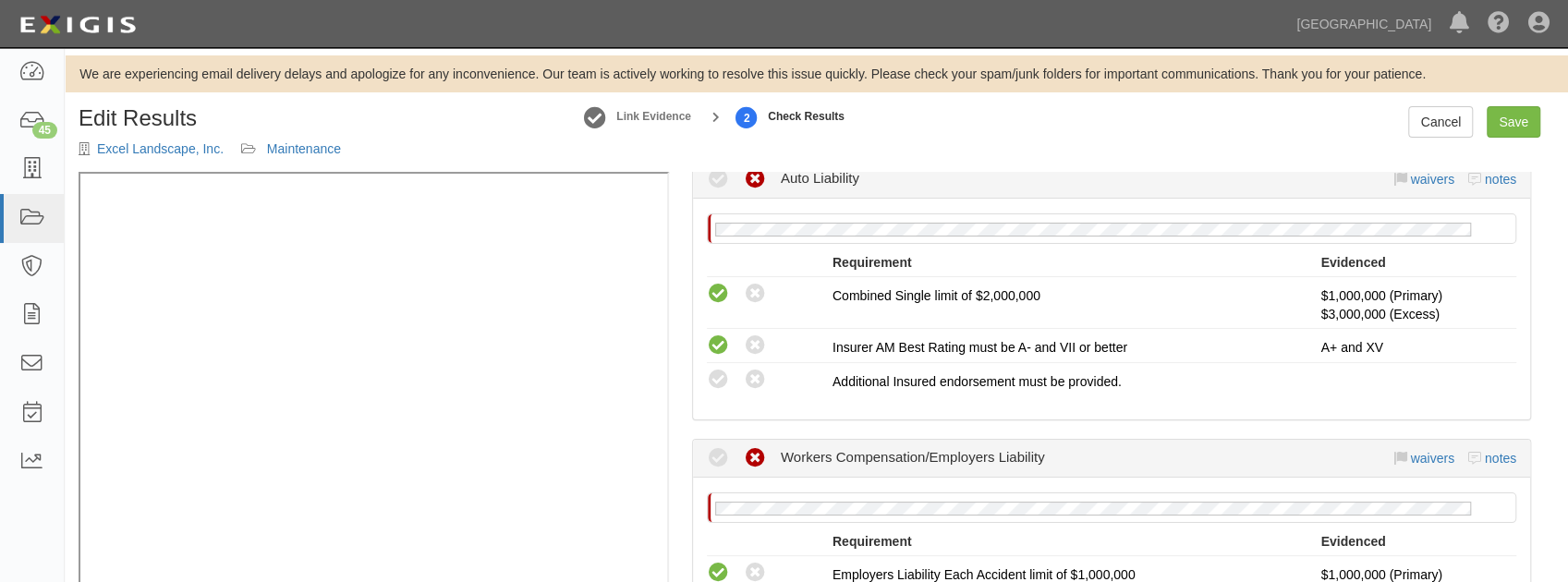
scroll to position [800, 0]
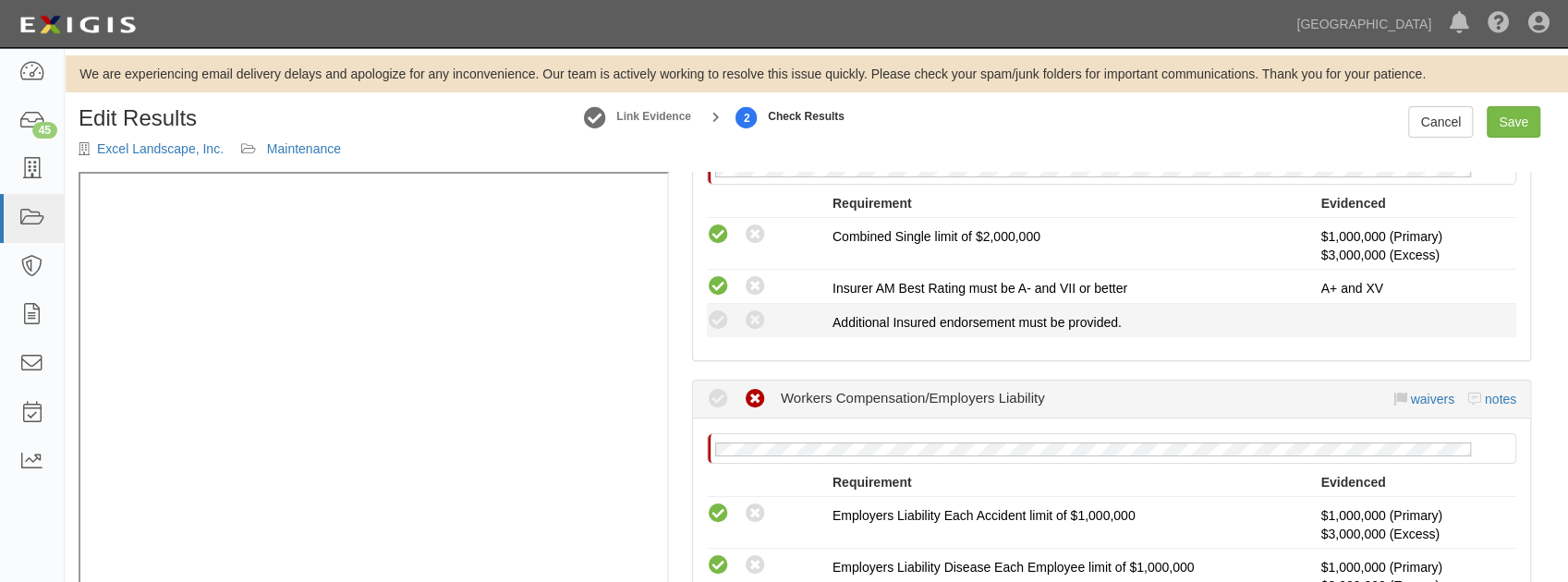
click at [715, 327] on li "Compliant Waived: Non-Compliant Additional Insured endorsement must be provided." at bounding box center [1111, 320] width 809 height 33
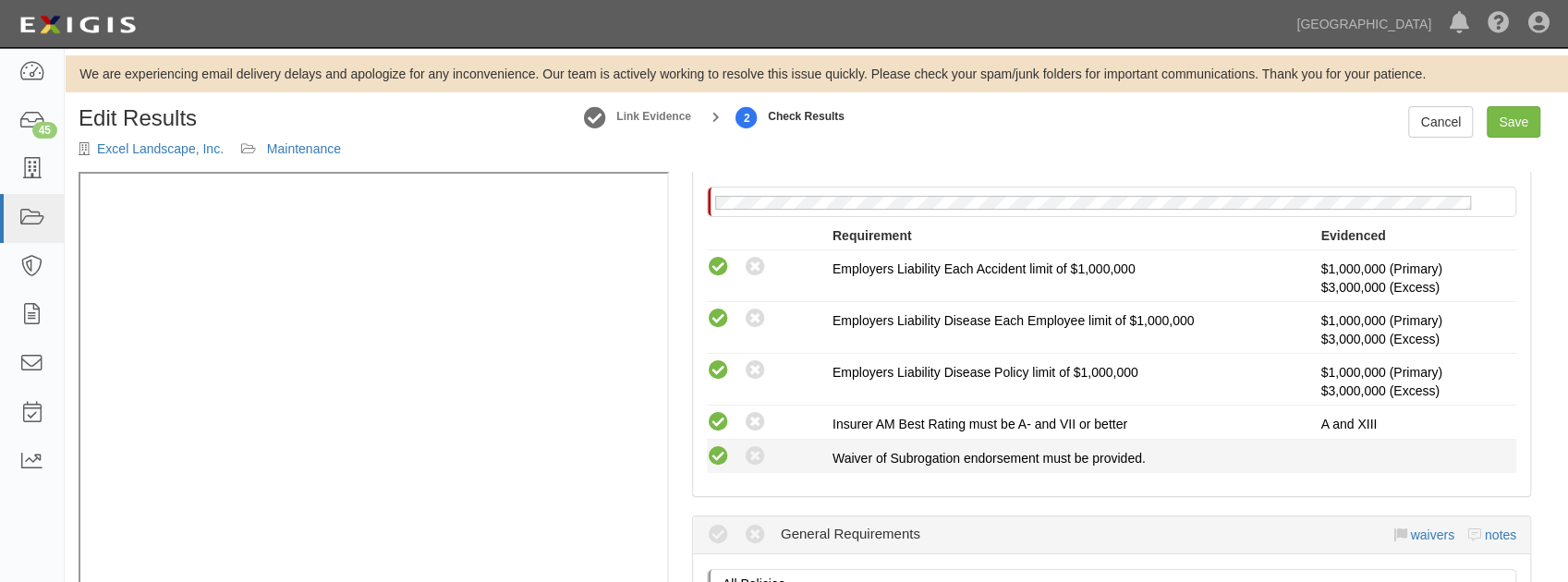
click at [720, 449] on icon at bounding box center [718, 457] width 23 height 23
radio input "true"
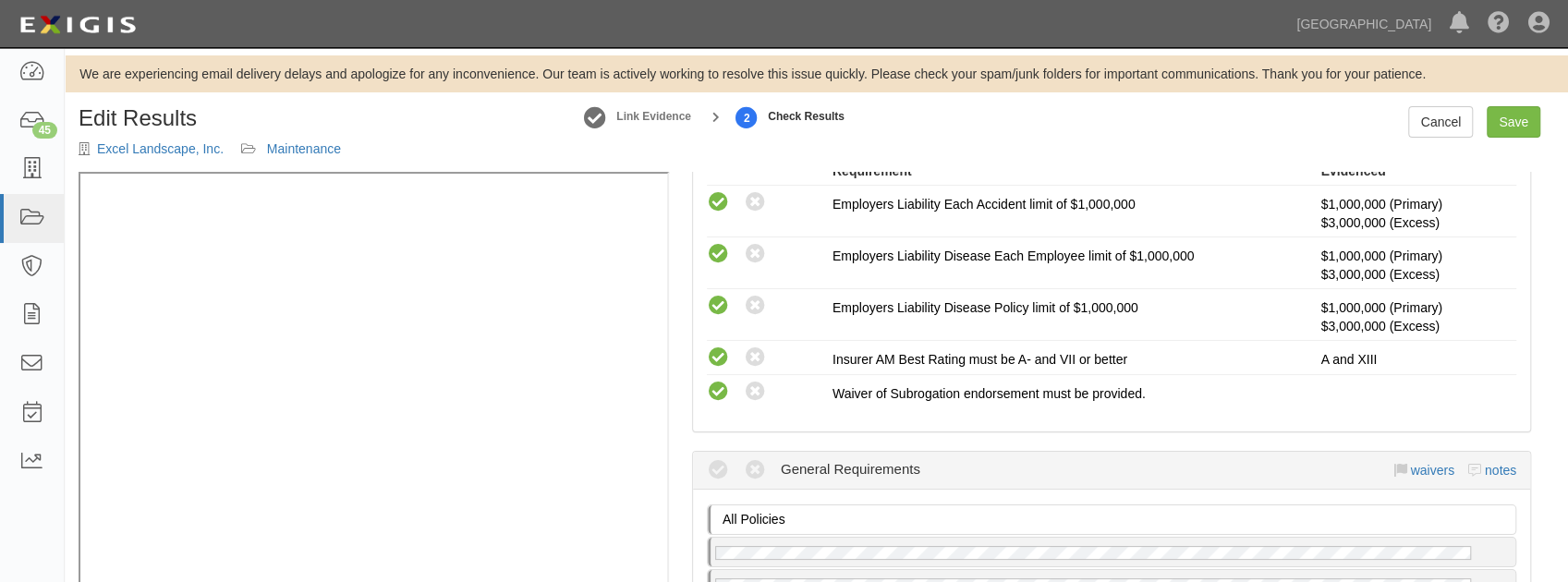
scroll to position [1293, 0]
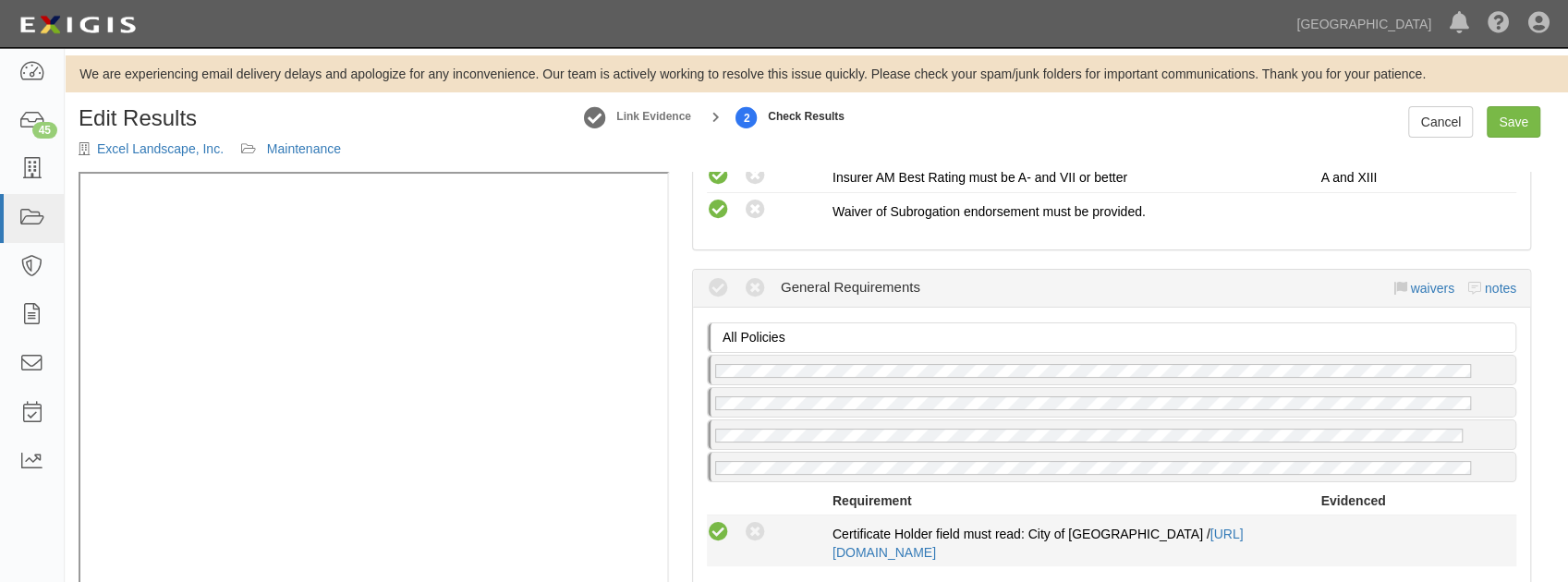
click at [709, 521] on icon at bounding box center [718, 532] width 23 height 23
radio input "true"
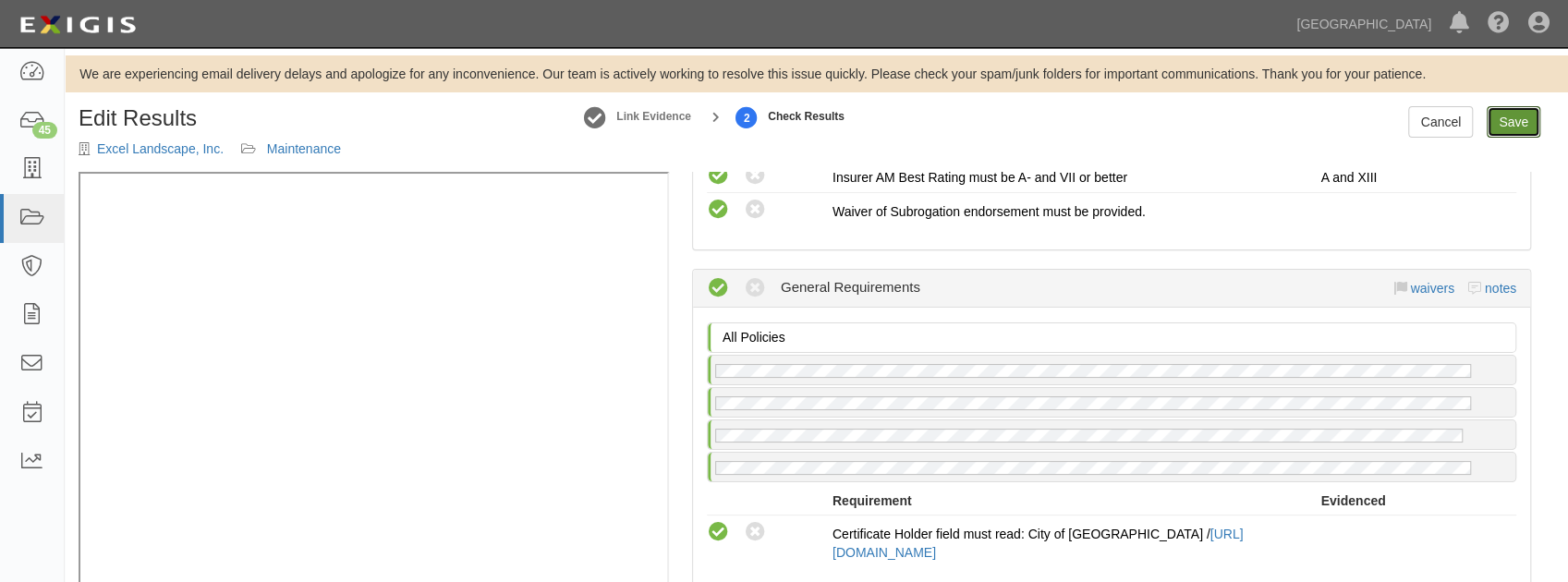
drag, startPoint x: 1517, startPoint y: 125, endPoint x: 1494, endPoint y: 137, distance: 25.9
click at [1517, 125] on link "Save" at bounding box center [1513, 122] width 54 height 31
radio input "true"
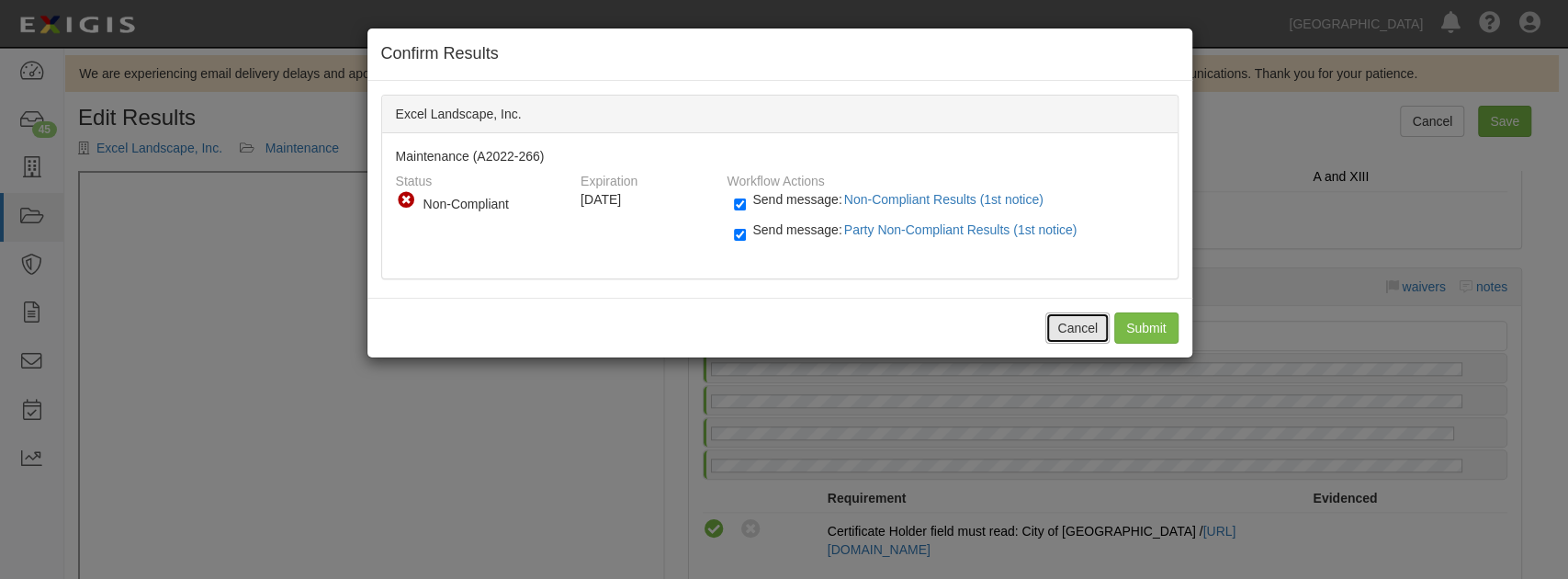
click at [1072, 325] on button "Cancel" at bounding box center [1077, 328] width 65 height 31
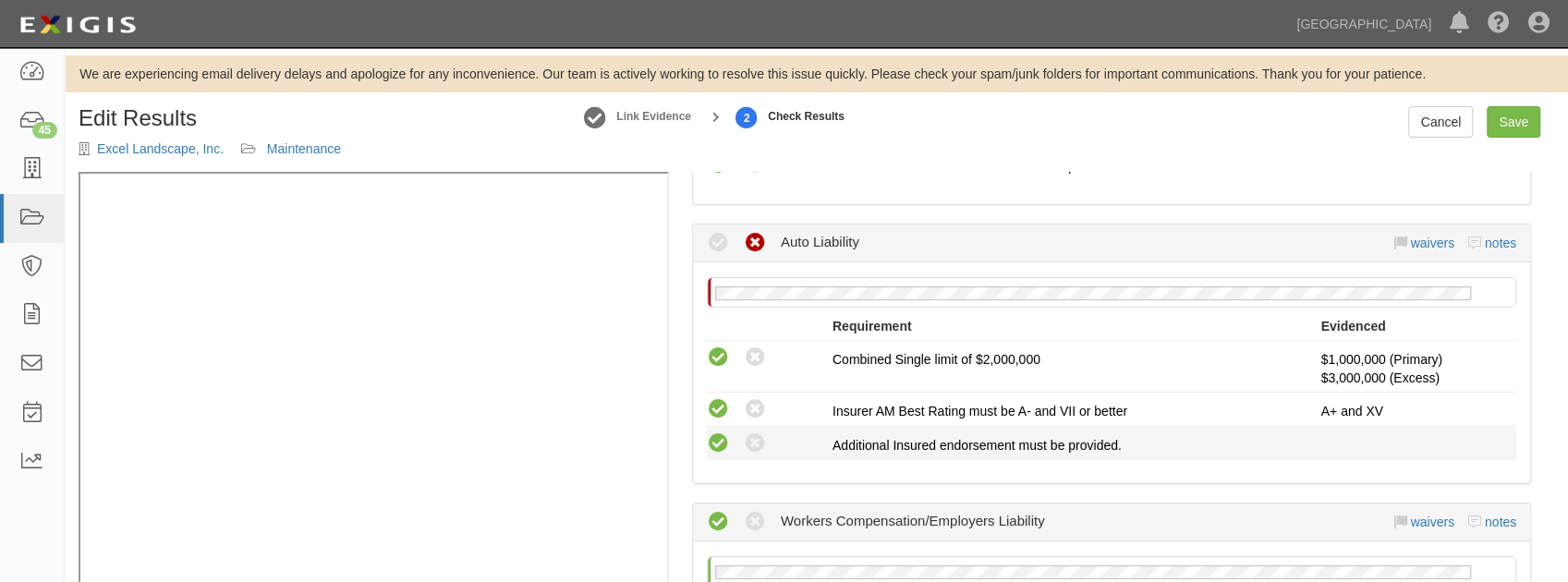
click at [728, 436] on icon at bounding box center [718, 443] width 23 height 23
radio input "true"
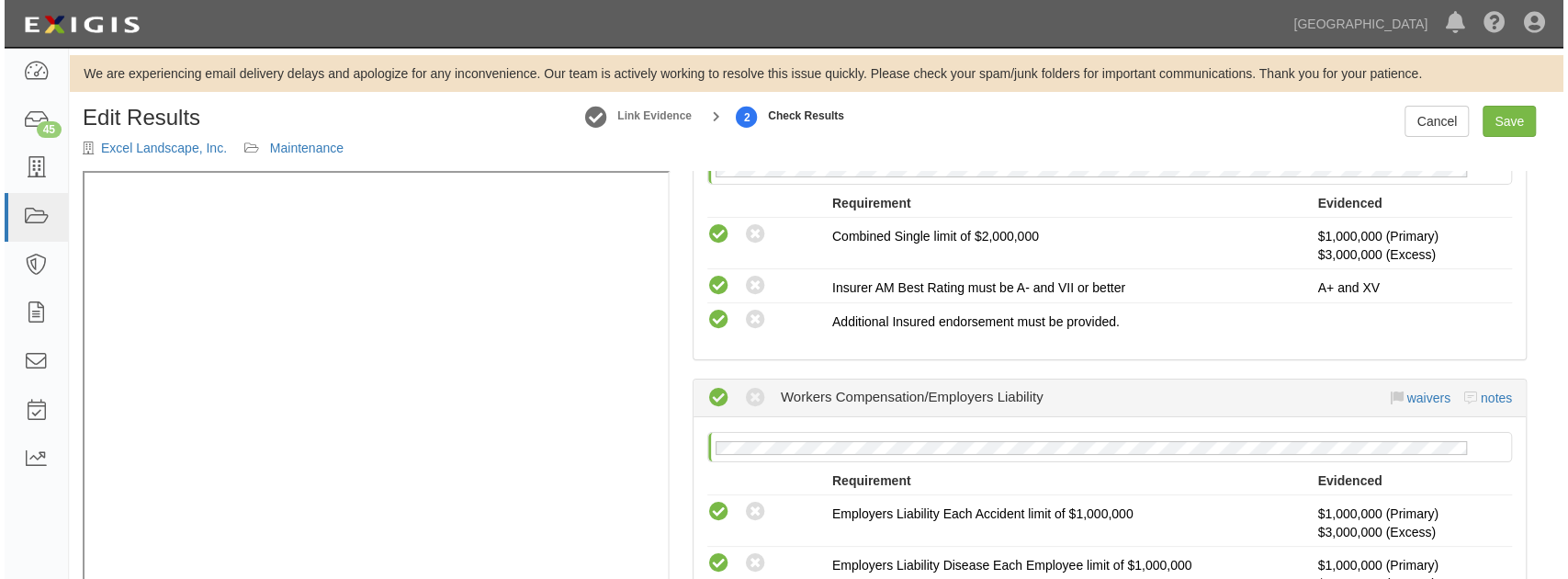
scroll to position [796, 0]
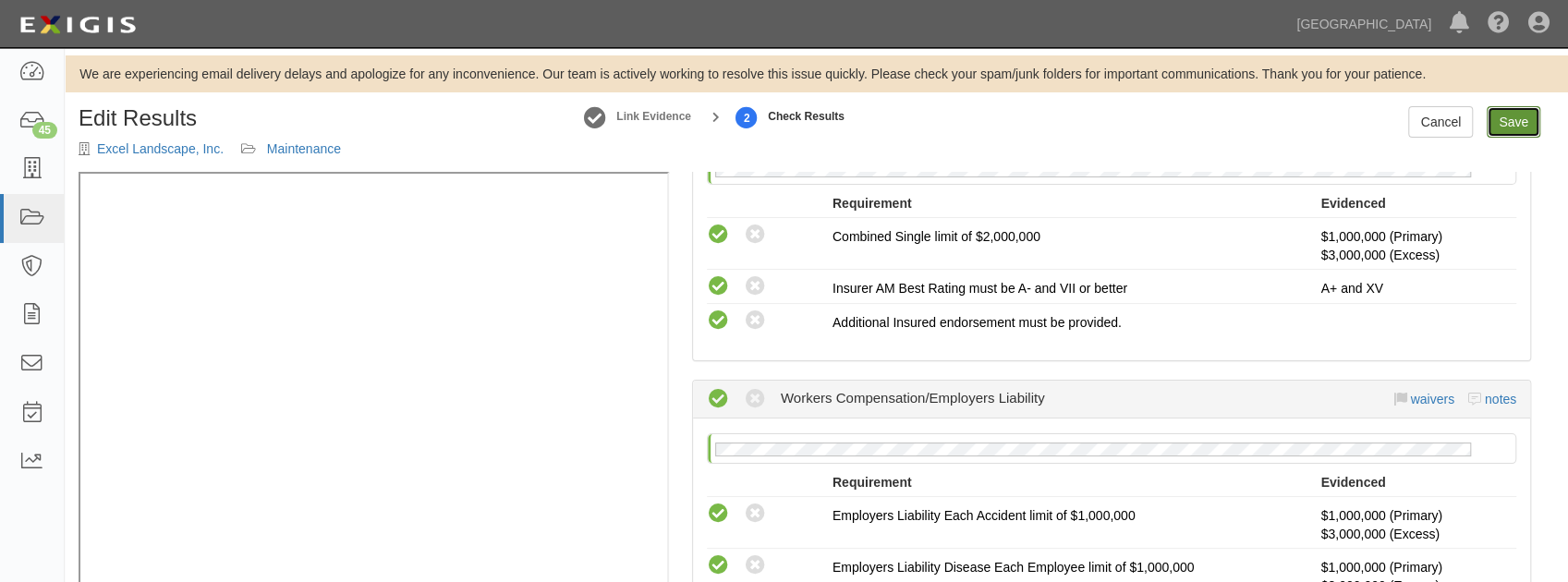
click at [1491, 125] on link "Save" at bounding box center [1513, 122] width 54 height 31
radio input "true"
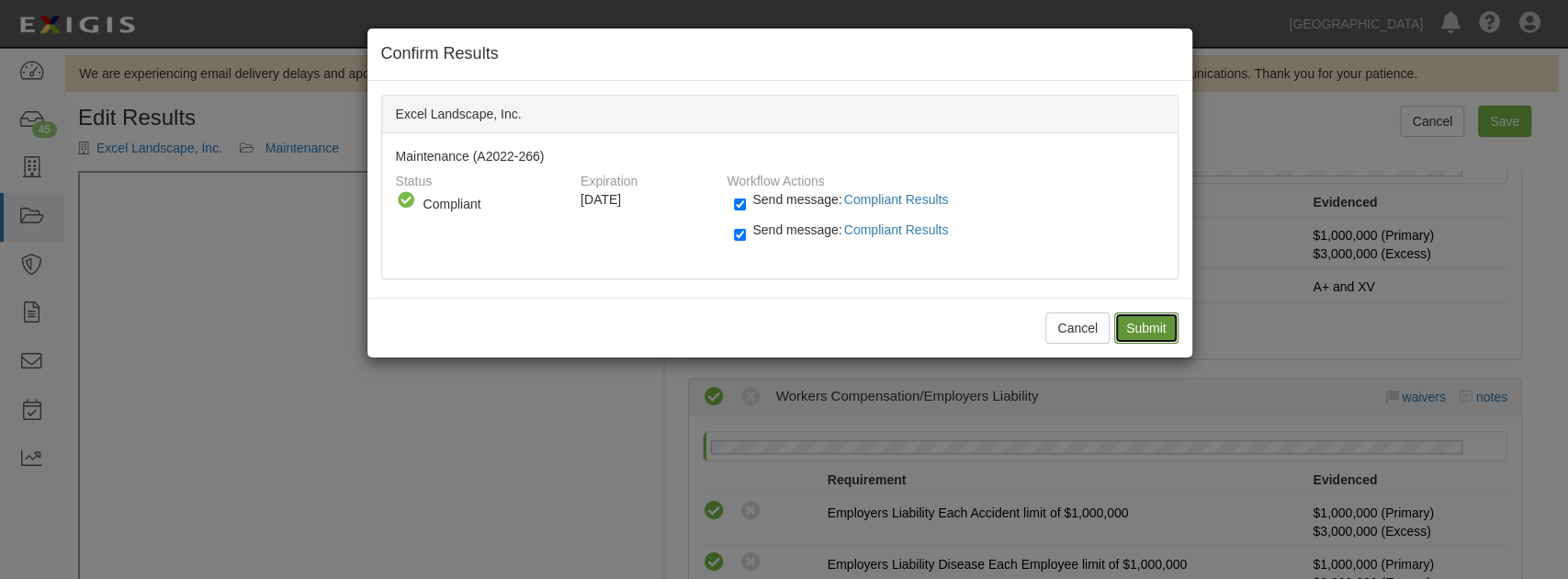
click at [1135, 326] on input "Submit" at bounding box center [1146, 328] width 65 height 31
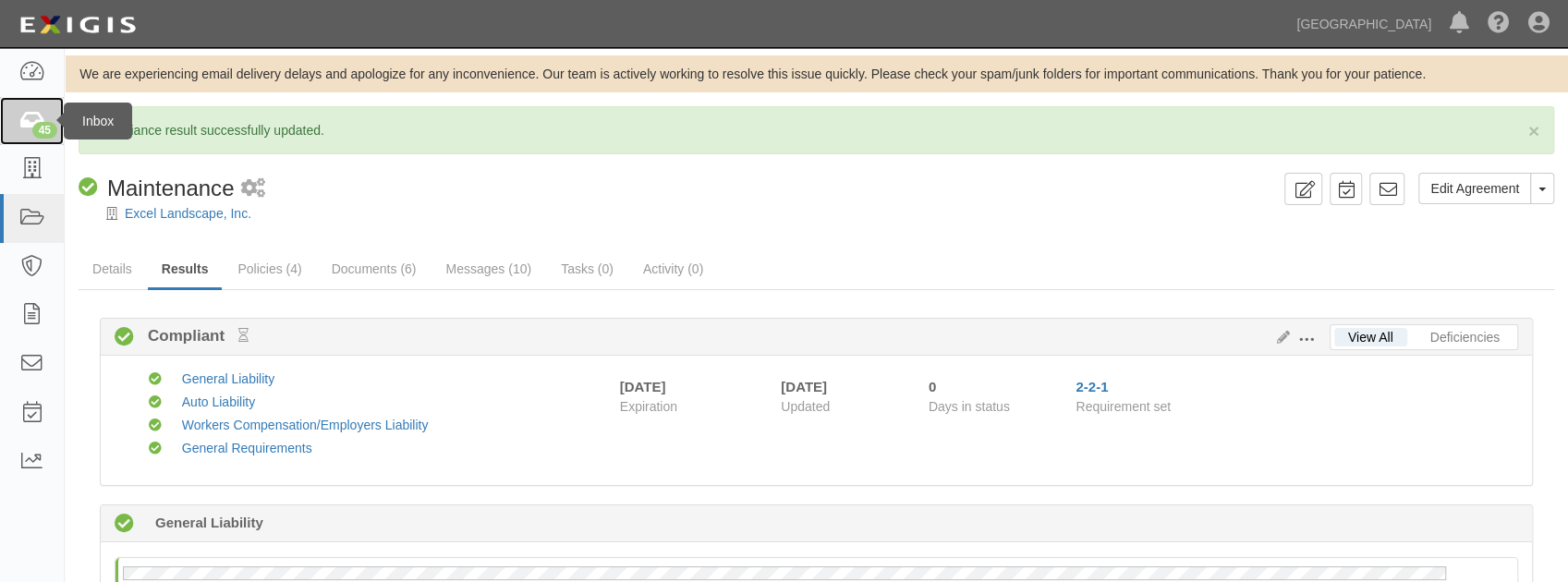
click at [42, 129] on div "45" at bounding box center [44, 130] width 25 height 17
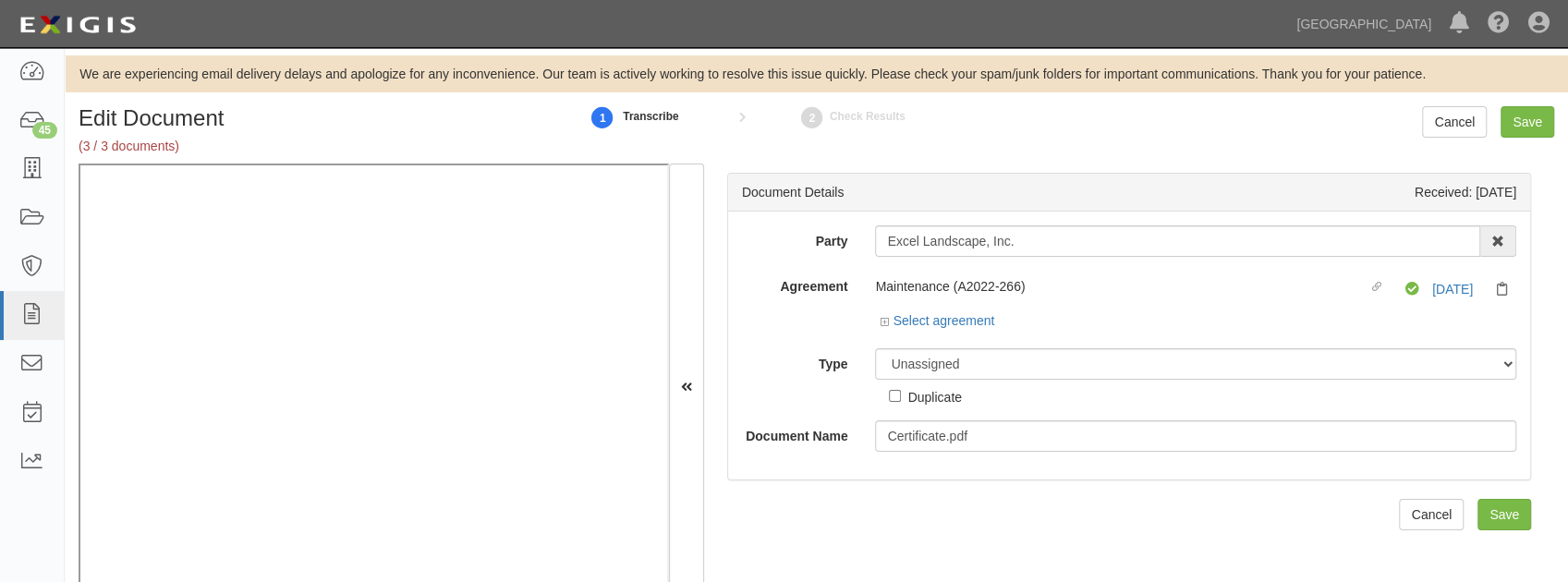
click at [907, 307] on div "Maintenance (A2022-266) Linked agreement Compliant [DATE]" at bounding box center [1195, 291] width 642 height 41
click at [904, 324] on link "Select agreement" at bounding box center [936, 321] width 114 height 15
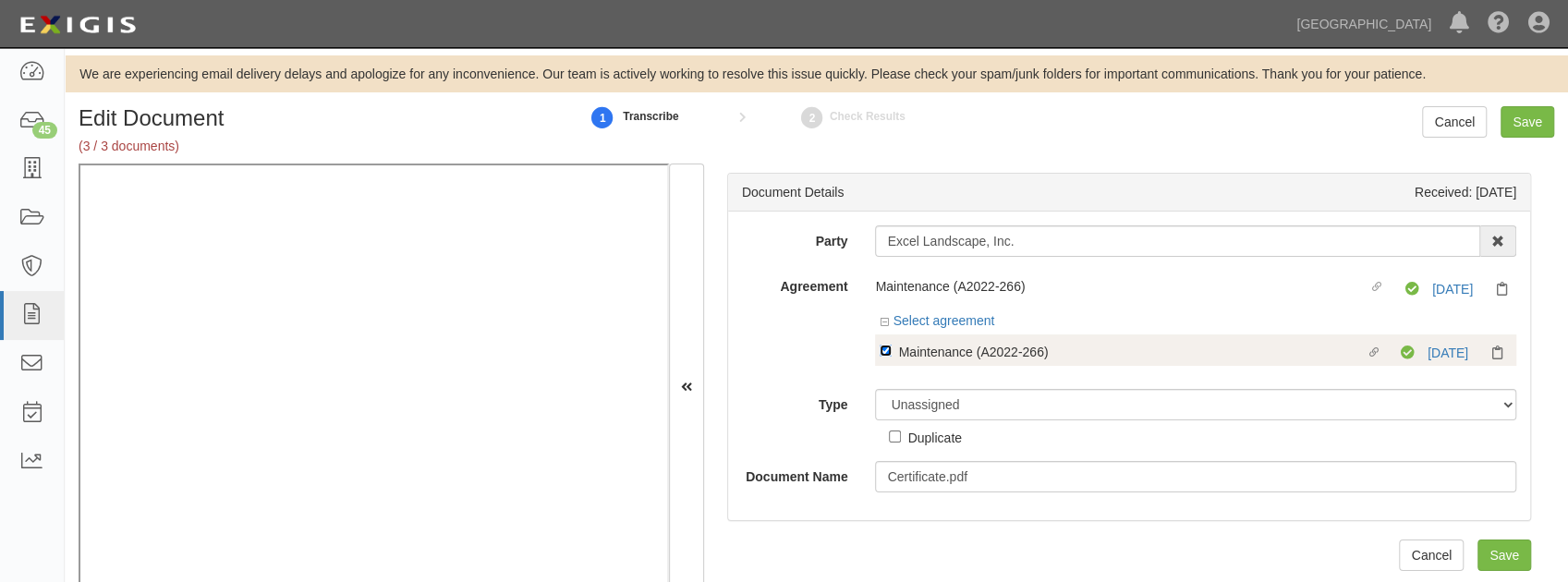
click at [885, 346] on input "Linked agreement Maintenance (A2022-266) Linked agreement" at bounding box center [885, 350] width 12 height 12
checkbox input "false"
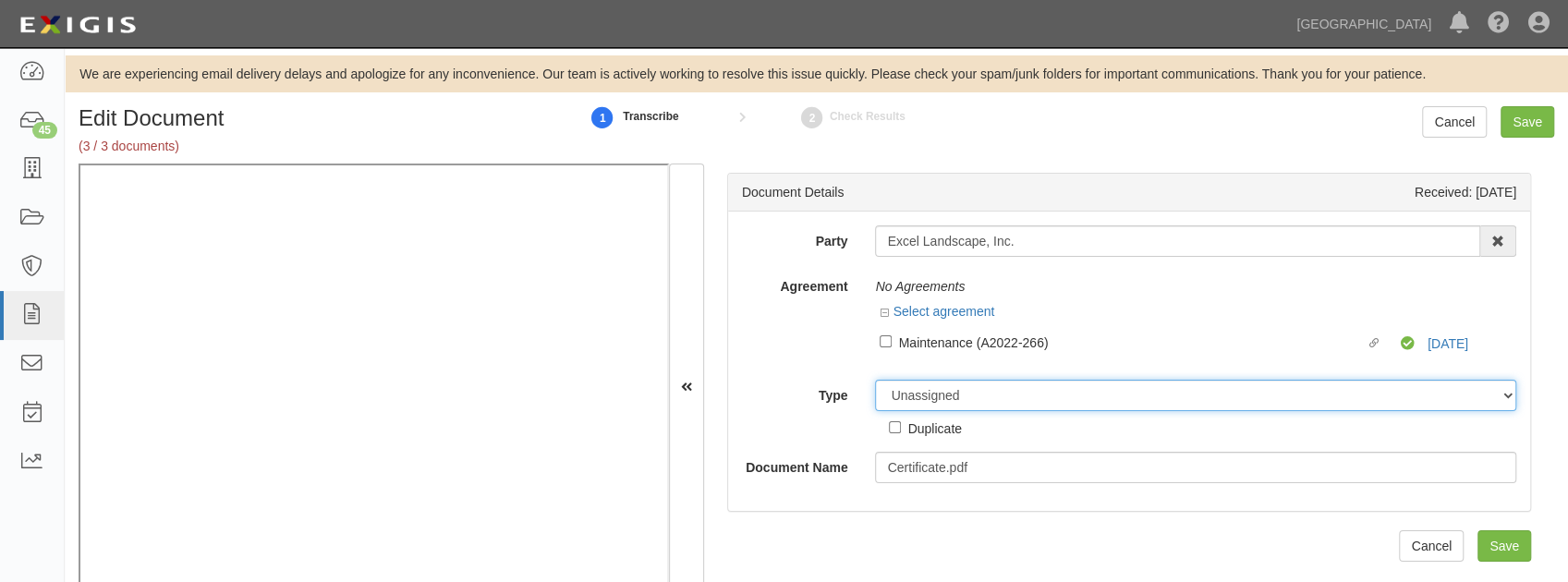
click at [931, 393] on select "Unassigned Binder Cancellation Notice Certificate Contract Endorsement Insuranc…" at bounding box center [1195, 395] width 642 height 31
select select "OtherDetail"
click at [875, 380] on select "Unassigned Binder Cancellation Notice Certificate Contract Endorsement Insuranc…" at bounding box center [1195, 395] width 642 height 31
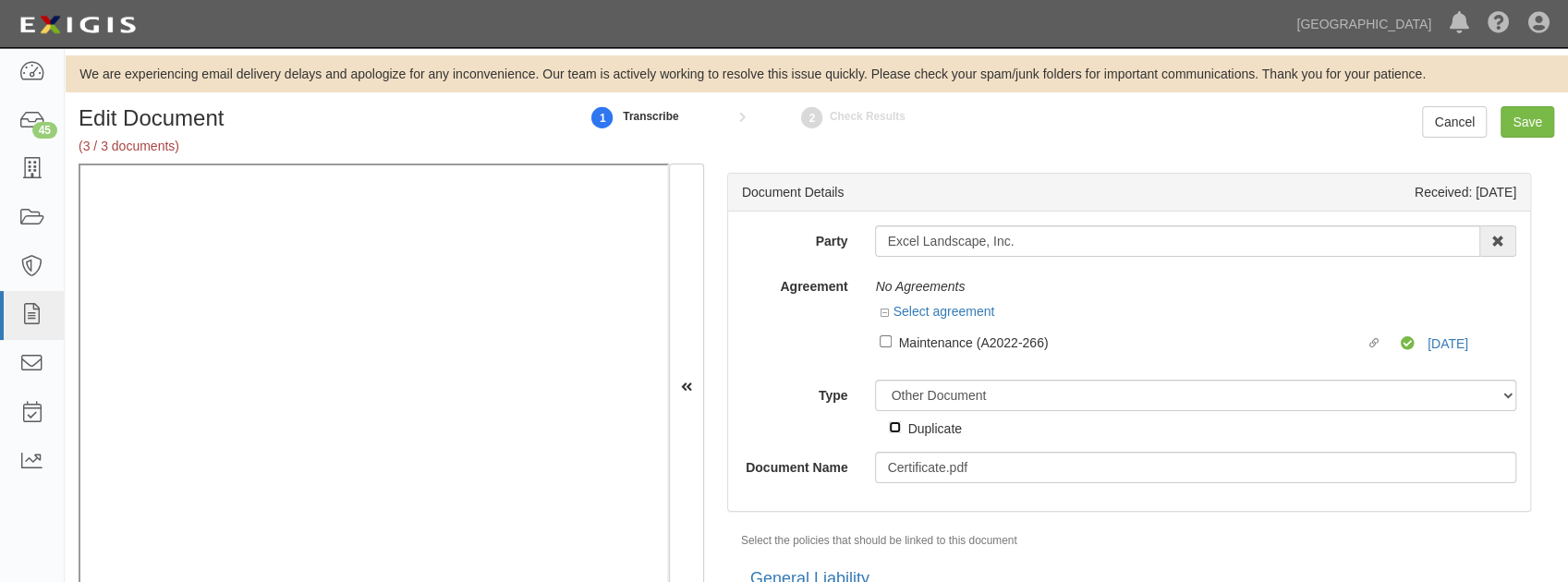
click at [894, 426] on input "Duplicate" at bounding box center [894, 427] width 12 height 12
checkbox input "true"
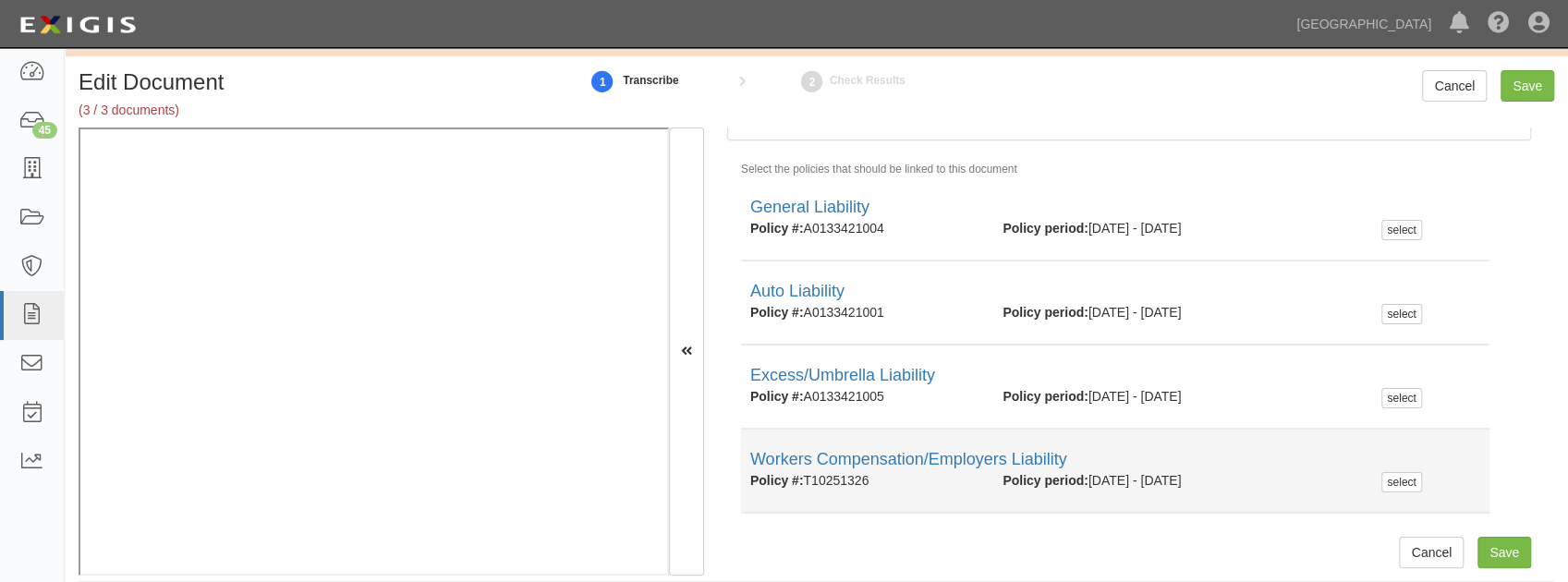
scroll to position [56, 0]
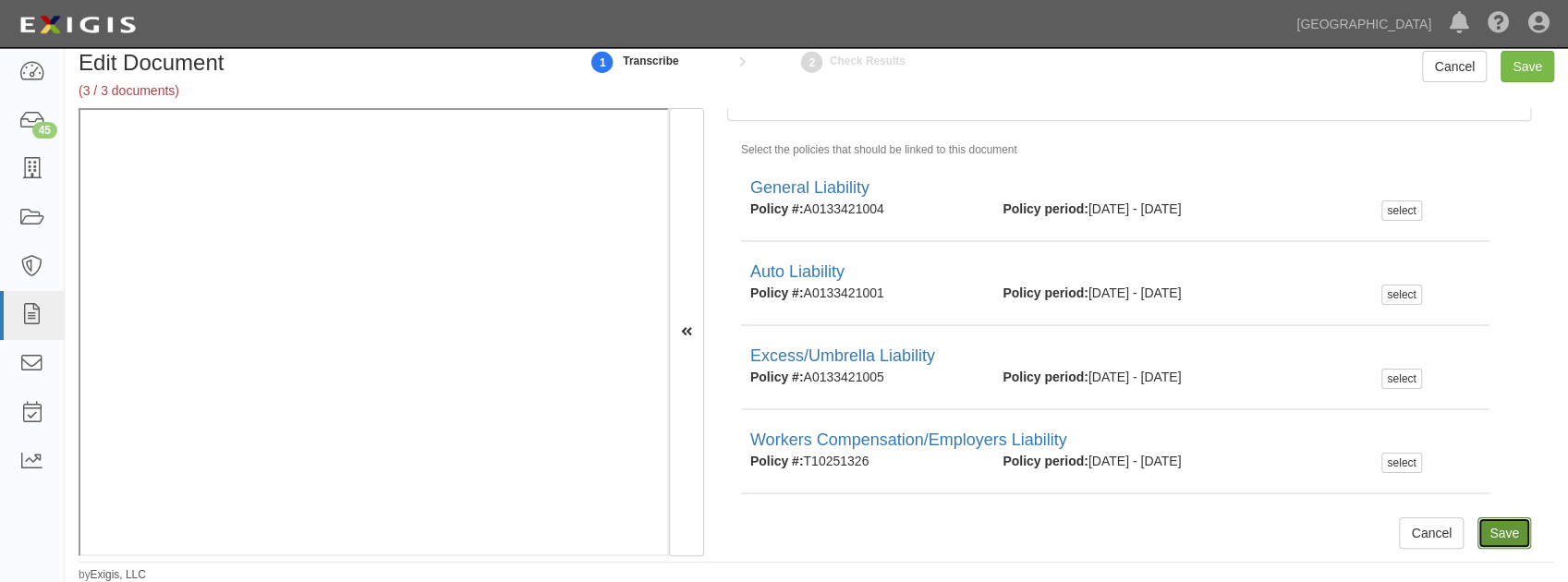
click at [1500, 544] on input "Save" at bounding box center [1504, 532] width 54 height 31
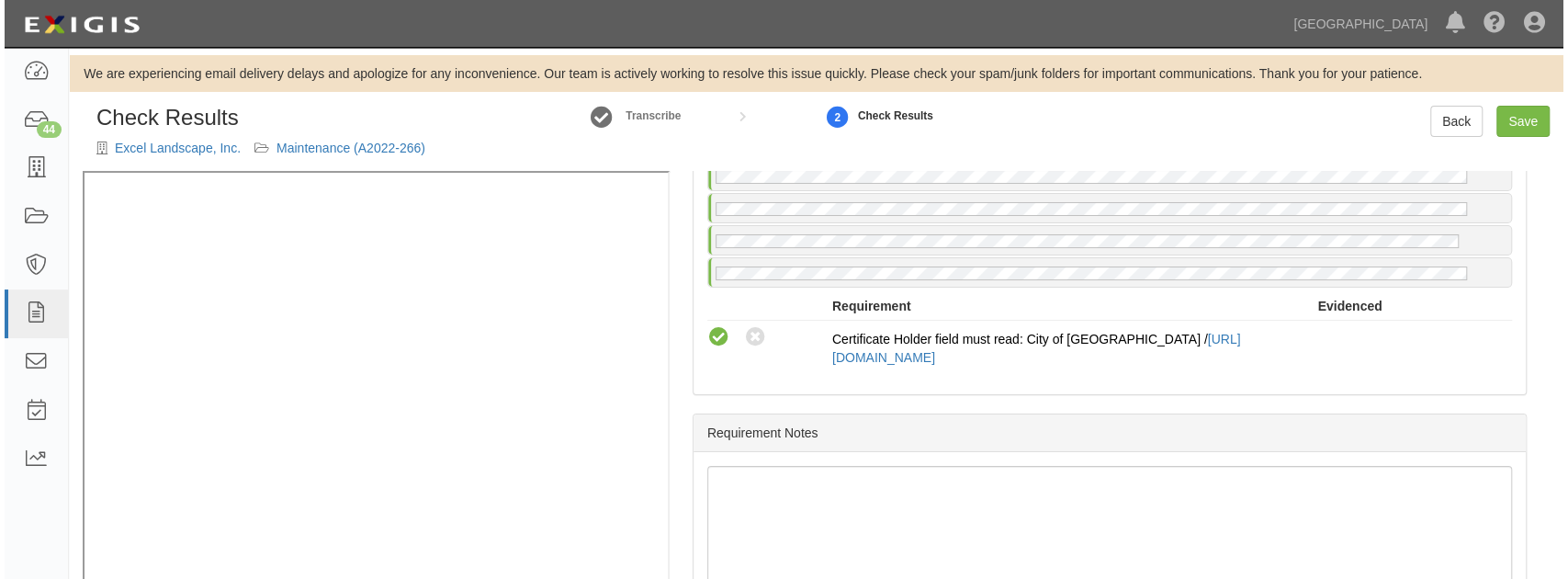
scroll to position [1530, 0]
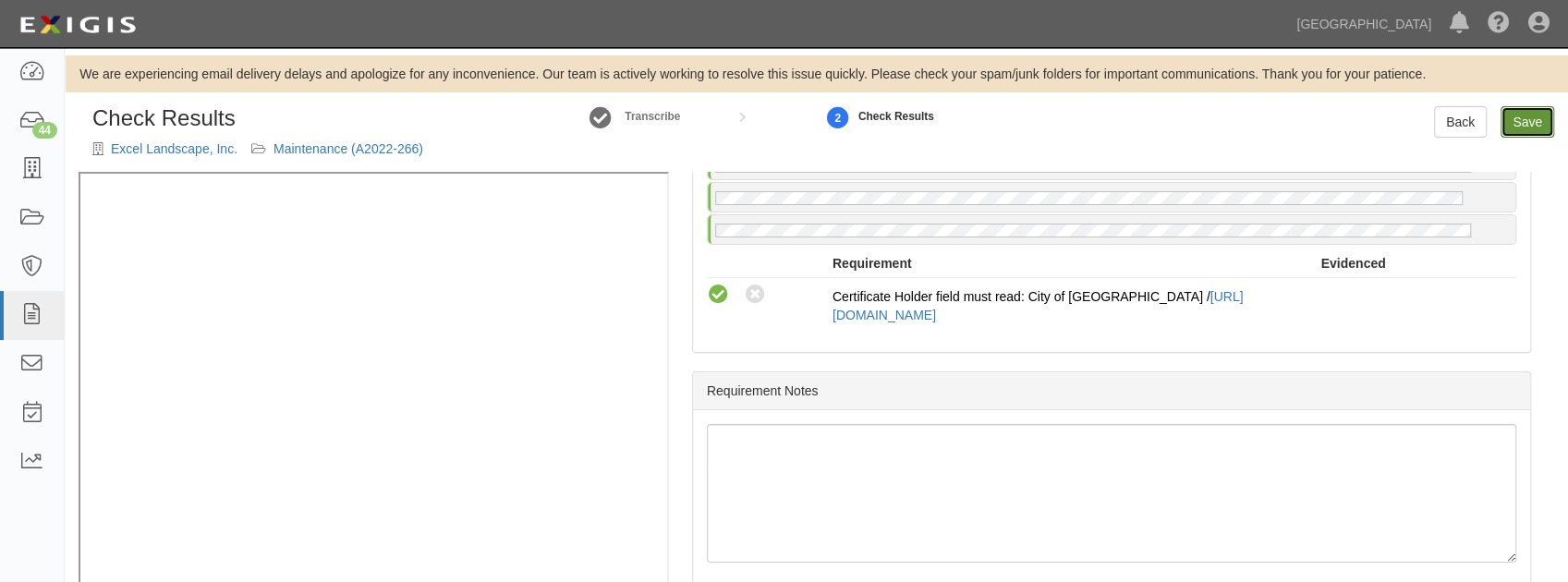
click at [1520, 125] on link "Save" at bounding box center [1526, 122] width 54 height 31
radio input "true"
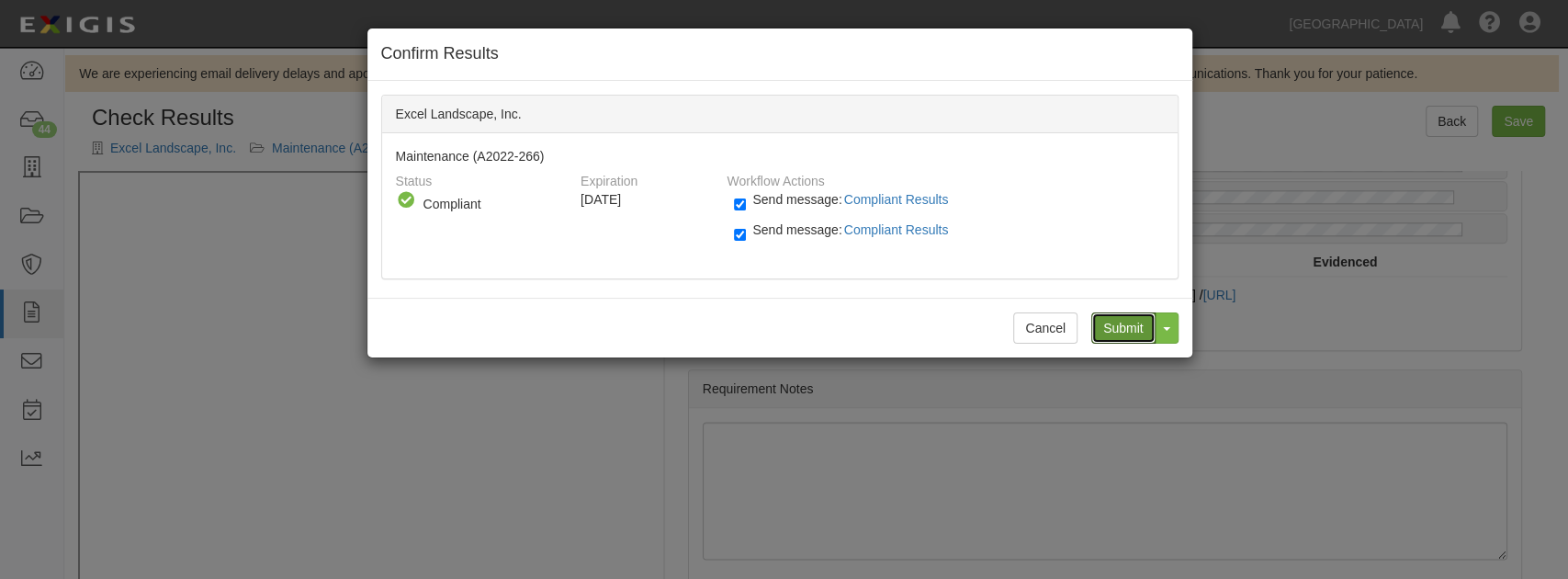
click at [1109, 320] on input "Submit" at bounding box center [1123, 328] width 65 height 31
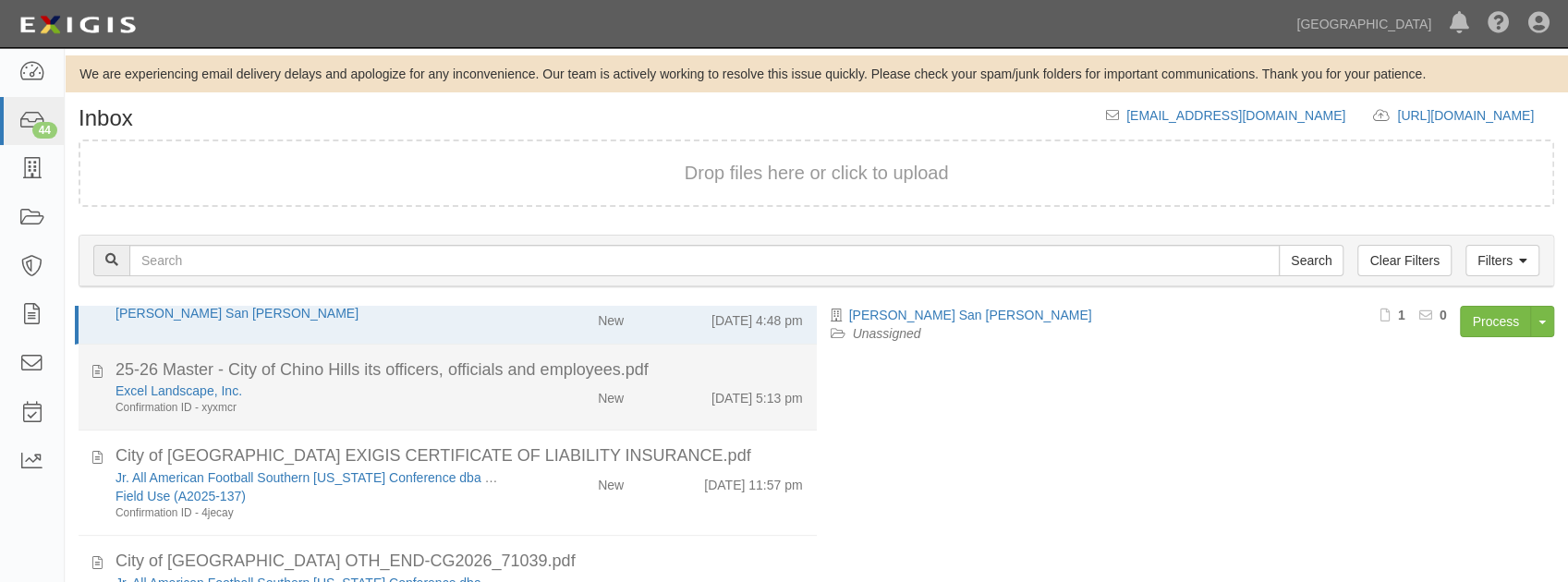
scroll to position [61, 0]
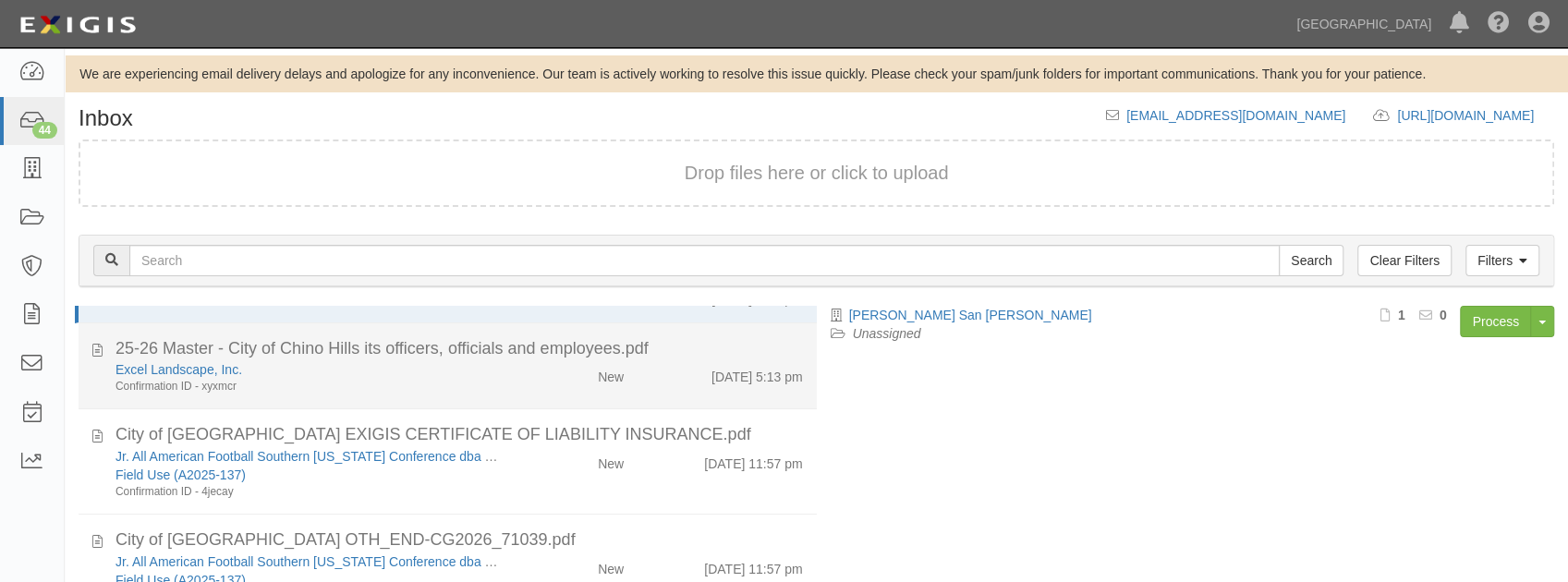
click at [460, 393] on li "25-26 Master - City of Chino Hills its officers, officials and employees.pdf Ex…" at bounding box center [447, 367] width 739 height 87
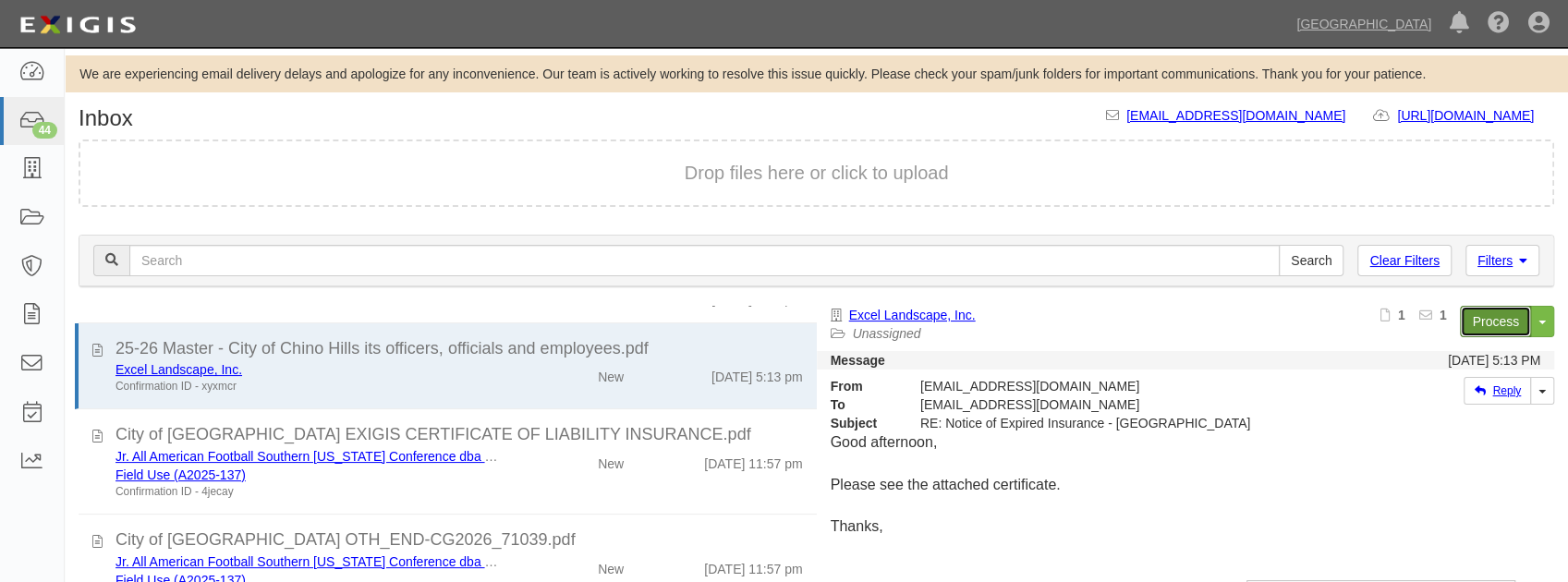
click at [1495, 322] on link "Process" at bounding box center [1494, 321] width 71 height 31
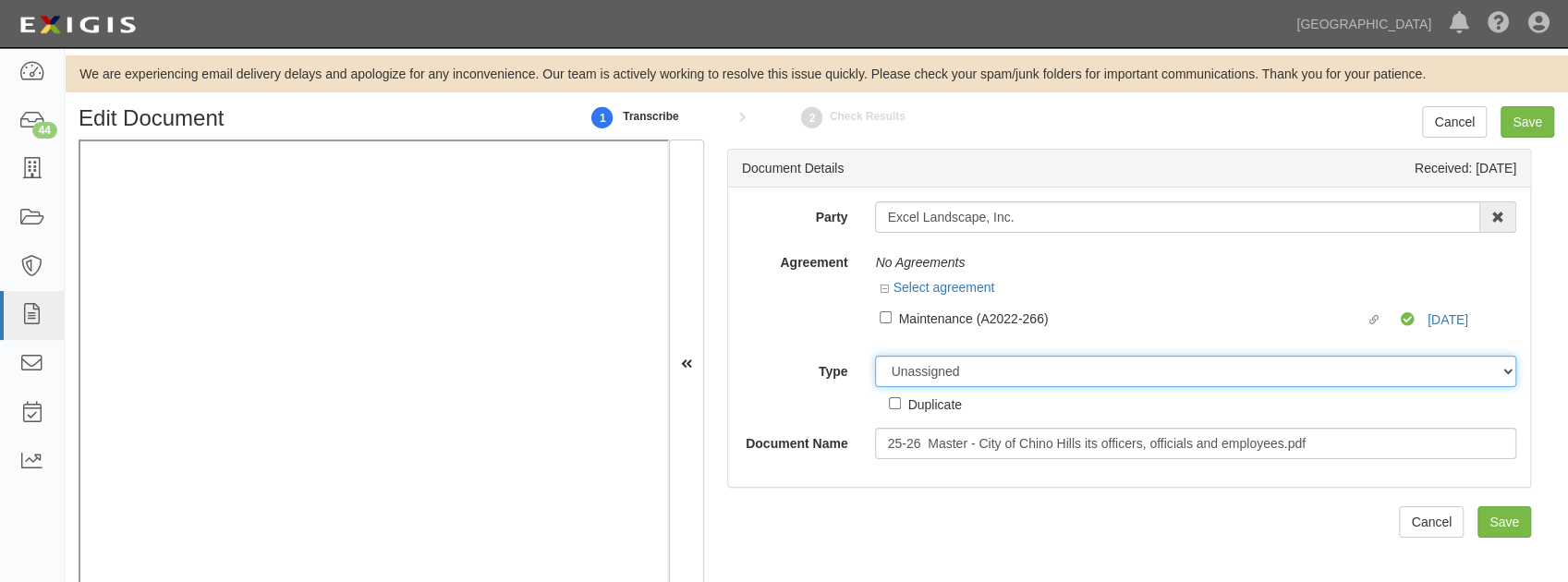
click at [936, 377] on select "Unassigned Binder Cancellation Notice Certificate Contract Endorsement Insuranc…" at bounding box center [1195, 371] width 642 height 31
select select "OtherDetail"
click at [875, 356] on select "Unassigned Binder Cancellation Notice Certificate Contract Endorsement Insuranc…" at bounding box center [1195, 371] width 642 height 31
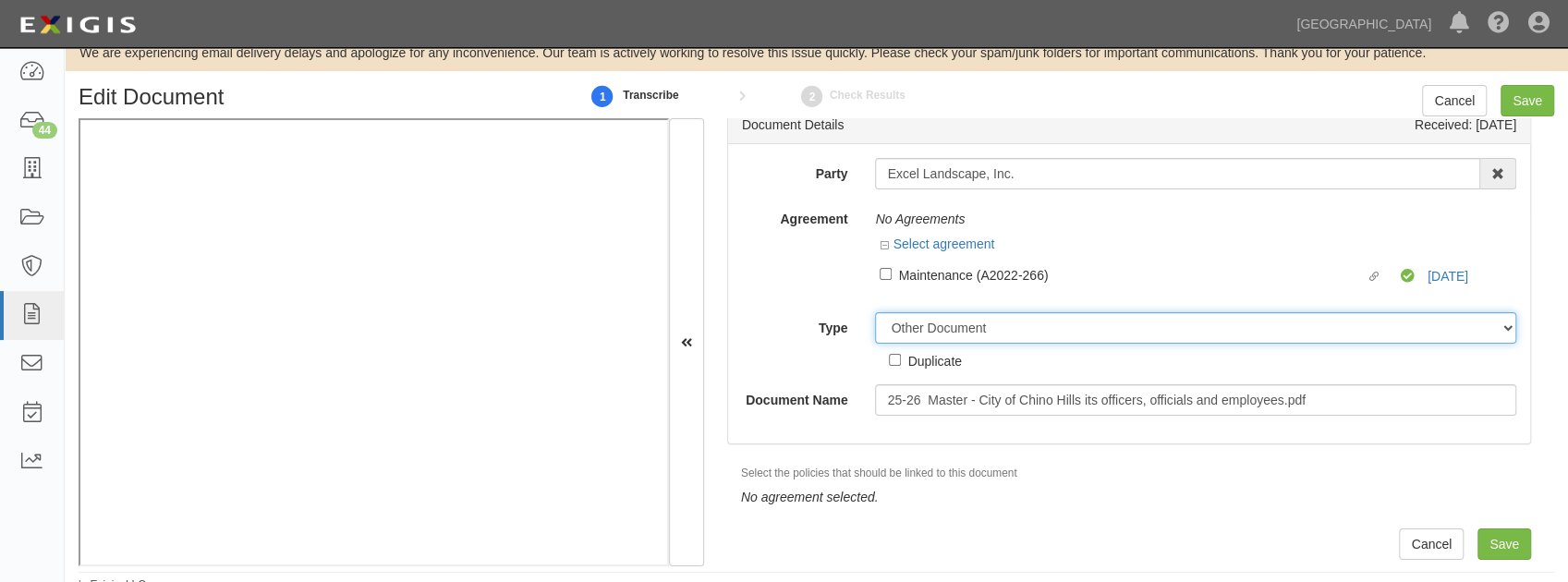
scroll to position [32, 0]
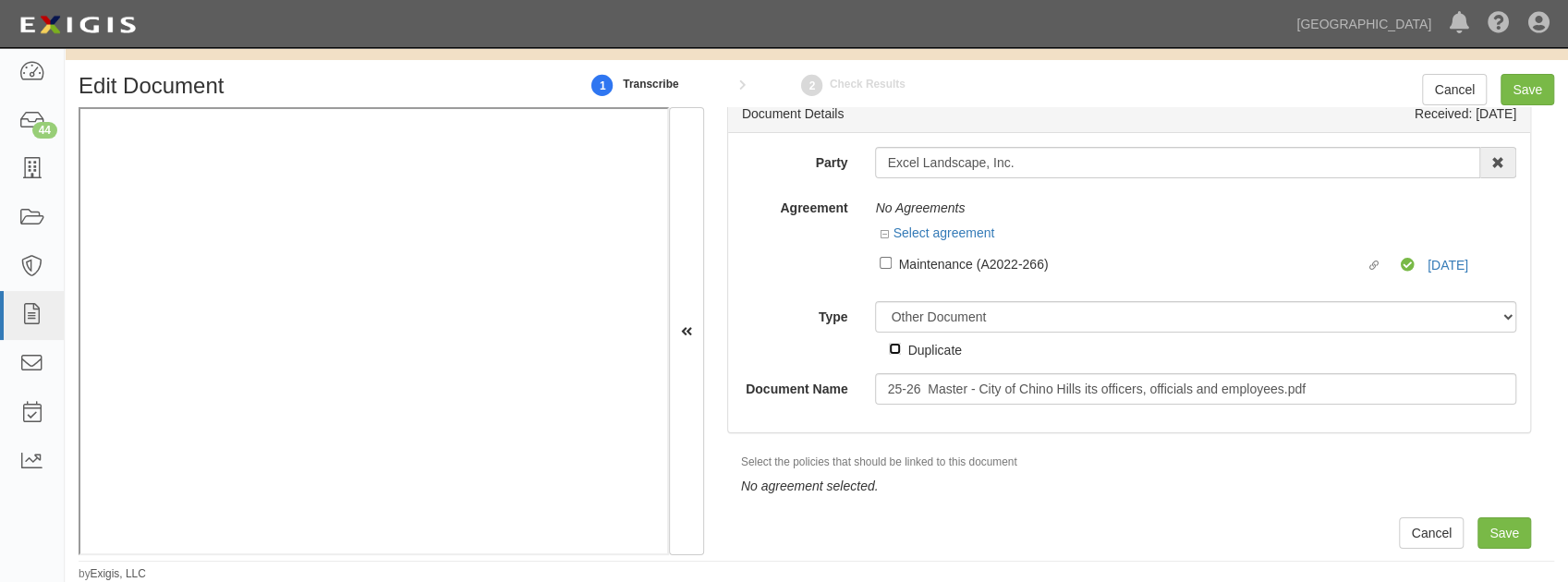
click at [895, 345] on input "Duplicate" at bounding box center [894, 348] width 12 height 12
checkbox input "true"
click at [1494, 533] on input "Save" at bounding box center [1504, 532] width 54 height 31
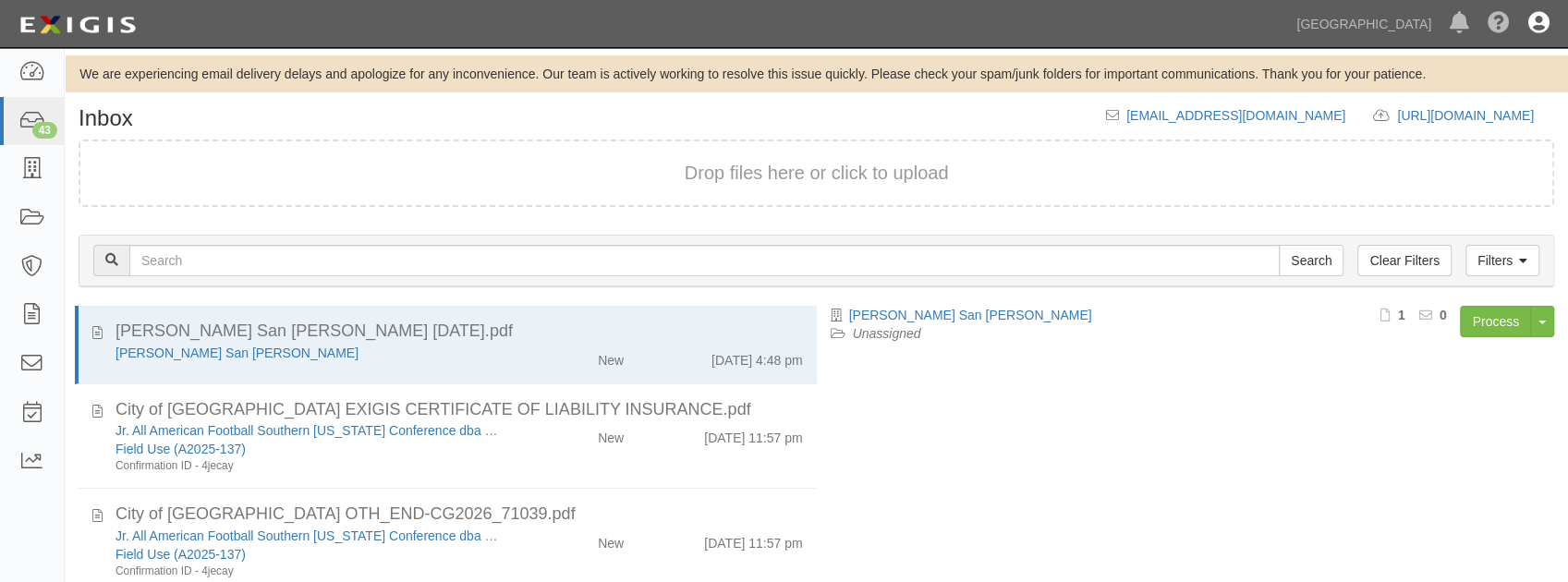
drag, startPoint x: 1533, startPoint y: 21, endPoint x: 1529, endPoint y: 29, distance: 8.9
click at [1533, 21] on icon at bounding box center [1539, 25] width 22 height 23
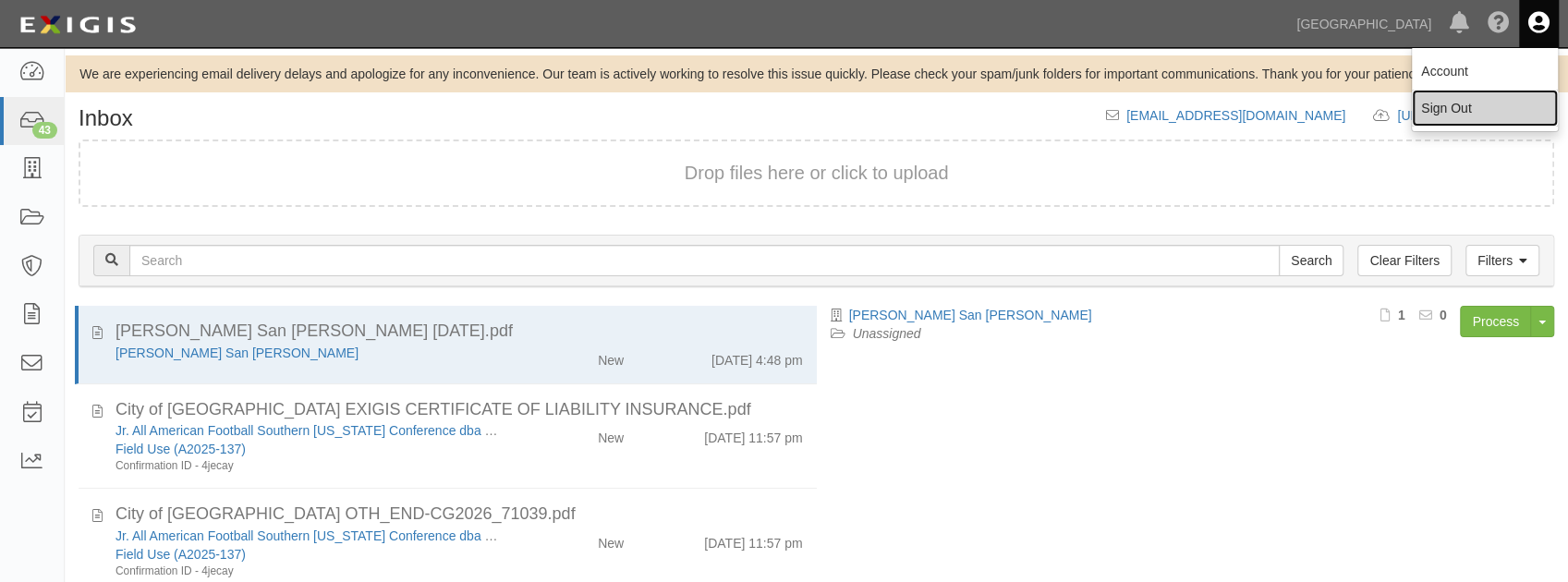
click at [1461, 104] on link "Sign Out" at bounding box center [1484, 108] width 146 height 37
